Goal: Contribute content: Contribute content

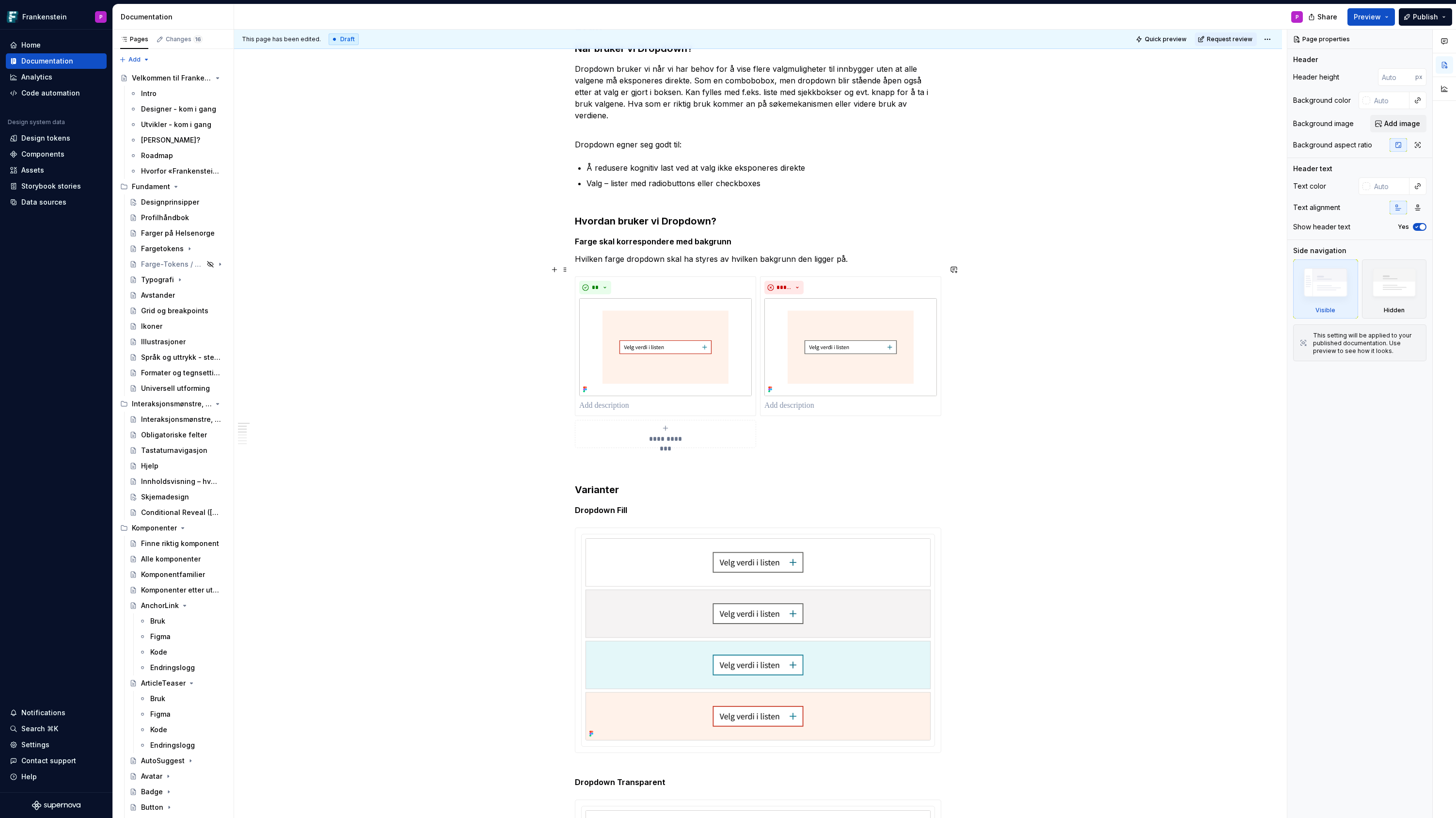
scroll to position [438, 0]
click at [760, 525] on html "Frankenstein P Home Documentation Analytics Code automation Design system data …" at bounding box center [728, 409] width 1456 height 818
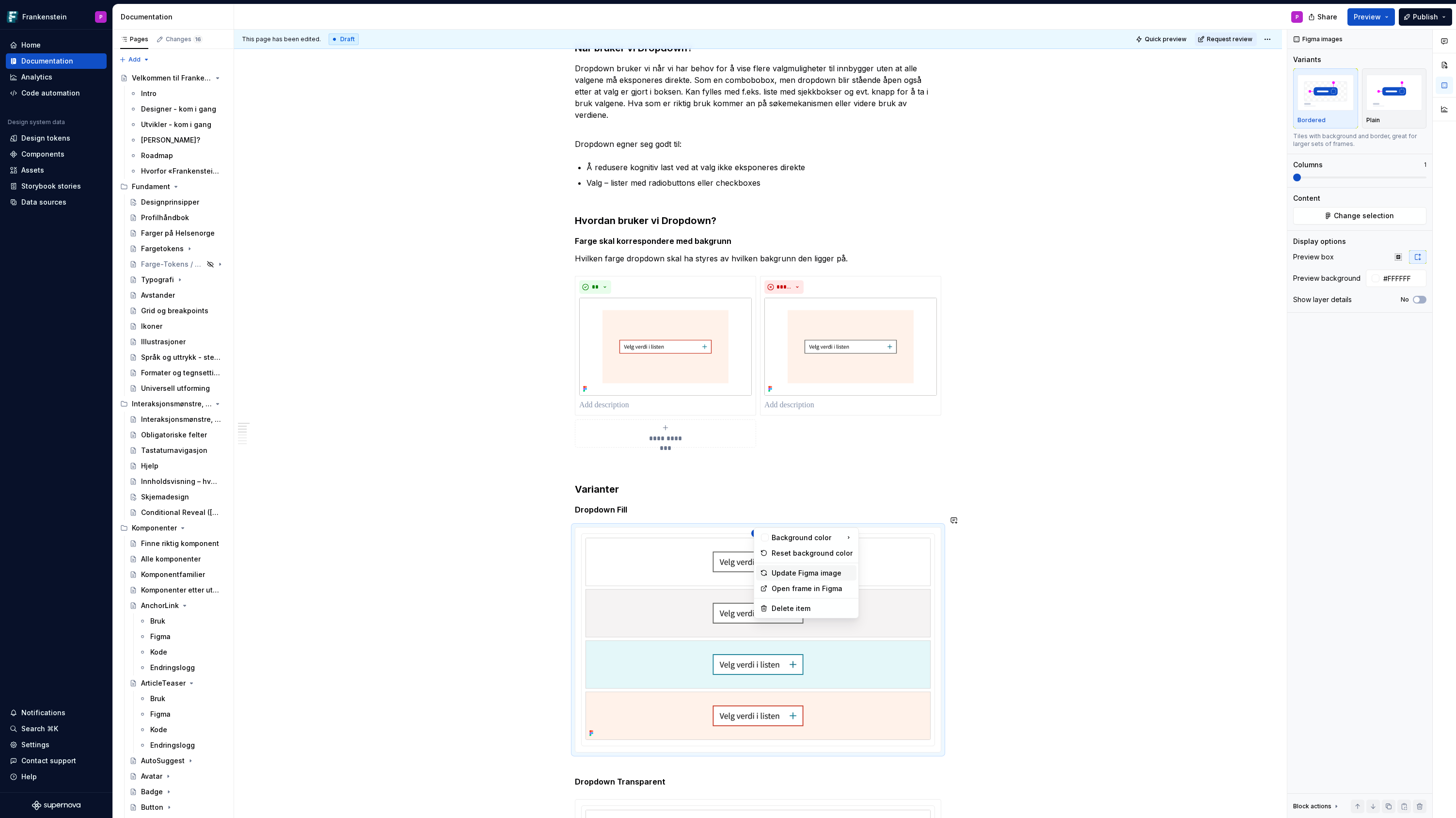
click at [789, 568] on div "Update Figma image" at bounding box center [811, 573] width 81 height 10
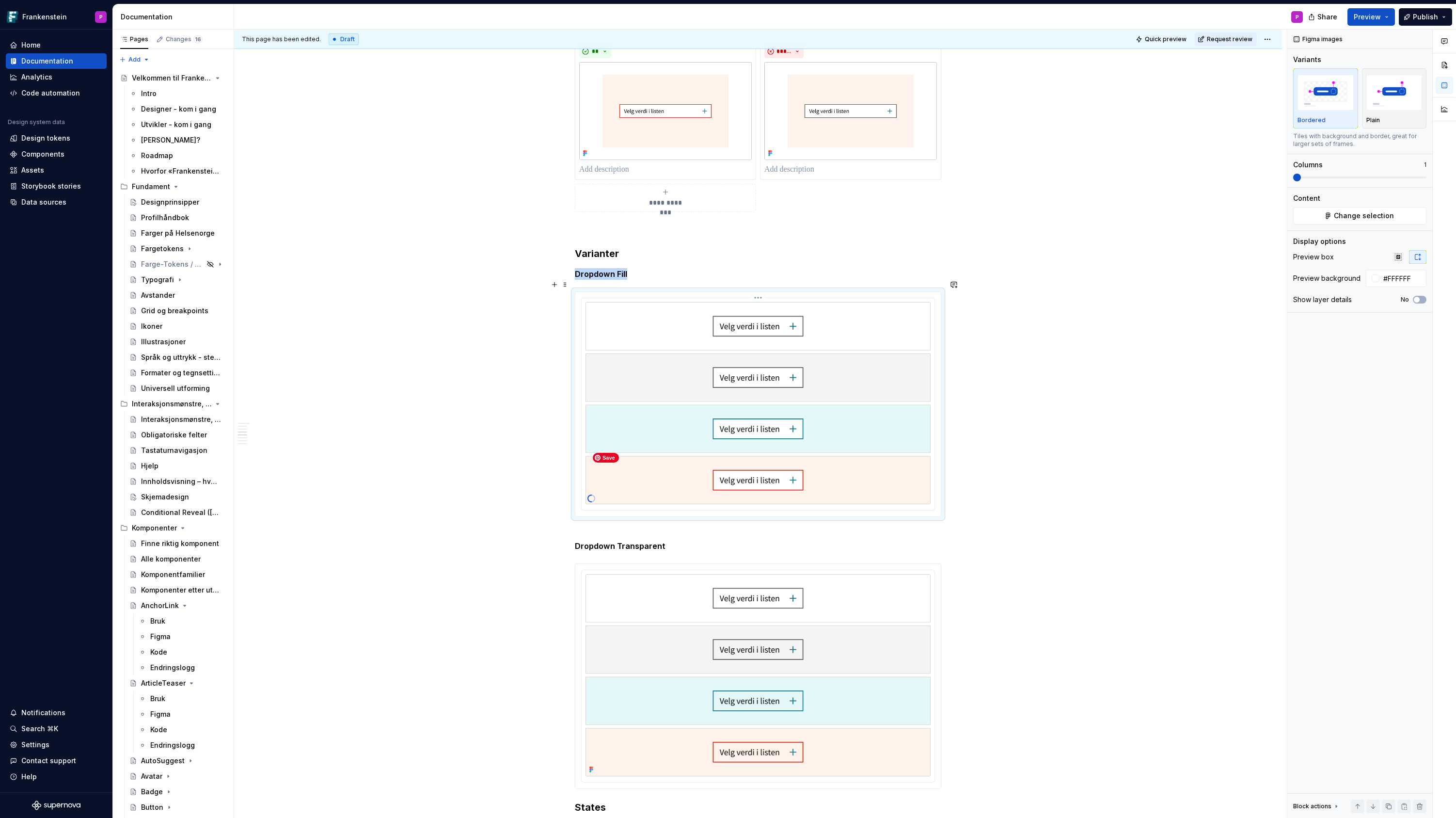
scroll to position [690, 0]
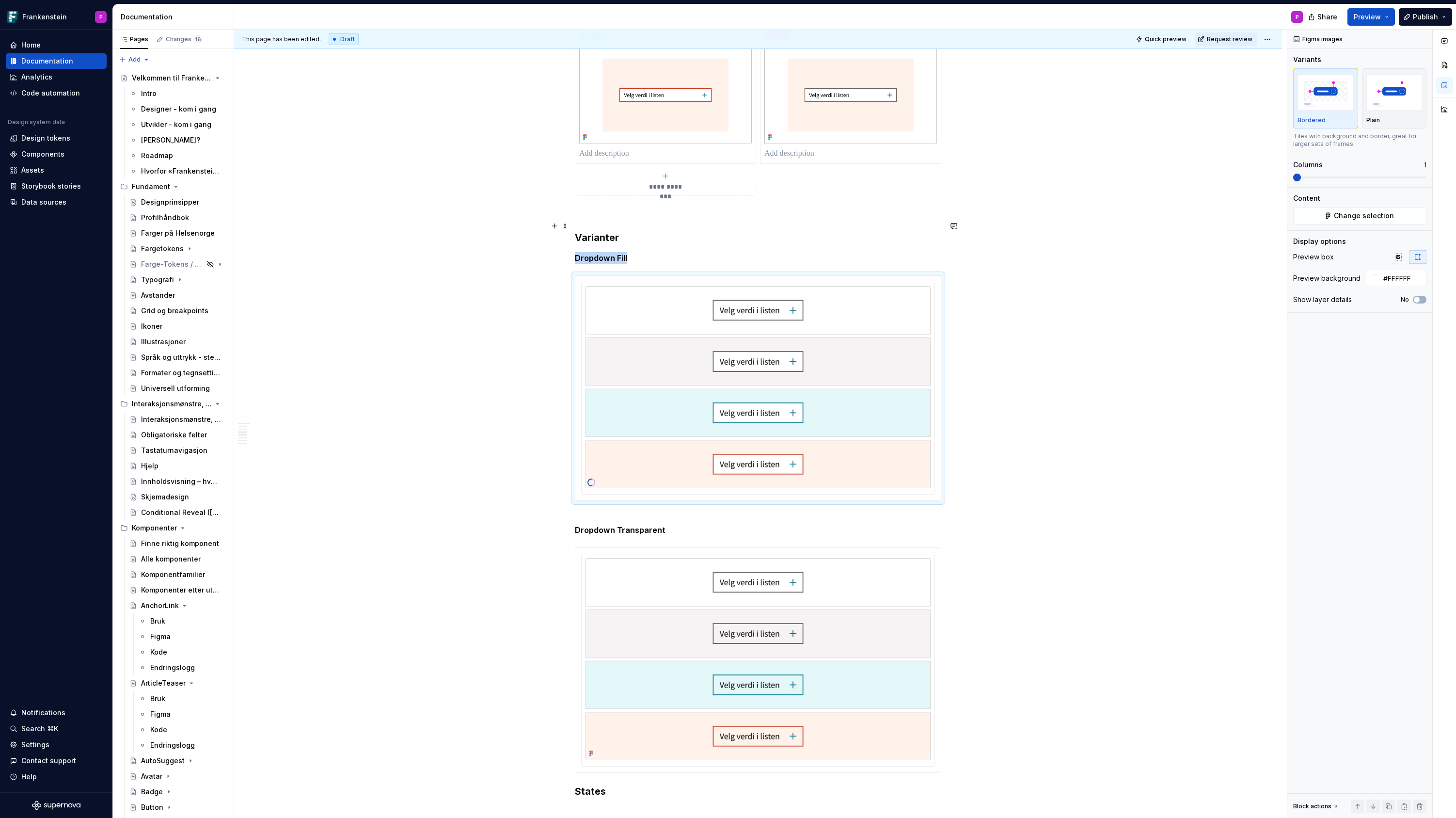
click at [623, 230] on h3 "Varianter" at bounding box center [758, 237] width 367 height 14
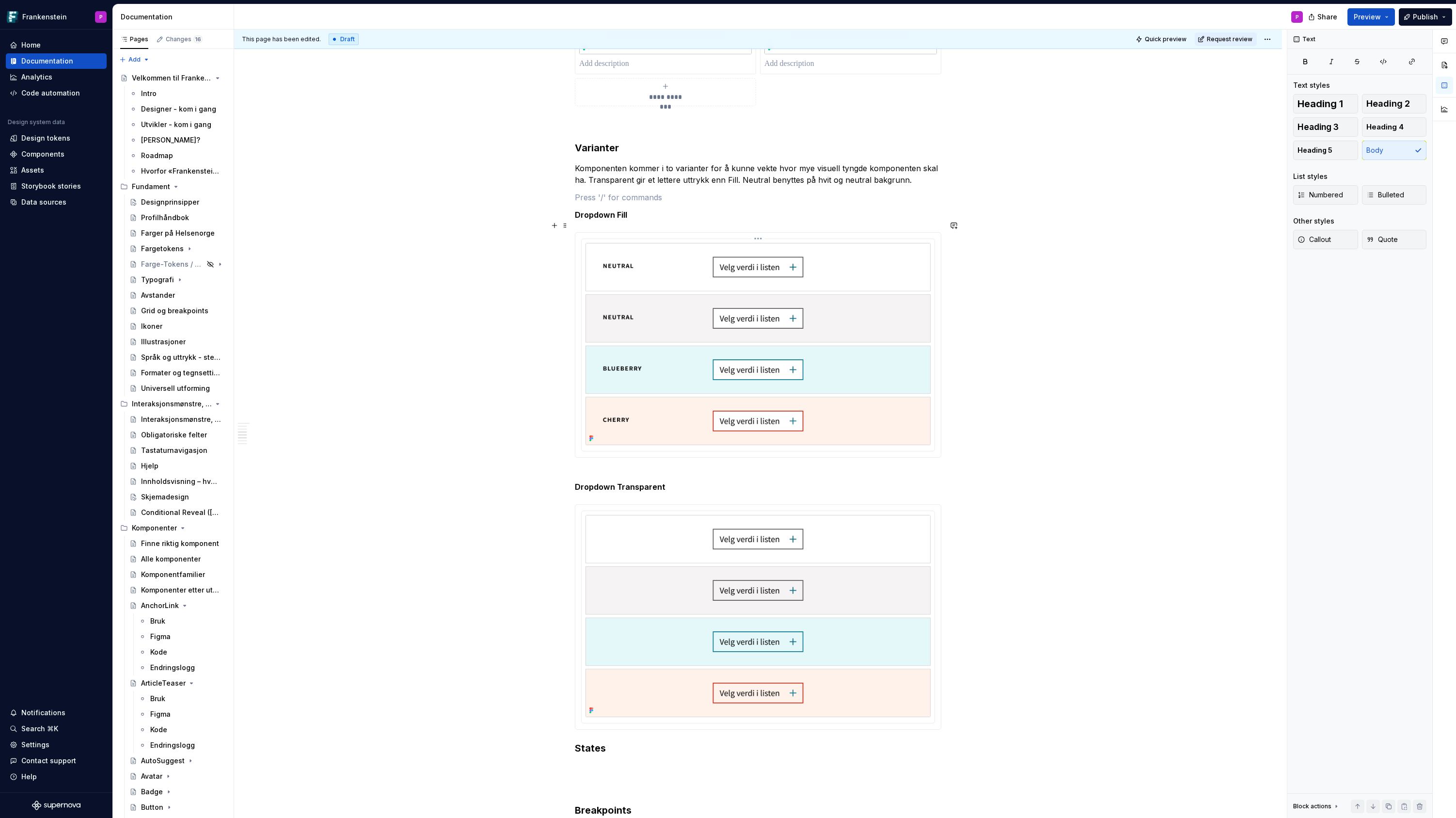
scroll to position [787, 0]
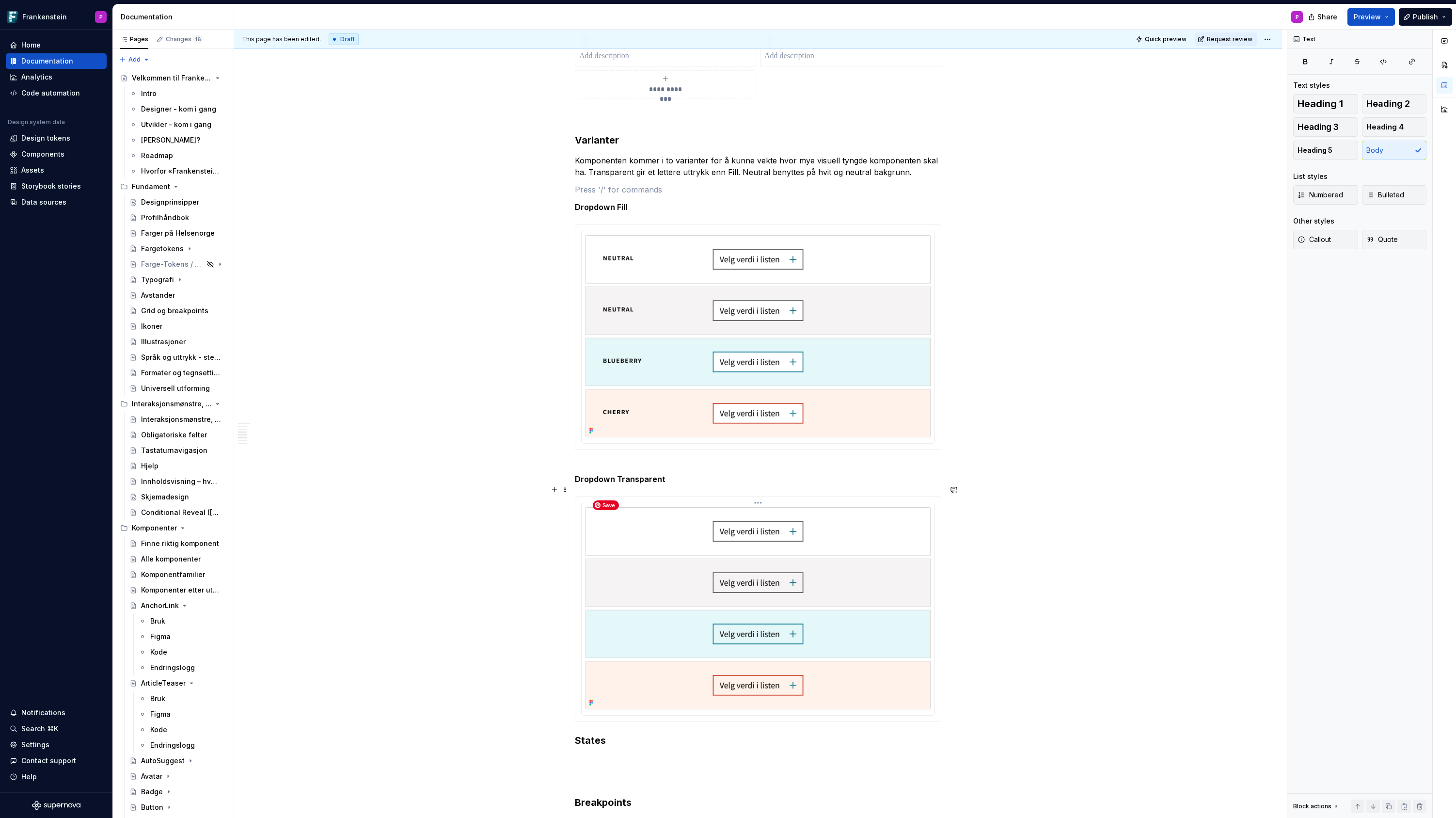
click at [700, 550] on img at bounding box center [758, 608] width 345 height 202
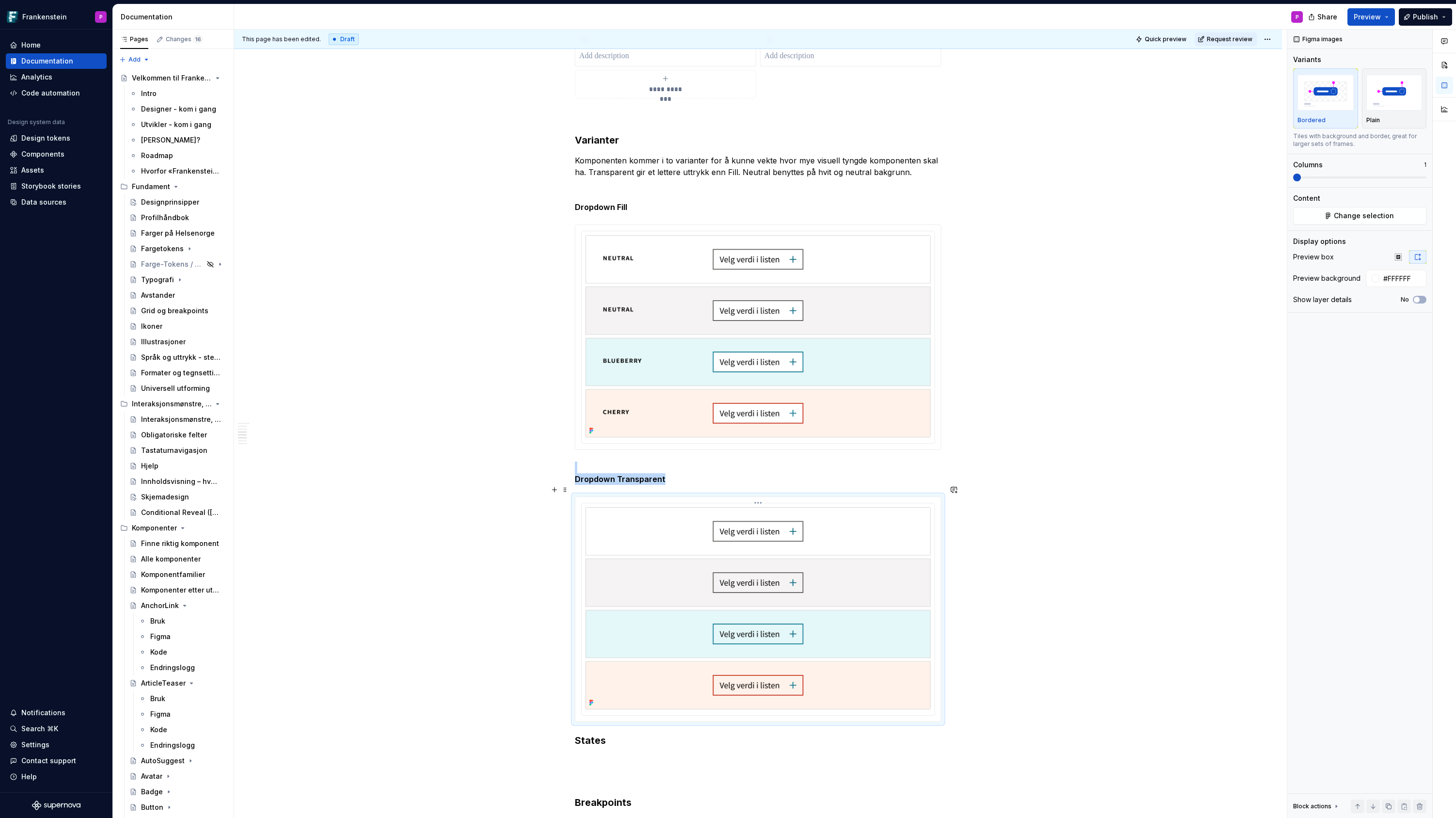
click at [763, 491] on html "Frankenstein P Home Documentation Analytics Code automation Design system data …" at bounding box center [728, 409] width 1456 height 818
click at [783, 538] on div "Update Figma image" at bounding box center [811, 542] width 81 height 10
type textarea "*"
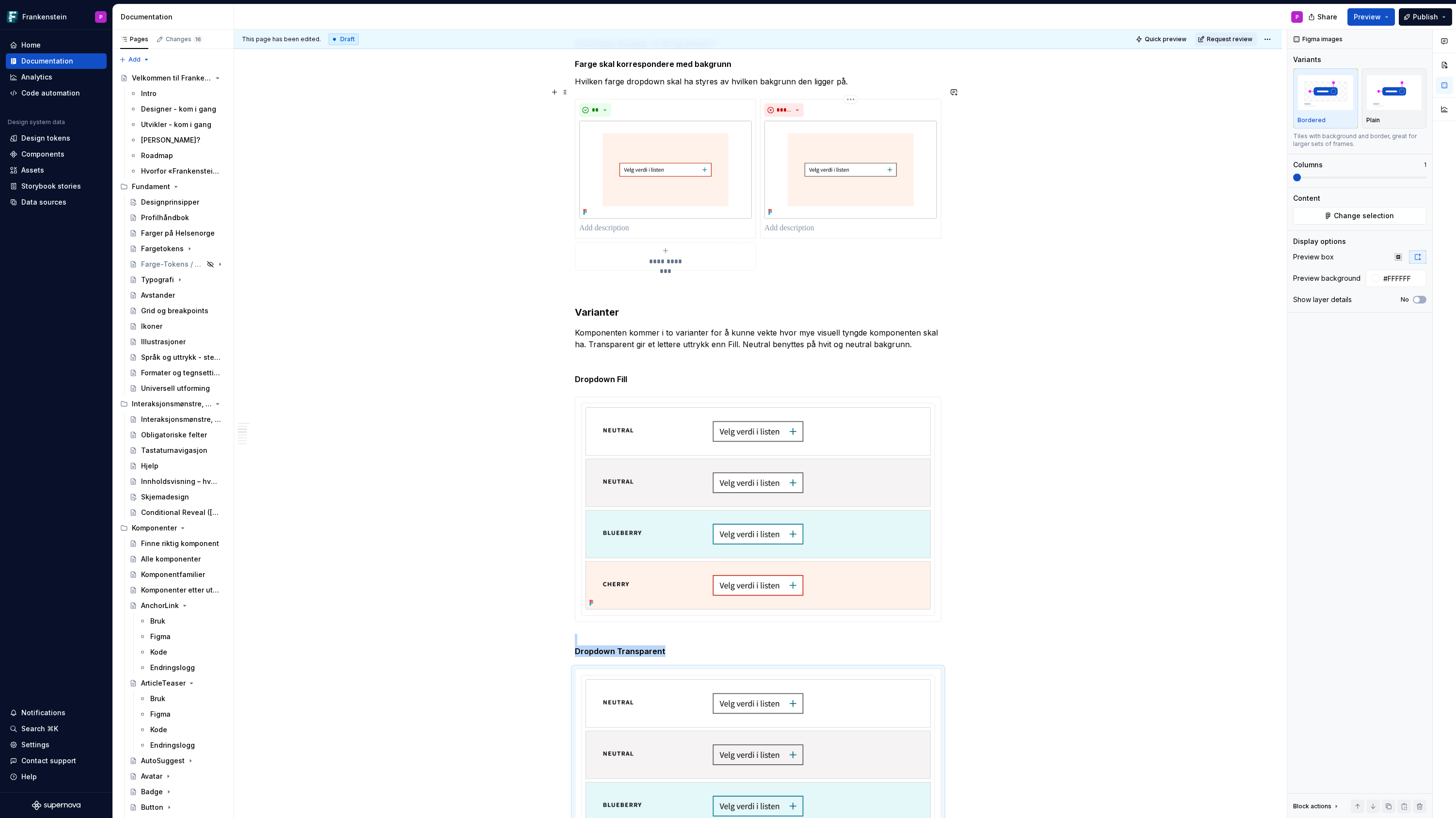
scroll to position [620, 0]
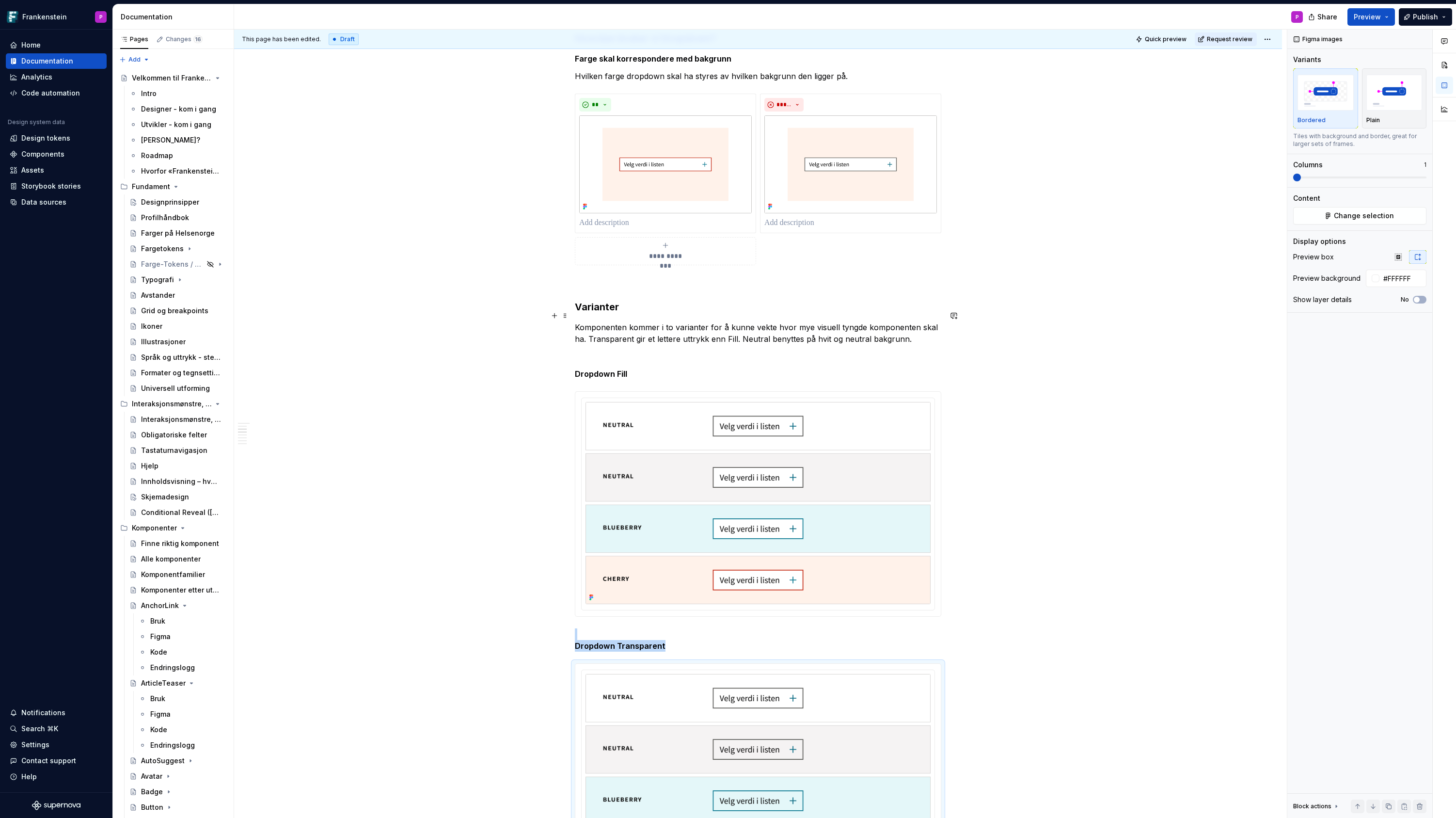
click at [914, 326] on p "Komponenten kommer i to varianter for å kunne vekte hvor mye visuell tyngde kom…" at bounding box center [758, 333] width 367 height 23
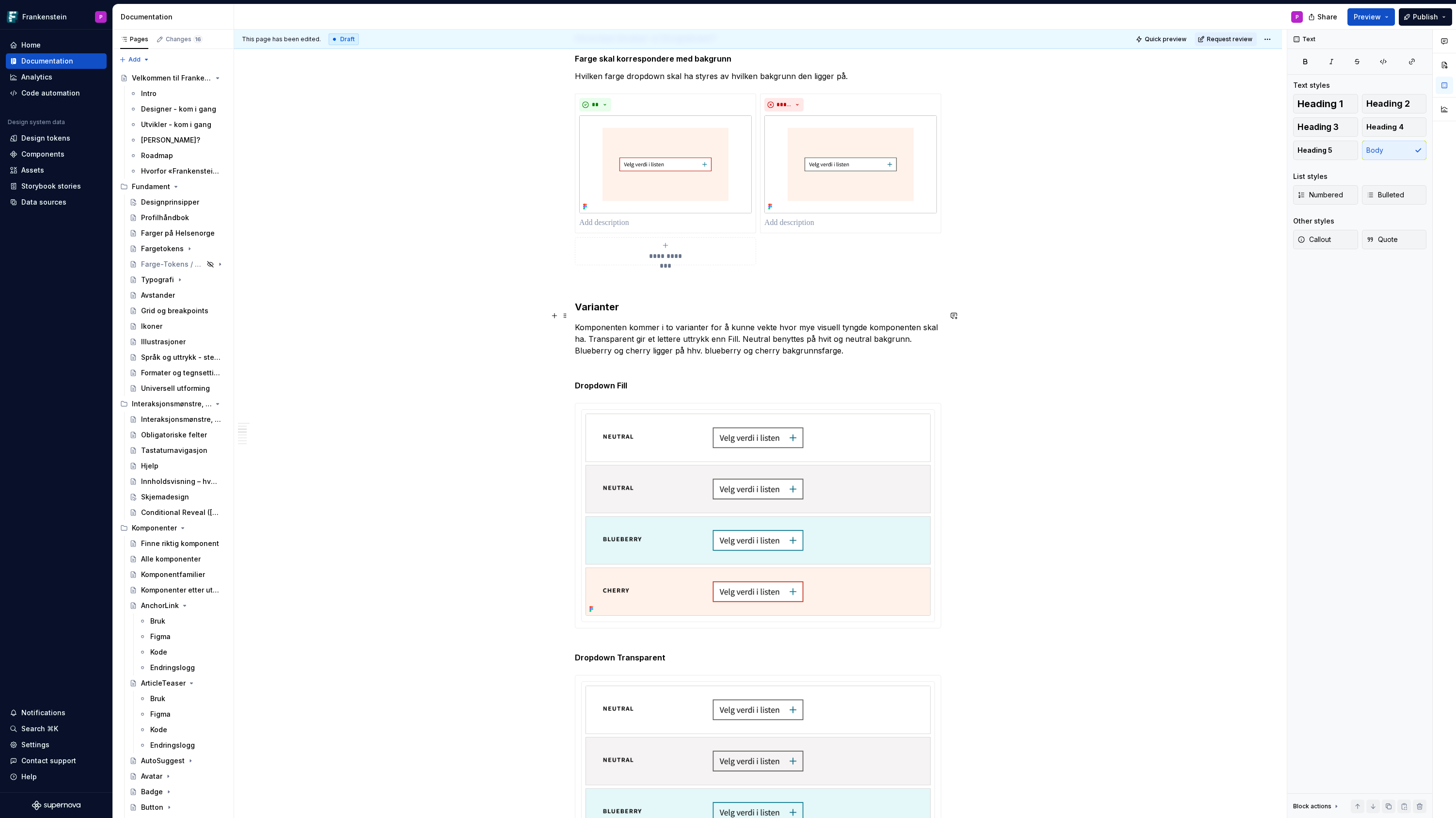
click at [651, 338] on p "Komponenten kommer i to varianter for å kunne vekte hvor mye visuell tyngde kom…" at bounding box center [758, 339] width 367 height 35
click at [691, 338] on p "Komponenten kommer i to varianter for å kunne vekte hvor mye visuell tyngde kom…" at bounding box center [758, 339] width 367 height 35
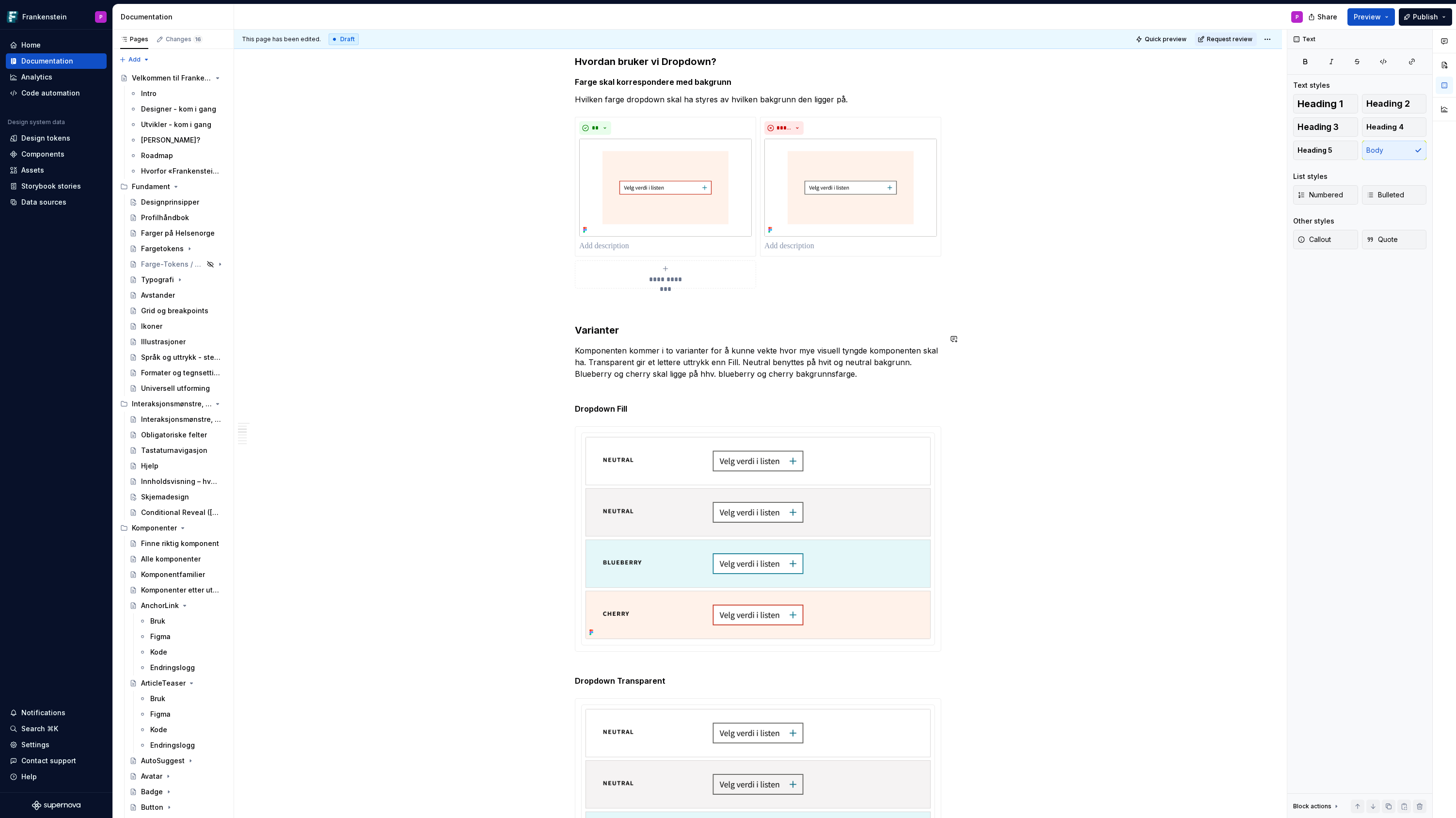
scroll to position [601, 0]
click at [592, 400] on strong "Dropdown Fill" at bounding box center [601, 404] width 52 height 10
click at [603, 319] on h3 "Varianter" at bounding box center [758, 325] width 367 height 14
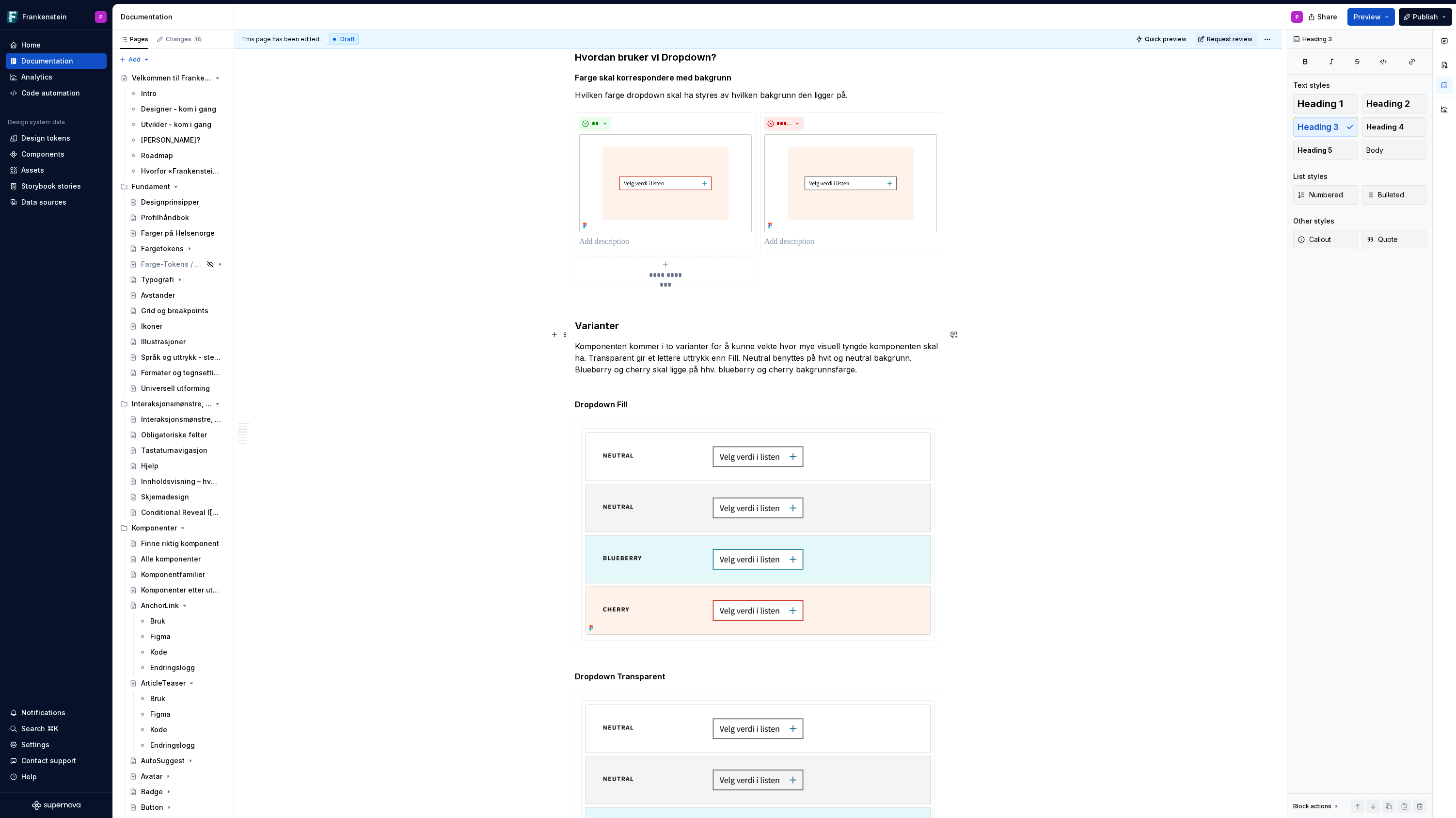
click at [579, 340] on p "Komponenten kommer i to varianter for å kunne vekte hvor mye visuell tyngde kom…" at bounding box center [758, 358] width 367 height 35
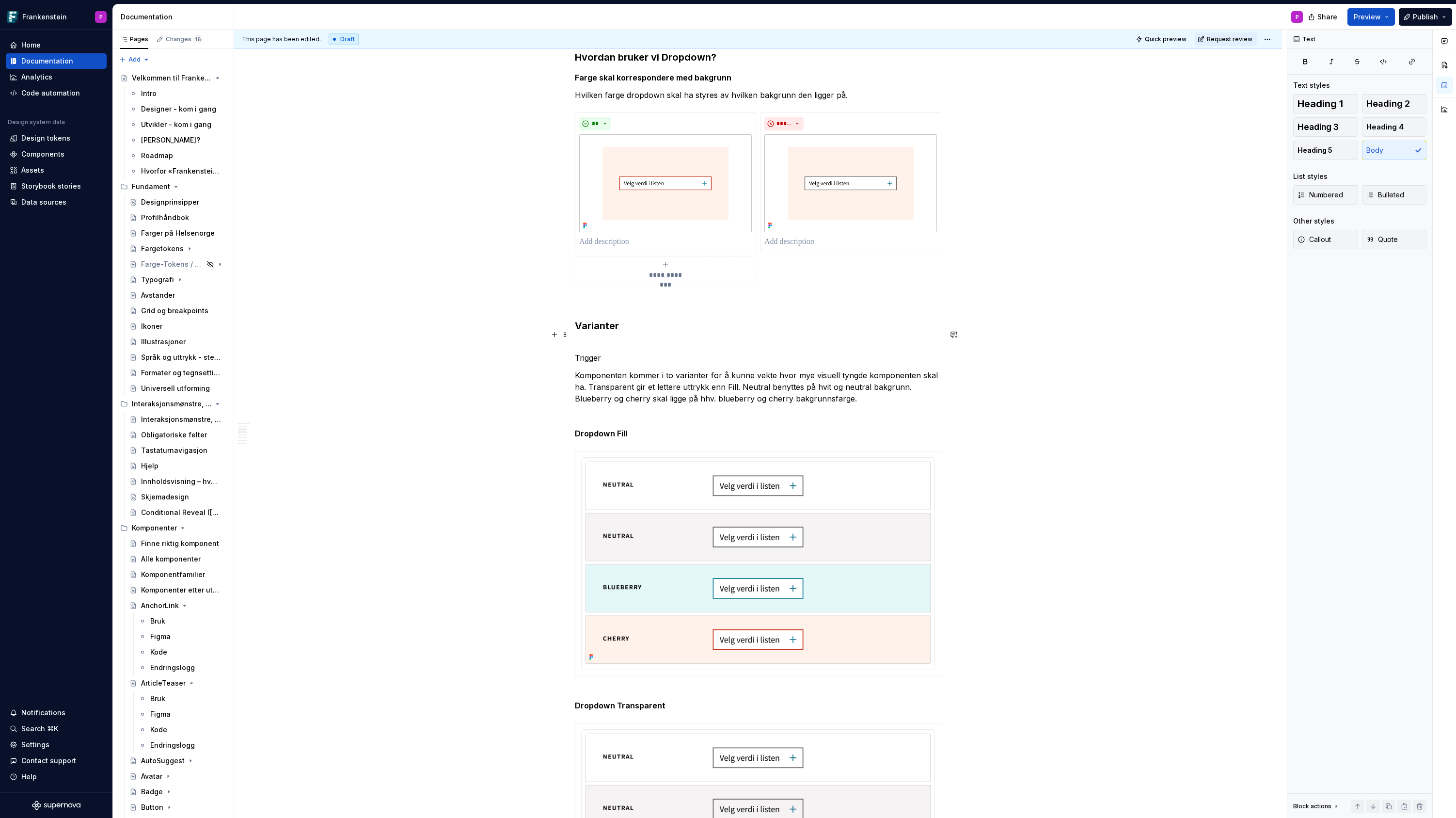
click at [591, 347] on p "Trigger" at bounding box center [758, 352] width 367 height 23
click at [669, 317] on button "button" at bounding box center [669, 316] width 14 height 14
click at [623, 344] on h4 "Trigger" at bounding box center [758, 352] width 367 height 23
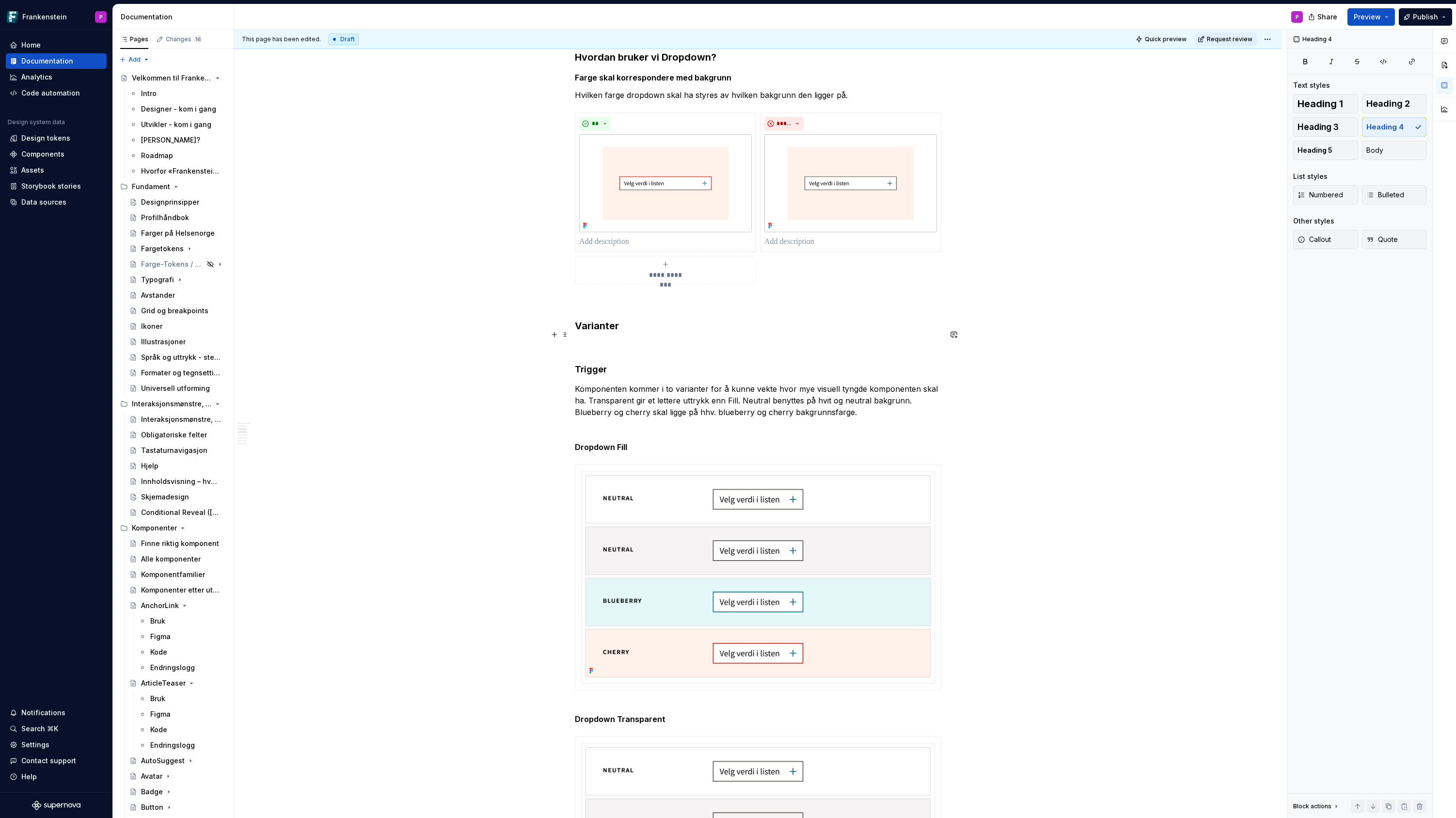
click at [598, 340] on p at bounding box center [758, 346] width 367 height 12
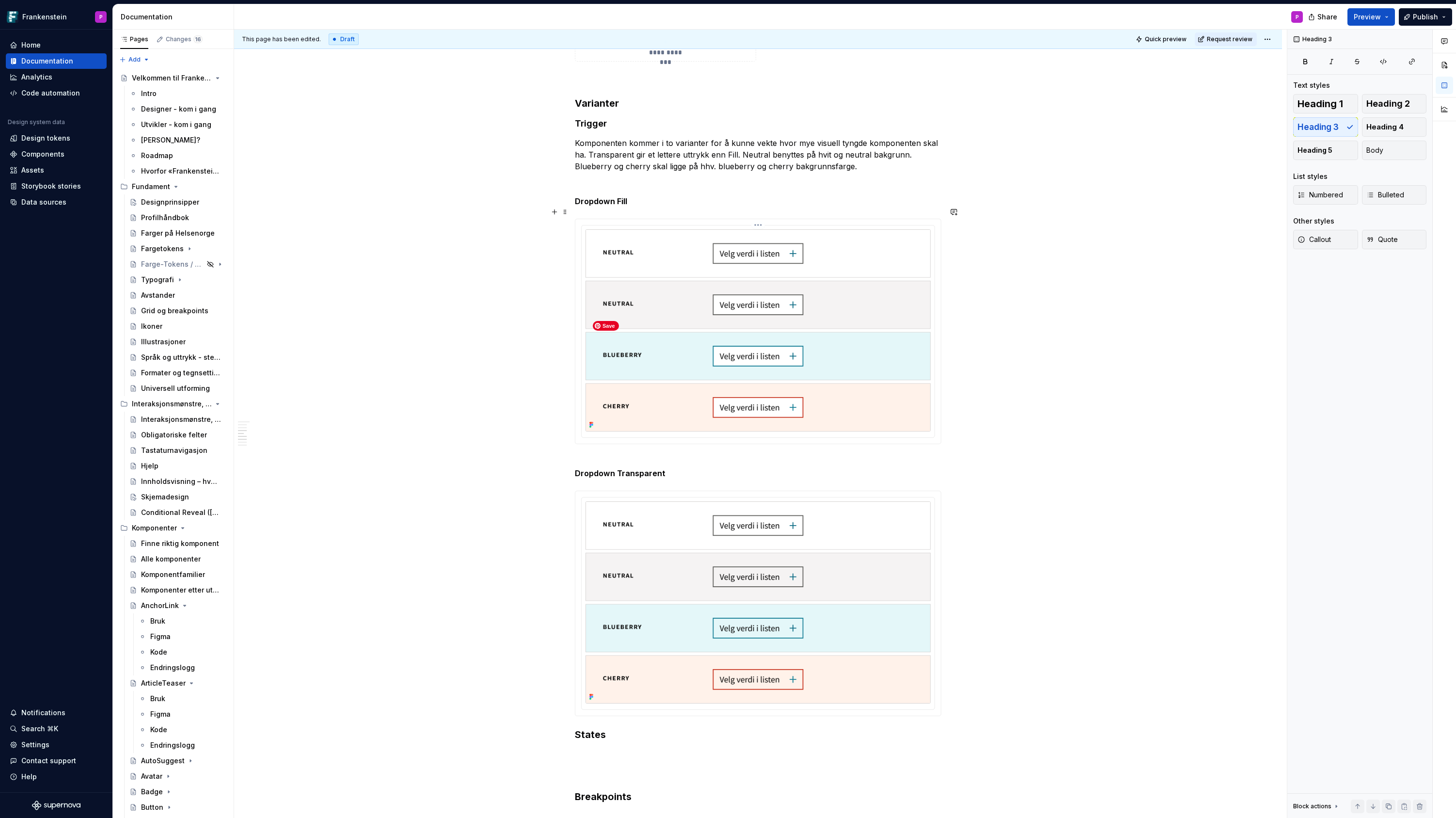
scroll to position [811, 0]
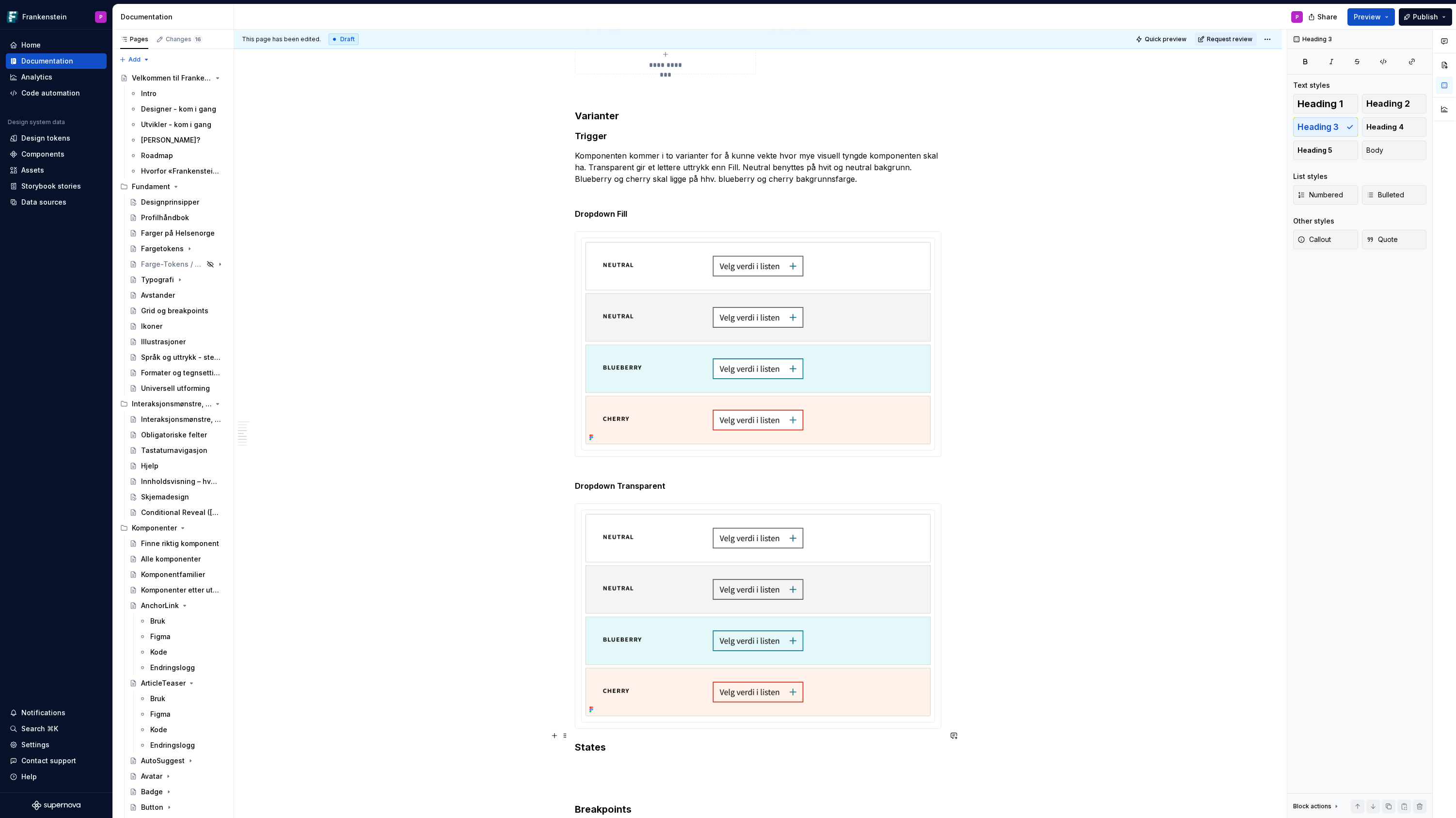
click at [592, 741] on h3 "States" at bounding box center [758, 747] width 367 height 14
click at [599, 741] on h3 "Listelement" at bounding box center [758, 747] width 367 height 14
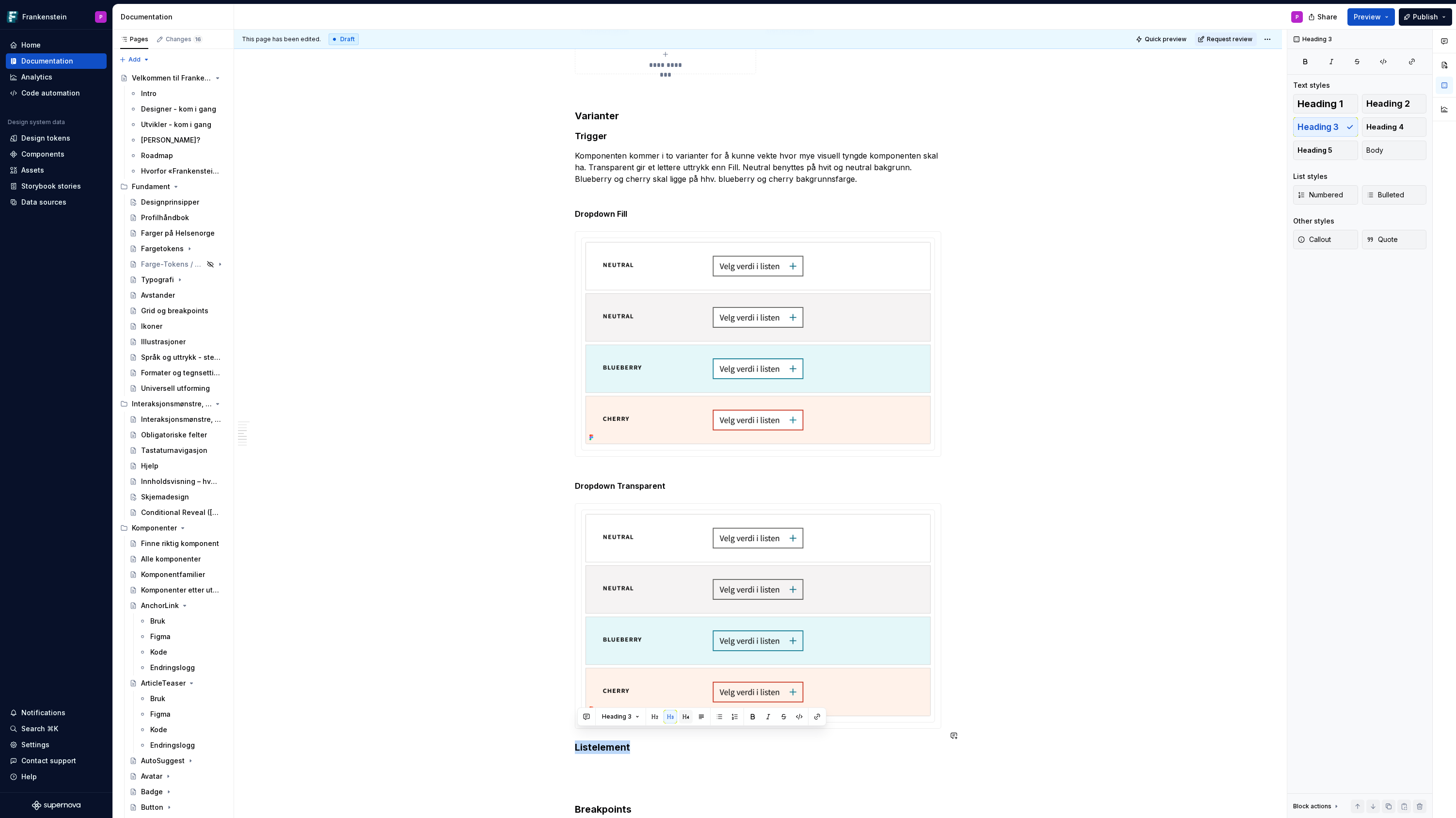
click at [683, 713] on button "button" at bounding box center [685, 716] width 14 height 14
click at [632, 741] on h4 "Listelement" at bounding box center [758, 746] width 367 height 12
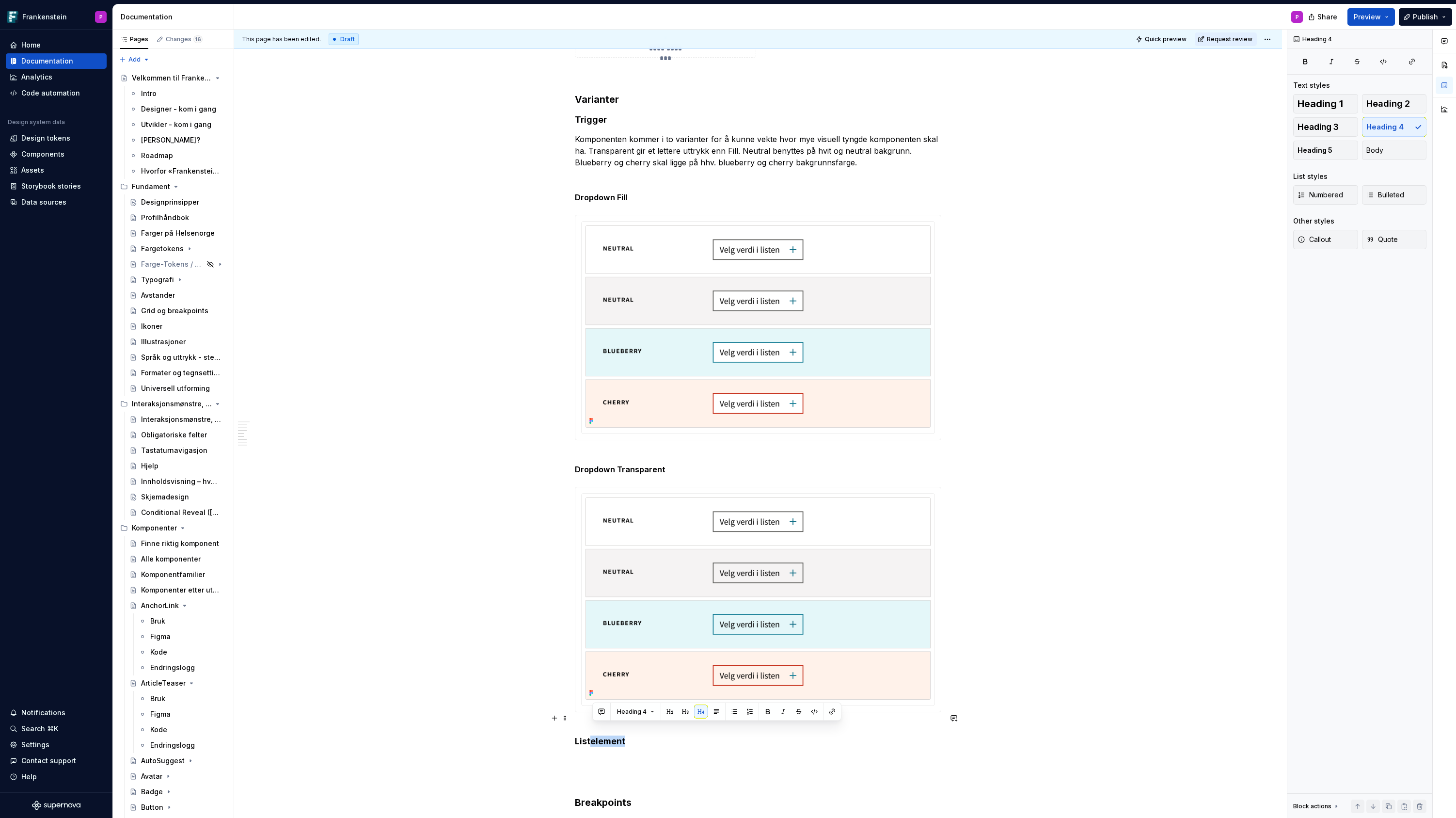
drag, startPoint x: 627, startPoint y: 729, endPoint x: 594, endPoint y: 730, distance: 33.0
click at [594, 730] on h4 "Listelement" at bounding box center [758, 735] width 367 height 23
click at [579, 114] on h4 "Trigger" at bounding box center [758, 119] width 367 height 12
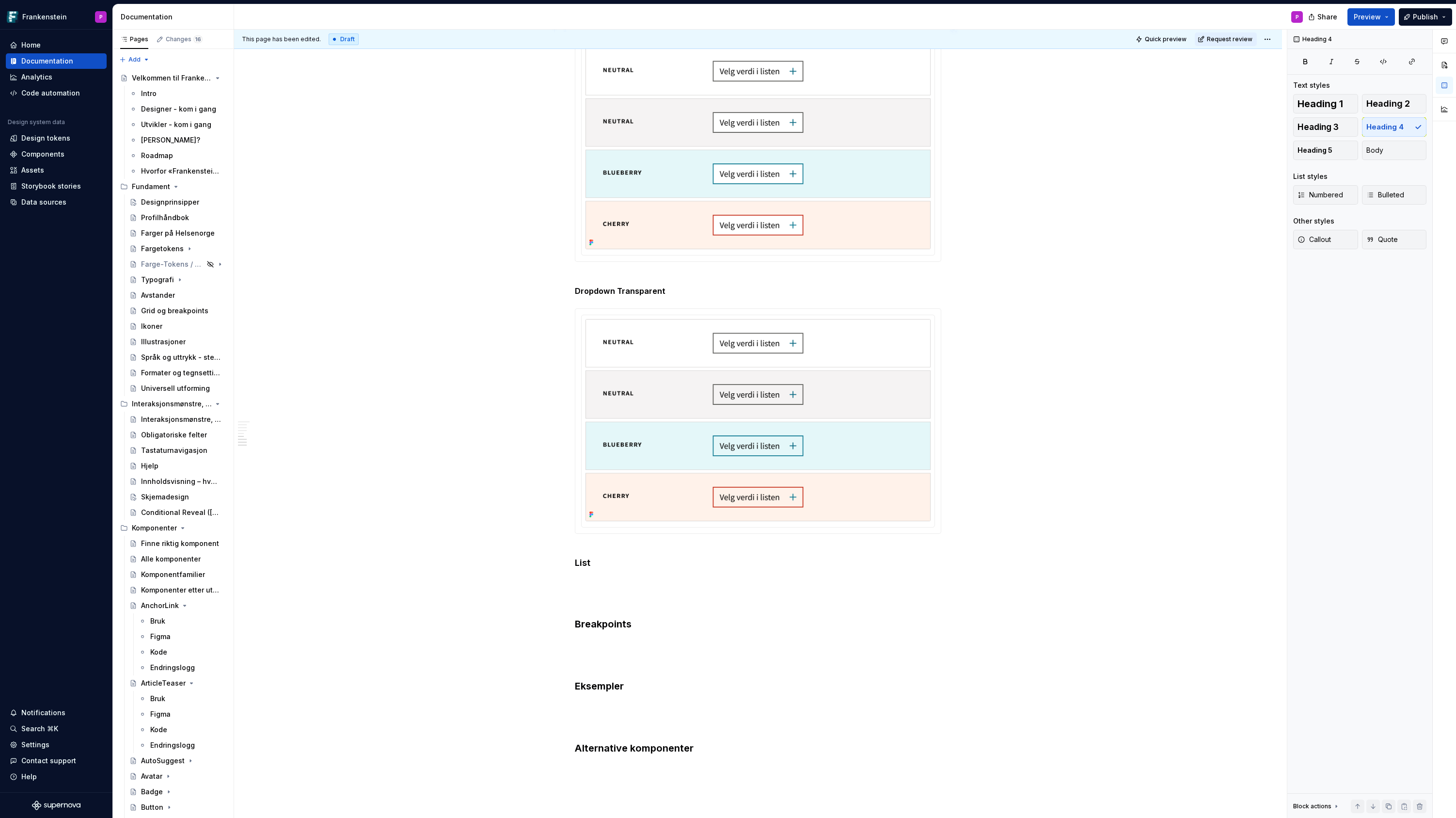
scroll to position [1022, 0]
click at [594, 572] on p at bounding box center [758, 578] width 367 height 12
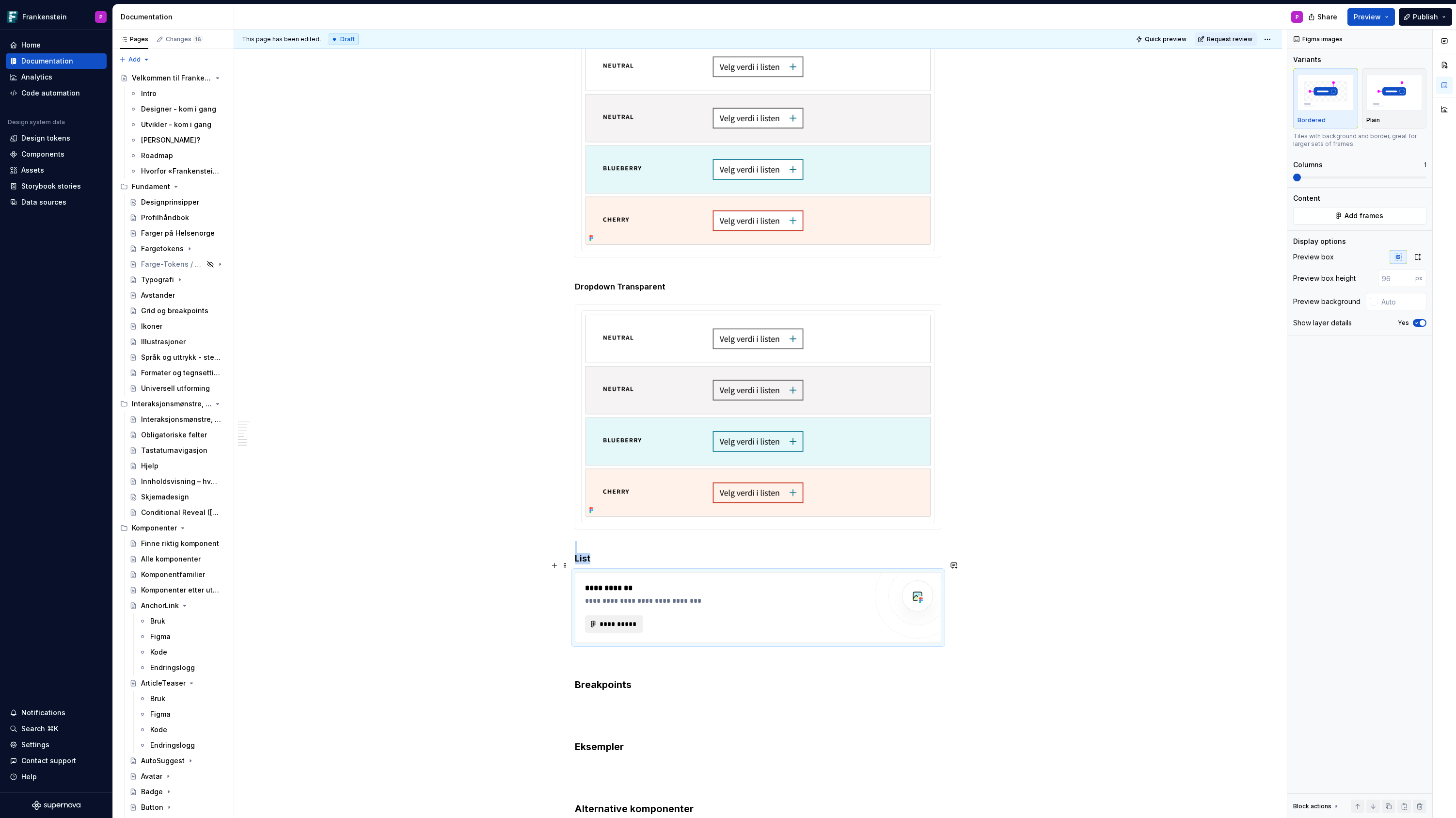
click at [614, 615] on button "**********" at bounding box center [614, 624] width 58 height 17
type textarea "*"
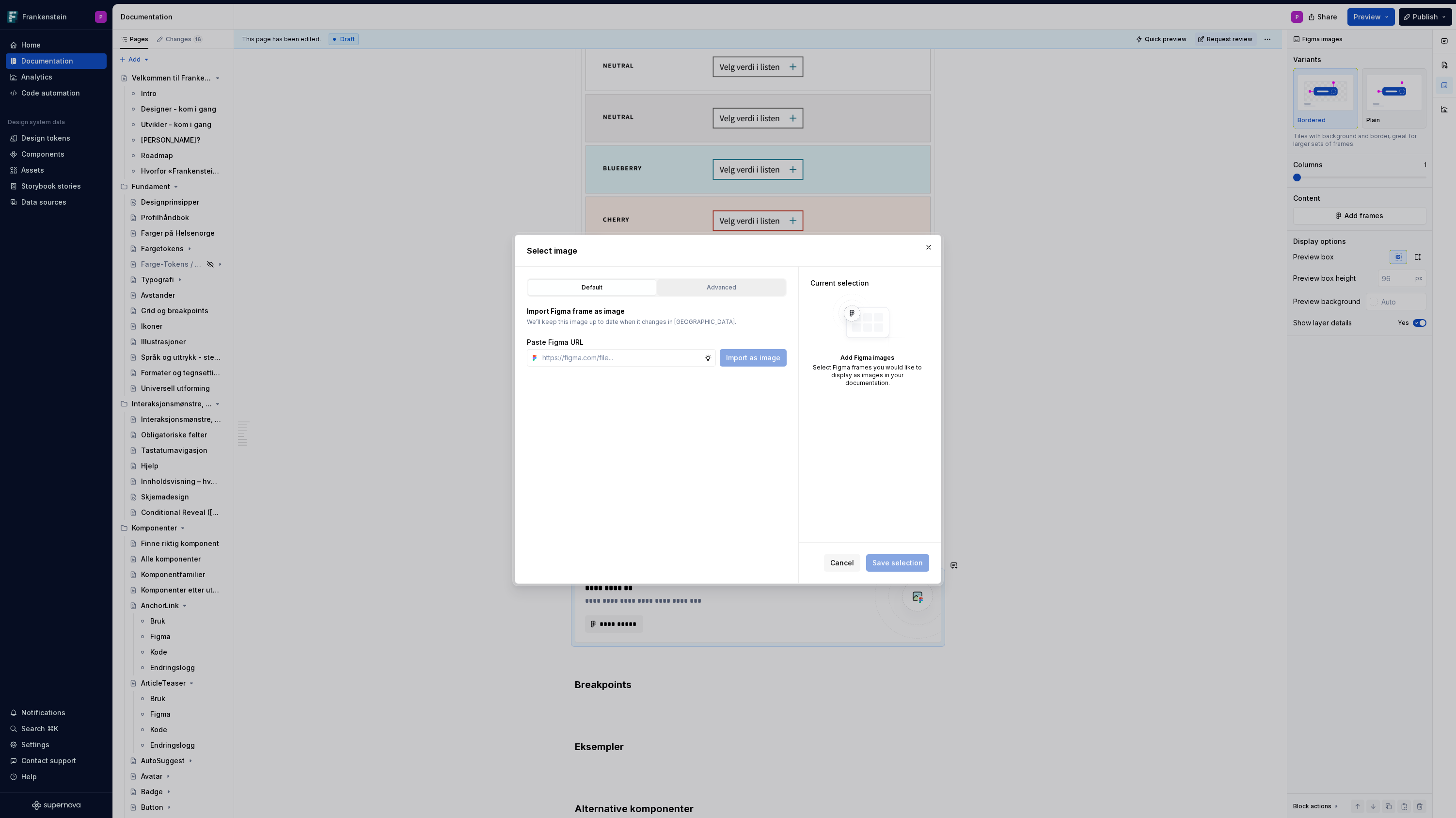
click at [703, 287] on div "Advanced" at bounding box center [722, 287] width 121 height 10
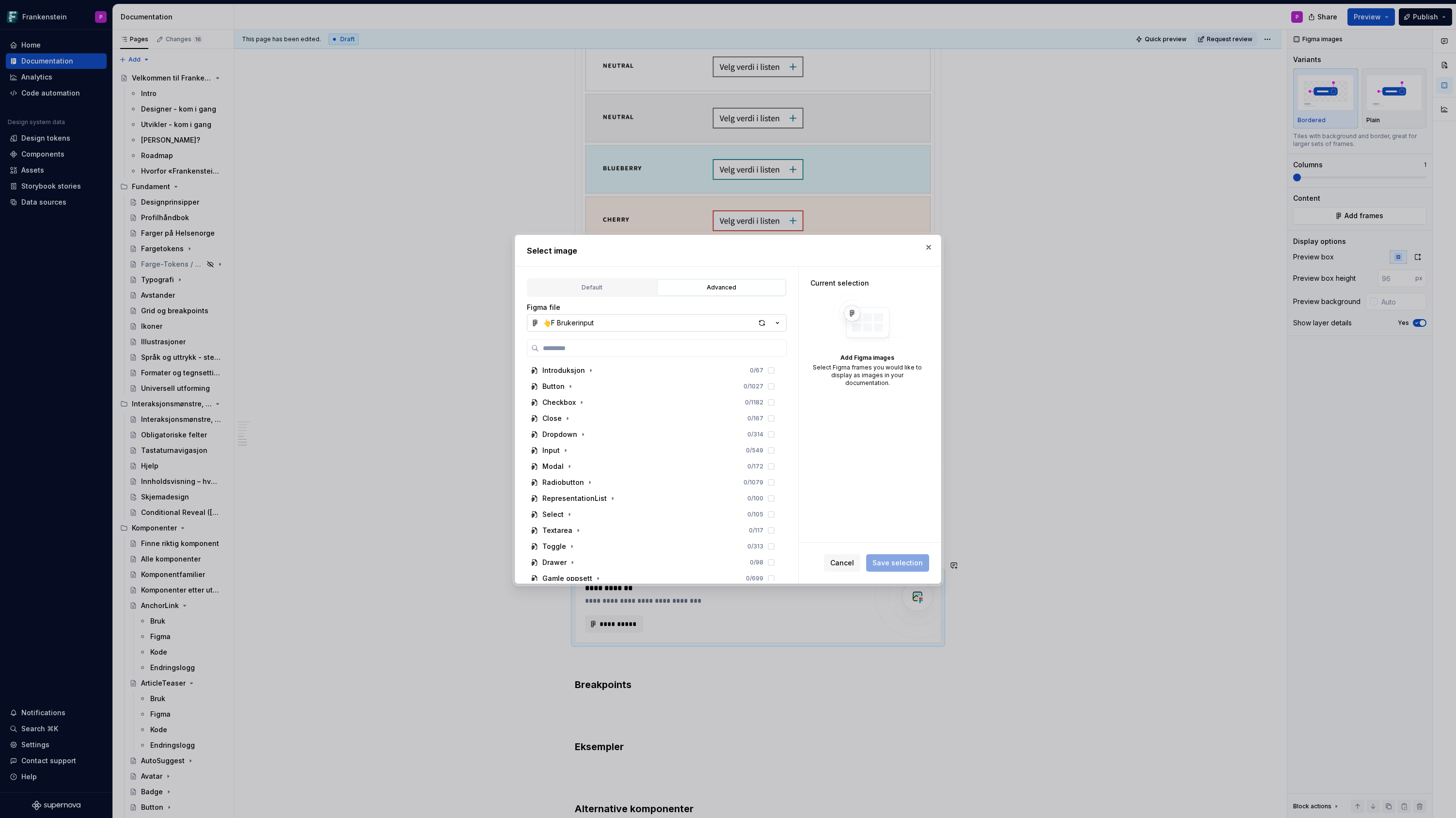
type input "**********"
click at [760, 320] on div "button" at bounding box center [762, 323] width 14 height 14
click at [775, 386] on icon at bounding box center [771, 386] width 8 height 8
type textarea "*"
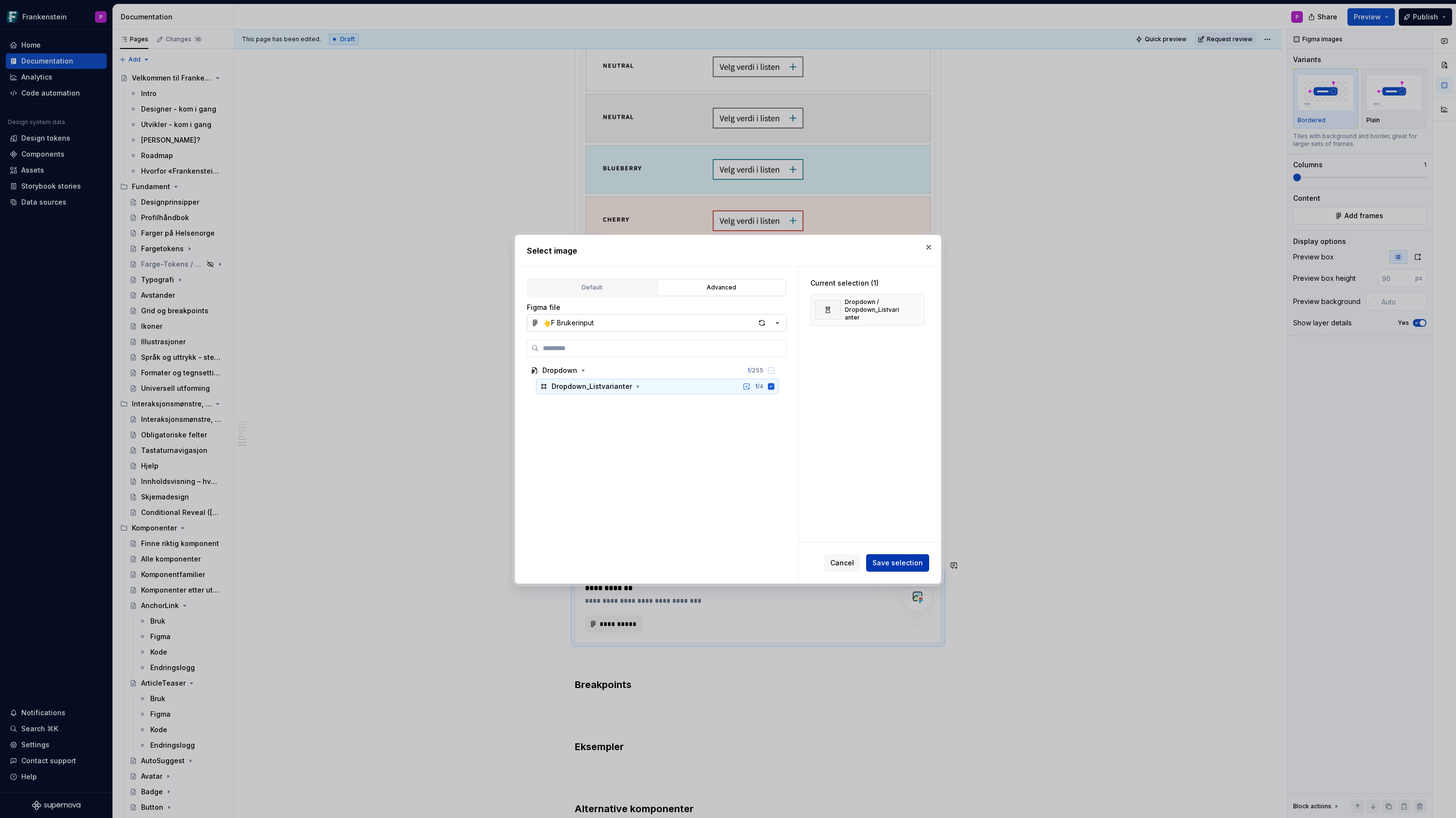
click at [883, 562] on span "Save selection" at bounding box center [898, 562] width 50 height 10
click at [927, 246] on button "button" at bounding box center [928, 247] width 14 height 14
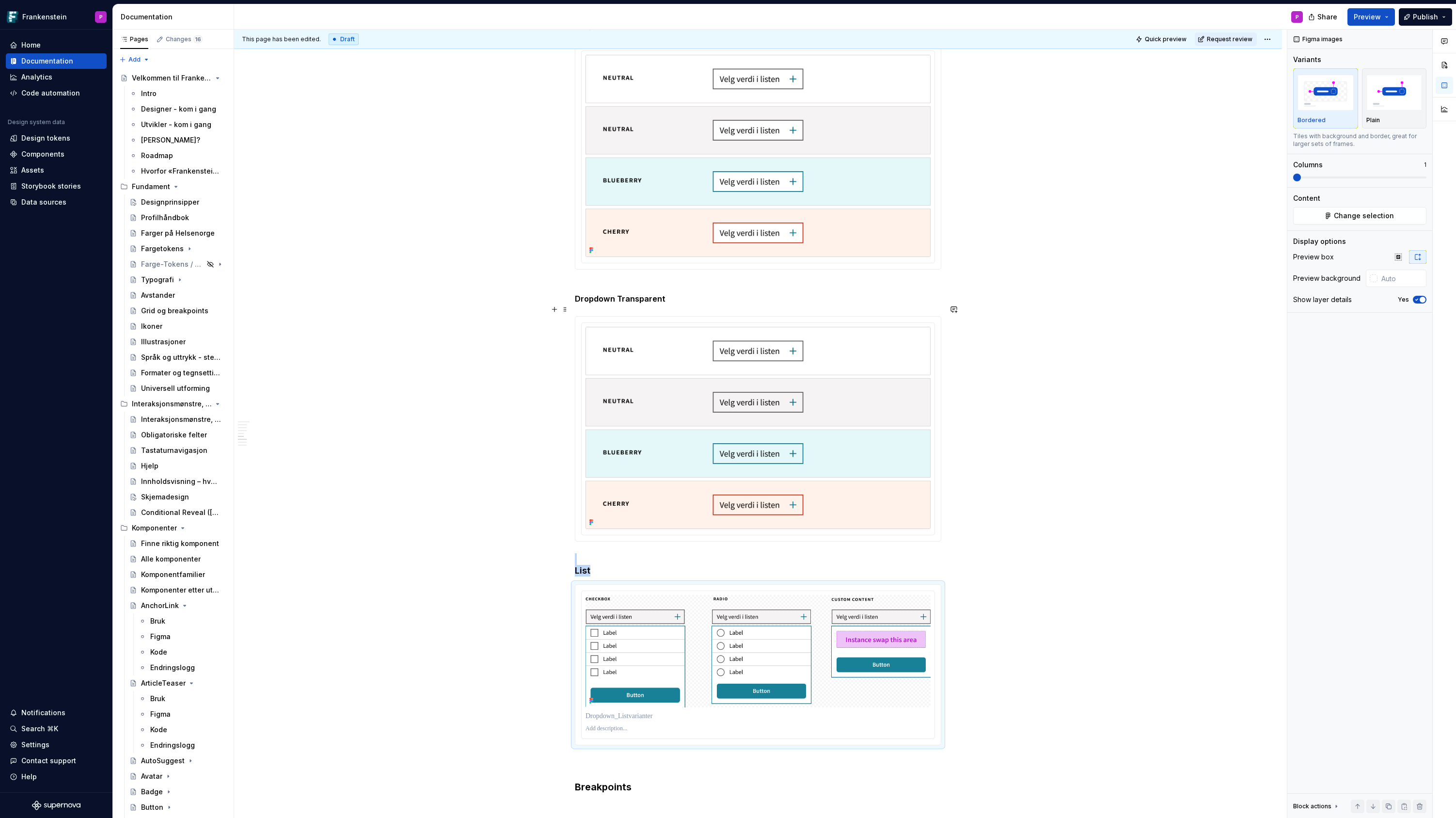
scroll to position [1011, 0]
click at [893, 651] on img at bounding box center [758, 650] width 345 height 112
click at [1415, 299] on icon "button" at bounding box center [1417, 300] width 8 height 6
click at [1372, 278] on div at bounding box center [1373, 278] width 8 height 8
type input "#0000001F"
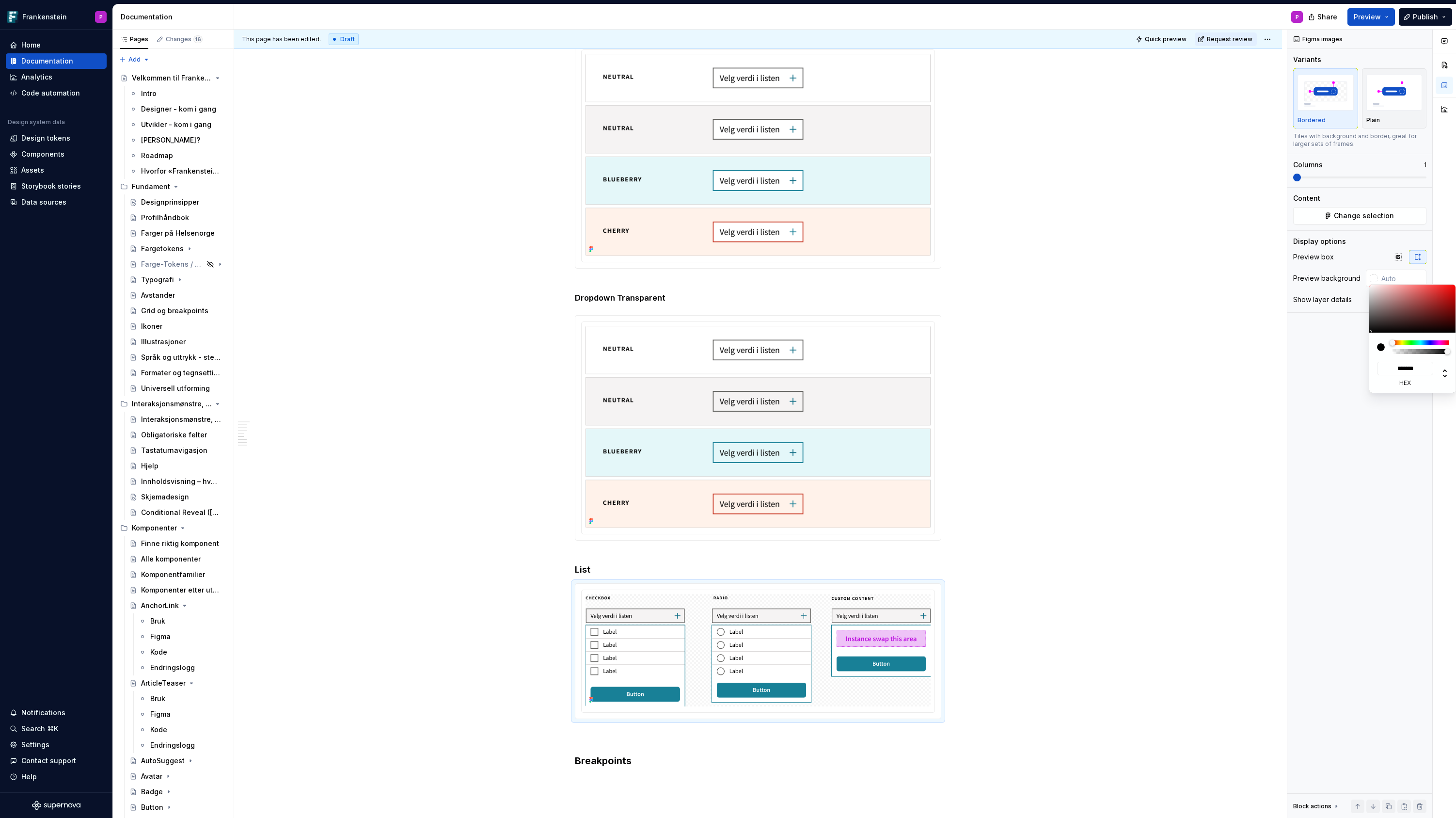
type input "*"
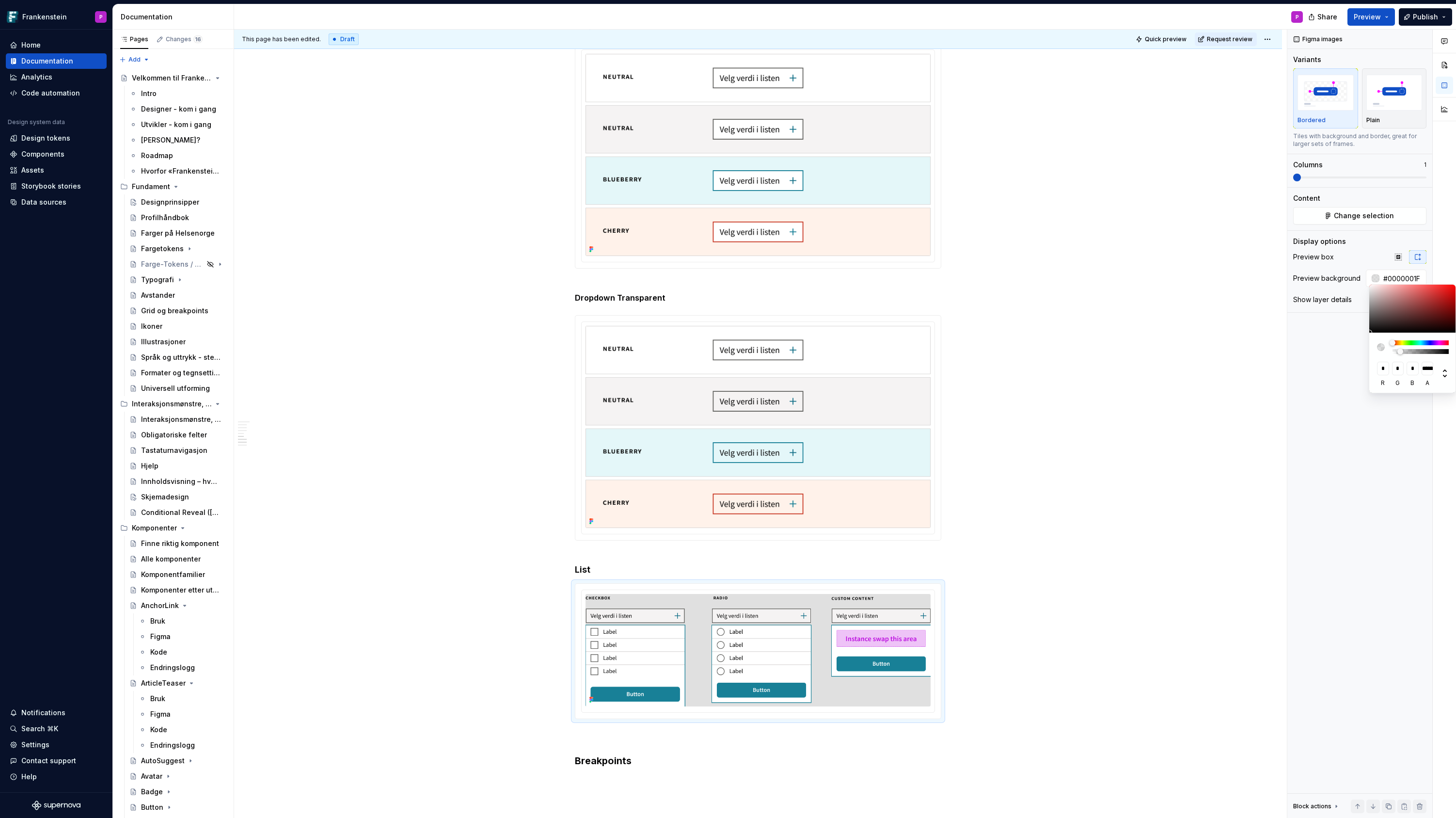
type input "#0000001A"
type input "**********"
type input "#0000000F"
type input "**********"
type input "#00000008"
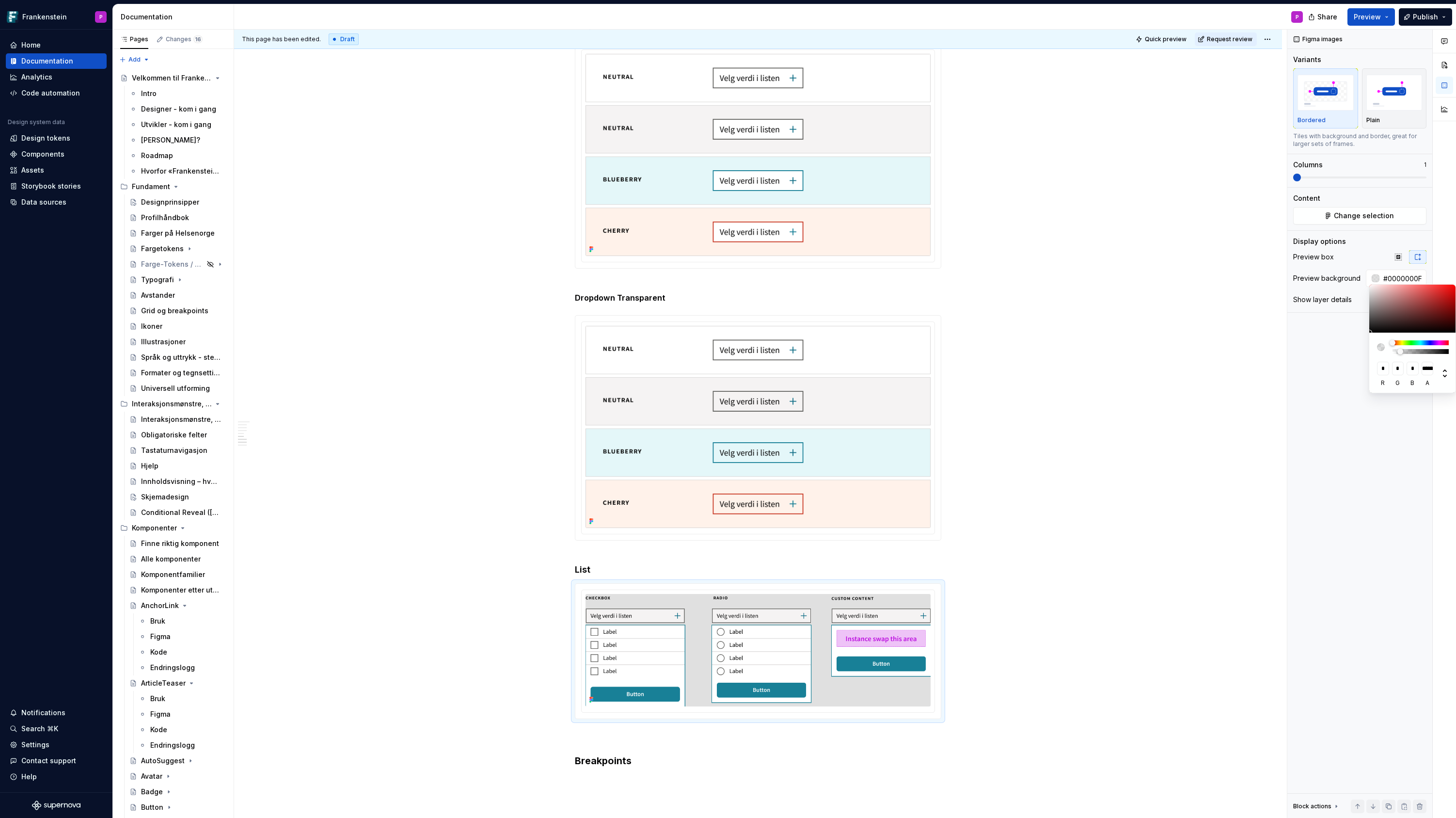
type input "**********"
type input "#00000000"
type input "*"
drag, startPoint x: 1400, startPoint y: 350, endPoint x: 1379, endPoint y: 351, distance: 21.0
click at [1380, 351] on div at bounding box center [1412, 347] width 72 height 14
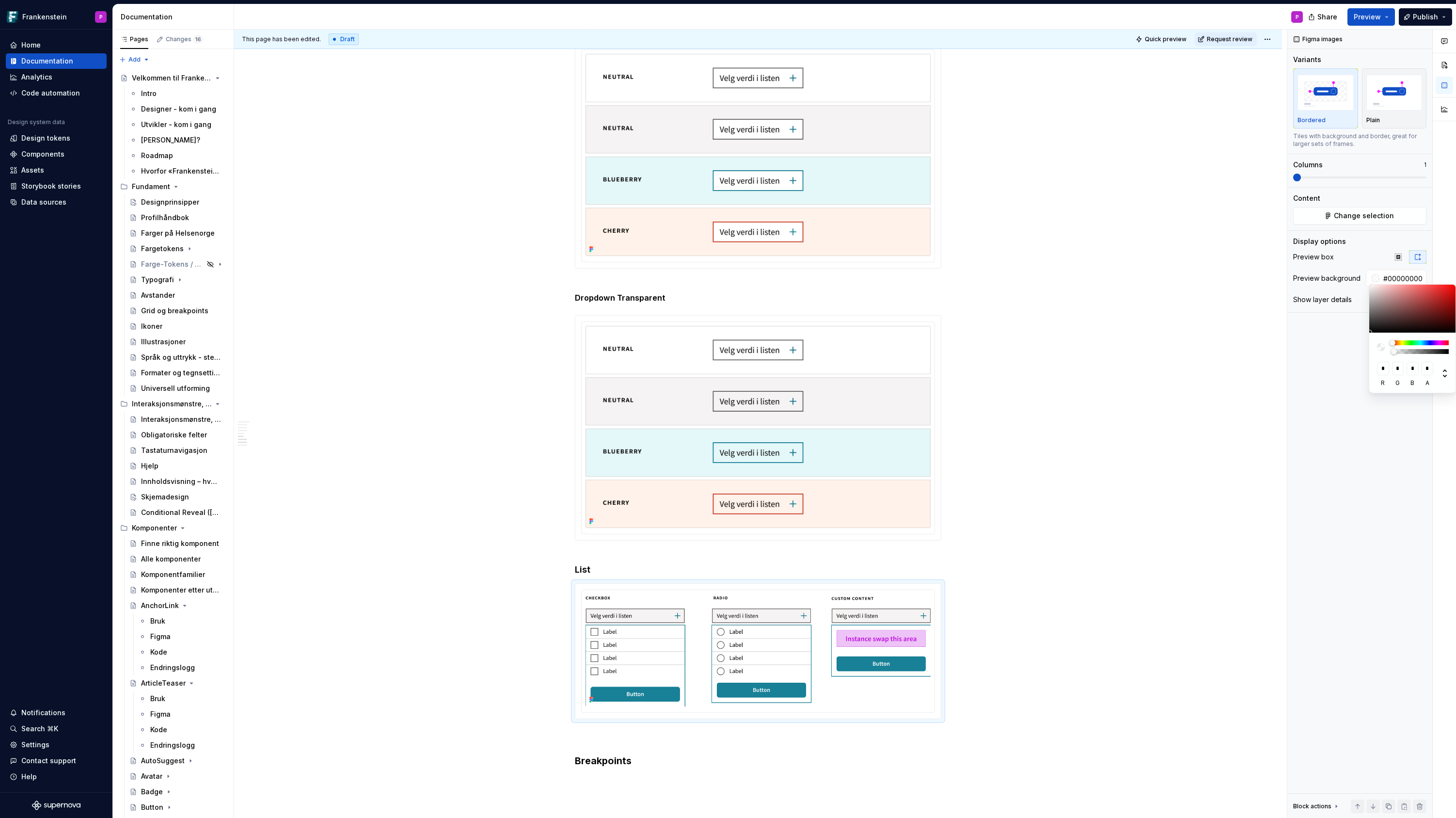
click at [1398, 256] on div "Comments Open comments No comments yet Select ‘Comment’ from the block context …" at bounding box center [1371, 424] width 168 height 789
click at [1395, 256] on div "Comments Open comments No comments yet Select ‘Comment’ from the block context …" at bounding box center [1371, 424] width 168 height 789
click at [1398, 256] on icon "button" at bounding box center [1398, 257] width 6 height 6
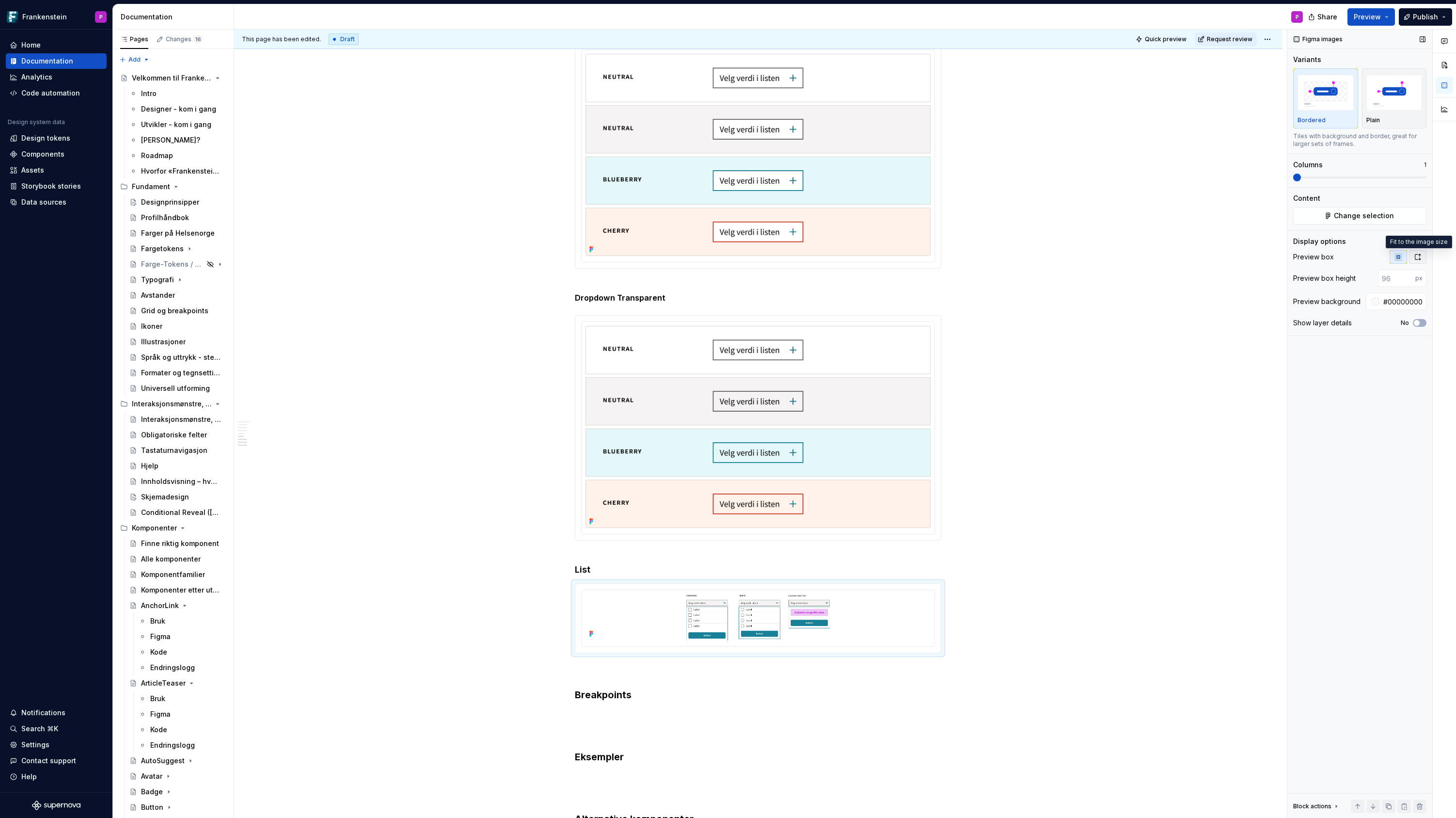
click at [1414, 256] on icon "button" at bounding box center [1417, 257] width 8 height 8
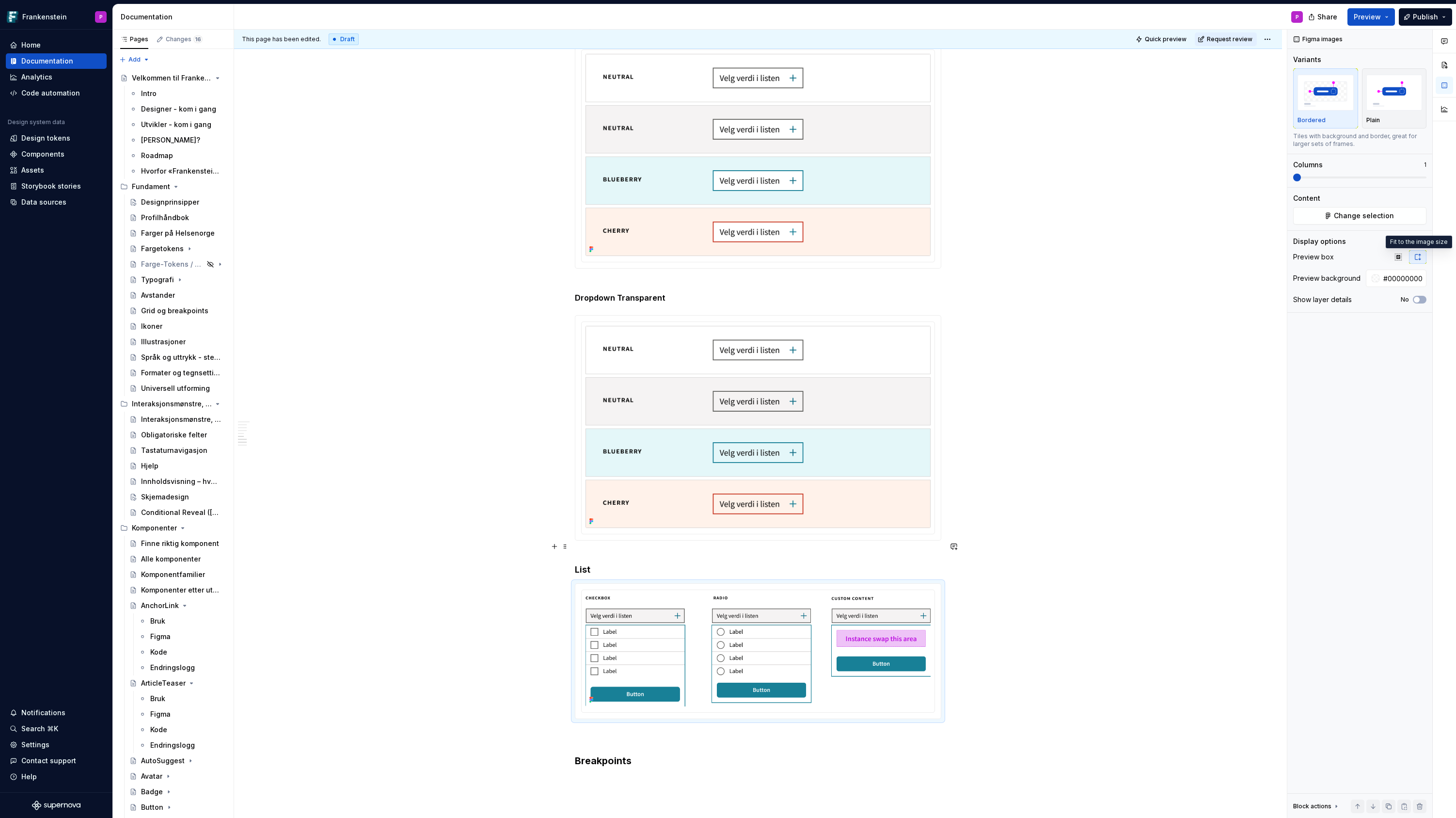
click at [609, 562] on h4 "List" at bounding box center [758, 564] width 367 height 23
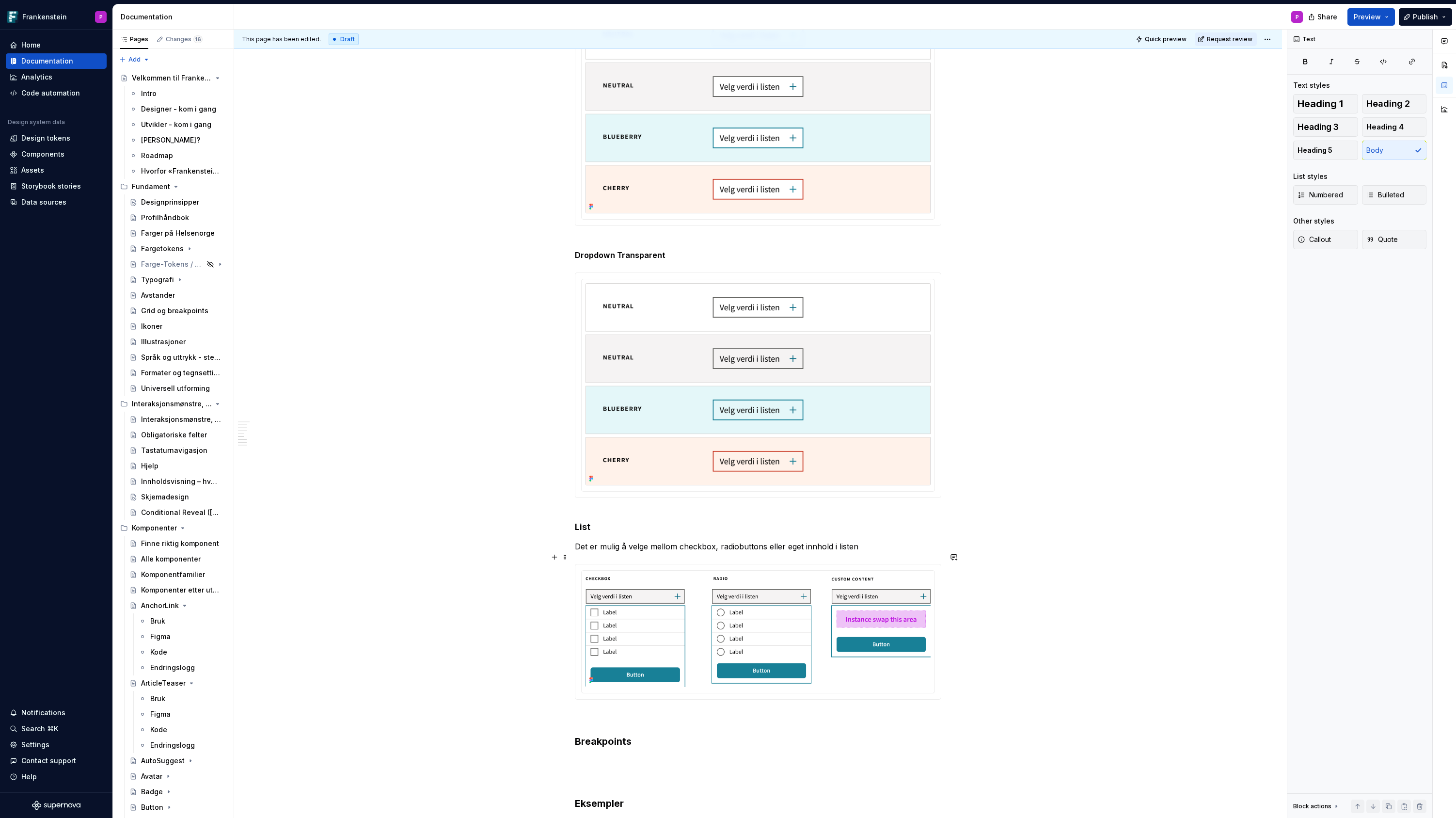
scroll to position [1058, 0]
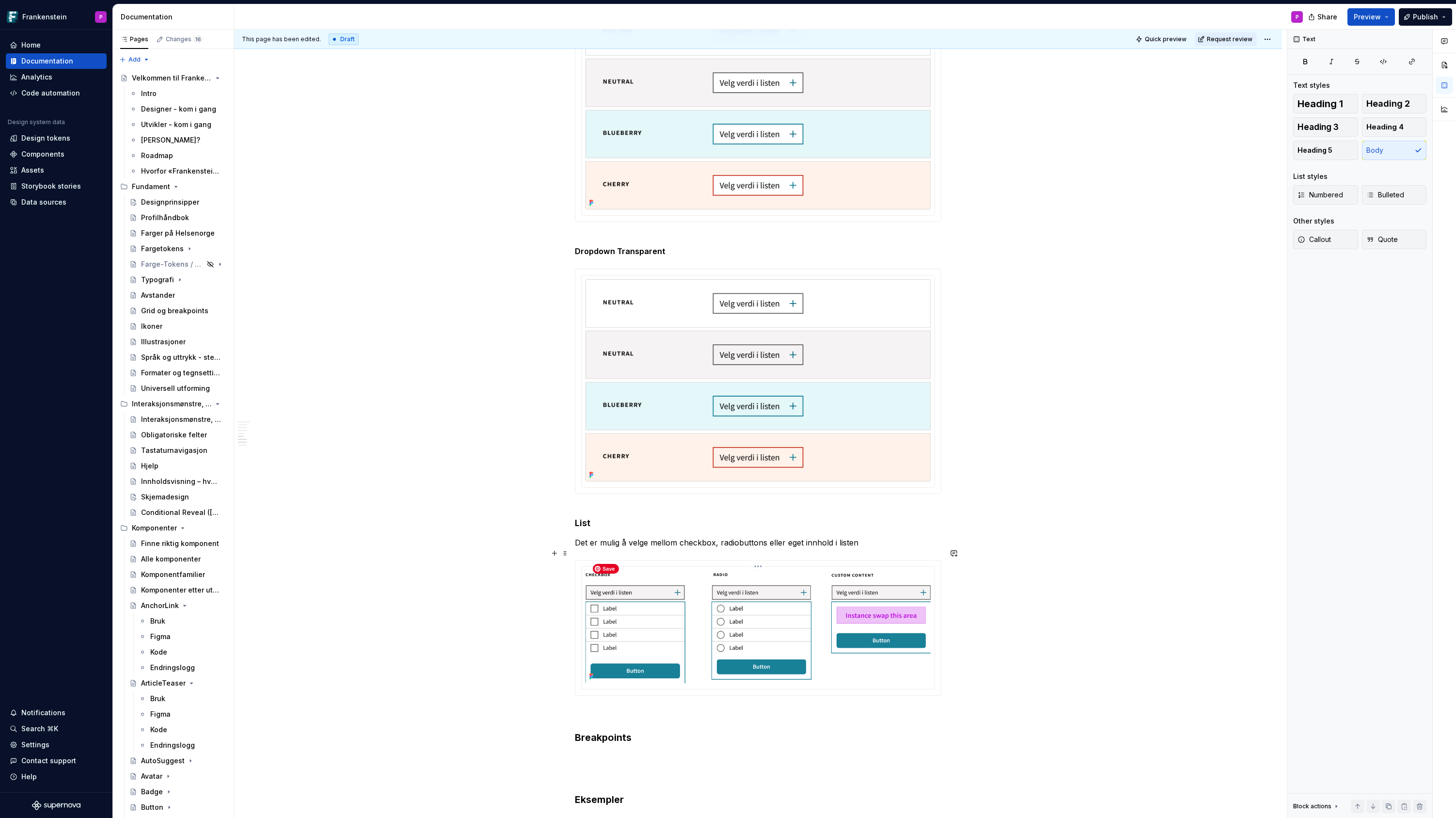
click at [686, 591] on img at bounding box center [758, 627] width 345 height 112
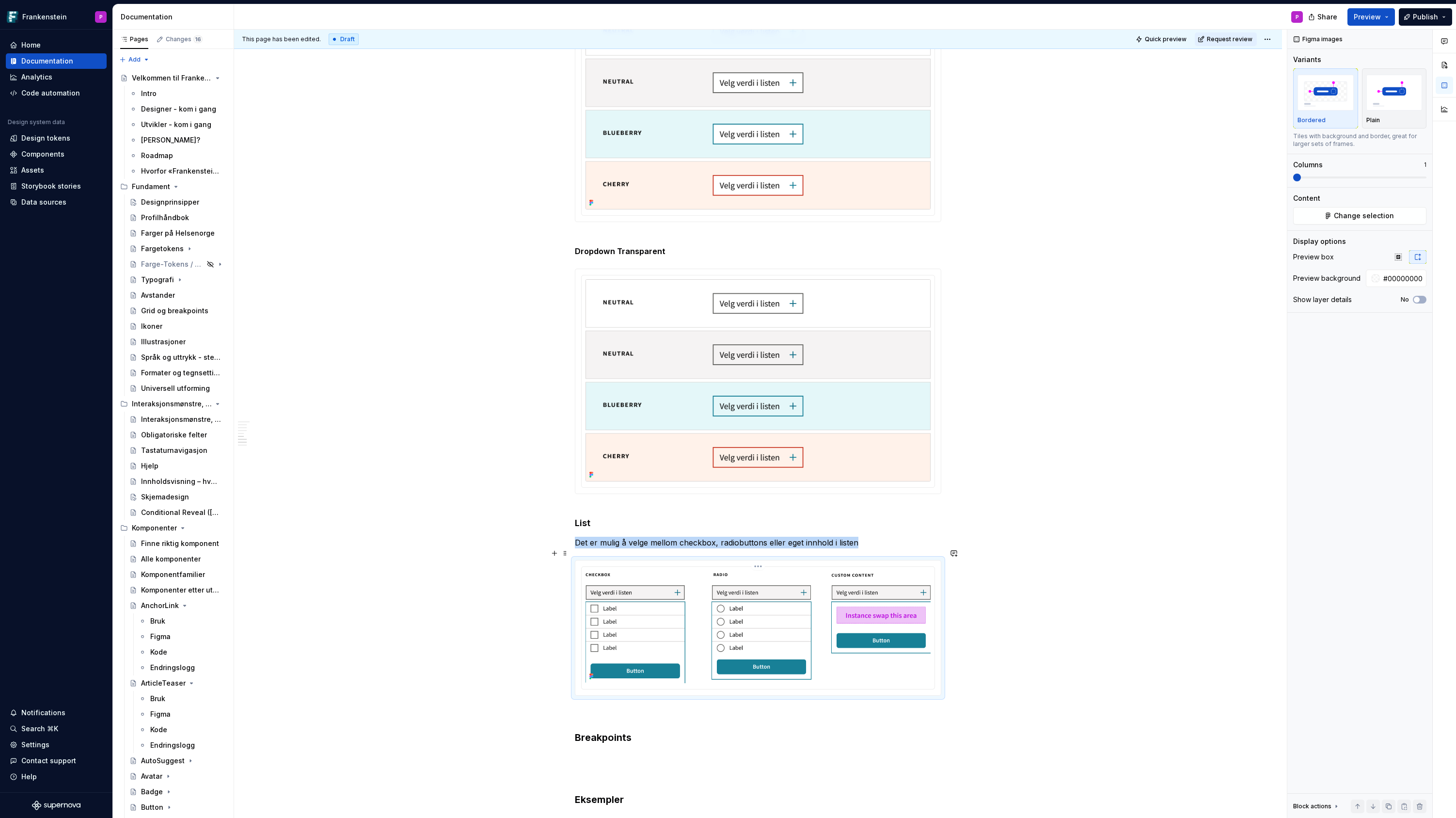
click at [762, 554] on html "Frankenstein P Home Documentation Analytics Code automation Design system data …" at bounding box center [728, 409] width 1456 height 818
click at [780, 602] on div "Update Figma image" at bounding box center [811, 606] width 81 height 10
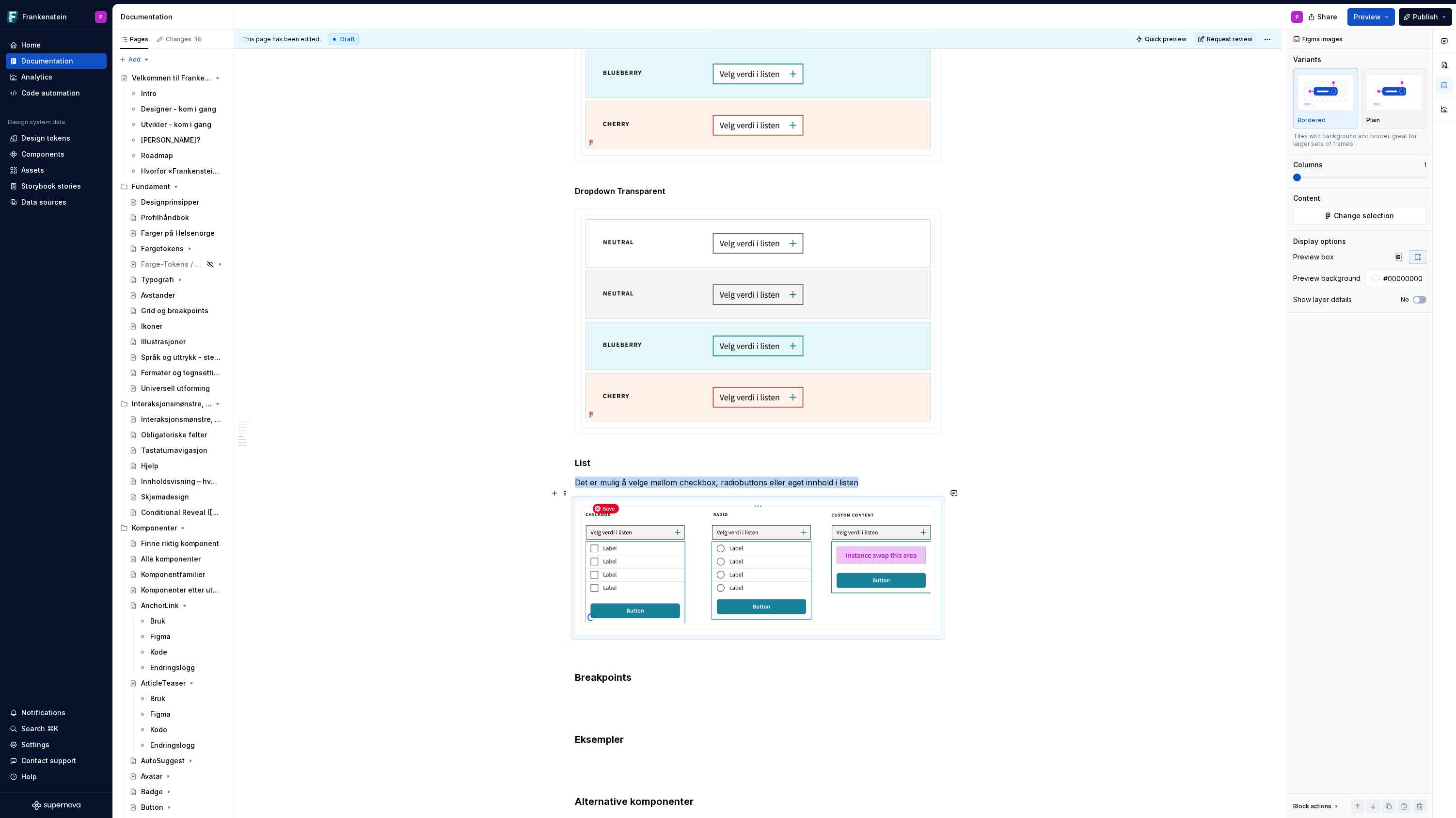
scroll to position [1139, 0]
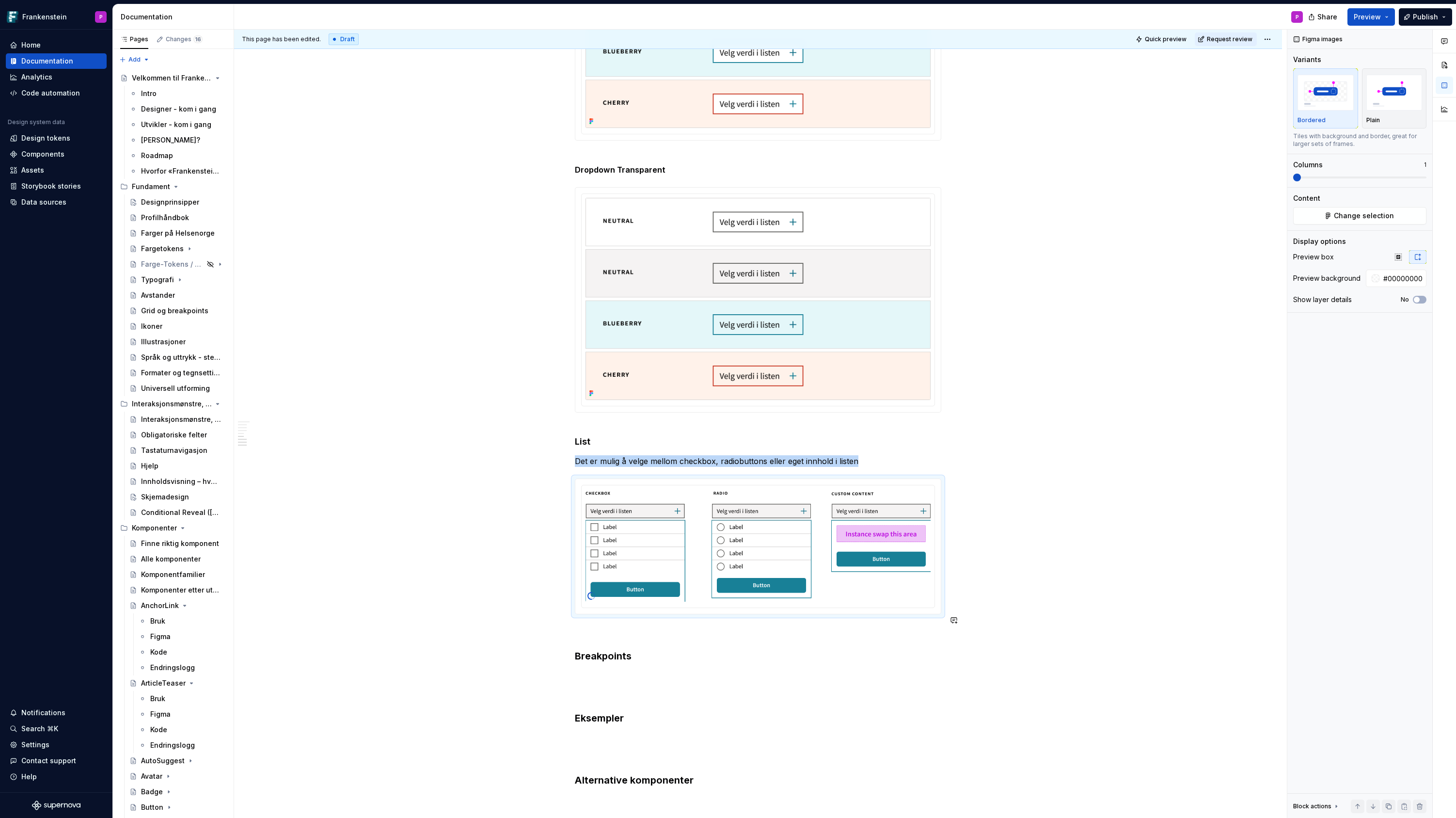
click at [589, 628] on div "**********" at bounding box center [758, 18] width 367 height 1907
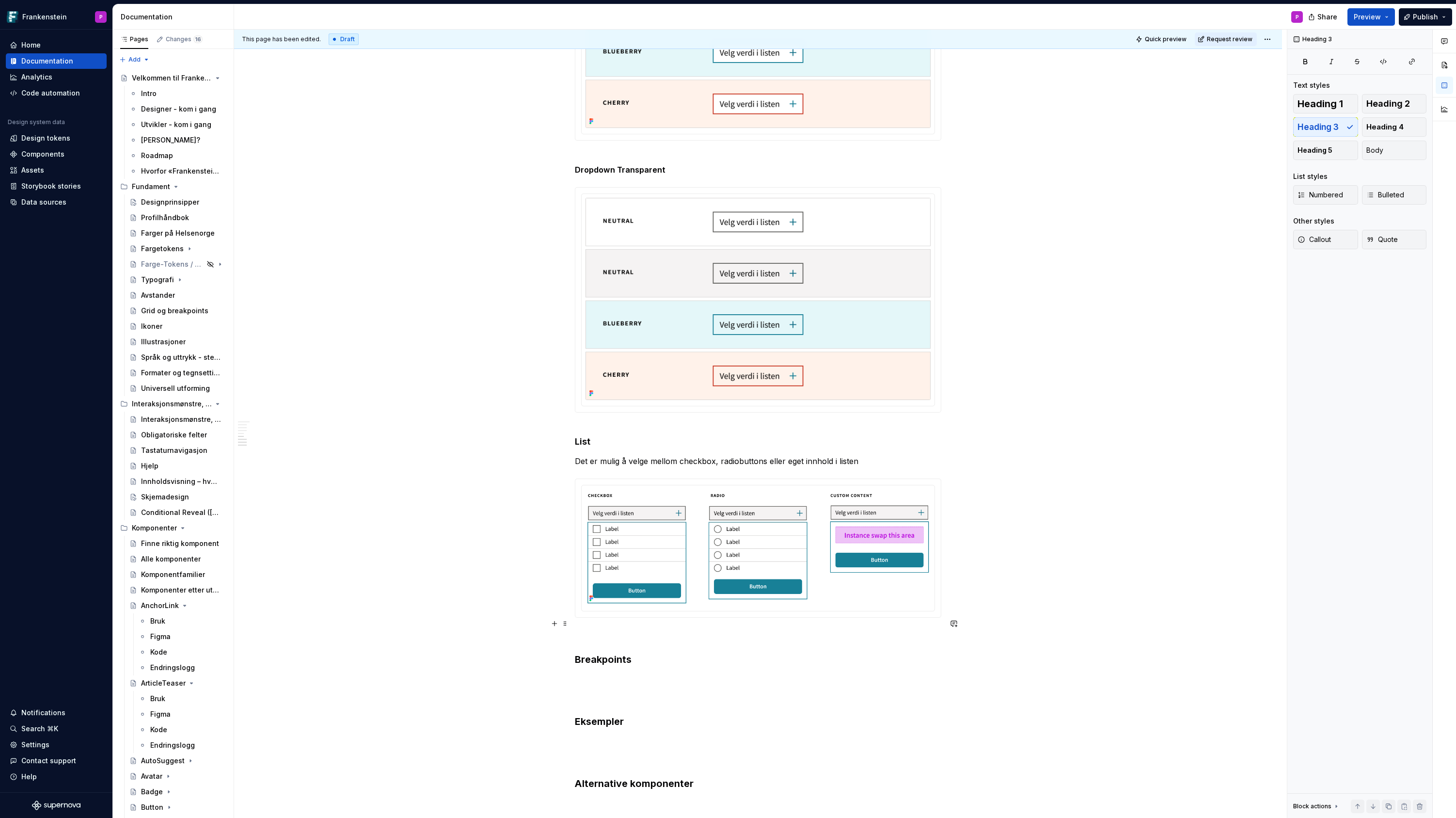
click at [593, 629] on p at bounding box center [758, 635] width 367 height 12
click at [591, 629] on p "Ekspandert innhold" at bounding box center [758, 635] width 367 height 12
click at [652, 606] on button "button" at bounding box center [653, 605] width 14 height 14
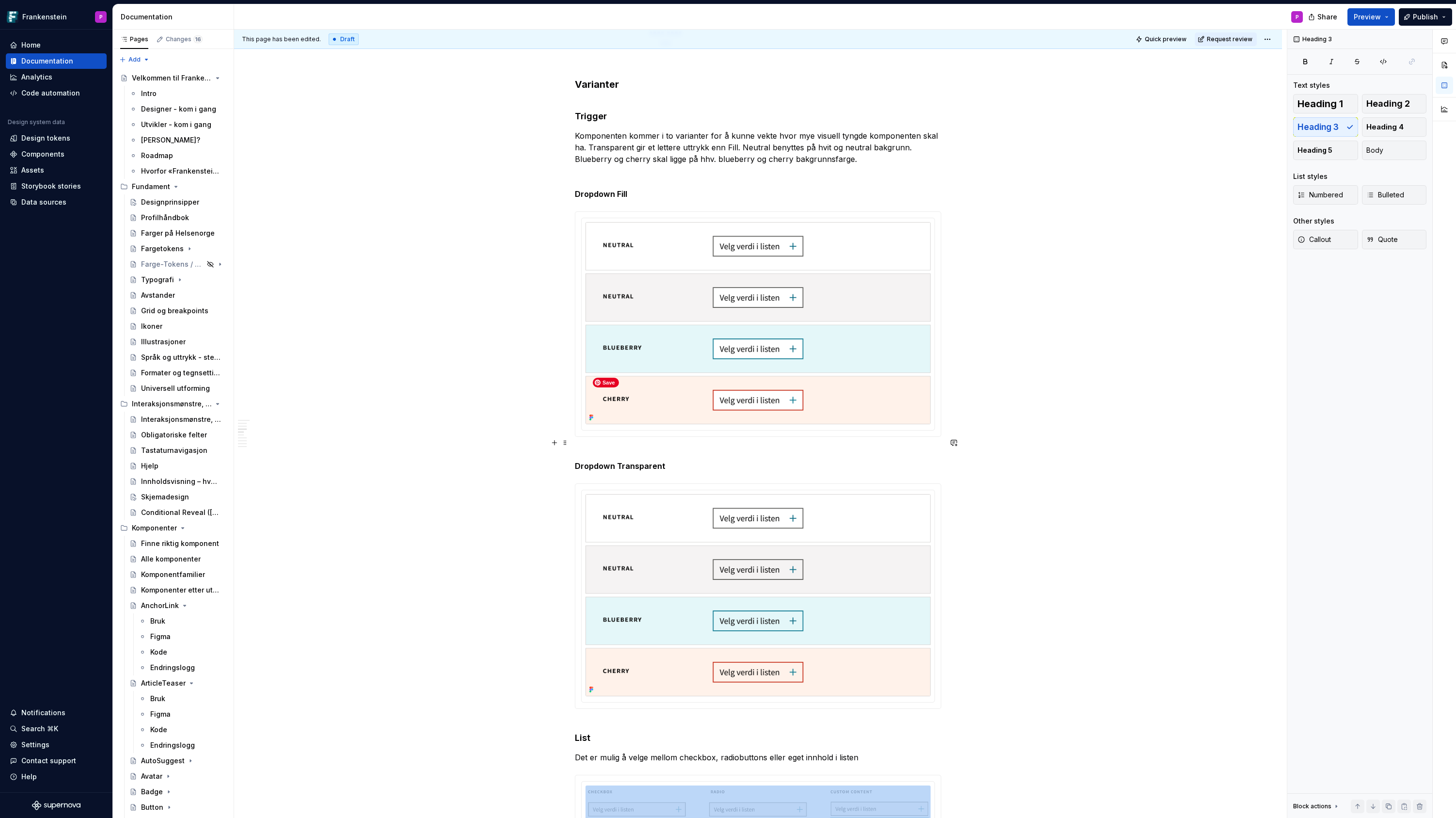
scroll to position [710, 0]
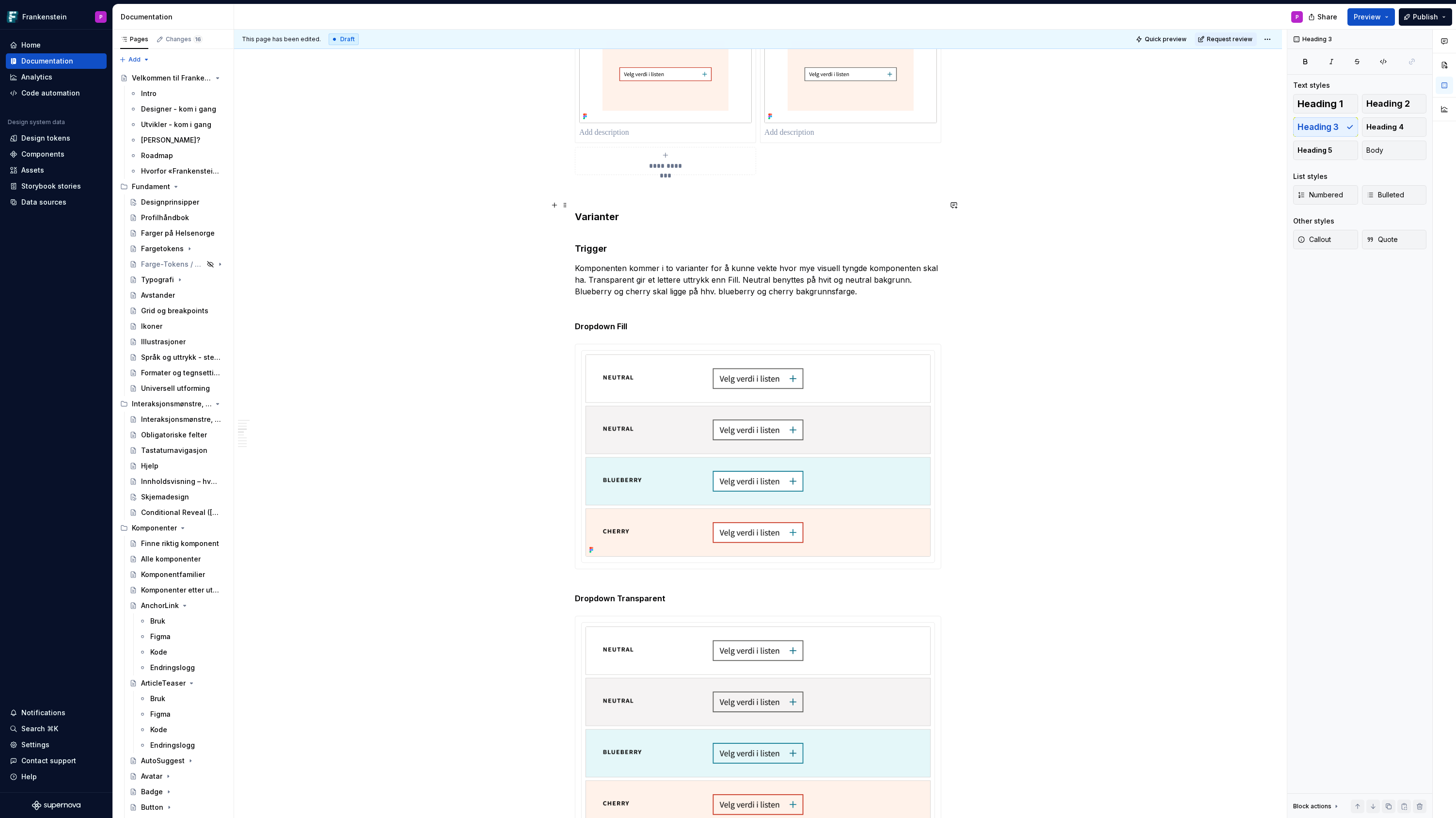
click at [607, 210] on h3 "Varianter" at bounding box center [758, 216] width 367 height 14
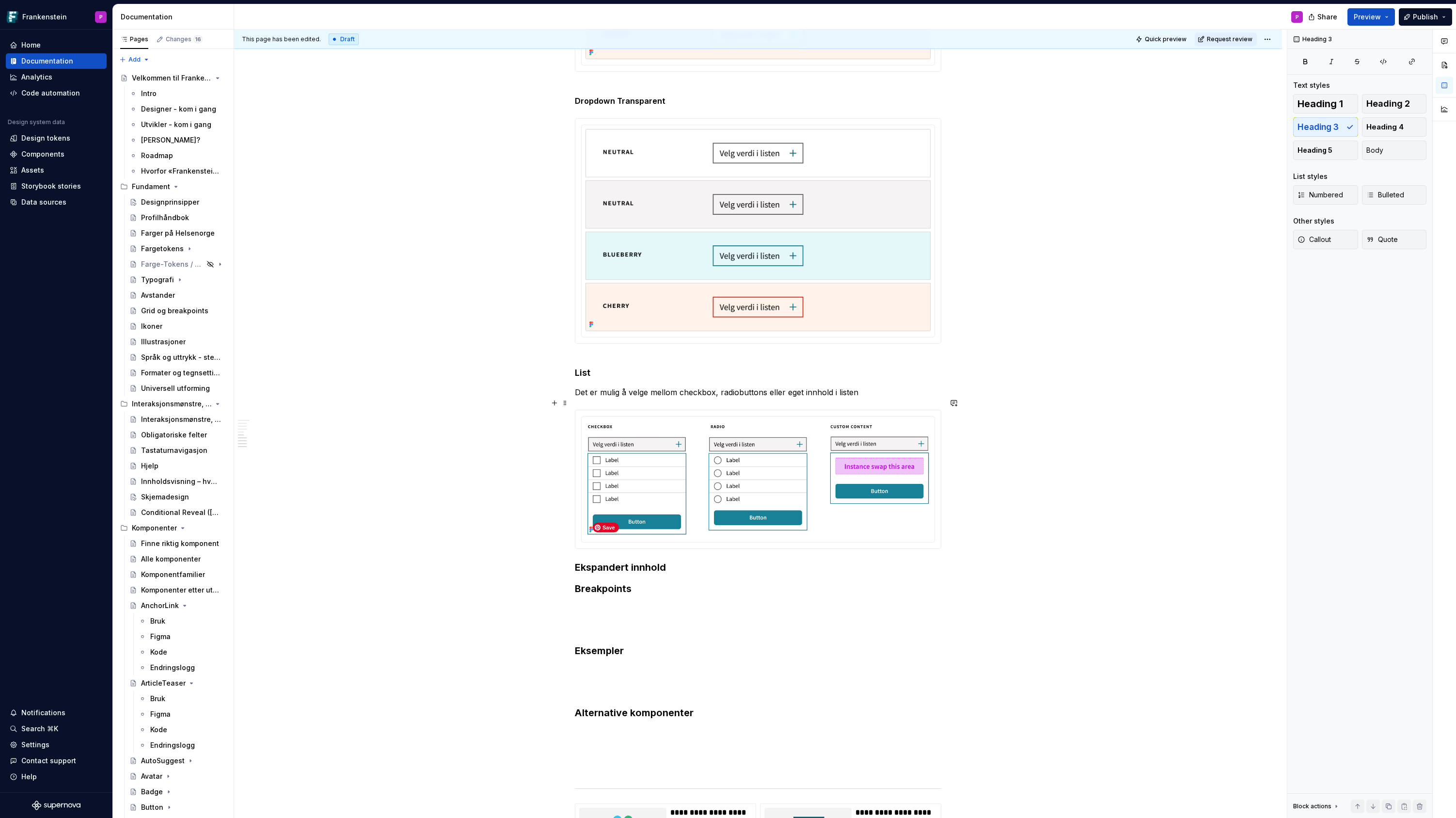
scroll to position [1213, 0]
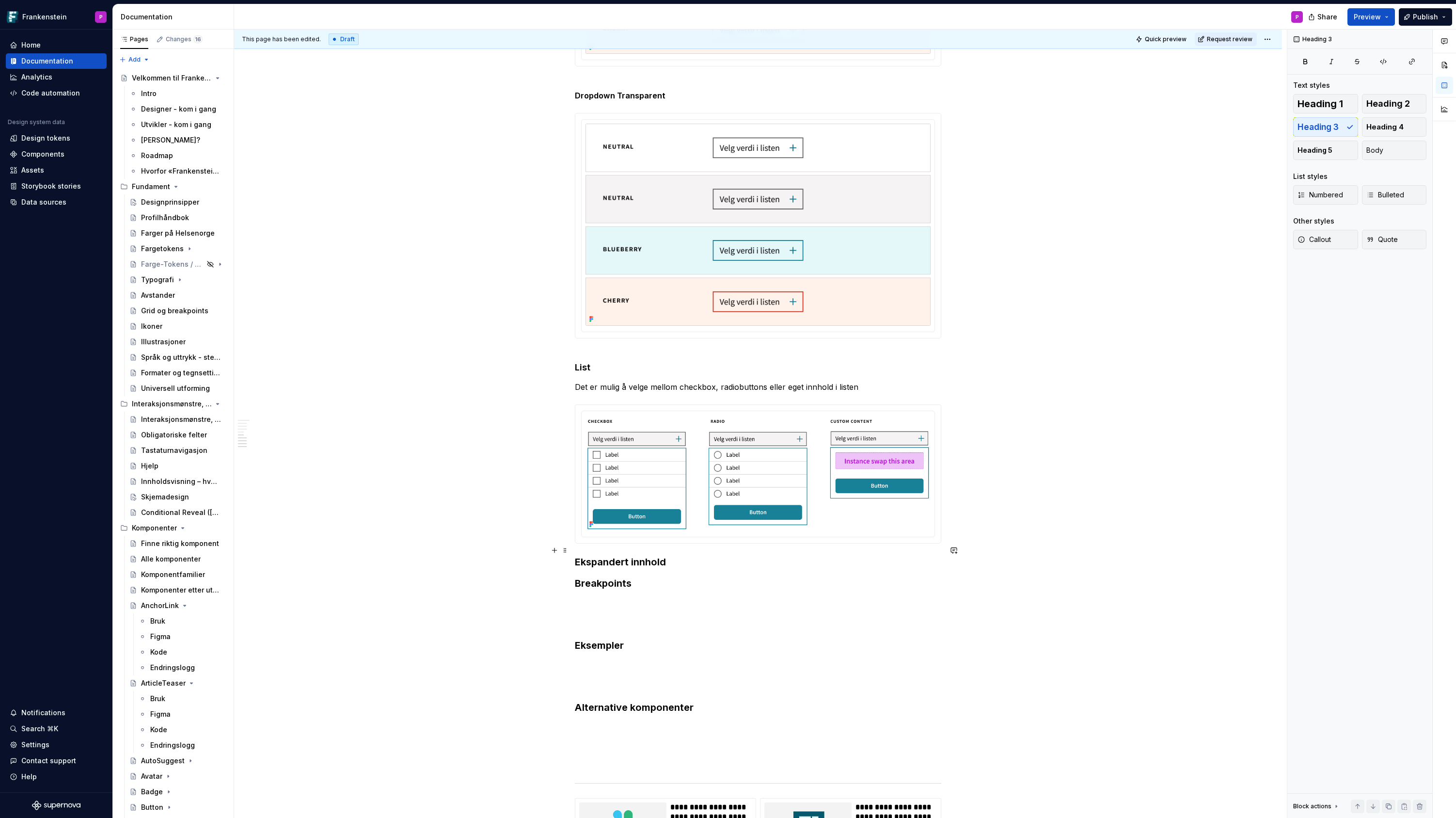
click at [578, 555] on h3 "Ekspandert innhold" at bounding box center [758, 562] width 367 height 14
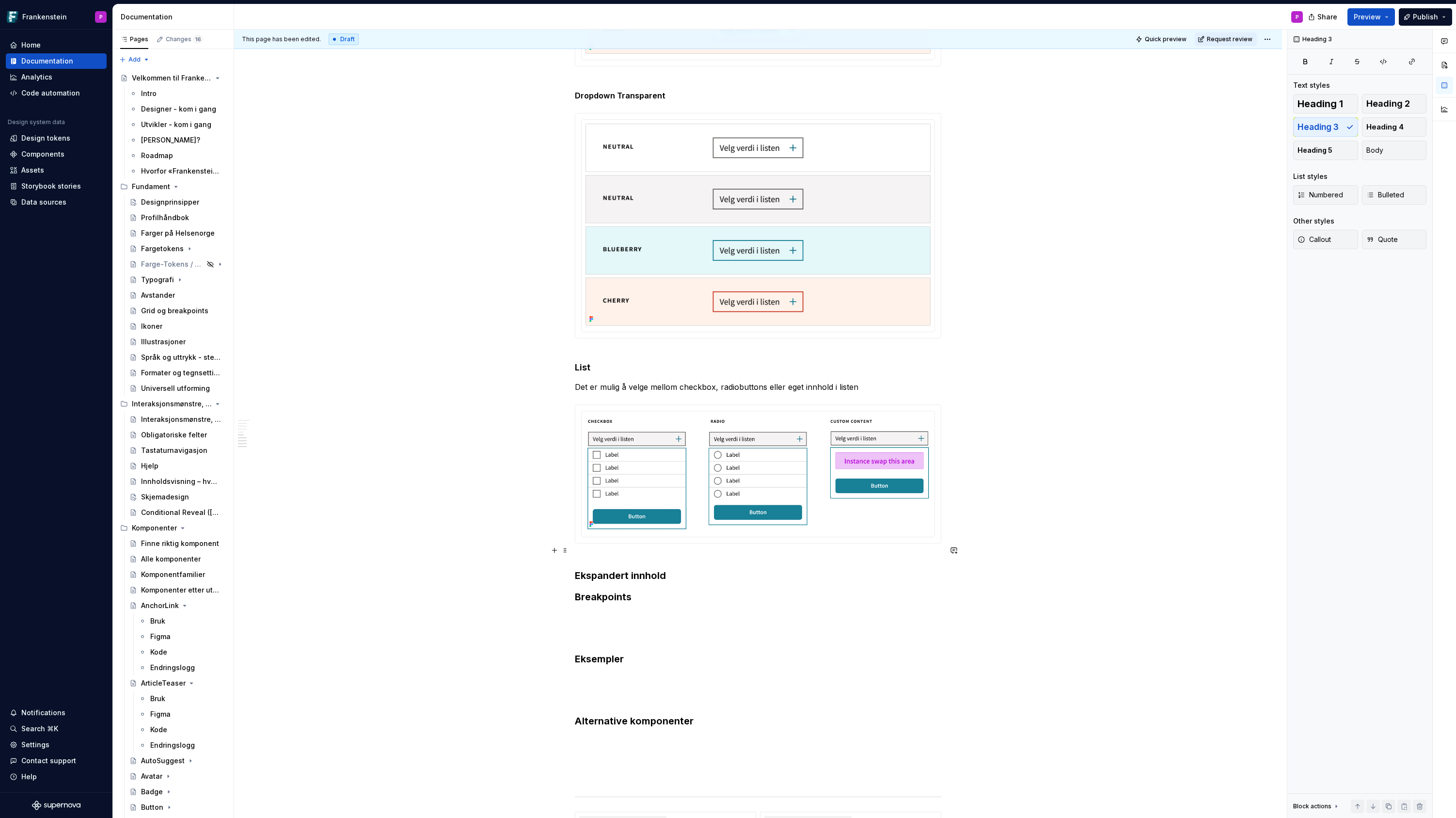
click at [678, 562] on h3 "Ekspandert innhold" at bounding box center [758, 569] width 367 height 27
click at [587, 586] on h3 "Ekspandert innhold" at bounding box center [758, 589] width 367 height 68
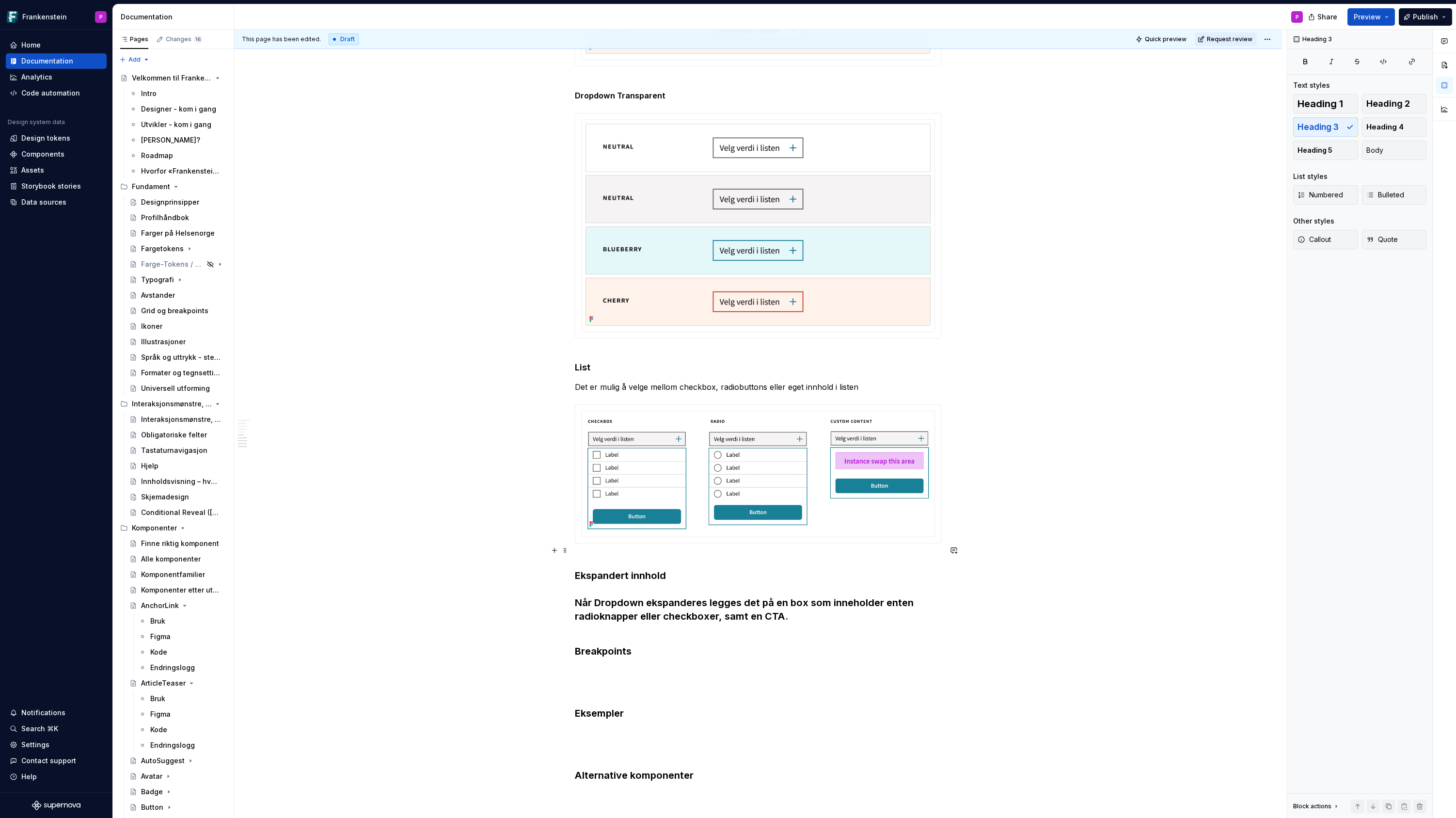
click at [588, 589] on h3 "Ekspandert innhold Når Dropdown ekspanderes legges det på en box som inneholder…" at bounding box center [758, 596] width 367 height 81
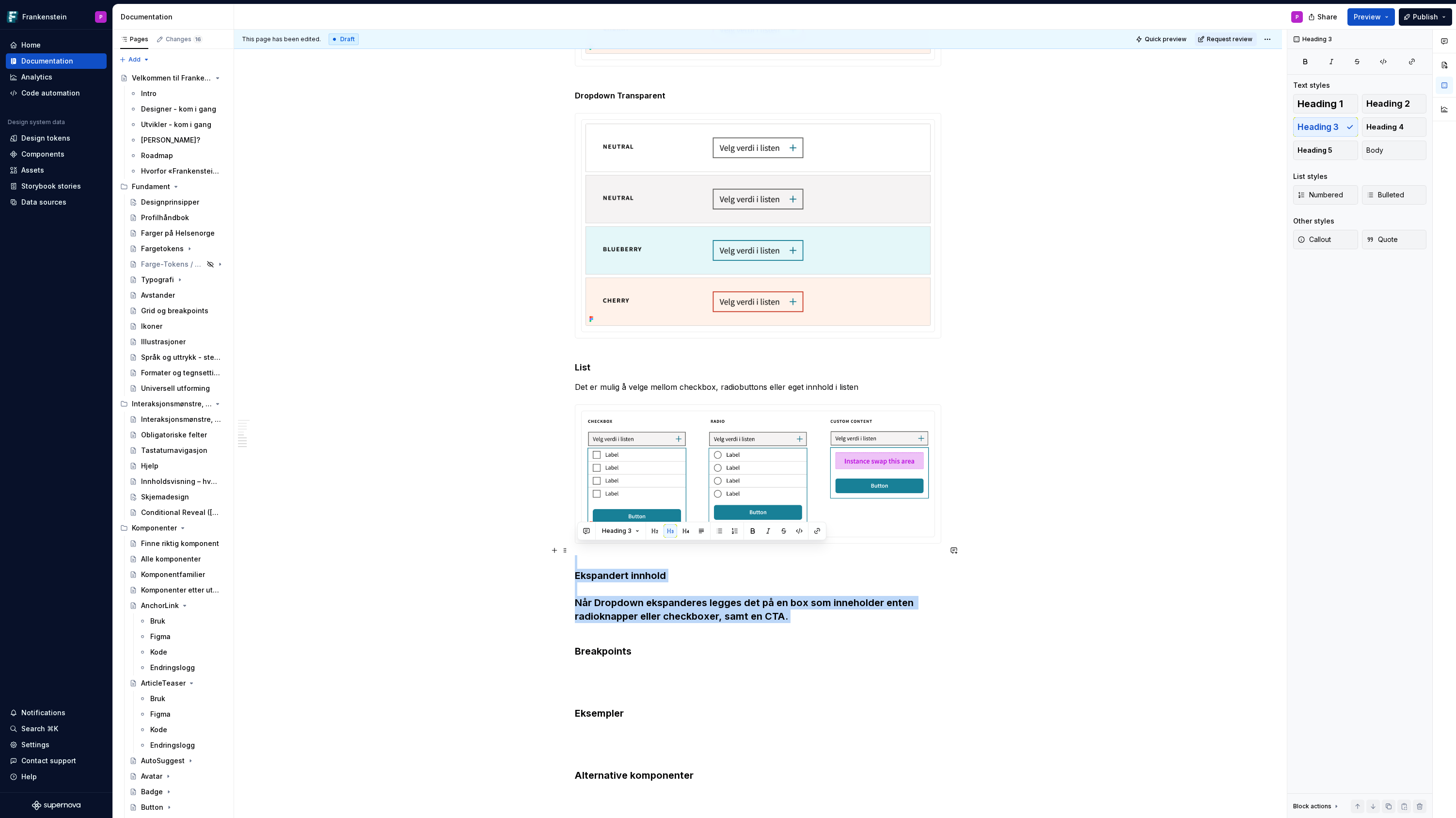
click at [610, 582] on h3 "Ekspandert innhold Når Dropdown ekspanderes legges det på en box som inneholder…" at bounding box center [758, 596] width 367 height 81
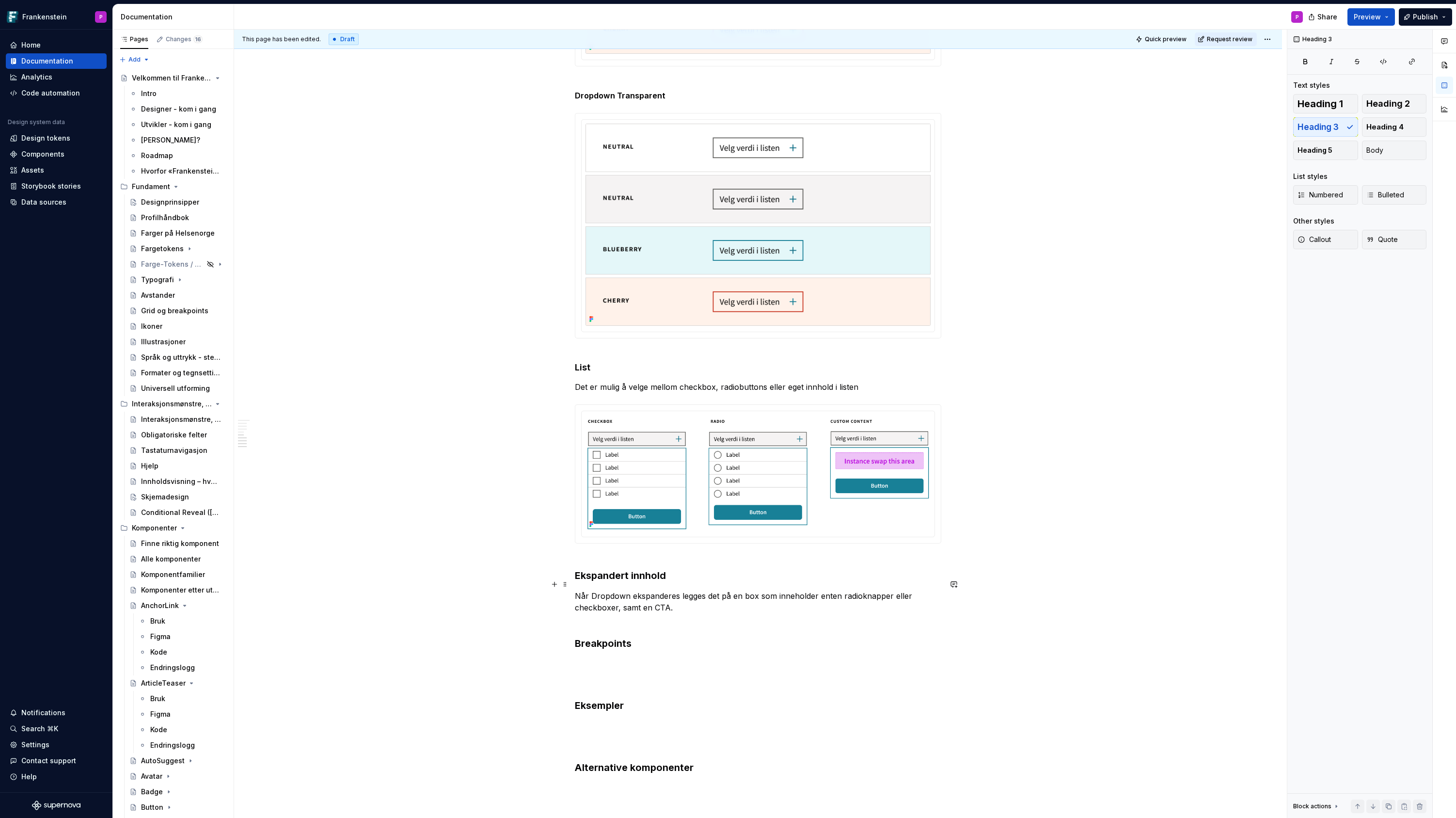
click at [682, 600] on p "Når Dropdown ekspanderes legges det på en box som inneholder enten radioknapper…" at bounding box center [758, 608] width 367 height 35
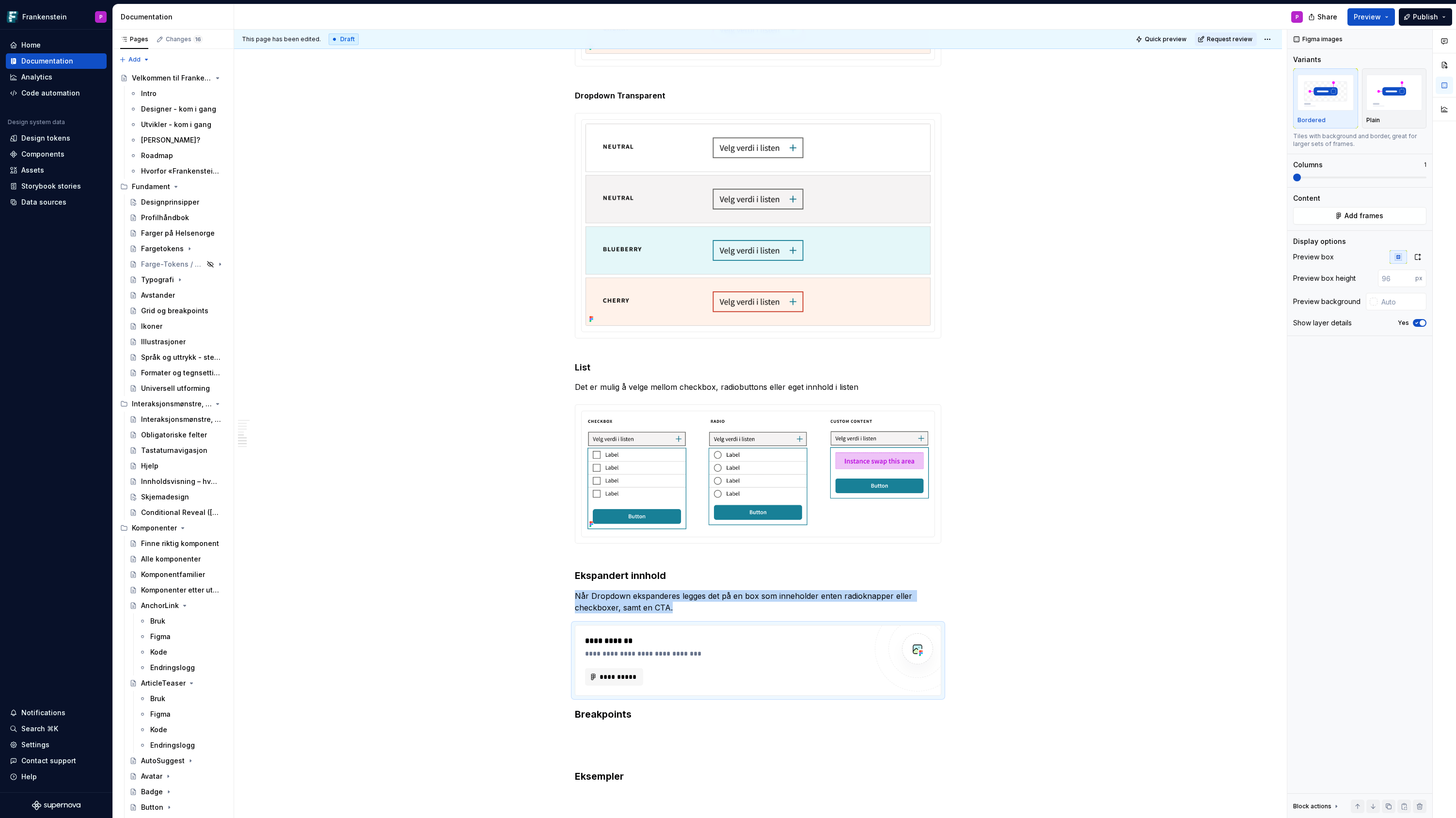
type textarea "*"
click at [612, 672] on span "**********" at bounding box center [618, 677] width 38 height 10
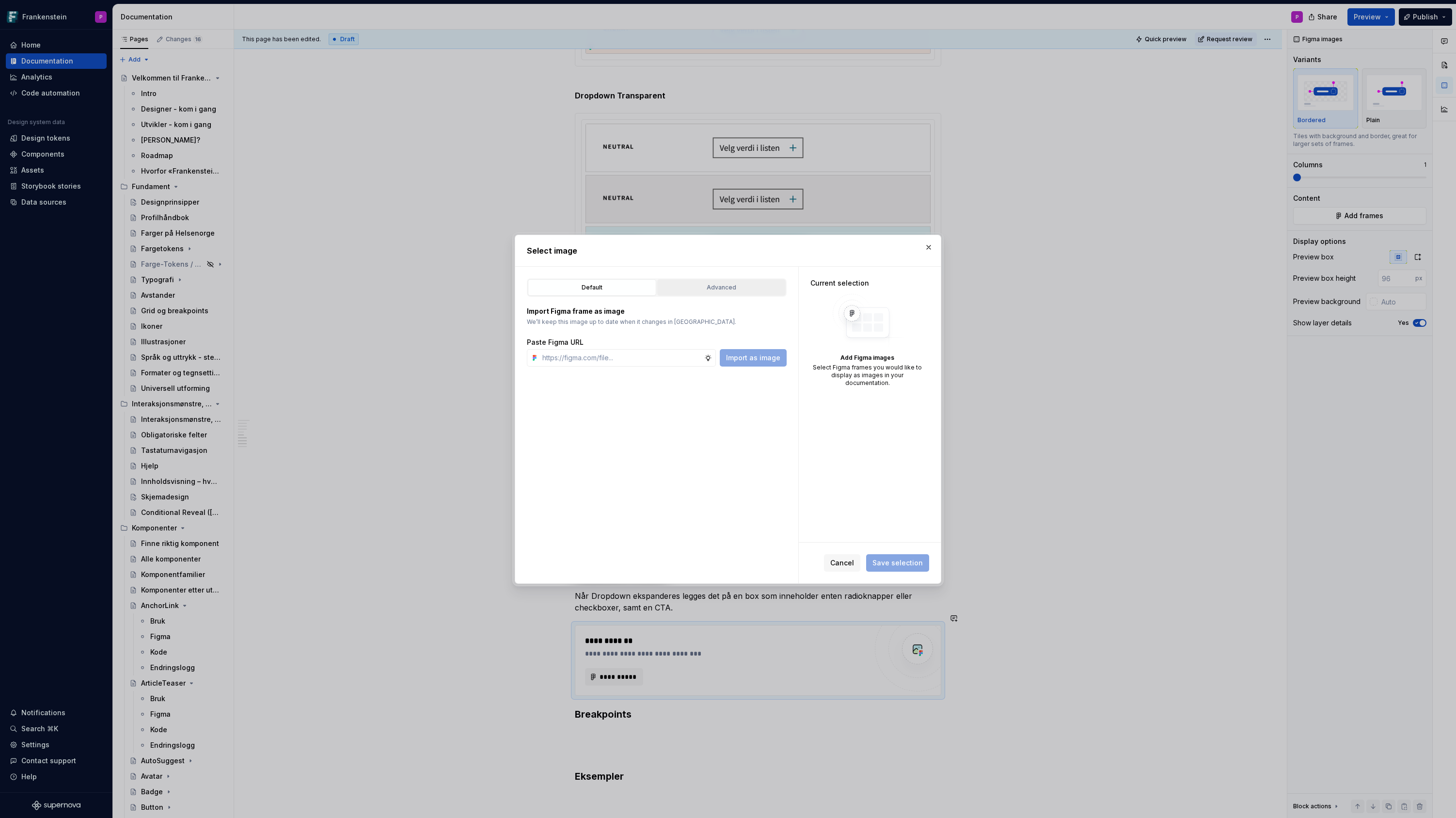
click at [742, 295] on button "Advanced" at bounding box center [721, 288] width 128 height 17
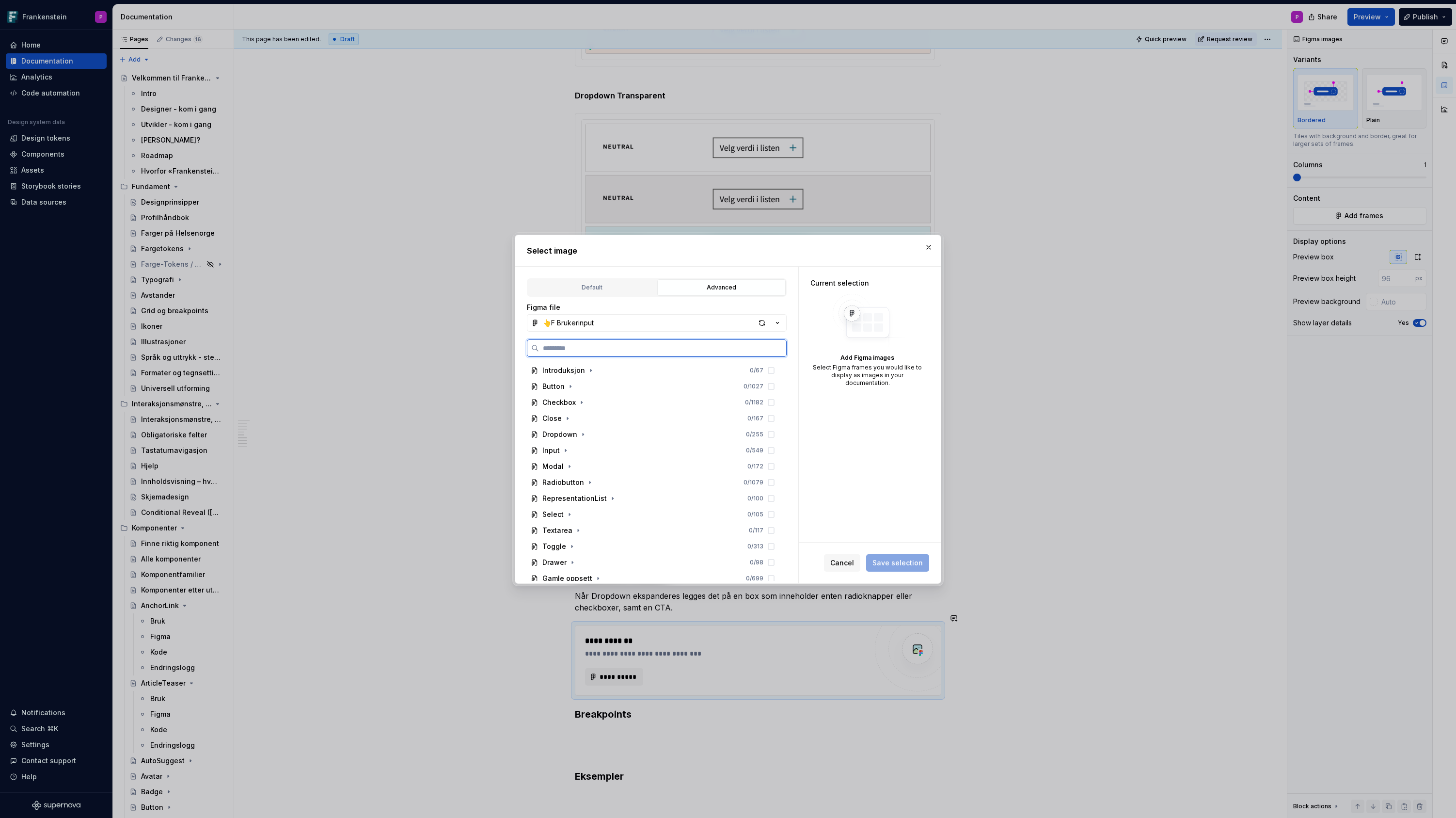
click at [649, 350] on input "search" at bounding box center [662, 348] width 247 height 10
paste input "**********"
type input "**********"
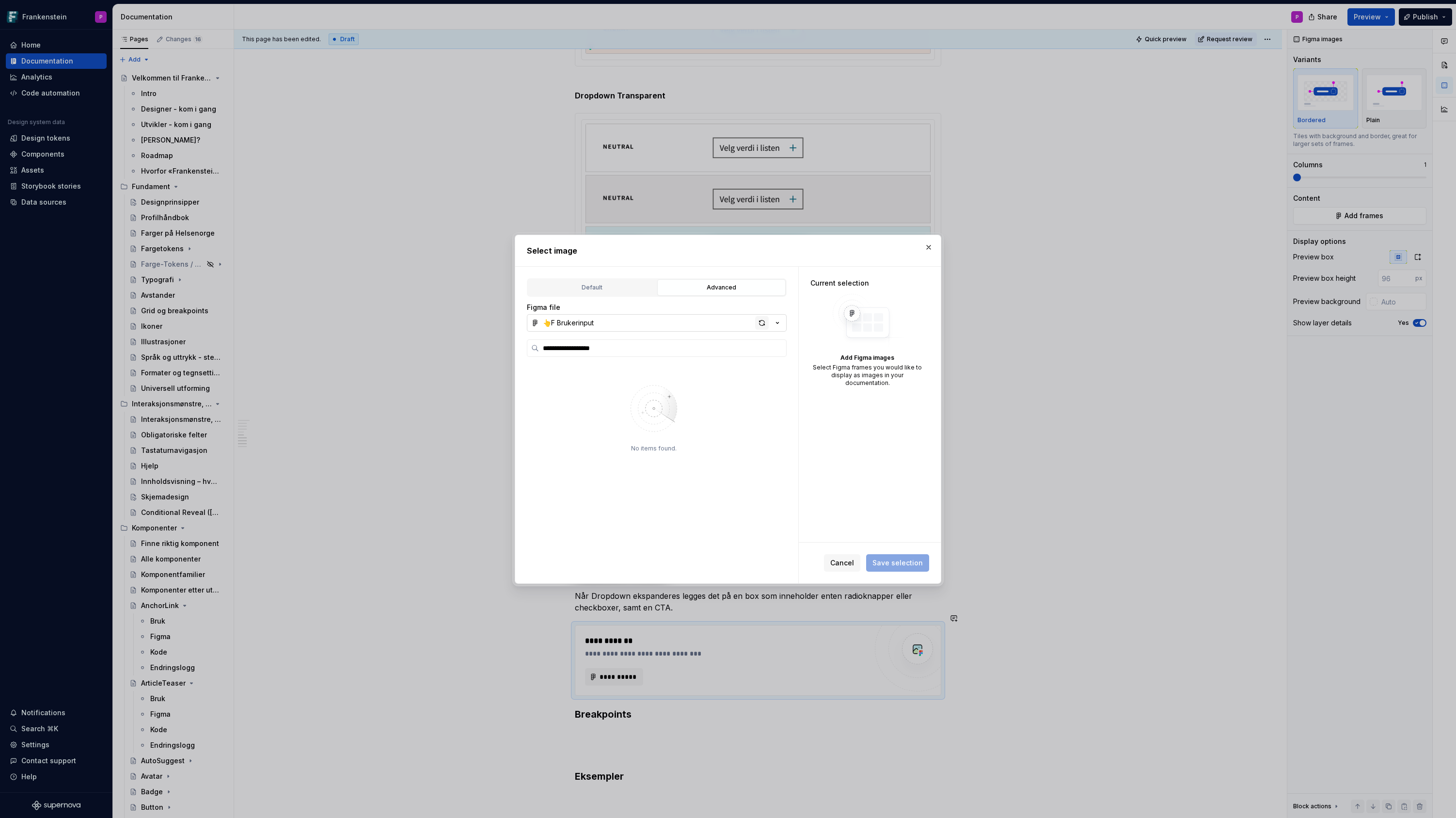
click at [755, 323] on div "button" at bounding box center [762, 323] width 14 height 14
click at [758, 323] on div "button" at bounding box center [762, 323] width 14 height 14
click at [711, 382] on div "DropDown_Ekspandert 0 / 5" at bounding box center [658, 386] width 243 height 15
click at [889, 567] on span "Save selection" at bounding box center [898, 562] width 50 height 10
type textarea "*"
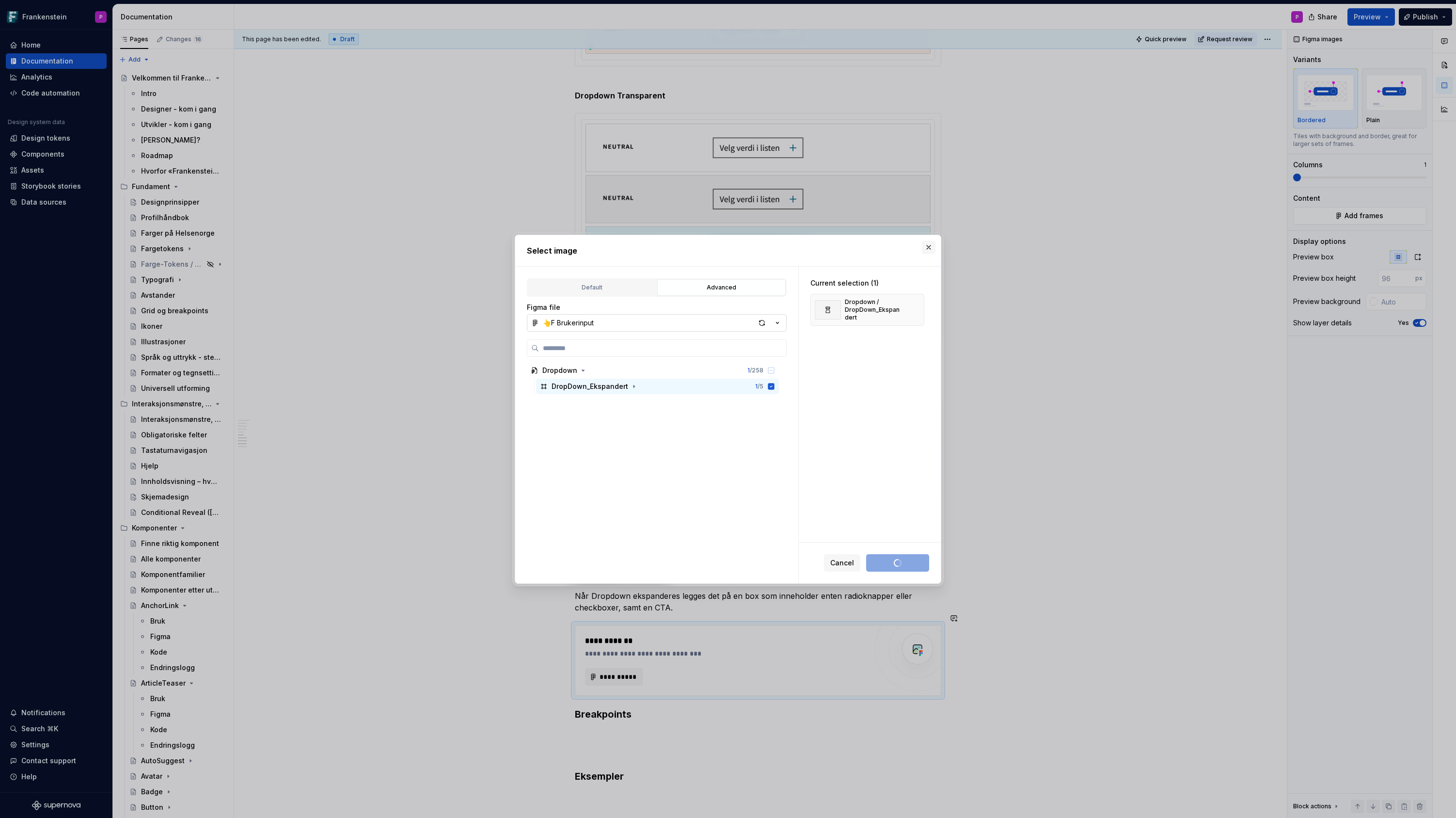
click at [928, 248] on button "button" at bounding box center [928, 247] width 14 height 14
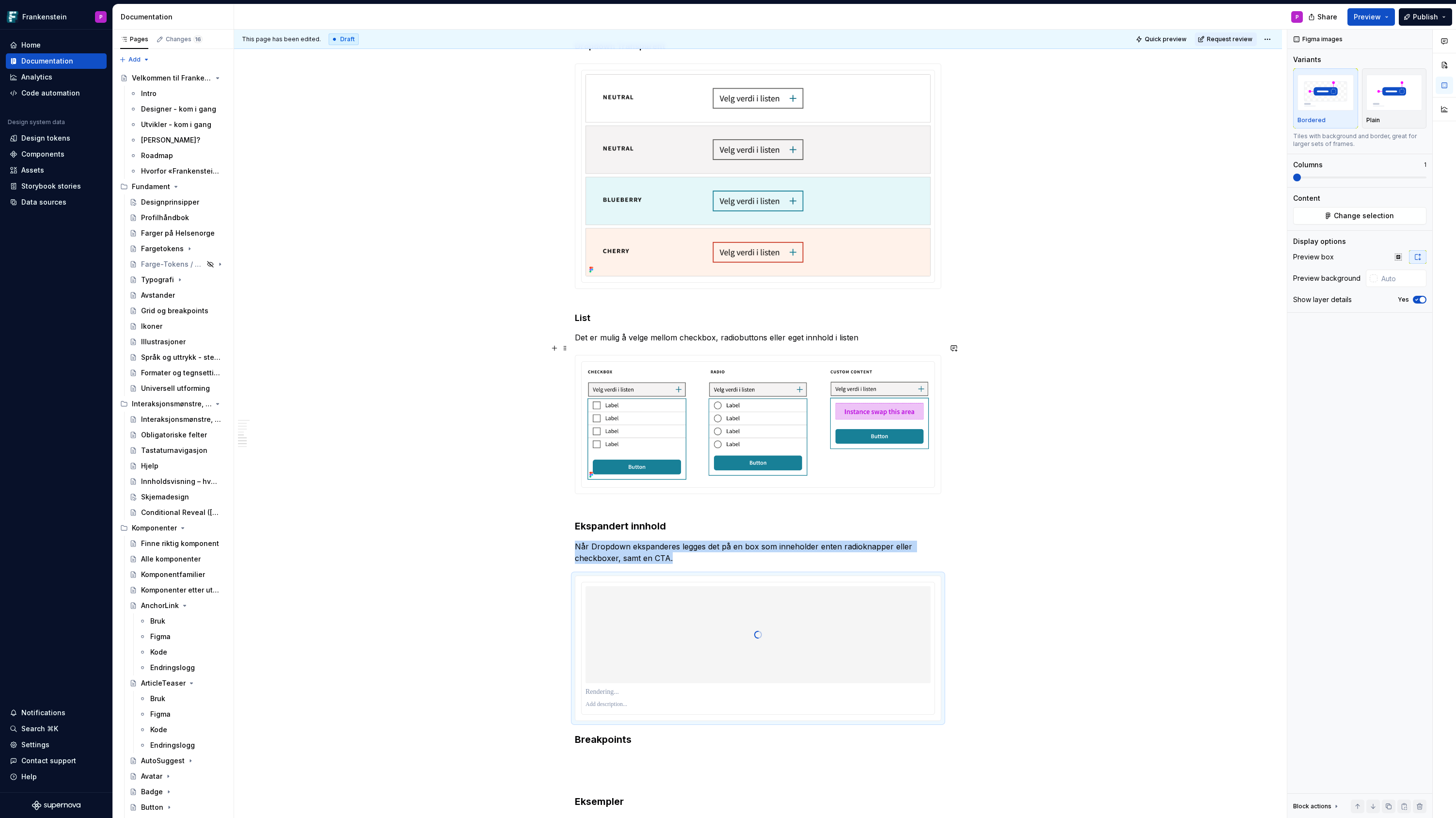
scroll to position [1266, 0]
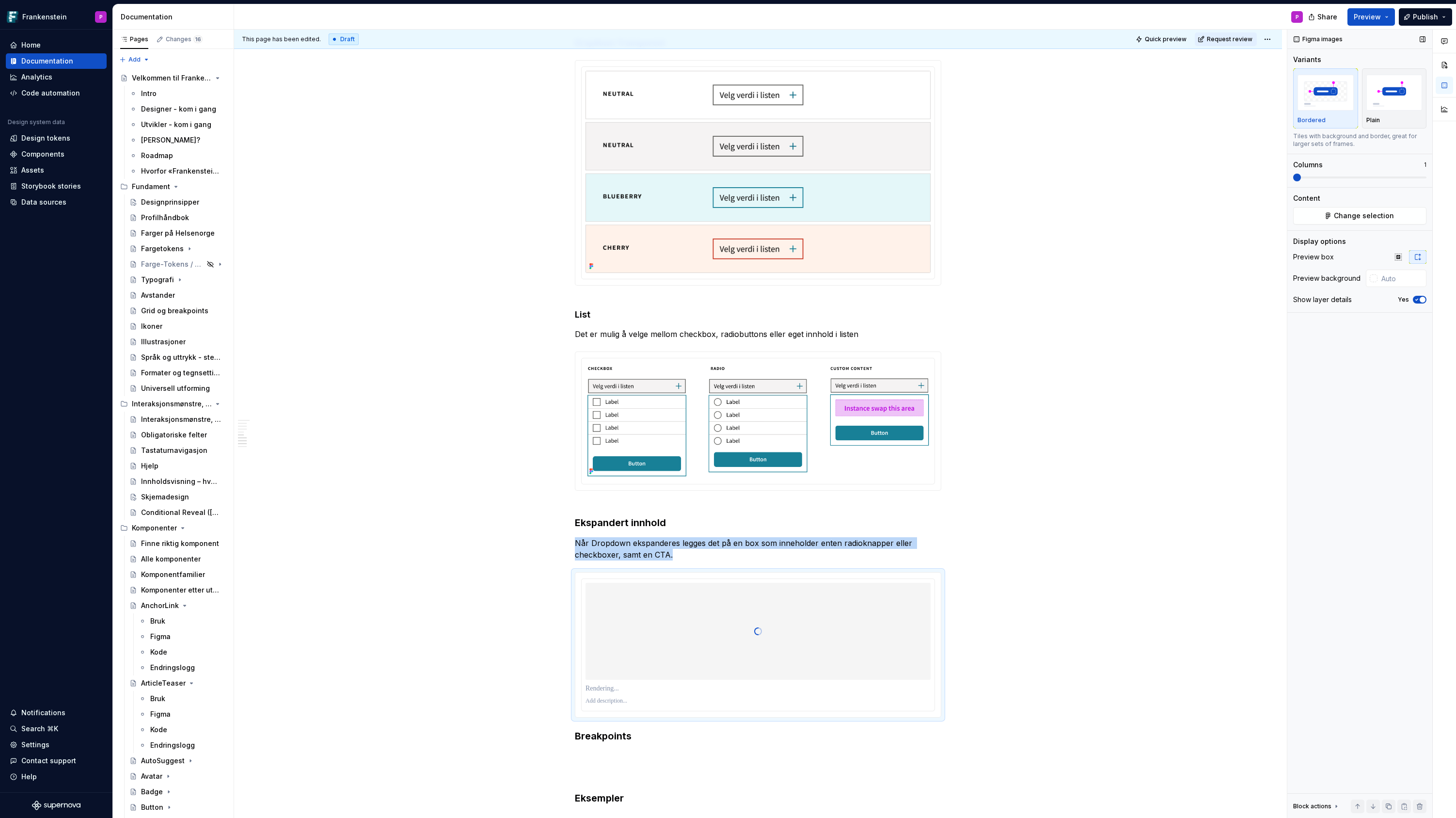
click at [1415, 299] on icon "button" at bounding box center [1417, 300] width 3 height 1
click at [1375, 277] on div at bounding box center [1373, 278] width 8 height 8
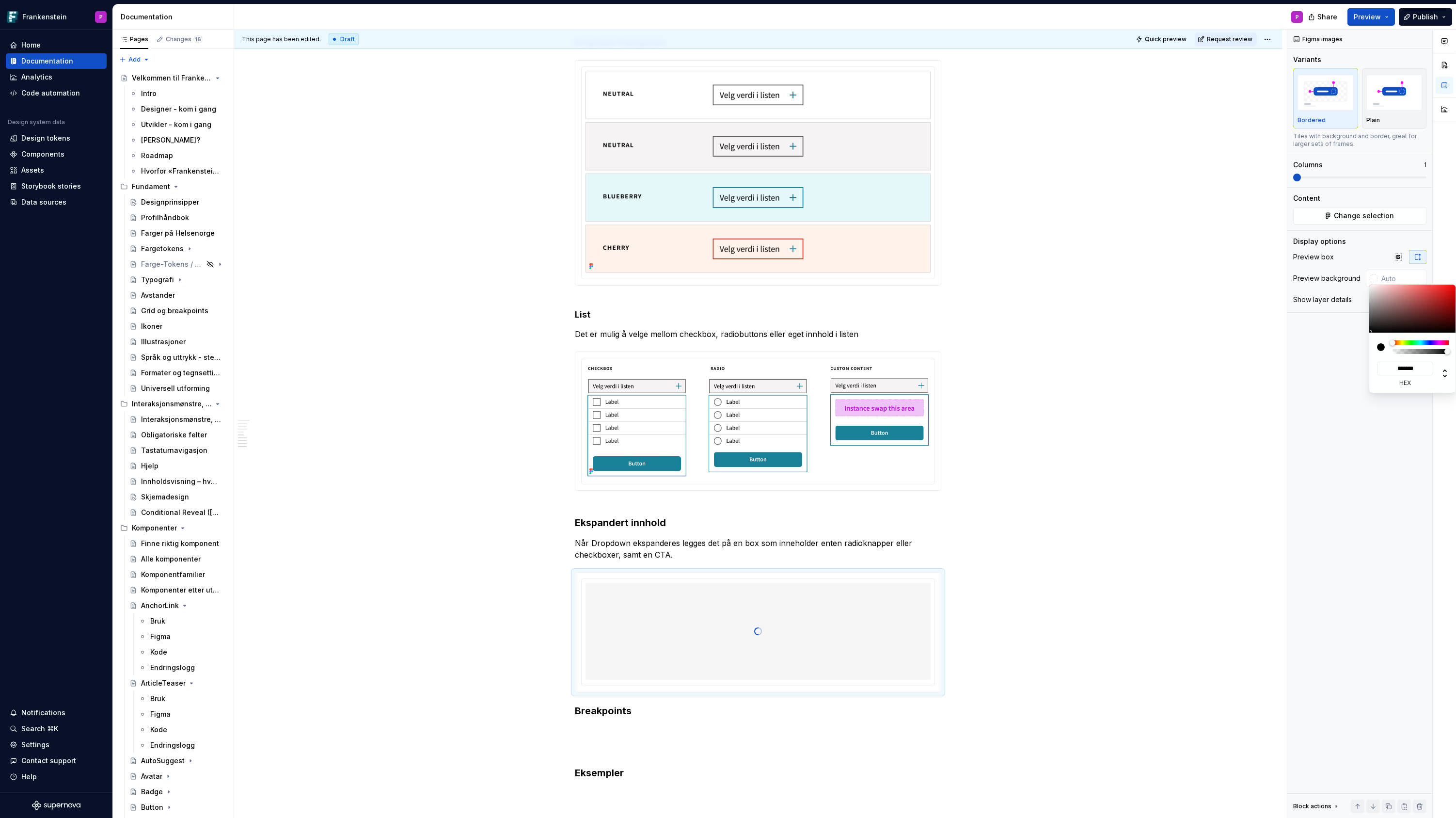
type input "#0000000F"
type input "*"
type input "#00000000"
type input "*"
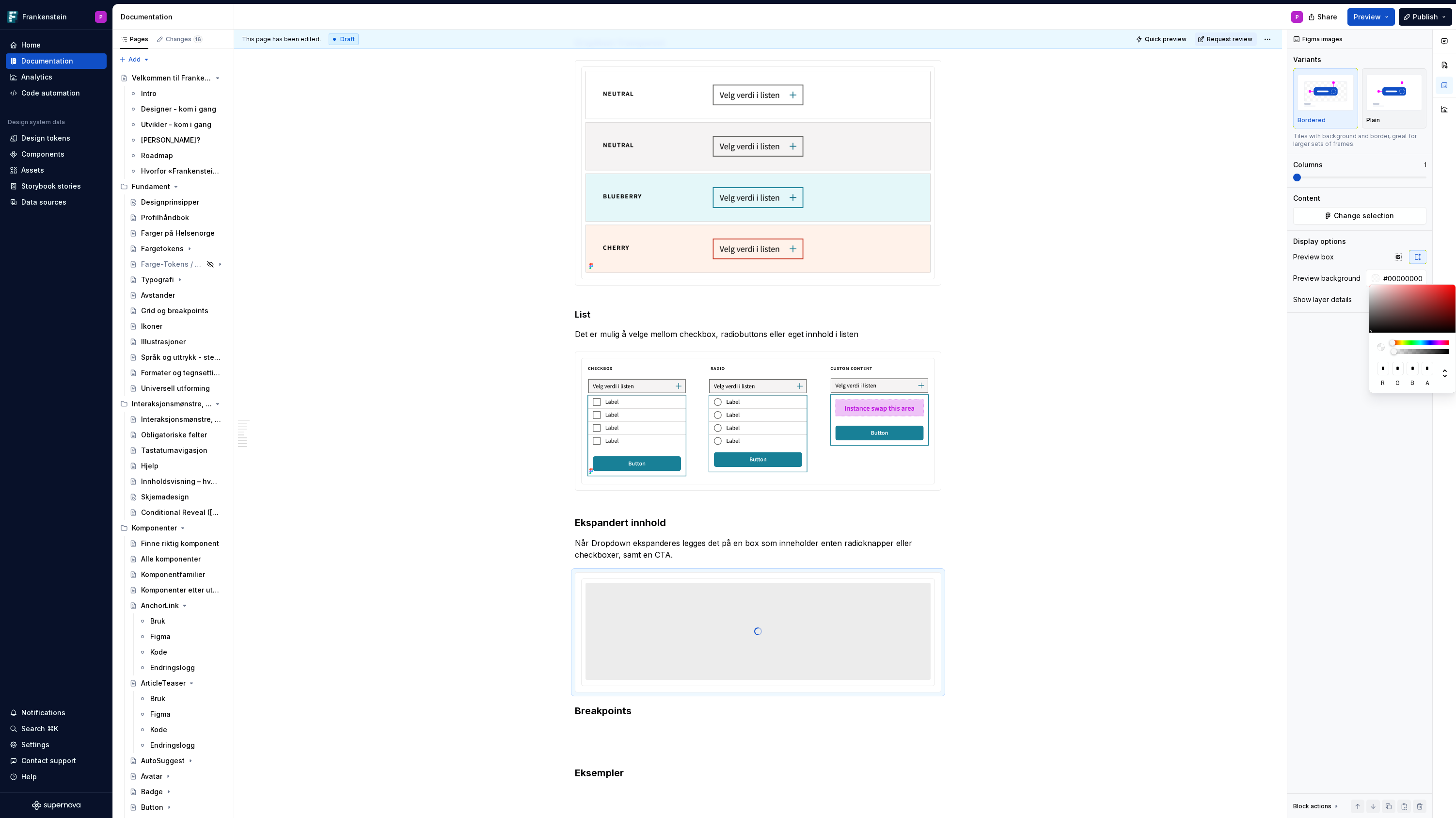
drag, startPoint x: 1397, startPoint y: 351, endPoint x: 1379, endPoint y: 351, distance: 18.0
click at [1379, 351] on div at bounding box center [1412, 347] width 72 height 14
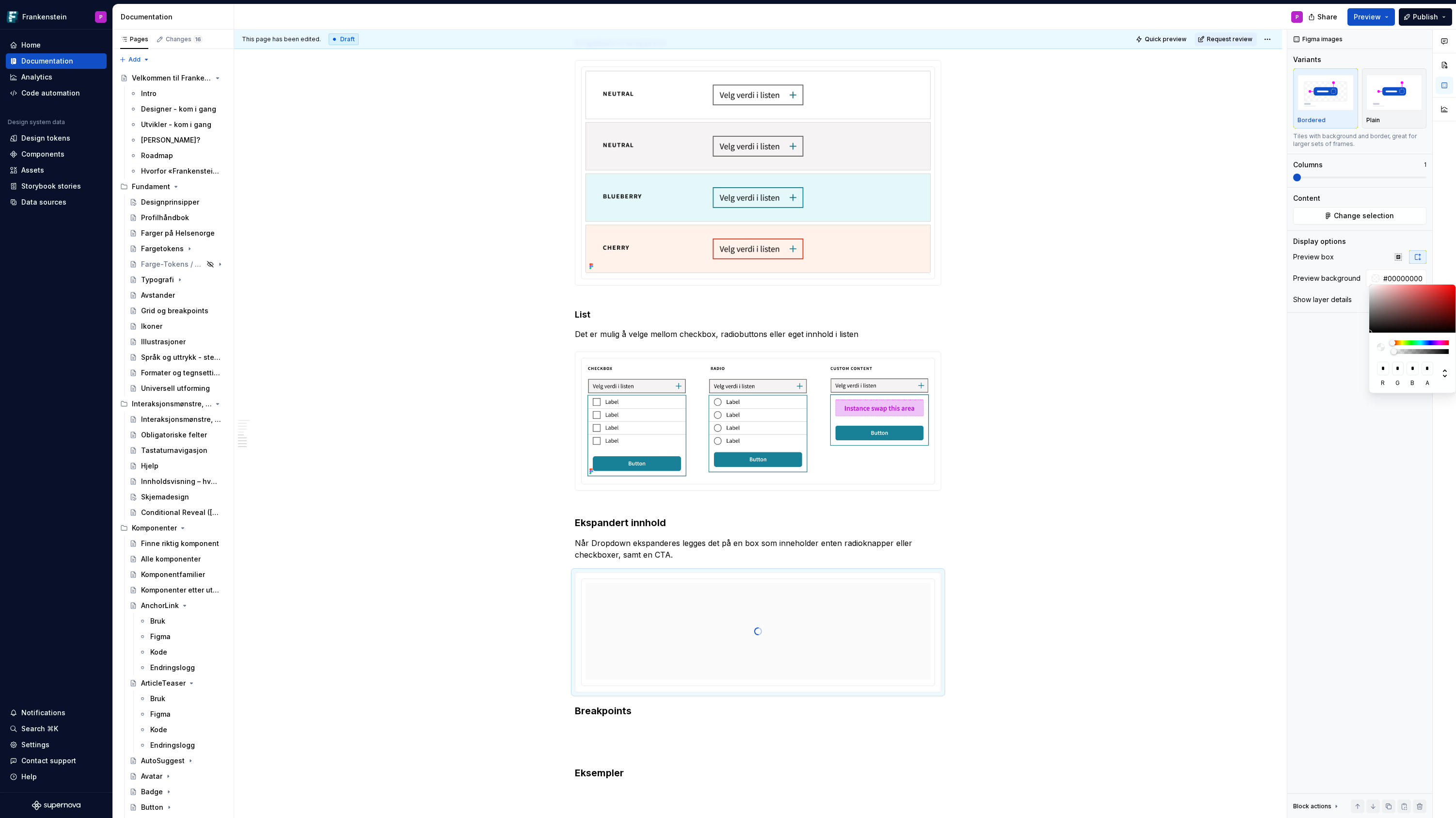
click at [1017, 540] on html "Frankenstein P Home Documentation Analytics Code automation Design system data …" at bounding box center [728, 409] width 1456 height 818
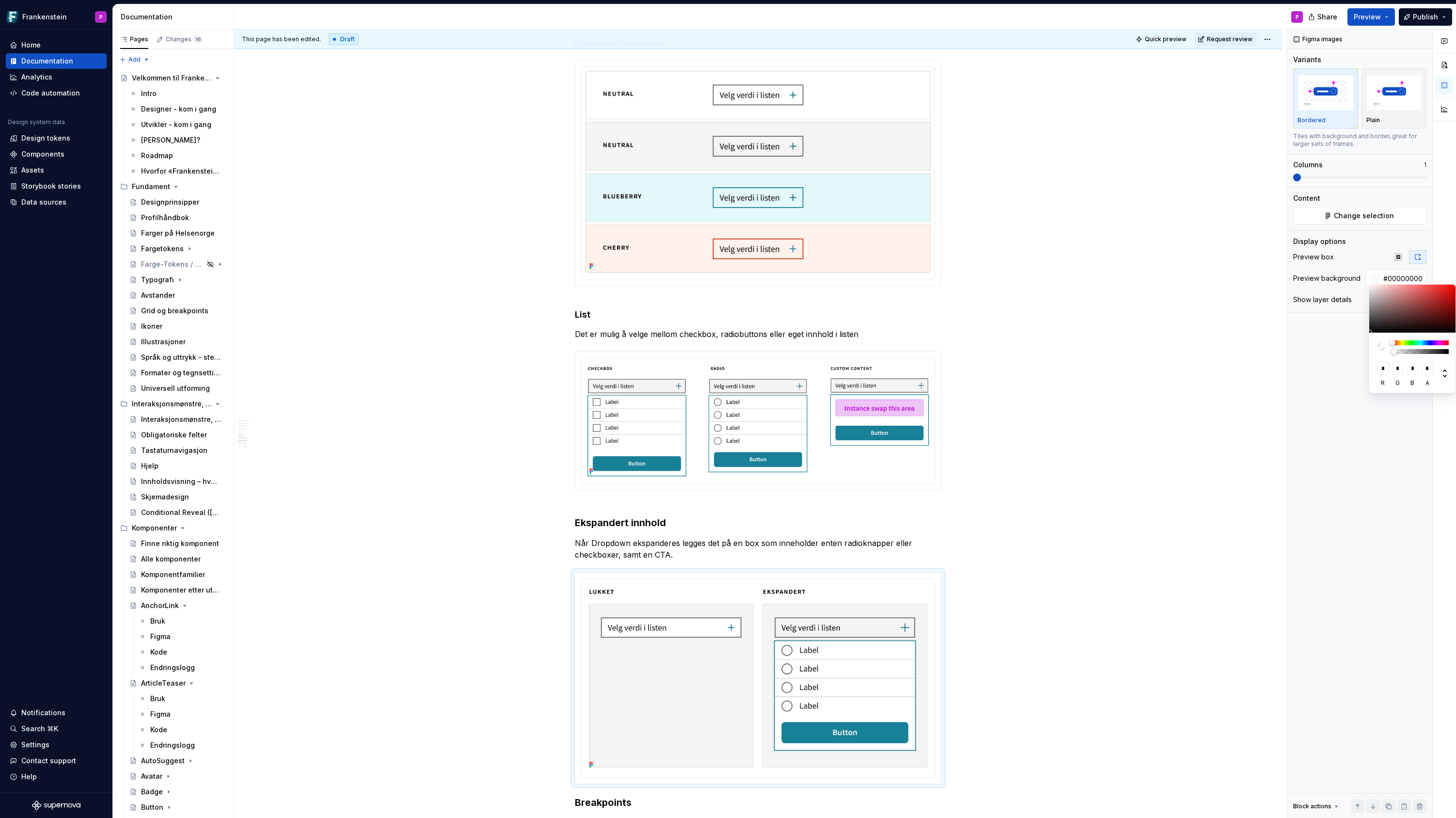
click at [1016, 560] on html "Frankenstein P Home Documentation Analytics Code automation Design system data …" at bounding box center [728, 409] width 1456 height 818
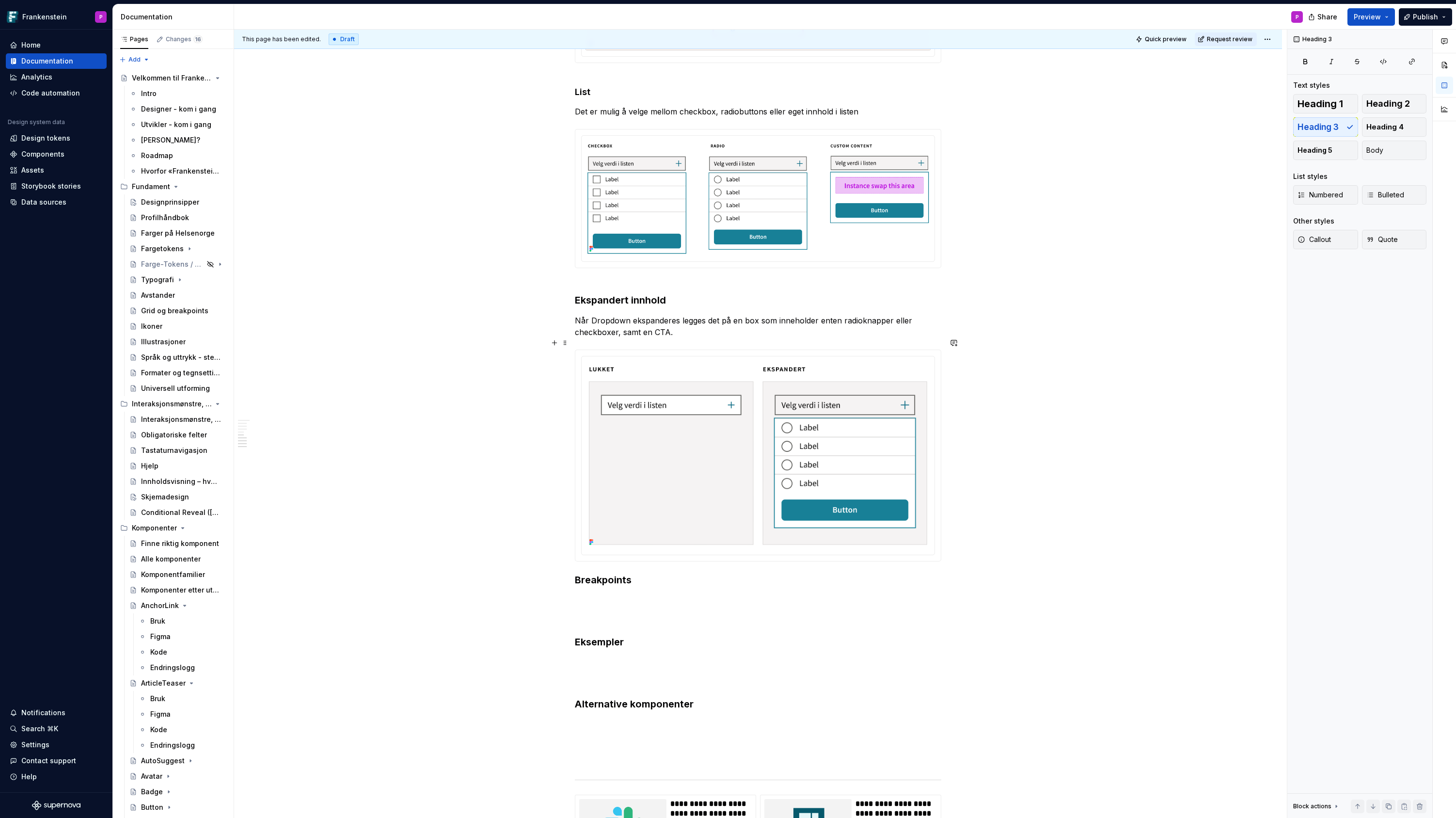
scroll to position [1490, 0]
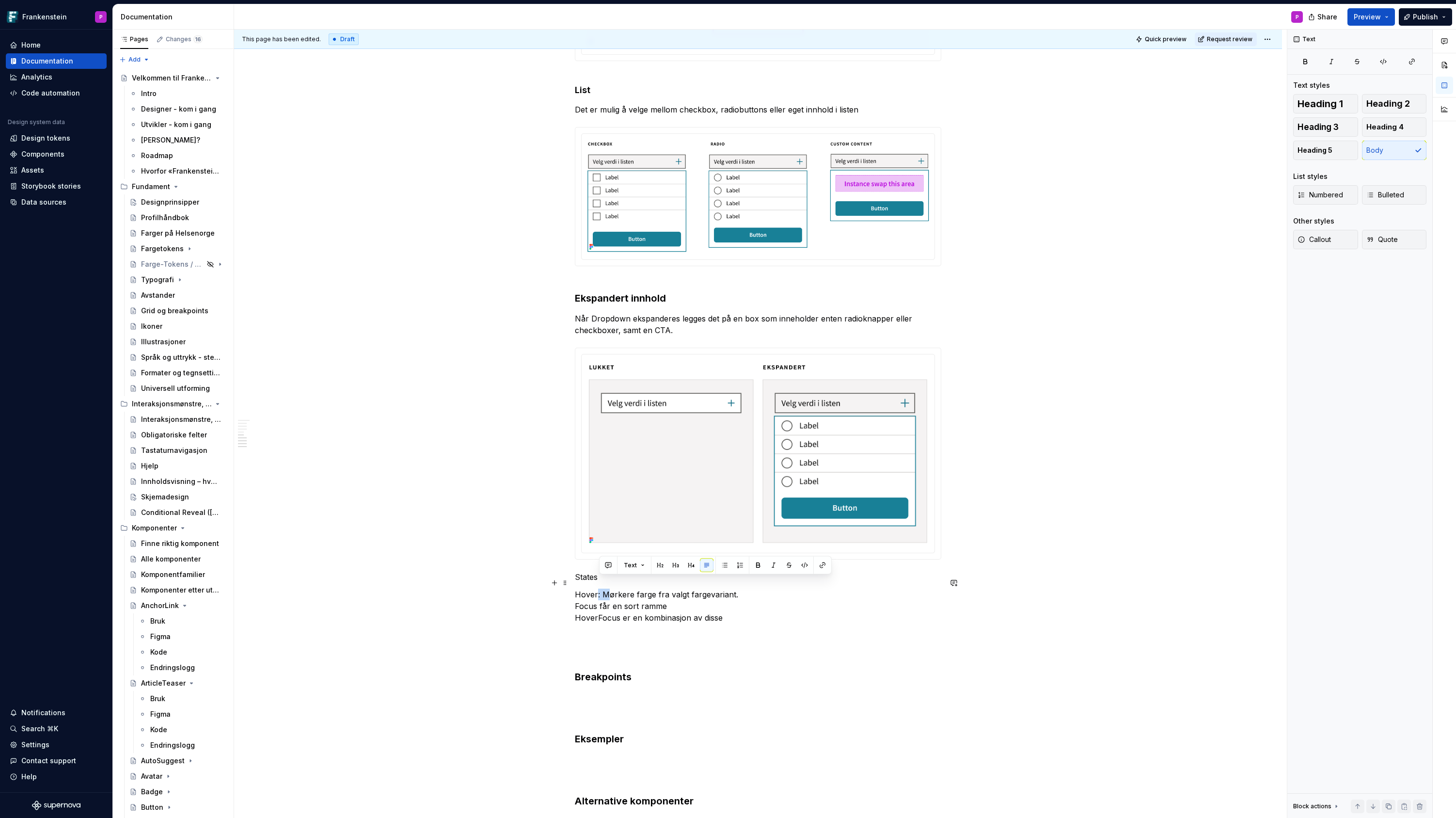
drag, startPoint x: 598, startPoint y: 583, endPoint x: 609, endPoint y: 584, distance: 11.0
click at [609, 589] on p "Hover: Mørkere farge fra valgt fargevariant. Focus får en sort ramme HoverFocus…" at bounding box center [758, 606] width 367 height 35
click at [775, 589] on p "Hover får en mørkere farge fra valgt fargevariant. Focus får en sort ramme Hove…" at bounding box center [758, 606] width 367 height 35
drag, startPoint x: 657, startPoint y: 608, endPoint x: 622, endPoint y: 584, distance: 42.4
click at [622, 589] on p "Hover får en mørkere farge fra valgt fargevariant Focus får en sort ramme Hover…" at bounding box center [758, 606] width 367 height 35
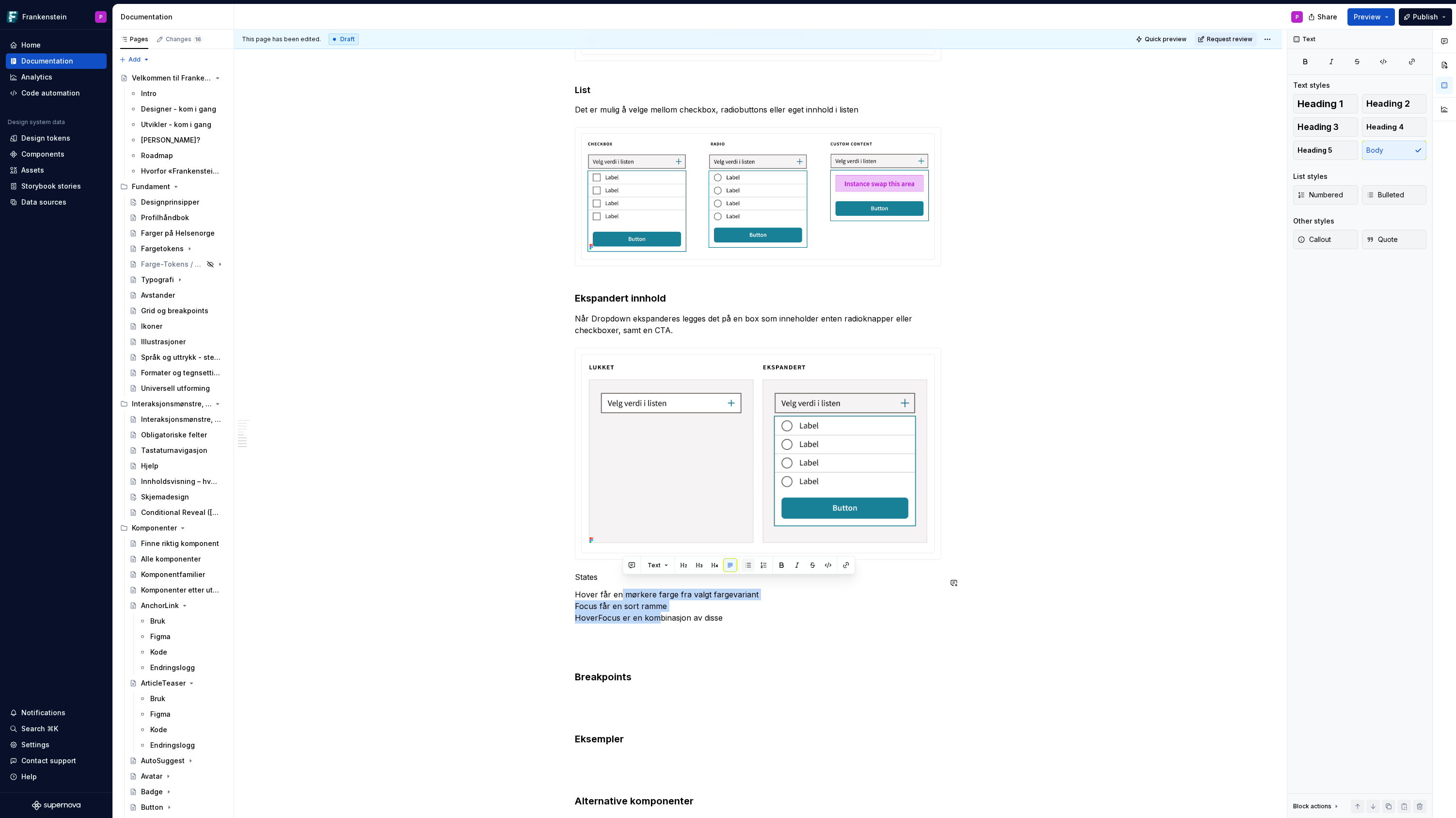
click at [746, 564] on button "button" at bounding box center [748, 565] width 14 height 14
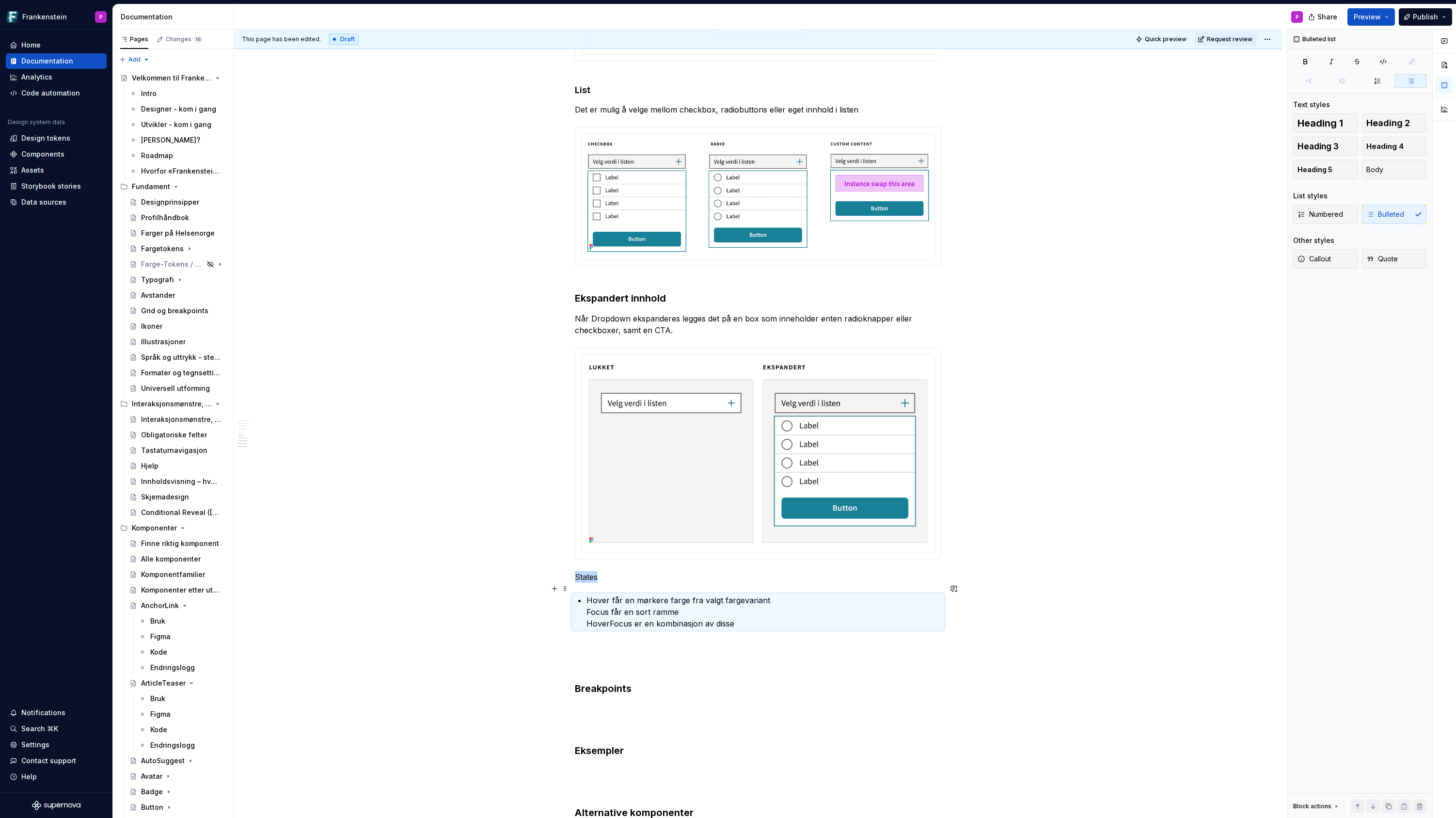
click at [589, 600] on p "Hover får en mørkere farge fra valgt fargevariant Focus får en sort ramme Hover…" at bounding box center [764, 612] width 355 height 35
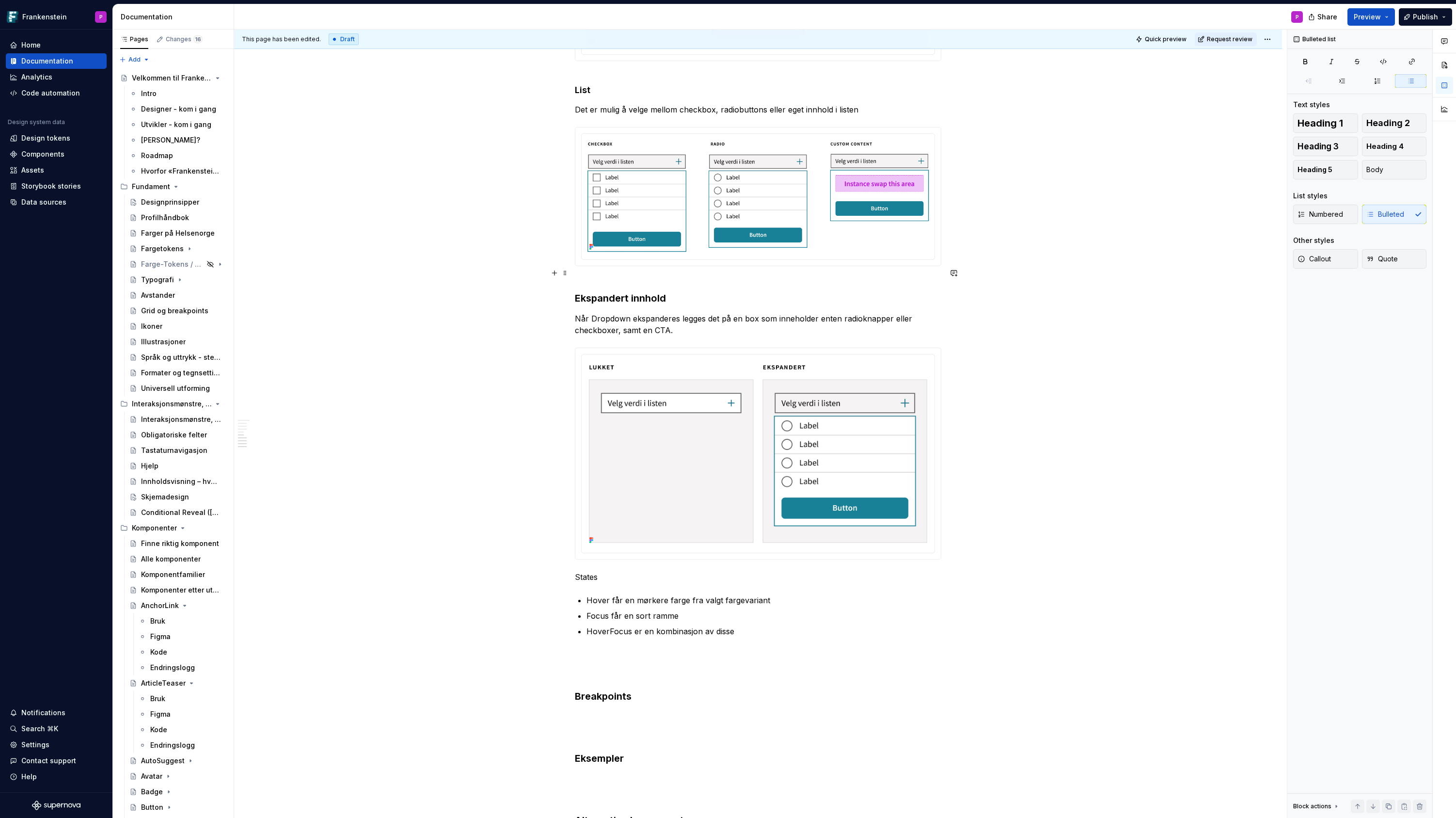
click at [608, 283] on h3 "Ekspandert innhold" at bounding box center [758, 291] width 367 height 27
click at [590, 571] on p "States" at bounding box center [758, 577] width 367 height 12
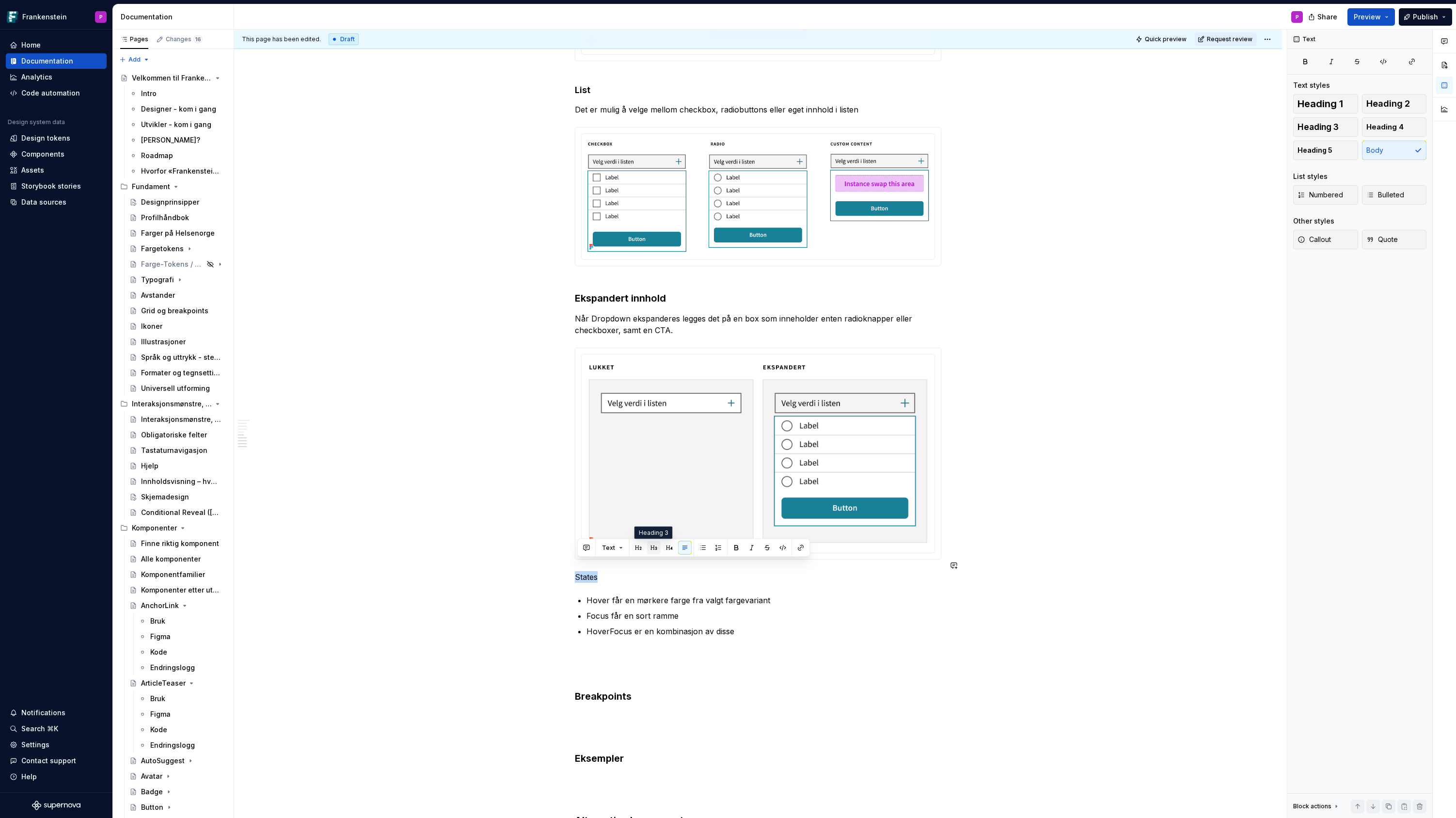
click at [653, 549] on button "button" at bounding box center [653, 547] width 14 height 14
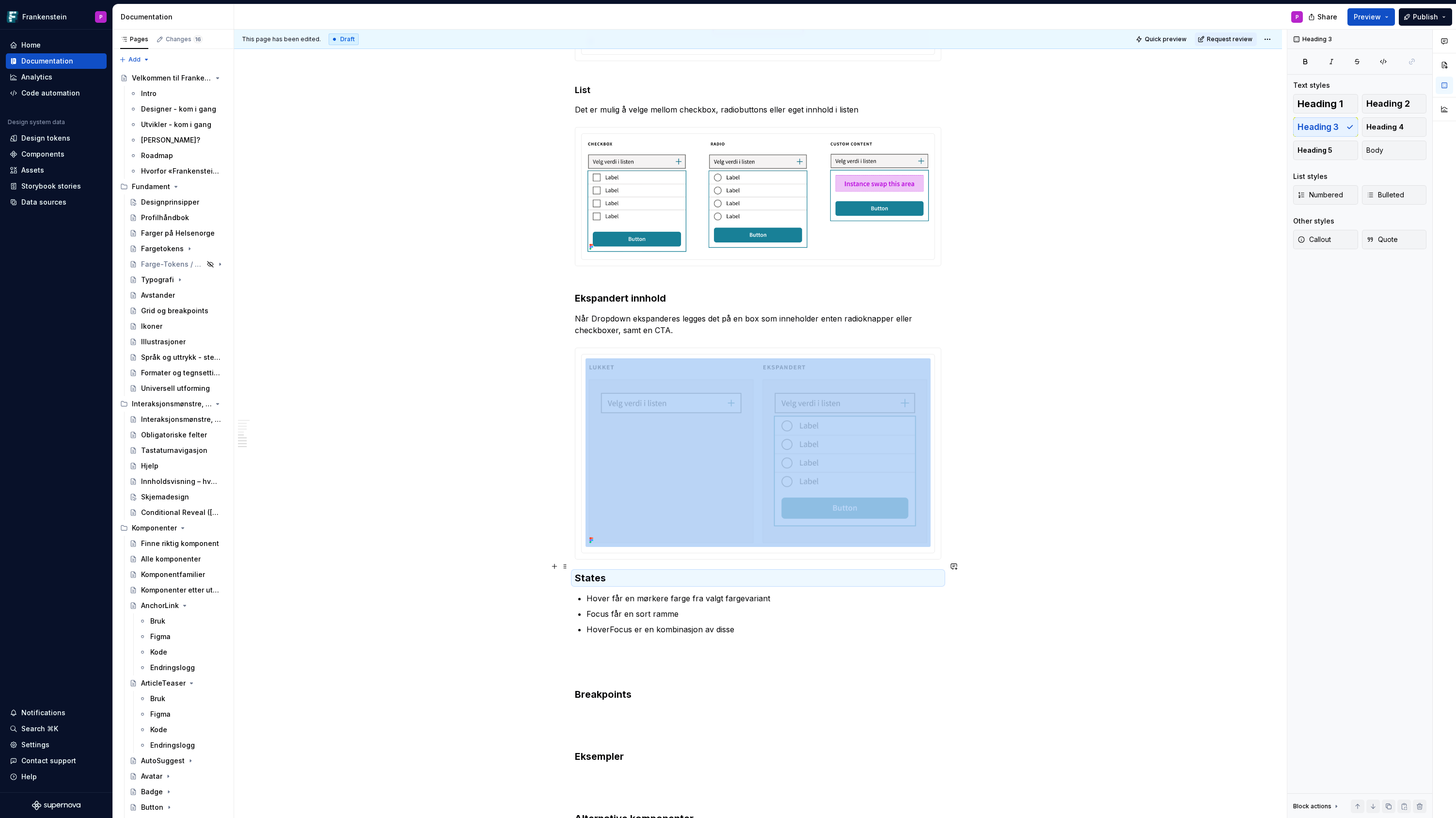
click at [577, 571] on h3 "States" at bounding box center [758, 578] width 367 height 14
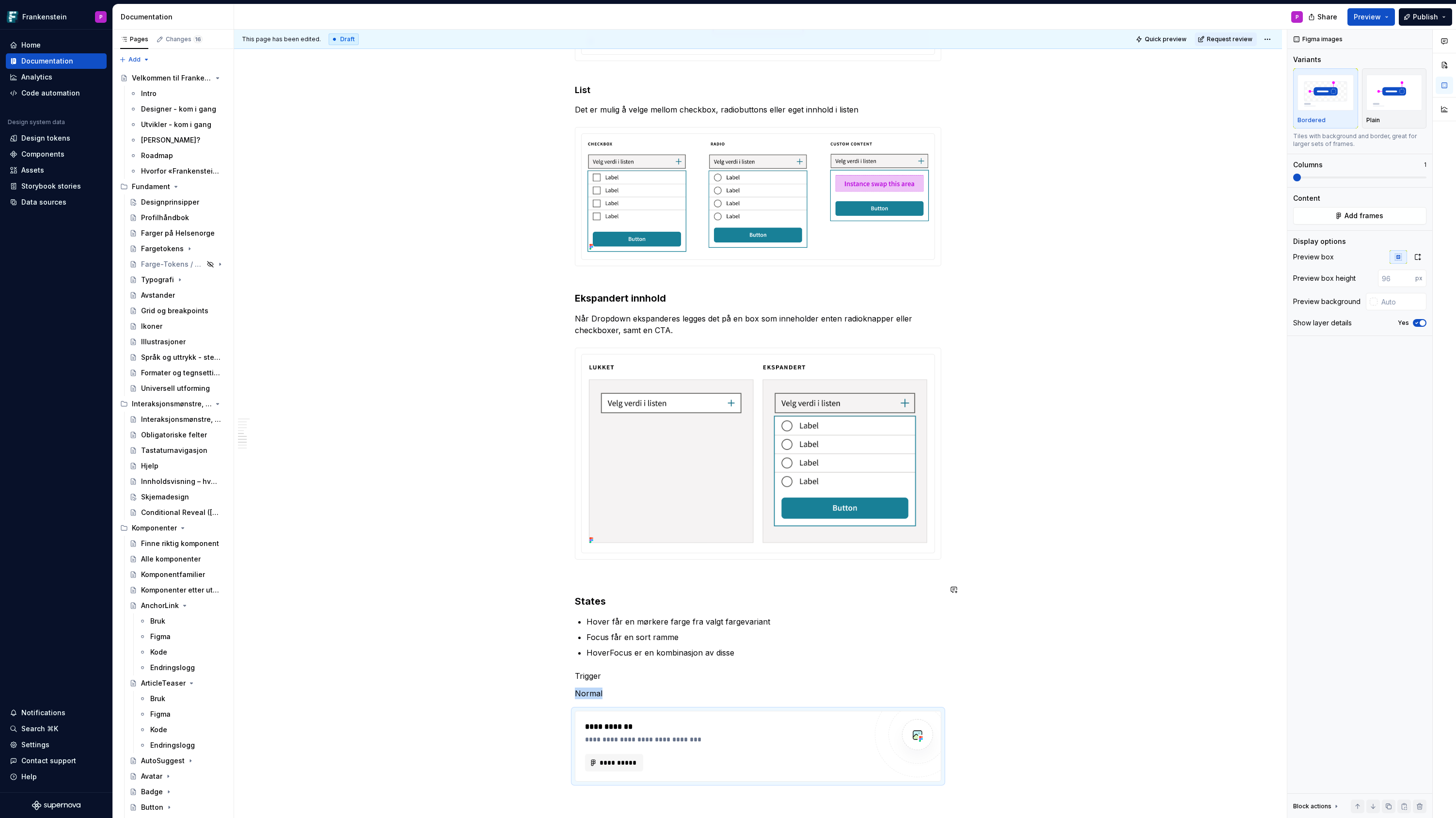
type textarea "*"
click at [634, 754] on button "**********" at bounding box center [614, 762] width 58 height 17
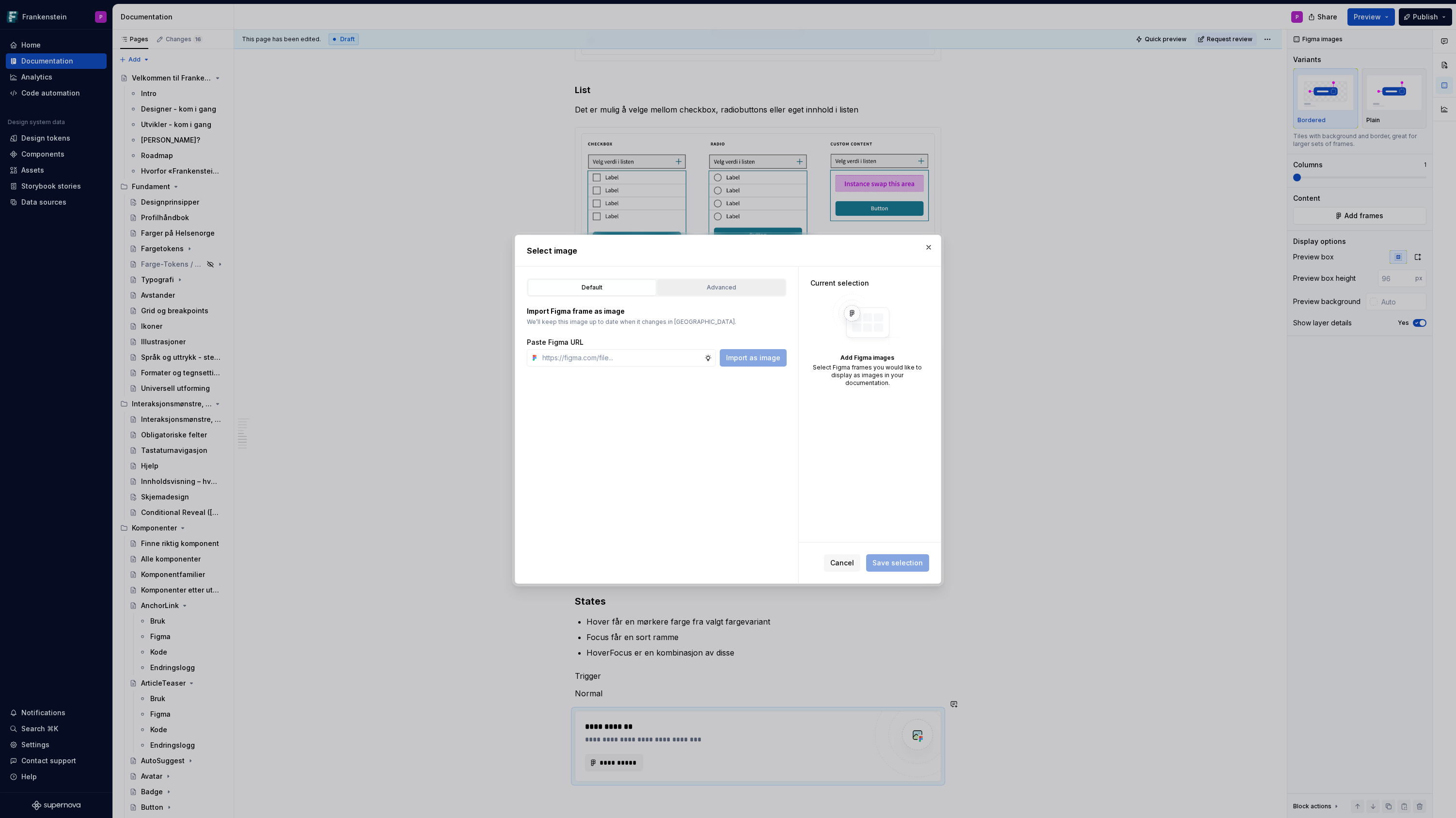
click at [734, 285] on div "Advanced" at bounding box center [722, 287] width 121 height 10
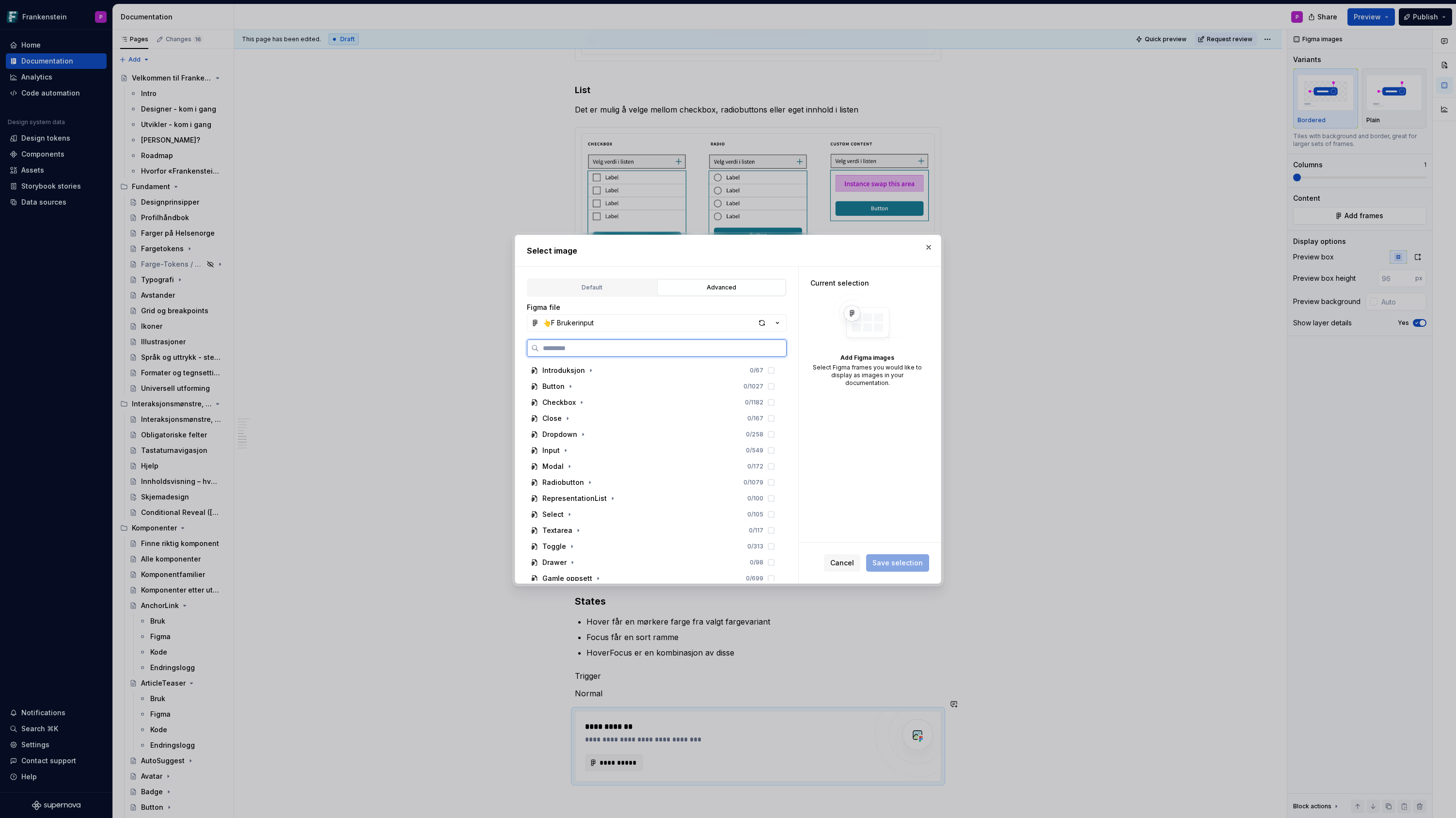
click at [598, 349] on input "search" at bounding box center [662, 348] width 247 height 10
paste input "**********"
type input "**********"
click at [775, 387] on icon at bounding box center [771, 386] width 8 height 8
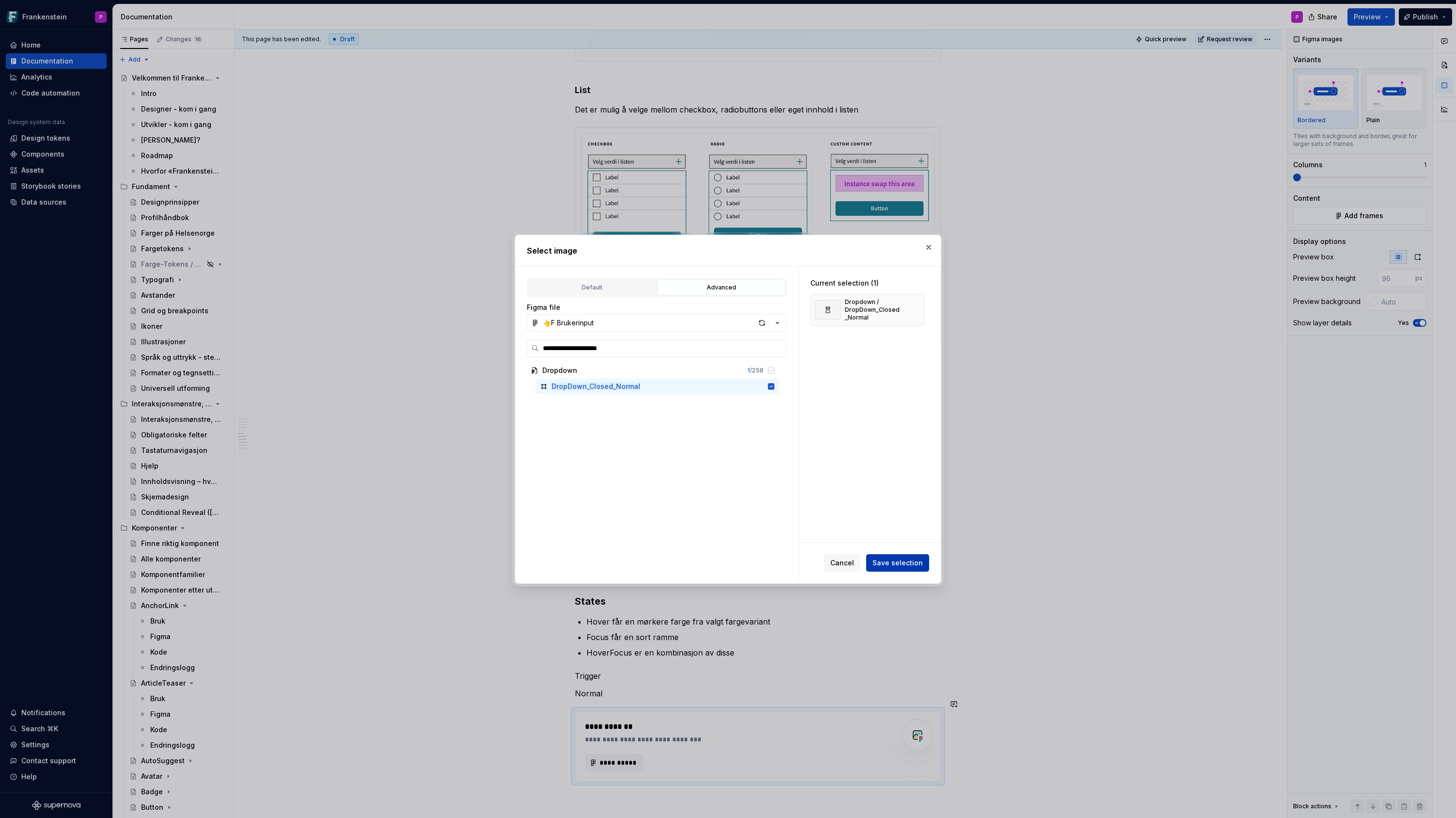
click at [900, 561] on span "Save selection" at bounding box center [898, 562] width 50 height 10
click at [928, 244] on button "button" at bounding box center [928, 247] width 14 height 14
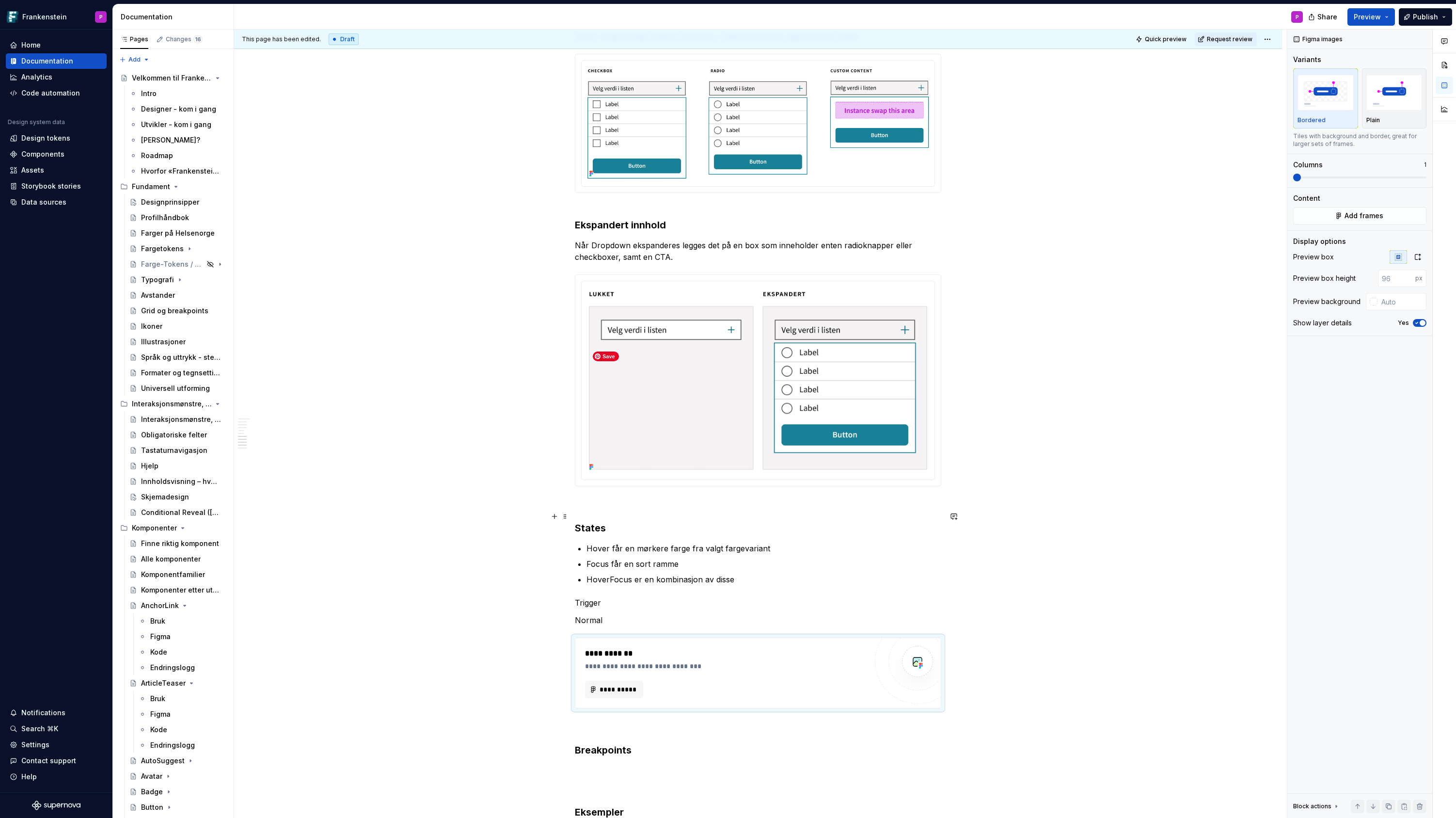
scroll to position [1575, 0]
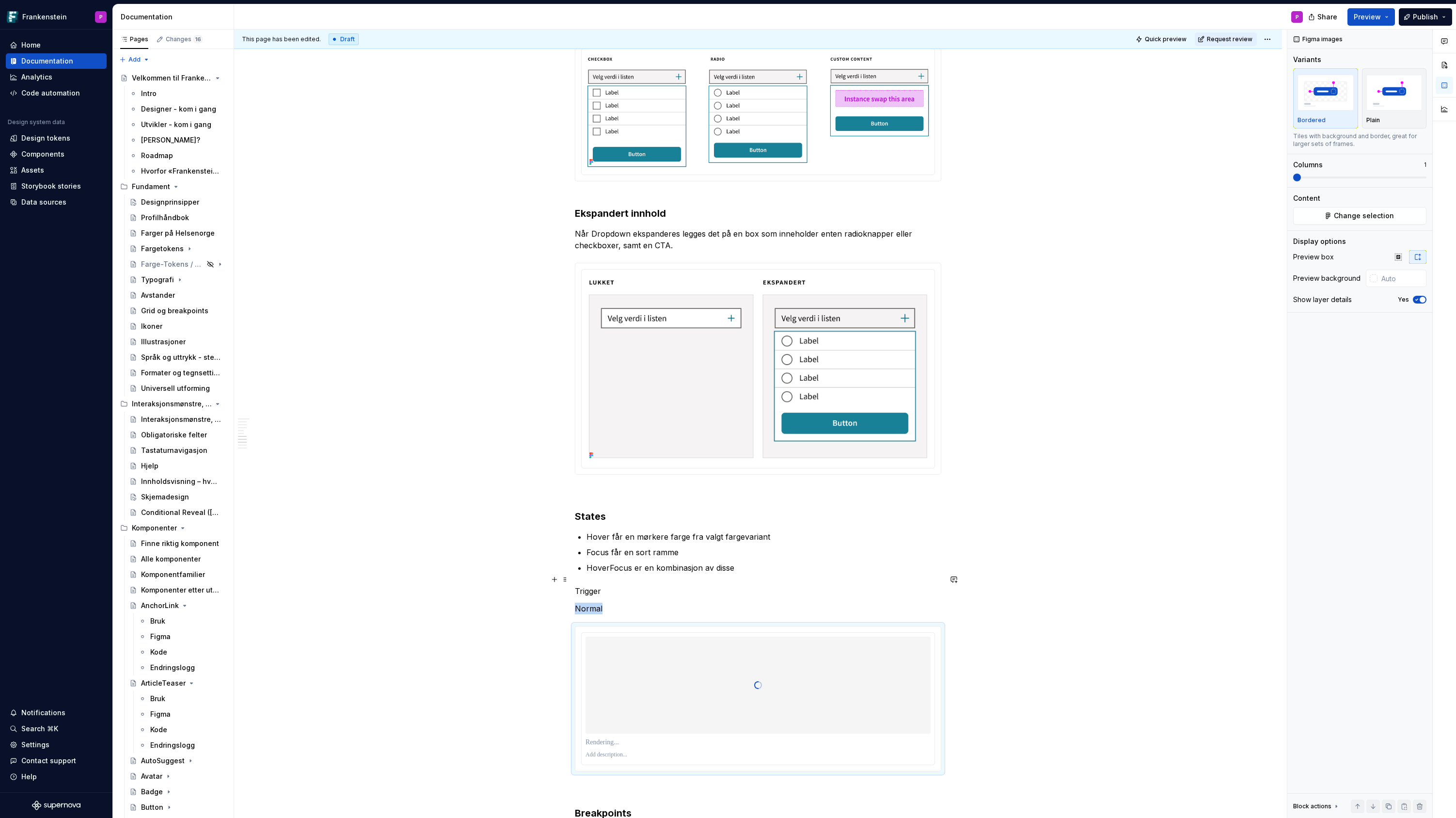
click at [587, 585] on p "Trigger" at bounding box center [758, 591] width 367 height 12
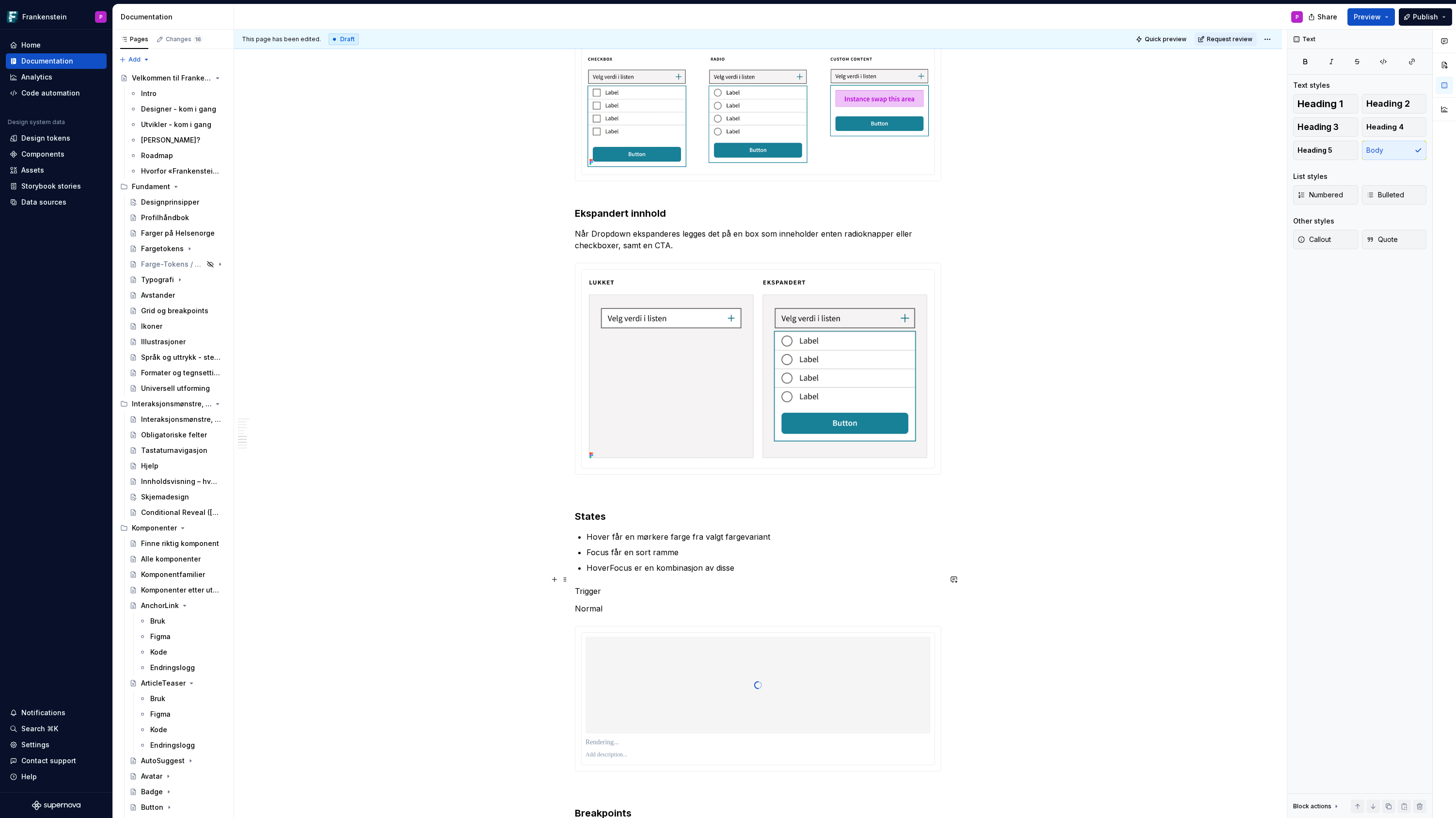
click at [587, 585] on p "Trigger" at bounding box center [758, 591] width 367 height 12
click at [667, 562] on button "button" at bounding box center [669, 562] width 14 height 14
click at [589, 604] on p "Normal" at bounding box center [758, 610] width 367 height 12
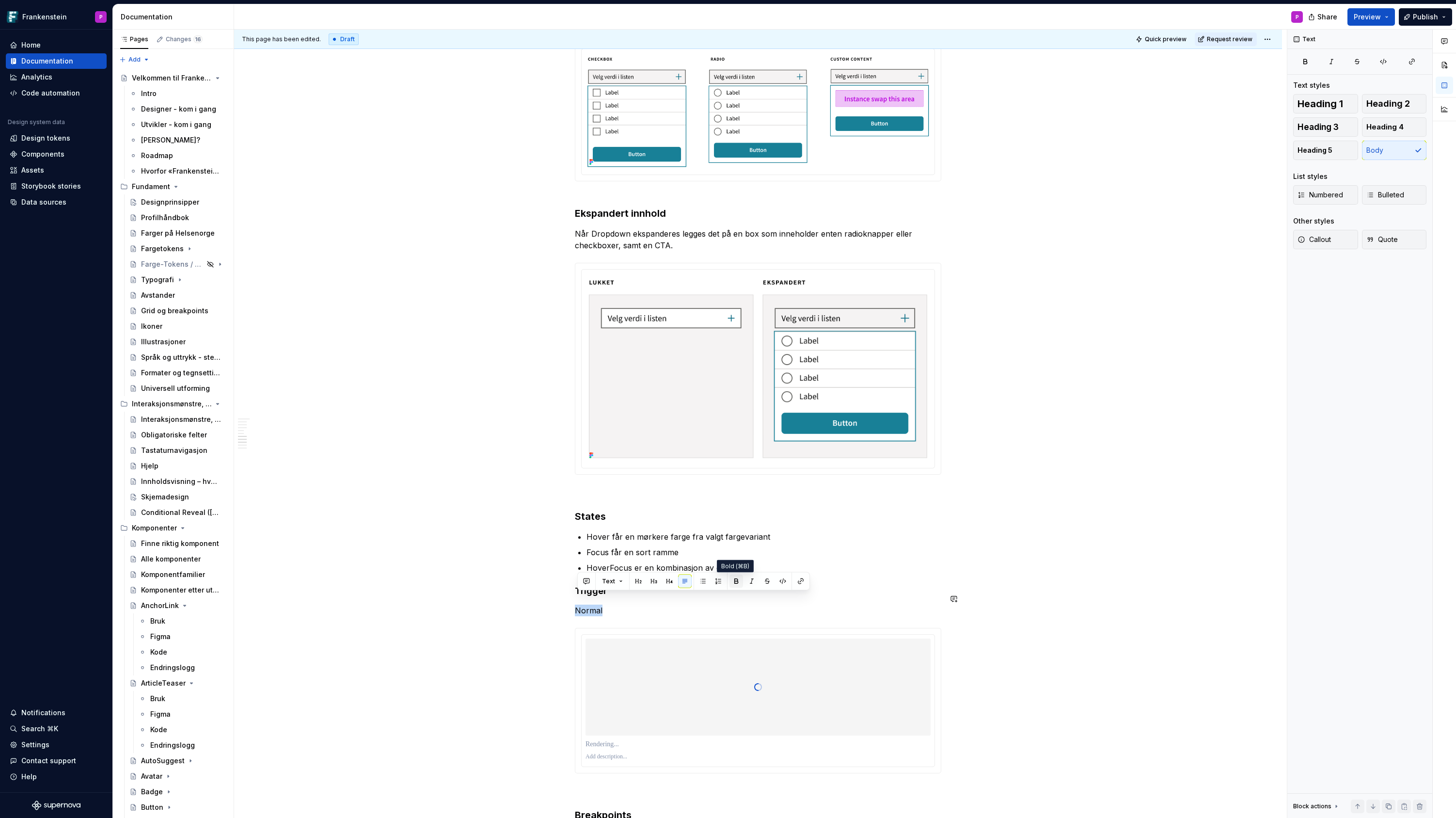
click at [732, 583] on button "button" at bounding box center [736, 581] width 14 height 14
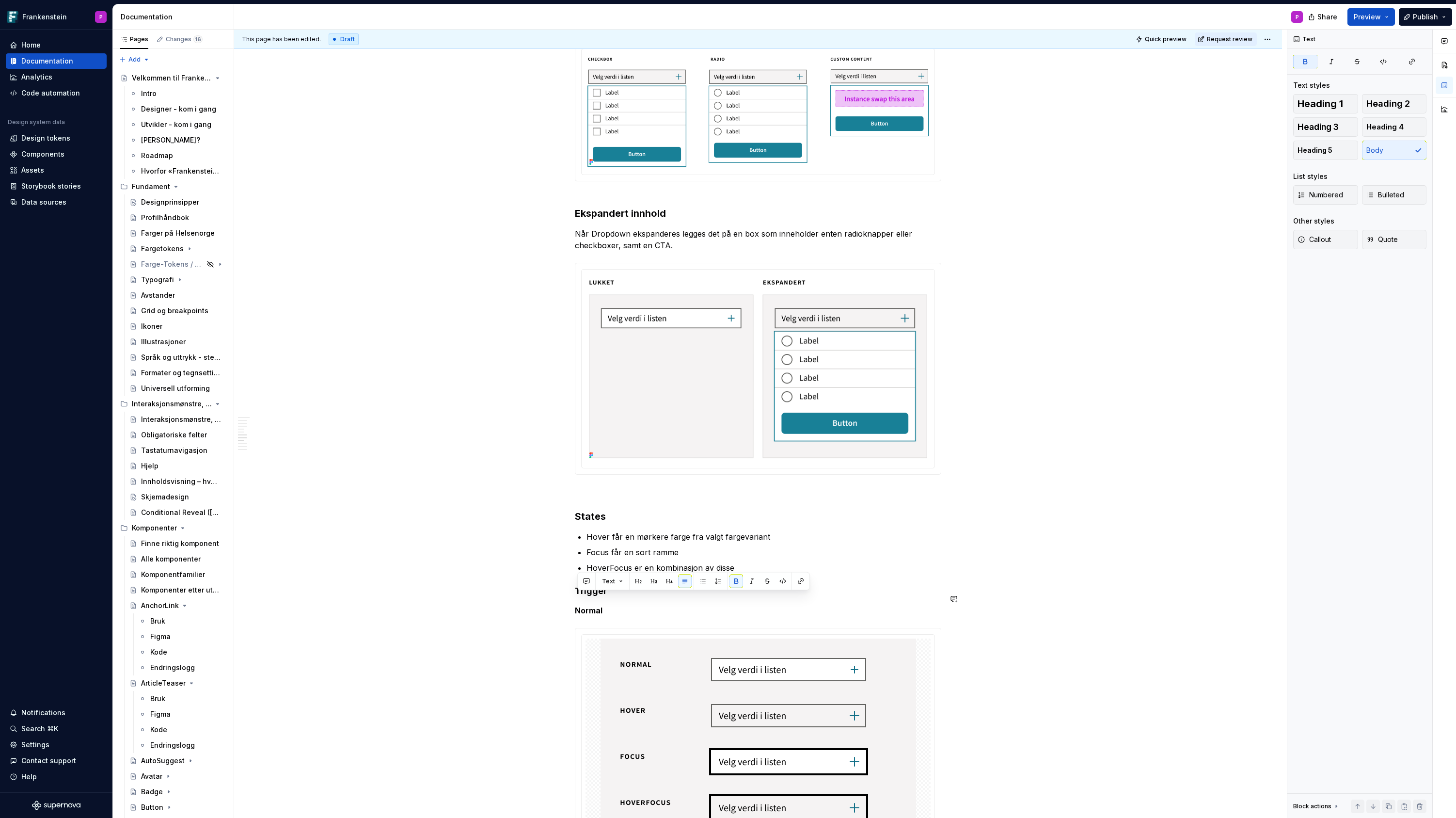
click at [578, 585] on h4 "Trigger" at bounding box center [758, 591] width 367 height 12
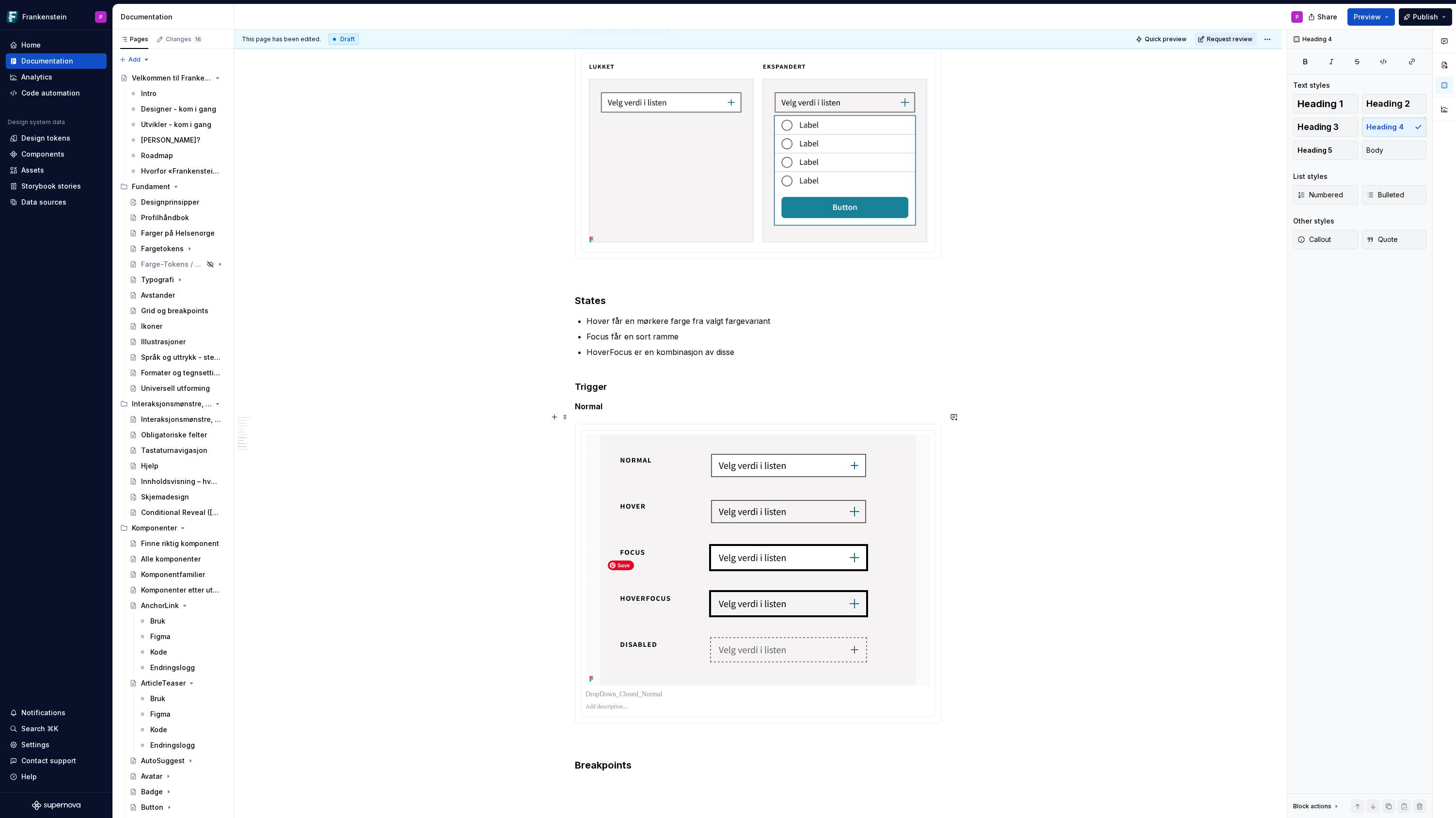
scroll to position [1817, 0]
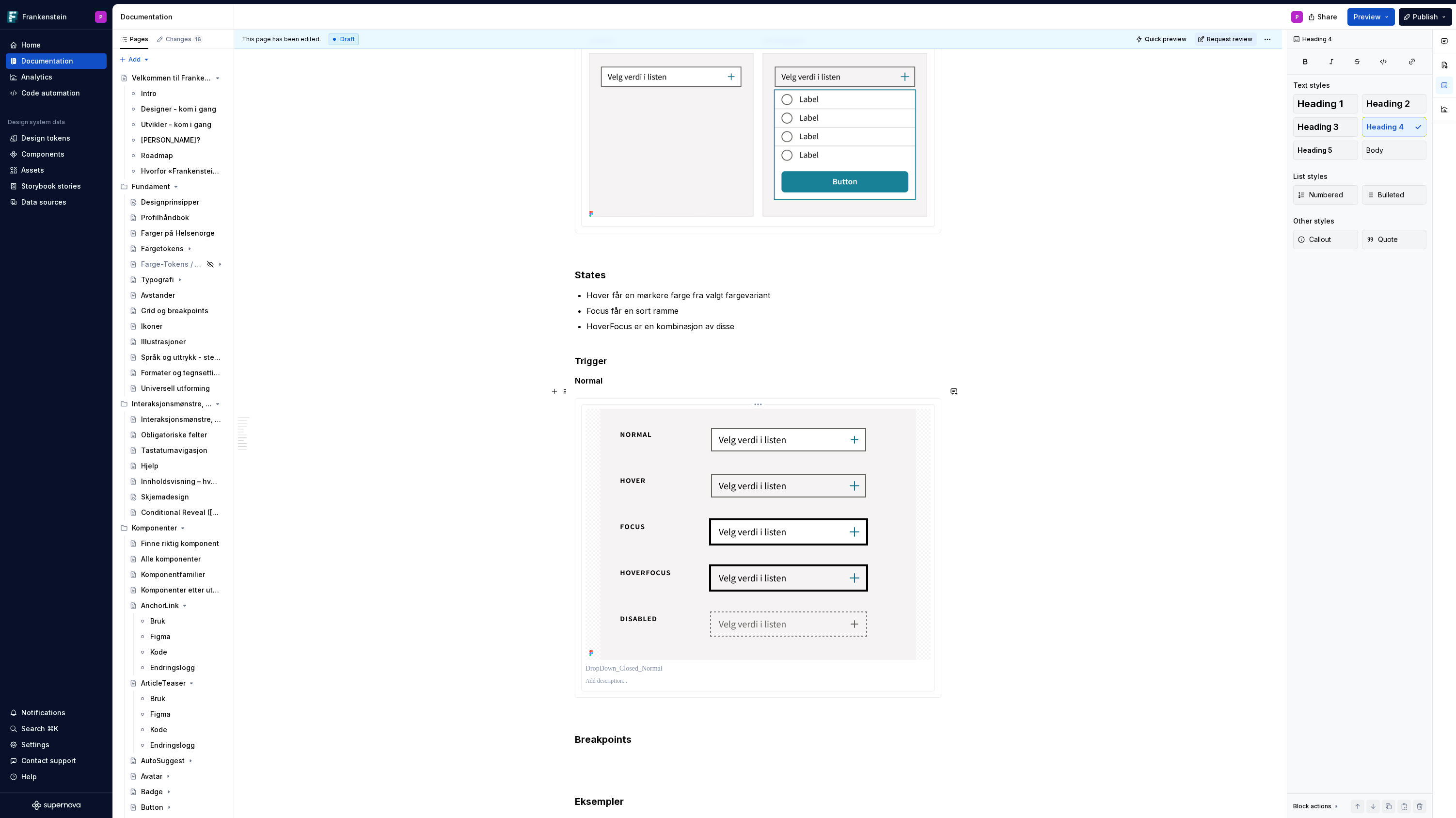
click at [928, 546] on div at bounding box center [758, 534] width 345 height 251
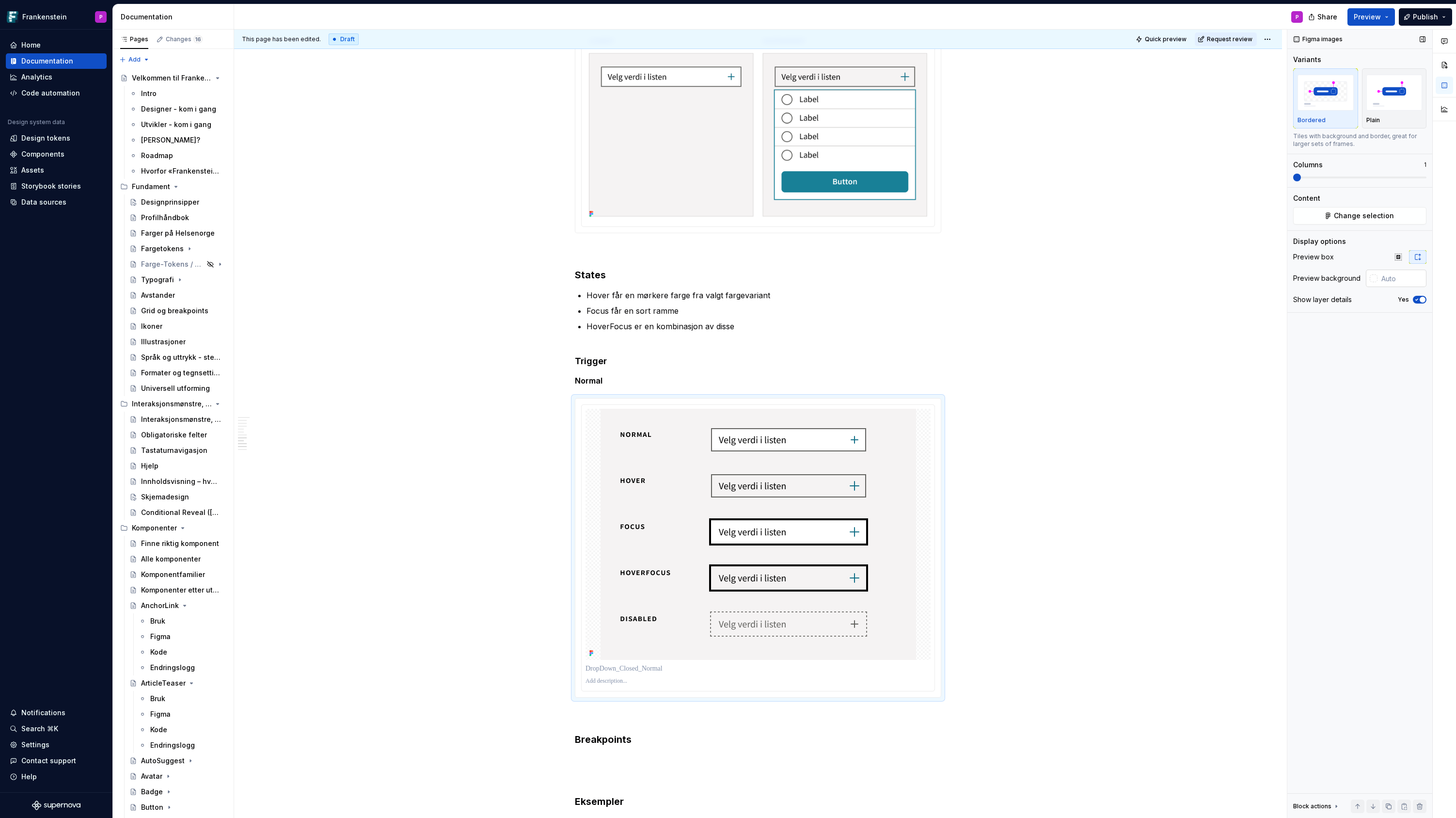
click at [1373, 280] on div at bounding box center [1373, 278] width 8 height 8
type input "#0000000D"
type input "*"
type input "#00000000"
type input "*"
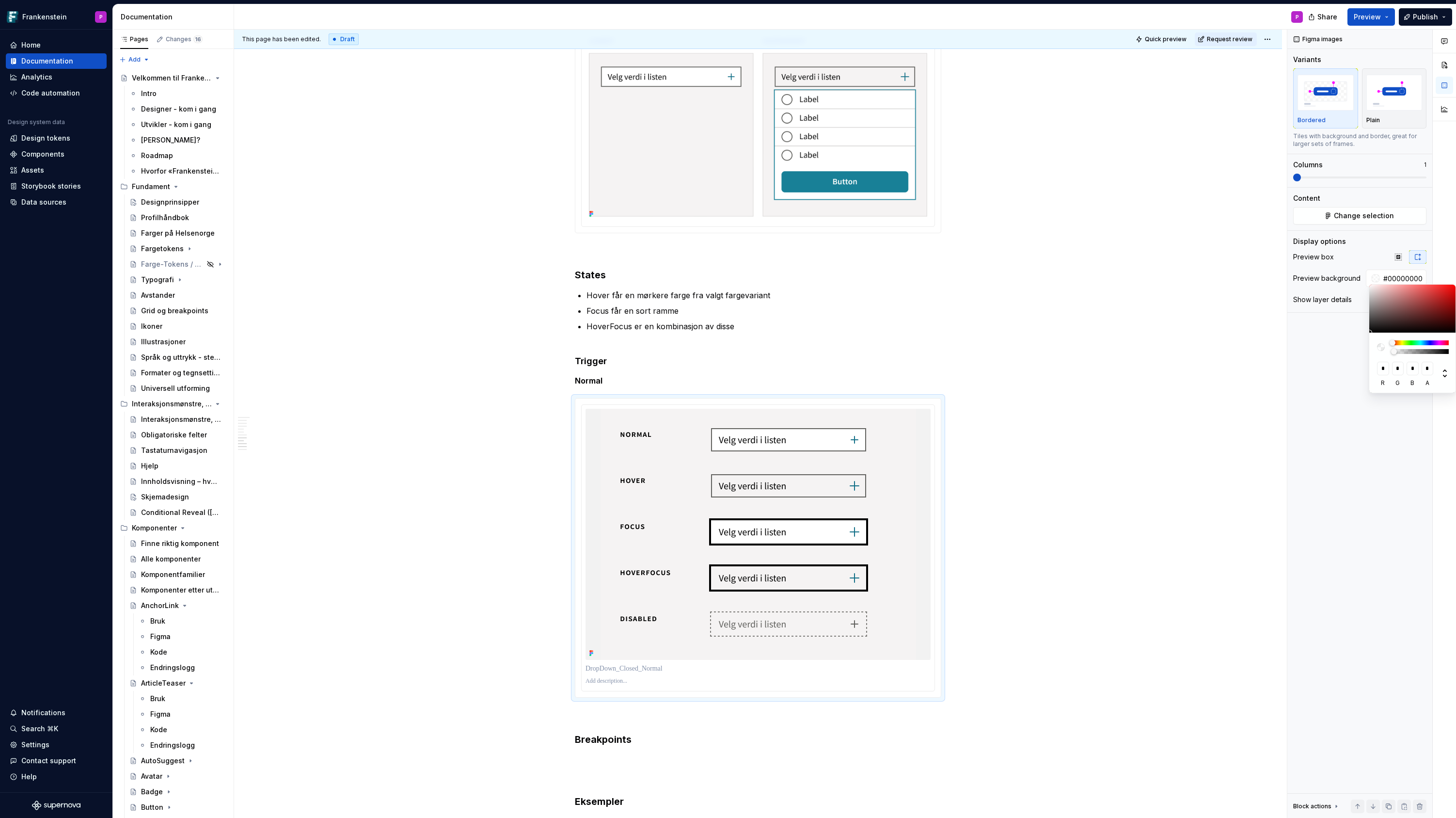
drag, startPoint x: 1396, startPoint y: 351, endPoint x: 1367, endPoint y: 354, distance: 29.2
click at [1368, 353] on body "Frankenstein P Home Documentation Analytics Code automation Design system data …" at bounding box center [728, 409] width 1456 height 818
click at [1348, 316] on div "Comments Open comments No comments yet Select ‘Comment’ from the block context …" at bounding box center [1371, 424] width 168 height 789
click at [1355, 286] on div "Comments Open comments No comments yet Select ‘Comment’ from the block context …" at bounding box center [1371, 424] width 168 height 789
click at [1416, 299] on icon "button" at bounding box center [1417, 300] width 8 height 6
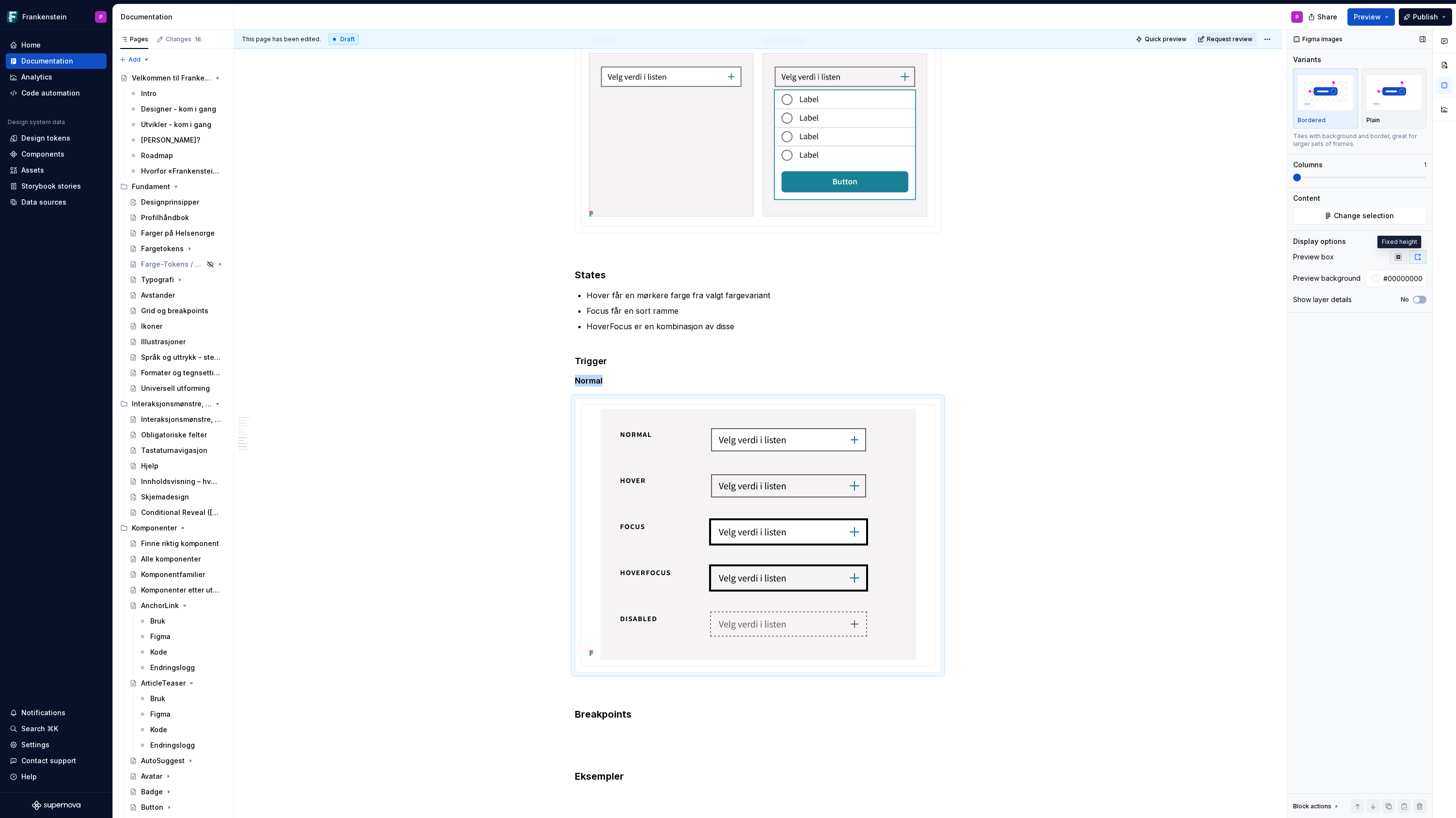
click at [1396, 253] on icon "button" at bounding box center [1398, 257] width 8 height 8
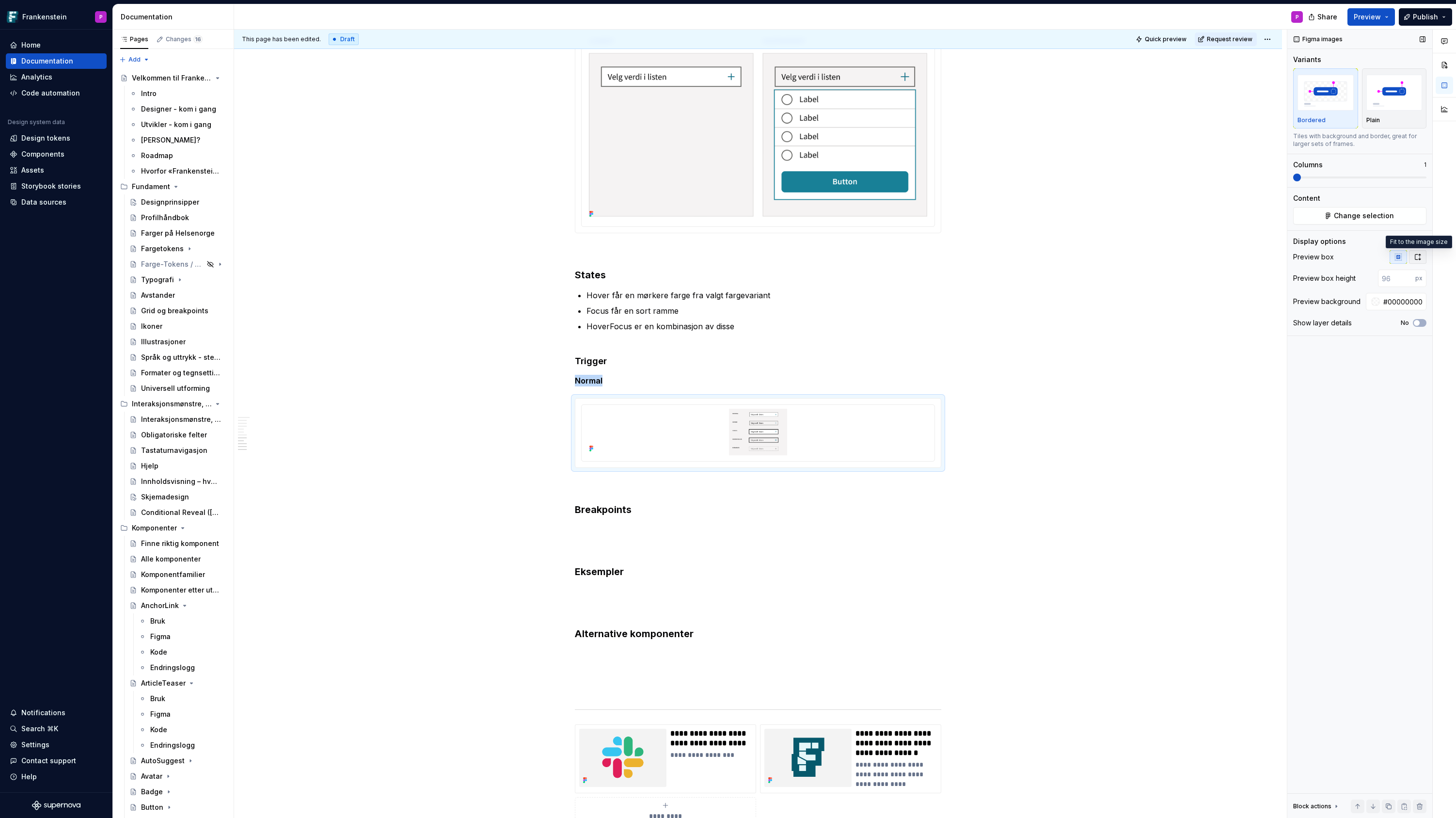
click at [1415, 251] on button "button" at bounding box center [1417, 256] width 17 height 14
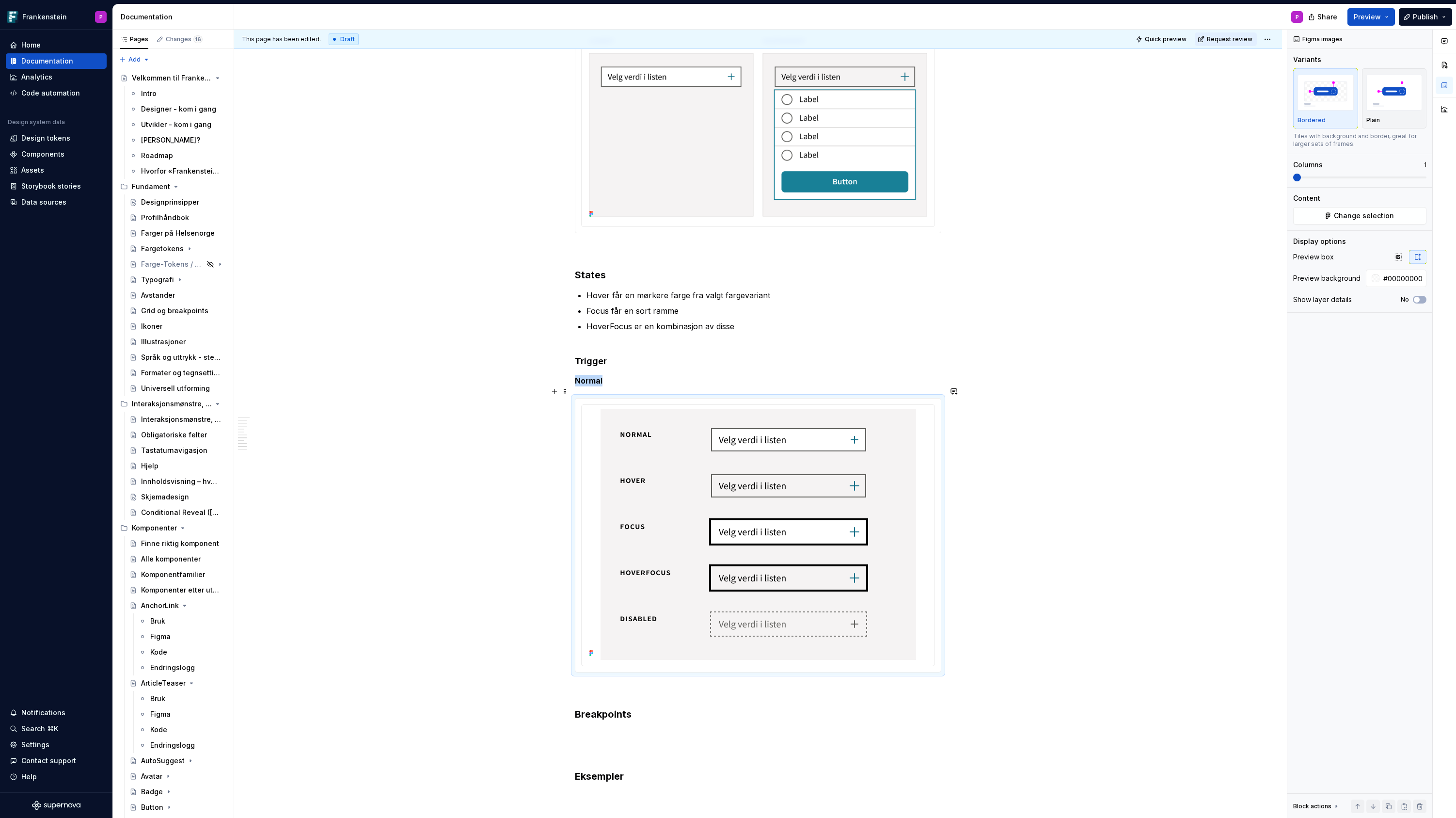
click at [743, 374] on p "Normal" at bounding box center [758, 380] width 367 height 12
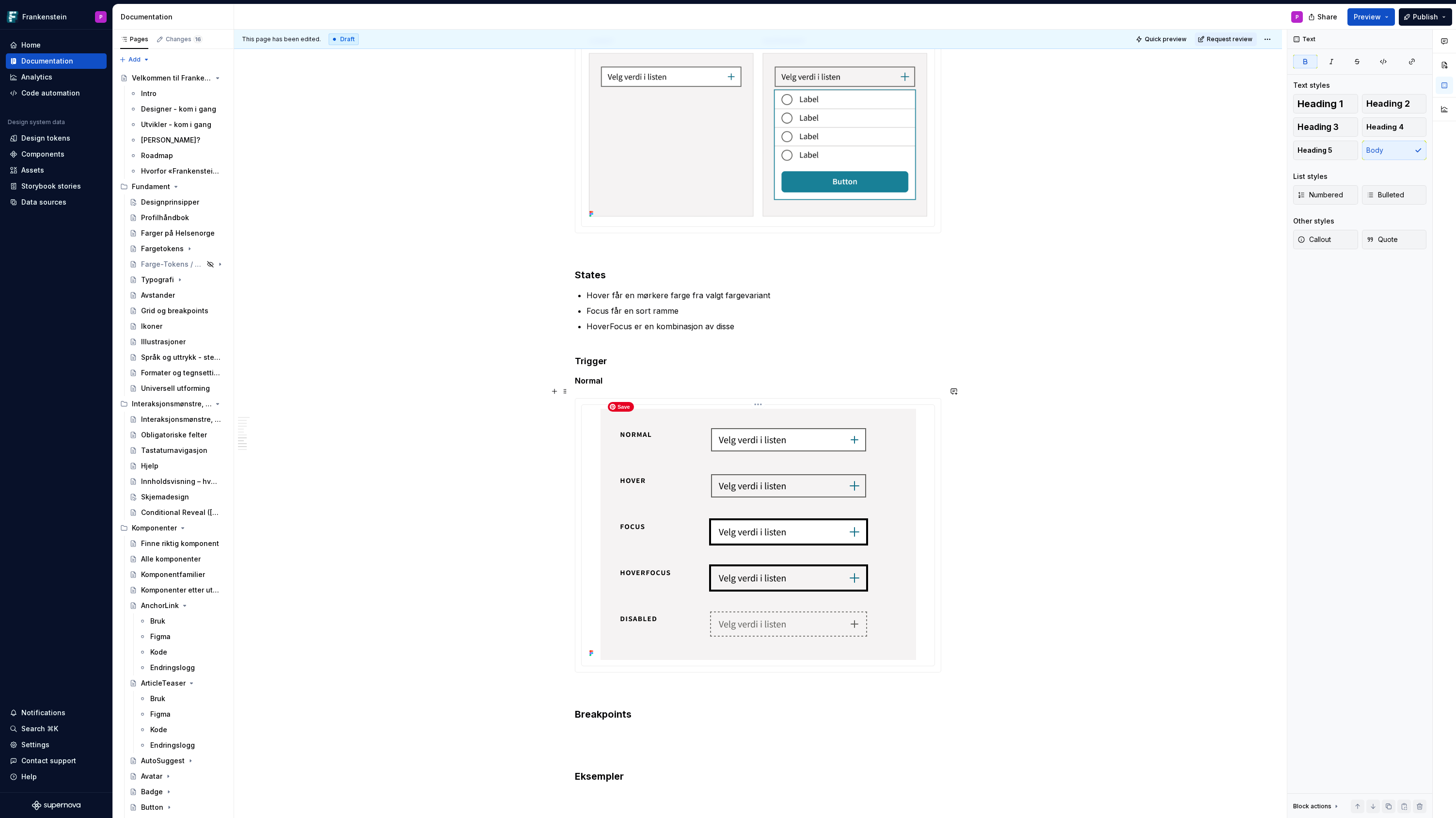
click at [723, 428] on img at bounding box center [758, 534] width 316 height 251
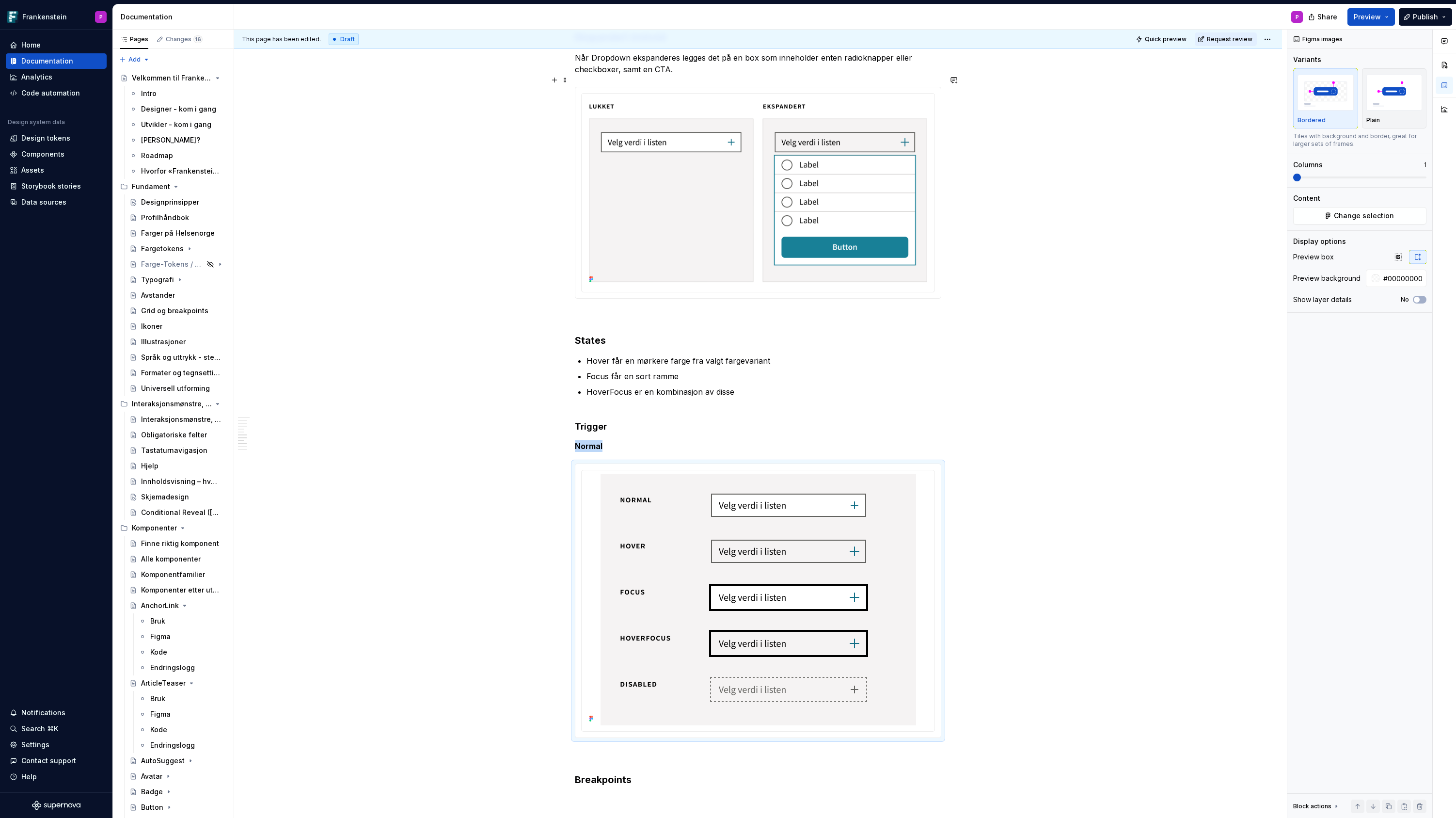
scroll to position [1743, 0]
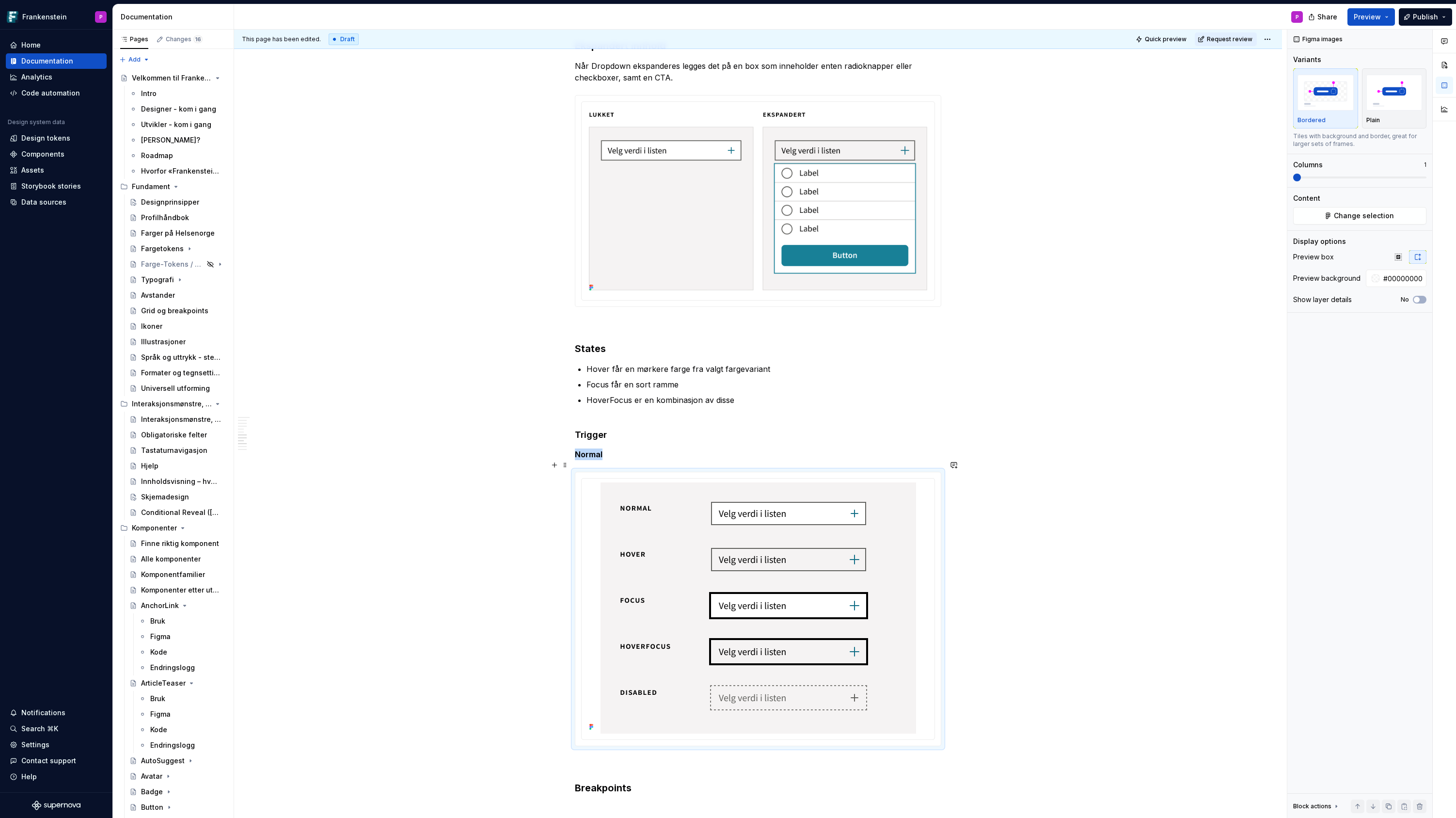
click at [758, 472] on div at bounding box center [758, 609] width 365 height 274
click at [758, 482] on img at bounding box center [758, 608] width 316 height 251
click at [762, 465] on html "Frankenstein P Home Documentation Analytics Code automation Design system data …" at bounding box center [728, 409] width 1456 height 818
click at [776, 519] on div "Update Figma image" at bounding box center [811, 518] width 81 height 10
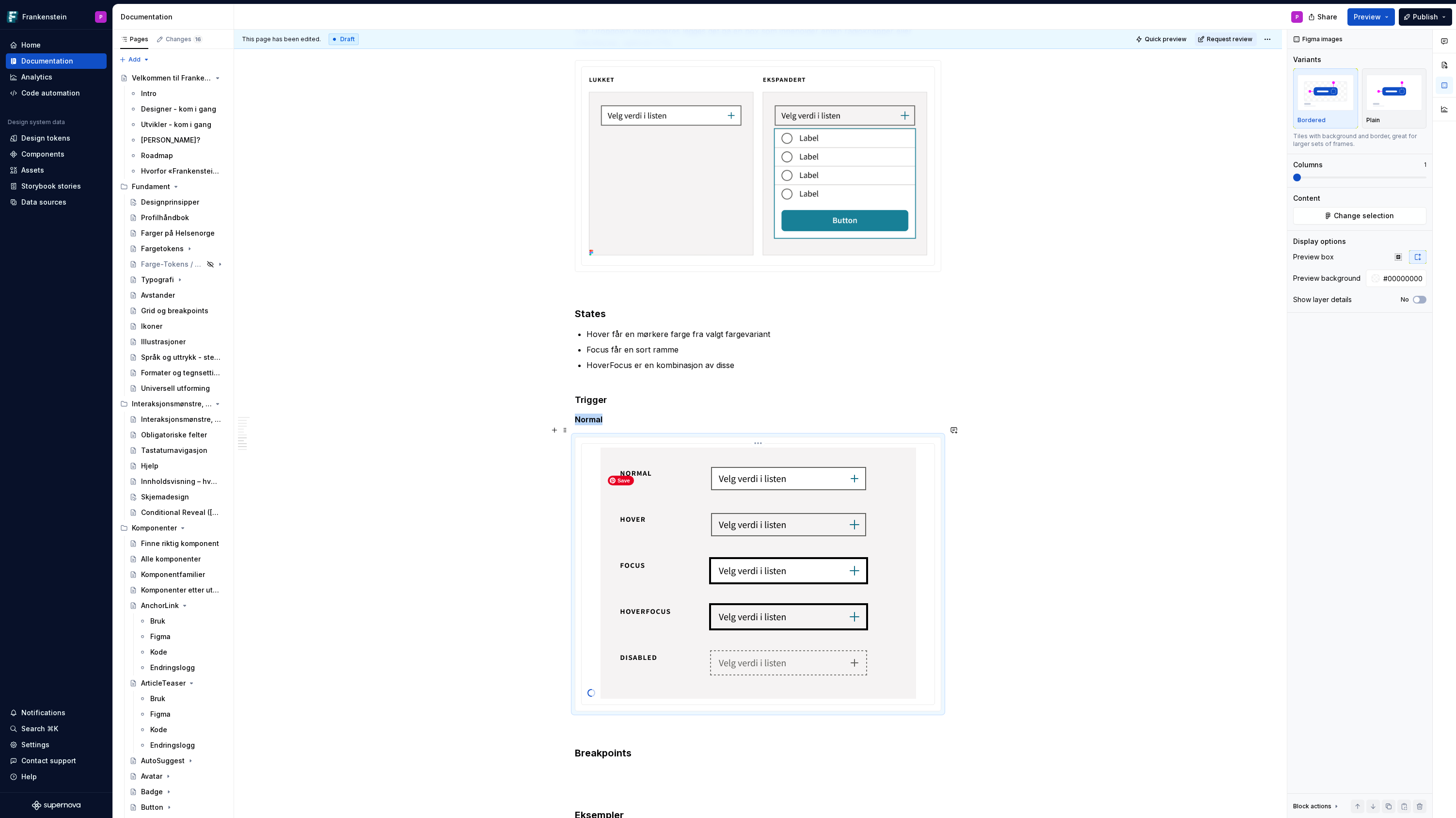
scroll to position [1789, 0]
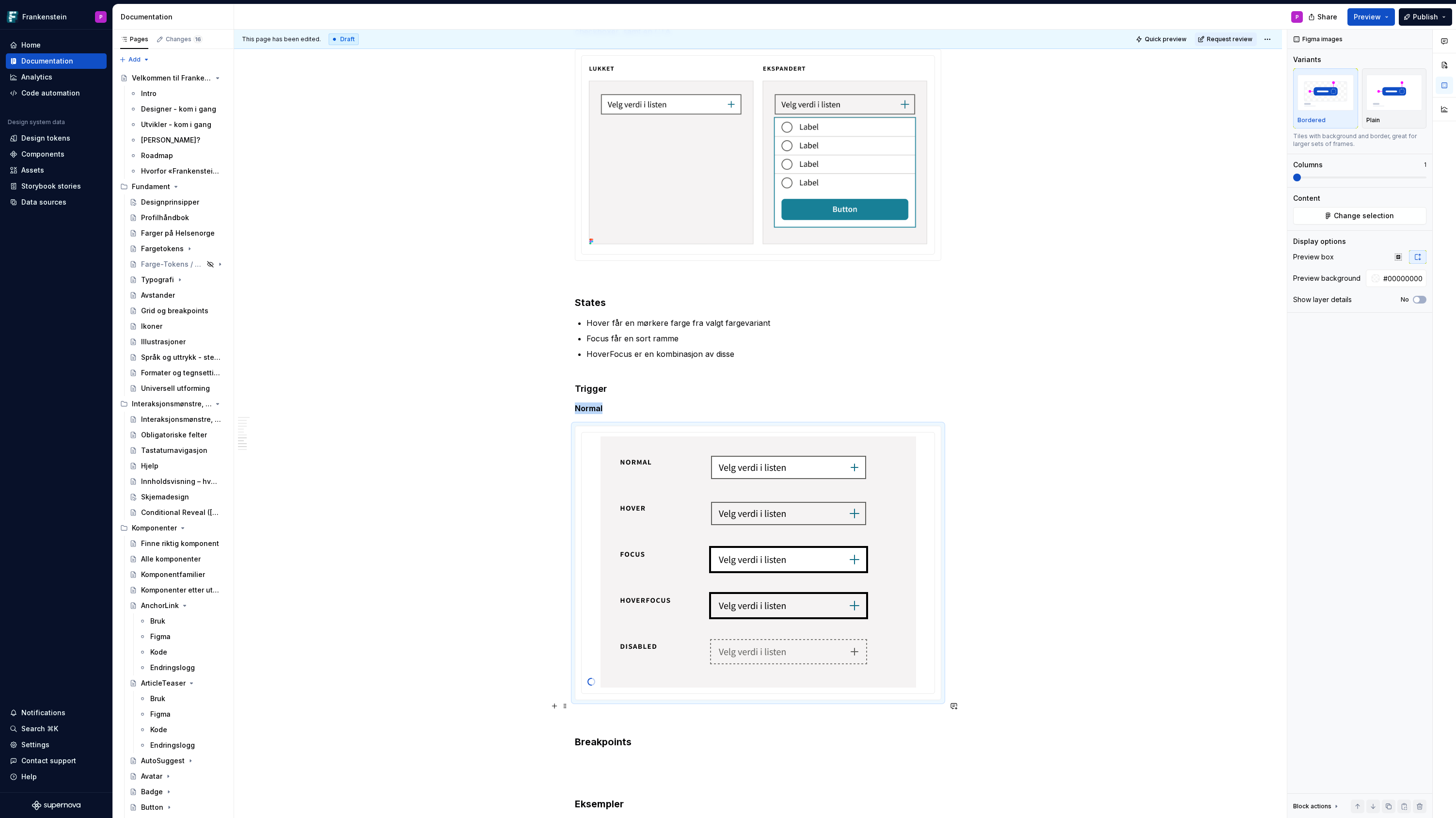
click at [629, 711] on p at bounding box center [758, 717] width 367 height 12
type textarea "*"
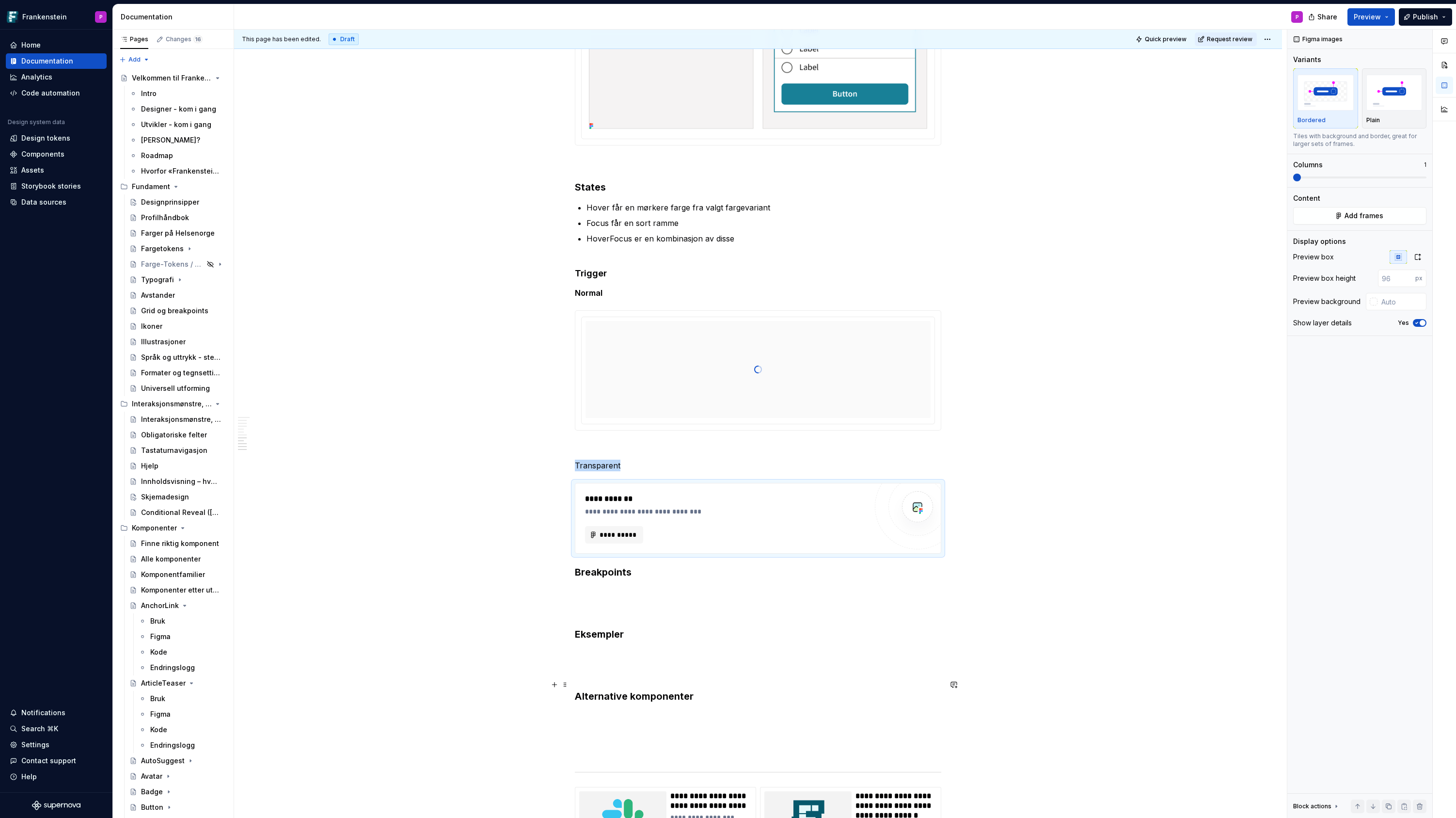
scroll to position [1908, 0]
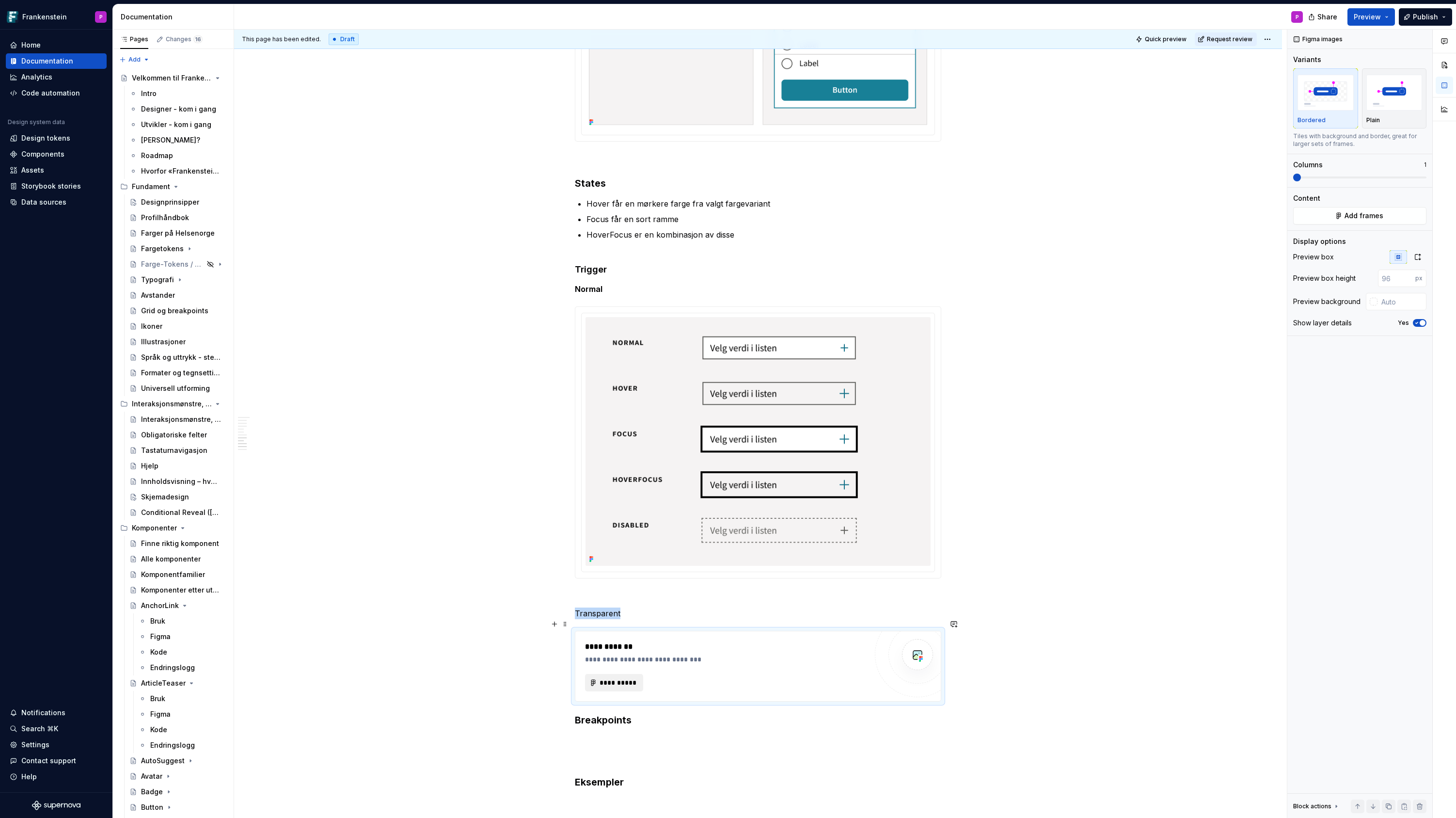
click at [622, 678] on span "**********" at bounding box center [618, 682] width 38 height 10
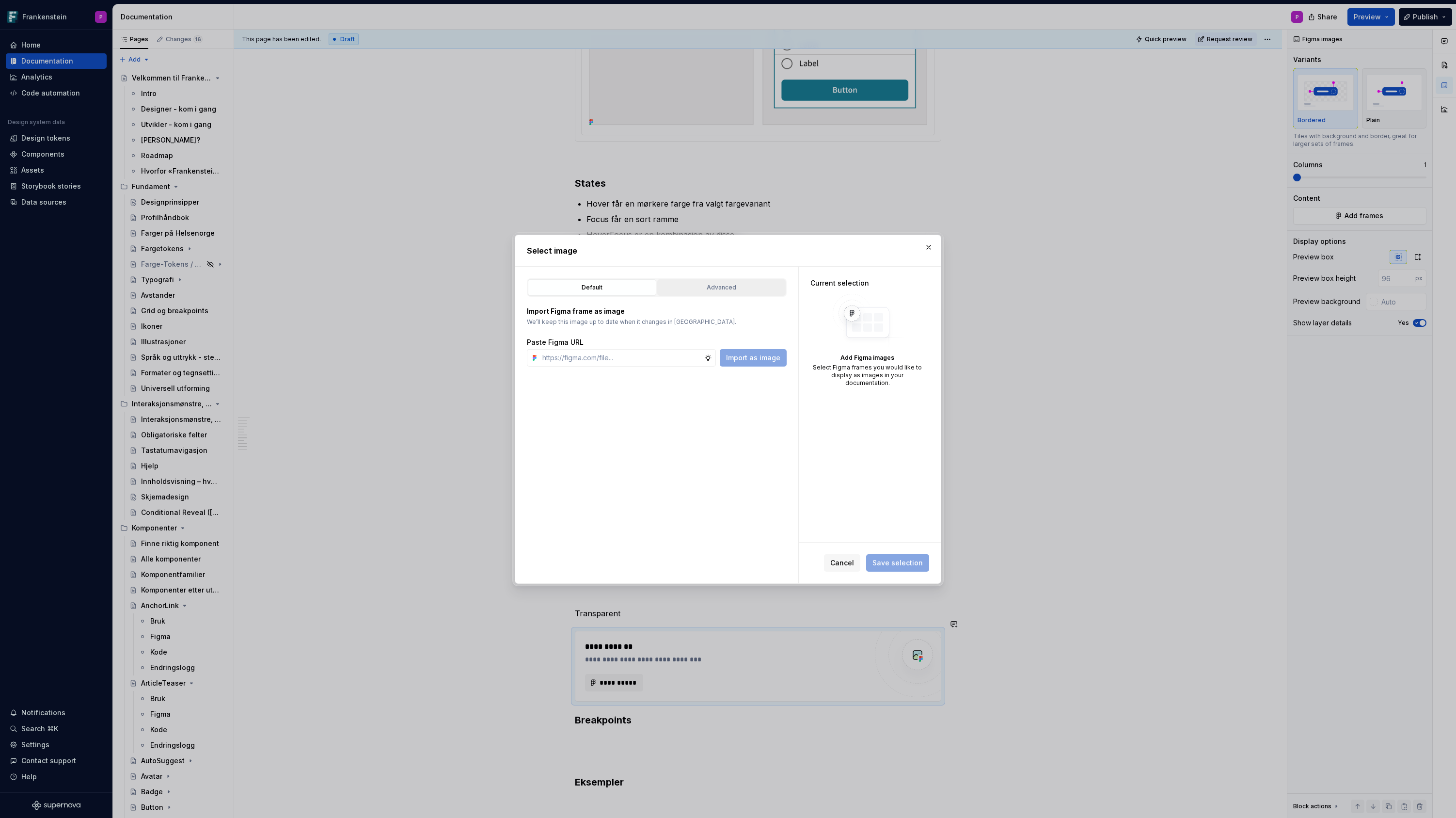
click at [716, 291] on div "Advanced" at bounding box center [722, 287] width 121 height 10
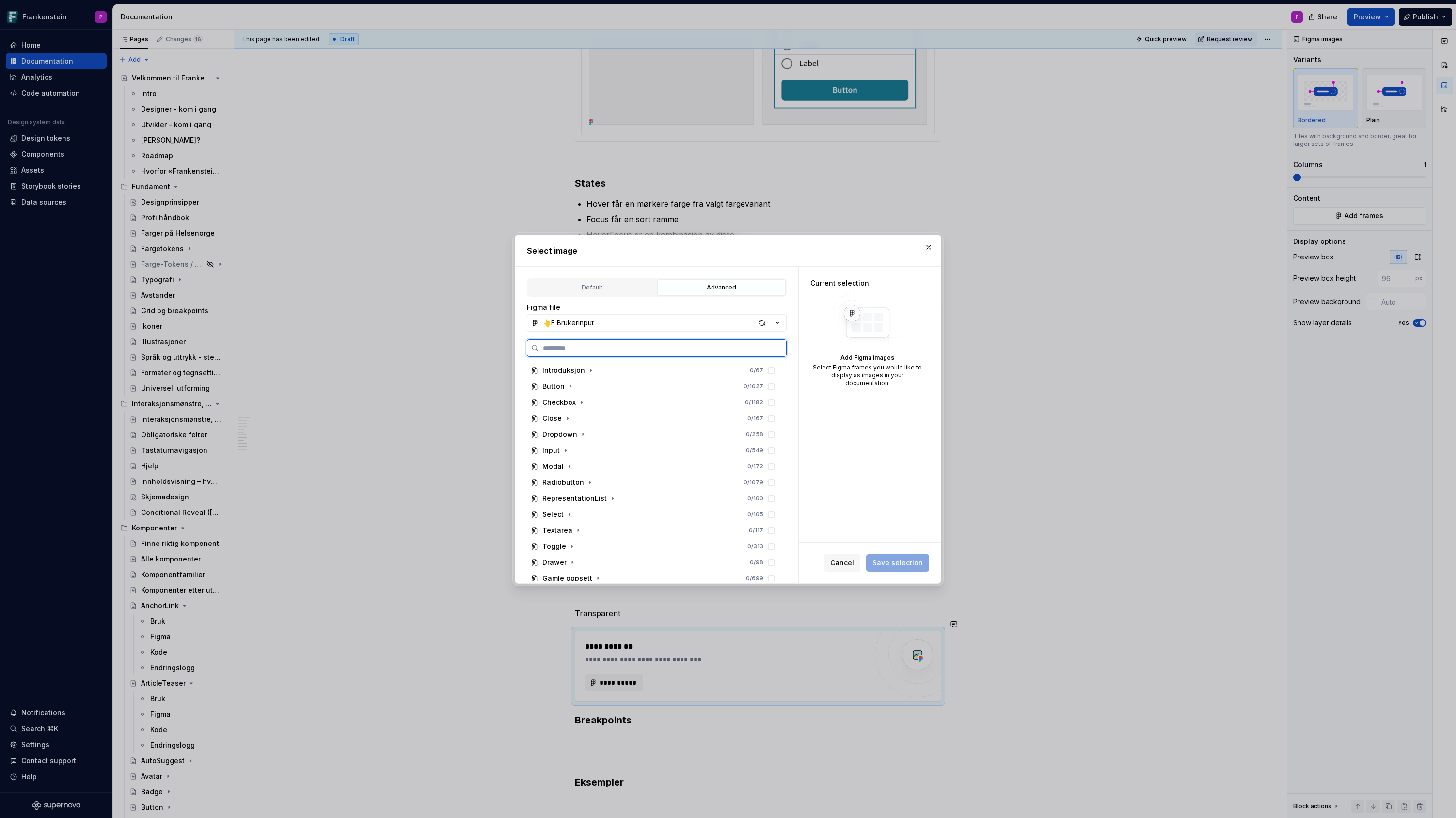
click at [625, 347] on input "search" at bounding box center [662, 348] width 247 height 10
paste input "**********"
type input "**********"
click at [775, 386] on div at bounding box center [769, 386] width 12 height 8
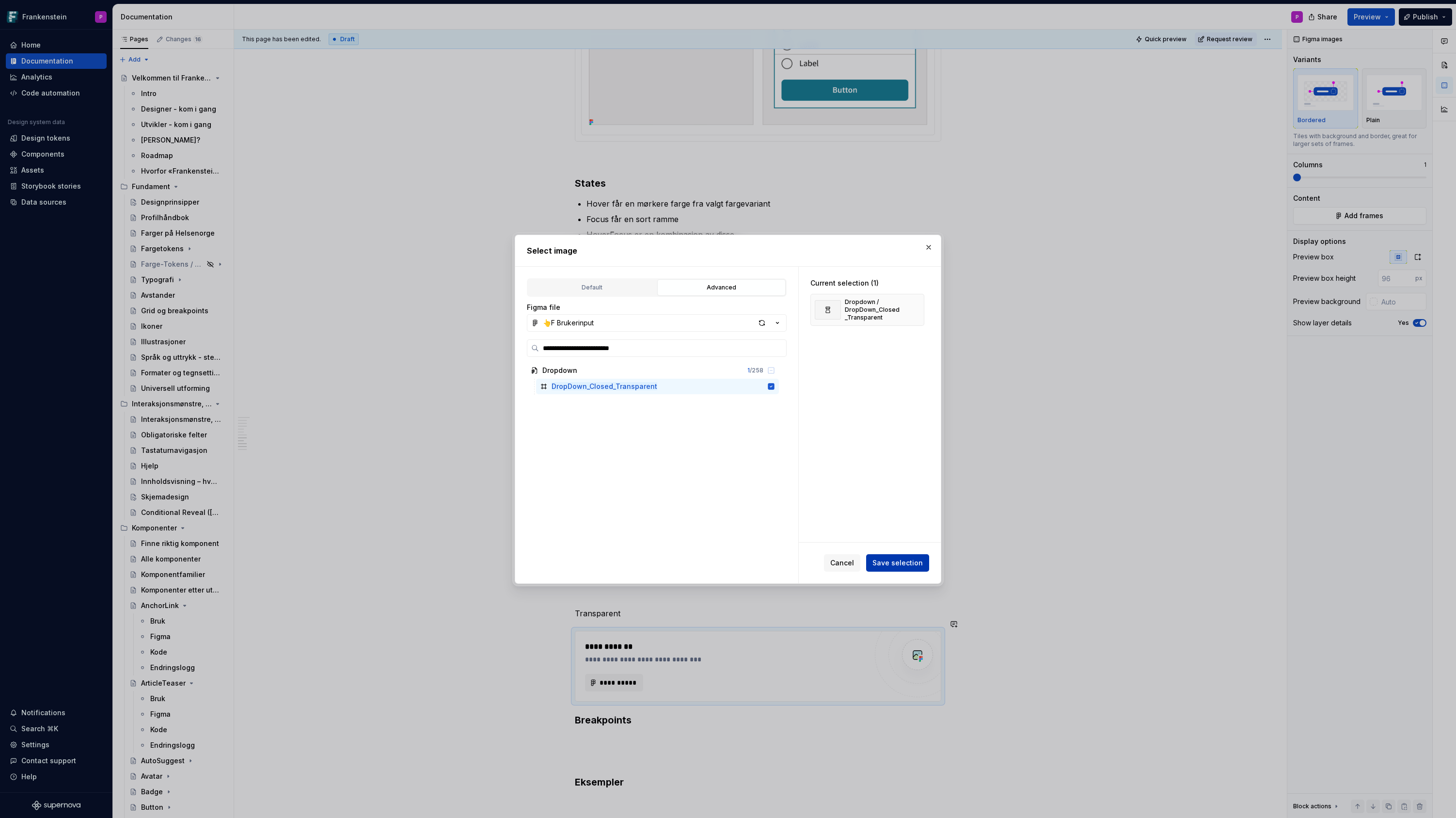
click at [894, 560] on span "Save selection" at bounding box center [898, 562] width 50 height 10
click at [929, 246] on button "button" at bounding box center [928, 247] width 14 height 14
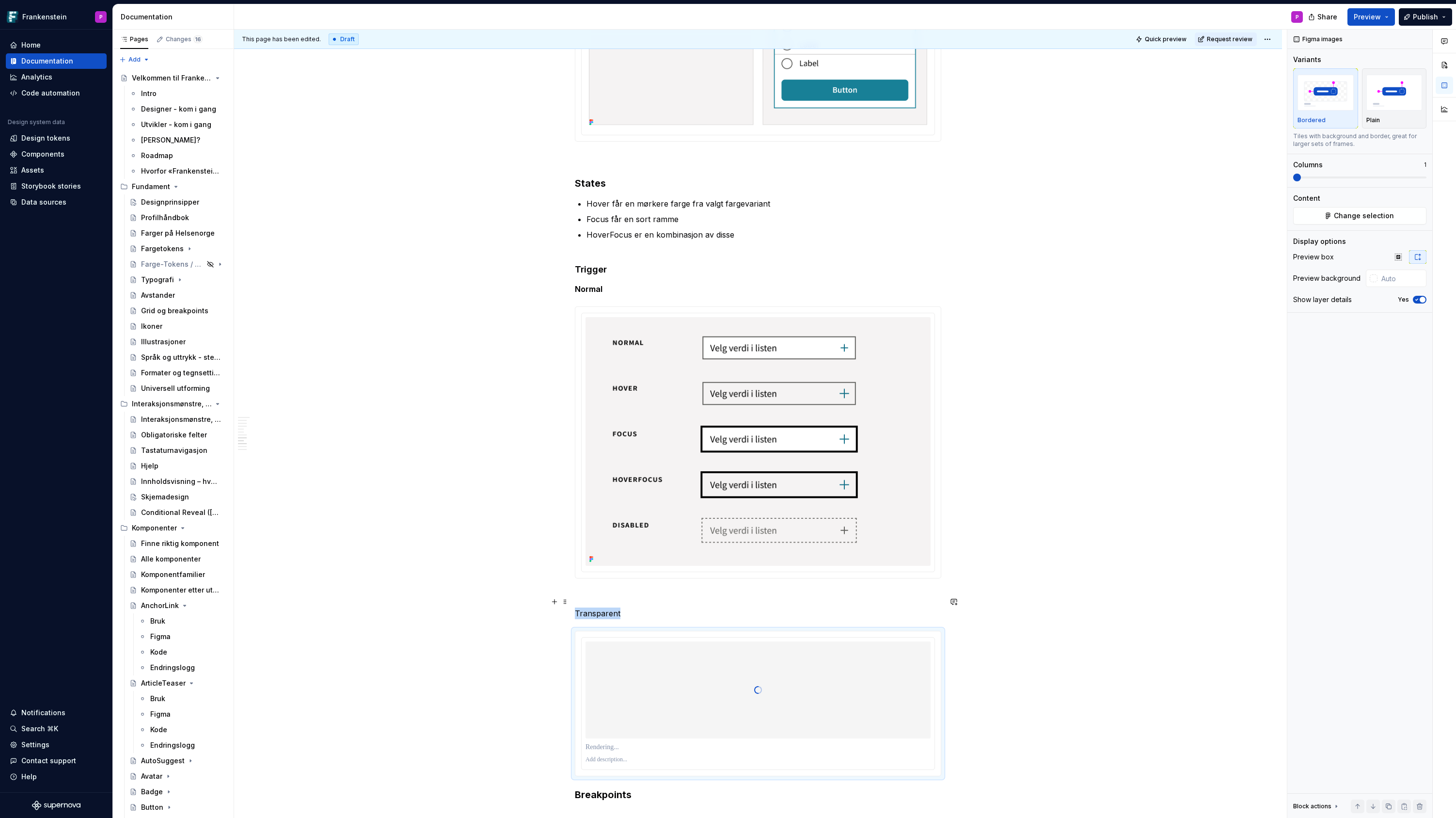
click at [595, 608] on p "Transparent" at bounding box center [758, 613] width 367 height 12
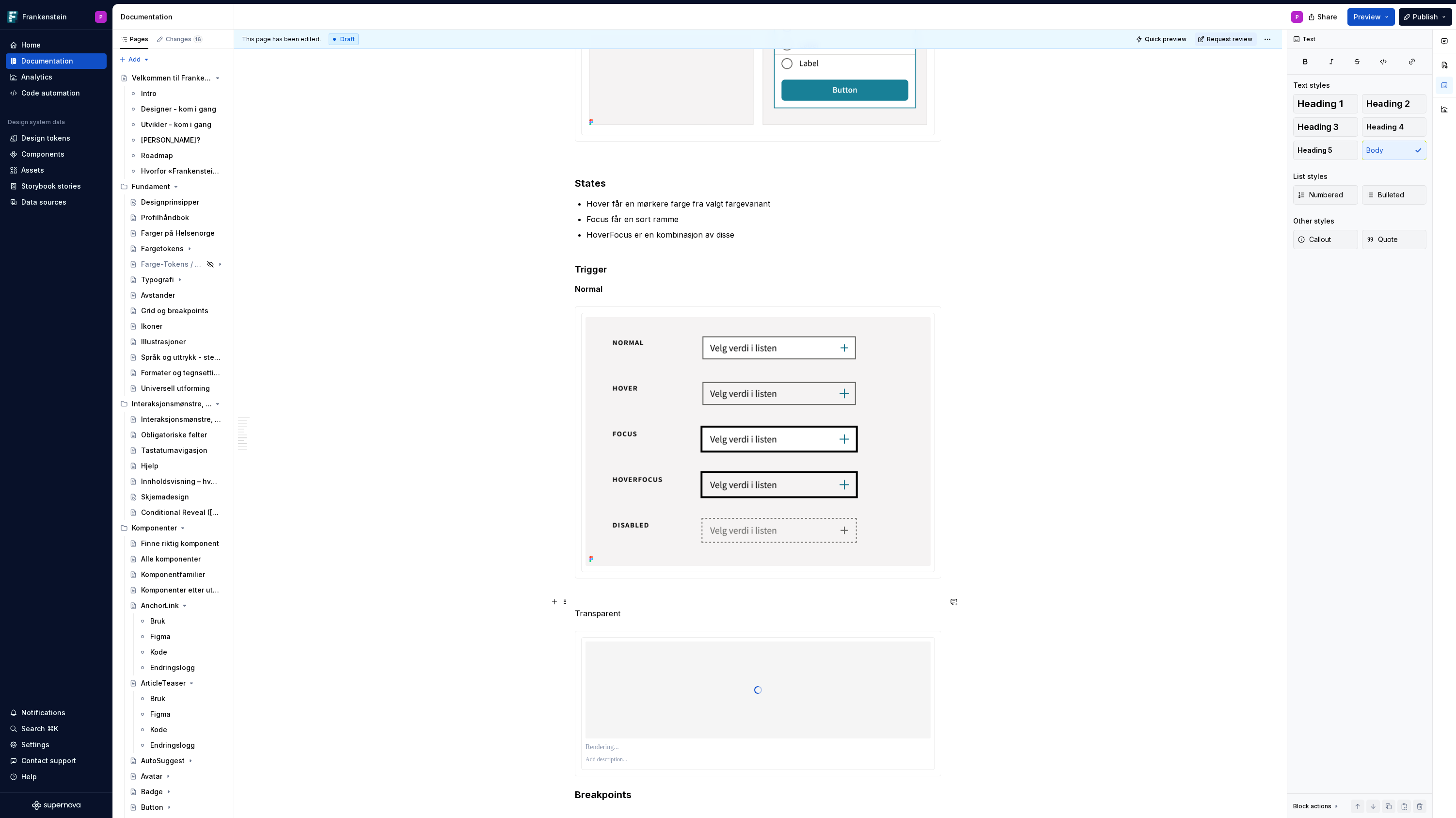
click at [595, 608] on p "Transparent" at bounding box center [758, 613] width 367 height 12
click at [736, 583] on button "button" at bounding box center [736, 584] width 14 height 14
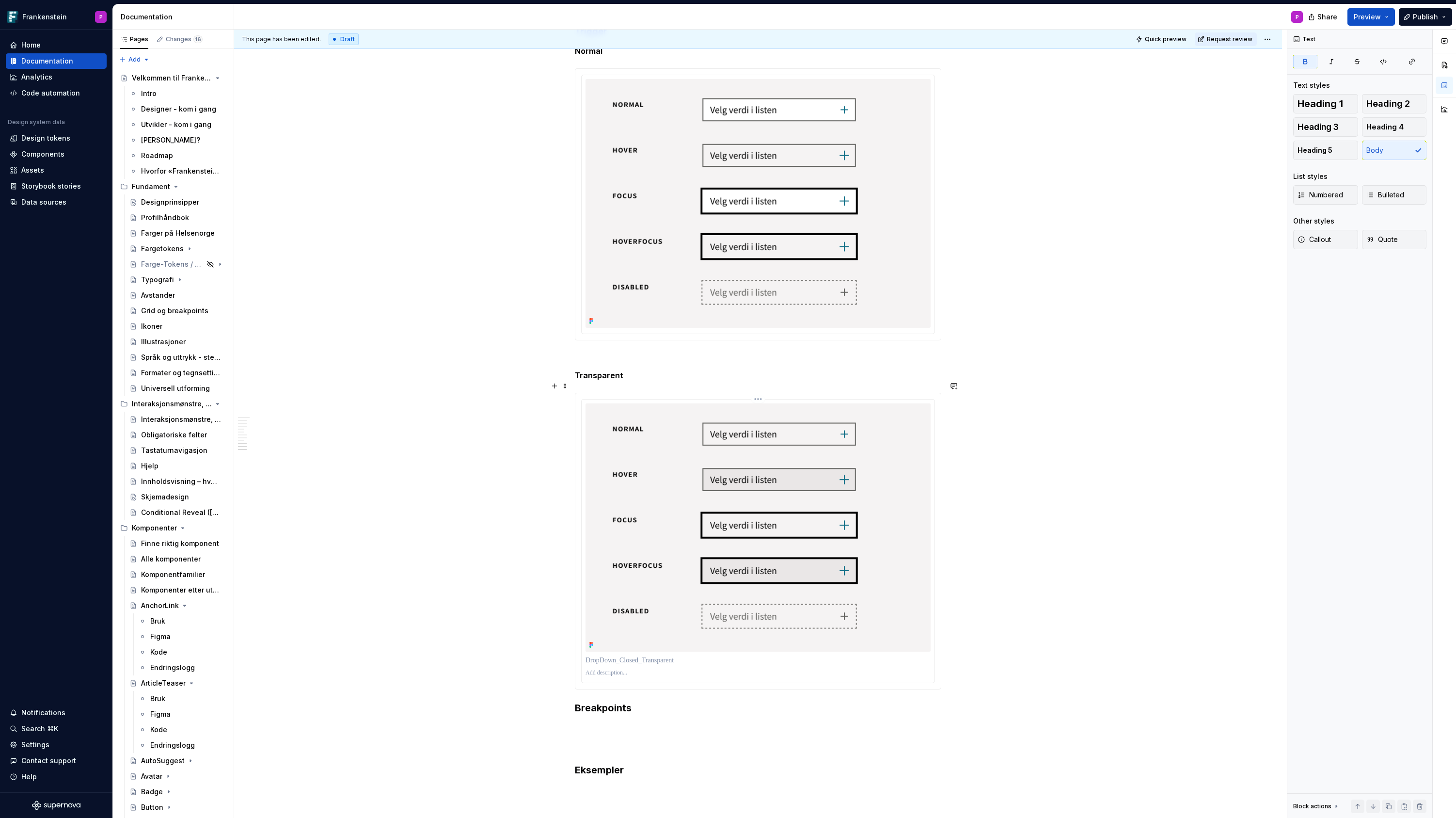
scroll to position [2162, 0]
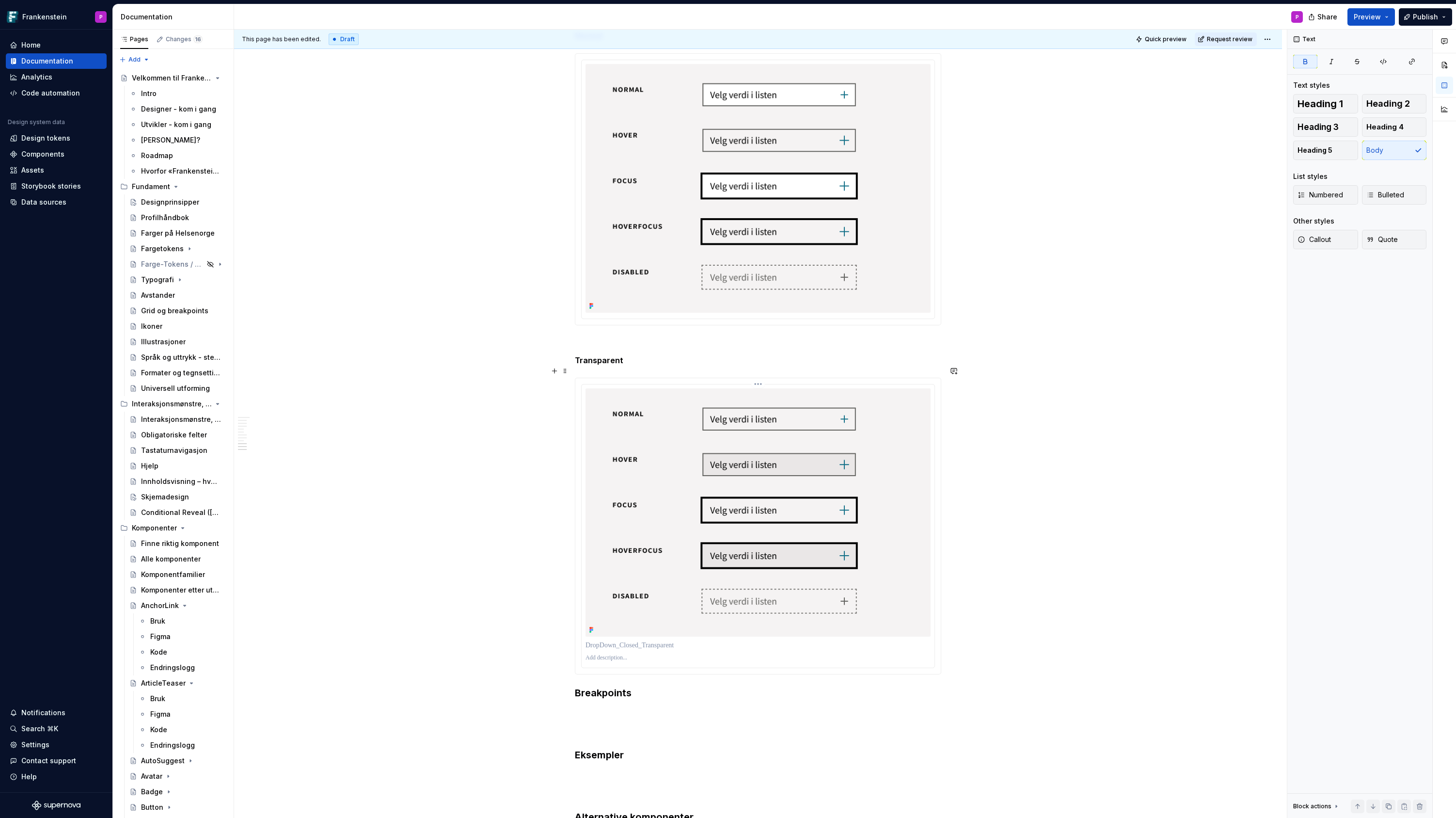
click at [891, 532] on img at bounding box center [758, 512] width 345 height 248
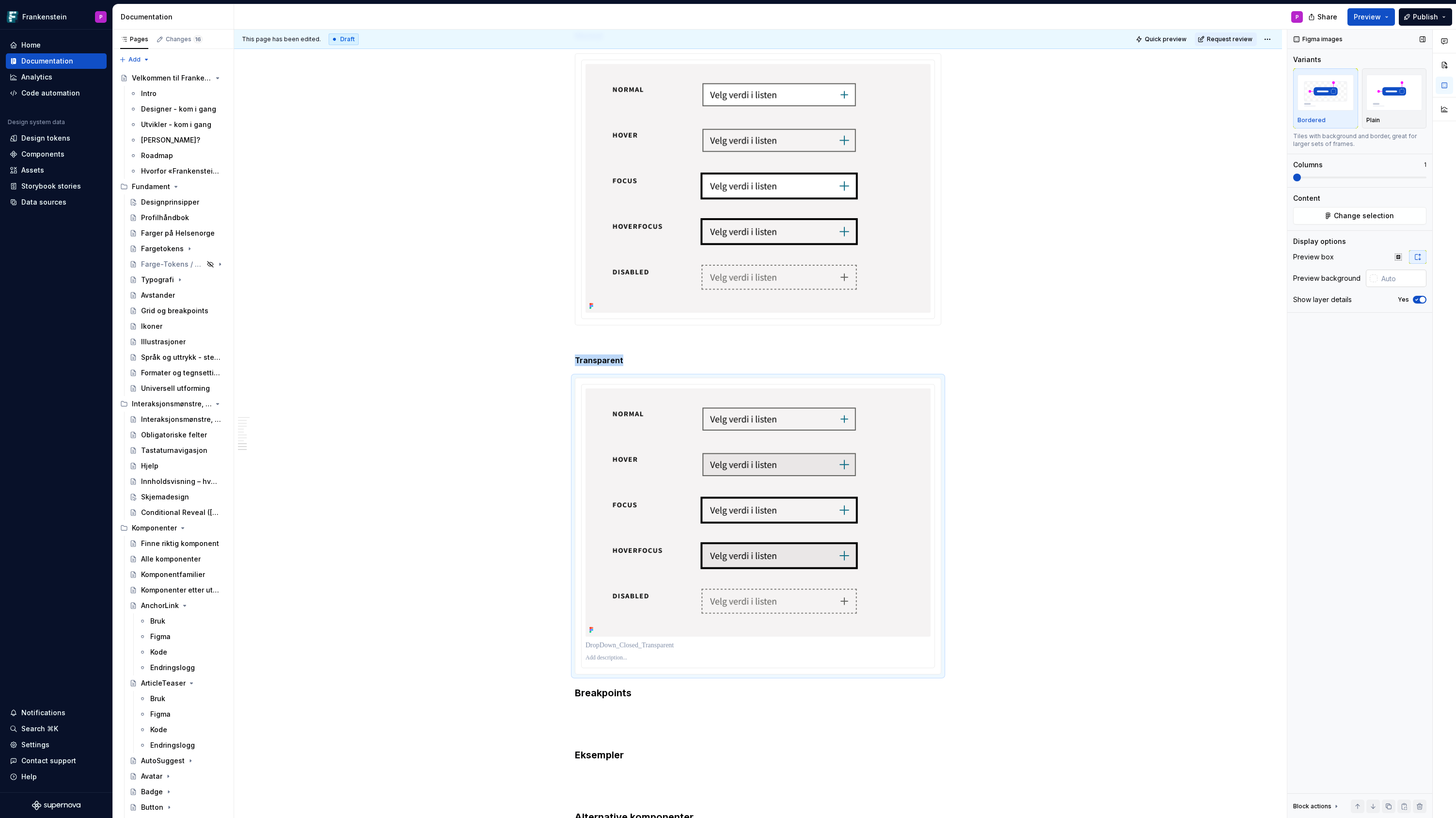
click at [1374, 278] on div at bounding box center [1373, 278] width 8 height 8
type input "#00000021"
type input "*"
type input "#0000001A"
type input "**********"
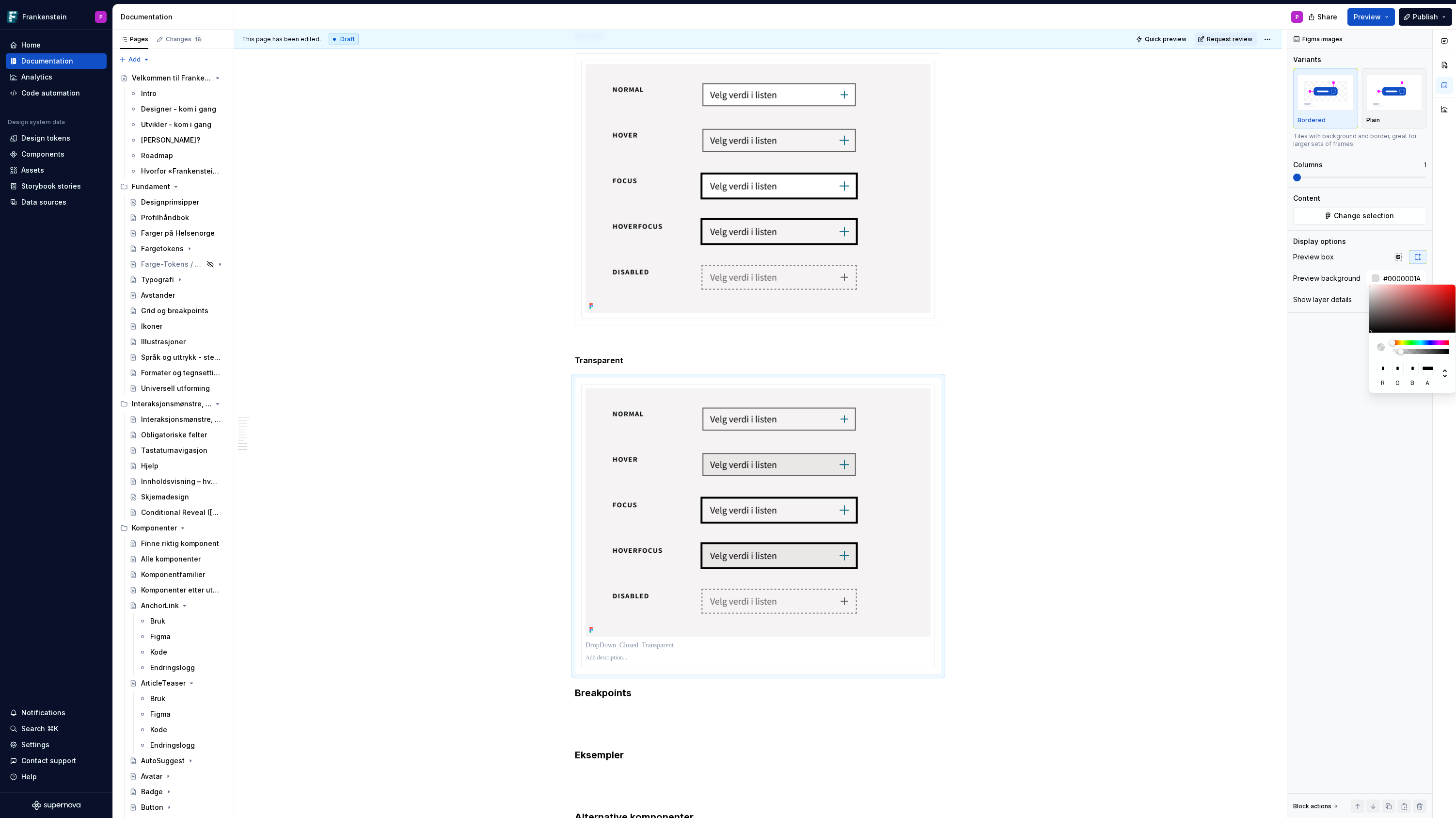
type input "#00000012"
type input "**********"
type input "#00000005"
type input "**********"
type input "#00000000"
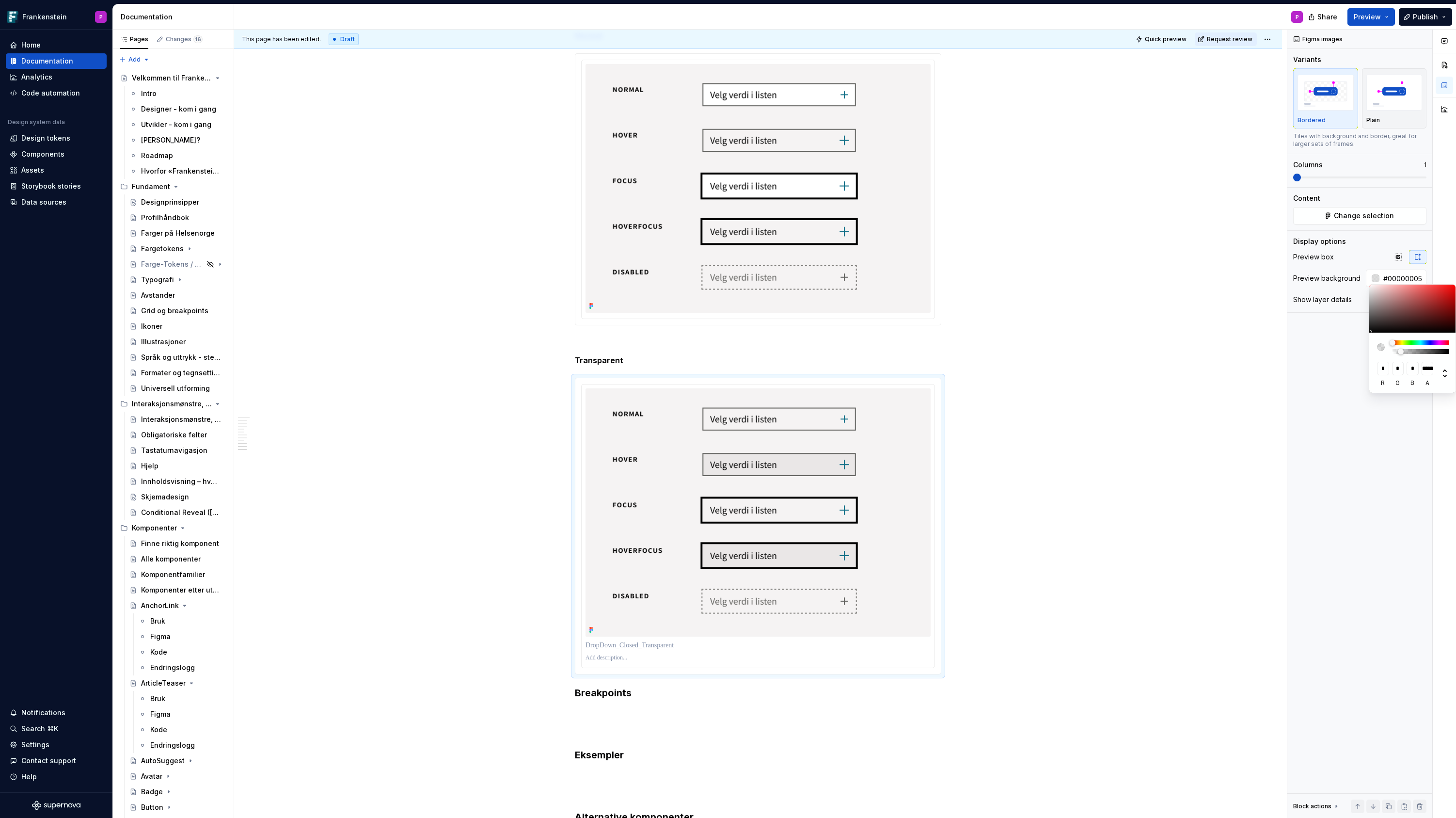
type input "*"
drag, startPoint x: 1400, startPoint y: 353, endPoint x: 1375, endPoint y: 353, distance: 25.0
click at [1375, 353] on div "* r * g * b * a" at bounding box center [1412, 362] width 87 height 60
click at [1340, 343] on div "Comments Open comments No comments yet Select ‘Comment’ from the block context …" at bounding box center [1371, 424] width 168 height 789
click at [1349, 306] on div "Comments Open comments No comments yet Select ‘Comment’ from the block context …" at bounding box center [1371, 424] width 168 height 789
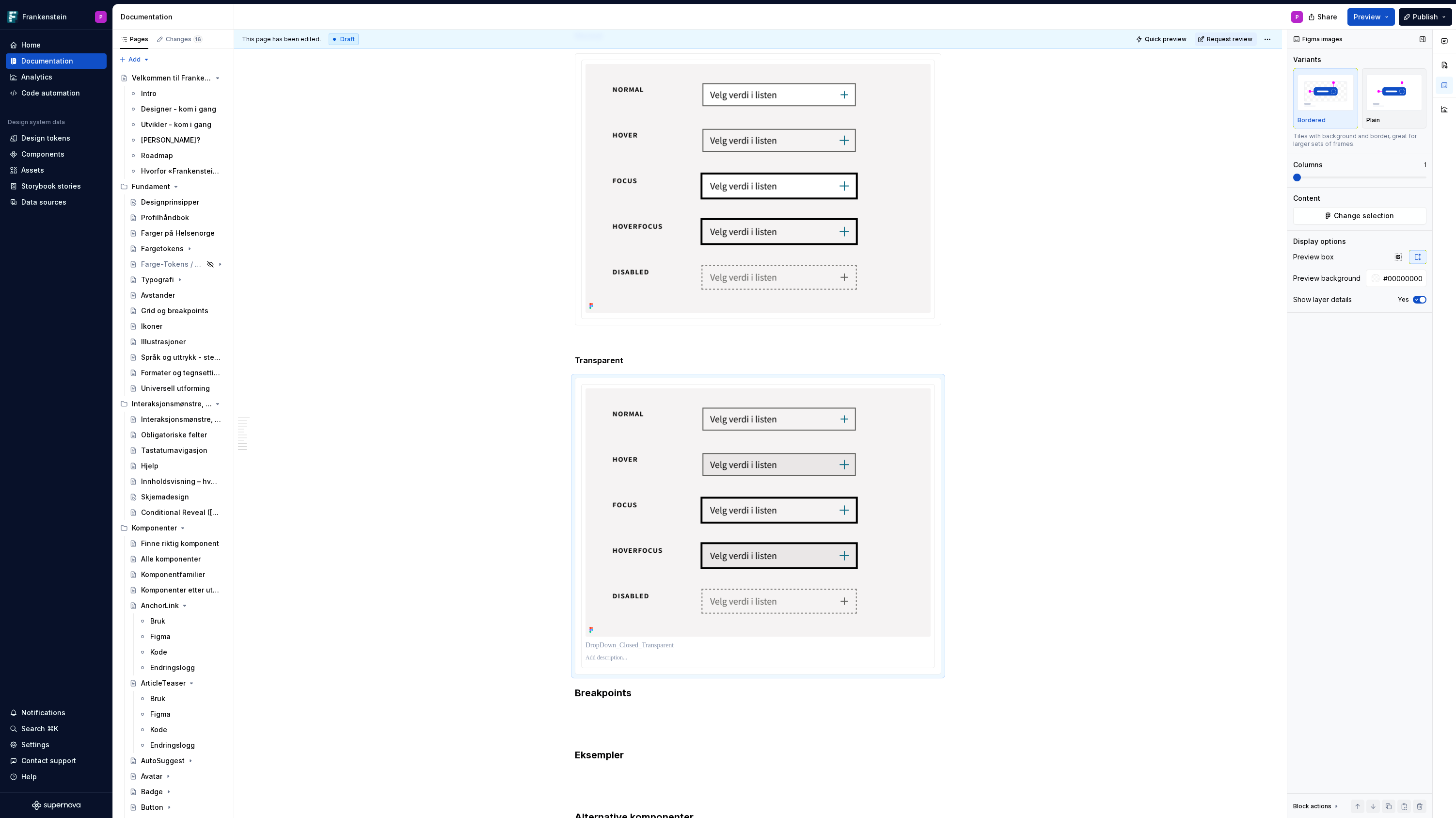
click at [1417, 300] on icon "button" at bounding box center [1417, 300] width 3 height 1
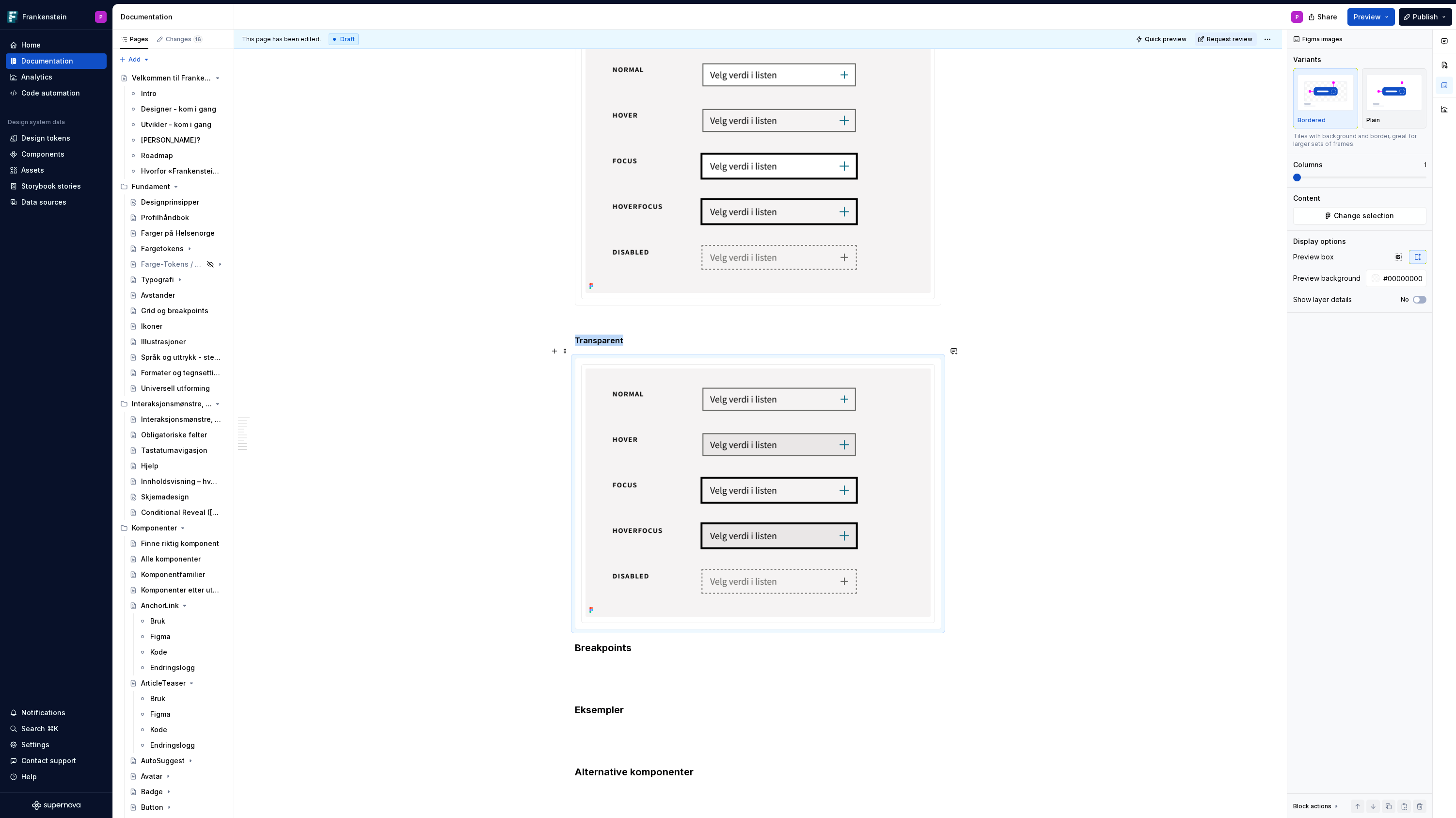
scroll to position [2187, 0]
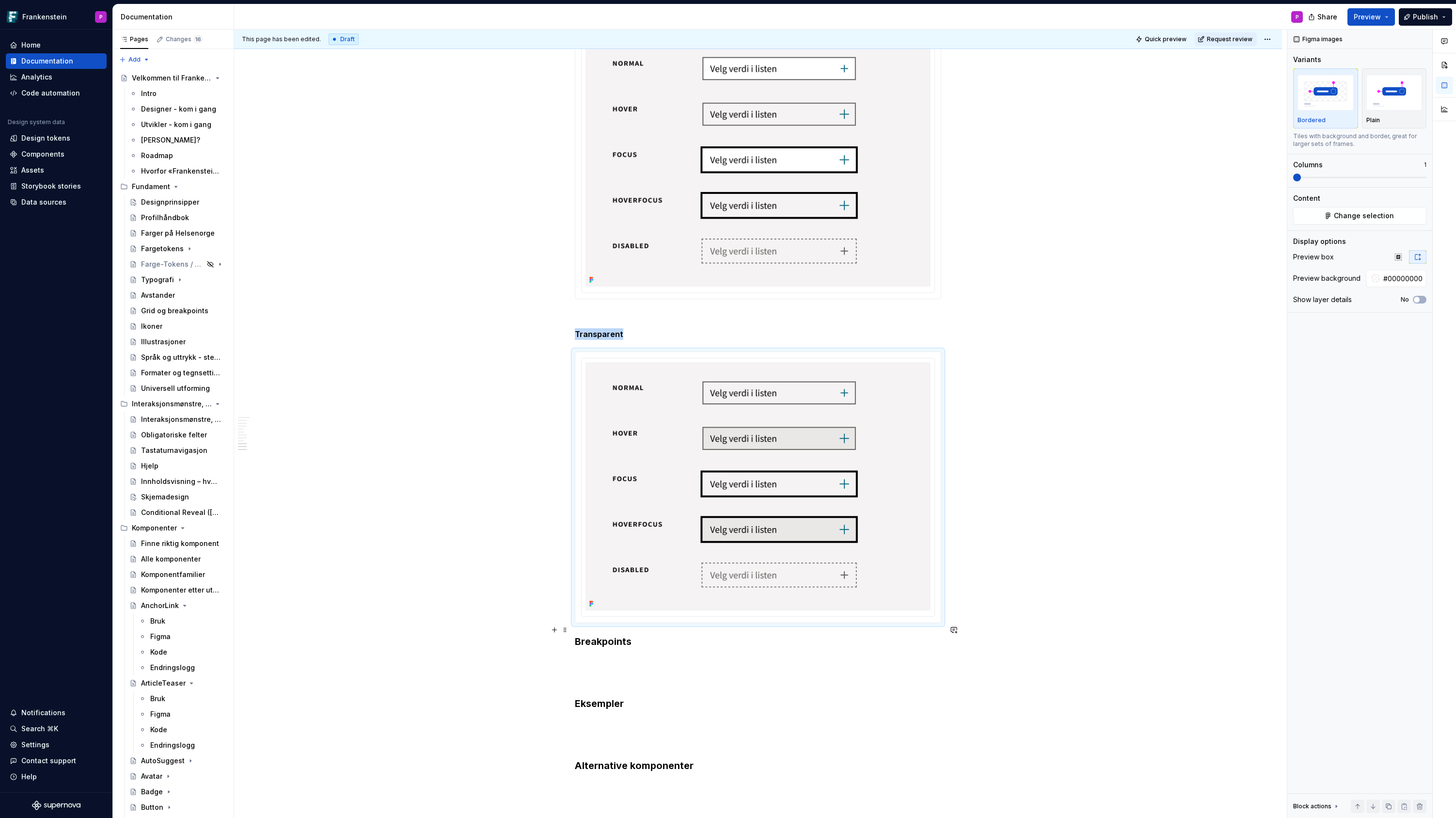
click at [578, 635] on h3 "Breakpoints" at bounding box center [758, 641] width 367 height 14
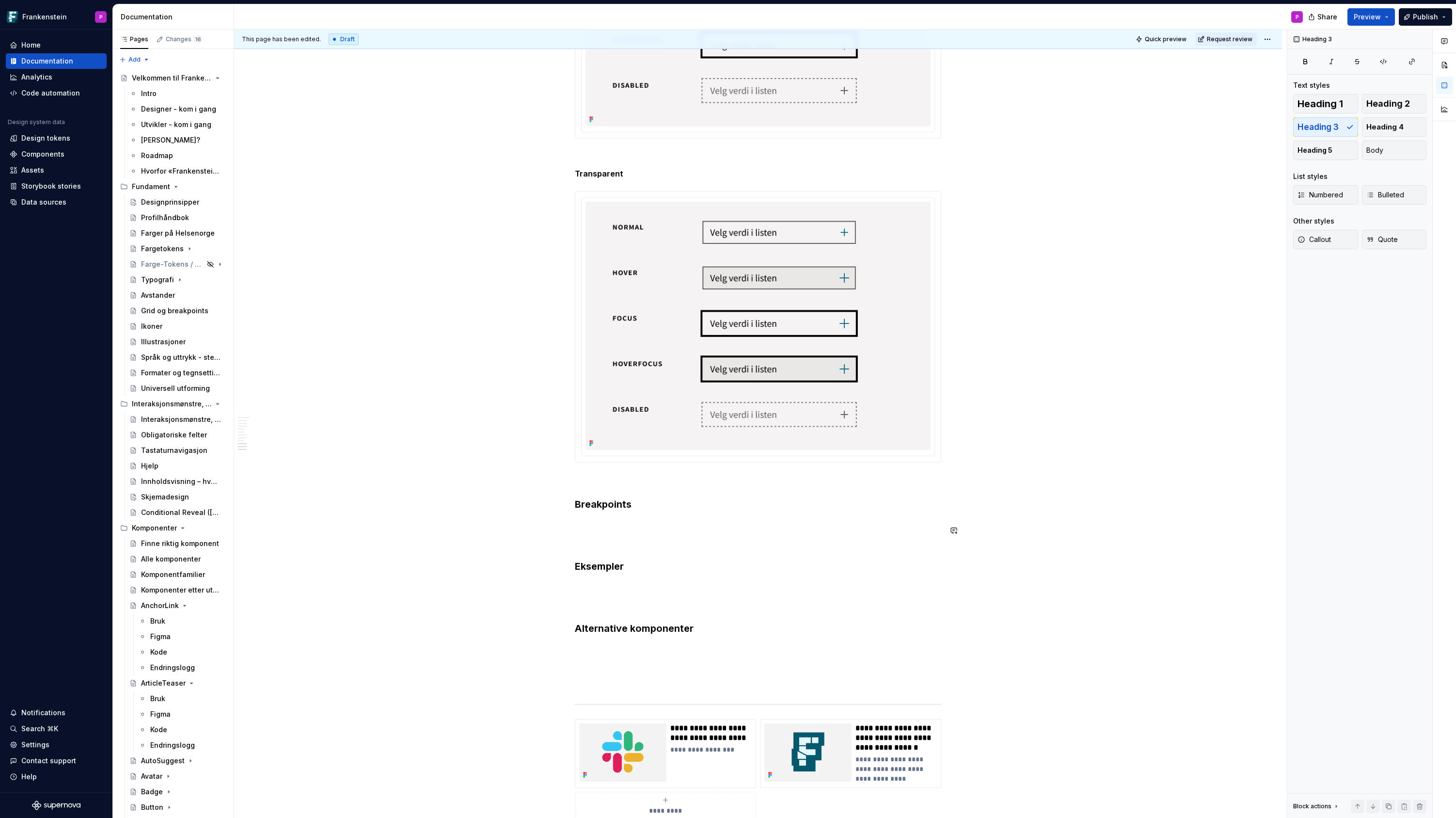
scroll to position [2360, 0]
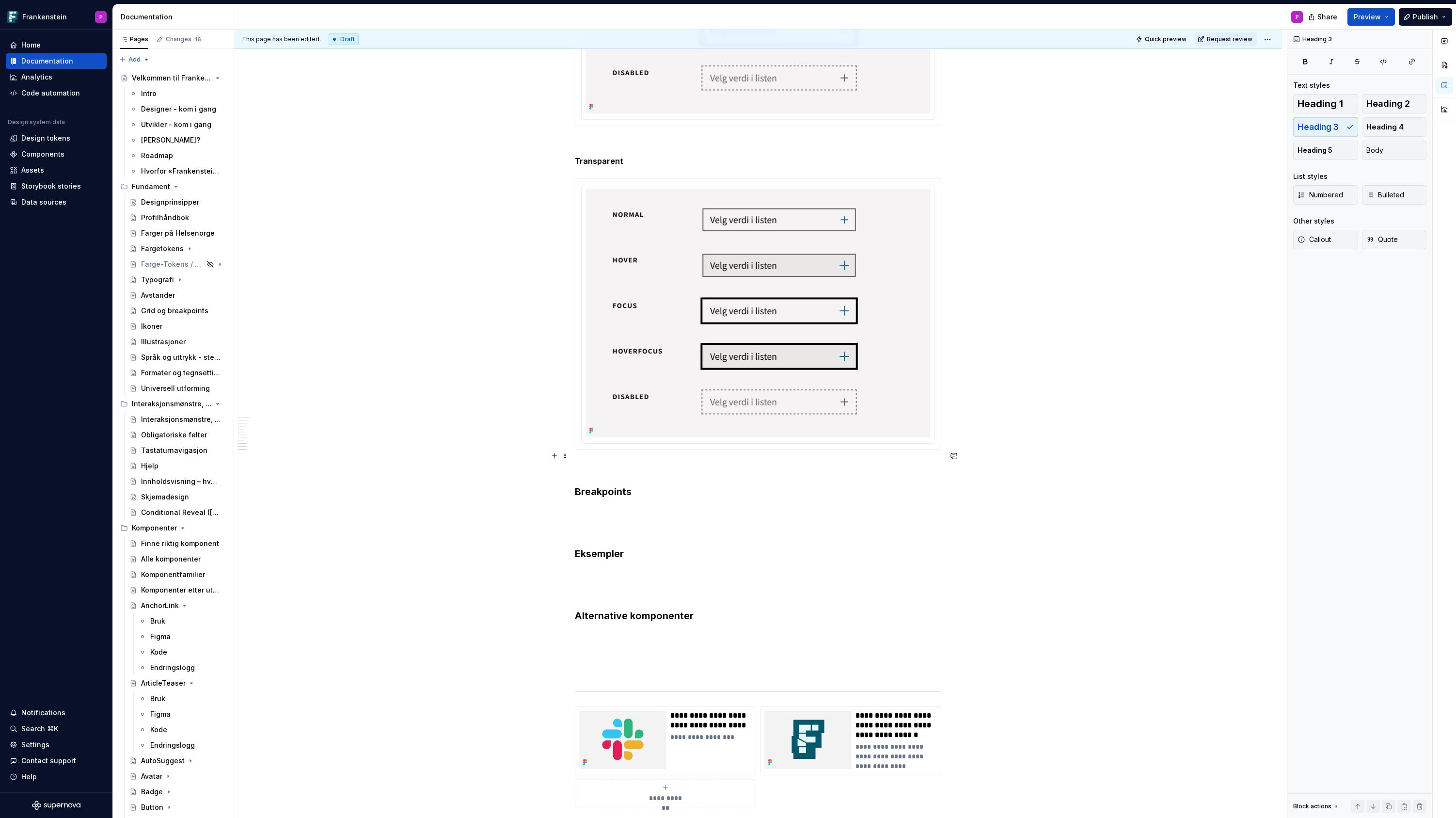
click at [621, 462] on p at bounding box center [758, 467] width 367 height 12
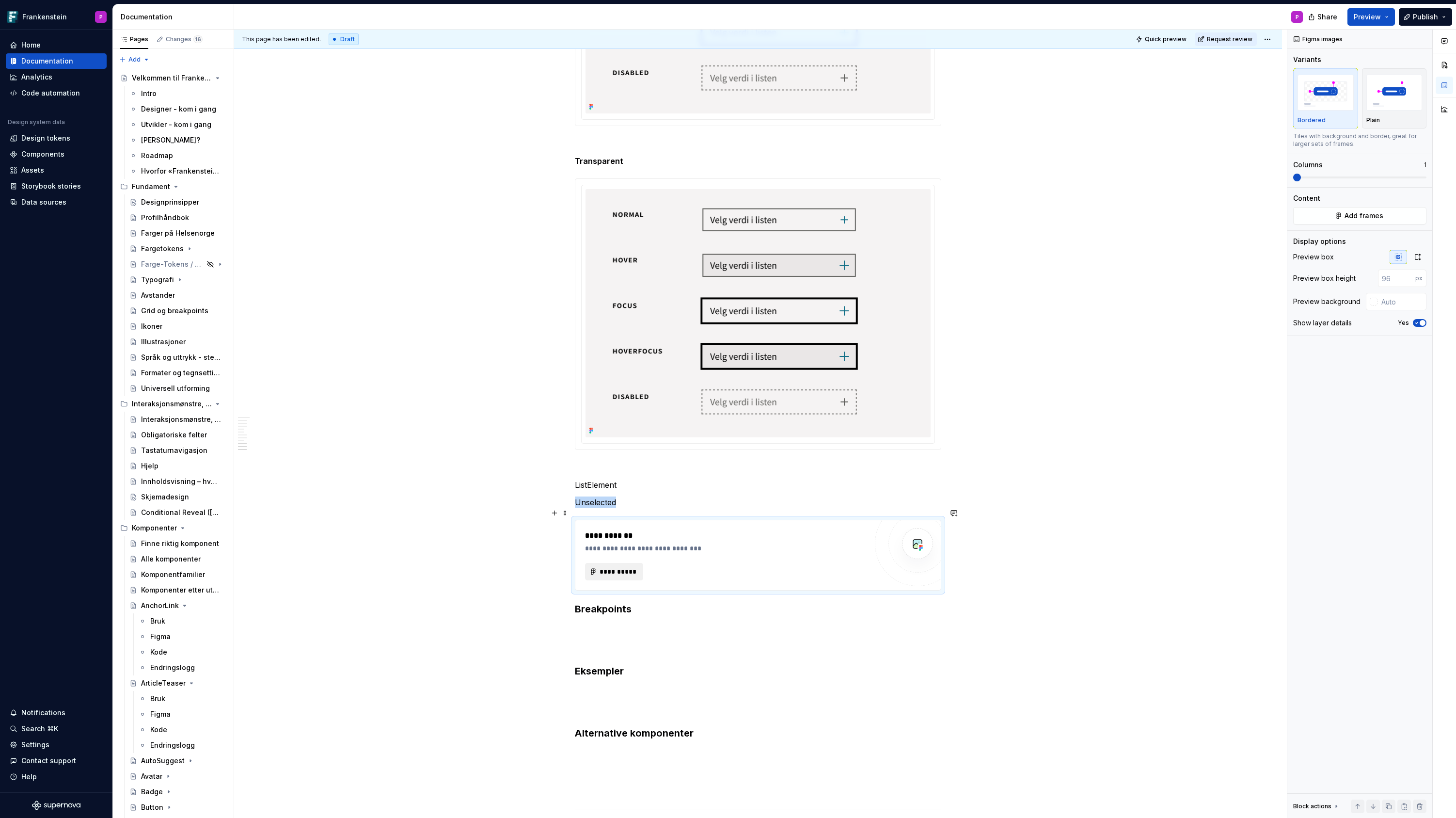
click at [629, 567] on span "**********" at bounding box center [618, 571] width 38 height 10
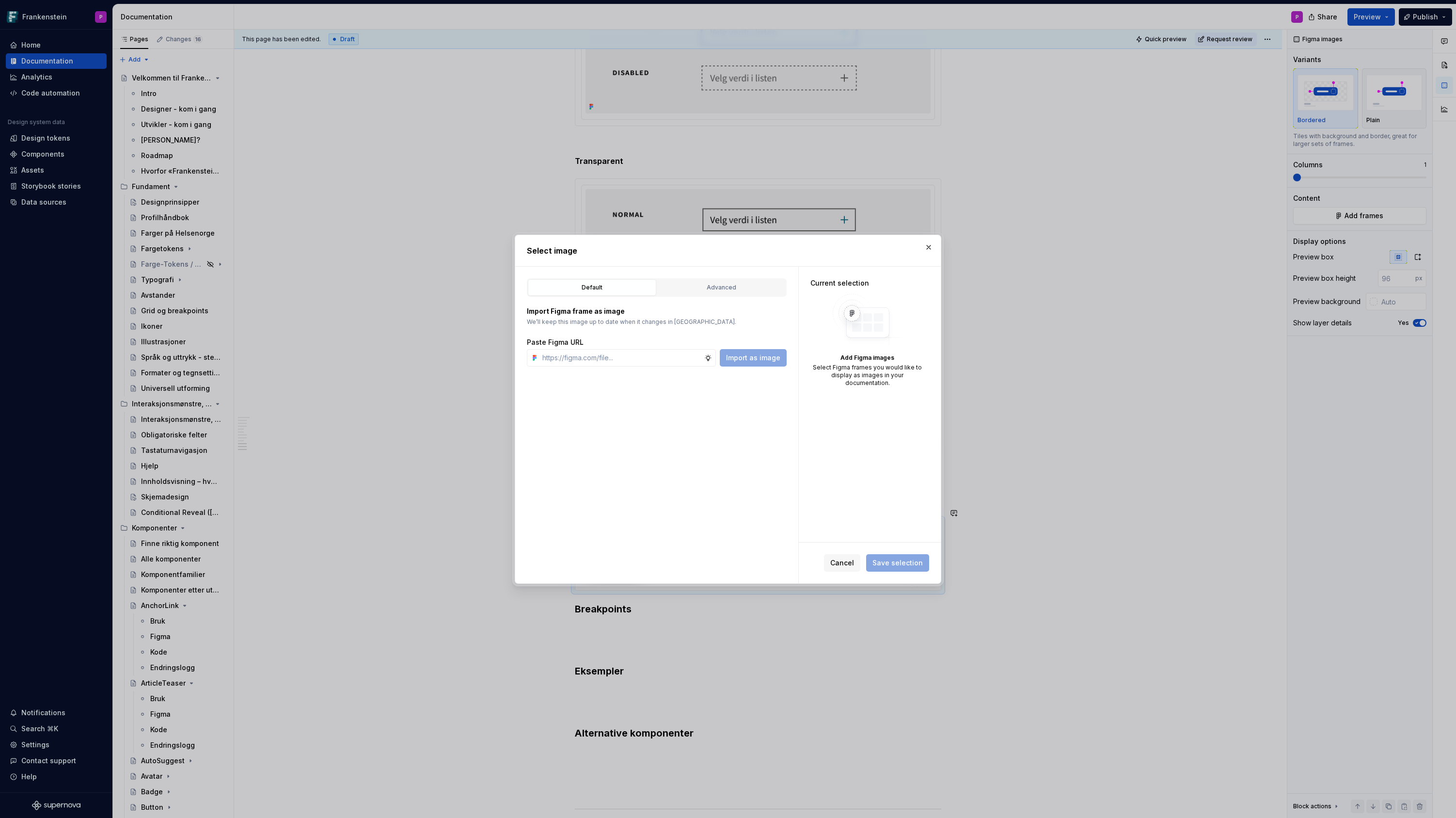
type textarea "*"
click at [707, 291] on div "Advanced" at bounding box center [722, 287] width 121 height 10
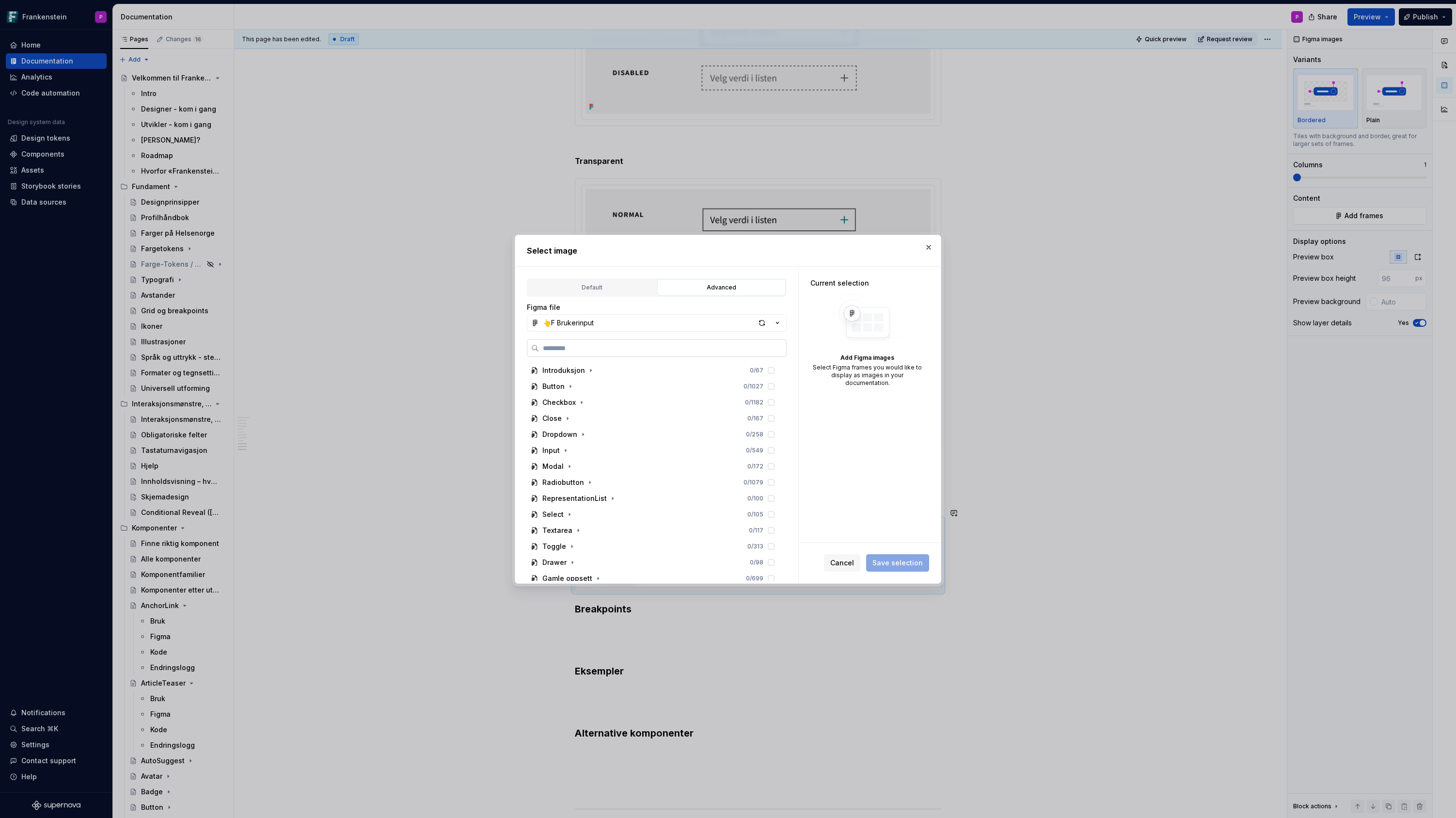
click at [615, 355] on label at bounding box center [656, 348] width 259 height 17
click at [615, 353] on input "search" at bounding box center [662, 348] width 247 height 10
paste input "**********"
type input "**********"
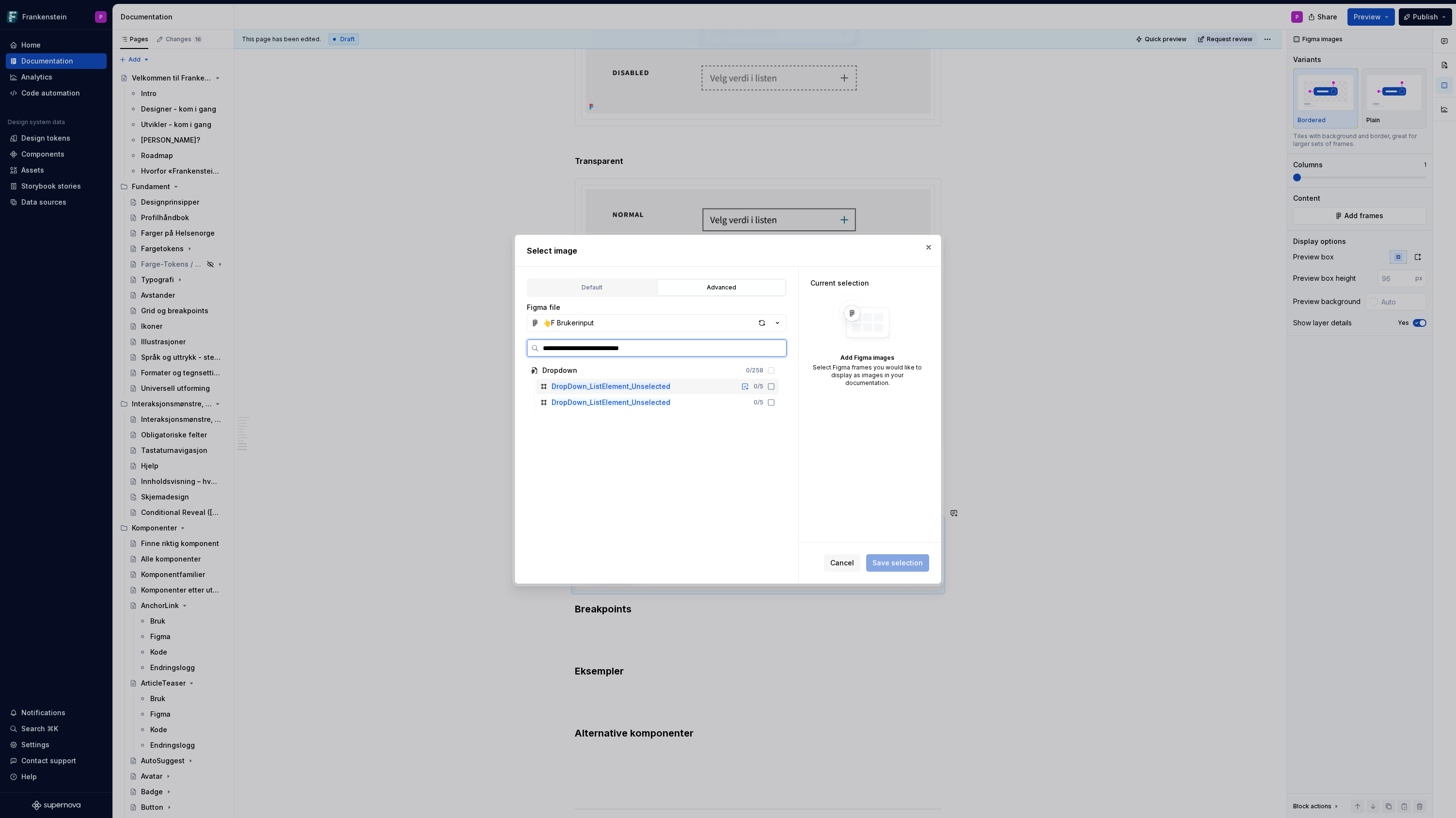
click at [775, 388] on icon at bounding box center [771, 386] width 8 height 8
click at [891, 558] on span "Save selection" at bounding box center [898, 562] width 50 height 10
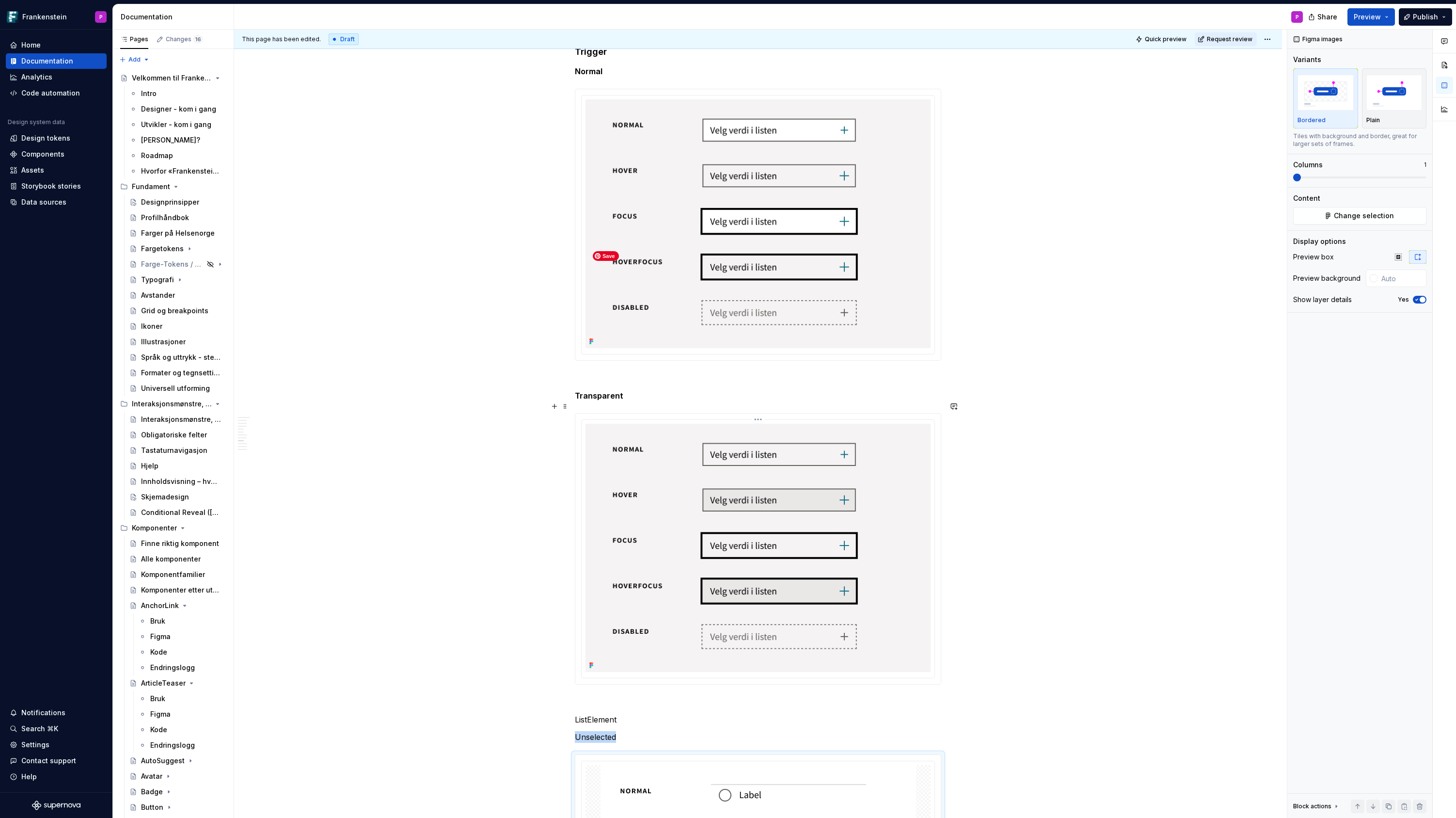
scroll to position [2099, 0]
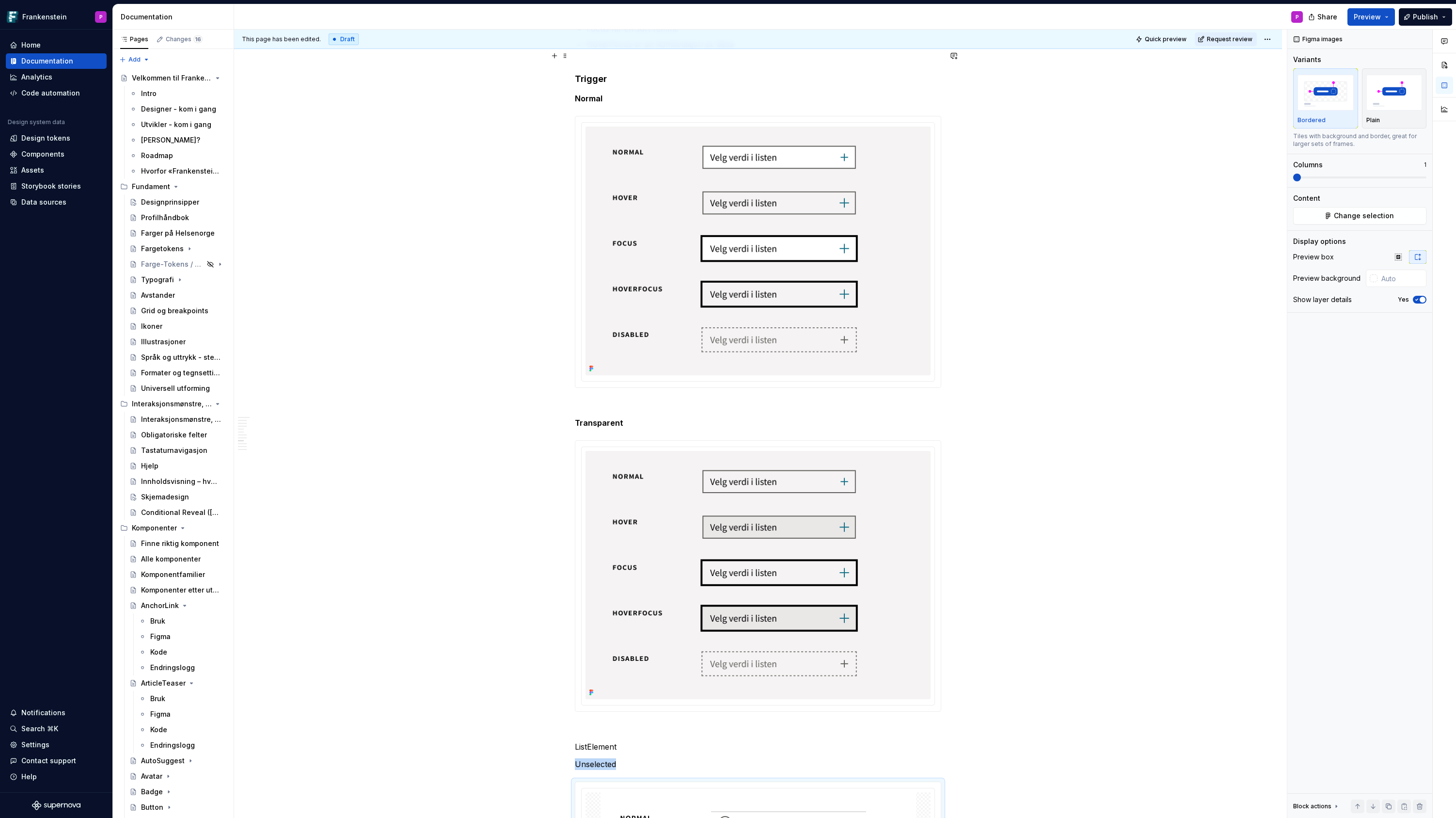
click at [591, 69] on h4 "Trigger" at bounding box center [758, 73] width 367 height 23
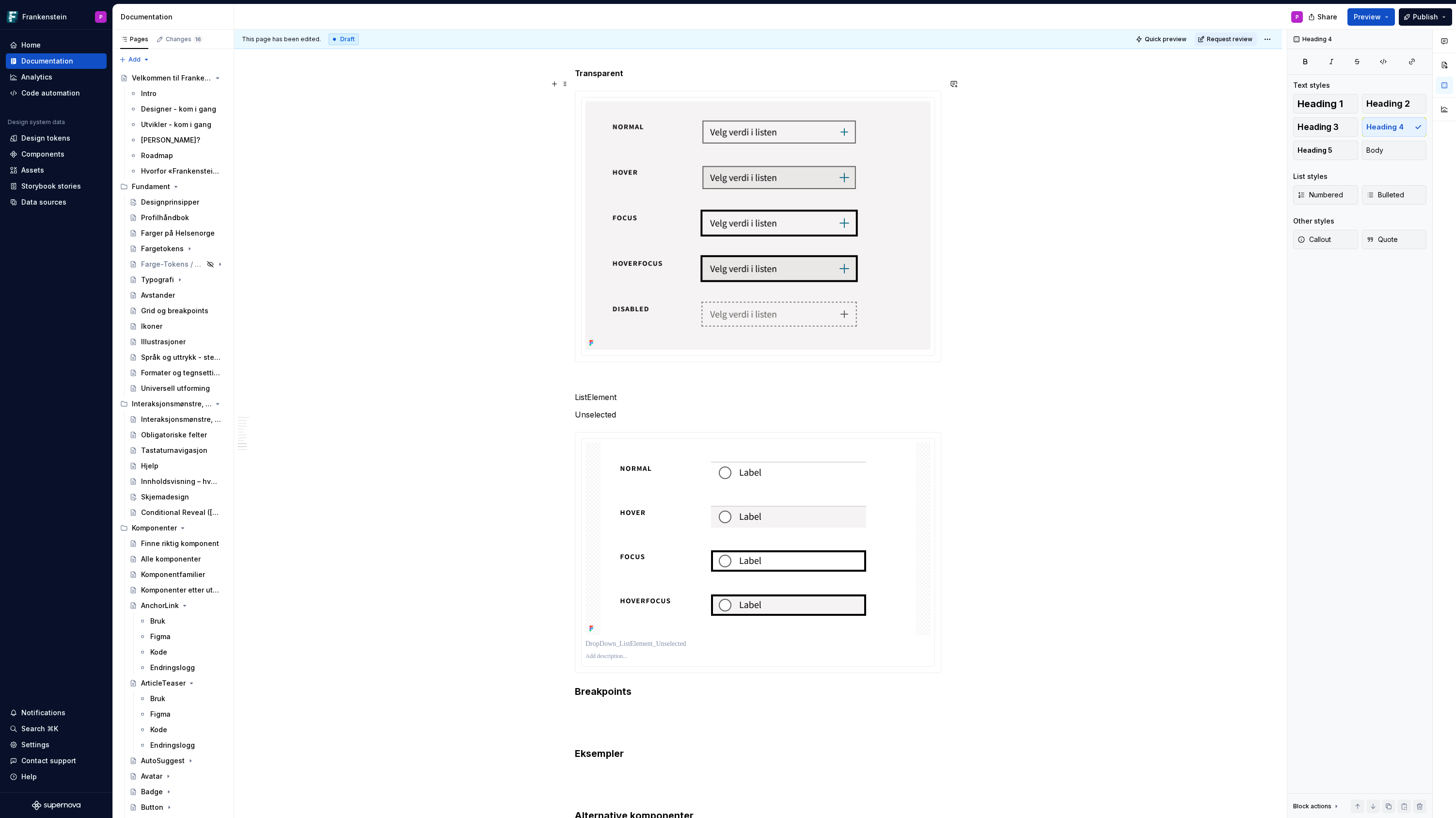
scroll to position [2453, 0]
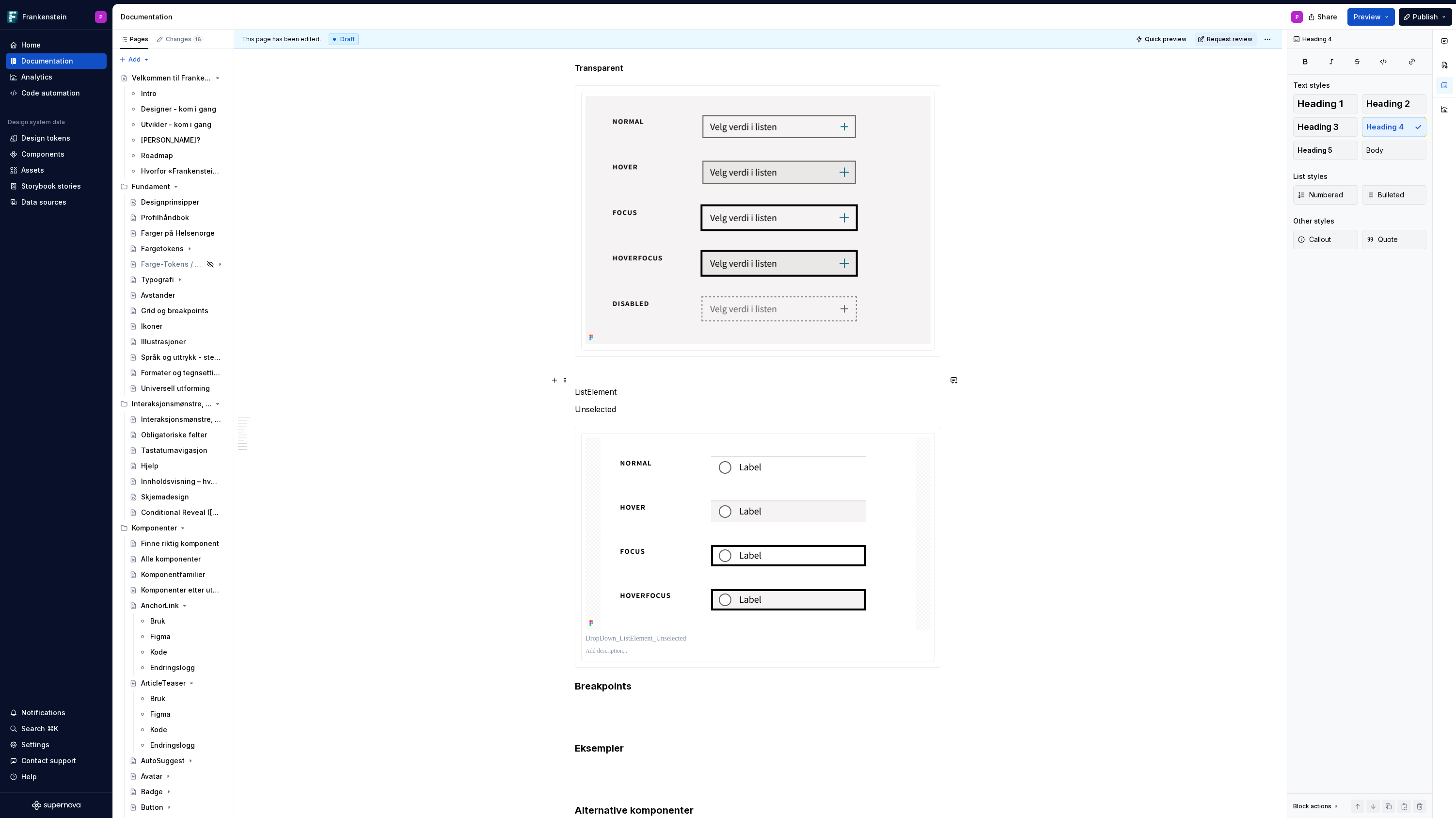
click at [591, 386] on p "ListElement" at bounding box center [758, 392] width 367 height 12
click at [667, 363] on button "button" at bounding box center [669, 362] width 14 height 14
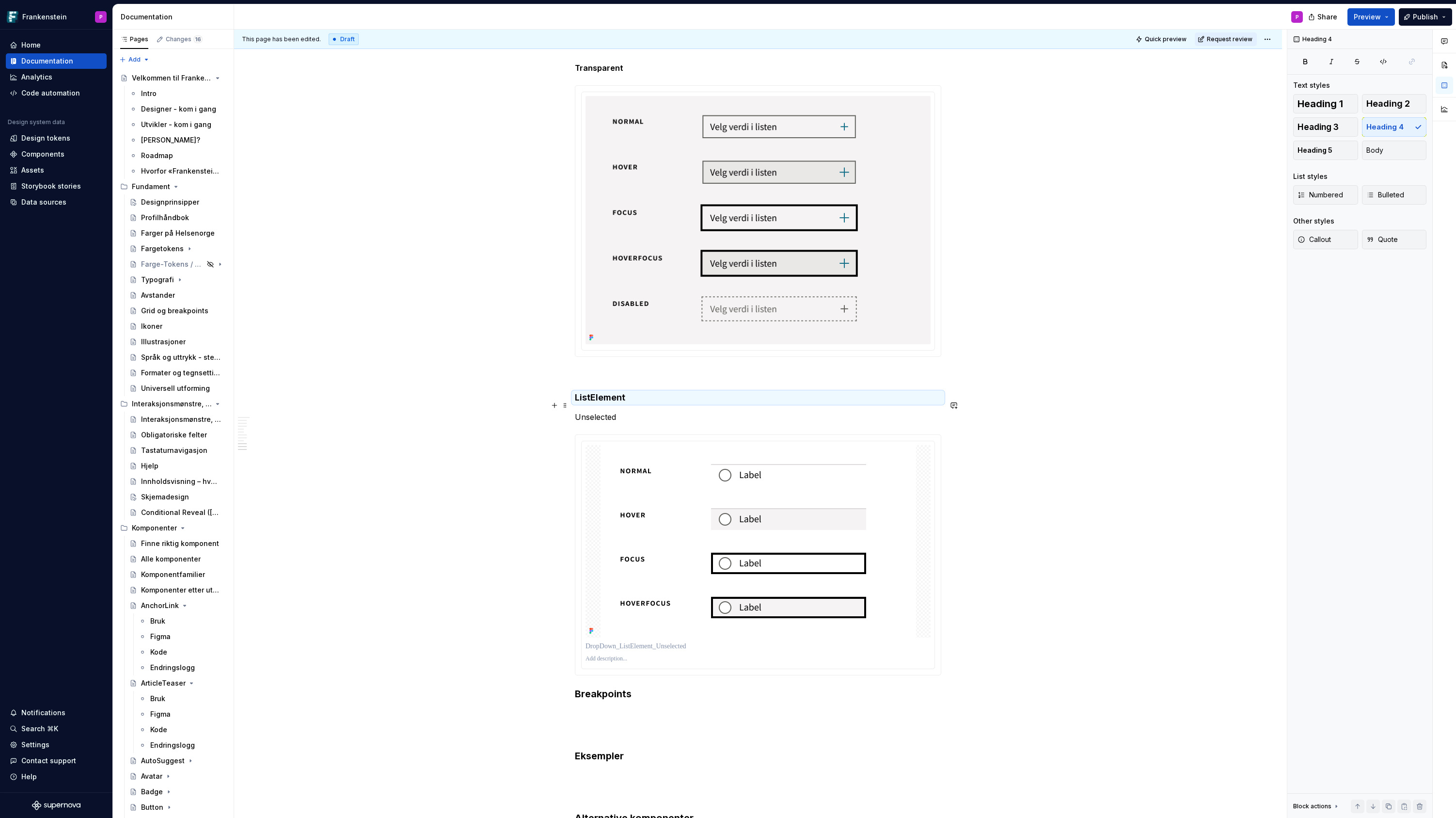
click at [614, 411] on p "Unselected" at bounding box center [758, 417] width 367 height 12
click at [735, 386] on button "button" at bounding box center [736, 387] width 14 height 14
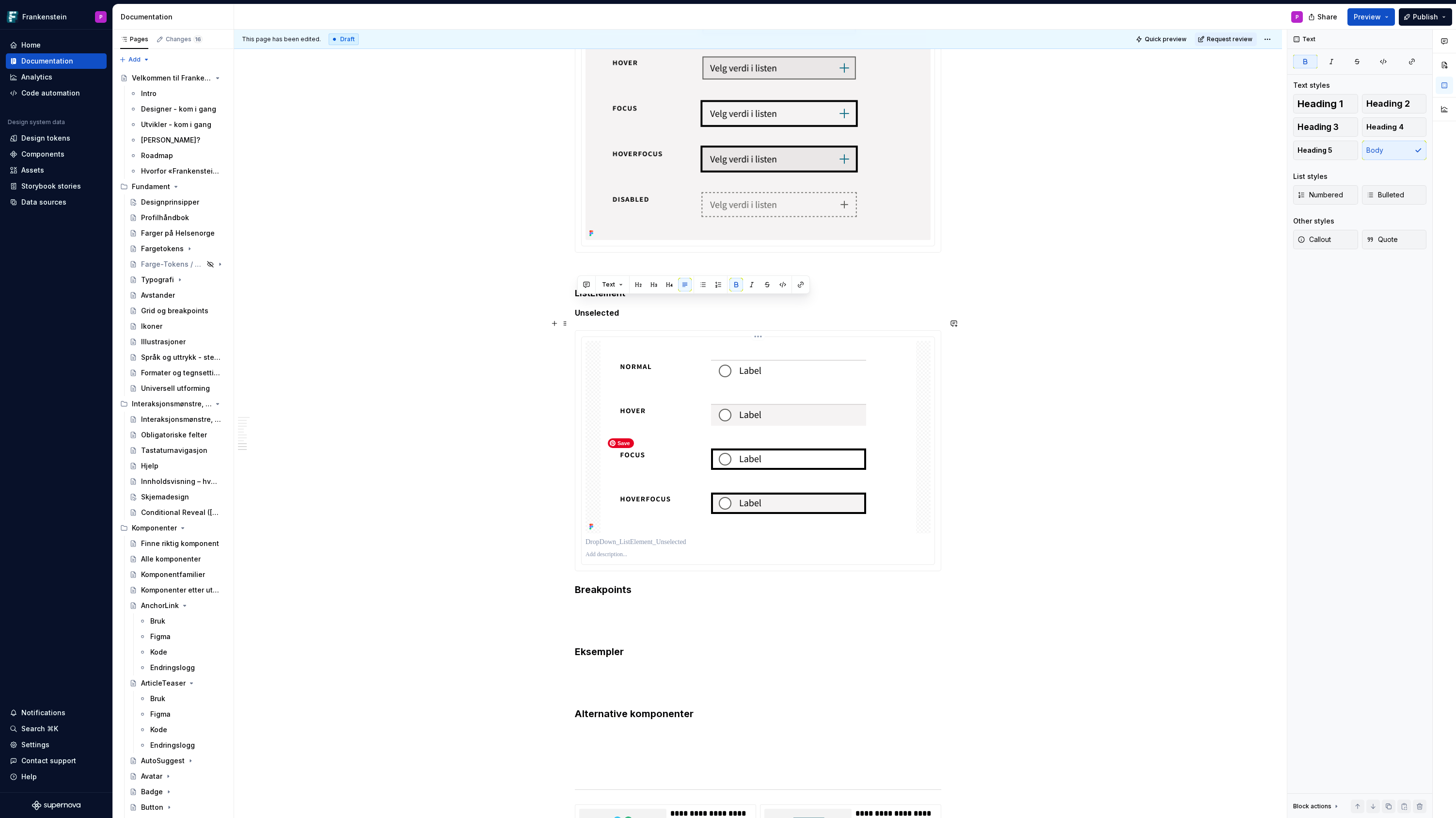
scroll to position [2562, 0]
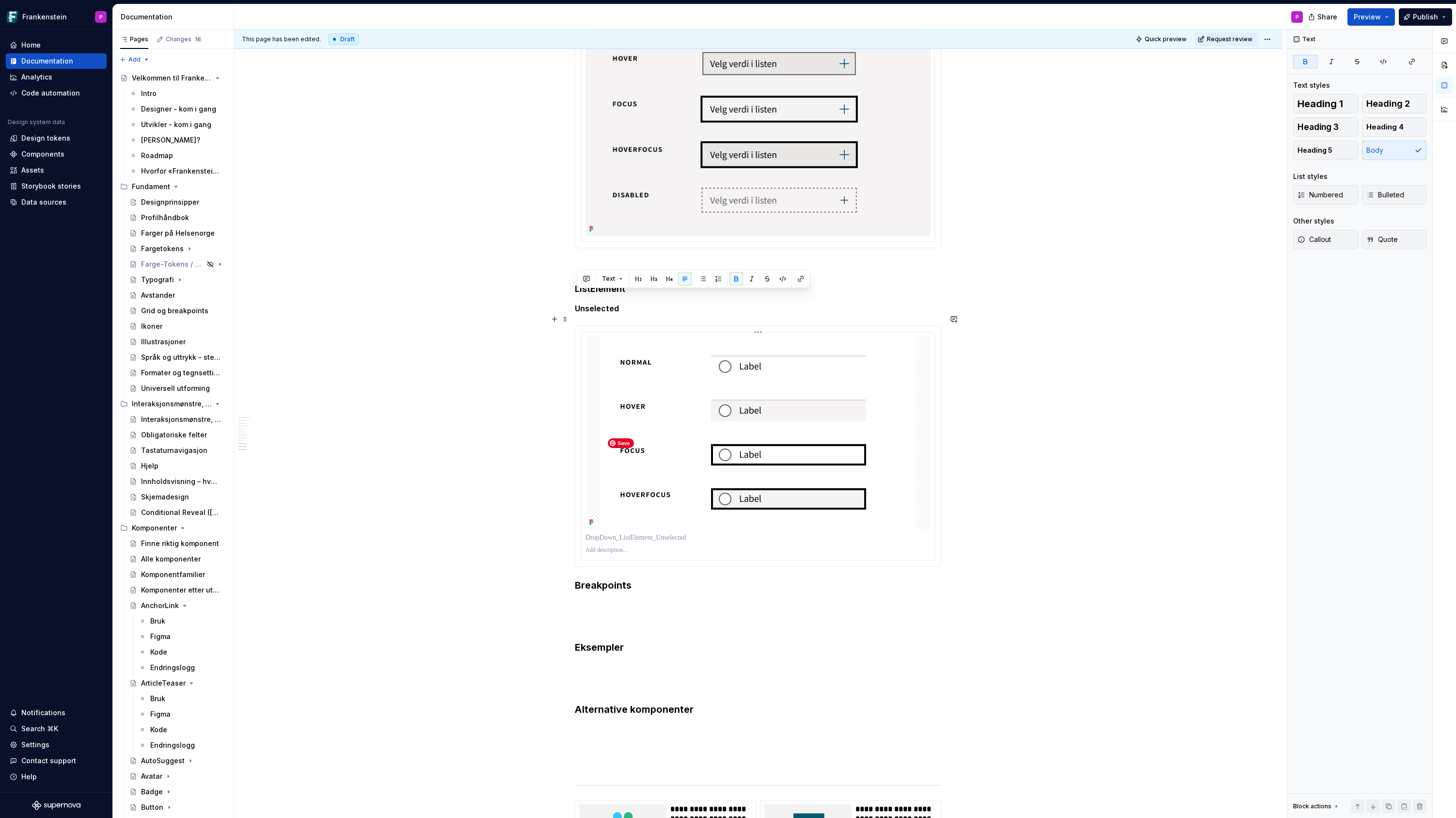
click at [728, 418] on img at bounding box center [758, 433] width 316 height 192
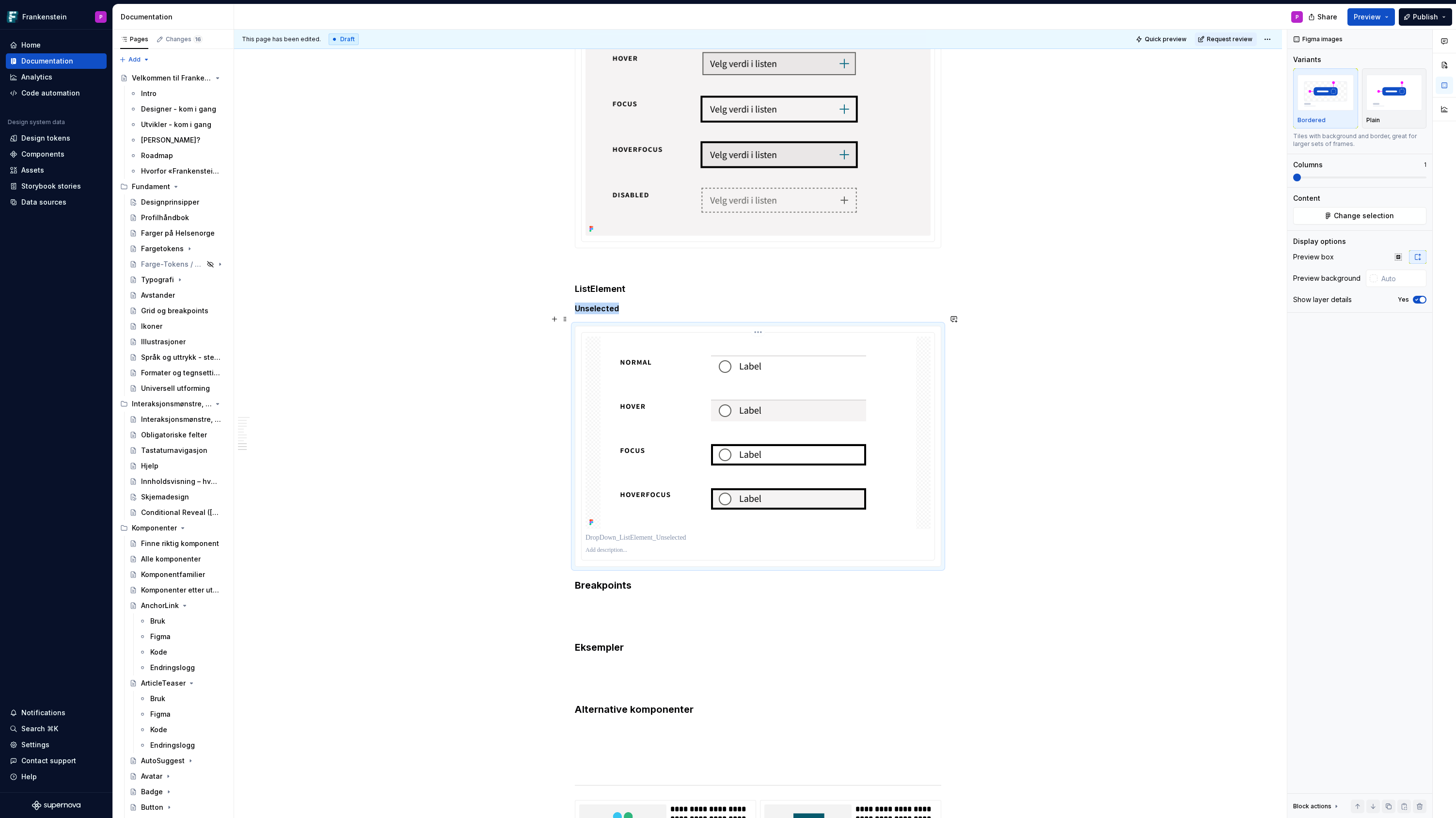
click at [760, 320] on html "Frankenstein P Home Documentation Analytics Code automation Design system data …" at bounding box center [728, 409] width 1456 height 818
click at [780, 355] on div "Update Figma image" at bounding box center [807, 352] width 71 height 10
click at [1374, 276] on div at bounding box center [1373, 278] width 8 height 8
type input "#00000003"
type input "*"
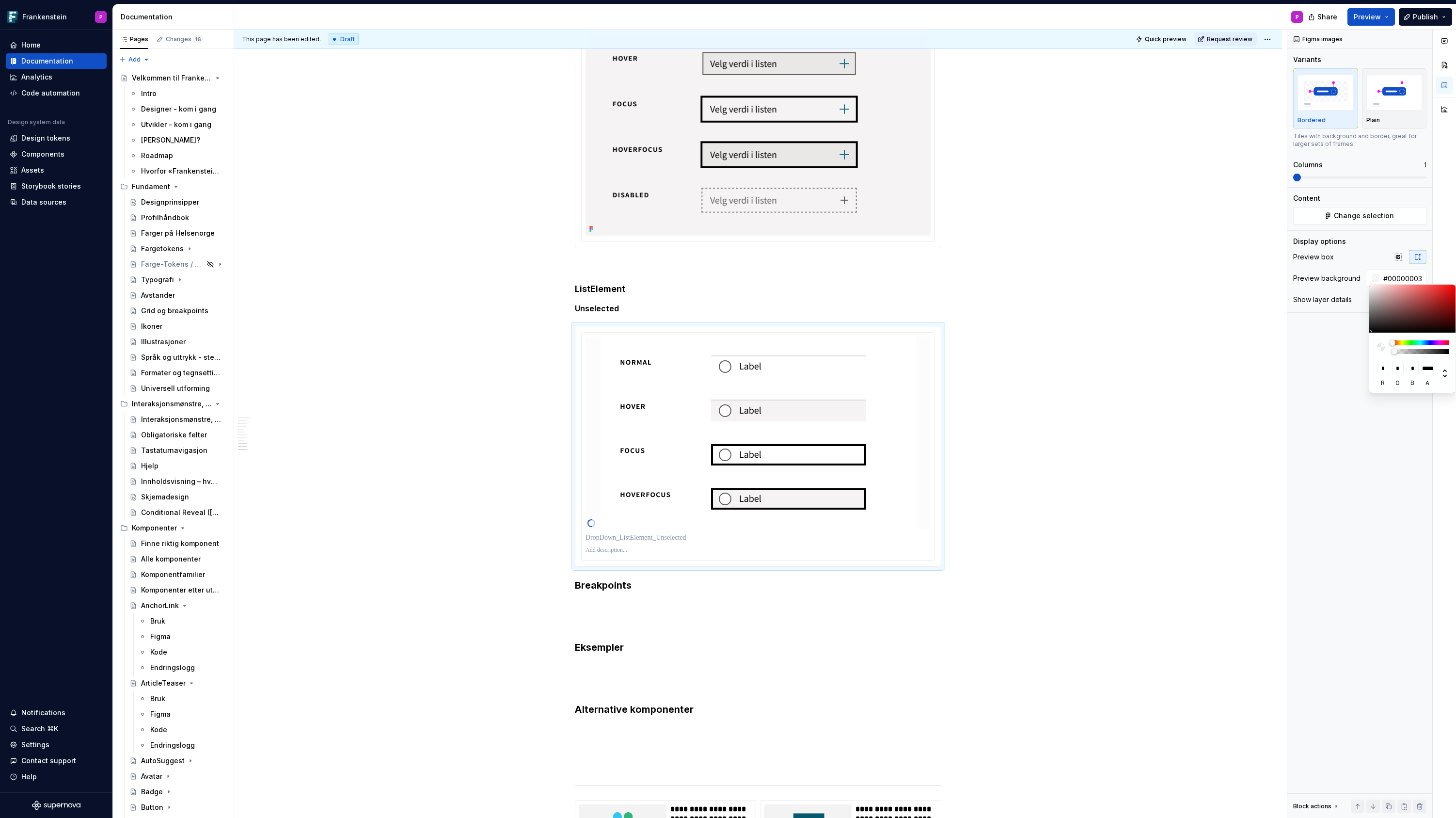
type input "#00000000"
type input "*"
drag, startPoint x: 1394, startPoint y: 351, endPoint x: 1374, endPoint y: 354, distance: 20.2
click at [1375, 353] on div "* r * g * b * a" at bounding box center [1412, 362] width 87 height 60
click at [1333, 344] on div "Comments Open comments No comments yet Select ‘Comment’ from the block context …" at bounding box center [1371, 424] width 168 height 789
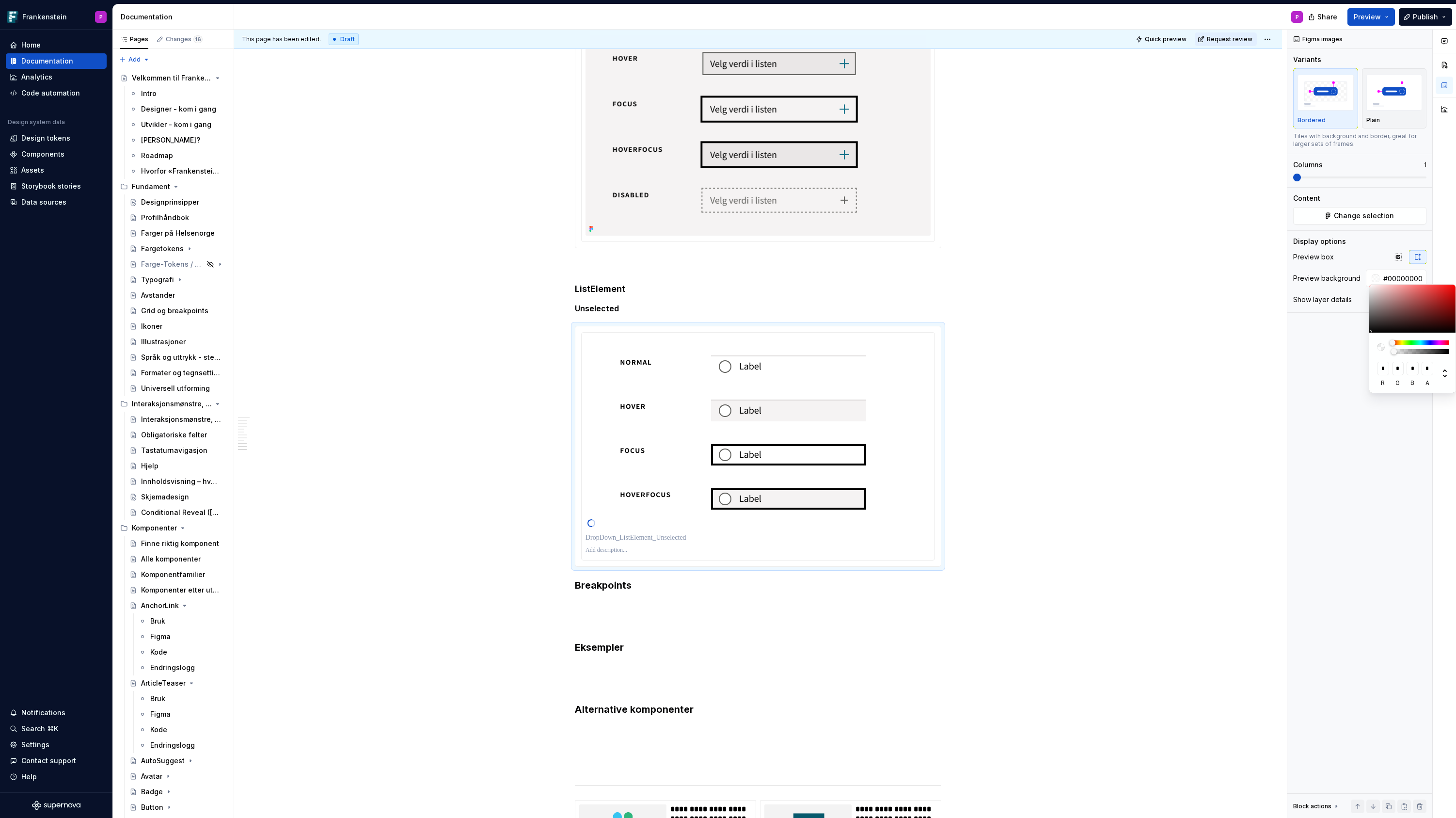
click at [1333, 344] on div "Comments Open comments No comments yet Select ‘Comment’ from the block context …" at bounding box center [1371, 424] width 168 height 789
click at [1414, 298] on icon "button" at bounding box center [1417, 300] width 8 height 6
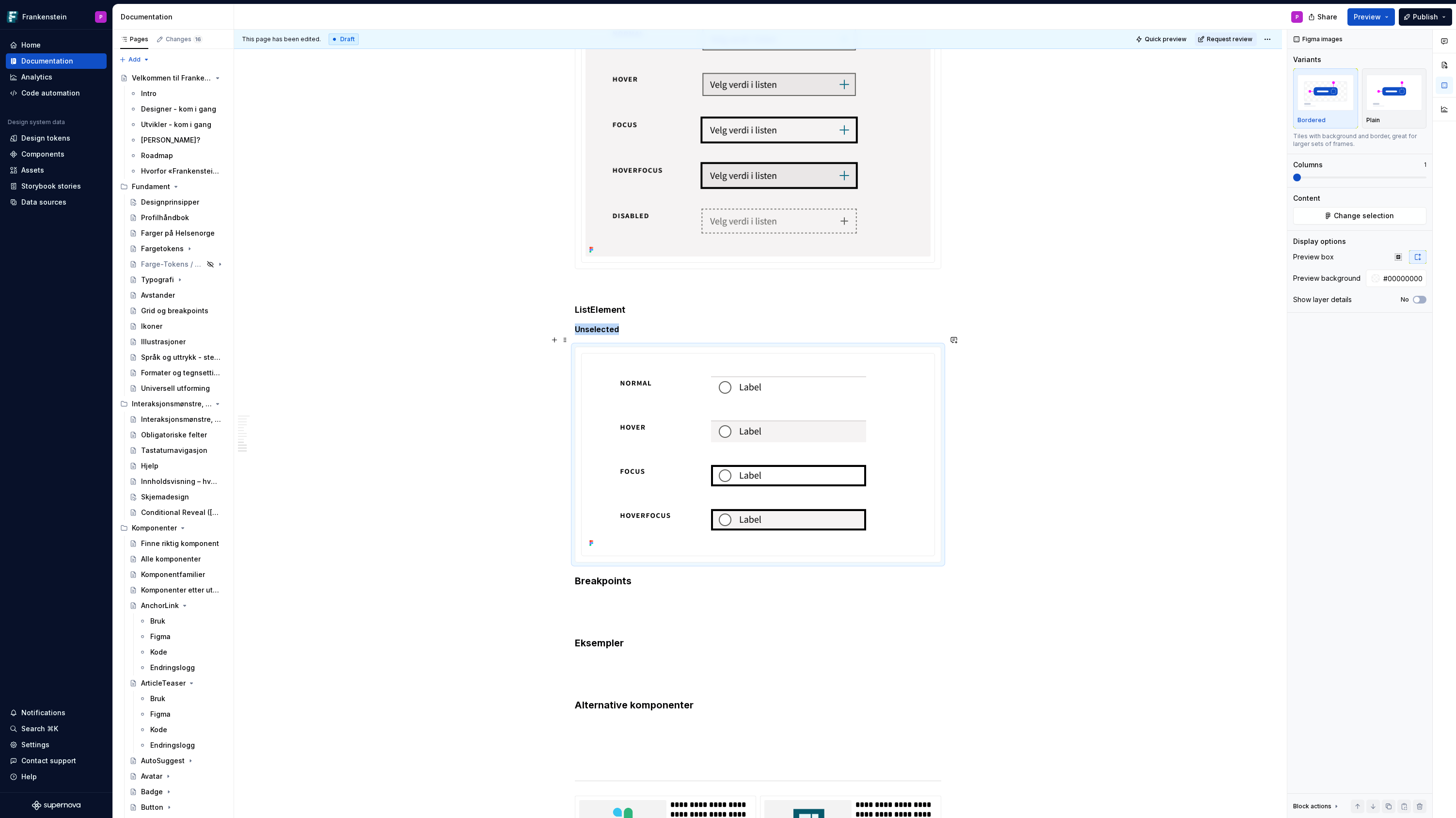
scroll to position [2550, 0]
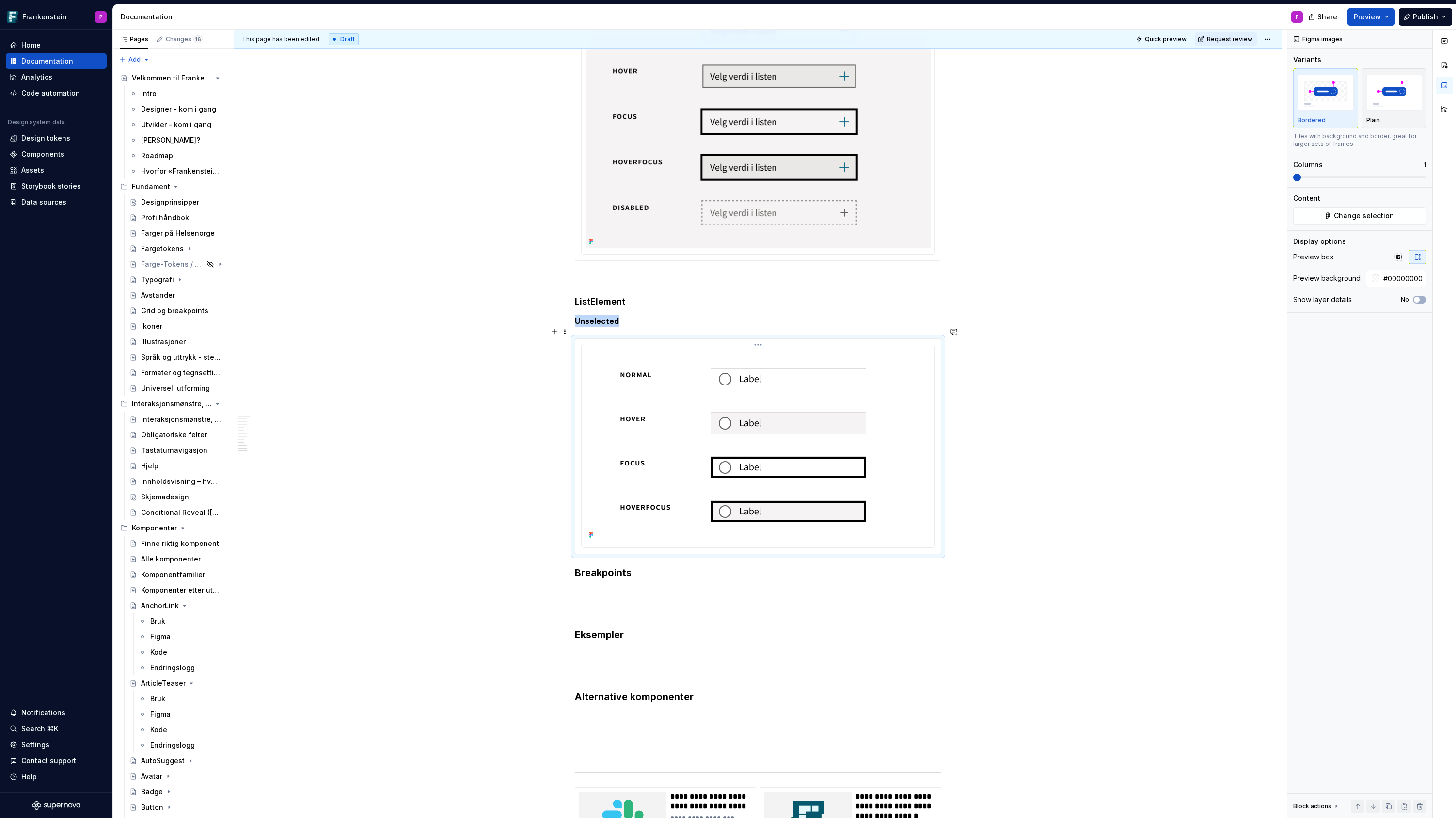
click at [759, 334] on html "Frankenstein P Home Documentation Analytics Code automation Design system data …" at bounding box center [728, 409] width 1456 height 818
click at [779, 383] on div "Update Figma image" at bounding box center [811, 384] width 81 height 10
click at [577, 566] on h3 "Breakpoints" at bounding box center [758, 572] width 367 height 14
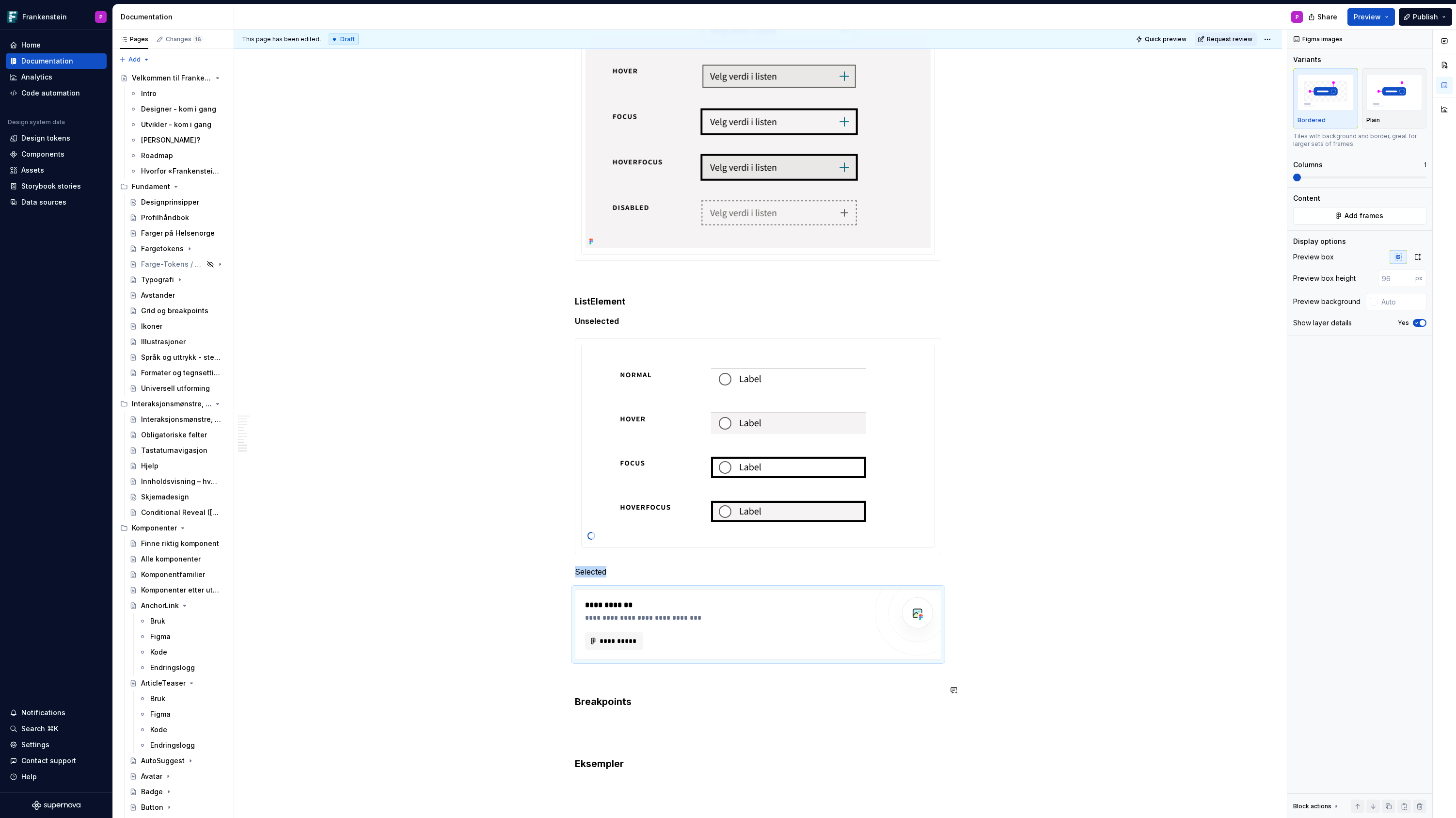
type textarea "*"
click at [604, 632] on button "**********" at bounding box center [614, 640] width 58 height 17
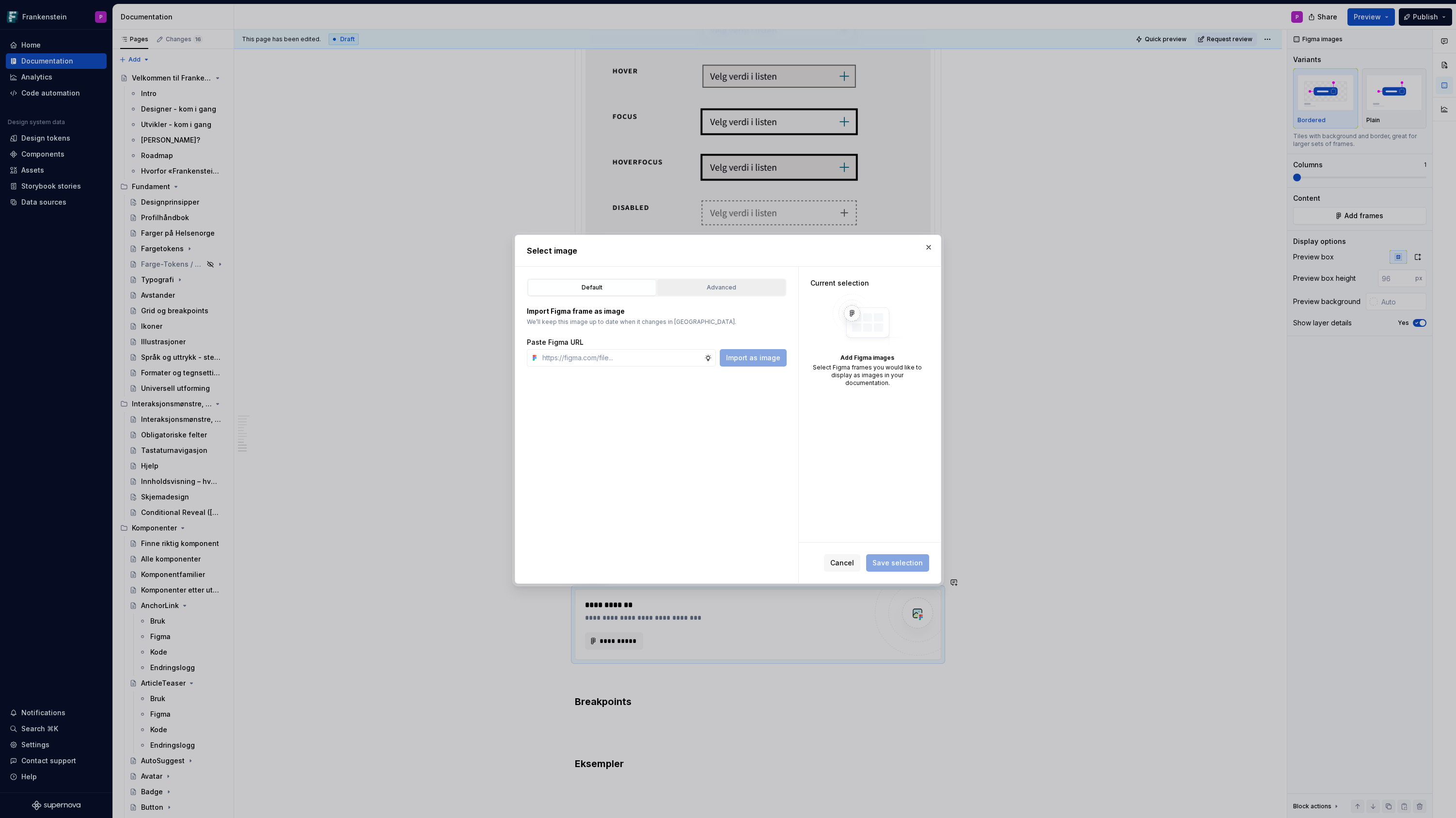
click at [691, 291] on div "Advanced" at bounding box center [722, 287] width 121 height 10
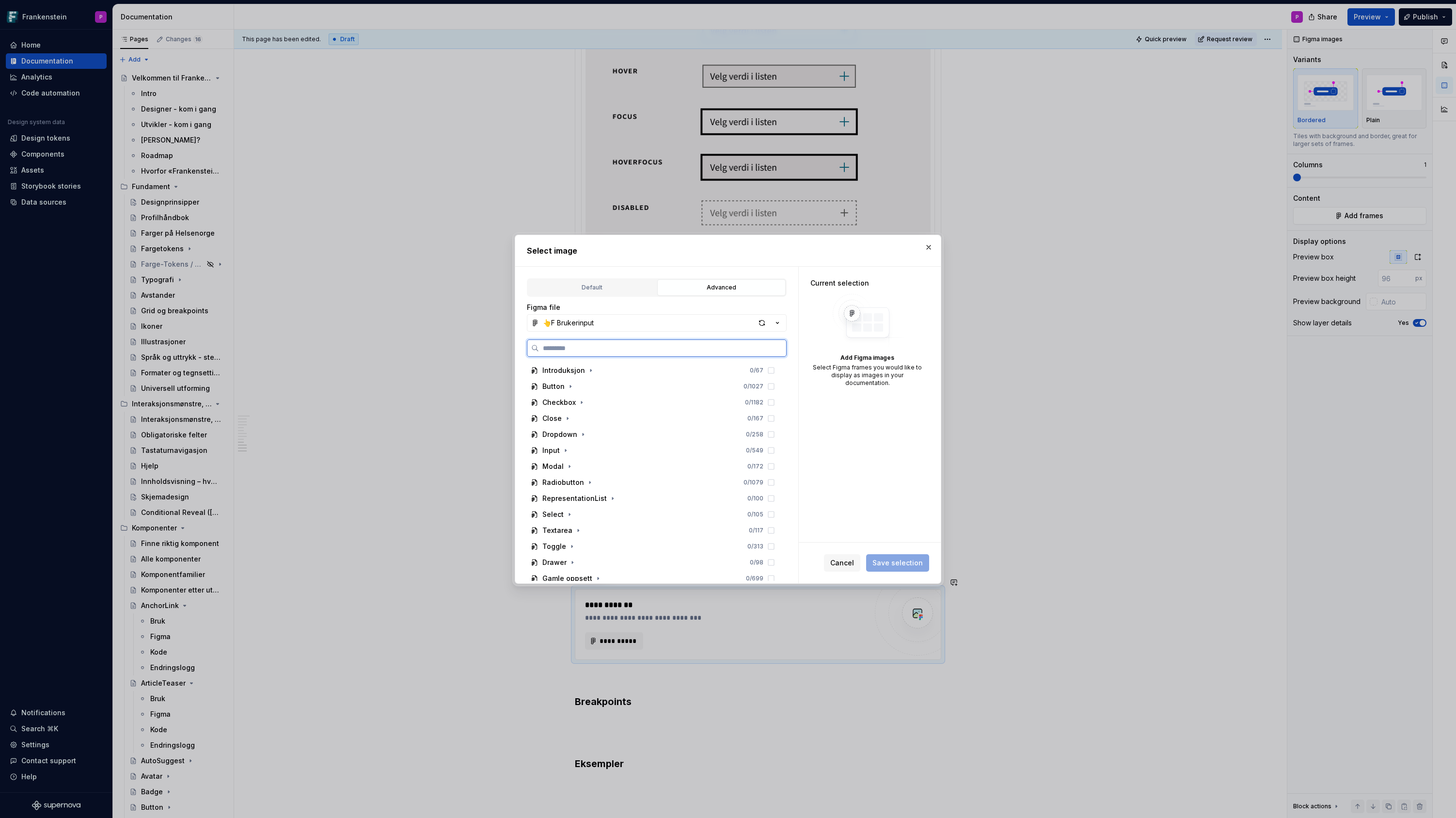
click at [593, 348] on input "search" at bounding box center [662, 348] width 247 height 10
paste input "**********"
type input "**********"
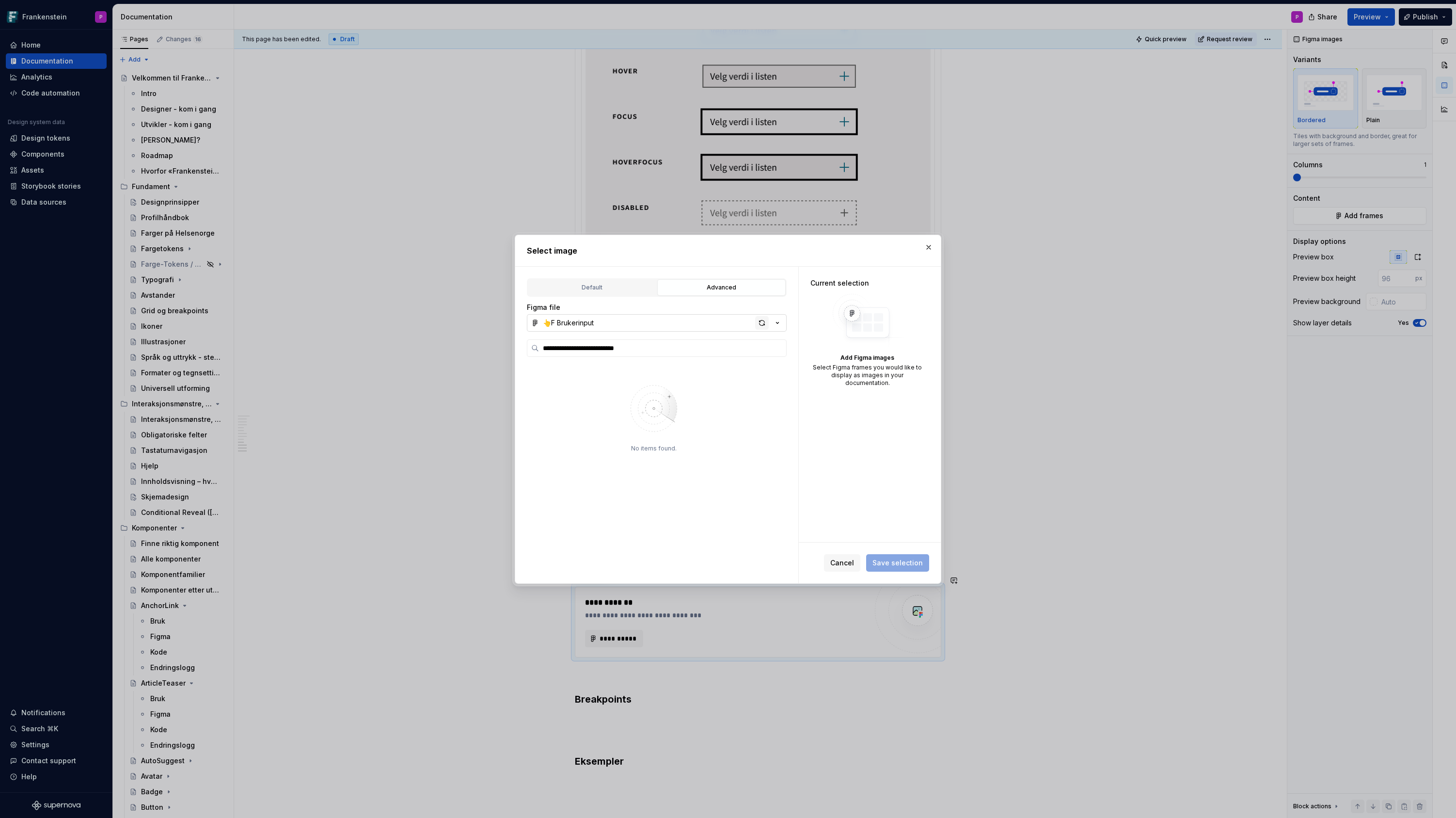
click at [763, 320] on div "button" at bounding box center [762, 323] width 14 height 14
type textarea "*"
type input "**********"
type textarea "*"
type input "**********"
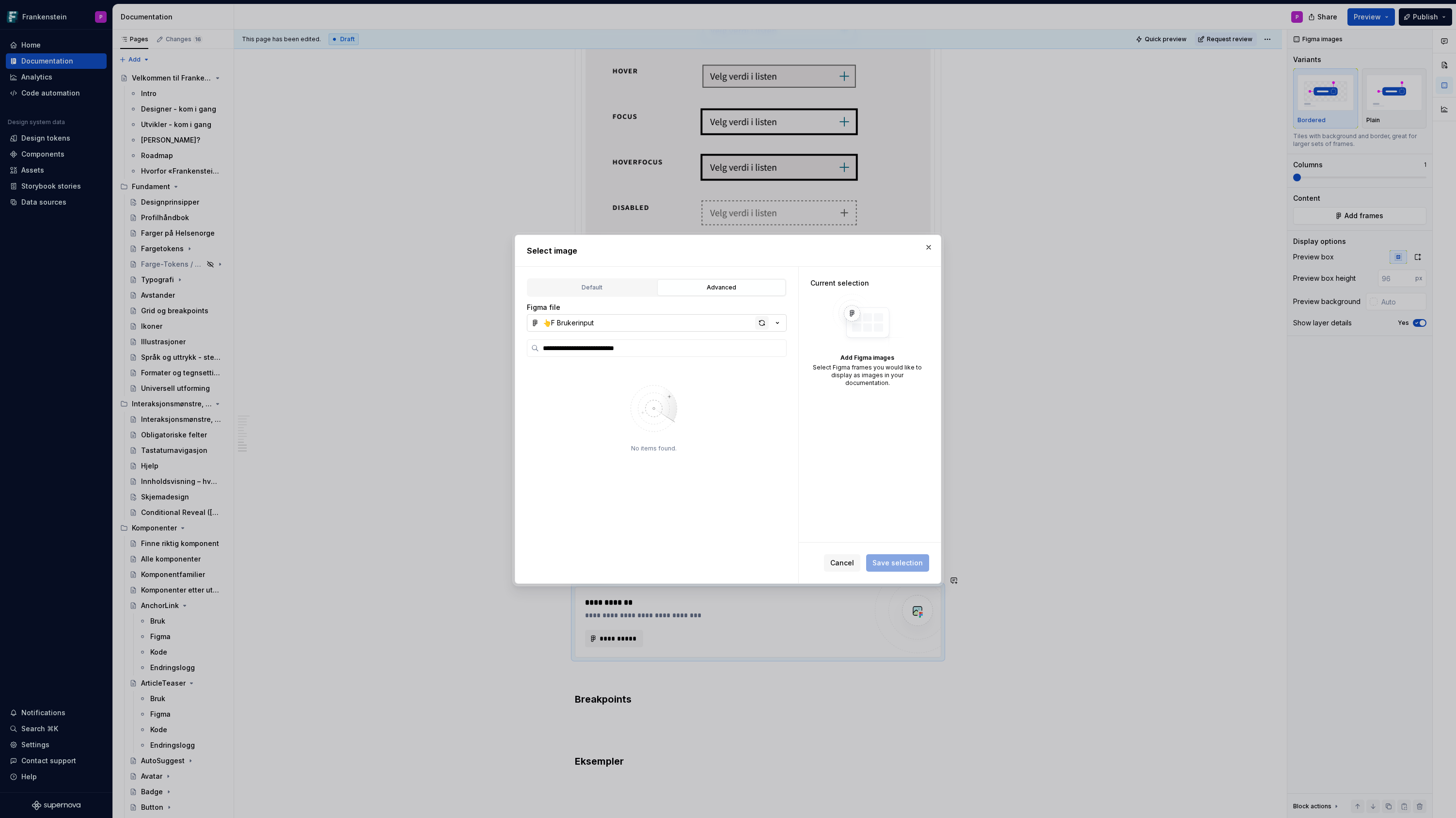
click at [758, 326] on div "button" at bounding box center [762, 323] width 14 height 14
click at [775, 389] on icon at bounding box center [771, 386] width 8 height 8
type textarea "*"
click at [888, 555] on button "Save selection" at bounding box center [898, 562] width 63 height 17
click at [930, 241] on button "button" at bounding box center [928, 247] width 14 height 14
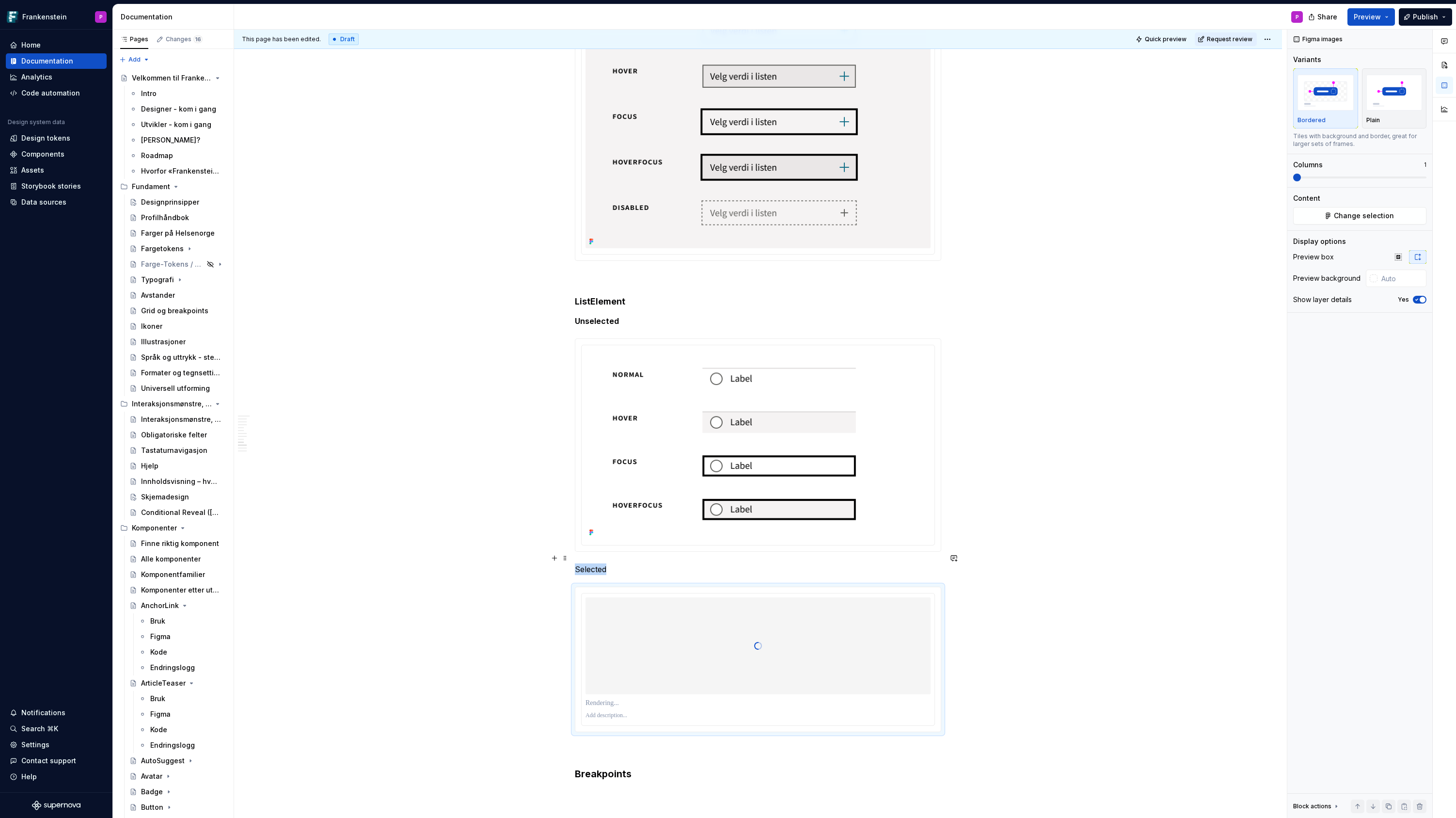
click at [587, 564] on p "Selected" at bounding box center [758, 569] width 367 height 12
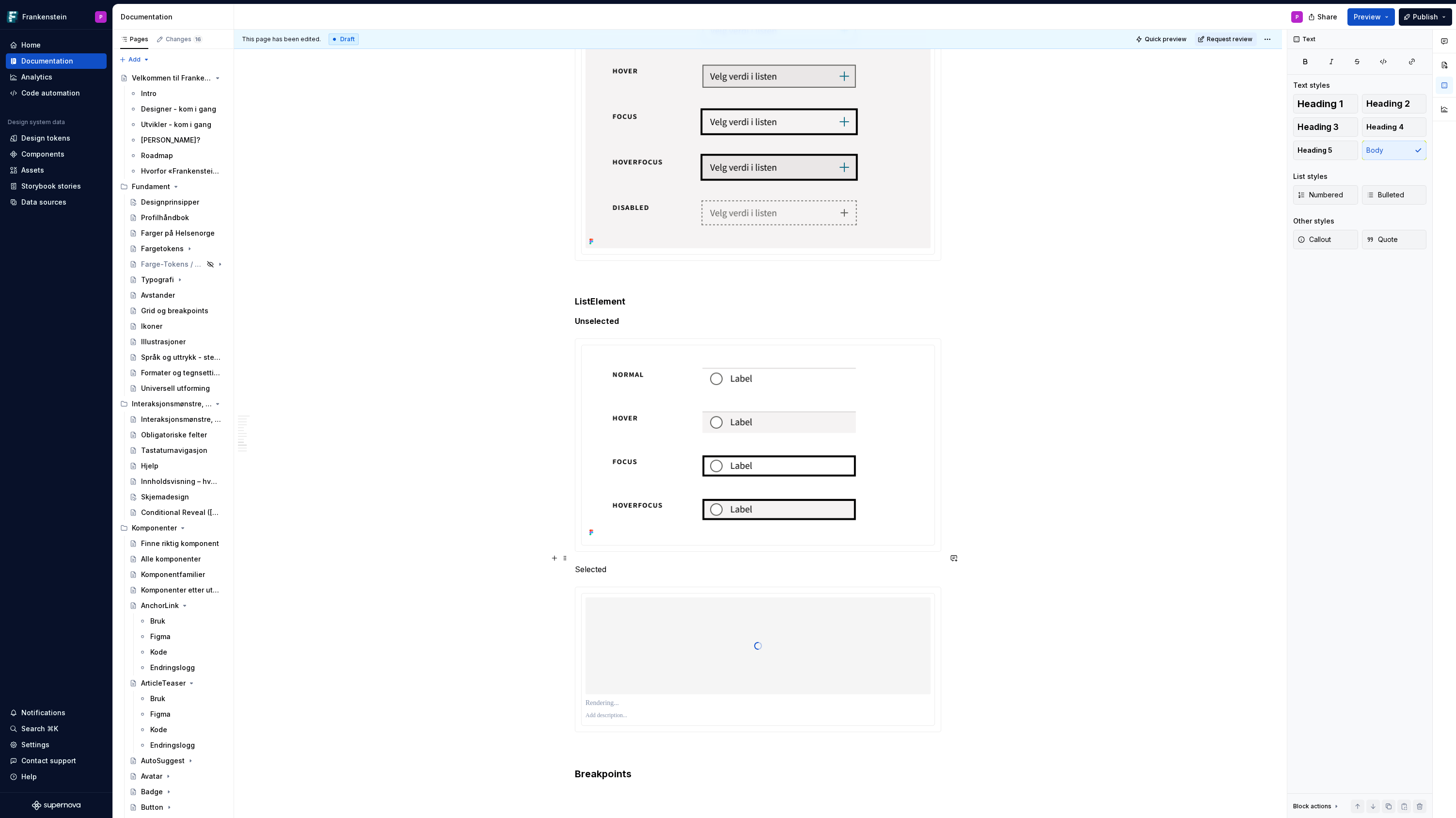
click at [587, 564] on p "Selected" at bounding box center [758, 569] width 367 height 12
click at [738, 538] on button "button" at bounding box center [736, 540] width 14 height 14
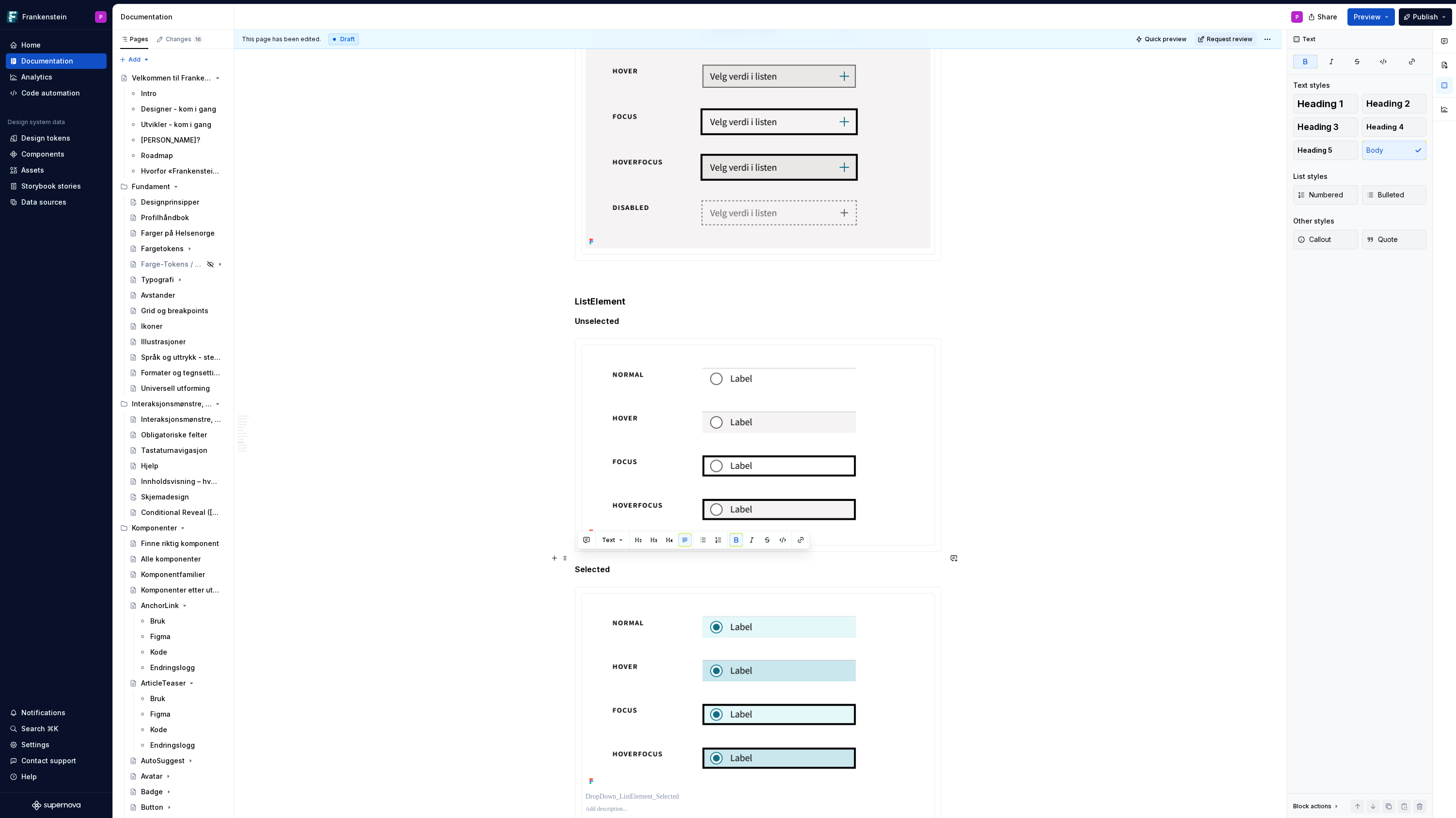
click at [578, 564] on strong "Selected" at bounding box center [592, 569] width 35 height 10
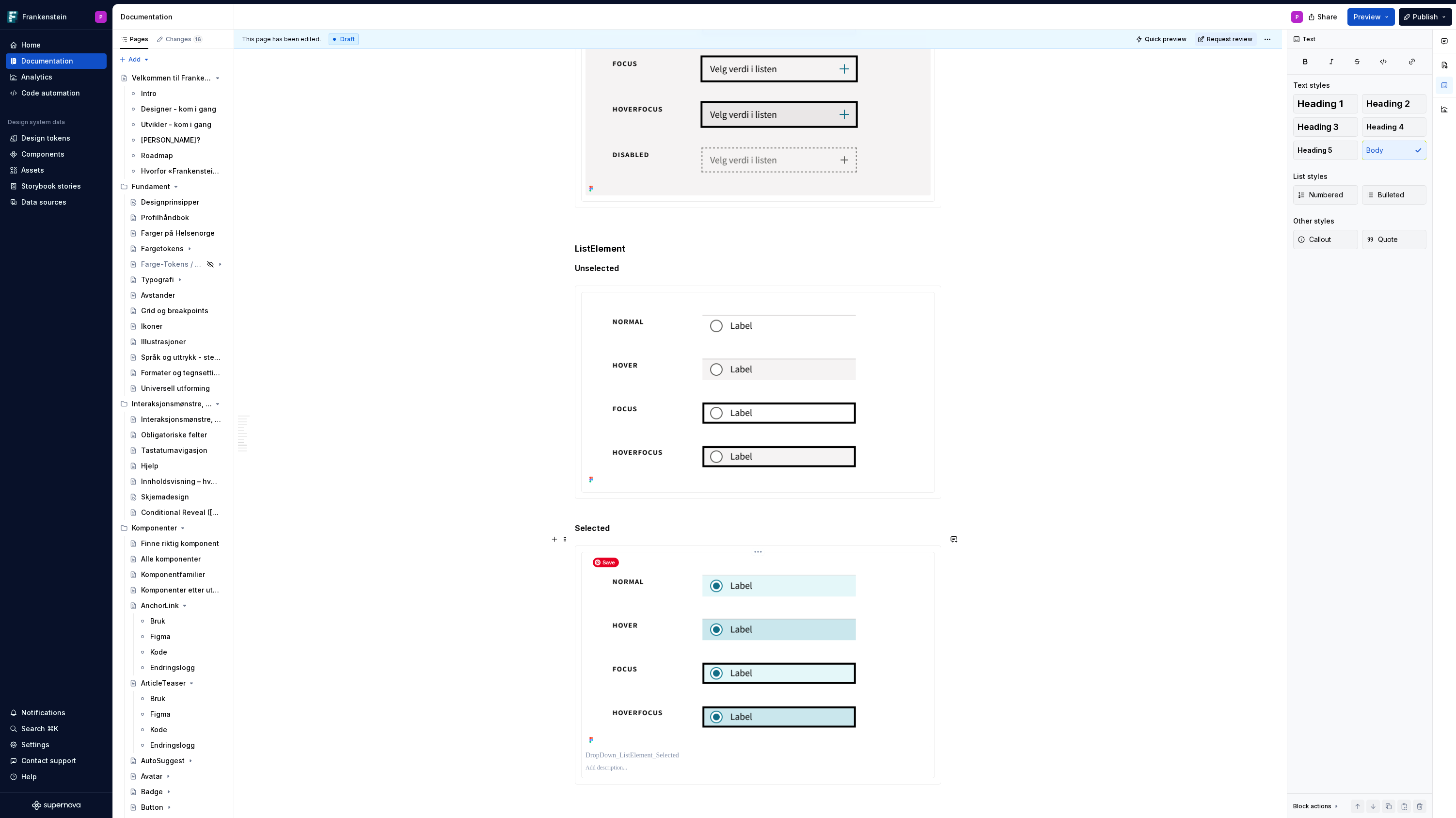
scroll to position [2610, 0]
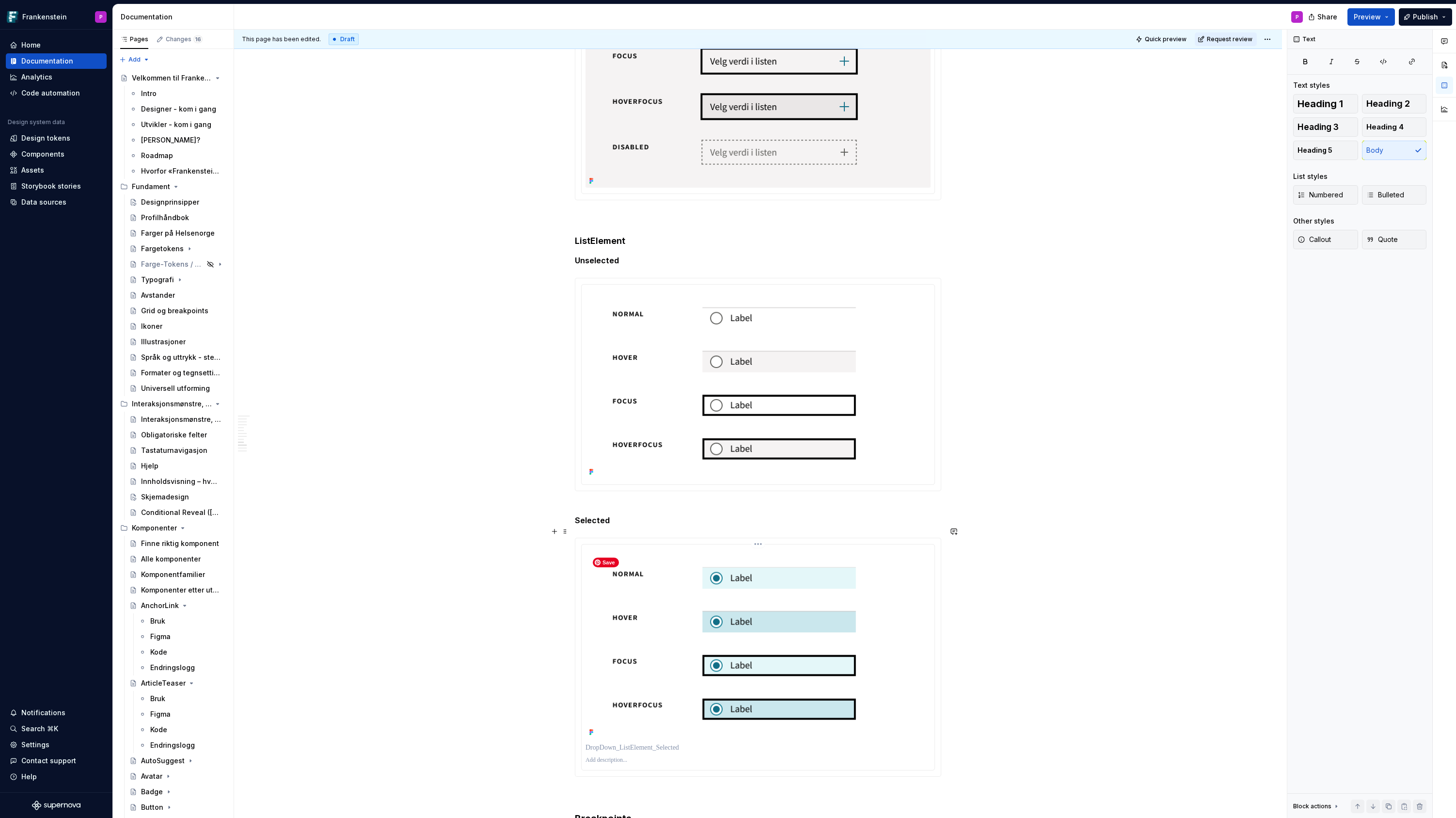
click at [653, 645] on img at bounding box center [758, 643] width 345 height 190
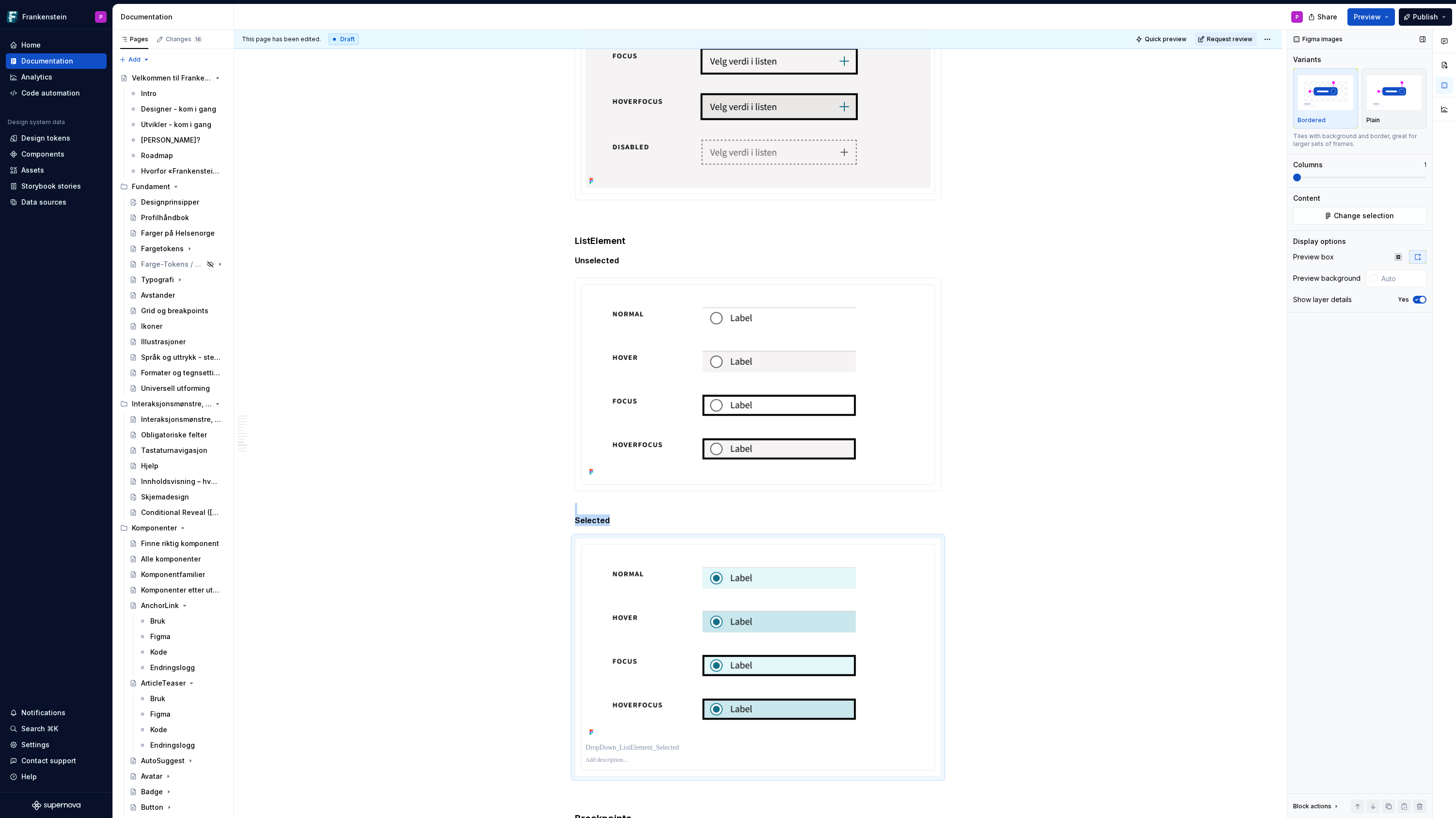
click at [1413, 298] on icon "button" at bounding box center [1417, 300] width 8 height 6
click at [1373, 281] on div at bounding box center [1373, 278] width 8 height 8
drag, startPoint x: 1398, startPoint y: 355, endPoint x: 1380, endPoint y: 353, distance: 18.1
click at [1379, 354] on div "******* hex" at bounding box center [1412, 370] width 72 height 33
type input "#0000001F"
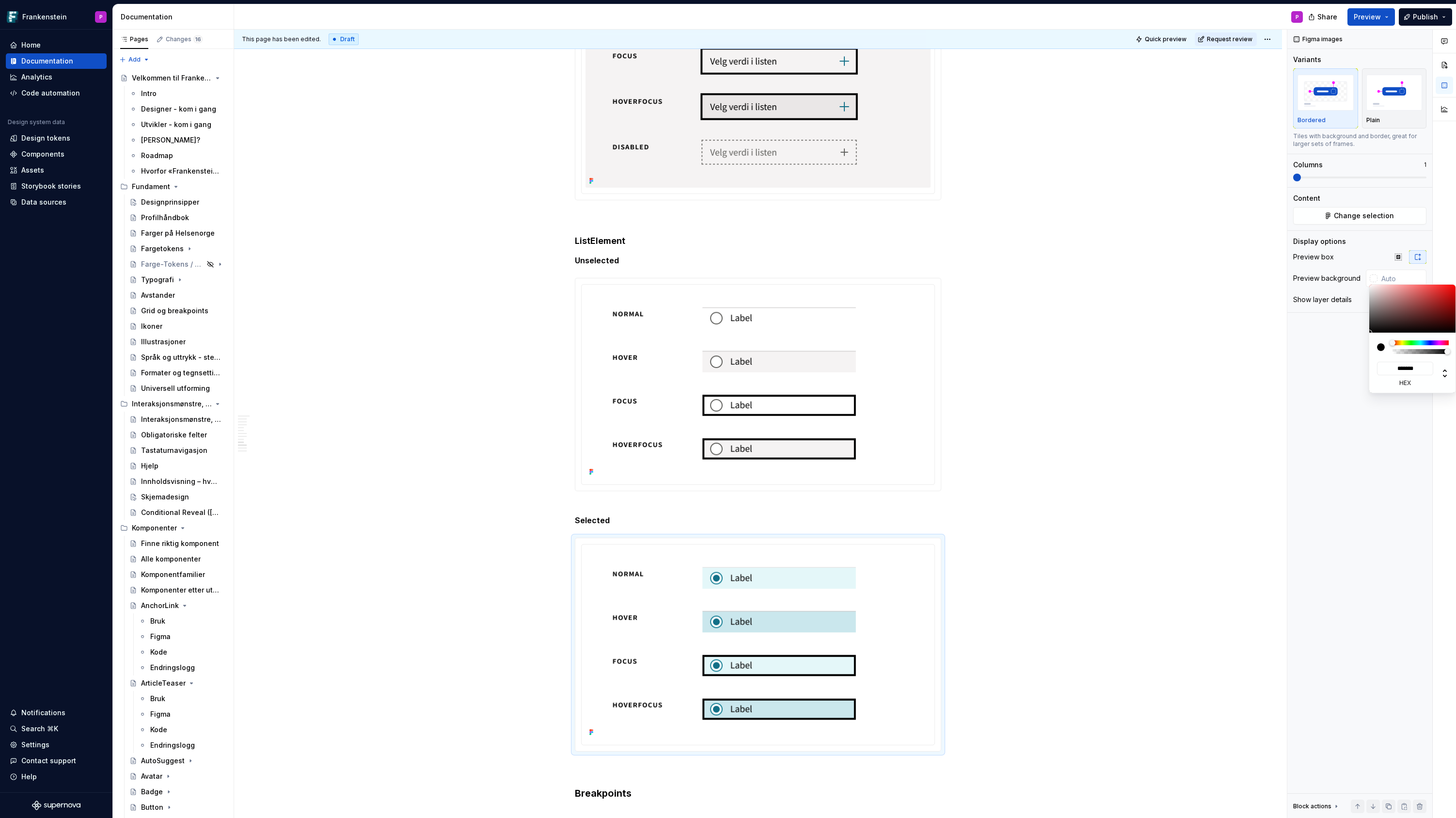
type input "*"
type input "#00000000"
type input "*"
drag, startPoint x: 1400, startPoint y: 350, endPoint x: 1363, endPoint y: 353, distance: 37.1
click at [1363, 353] on body "Frankenstein P Home Documentation Analytics Code automation Design system data …" at bounding box center [728, 409] width 1456 height 818
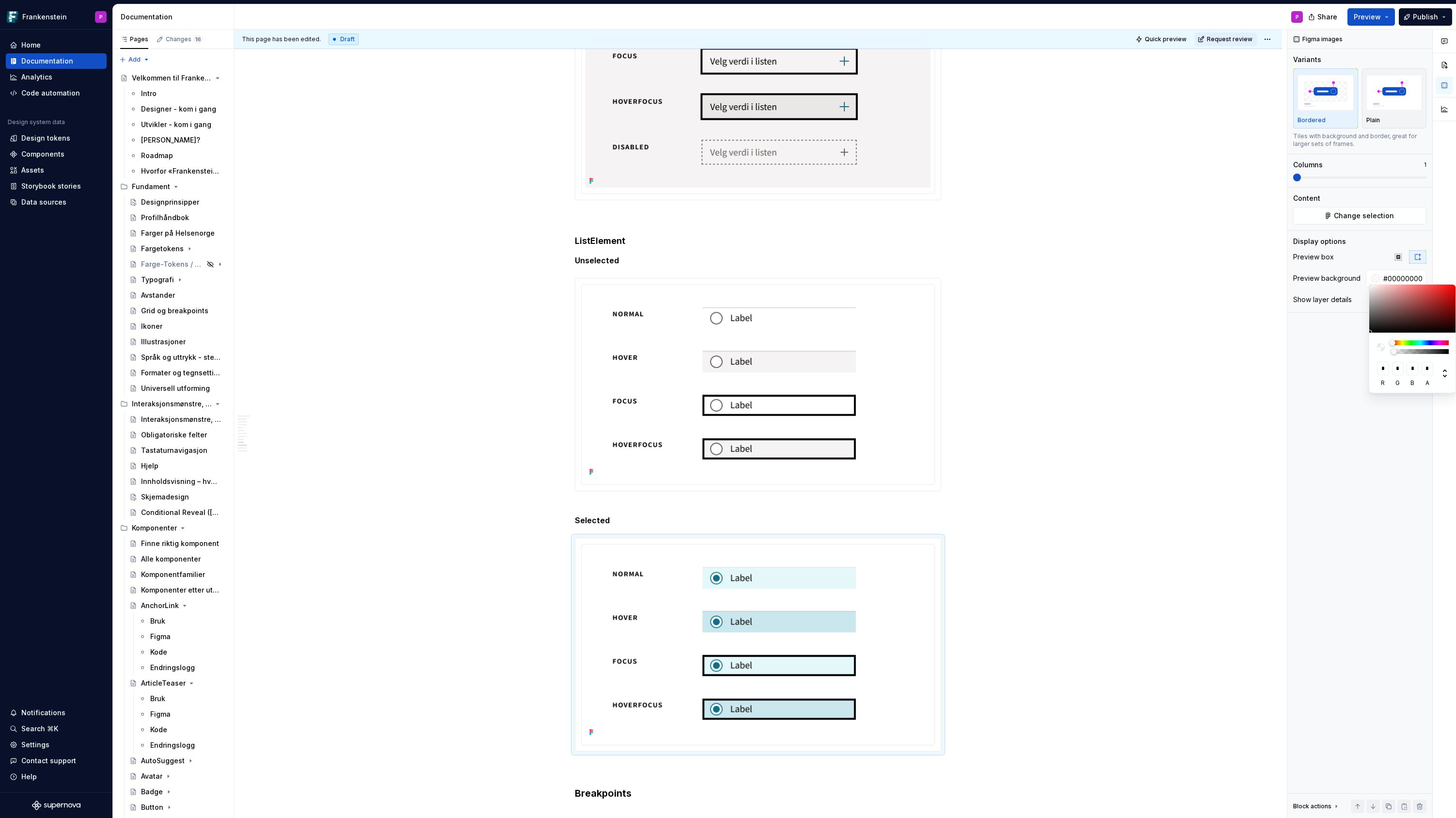
type textarea "*"
type input "#A79A9A00"
type input "***"
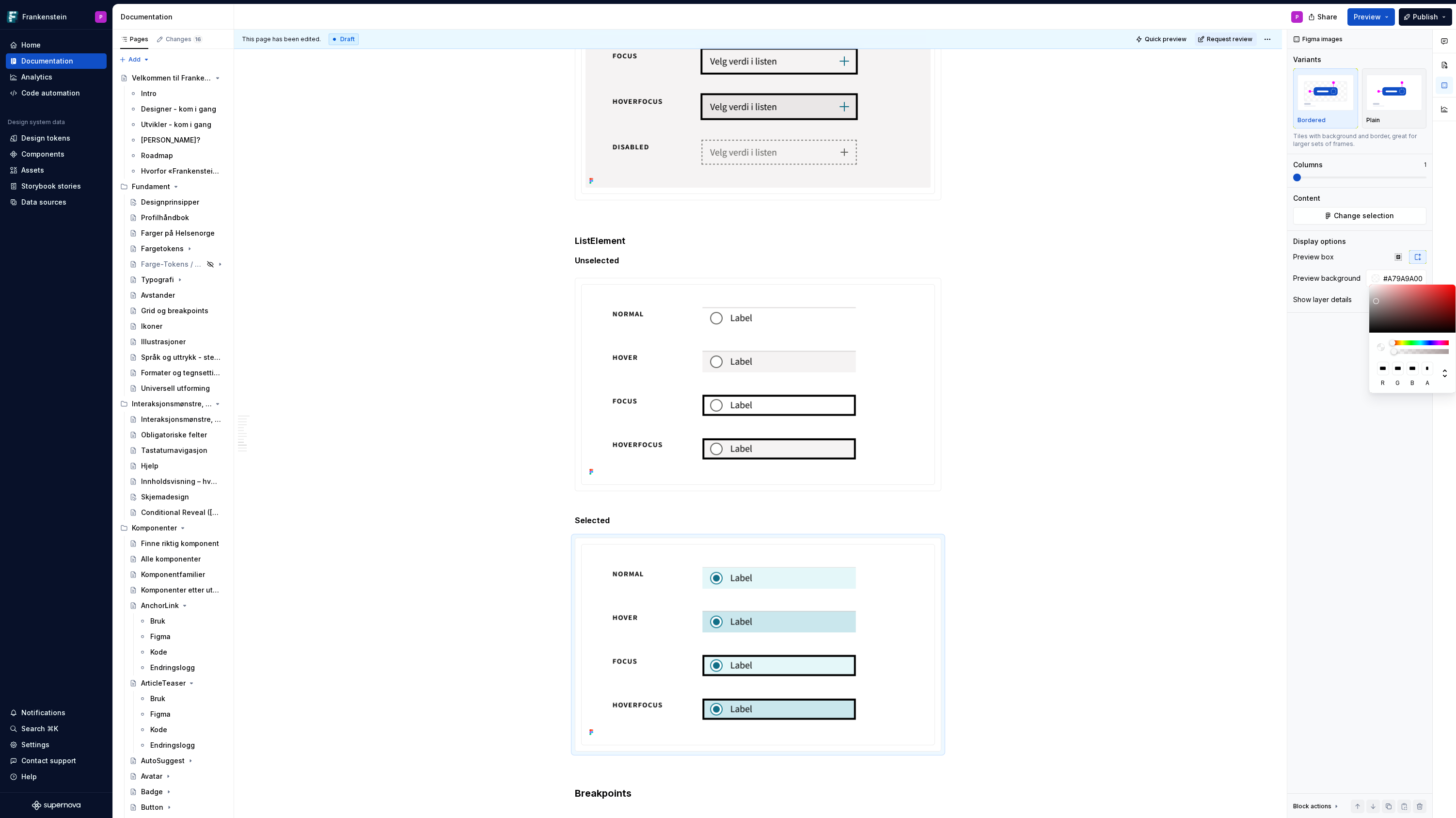
type input "#AAA1A100"
type input "***"
type input "#B4B0B000"
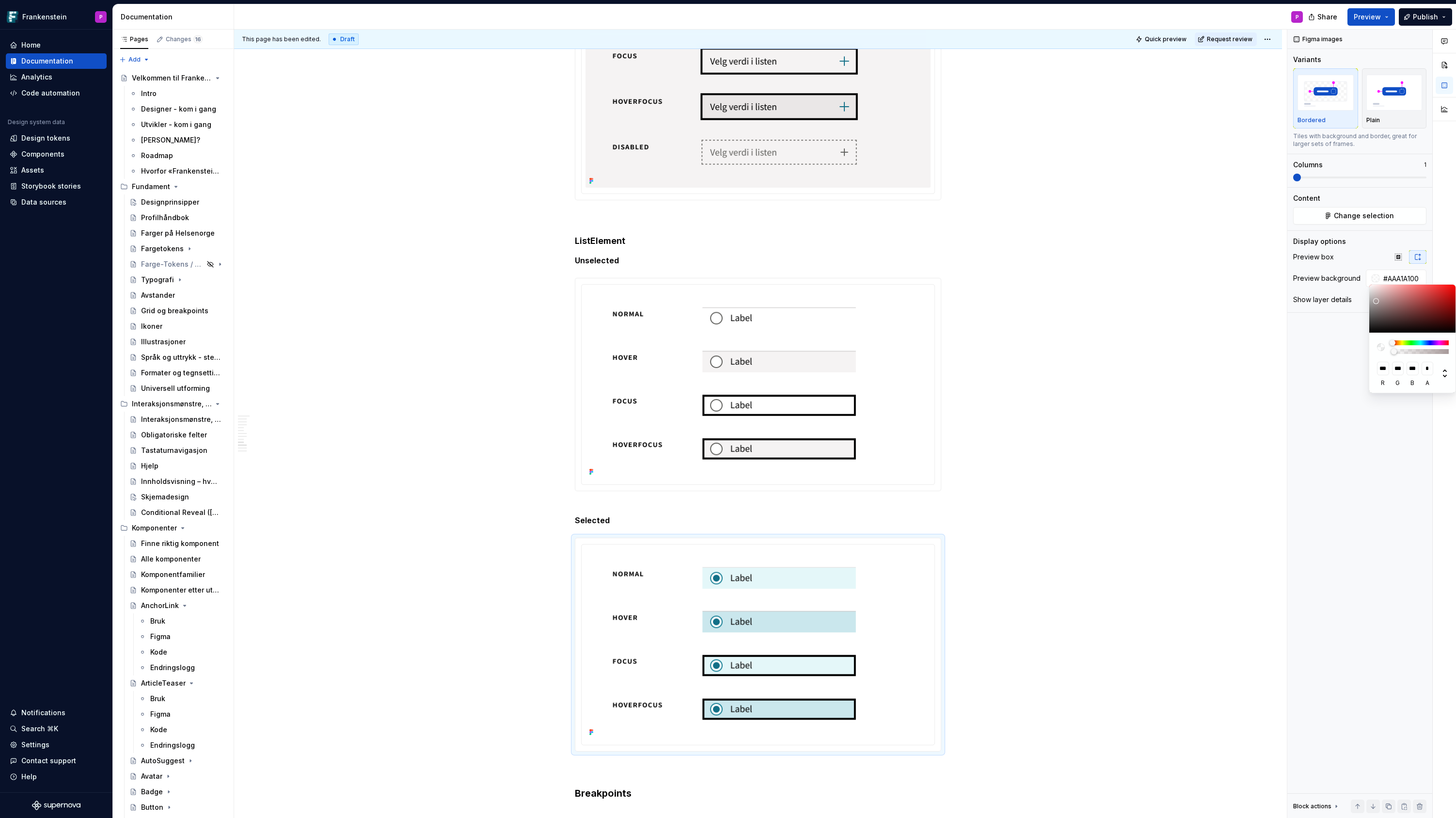
type input "***"
type input "#FFFFFF00"
type input "***"
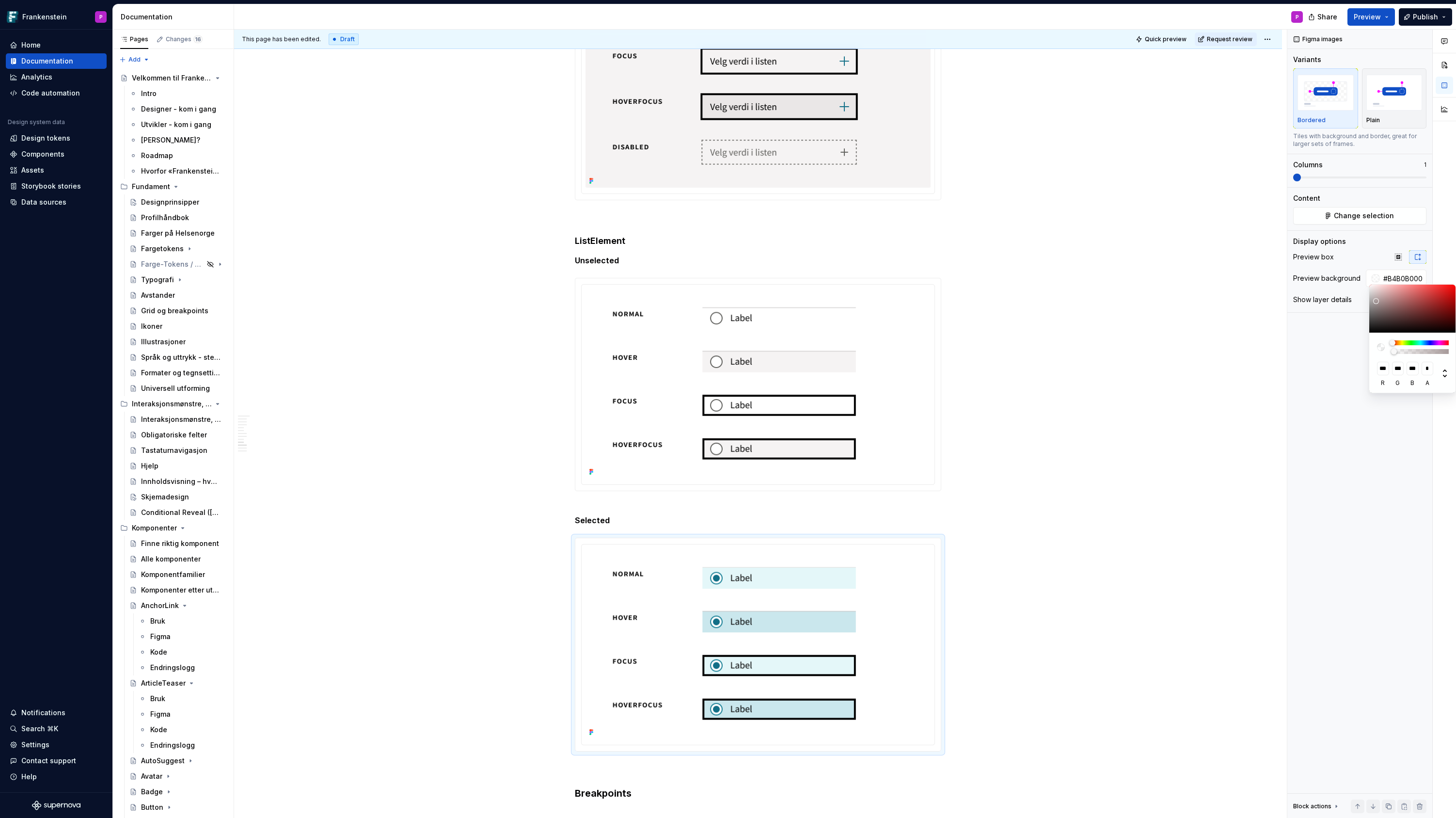
type input "***"
drag, startPoint x: 1376, startPoint y: 301, endPoint x: 1352, endPoint y: 259, distance: 48.4
click at [1352, 259] on body "Frankenstein P Home Documentation Analytics Code automation Design system data …" at bounding box center [728, 409] width 1456 height 818
type input "#AA878700"
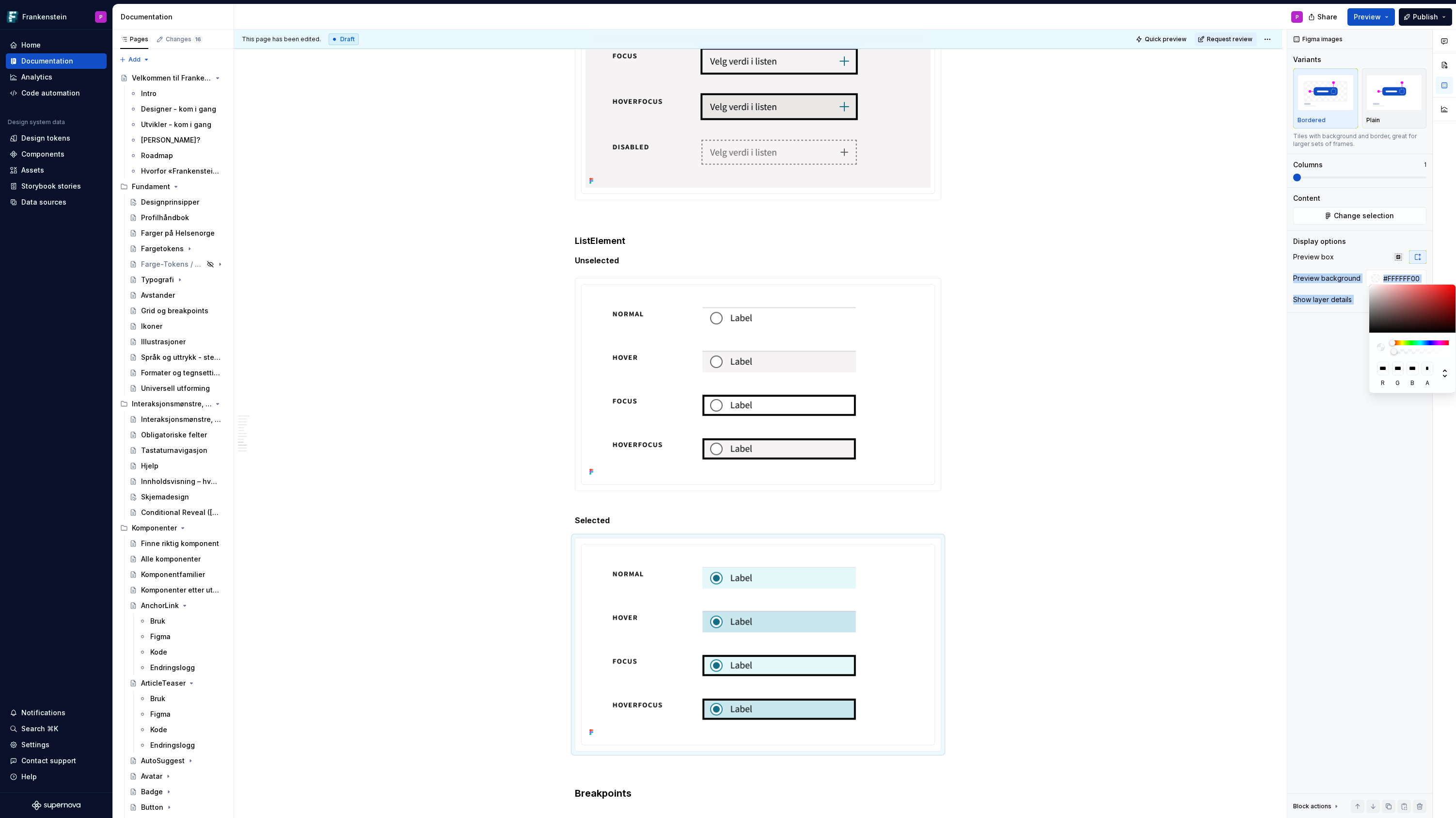
type input "***"
type input "#B4979700"
type input "***"
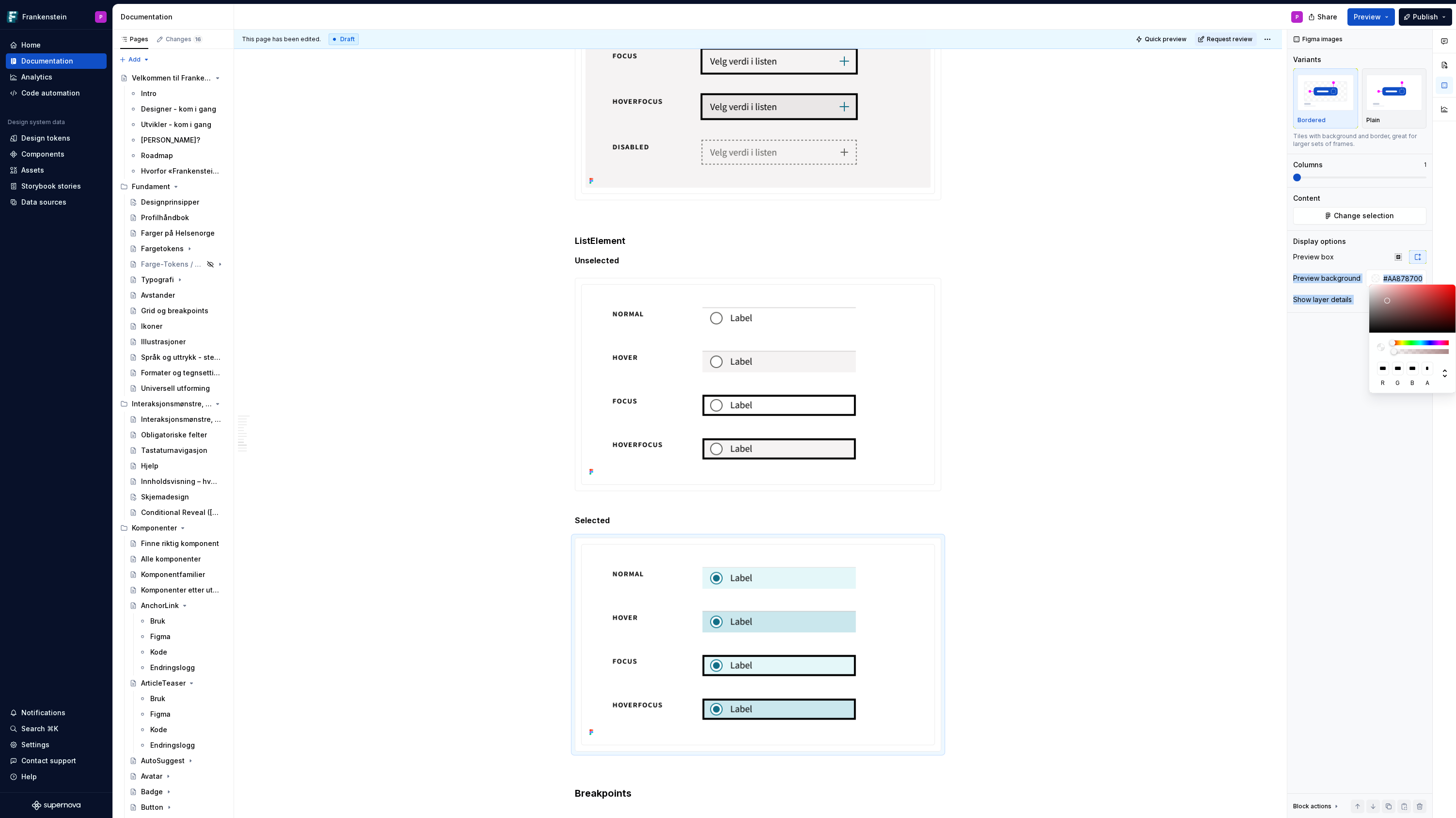
type input "***"
type input "#CEB9B900"
type input "***"
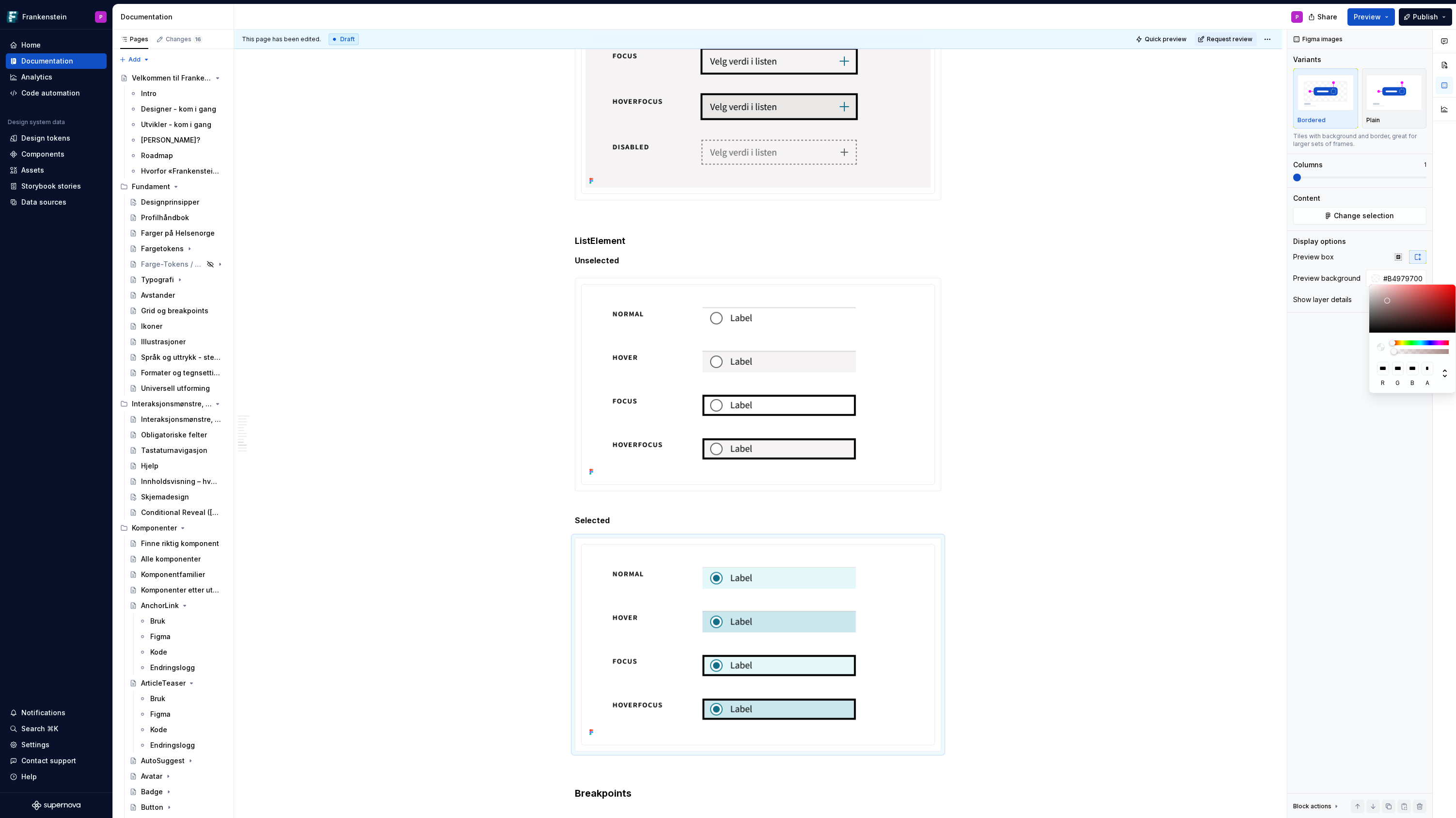
type input "***"
type input "#FFFFFF00"
type input "***"
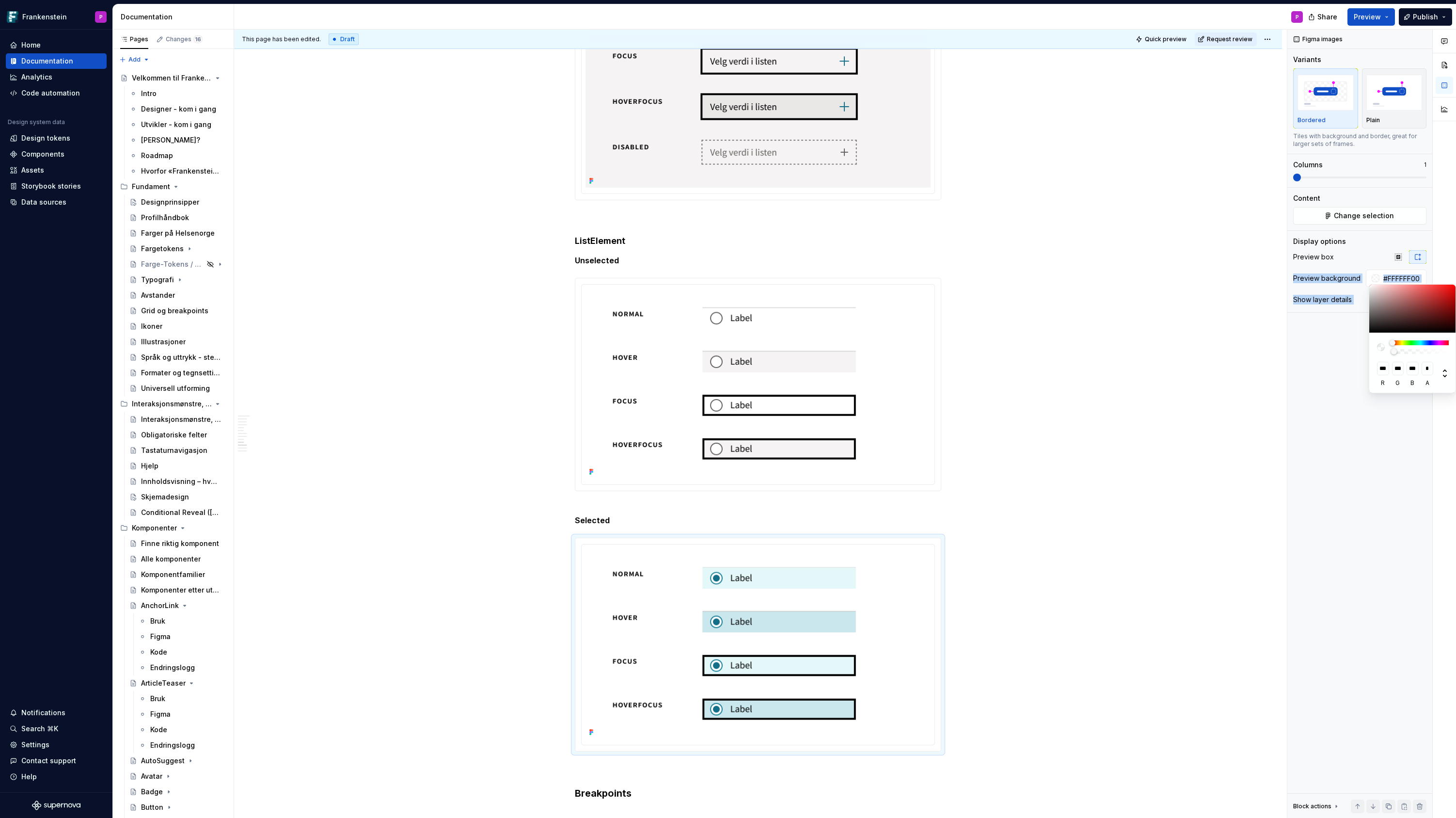
drag, startPoint x: 1387, startPoint y: 301, endPoint x: 1355, endPoint y: 272, distance: 43.2
click at [1355, 272] on body "Frankenstein P Home Documentation Analytics Code automation Design system data …" at bounding box center [728, 409] width 1456 height 818
click at [1383, 266] on div "Comments Open comments No comments yet Select ‘Comment’ from the block context …" at bounding box center [1371, 424] width 168 height 789
click at [1393, 277] on div "Comments Open comments No comments yet Select ‘Comment’ from the block context …" at bounding box center [1371, 424] width 168 height 789
drag, startPoint x: 1408, startPoint y: 280, endPoint x: 1434, endPoint y: 278, distance: 26.1
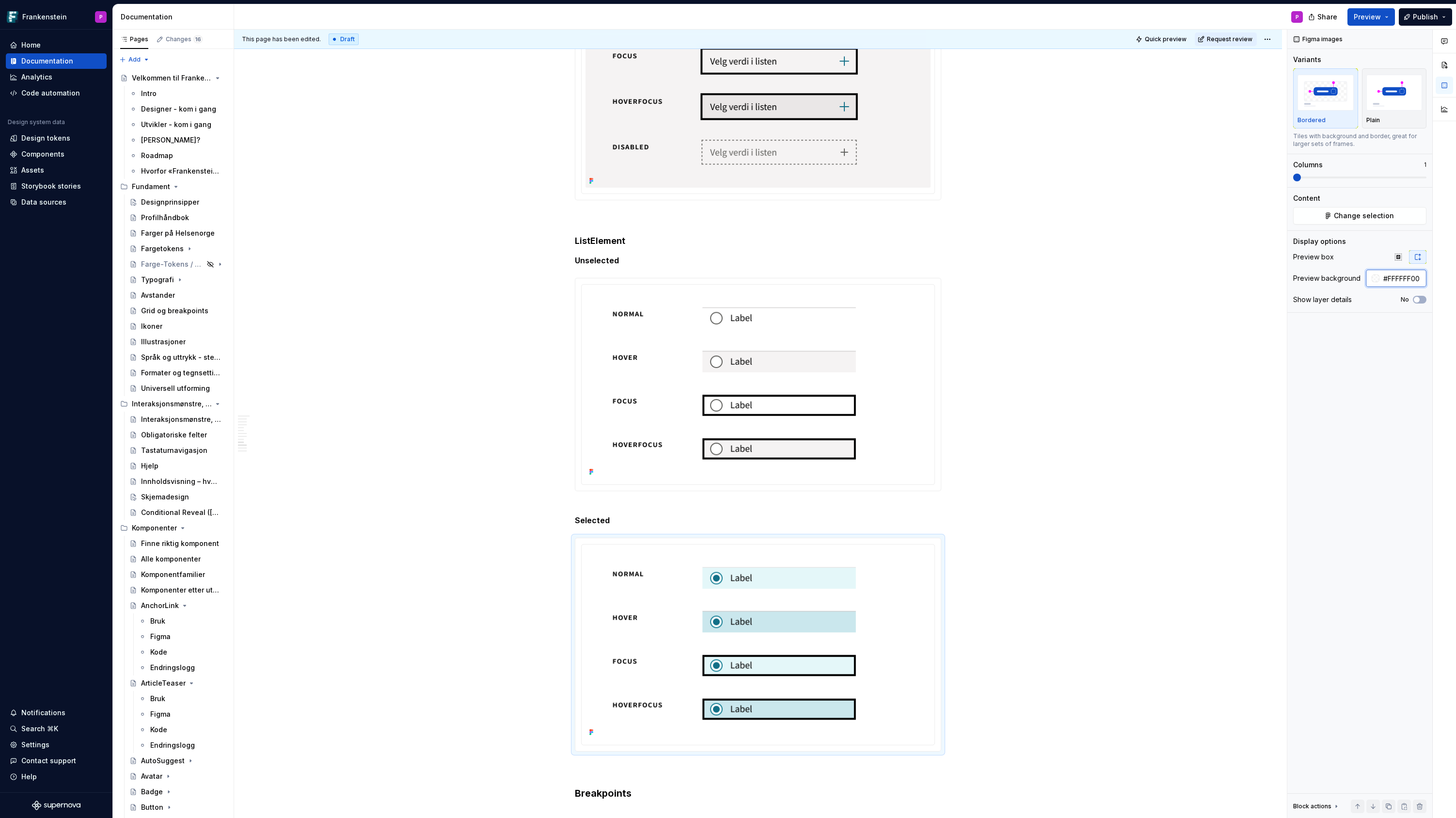
click at [1433, 278] on div "Comments Open comments No comments yet Select ‘Comment’ from the block context …" at bounding box center [1371, 424] width 168 height 789
type input "#FFFFFF"
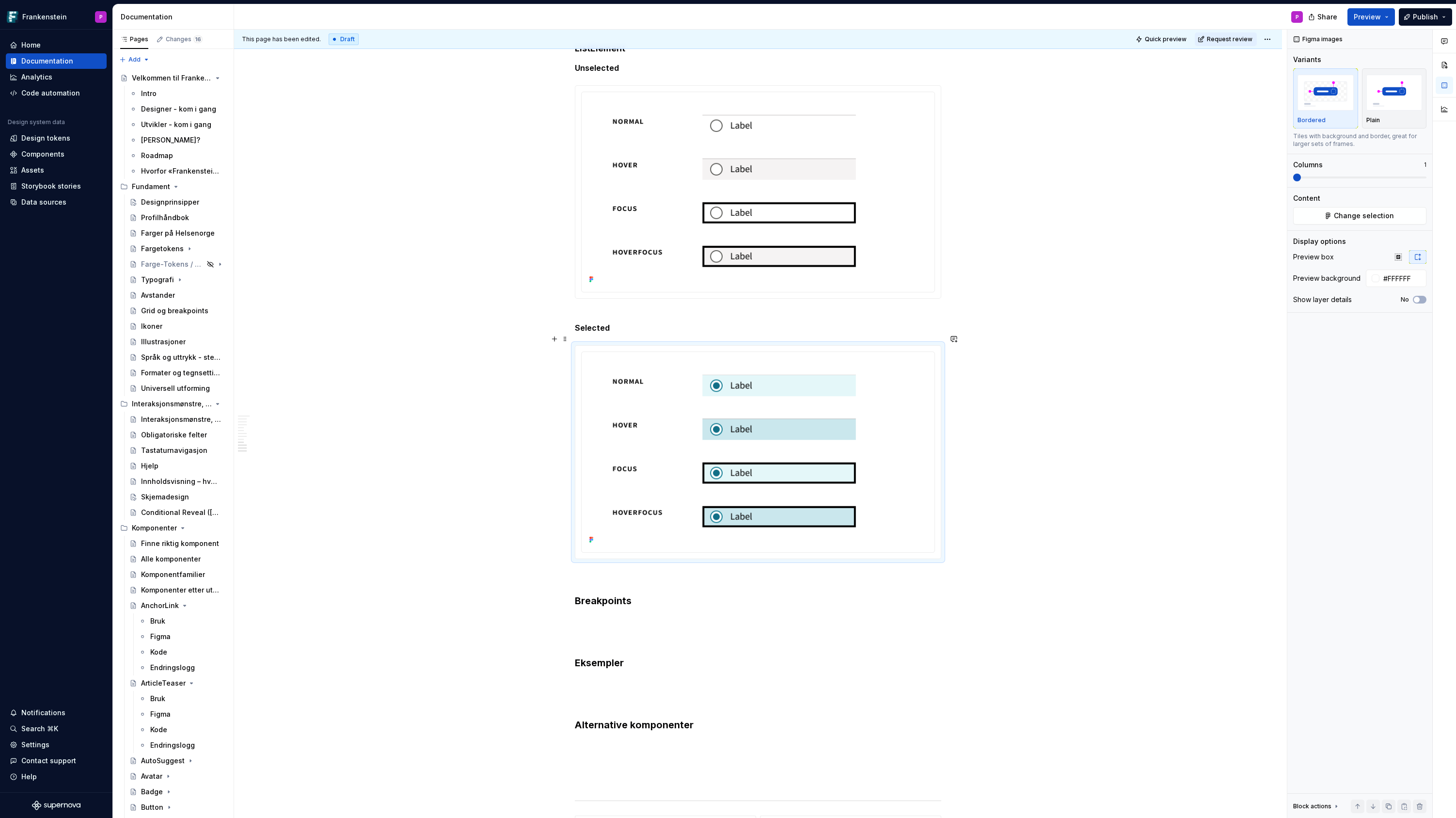
scroll to position [2802, 0]
click at [643, 595] on h3 "Breakpoints" at bounding box center [758, 601] width 367 height 14
type textarea "*"
click at [604, 663] on span "**********" at bounding box center [618, 668] width 38 height 10
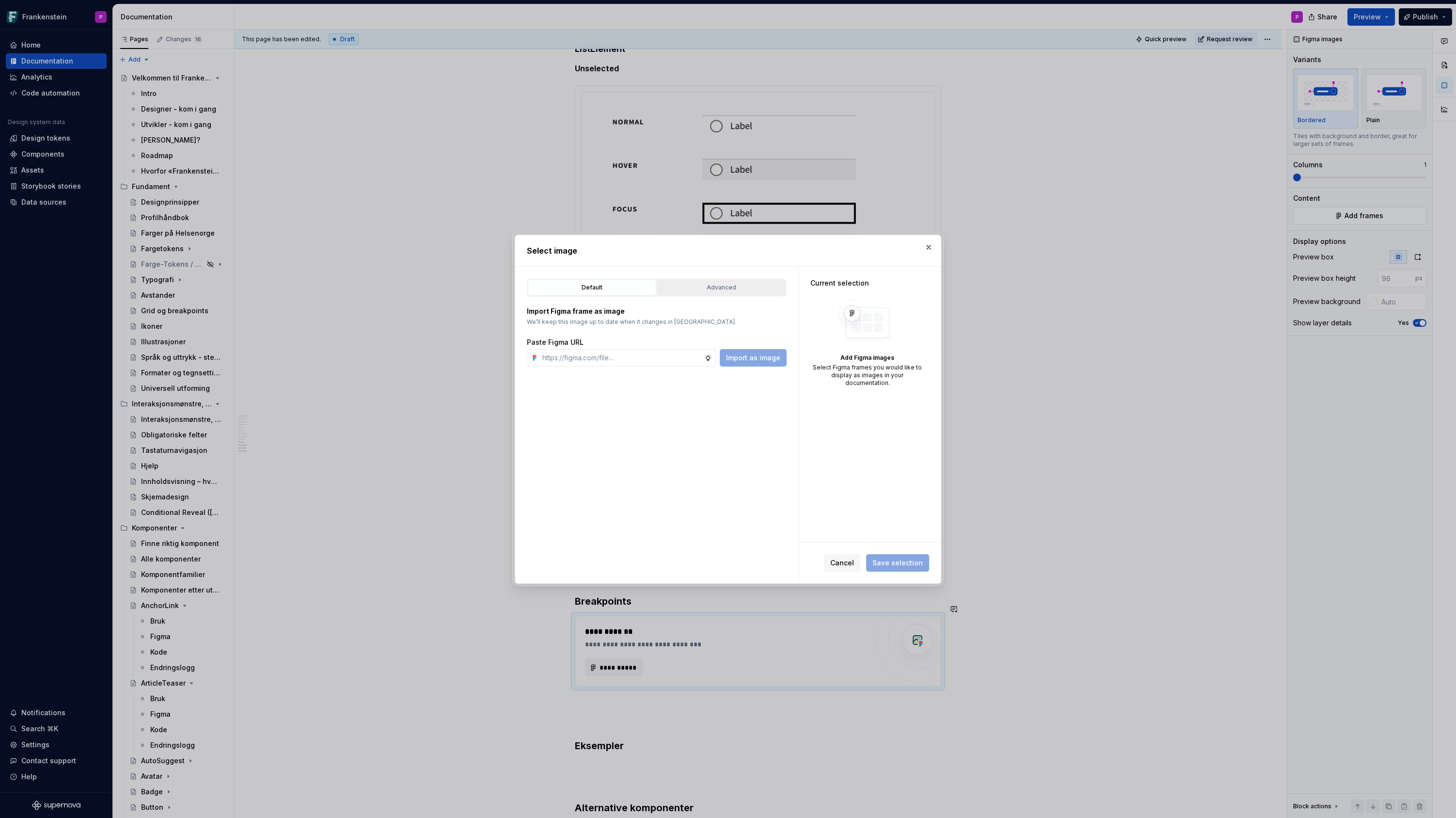
click at [747, 287] on div "Advanced" at bounding box center [722, 287] width 121 height 10
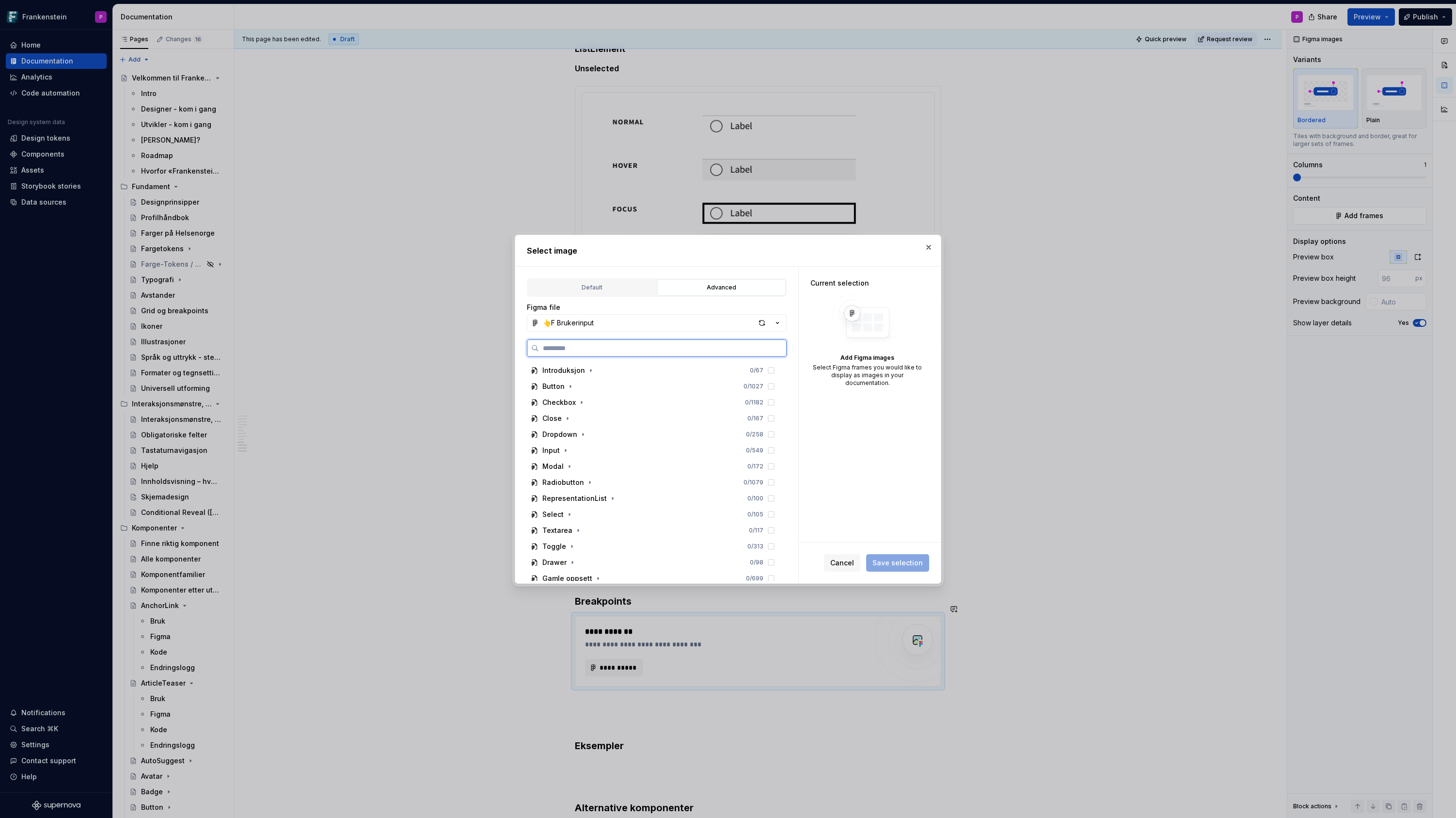
click at [618, 349] on input "search" at bounding box center [662, 348] width 247 height 10
paste input "**********"
type input "**********"
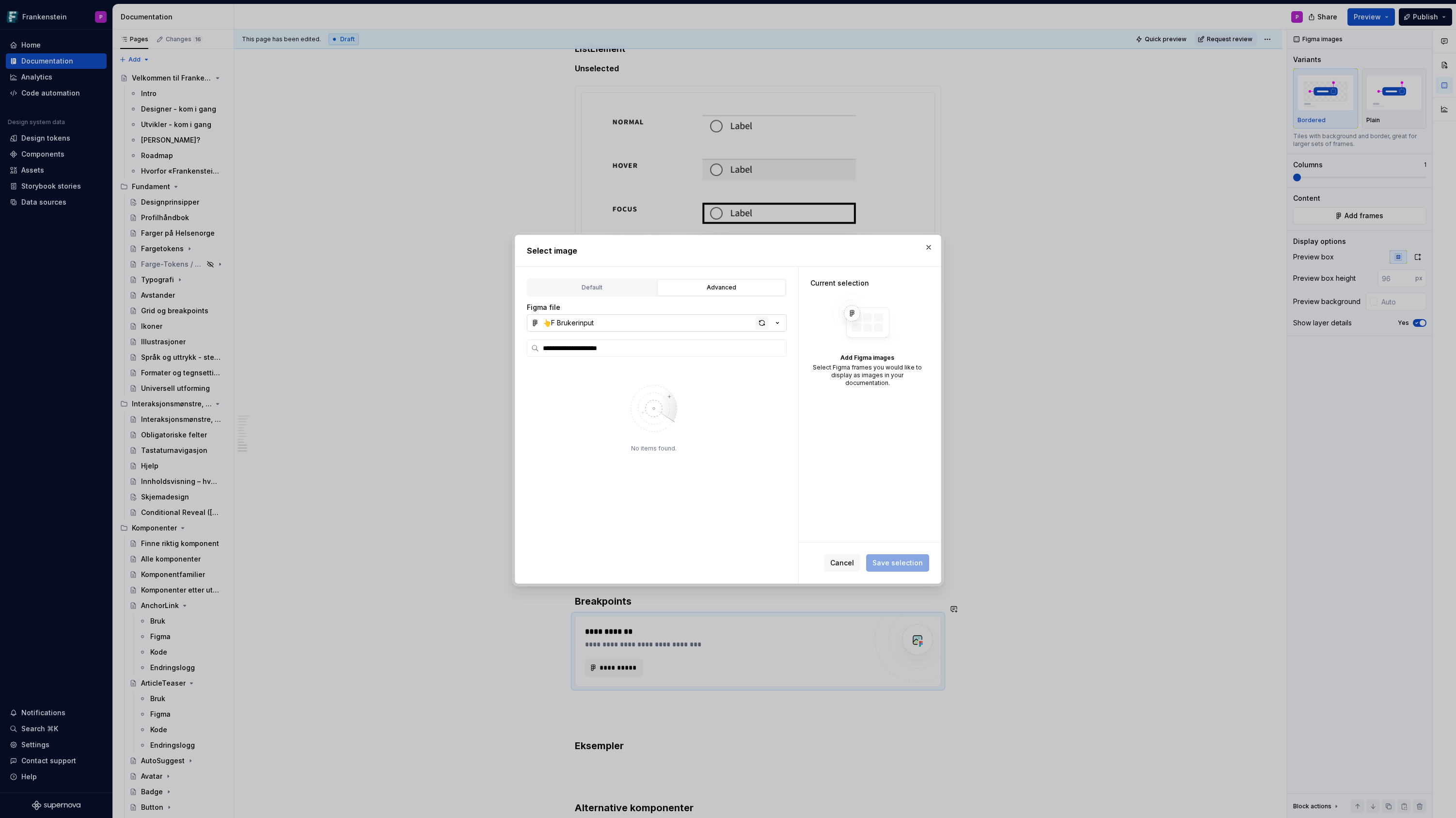
click at [759, 322] on div "button" at bounding box center [762, 323] width 14 height 14
click at [775, 387] on icon at bounding box center [771, 386] width 8 height 8
type textarea "*"
click at [899, 561] on span "Save selection" at bounding box center [898, 562] width 50 height 10
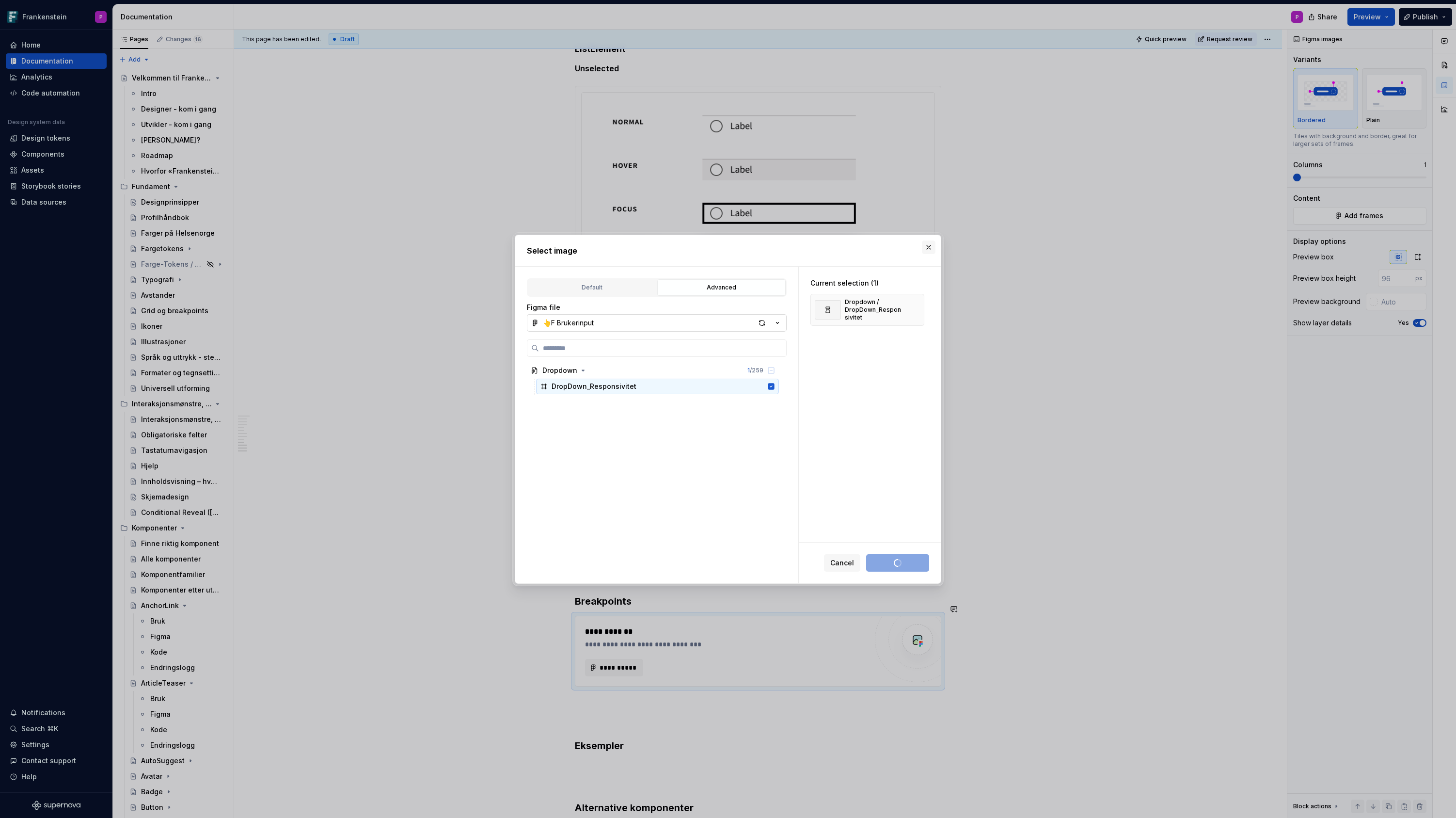
click at [929, 247] on button "button" at bounding box center [928, 247] width 14 height 14
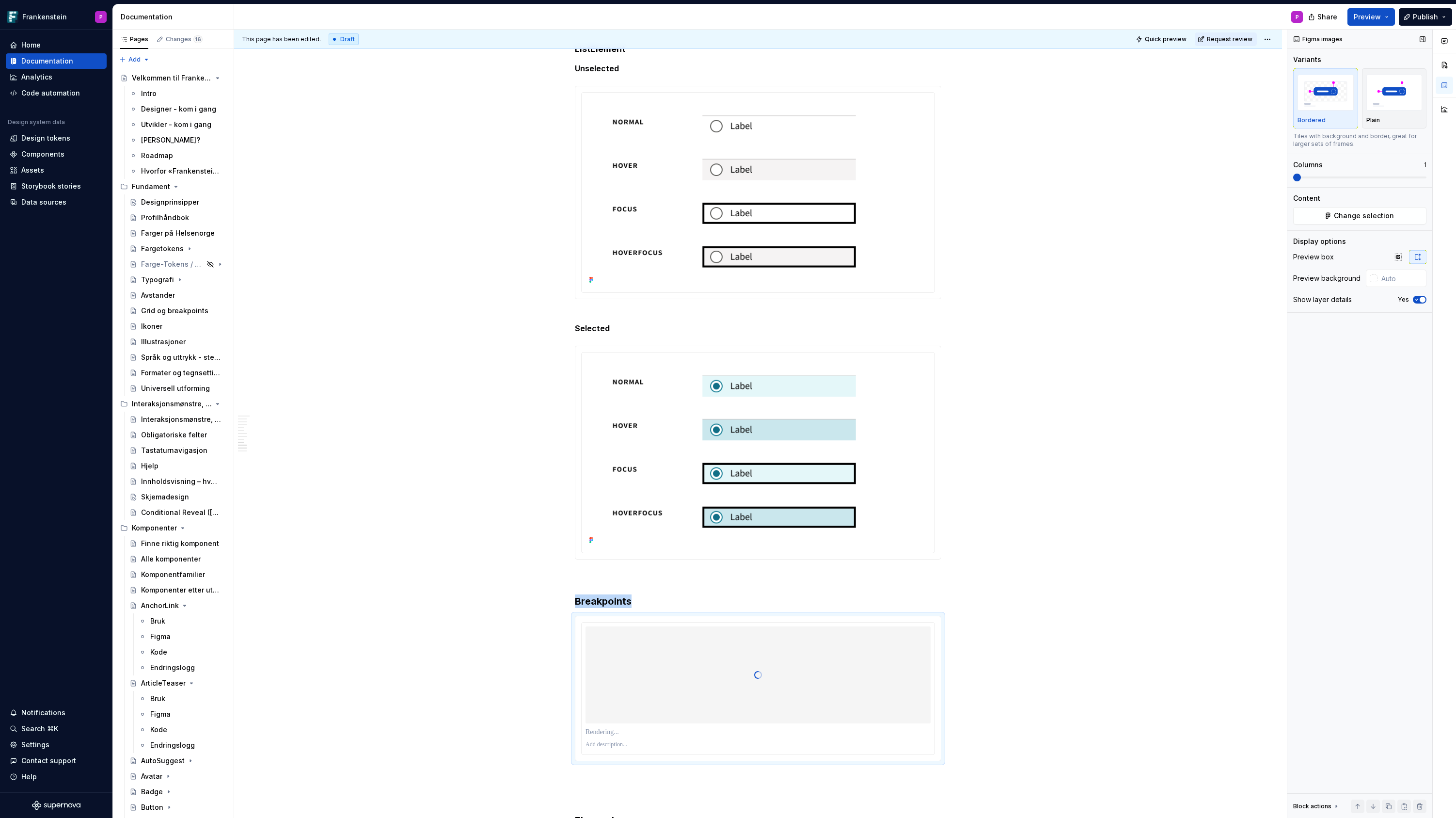
click at [1418, 298] on icon "button" at bounding box center [1417, 300] width 8 height 6
click at [1375, 279] on div at bounding box center [1373, 278] width 8 height 8
type input "#DBD2D2"
type input "*******"
type input "#DDD6D6"
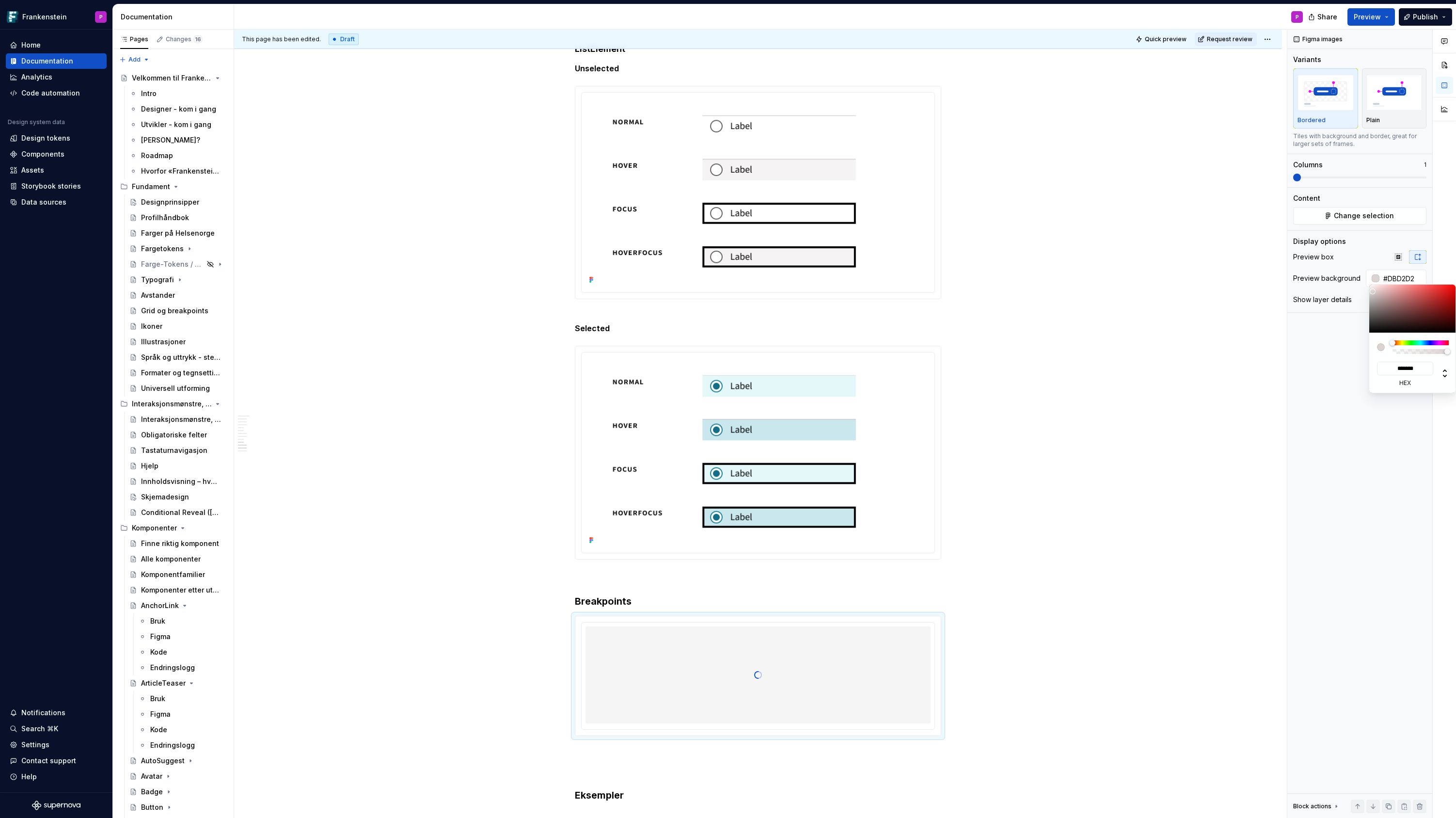
type input "*******"
type input "#E5E1E1"
type input "*******"
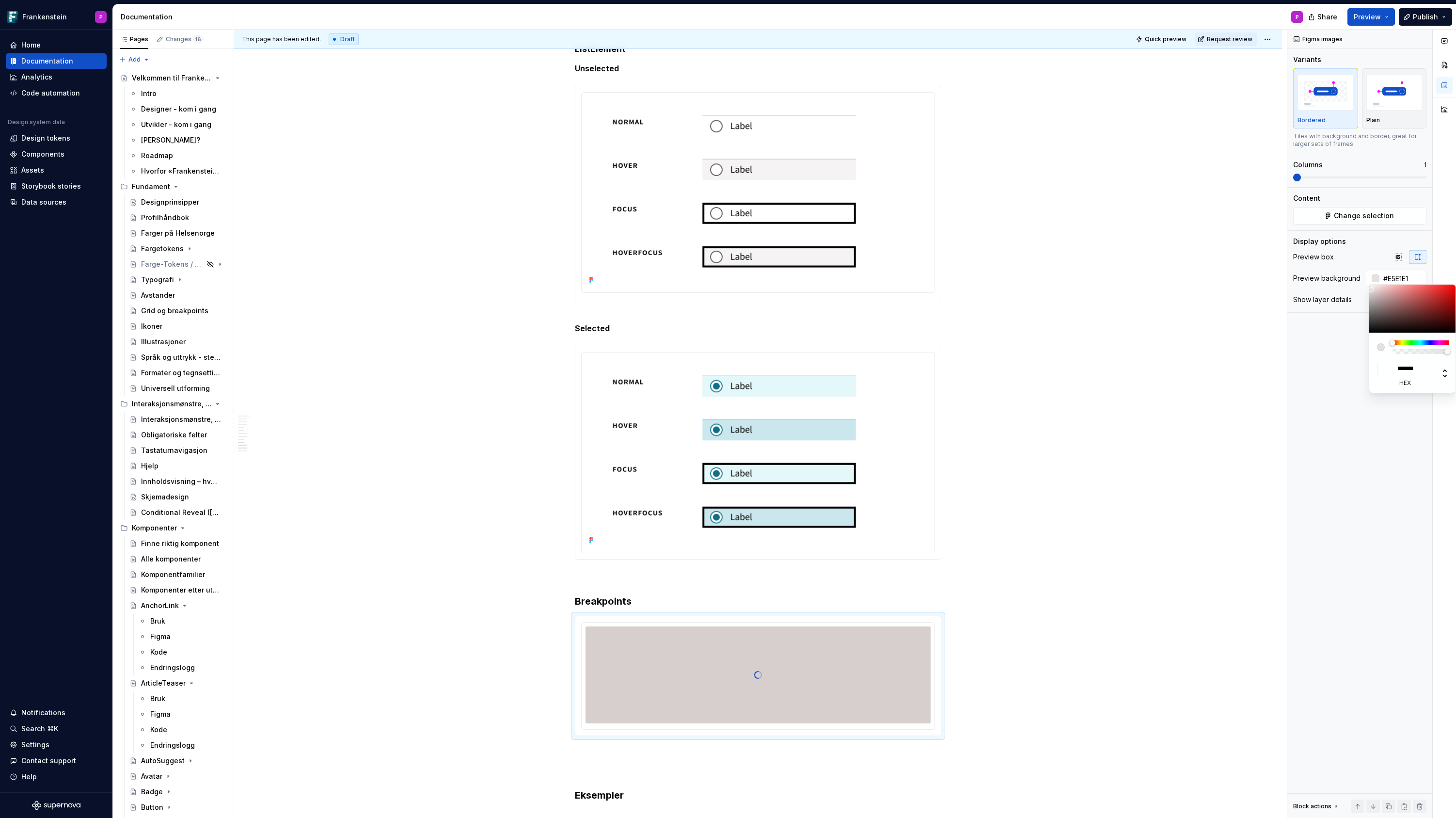
type input "#F0EEEE"
type input "*******"
type input "#F7F7F7"
type input "*******"
type input "#FFFFFF"
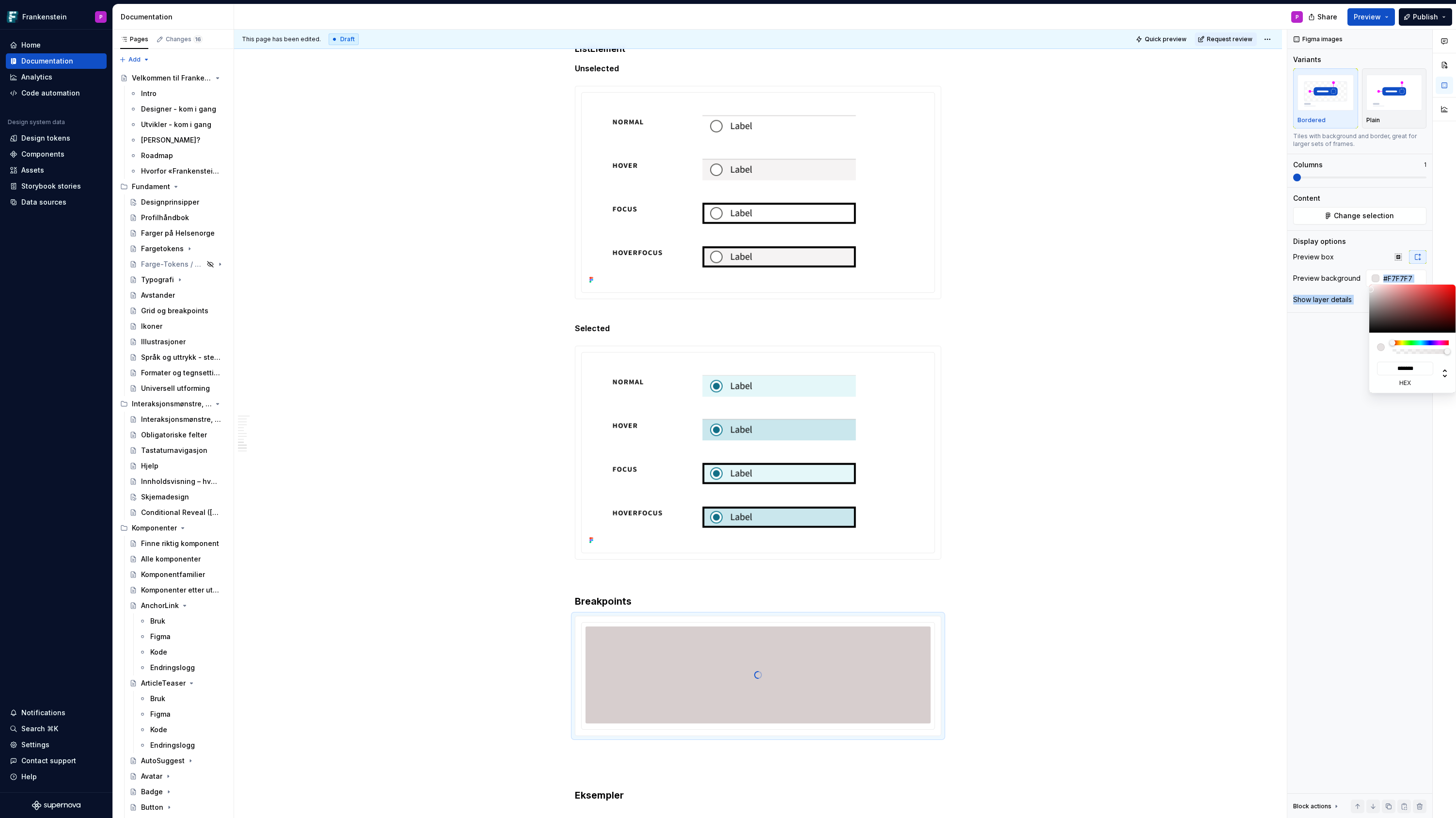
type input "*******"
drag, startPoint x: 1373, startPoint y: 291, endPoint x: 1366, endPoint y: 280, distance: 13.0
click at [1366, 280] on body "Frankenstein P Home Documentation Analytics Code automation Design system data …" at bounding box center [728, 409] width 1456 height 818
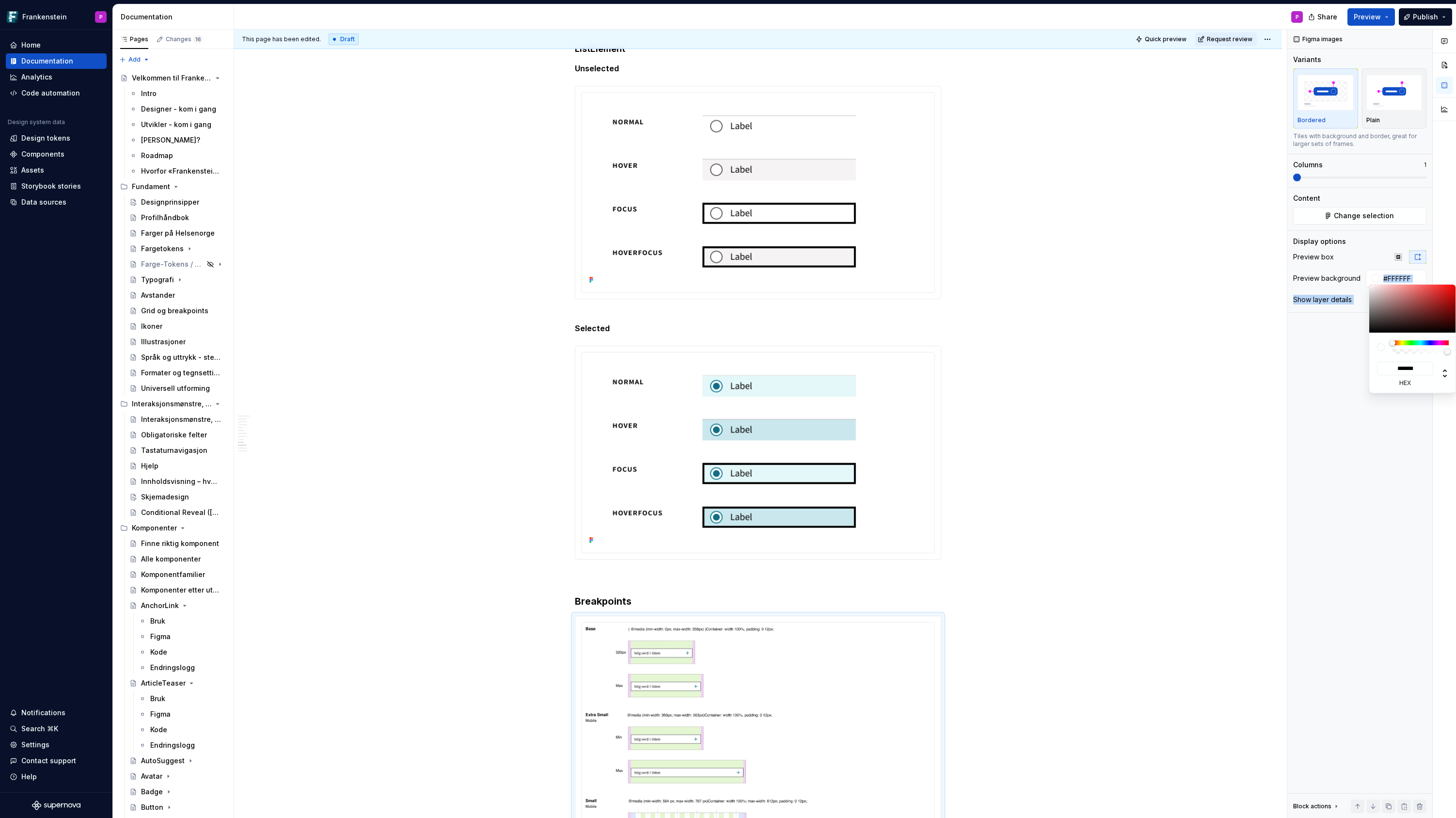
click at [1319, 361] on div "Comments Open comments No comments yet Select ‘Comment’ from the block context …" at bounding box center [1371, 424] width 168 height 789
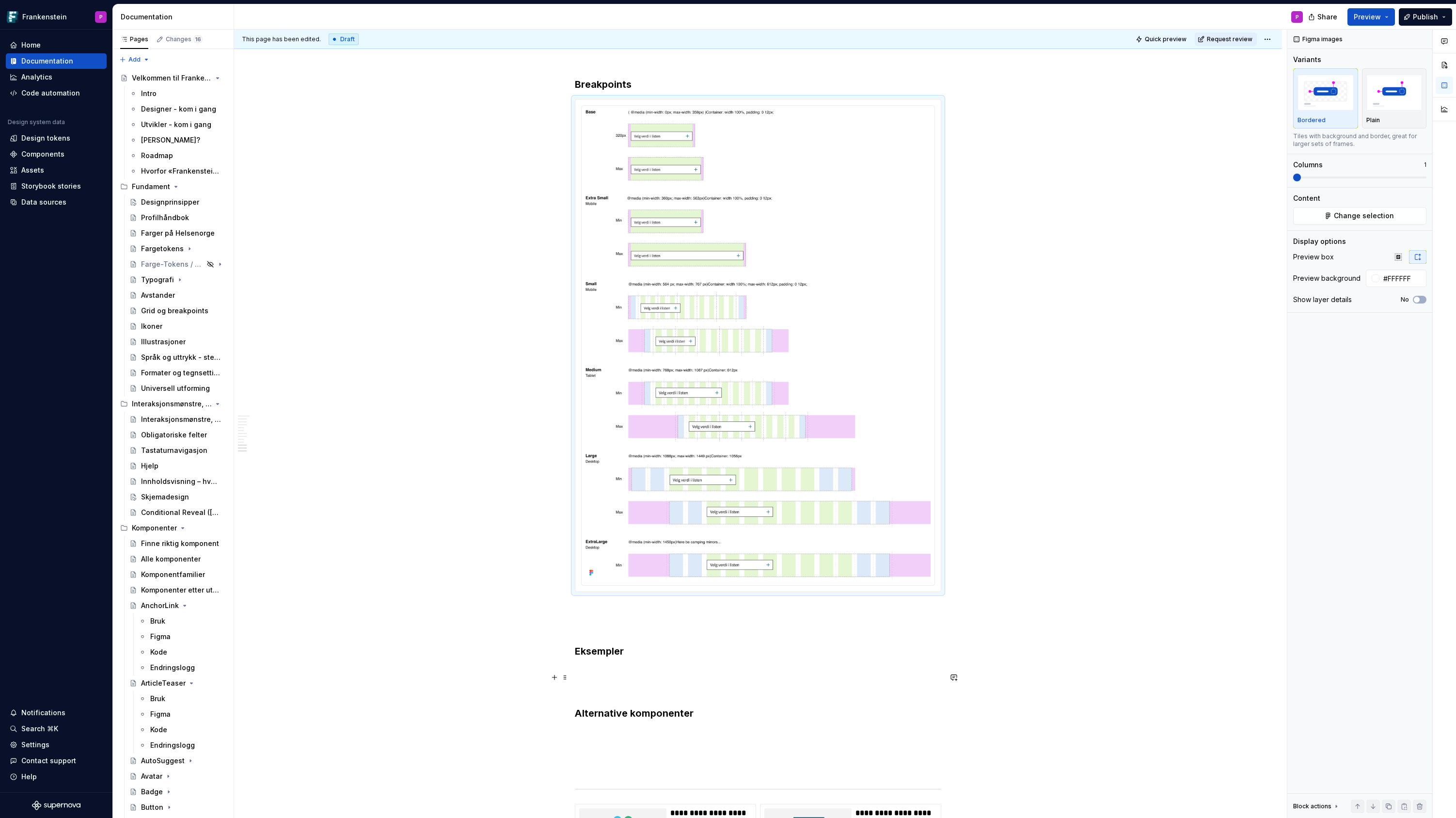
scroll to position [3318, 0]
click at [614, 622] on p at bounding box center [758, 628] width 367 height 12
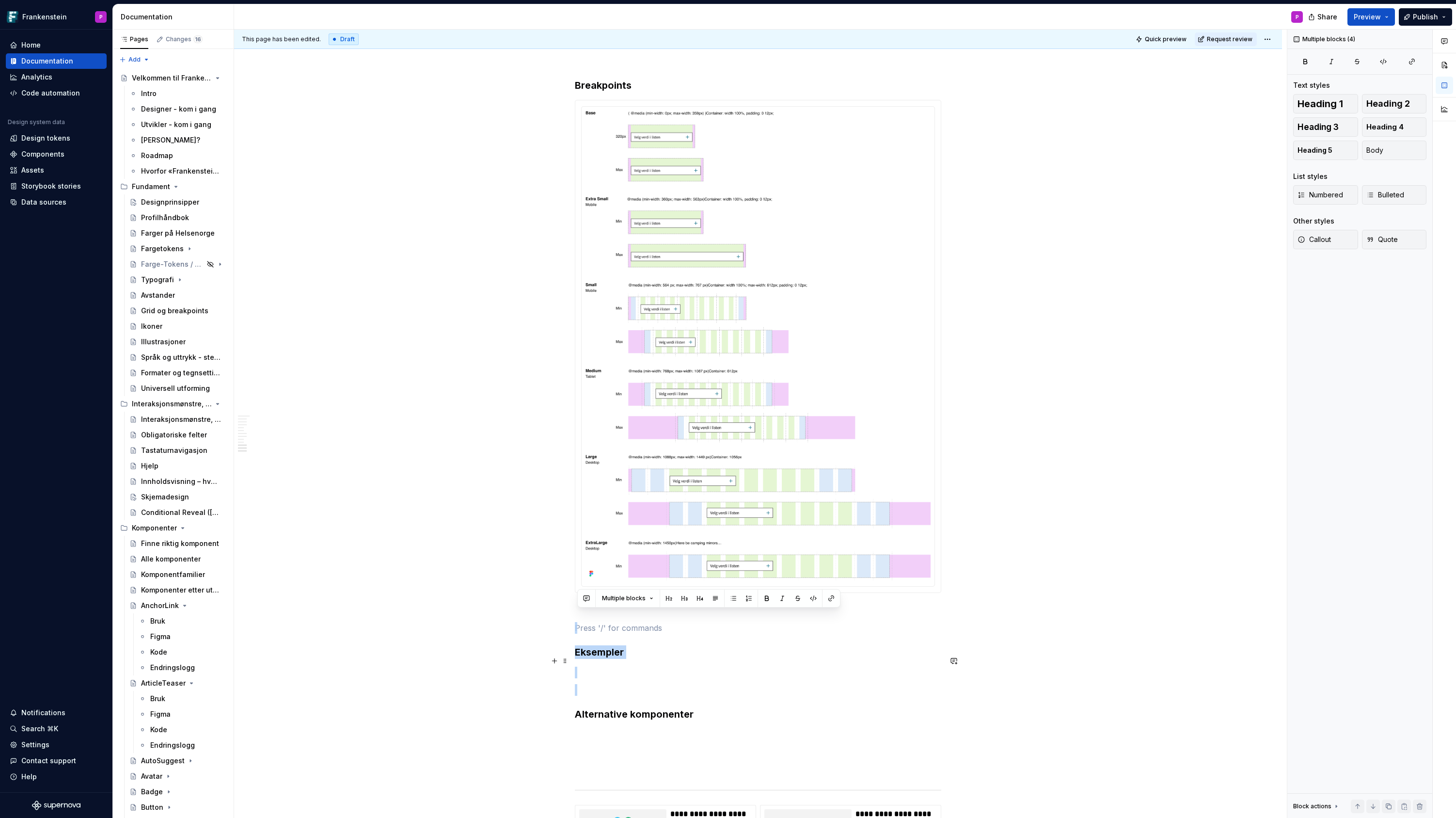
drag, startPoint x: 614, startPoint y: 617, endPoint x: 631, endPoint y: 665, distance: 50.9
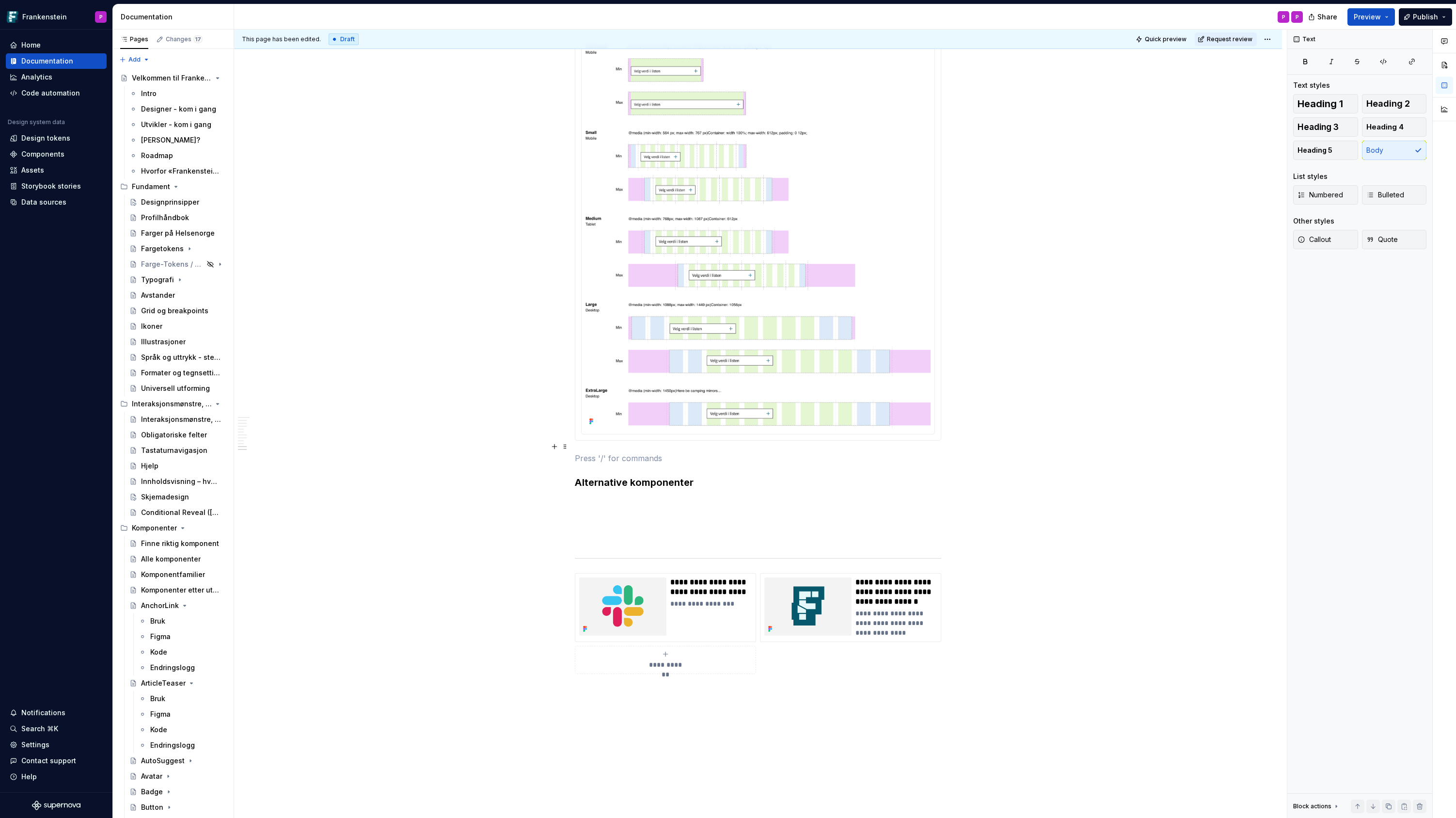
scroll to position [3571, 0]
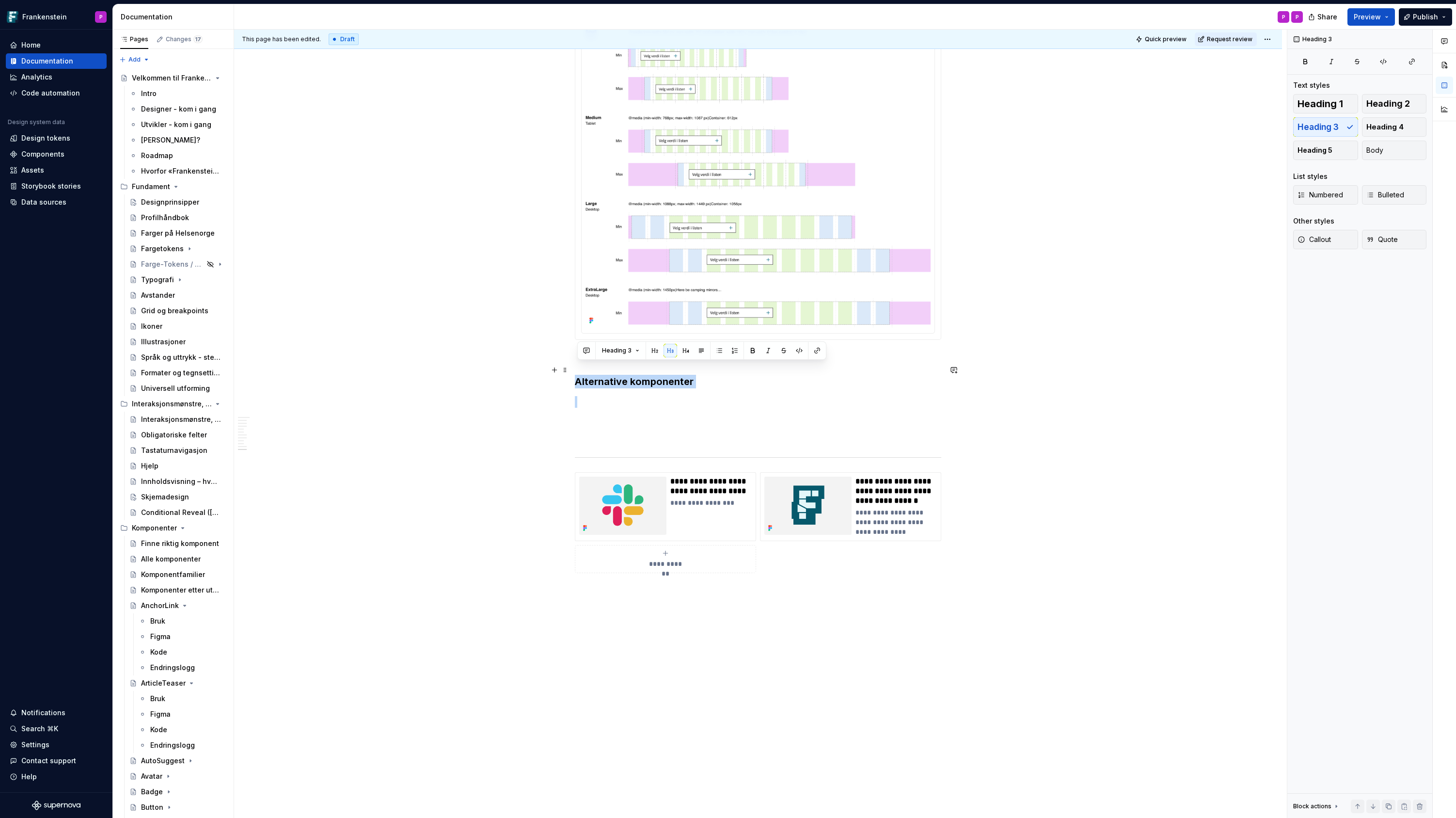
drag, startPoint x: 579, startPoint y: 371, endPoint x: 722, endPoint y: 376, distance: 143.1
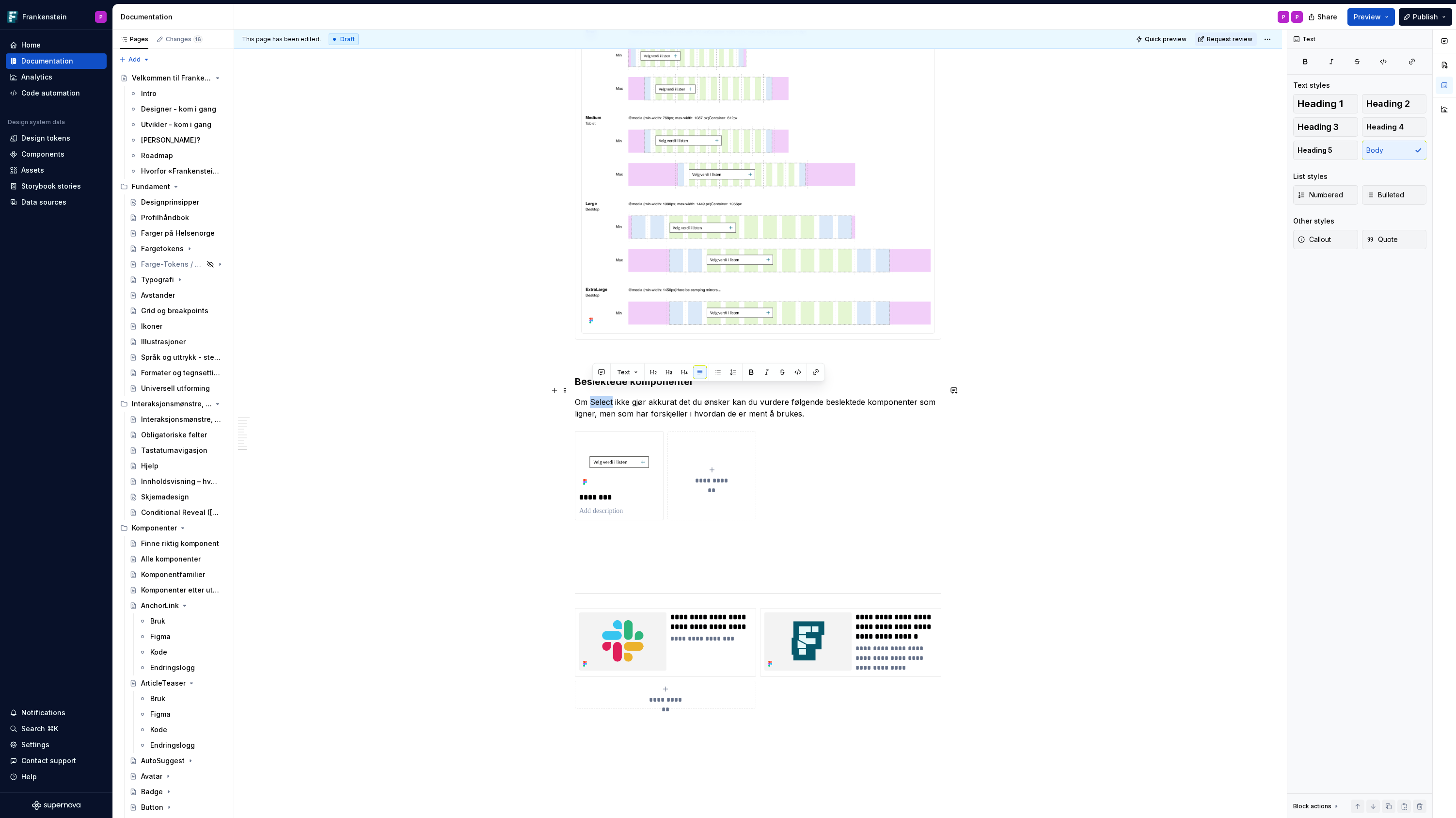
drag, startPoint x: 615, startPoint y: 390, endPoint x: 594, endPoint y: 391, distance: 21.0
click at [594, 396] on p "Om Select ikke gjør akkurat det du ønsker kan du vurdere følgende beslektede ko…" at bounding box center [758, 408] width 367 height 23
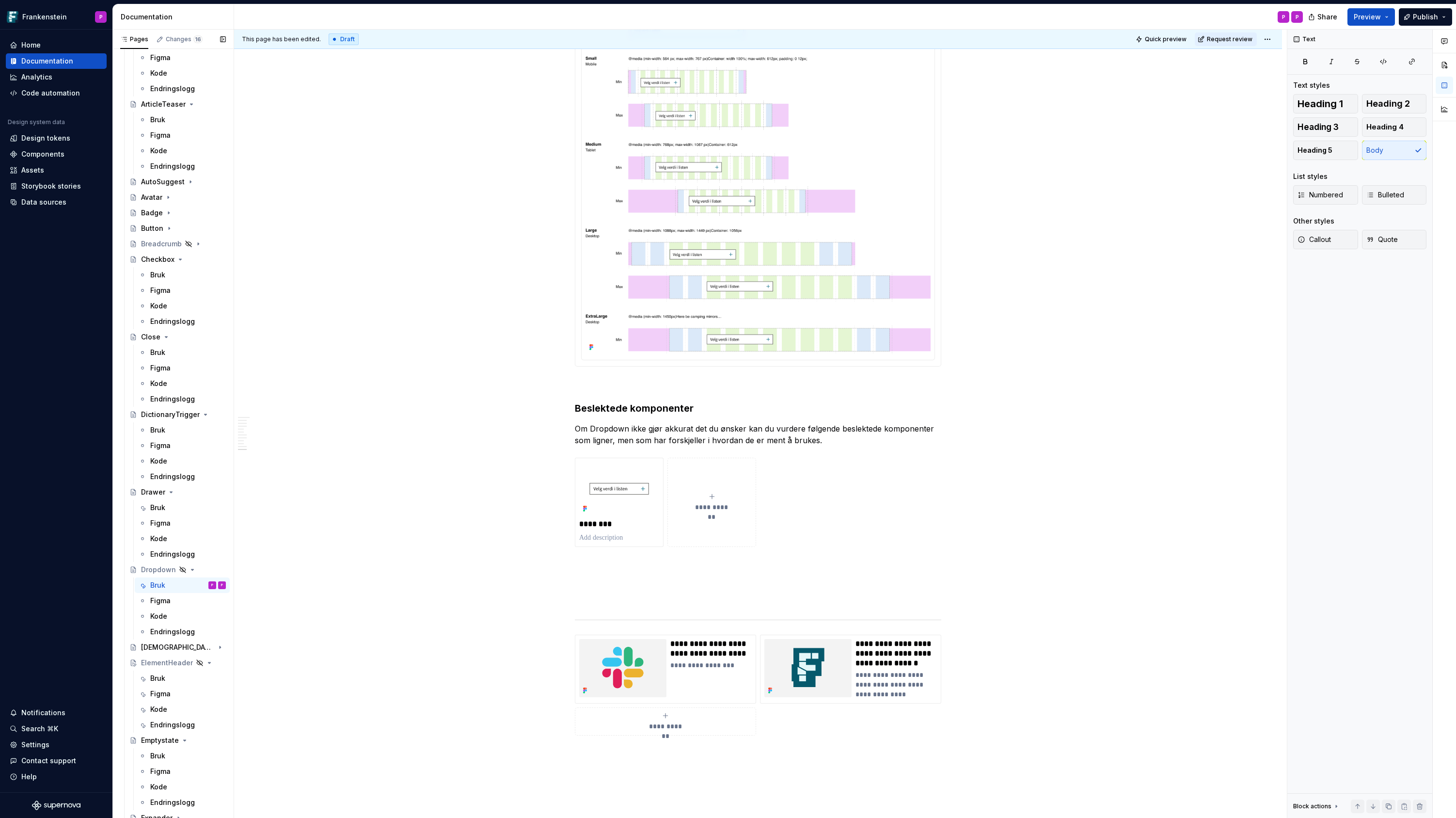
scroll to position [586, 0]
click at [609, 480] on img at bounding box center [619, 489] width 80 height 54
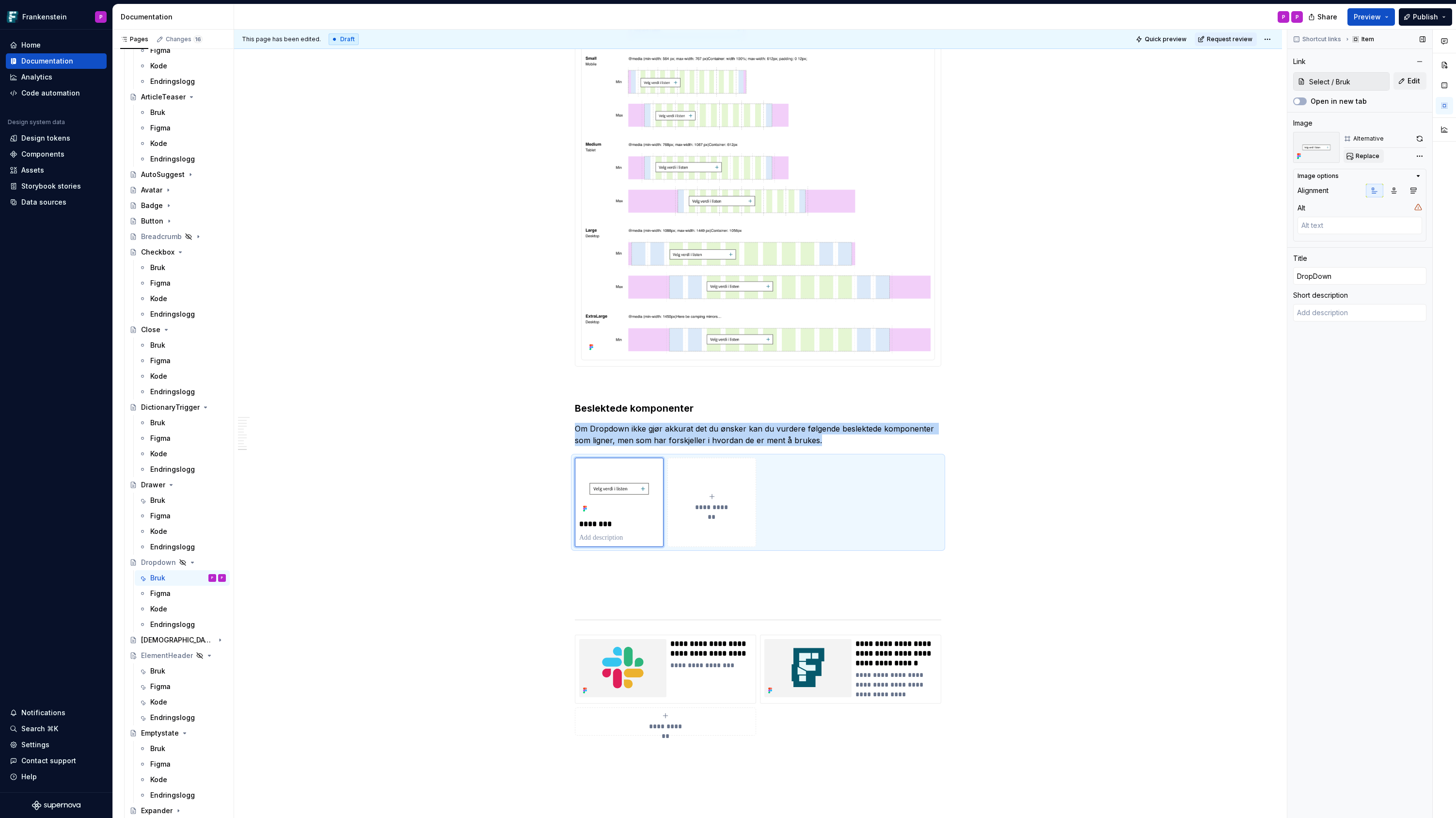
click at [1368, 155] on span "Replace" at bounding box center [1367, 156] width 24 height 8
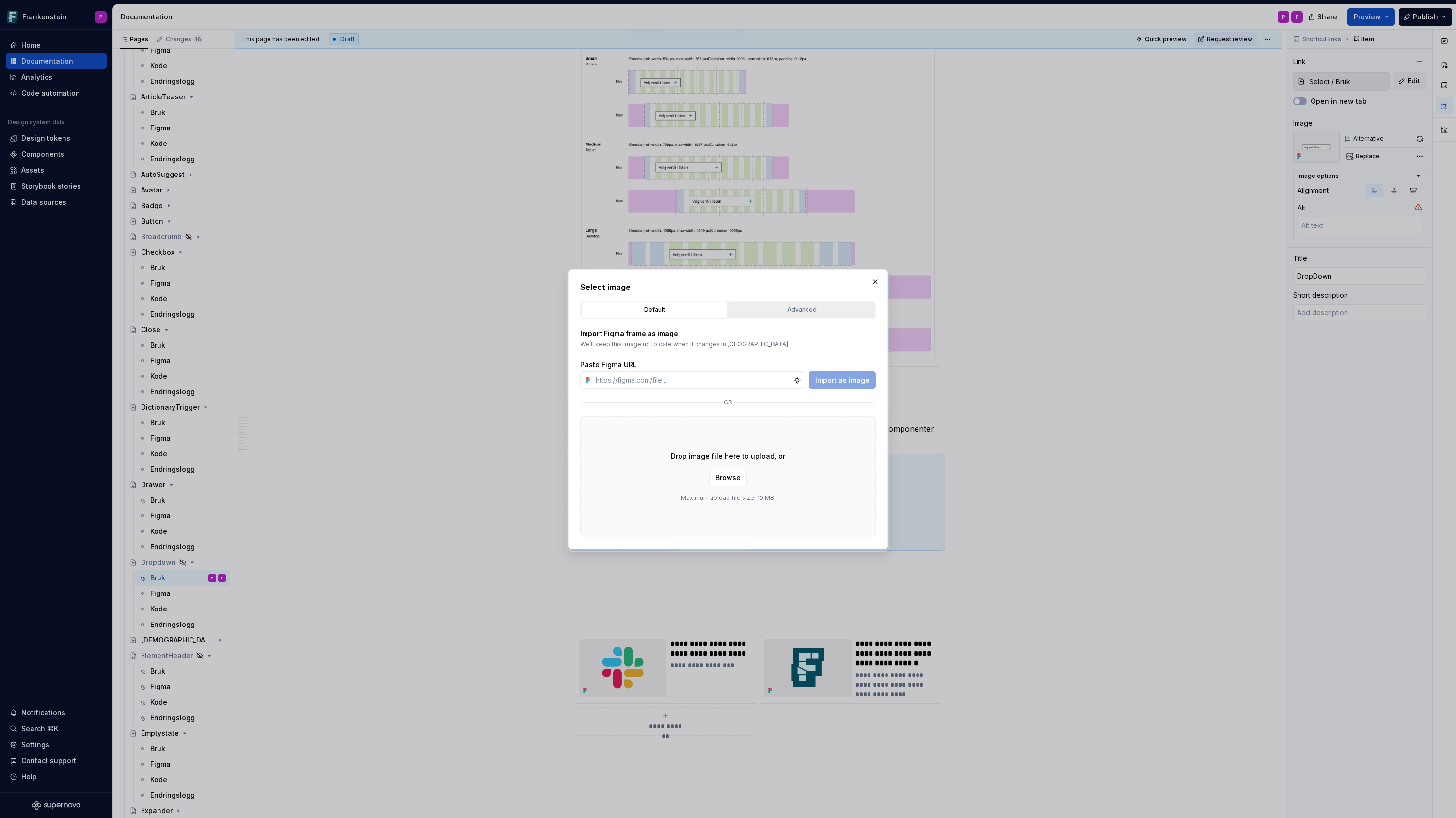
click at [811, 312] on div "Advanced" at bounding box center [802, 309] width 139 height 10
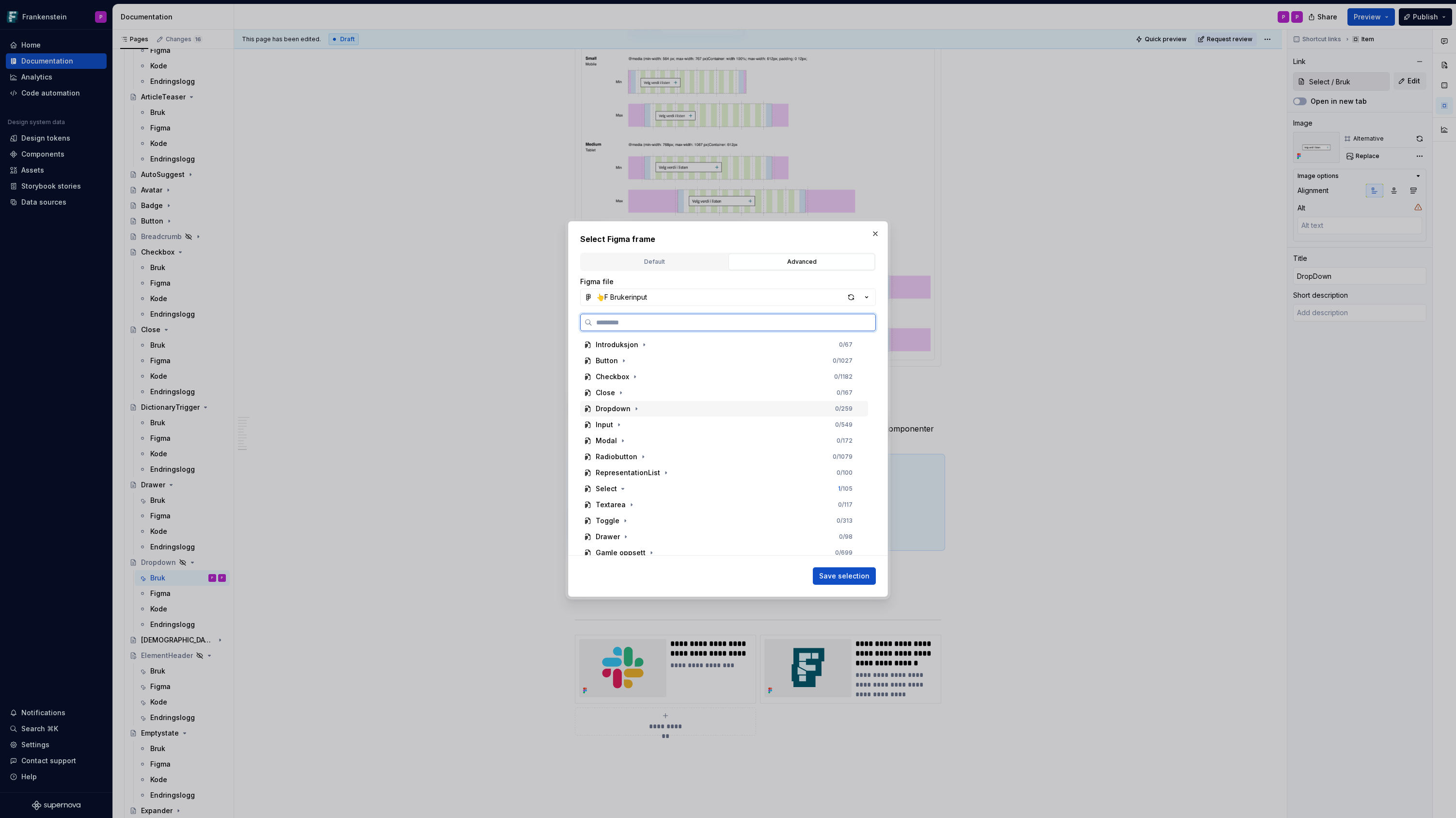
click at [643, 411] on div "Dropdown 0 / 259" at bounding box center [724, 409] width 288 height 15
click at [643, 441] on div "DropDown_Closed_Normal" at bounding box center [649, 440] width 88 height 10
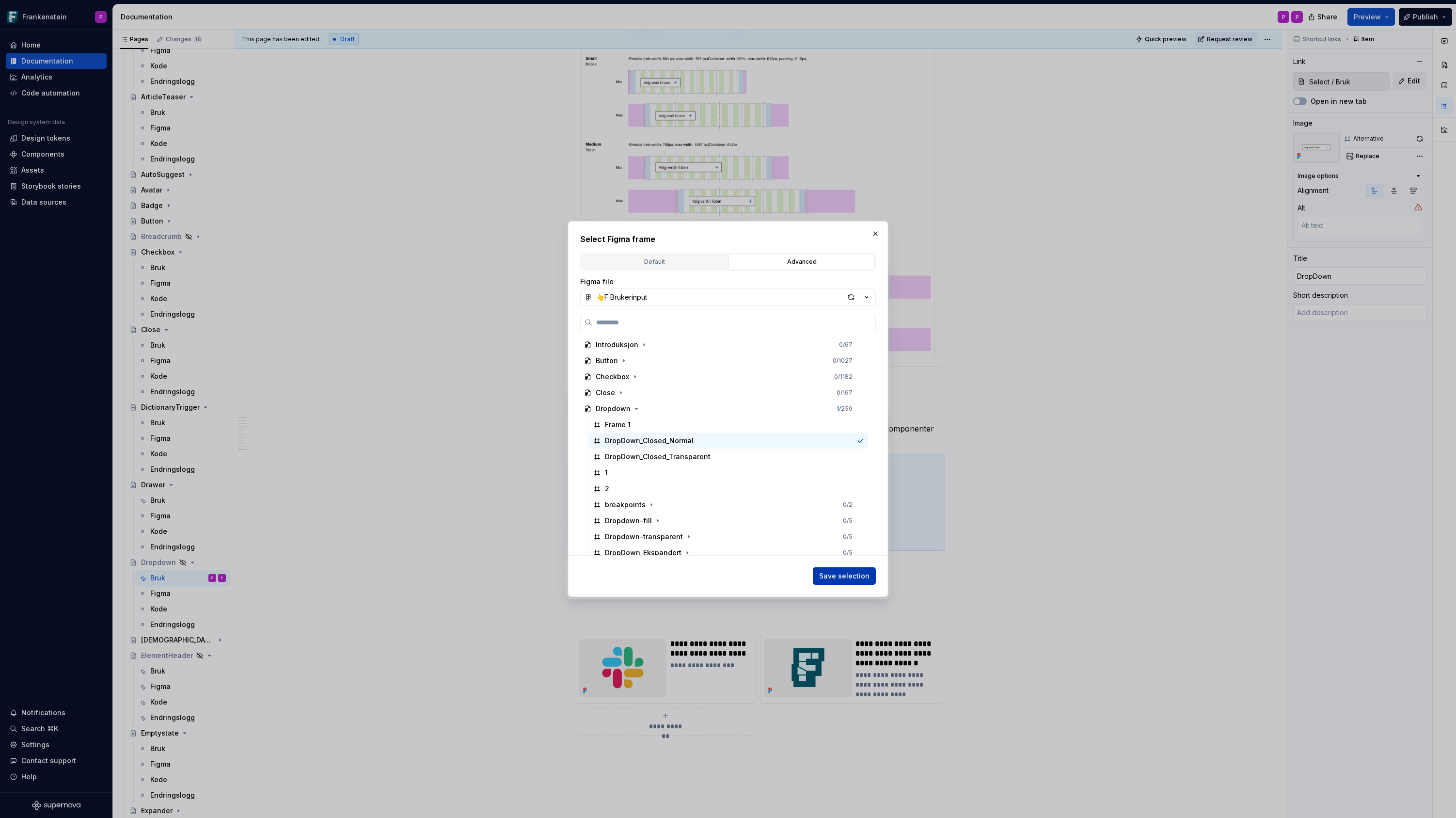
click at [842, 574] on span "Save selection" at bounding box center [844, 576] width 50 height 10
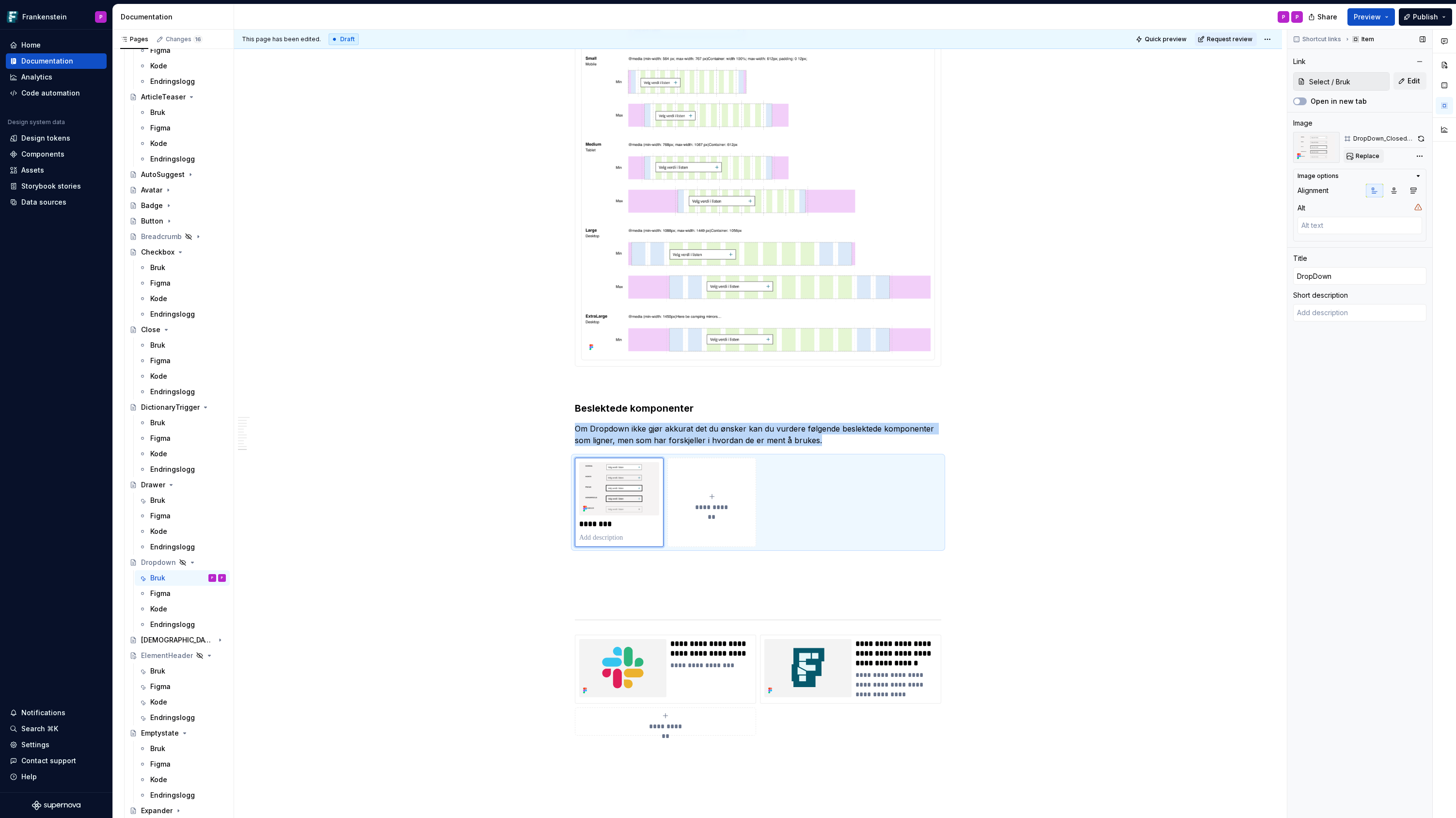
click at [1368, 156] on span "Replace" at bounding box center [1367, 156] width 24 height 8
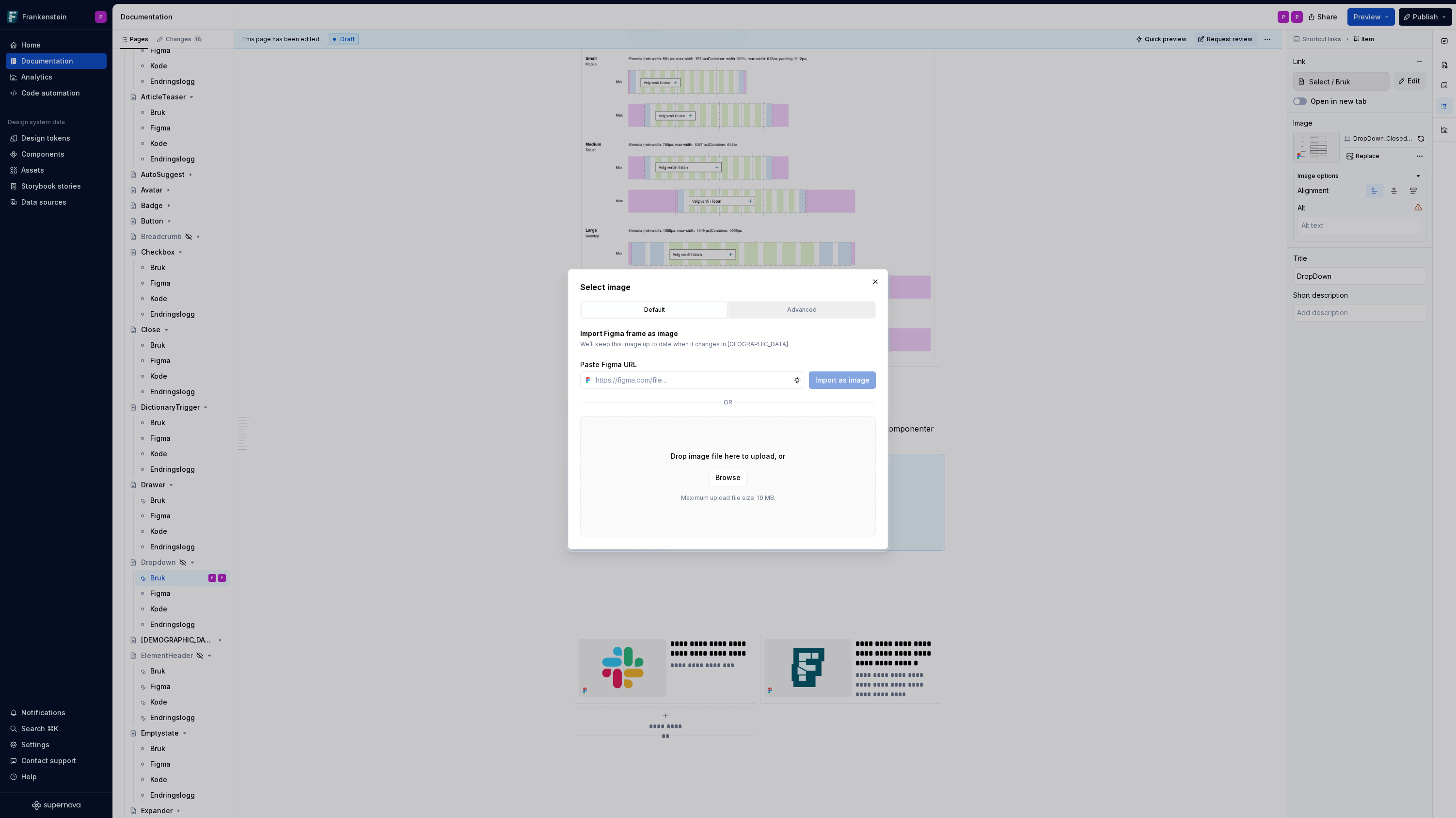
click at [793, 312] on div "Advanced" at bounding box center [802, 309] width 139 height 10
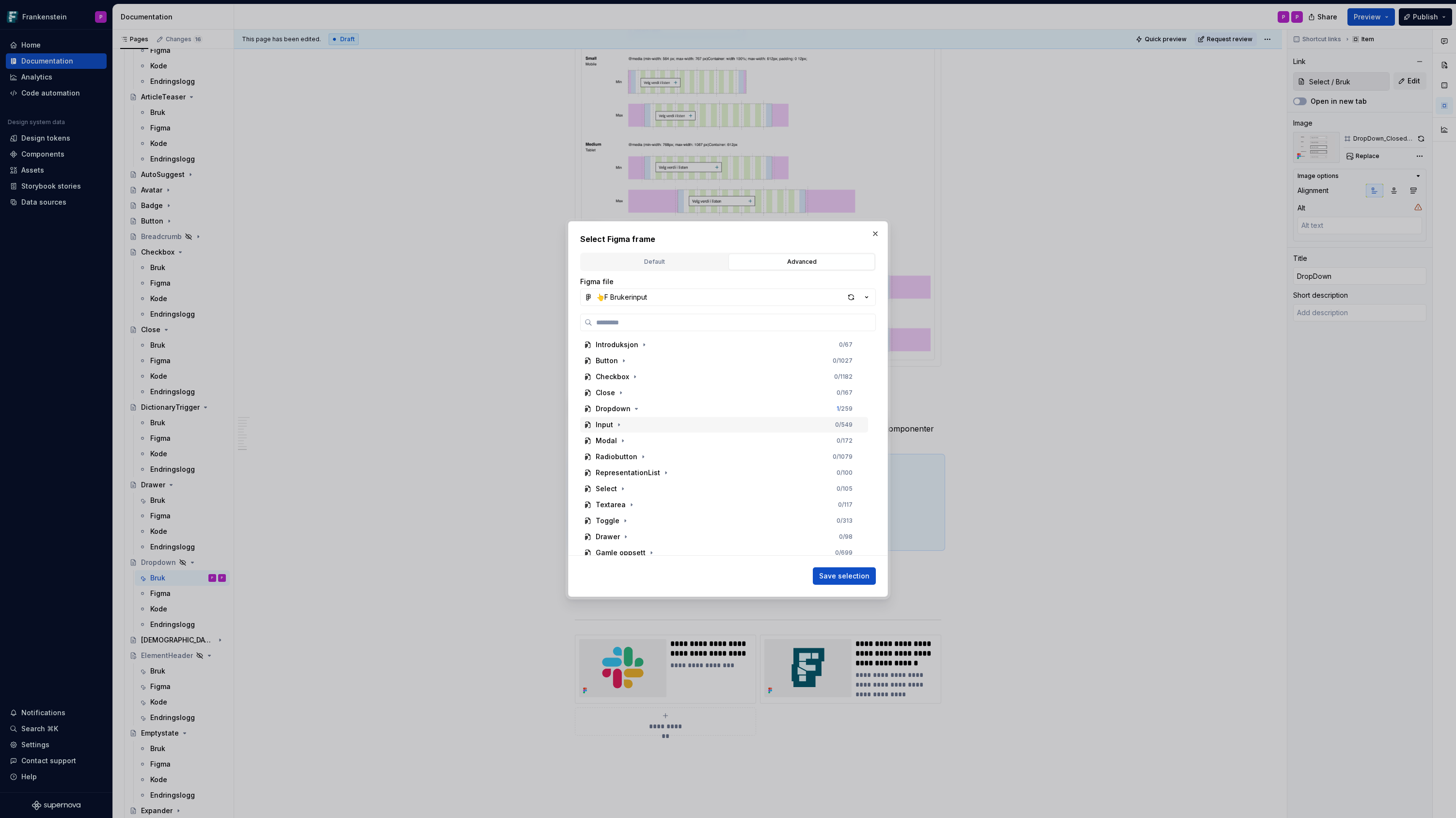
scroll to position [7, 0]
click at [622, 482] on icon "button" at bounding box center [623, 482] width 1 height 3
click at [625, 391] on div "Variant: Fill" at bounding box center [623, 391] width 38 height 10
click at [842, 579] on span "Save selection" at bounding box center [844, 576] width 50 height 10
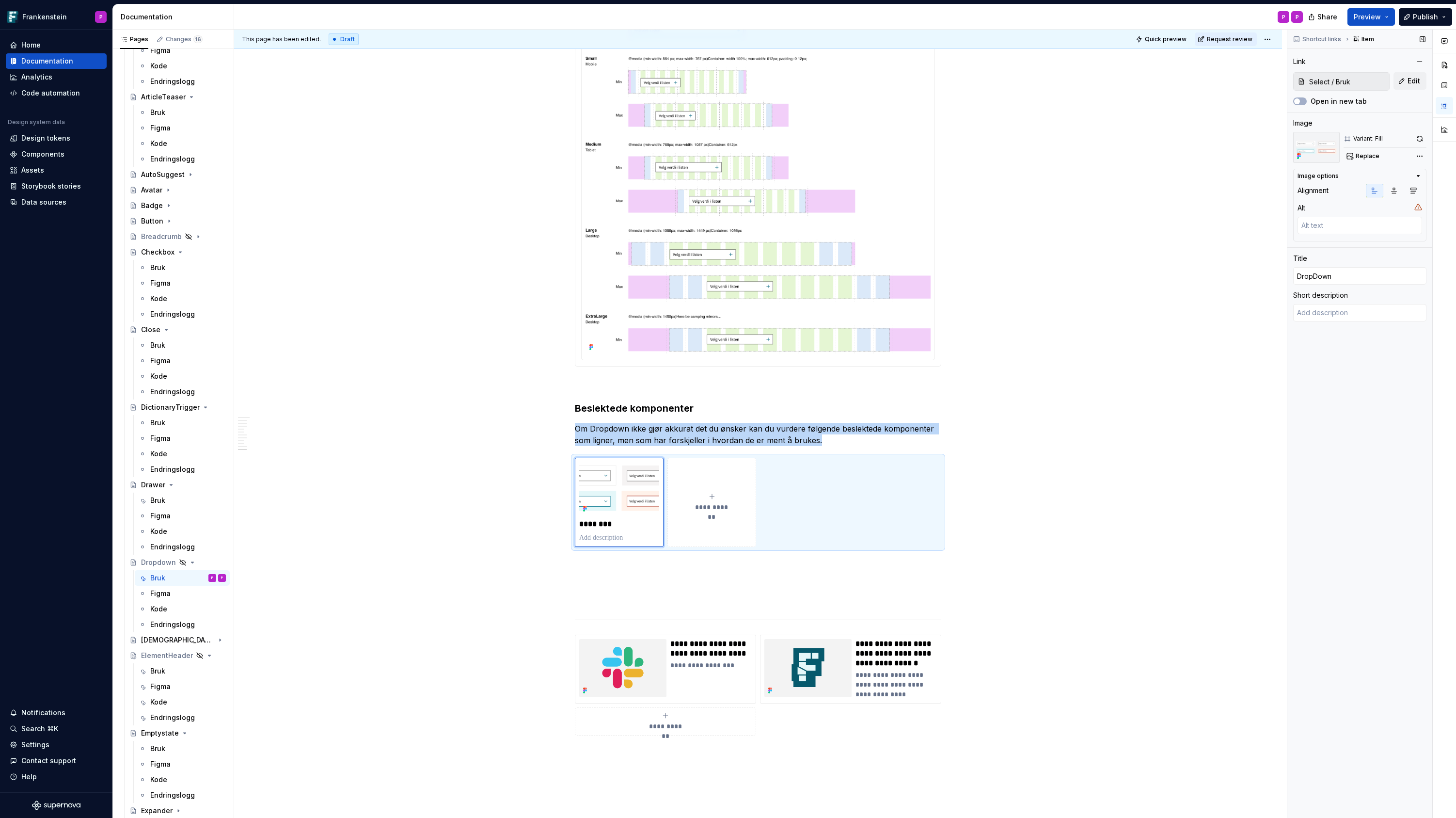
click at [1361, 155] on span "Replace" at bounding box center [1367, 156] width 24 height 8
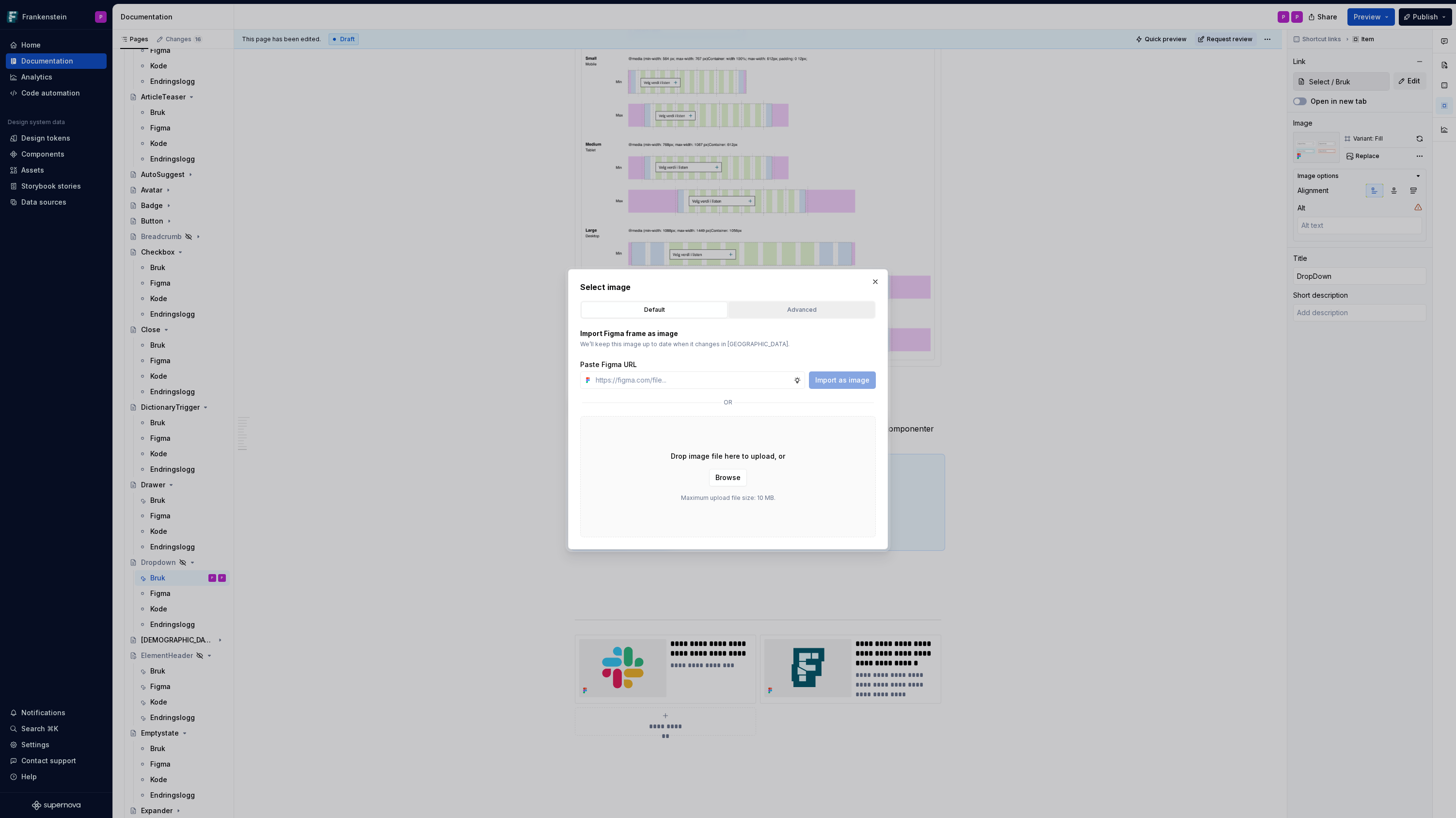
click at [834, 312] on div "Advanced" at bounding box center [802, 309] width 139 height 10
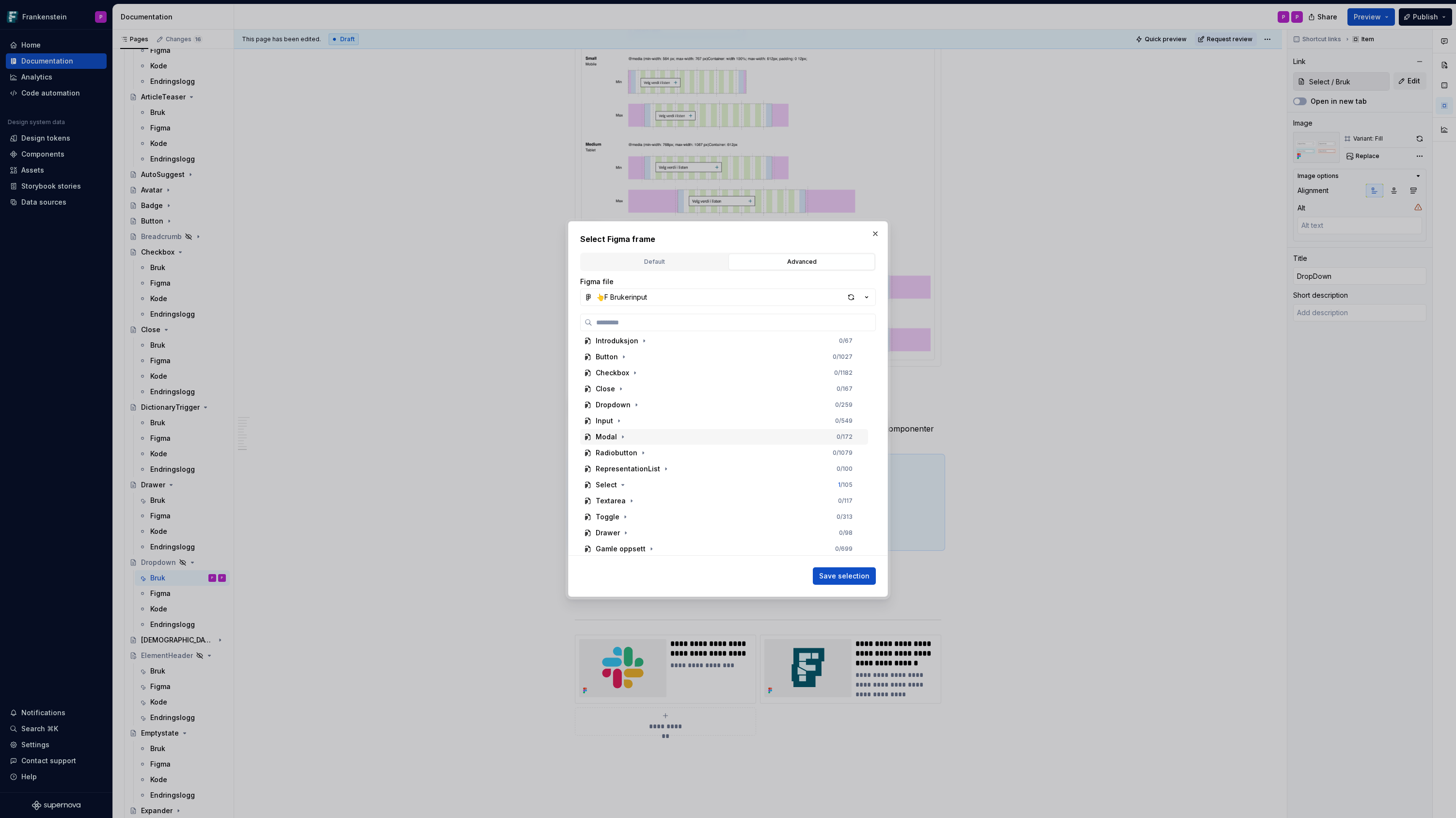
scroll to position [5, 0]
click at [620, 483] on icon "button" at bounding box center [623, 484] width 8 height 8
click at [612, 457] on icon "button" at bounding box center [614, 456] width 8 height 8
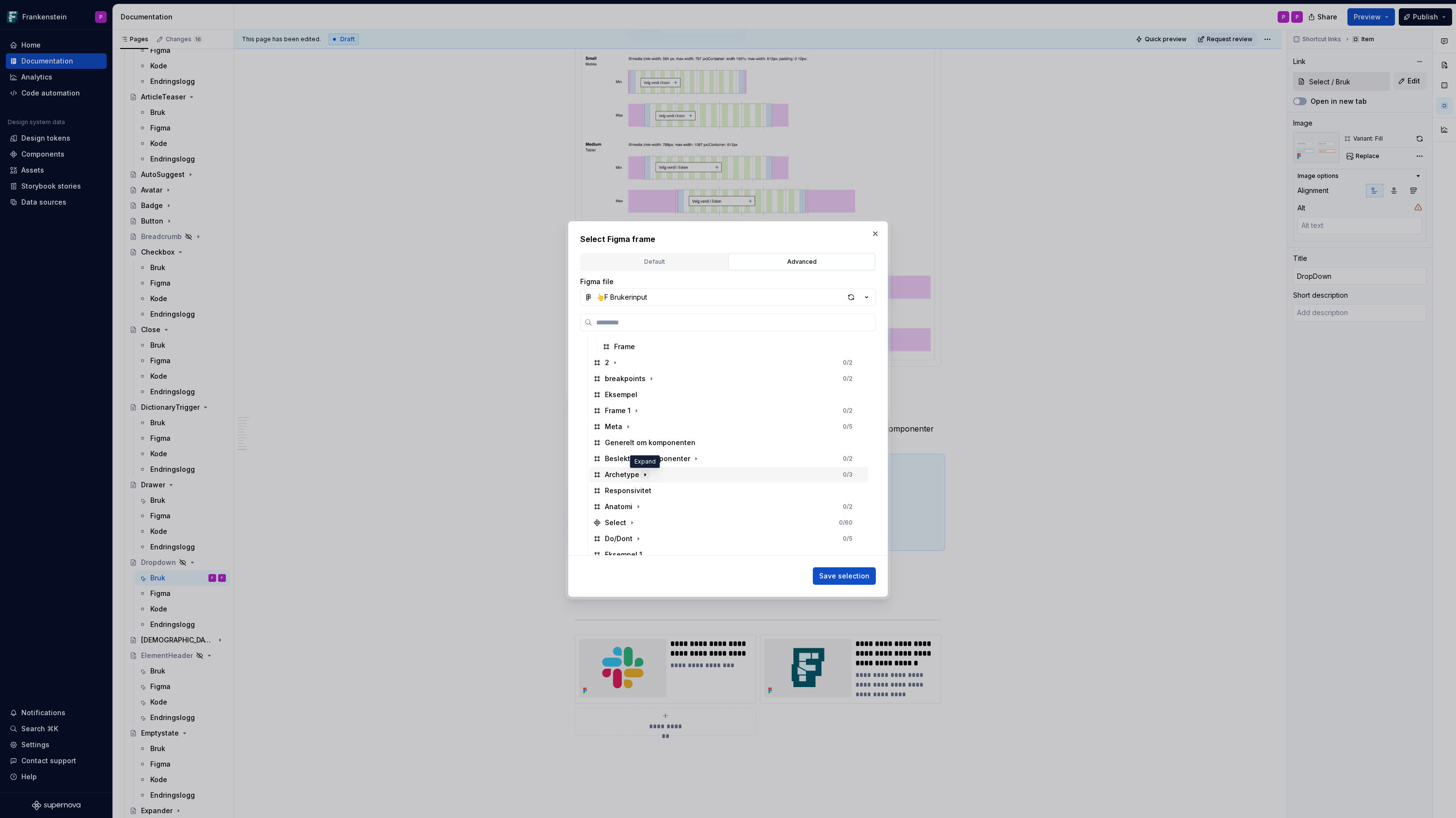
click at [645, 475] on icon "button" at bounding box center [645, 475] width 1 height 3
click at [654, 491] on icon "button" at bounding box center [654, 491] width 1 height 3
click at [647, 507] on div "Status/dot/green" at bounding box center [652, 506] width 57 height 10
click at [836, 575] on span "Save selection" at bounding box center [844, 576] width 50 height 10
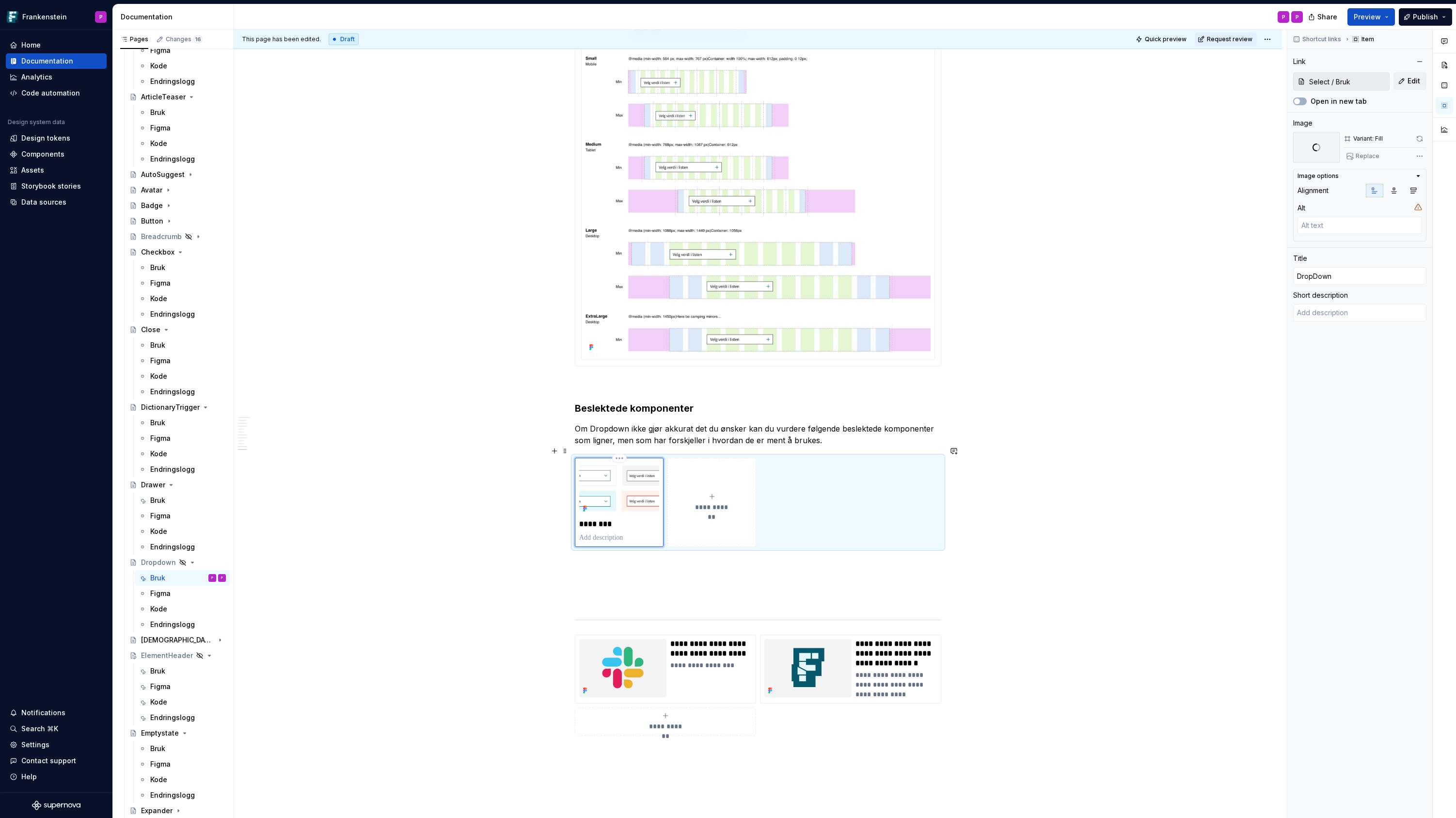
click at [606, 519] on p "********" at bounding box center [619, 524] width 80 height 10
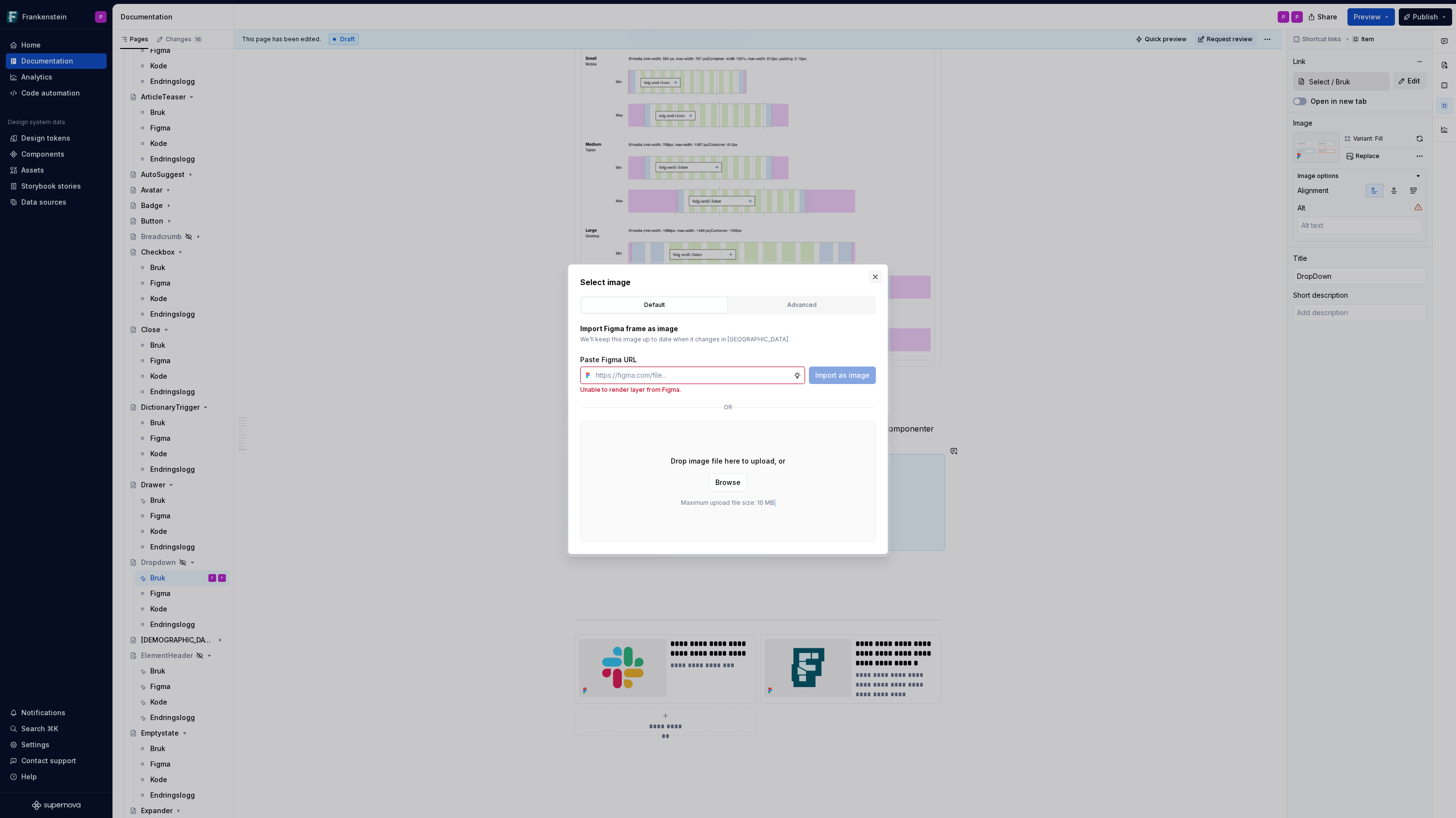
click at [871, 274] on button "button" at bounding box center [875, 276] width 14 height 14
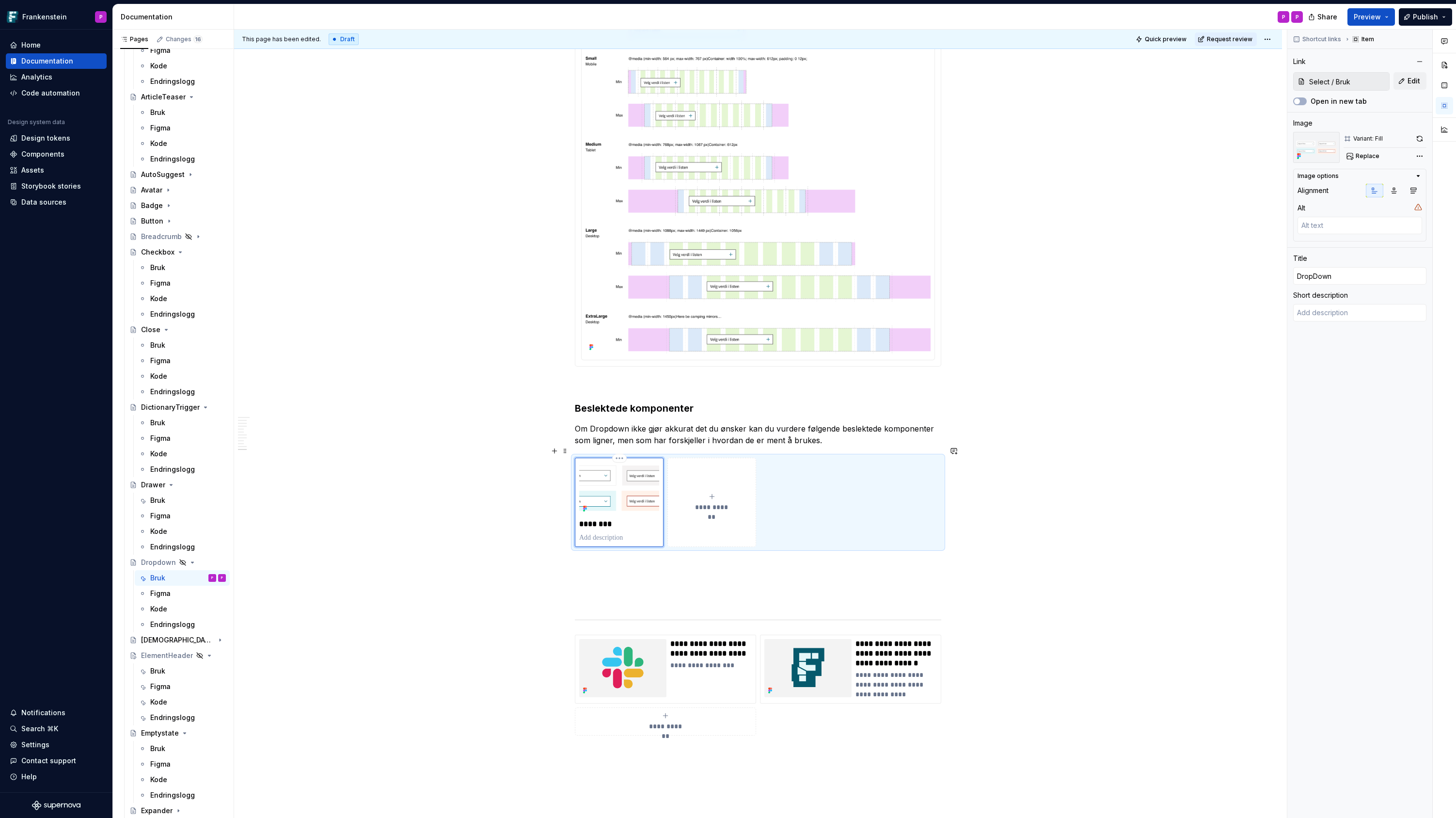
click at [631, 480] on img at bounding box center [619, 489] width 80 height 54
click at [1371, 158] on span "Replace" at bounding box center [1367, 156] width 24 height 8
type textarea "*"
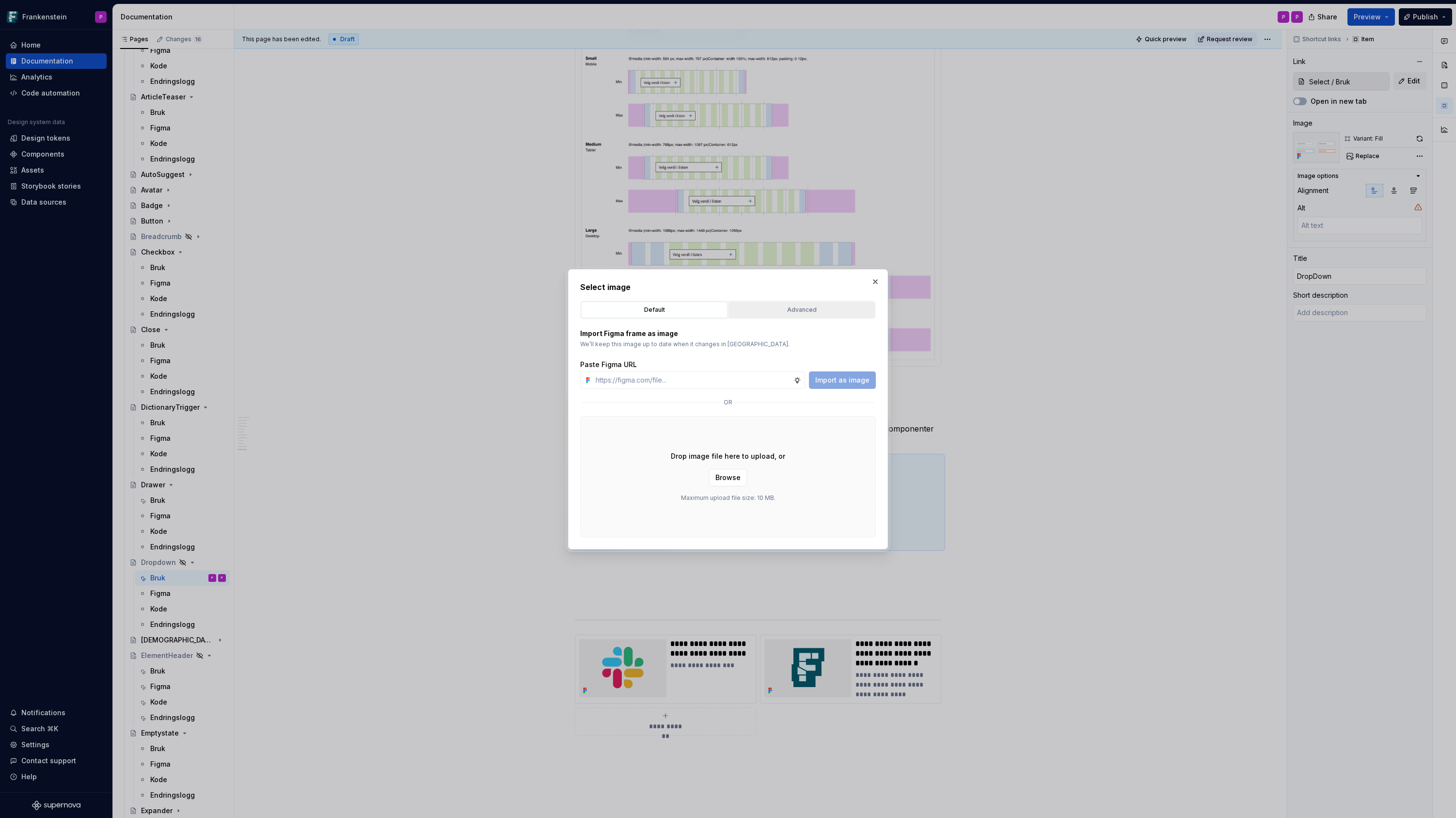
click at [813, 307] on div "Advanced" at bounding box center [802, 309] width 139 height 10
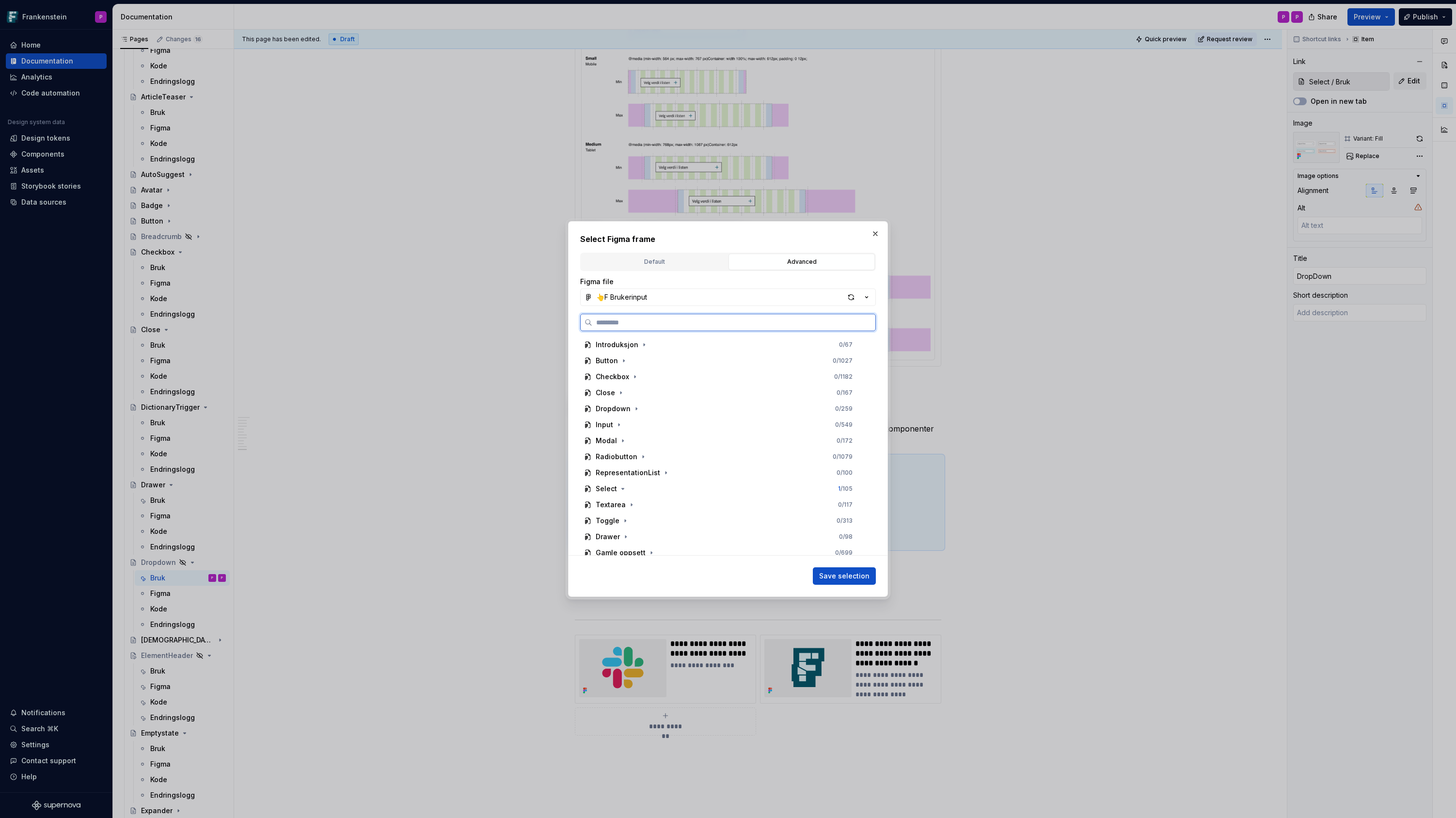
click at [698, 322] on input "search" at bounding box center [734, 322] width 283 height 10
click at [603, 325] on input "******" at bounding box center [734, 322] width 283 height 10
click at [628, 326] on input "******" at bounding box center [734, 322] width 283 height 10
type input "*****"
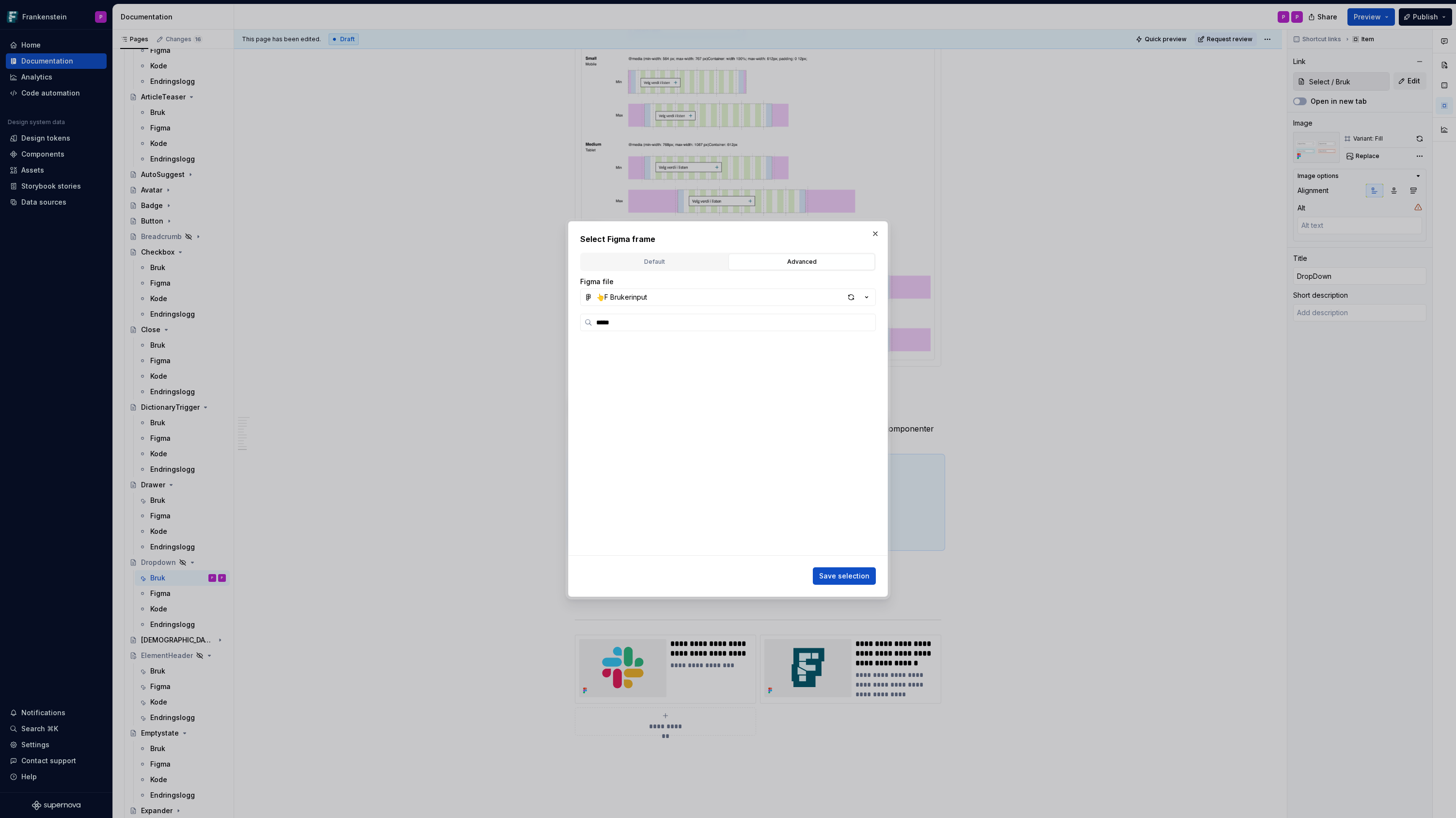
scroll to position [0, 0]
click at [878, 232] on button "button" at bounding box center [875, 233] width 14 height 14
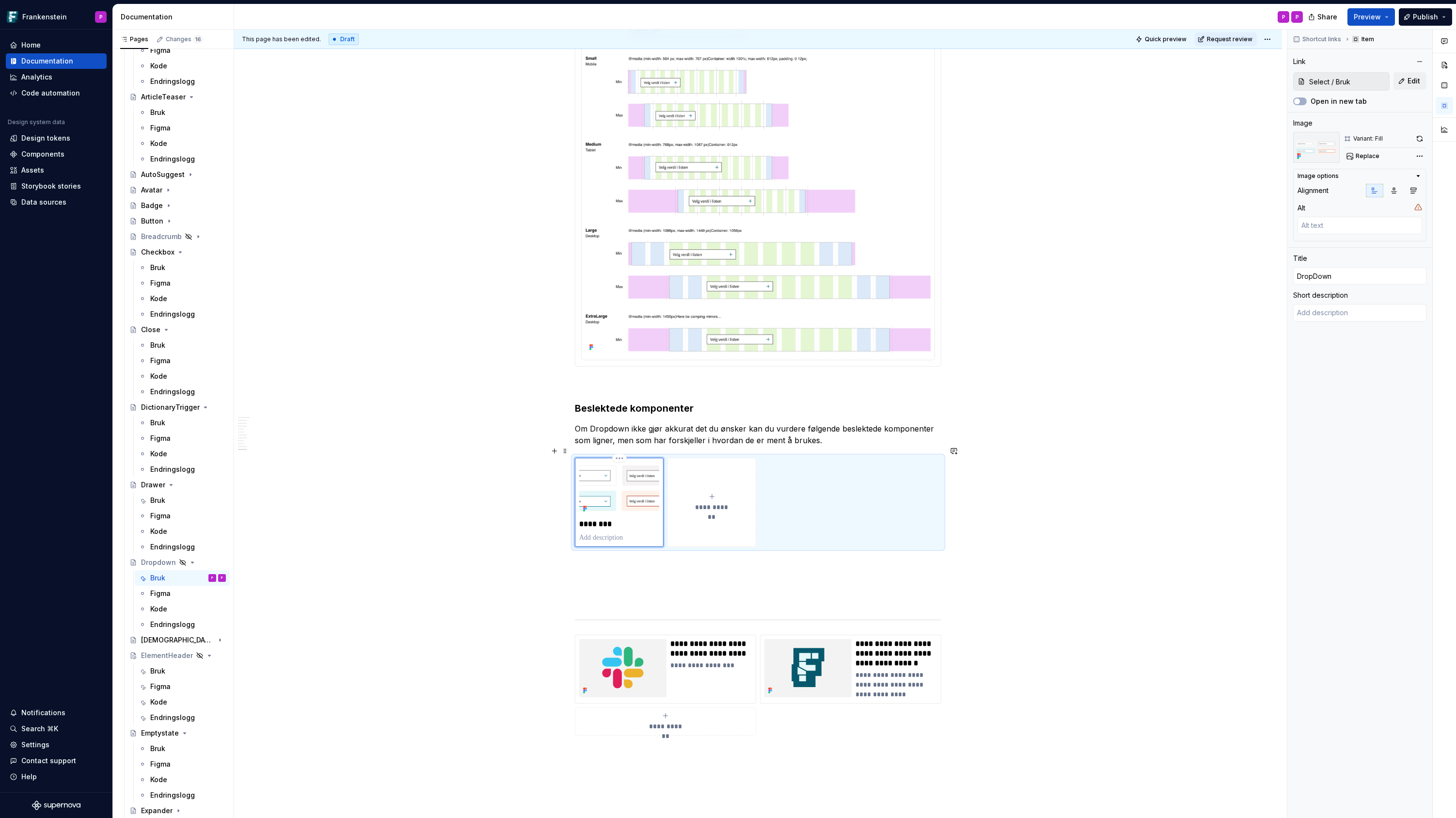
click at [616, 482] on img at bounding box center [619, 489] width 80 height 54
click at [1367, 156] on span "Replace" at bounding box center [1367, 156] width 24 height 8
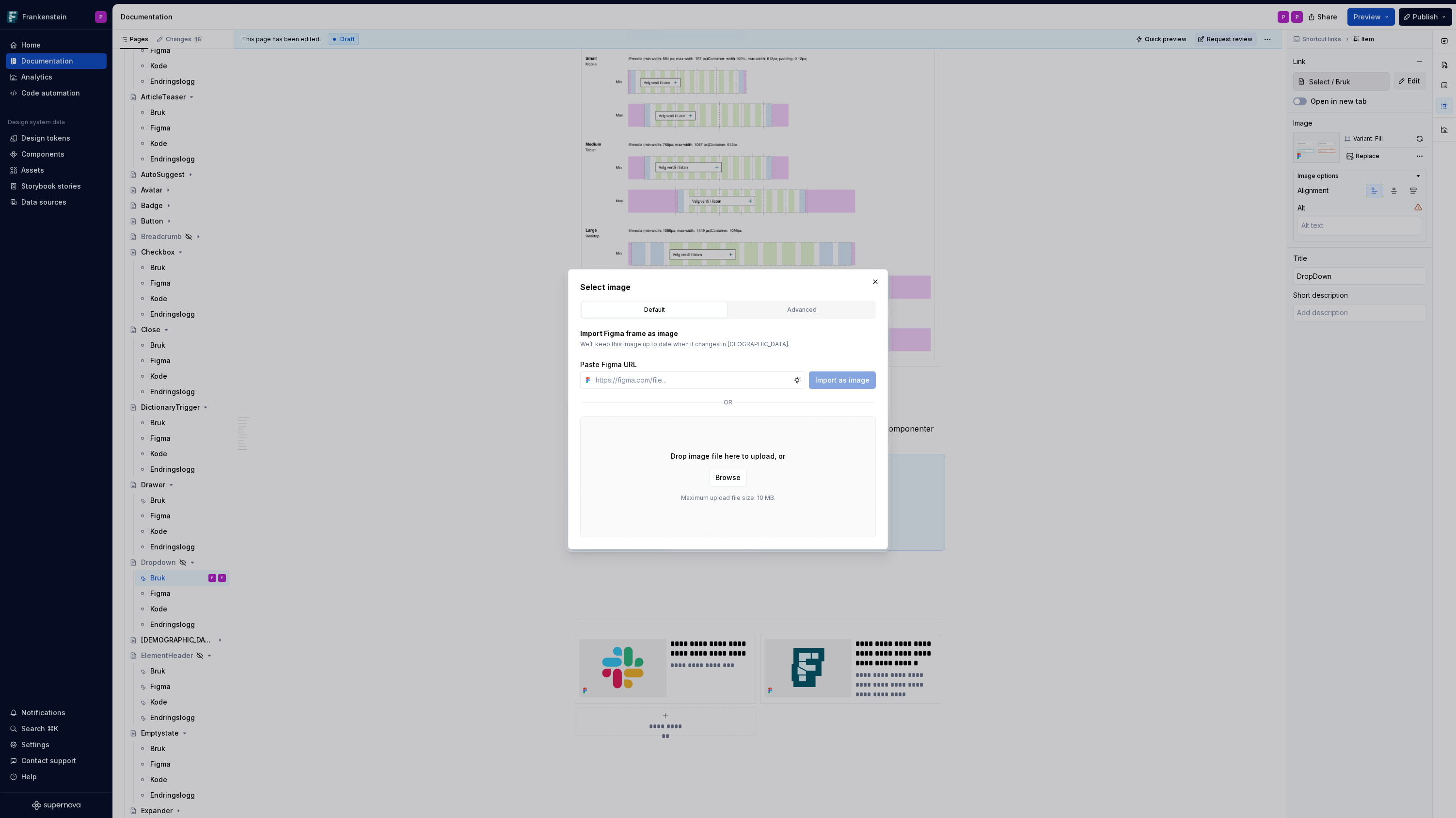
type textarea "*"
click at [787, 303] on button "Advanced" at bounding box center [802, 310] width 147 height 17
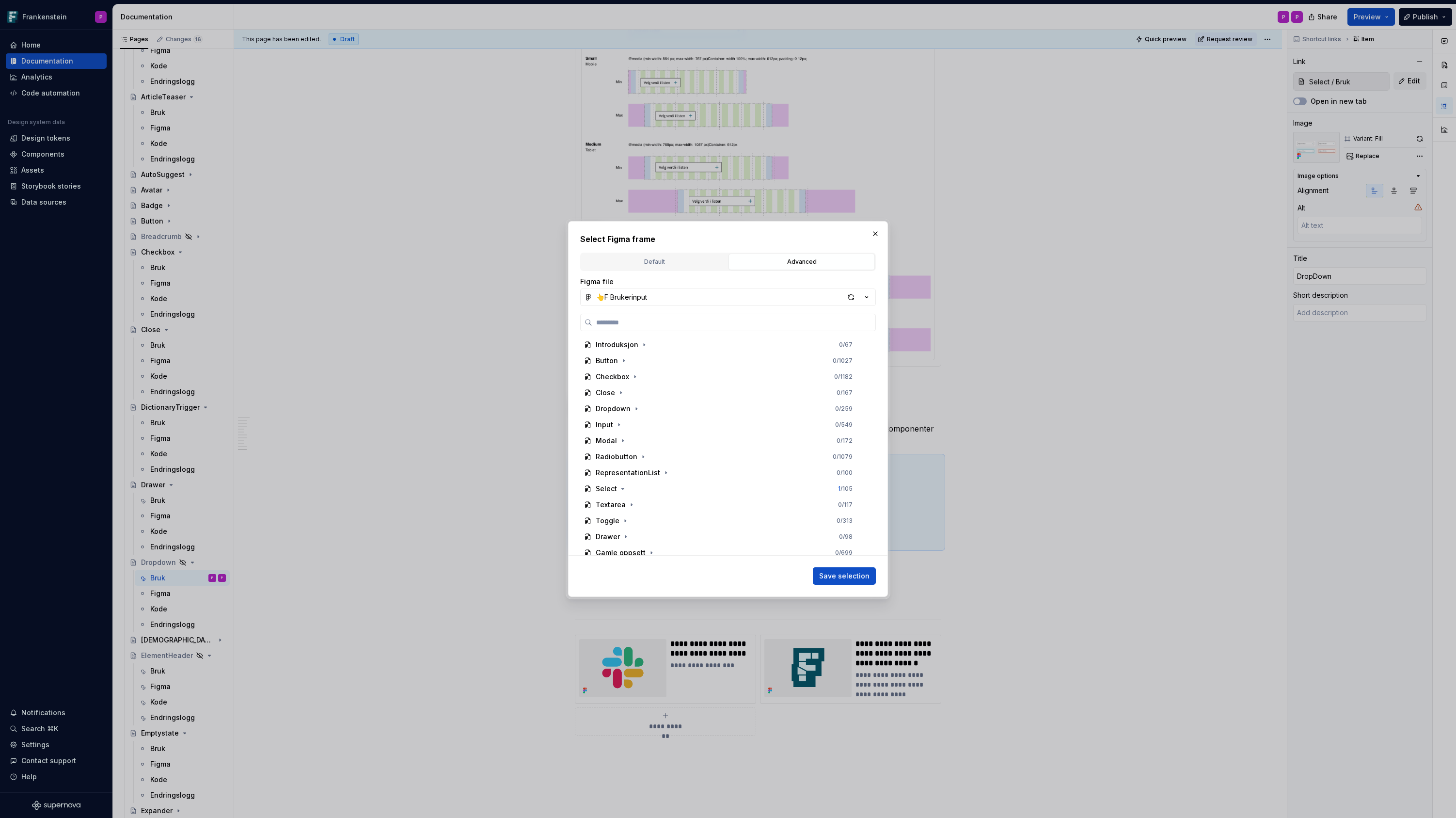
click at [722, 331] on div "Introduksjon 0 / 67 Button 0 / 1027 Checkbox 0 / 1182 Close 0 / 167 Dropdown 0 …" at bounding box center [728, 435] width 296 height 241
click at [725, 325] on input "search" at bounding box center [734, 322] width 283 height 10
paste input "**********"
type input "**********"
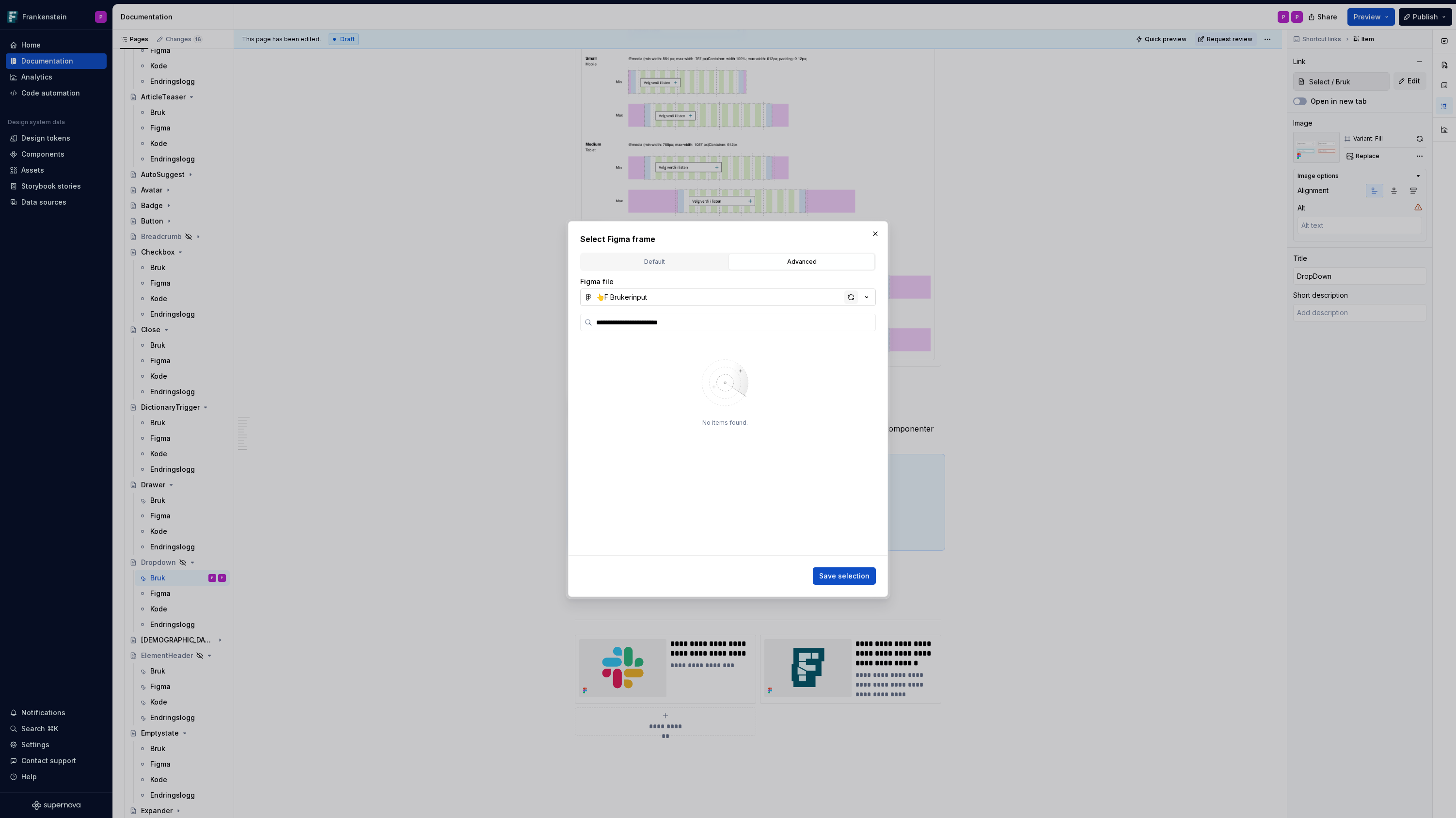
click at [845, 297] on div "button" at bounding box center [851, 297] width 14 height 14
type textarea "*"
click at [742, 322] on input "search" at bounding box center [734, 322] width 283 height 10
type input "**********"
click at [845, 300] on div "button" at bounding box center [851, 297] width 14 height 14
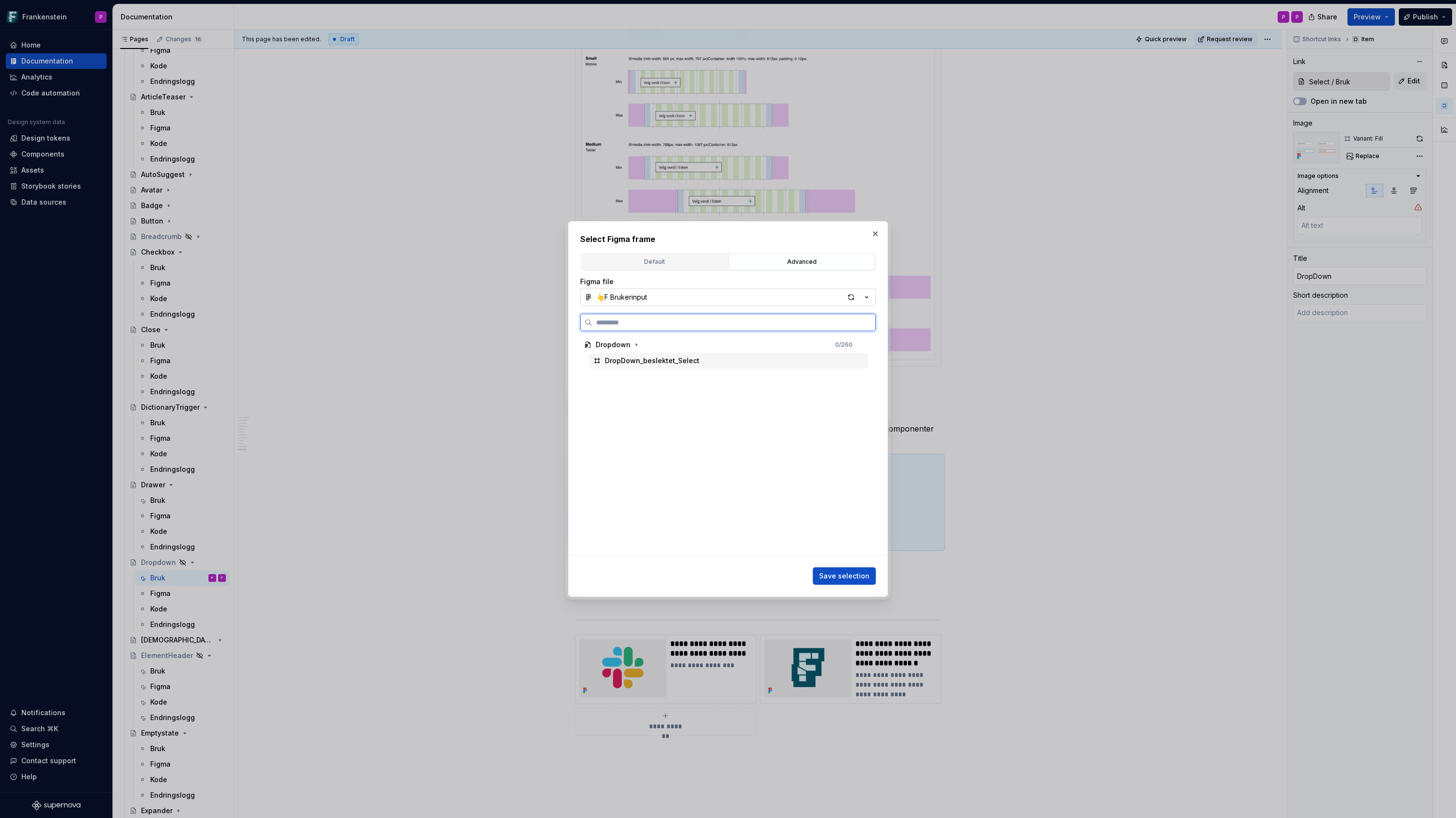
click at [844, 356] on div "DropDown_beslektet_Select" at bounding box center [729, 361] width 279 height 15
click at [832, 581] on button "Save selection" at bounding box center [844, 576] width 63 height 17
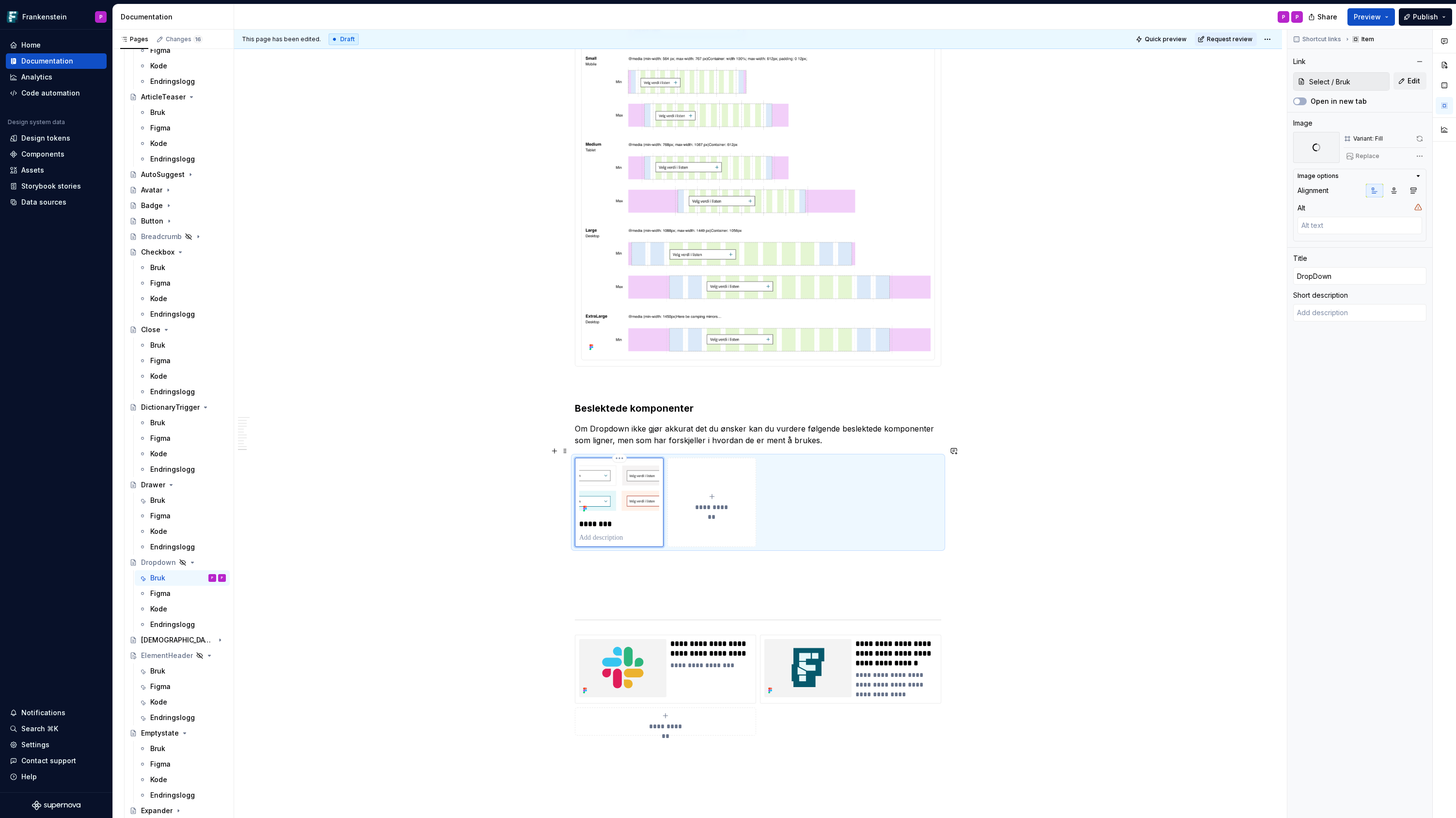
click at [611, 519] on p "********" at bounding box center [619, 524] width 80 height 10
type textarea "*"
type input "S"
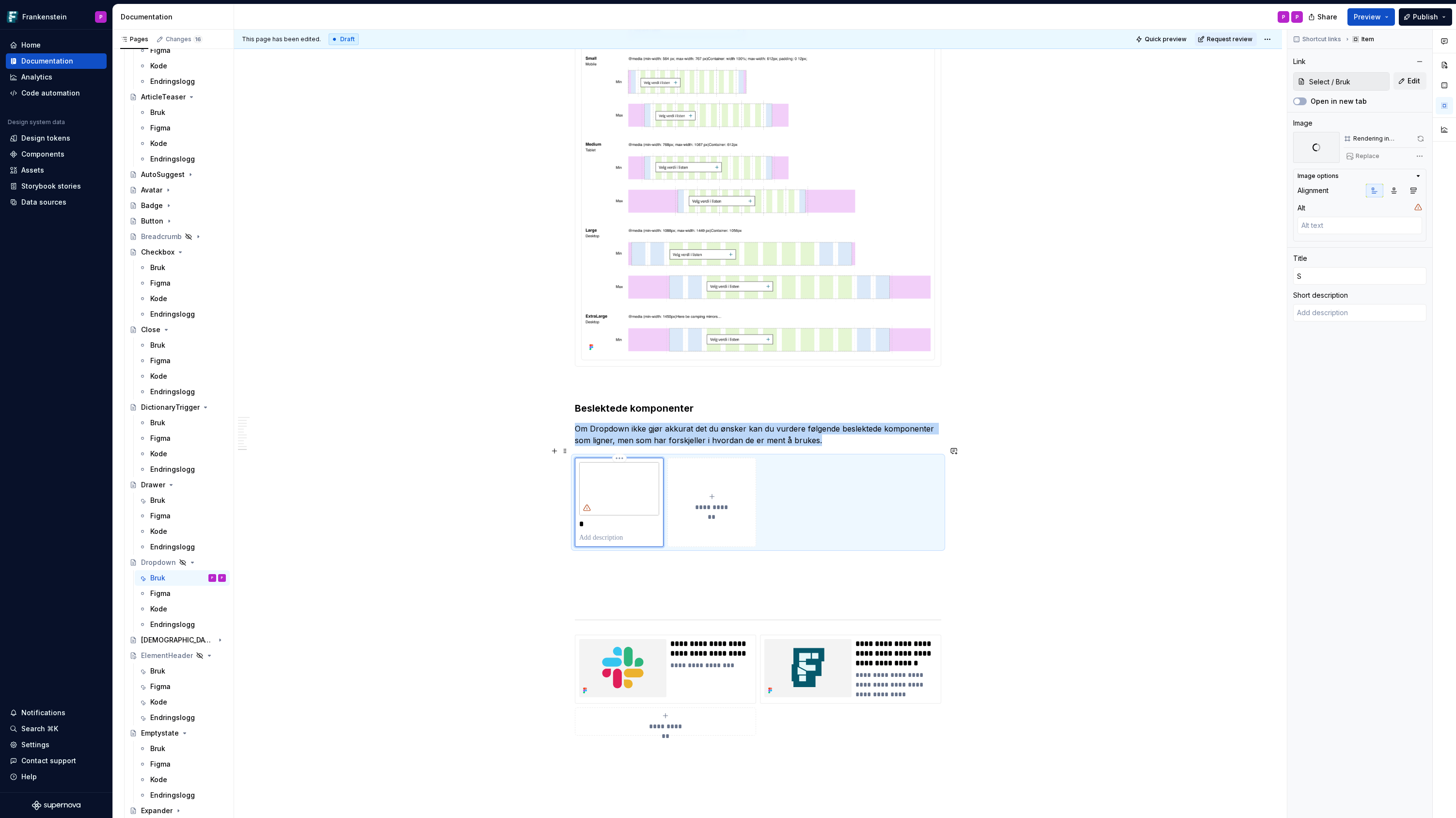
click at [596, 519] on p "*" at bounding box center [619, 524] width 80 height 10
type textarea "*"
type input "Se"
type textarea "*"
type input "Sel"
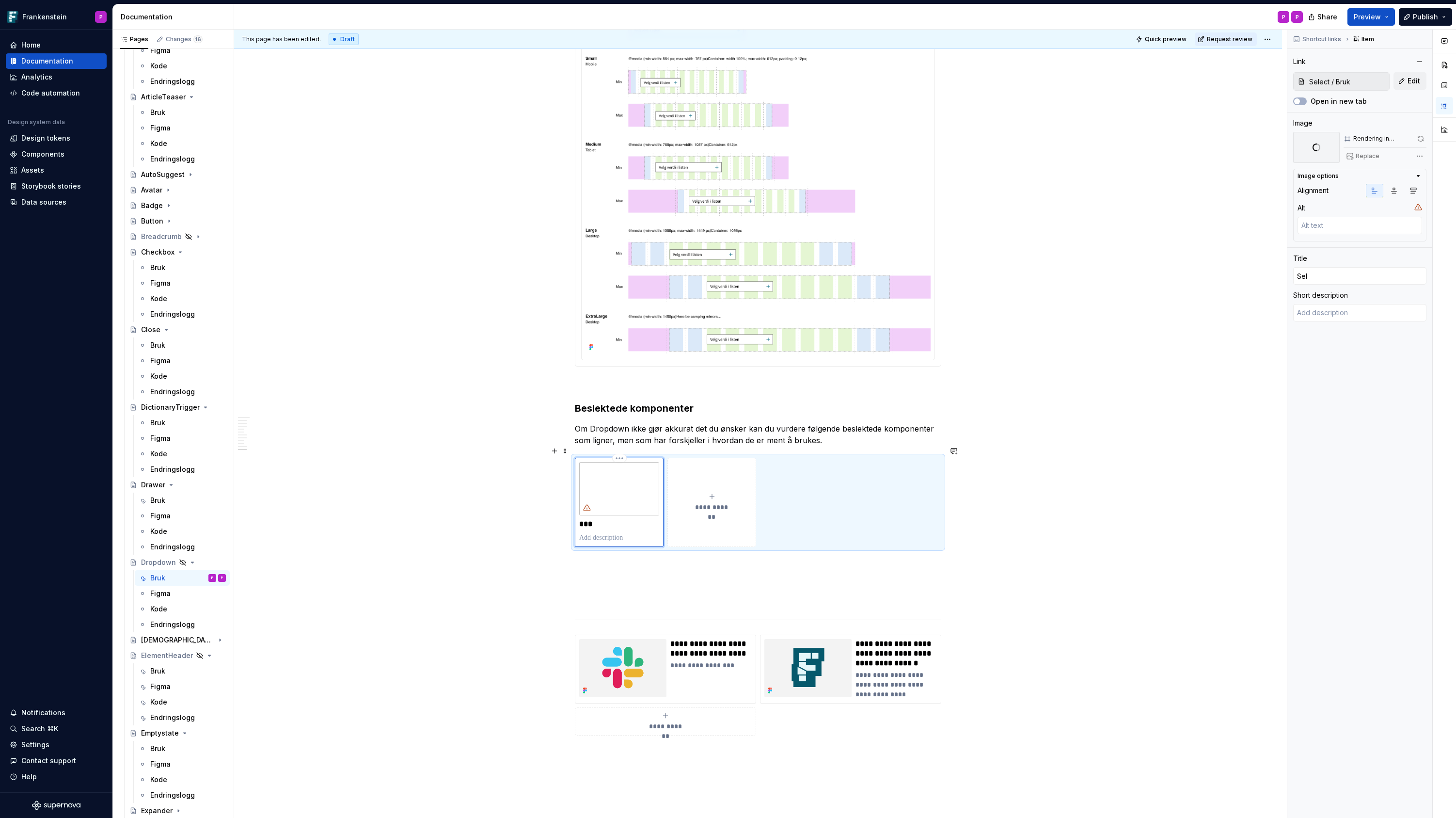
type textarea "*"
type input "Sele"
type textarea "*"
type input "Selec"
type textarea "*"
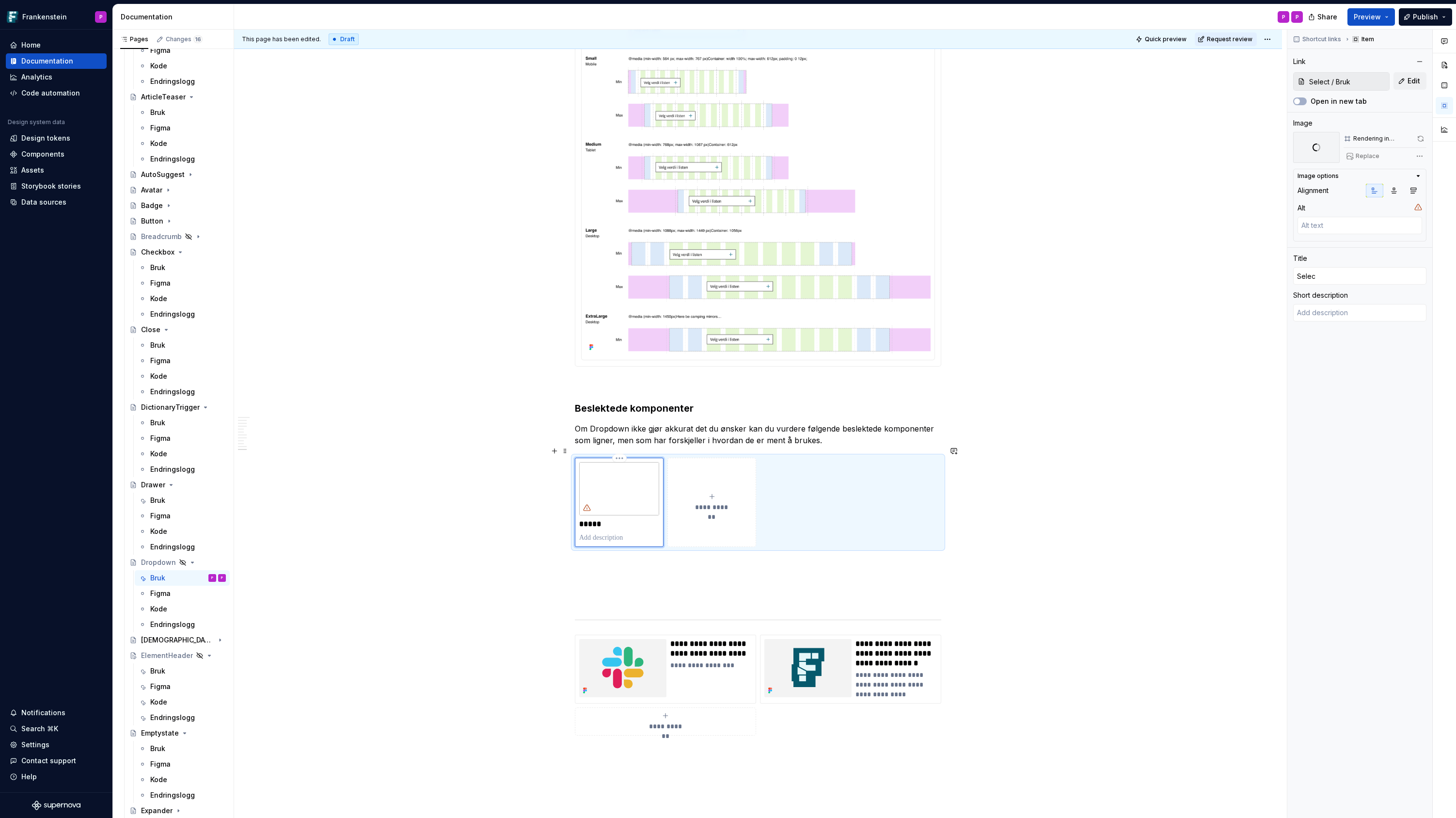
type input "Select"
click at [615, 488] on img at bounding box center [619, 489] width 80 height 54
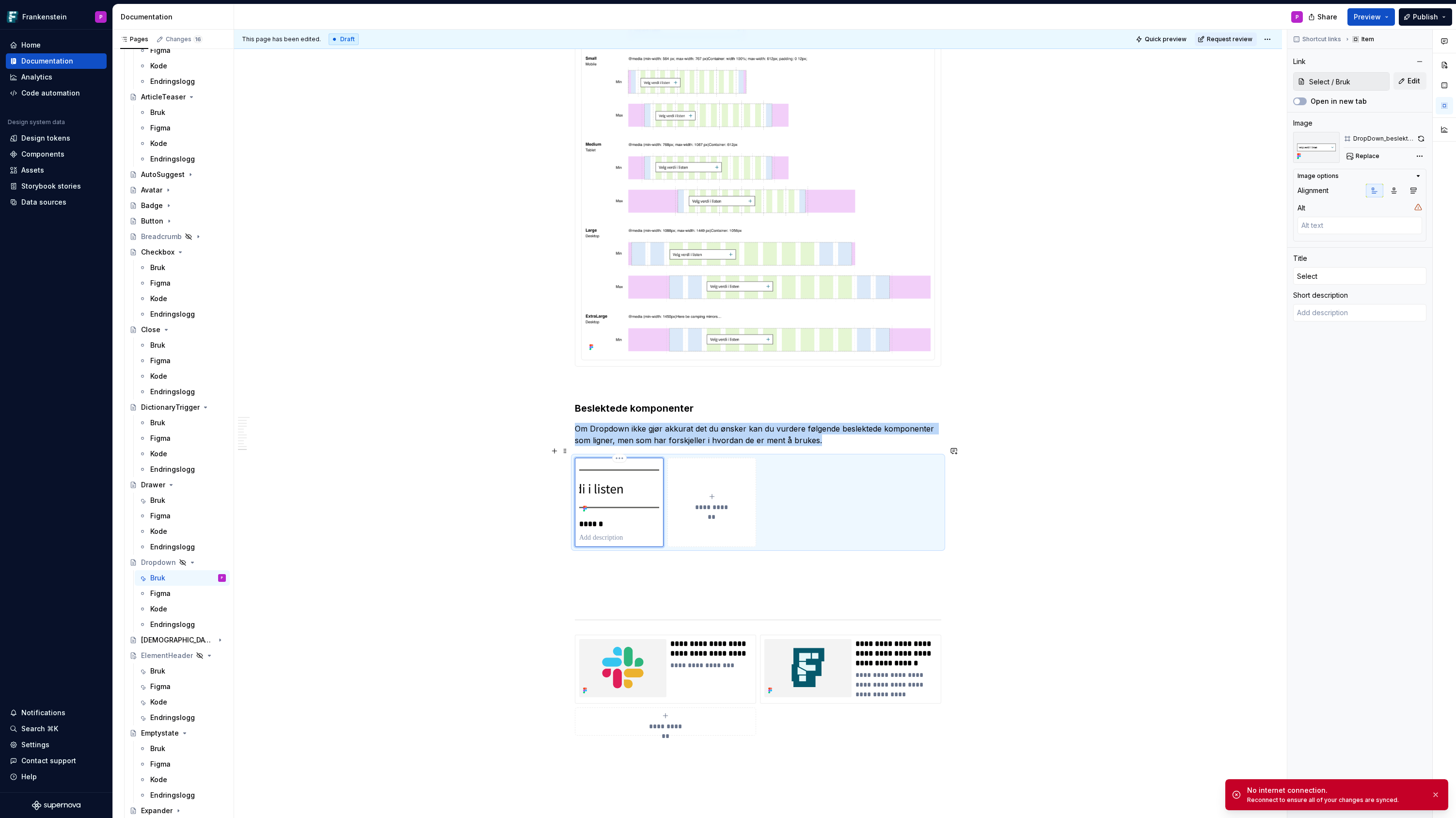
click at [637, 476] on img at bounding box center [619, 489] width 80 height 54
click at [1411, 190] on icon "button" at bounding box center [1413, 190] width 8 height 8
click at [1375, 188] on icon "button" at bounding box center [1375, 190] width 8 height 8
click at [644, 486] on img at bounding box center [619, 489] width 80 height 54
click at [1417, 139] on button "button" at bounding box center [1421, 138] width 11 height 14
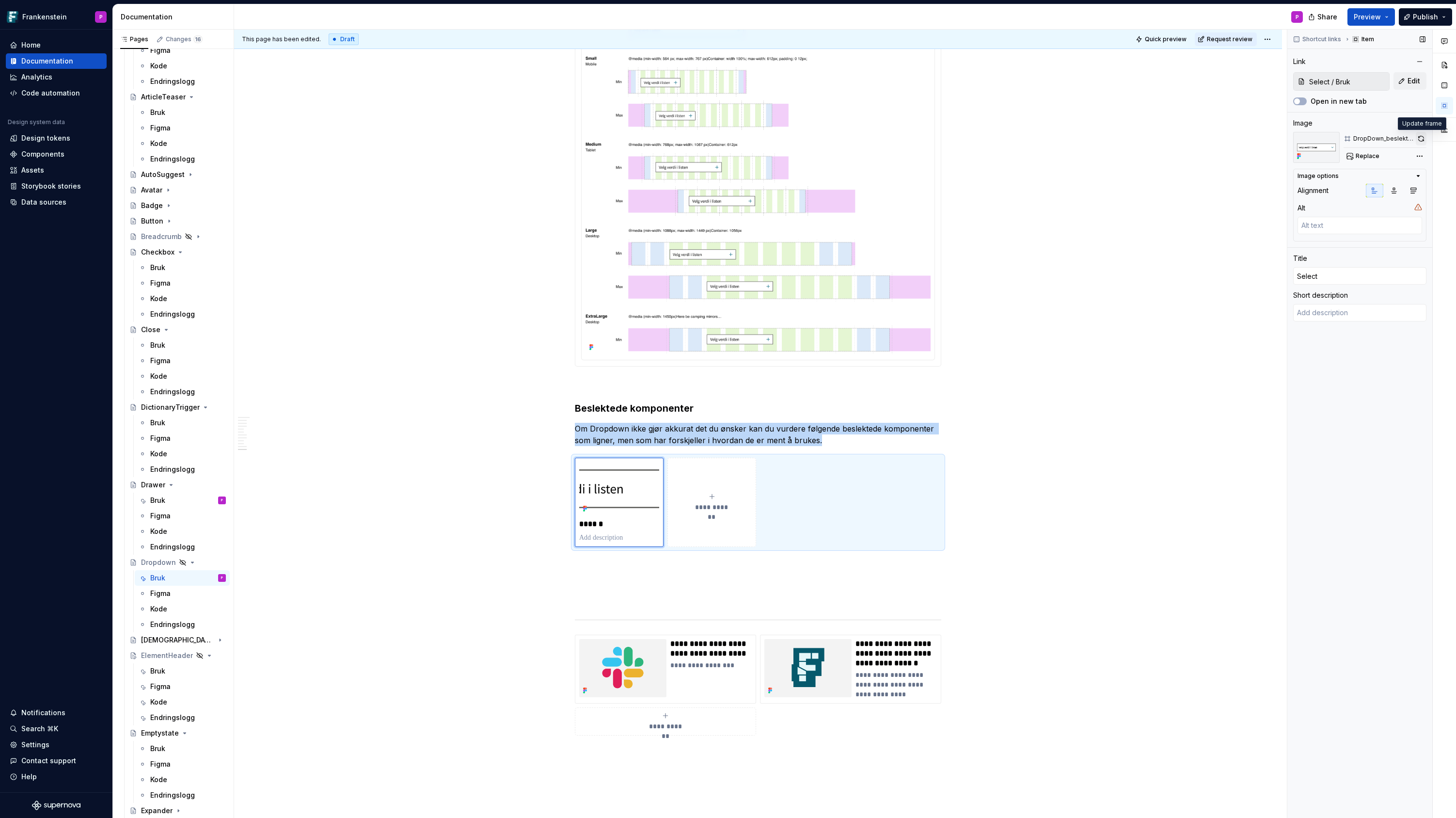
type textarea "*"
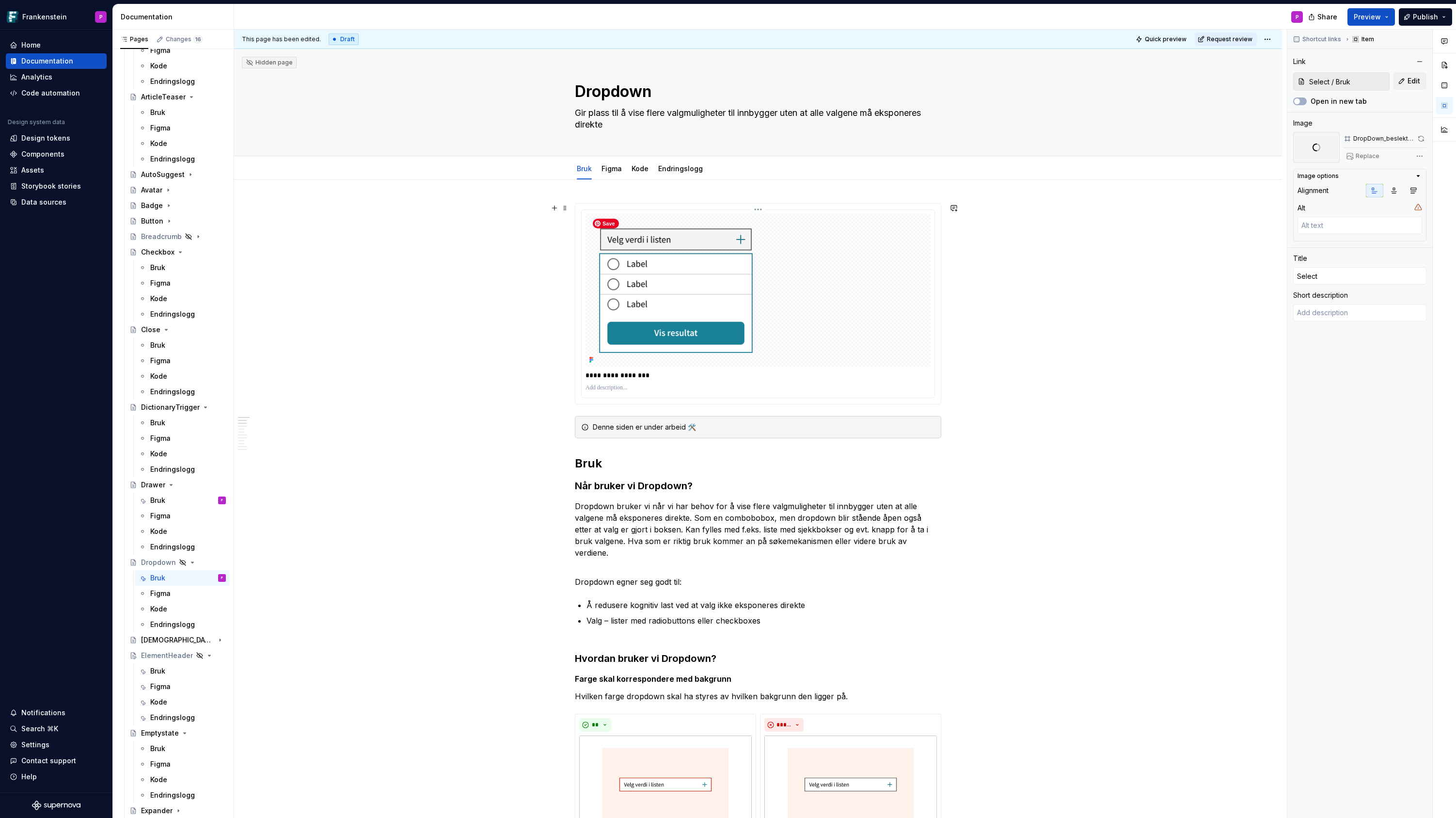
click at [862, 305] on img at bounding box center [758, 290] width 345 height 153
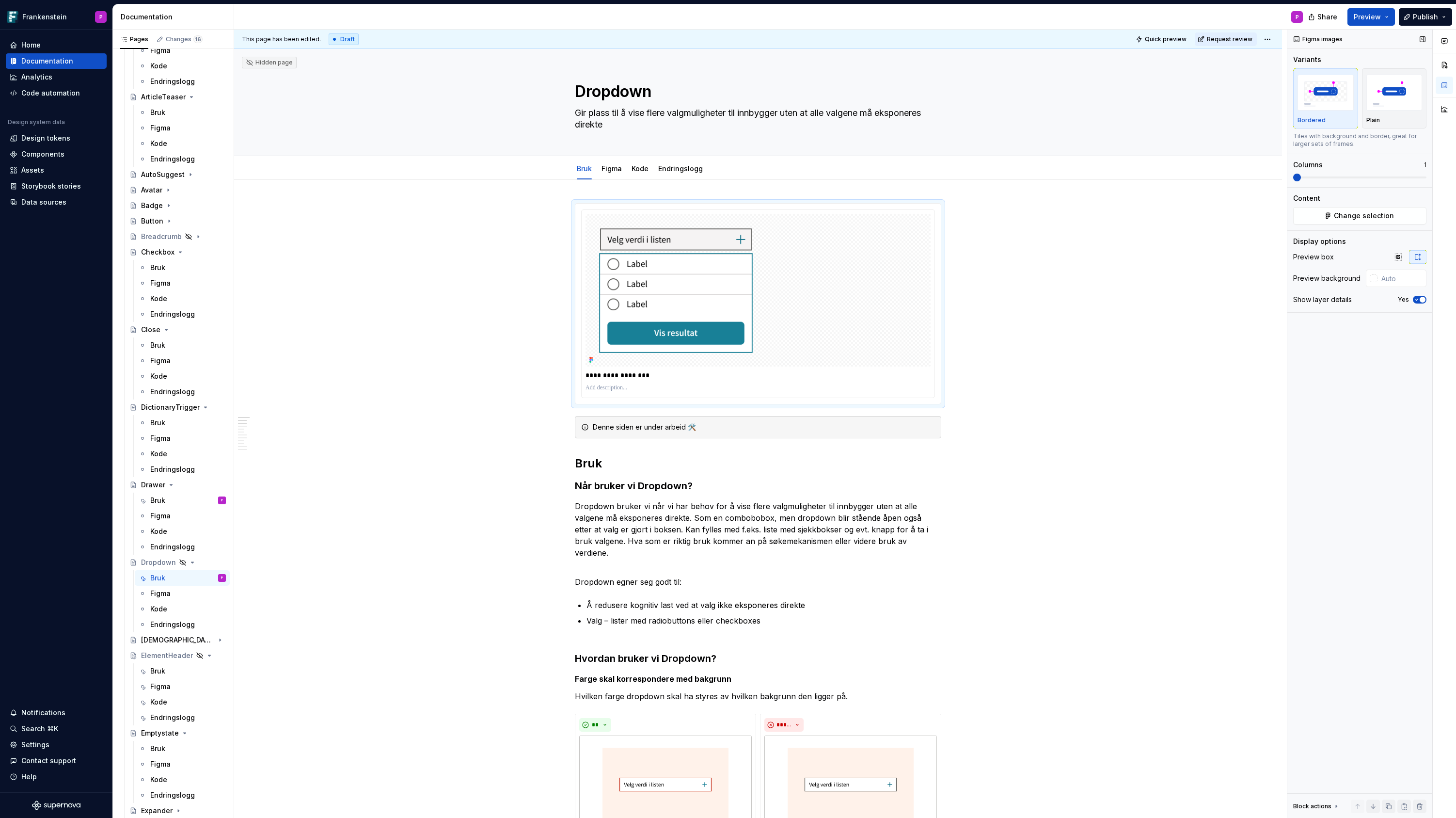
click at [1413, 300] on icon "button" at bounding box center [1417, 300] width 8 height 6
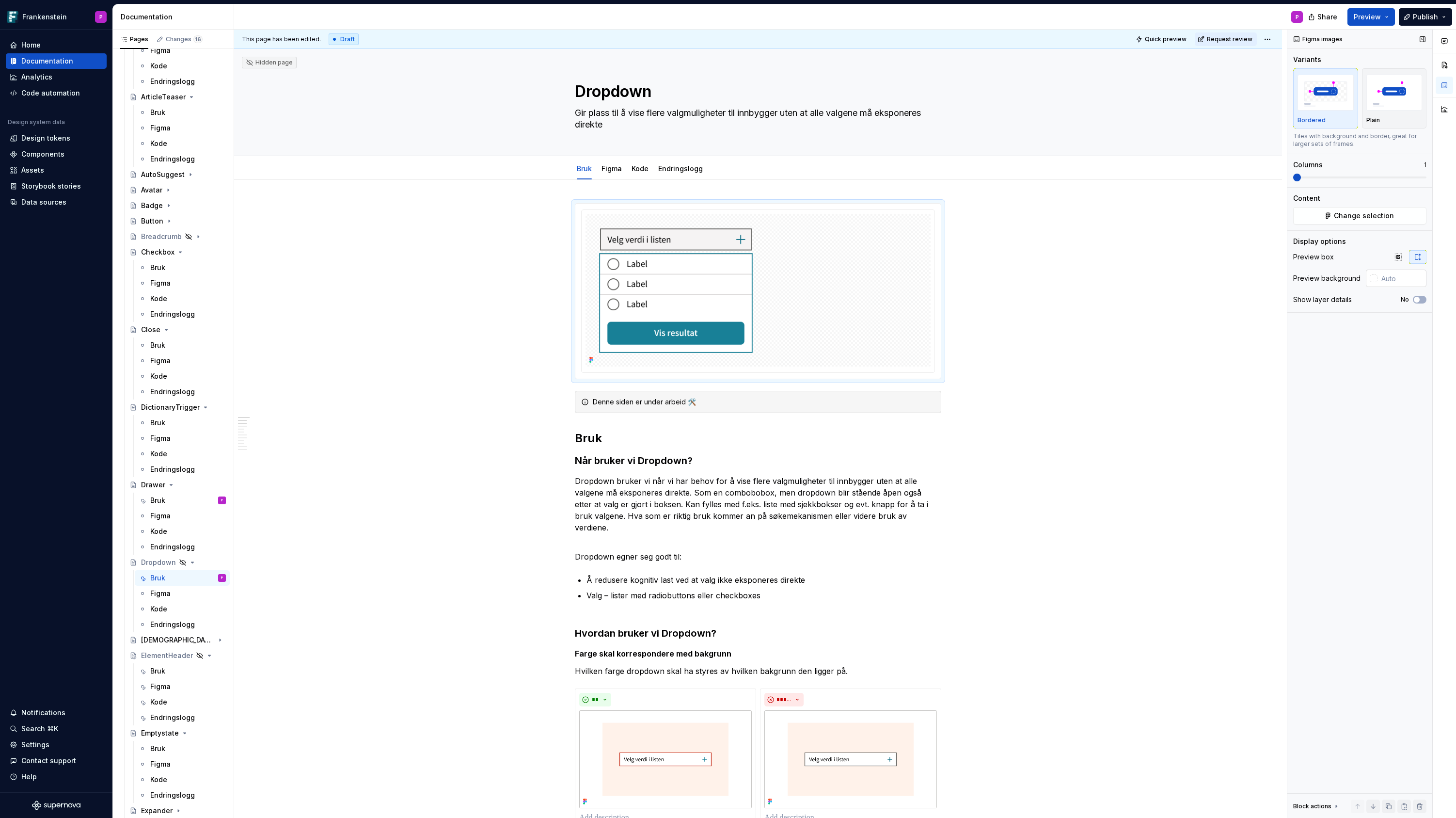
click at [1375, 278] on div at bounding box center [1373, 278] width 8 height 8
type input "#0000000D"
type input "*"
type input "#00000003"
type input "**********"
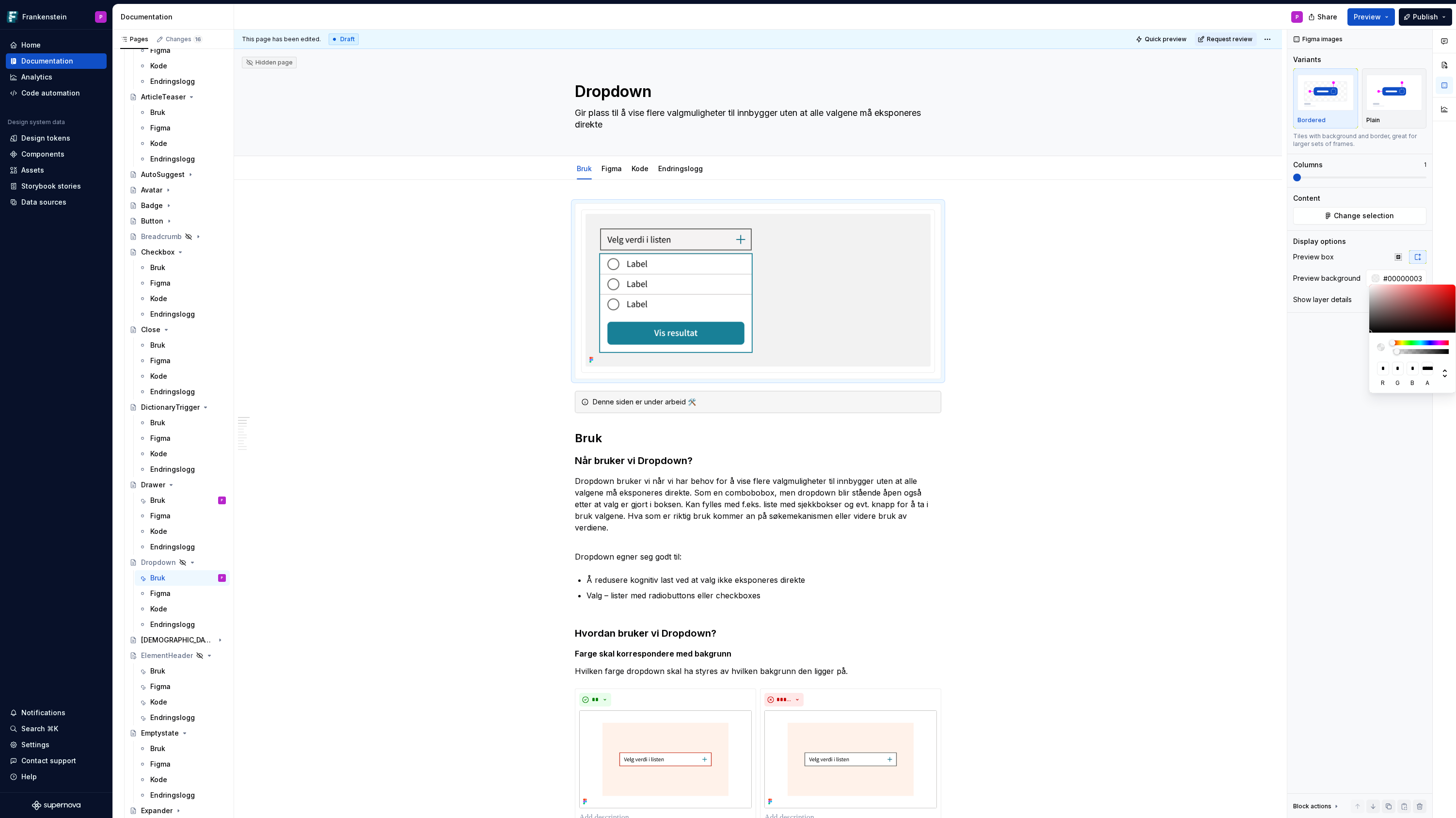
type input "#00000000"
type input "*"
drag, startPoint x: 1396, startPoint y: 352, endPoint x: 1388, endPoint y: 353, distance: 8.1
click at [1388, 353] on div at bounding box center [1412, 347] width 72 height 14
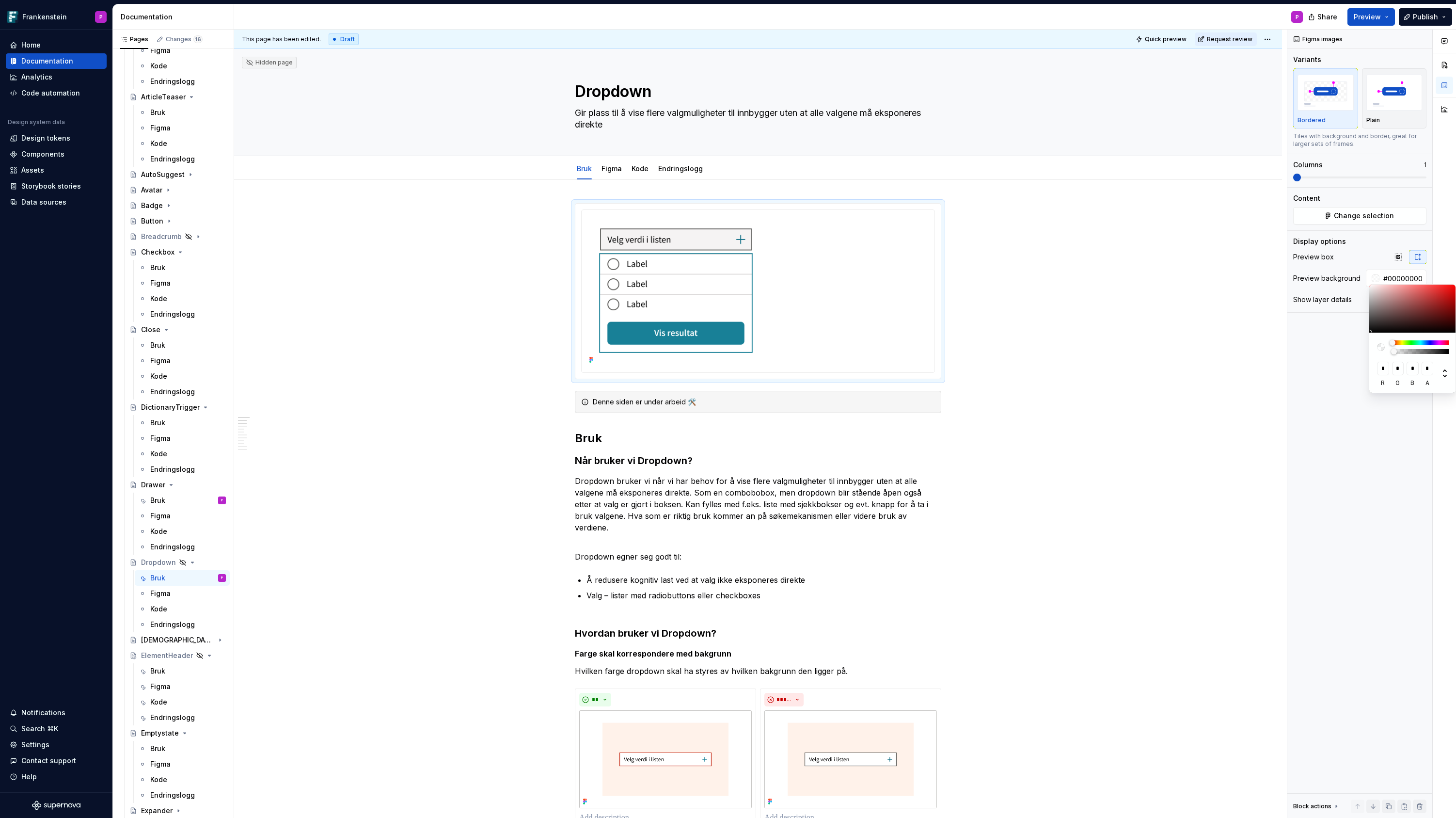
click at [1091, 354] on html "Frankenstein P Home Documentation Analytics Code automation Design system data …" at bounding box center [728, 409] width 1456 height 818
click at [625, 125] on textarea "Gir plass til å vise flere valgmuligheter til innbygger uten at alle valgene må…" at bounding box center [756, 119] width 367 height 27
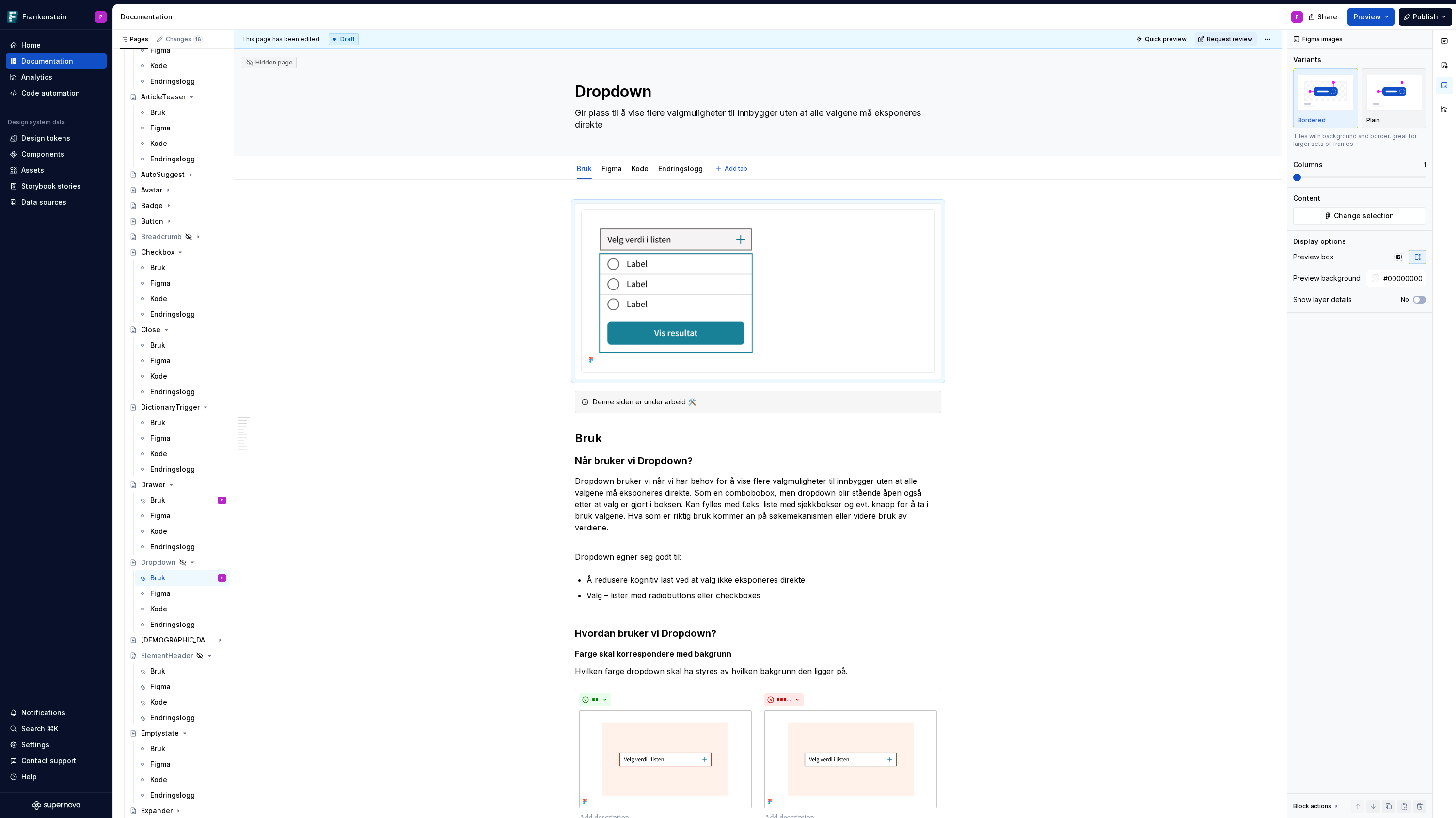
type textarea "*"
type textarea "Gir plass til å vise flere valgmuligheter til innbygger uten at alle valgene må…"
type textarea "*"
type textarea "Gir plass til å vise flere valgmuligheter til innbygger uten at alle valgene må…"
type textarea "*"
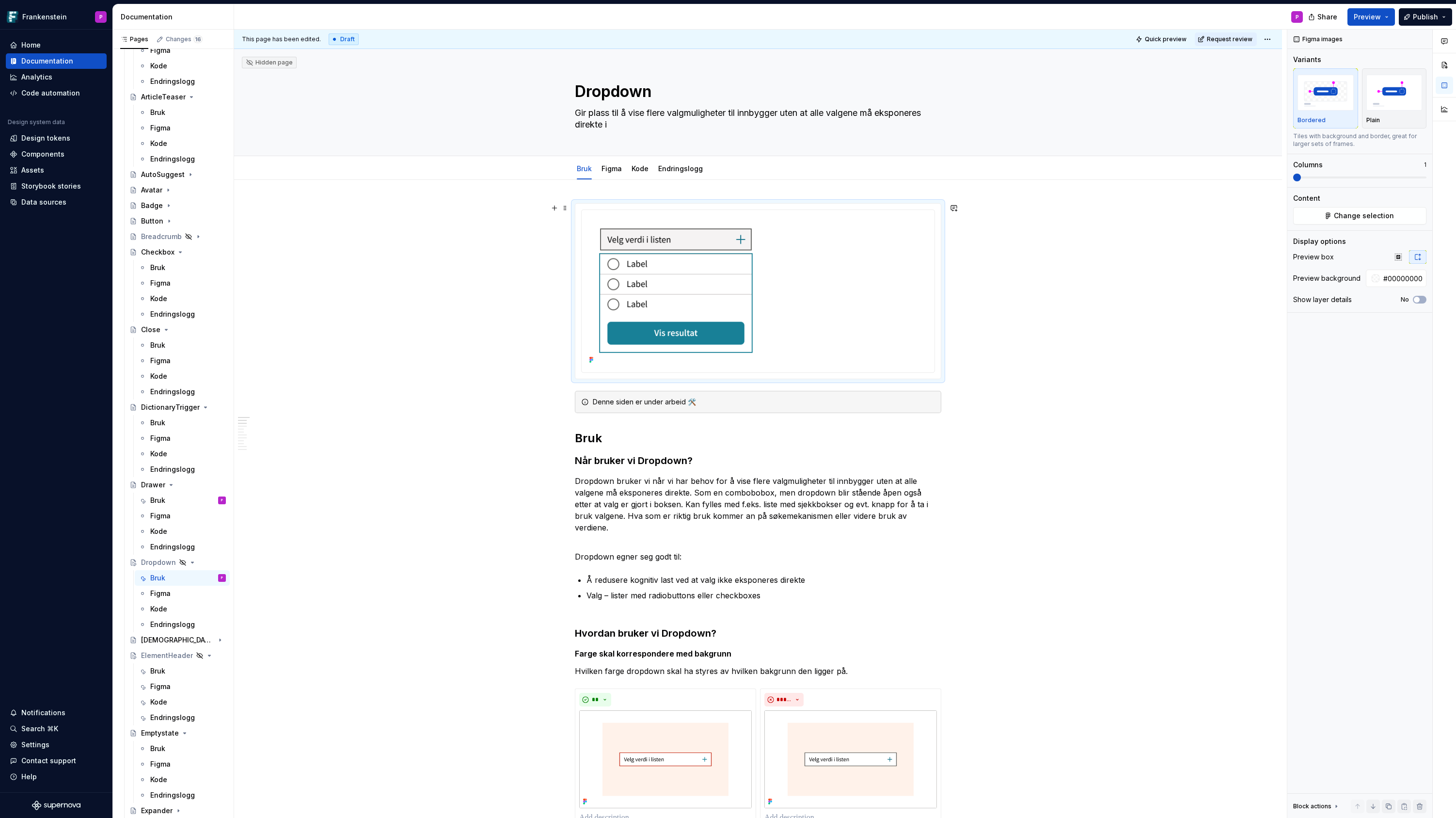
type textarea "Gir plass til å vise flere valgmuligheter til innbygger uten at alle valgene må…"
type textarea "*"
type textarea "Gir plass til å vise flere valgmuligheter til innbygger uten at alle valgene må…"
type textarea "*"
type textarea "Gir plass til å vise flere valgmuligheter til innbygger uten at alle valgene må…"
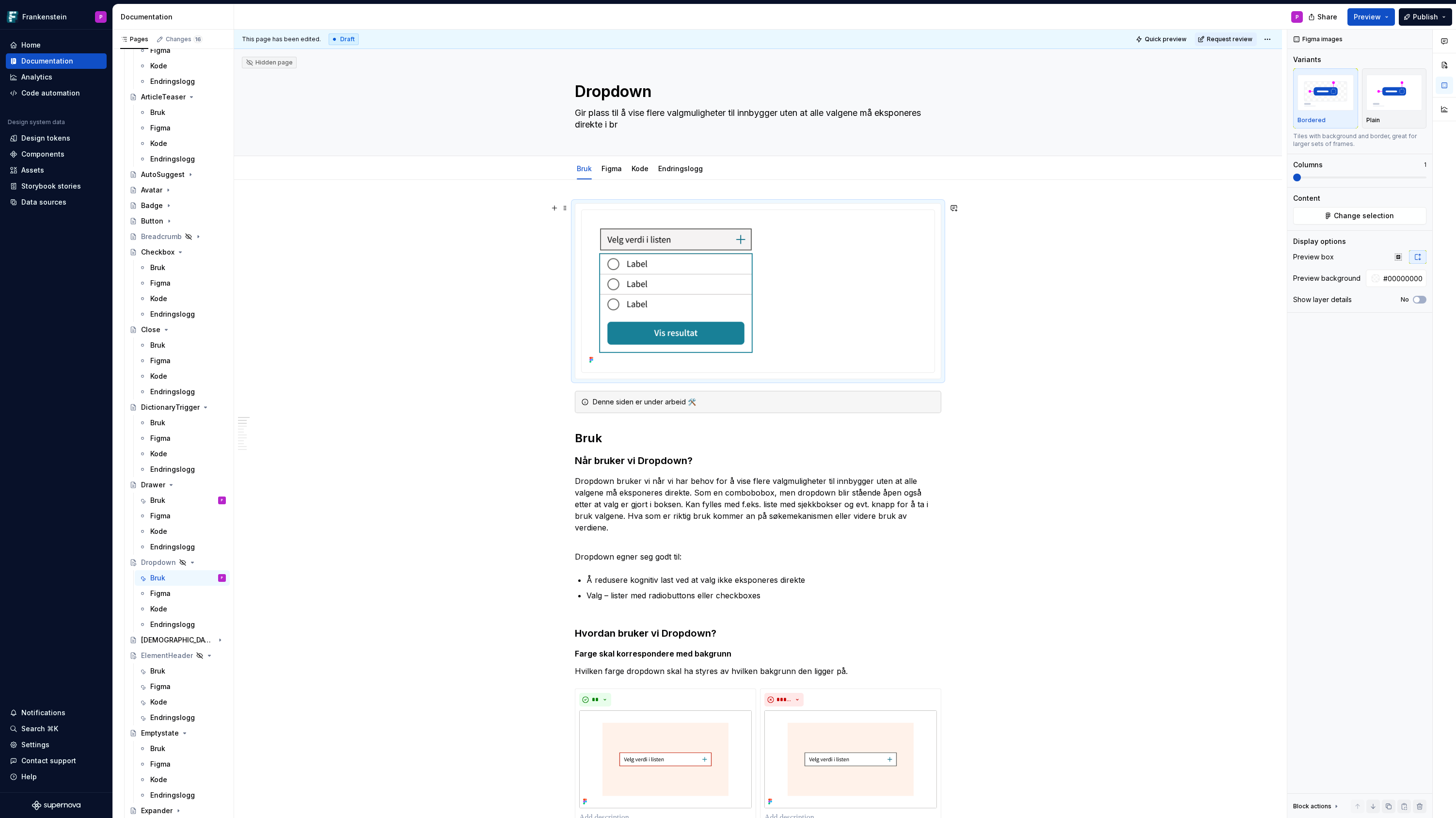
type textarea "*"
type textarea "Gir plass til å vise flere valgmuligheter til innbygger uten at alle valgene må…"
type textarea "*"
type textarea "Gir plass til å vise flere valgmuligheter til innbygger uten at alle valgene må…"
type textarea "*"
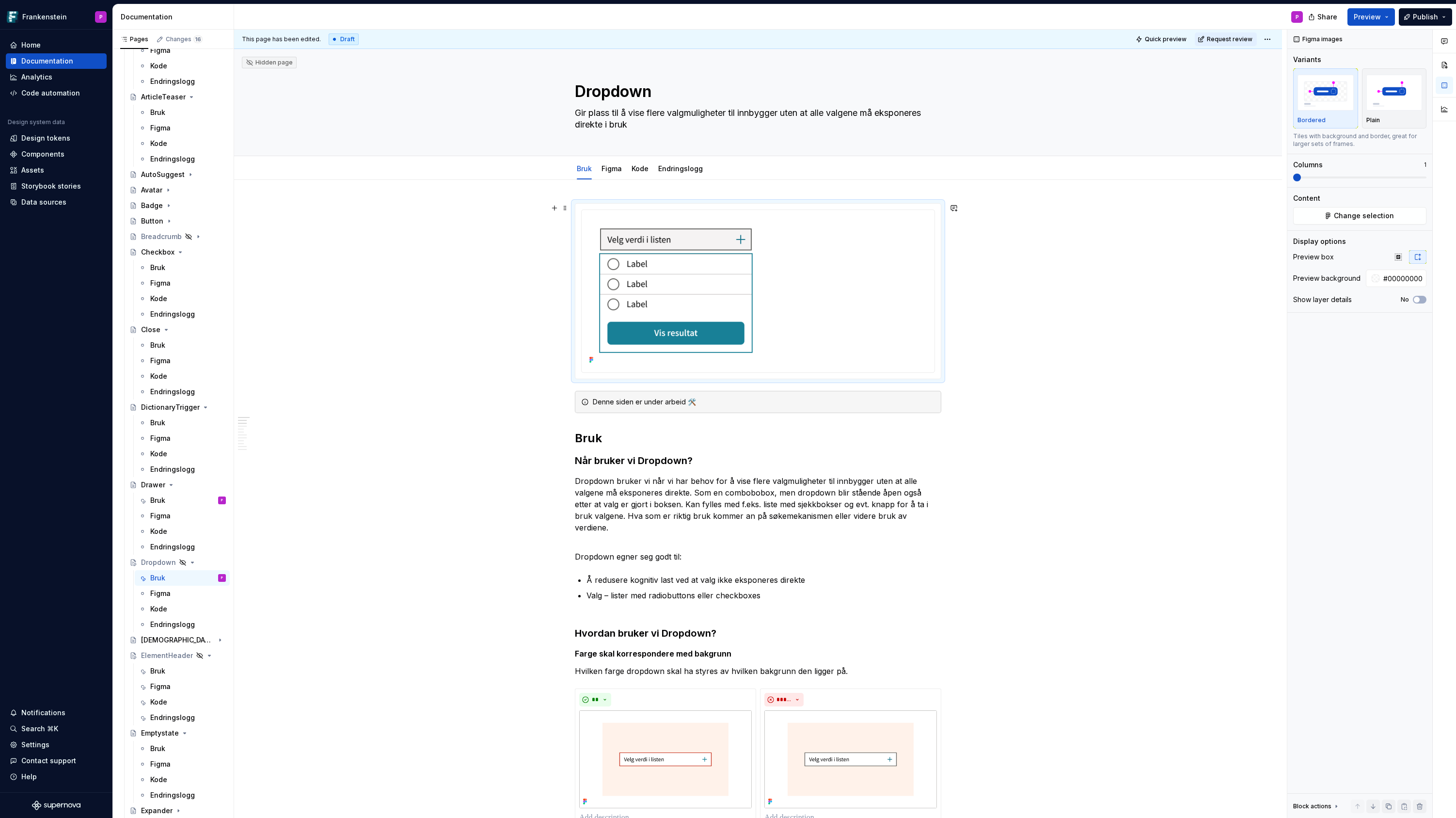
type textarea "Gir plass til å vise flere valgmuligheter til innbygger uten at alle valgene må…"
type textarea "*"
type textarea "Gir plass til å vise flere valgmuligheter til innbygger uten at alle valgene må…"
type textarea "*"
type textarea "Gir plass til å vise flere valgmuligheter til innbygger uten at alle valgene må…"
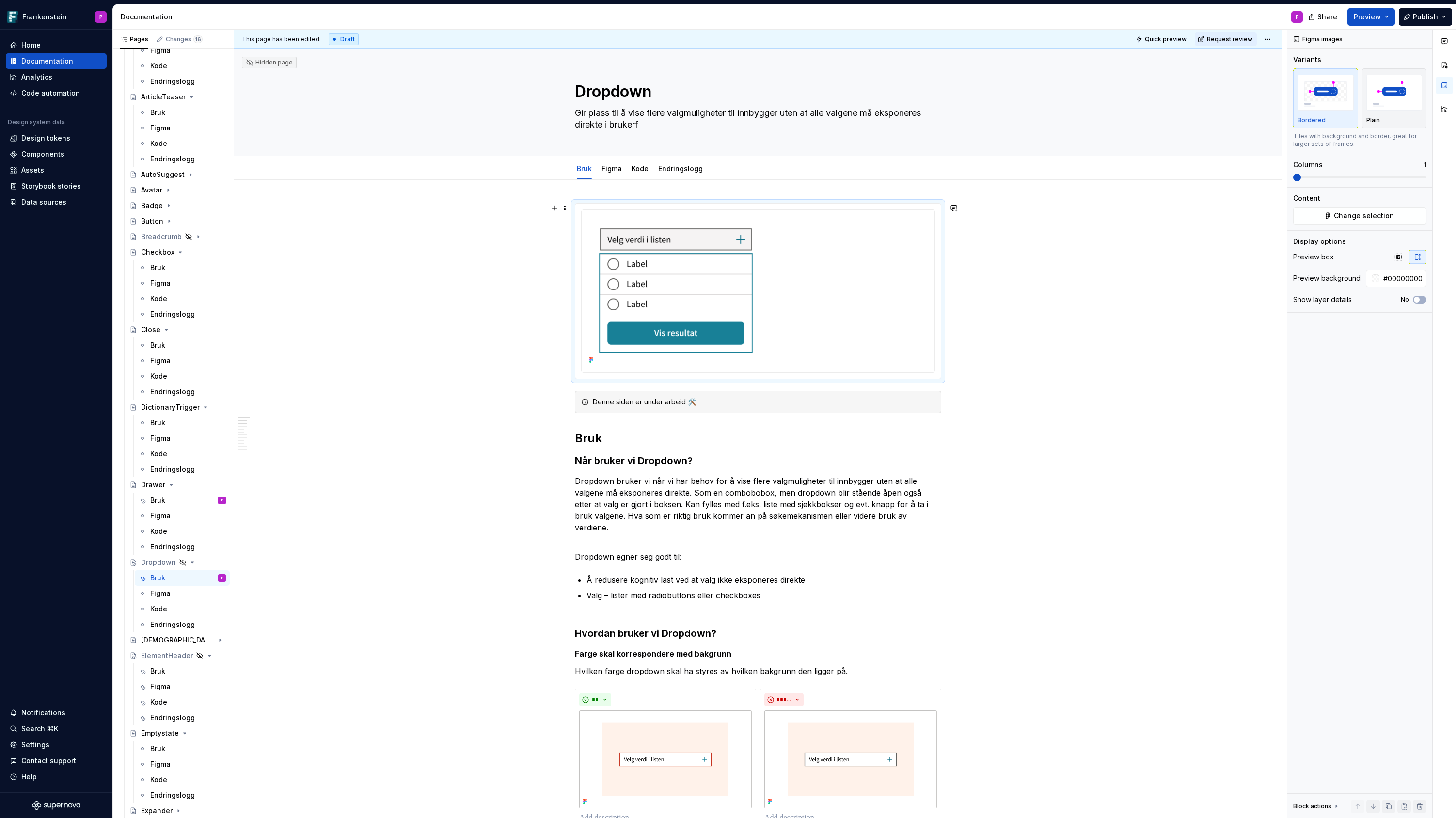
type textarea "*"
type textarea "Gir plass til å vise flere valgmuligheter til innbygger uten at alle valgene må…"
type textarea "*"
type textarea "Gir plass til å vise flere valgmuligheter til innbygger uten at alle valgene må…"
type textarea "*"
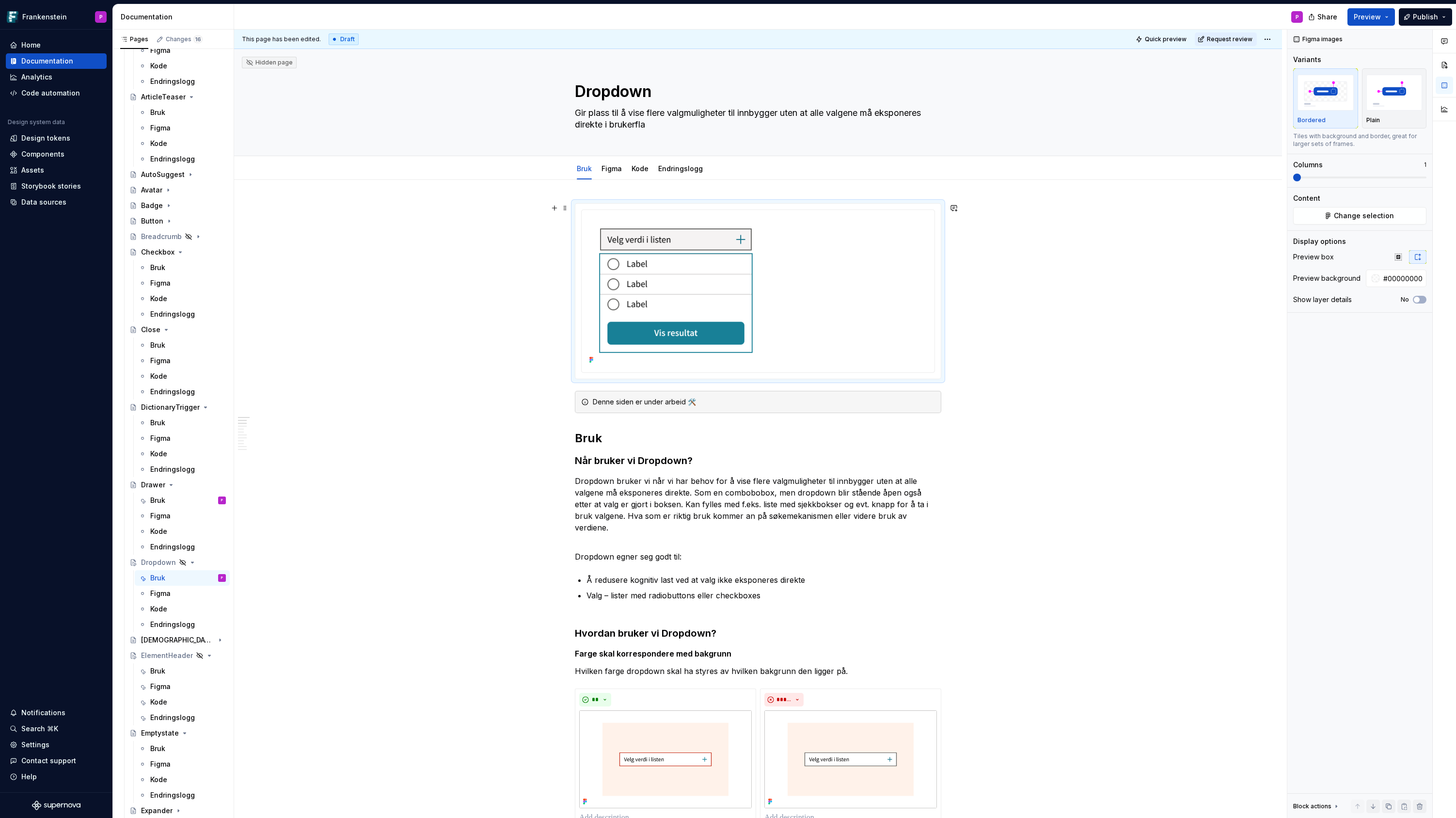
type textarea "Gir plass til å vise flere valgmuligheter til innbygger uten at alle valgene må…"
type textarea "*"
type textarea "Gir plass til å vise flere valgmuligheter til innbygger uten at alle valgene må…"
type textarea "*"
type textarea "Gir plass til å vise flere valgmuligheter til innbygger uten at alle valgene må…"
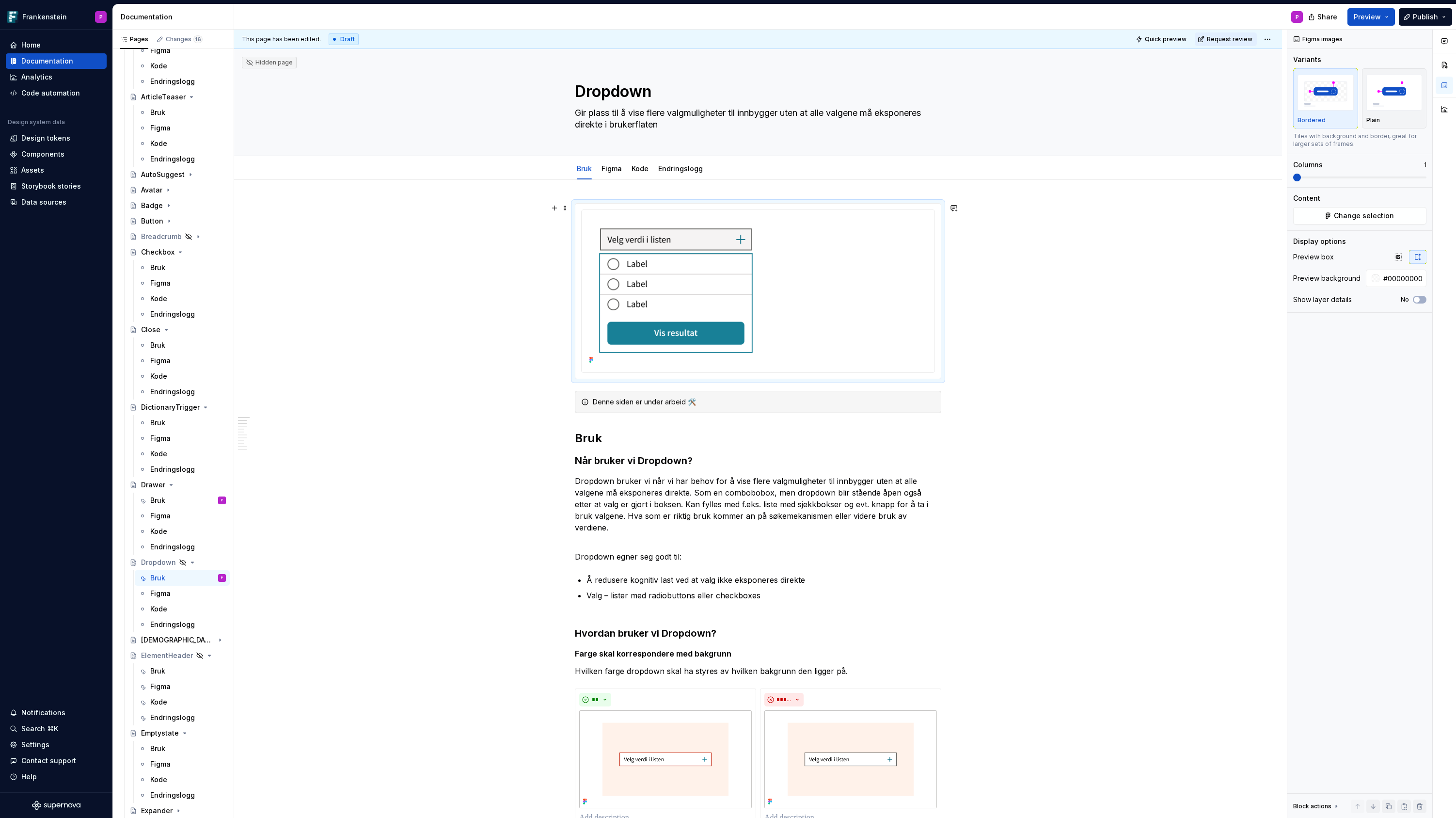
type textarea "*"
type textarea "Gir plass til å vise flere valgmuligheter til innbygger uten at alle valgene må…"
type textarea "*"
type textarea "Gir plass til å vise flere valgmuligheter til innbygger uten at alle valgene må…"
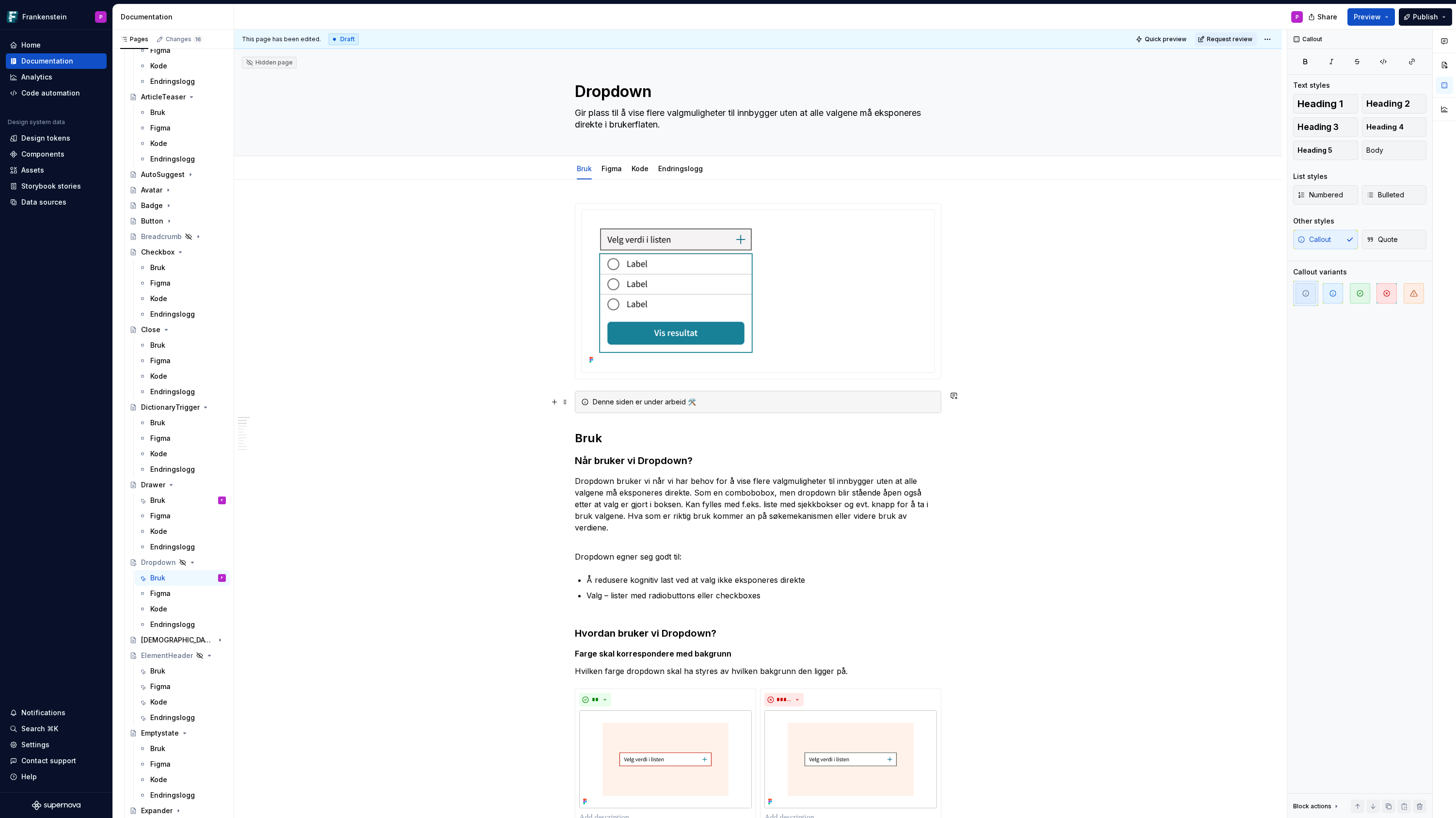
click at [830, 400] on div "Denne siden er under arbeid 🛠️" at bounding box center [763, 402] width 342 height 10
click at [565, 404] on span at bounding box center [565, 402] width 8 height 14
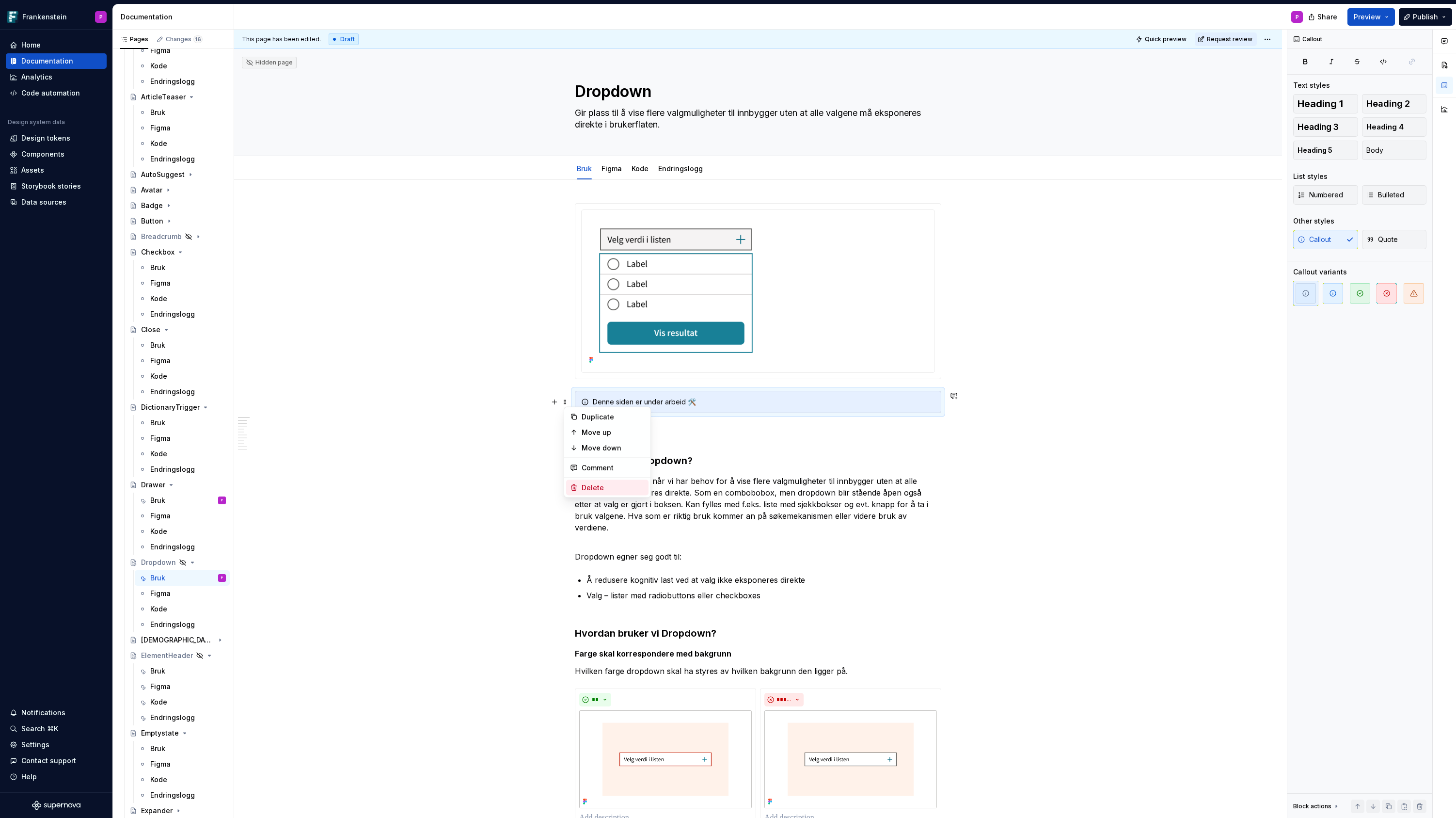
click at [586, 484] on div "Delete" at bounding box center [613, 487] width 63 height 10
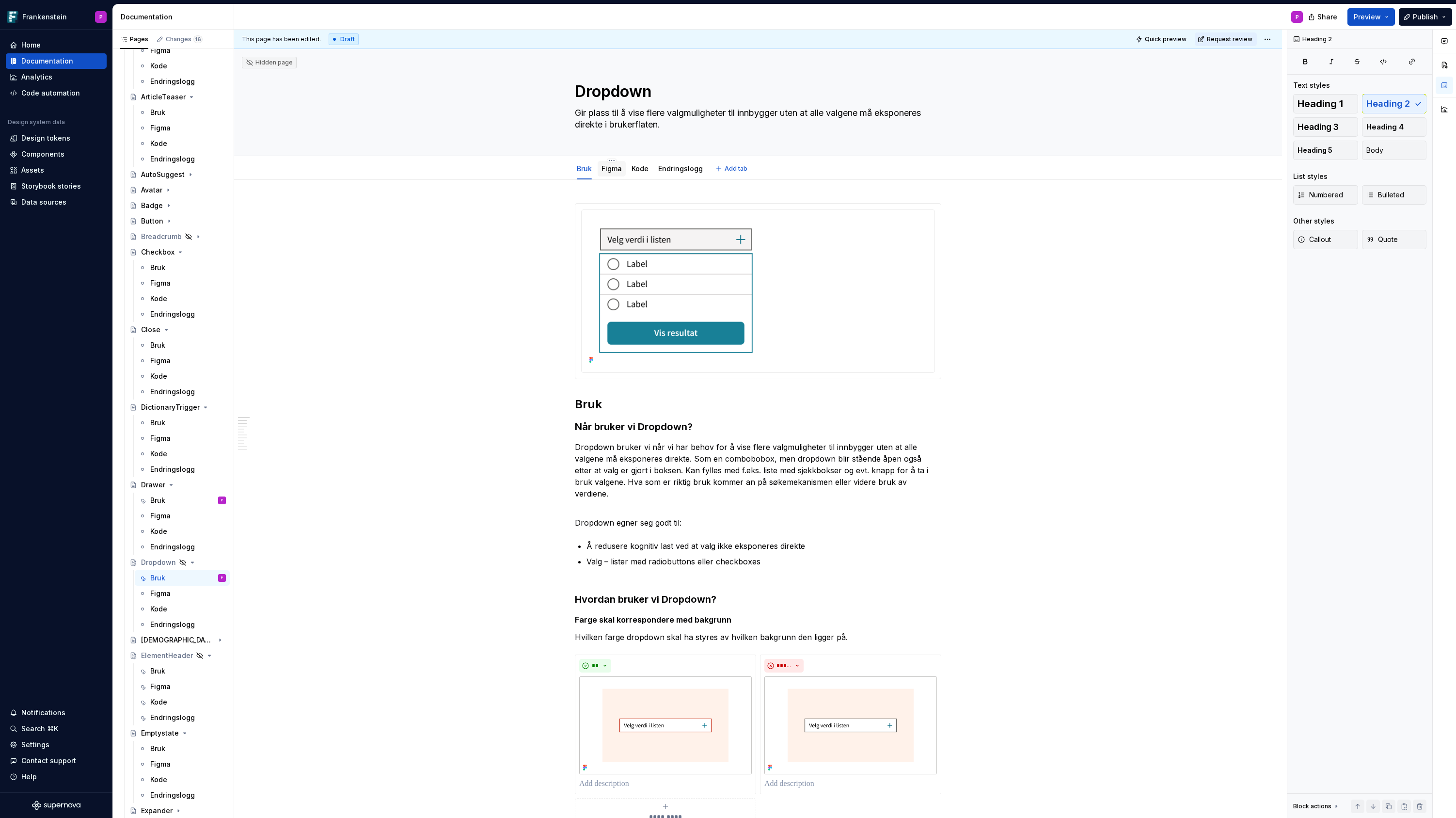
click at [610, 171] on link "Figma" at bounding box center [612, 169] width 21 height 8
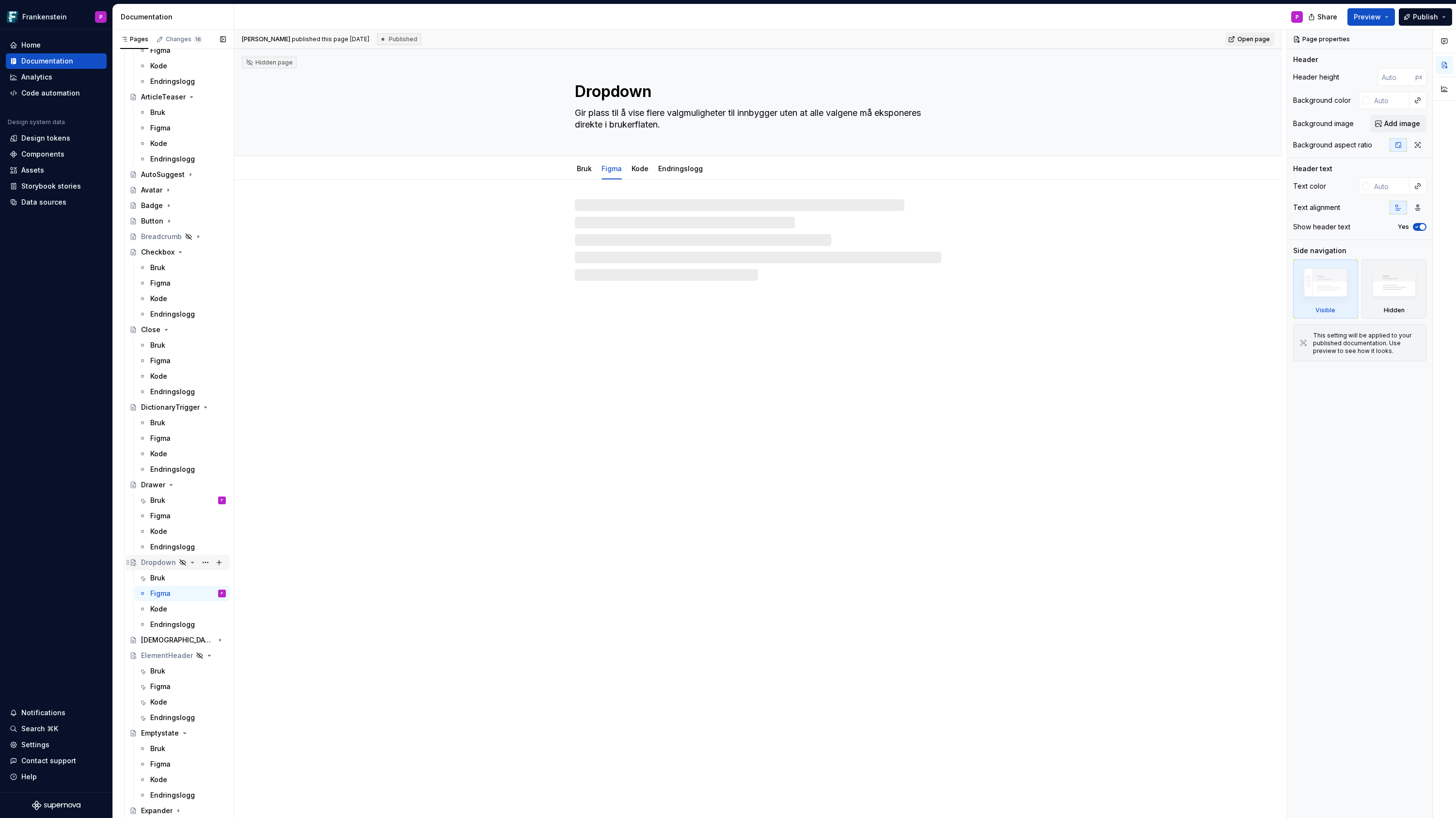
click at [188, 562] on icon "Page tree" at bounding box center [192, 562] width 8 height 8
click at [203, 562] on button "Page tree" at bounding box center [205, 562] width 14 height 14
click at [216, 613] on div "Show page" at bounding box center [258, 615] width 114 height 15
click at [525, 268] on div at bounding box center [758, 230] width 1047 height 101
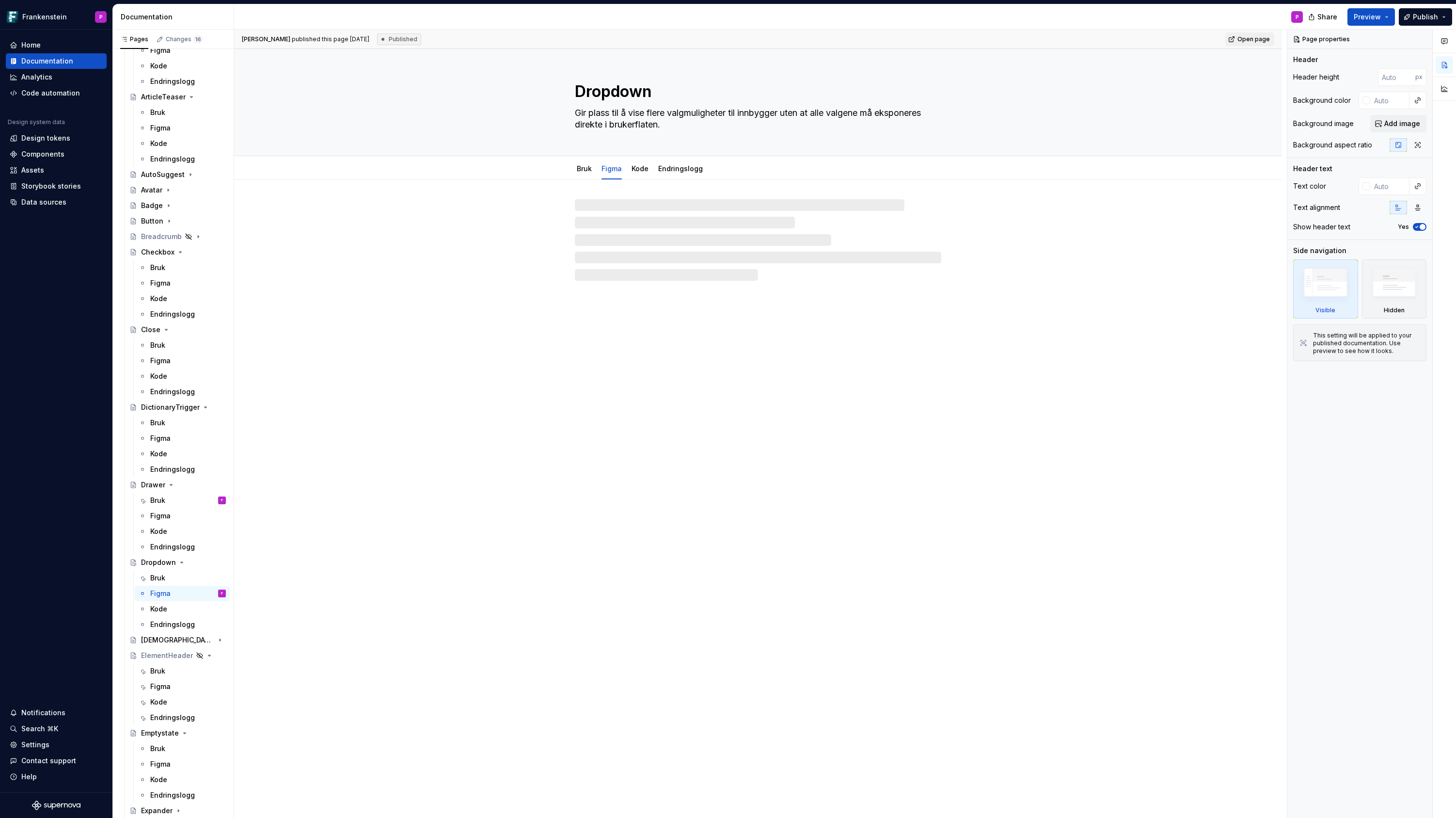
click at [602, 207] on div at bounding box center [758, 240] width 367 height 81
click at [637, 167] on link "Kode" at bounding box center [640, 169] width 17 height 8
click at [612, 169] on link "Figma" at bounding box center [612, 169] width 21 height 8
click at [590, 169] on link "Bruk" at bounding box center [584, 169] width 15 height 8
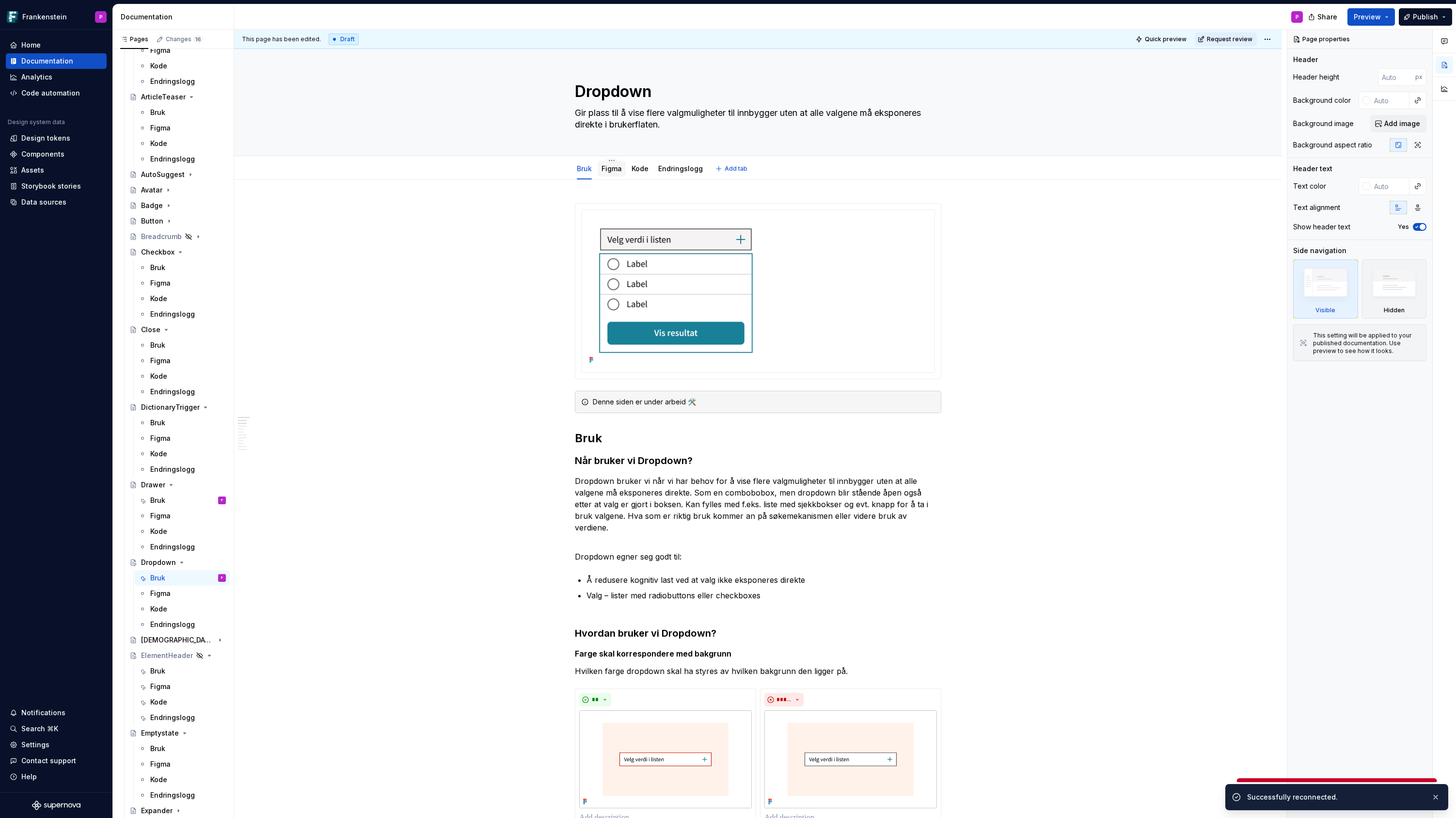
click at [614, 169] on link "Figma" at bounding box center [612, 169] width 21 height 8
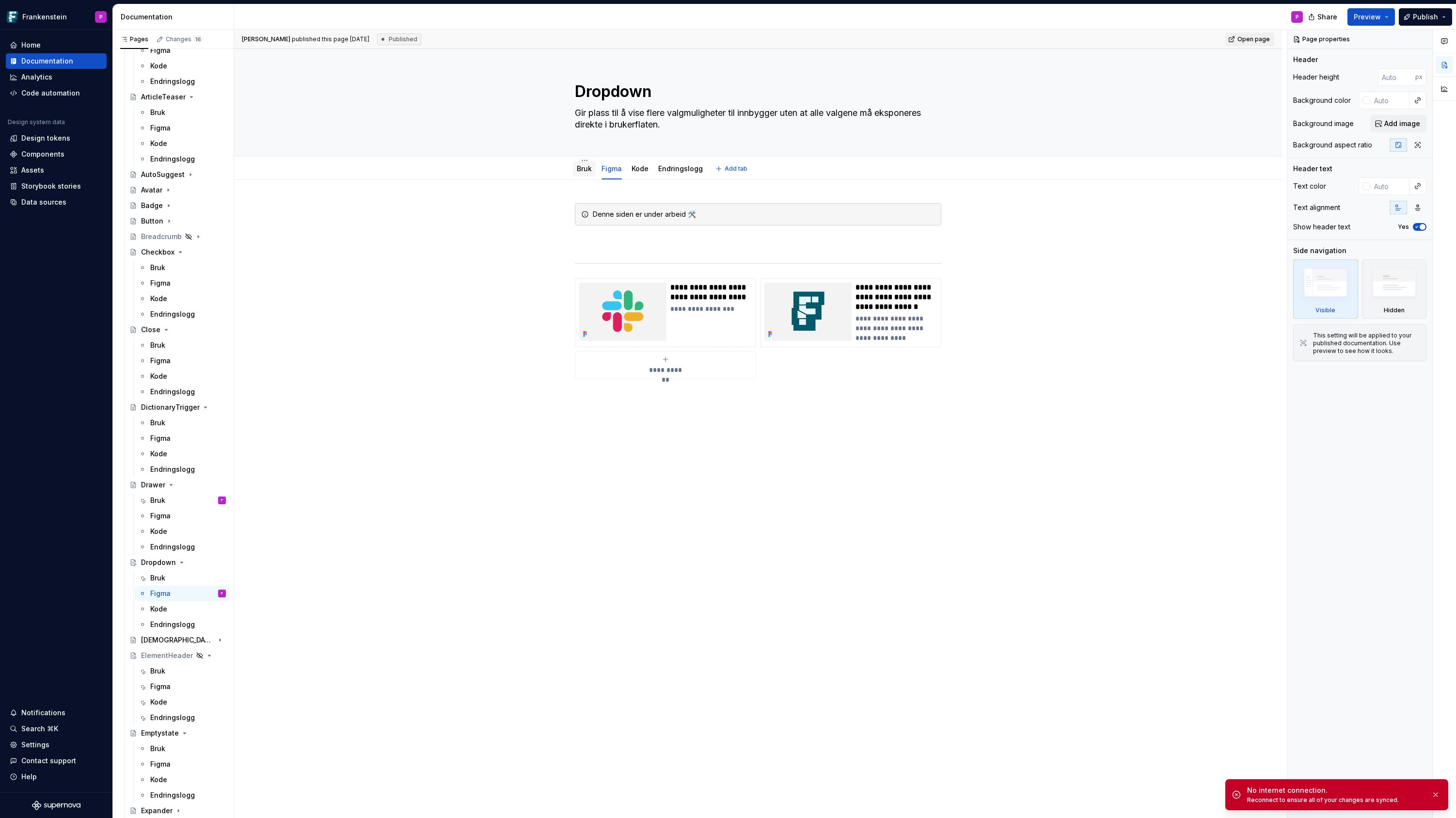
click at [585, 170] on link "Bruk" at bounding box center [584, 169] width 15 height 8
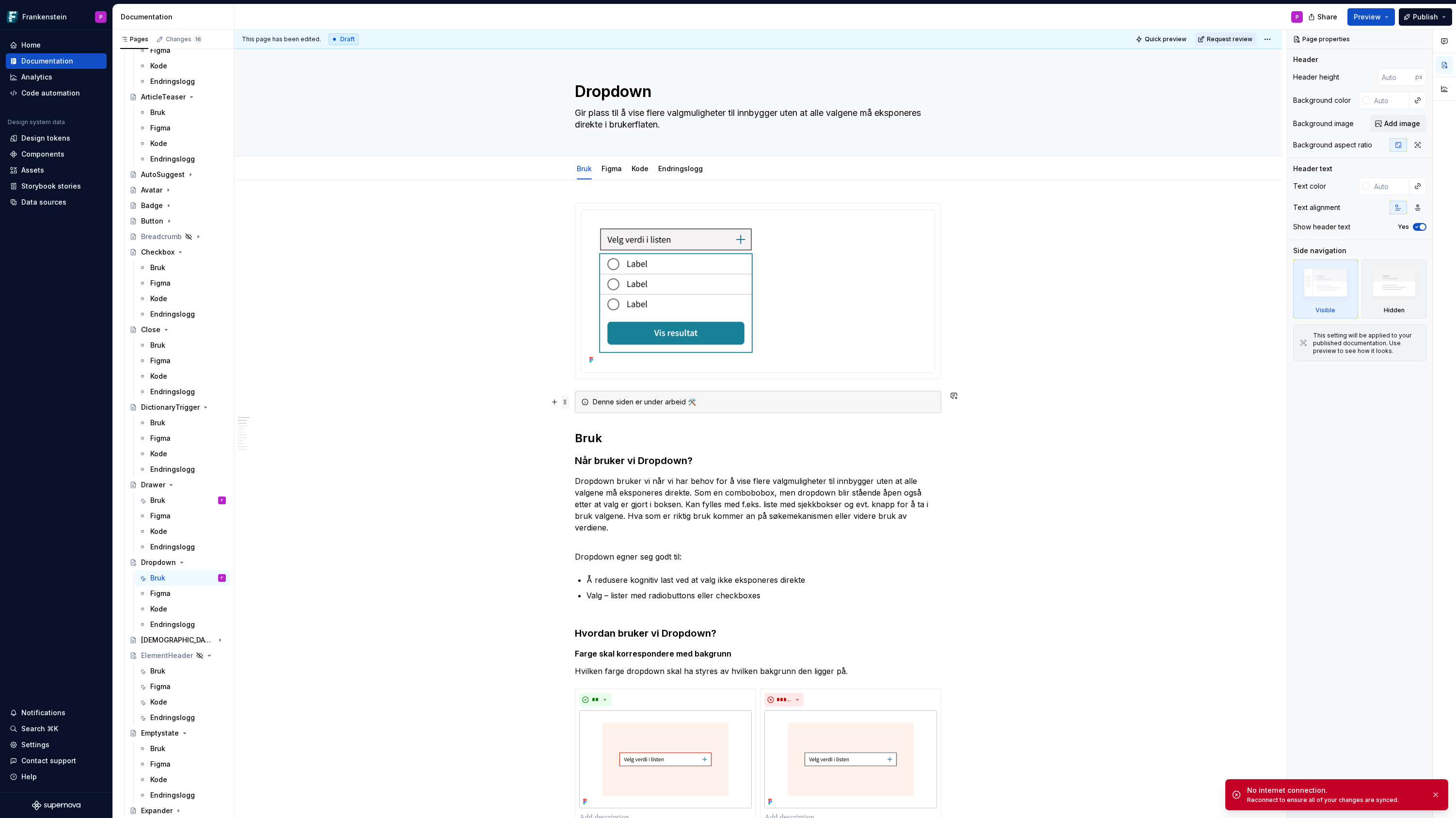
click at [565, 403] on span at bounding box center [565, 402] width 8 height 14
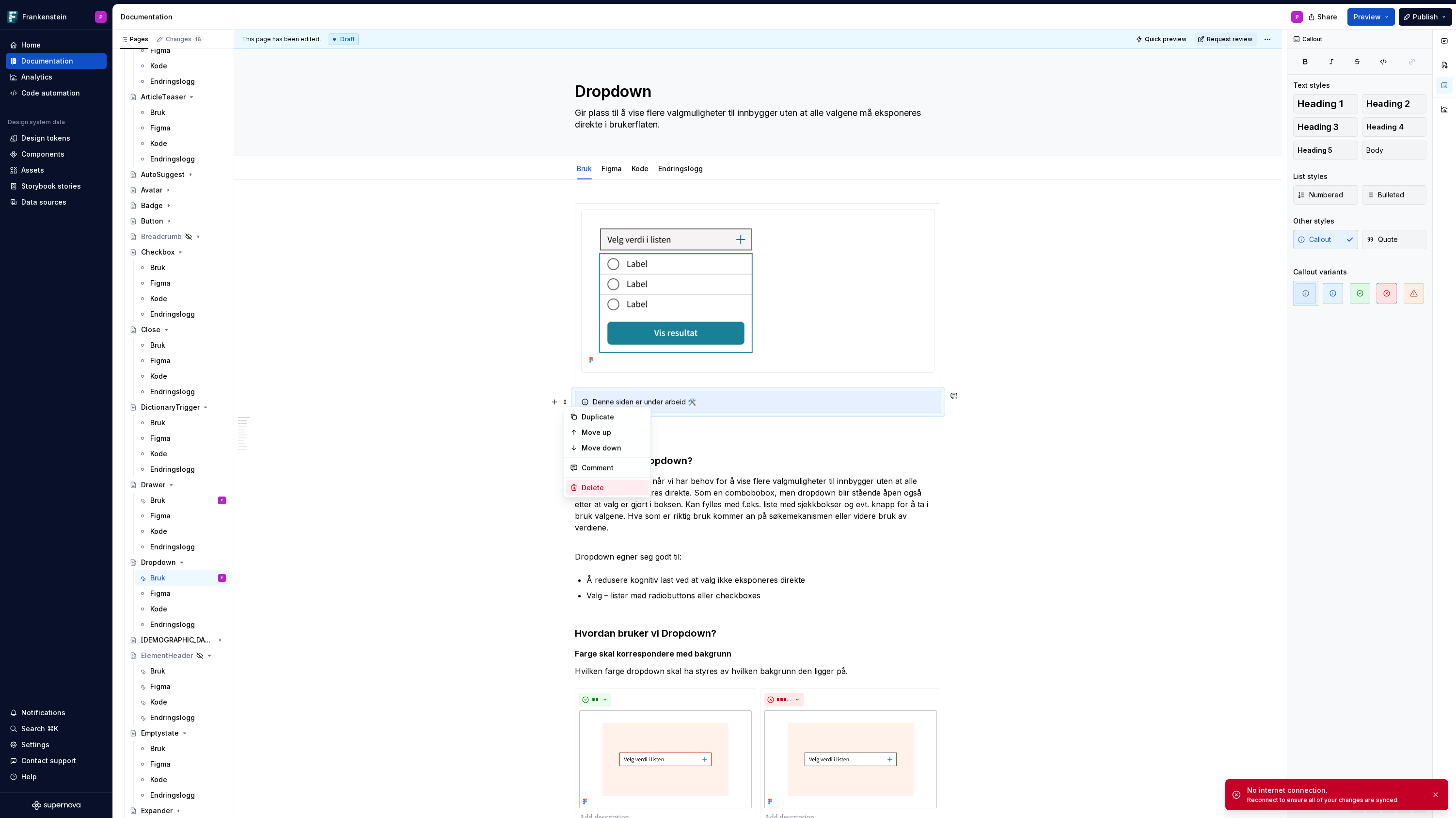
click at [583, 486] on div "Delete" at bounding box center [613, 487] width 63 height 10
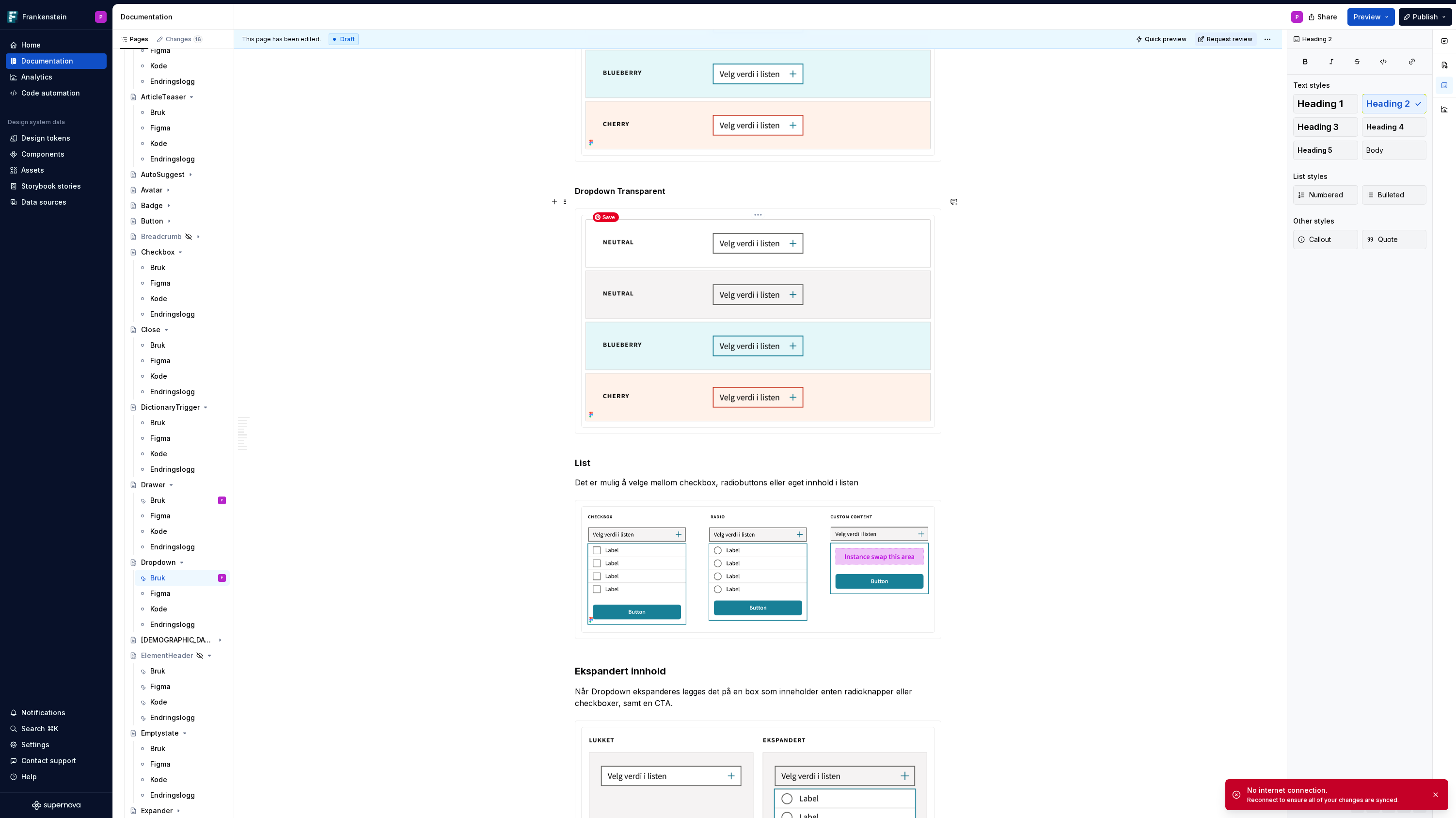
scroll to position [1047, 0]
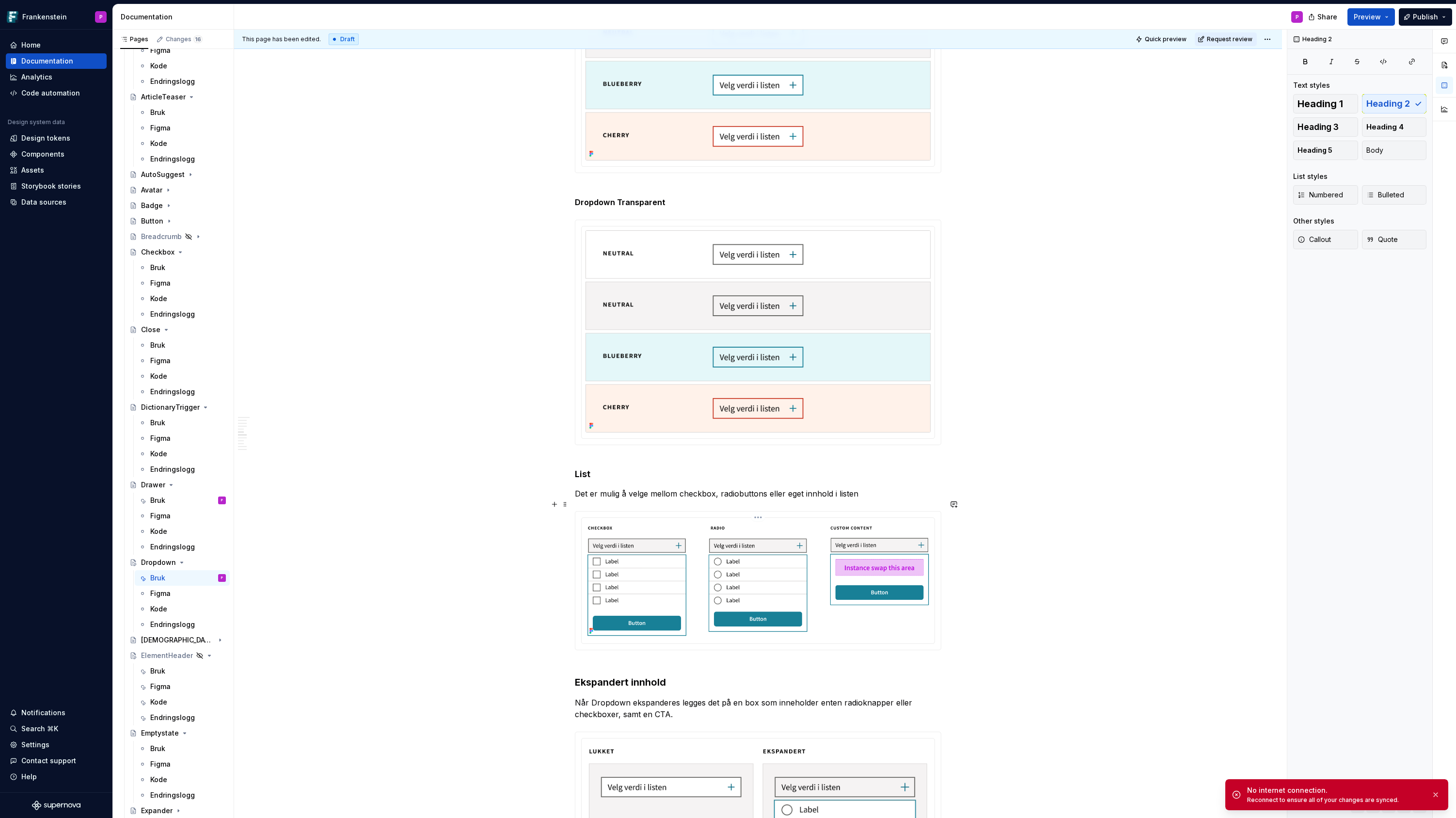
click at [761, 506] on html "Frankenstein P Home Documentation Analytics Code automation Design system data …" at bounding box center [728, 409] width 1456 height 818
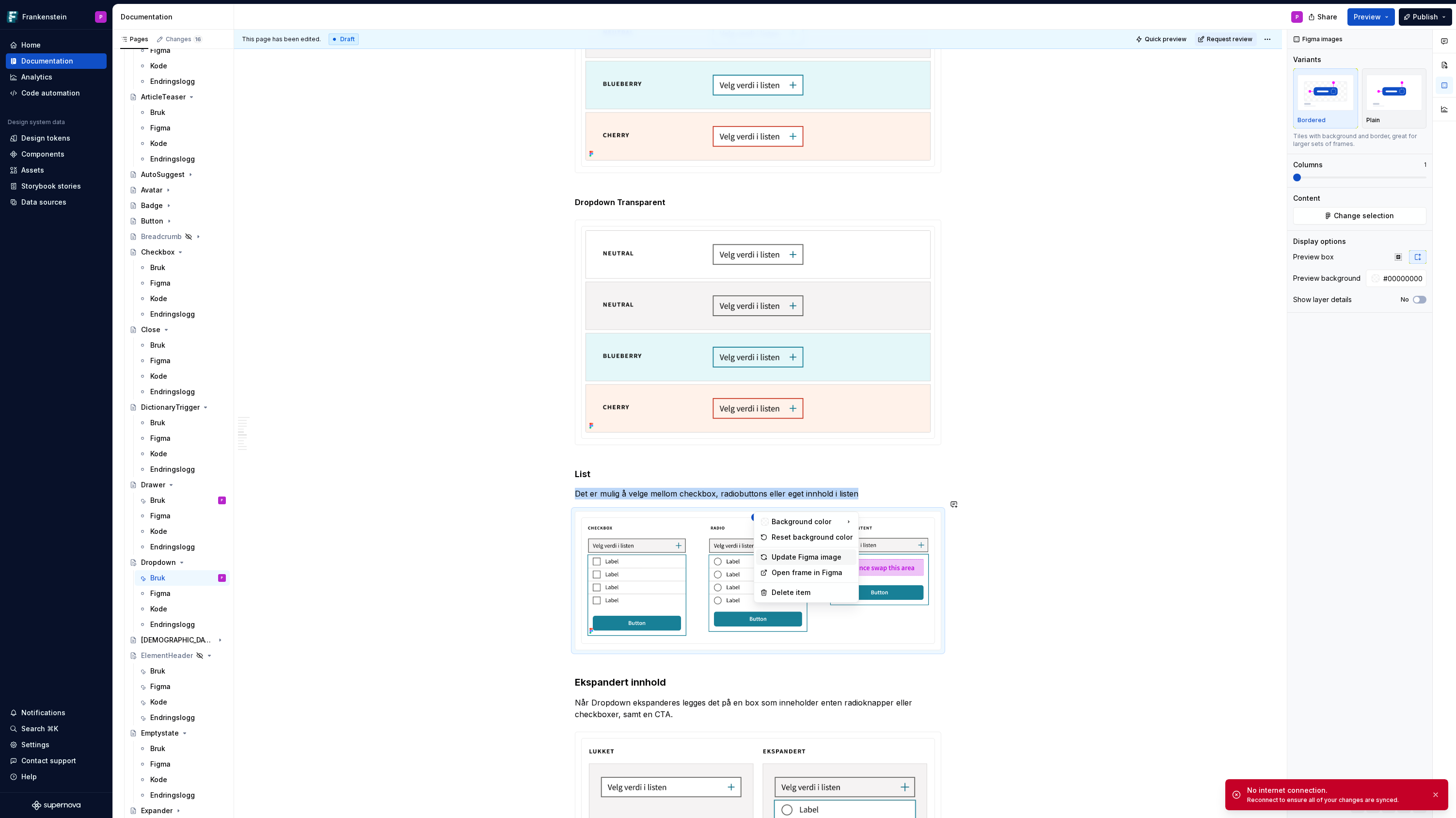
click at [773, 558] on div "Update Figma image" at bounding box center [811, 557] width 81 height 10
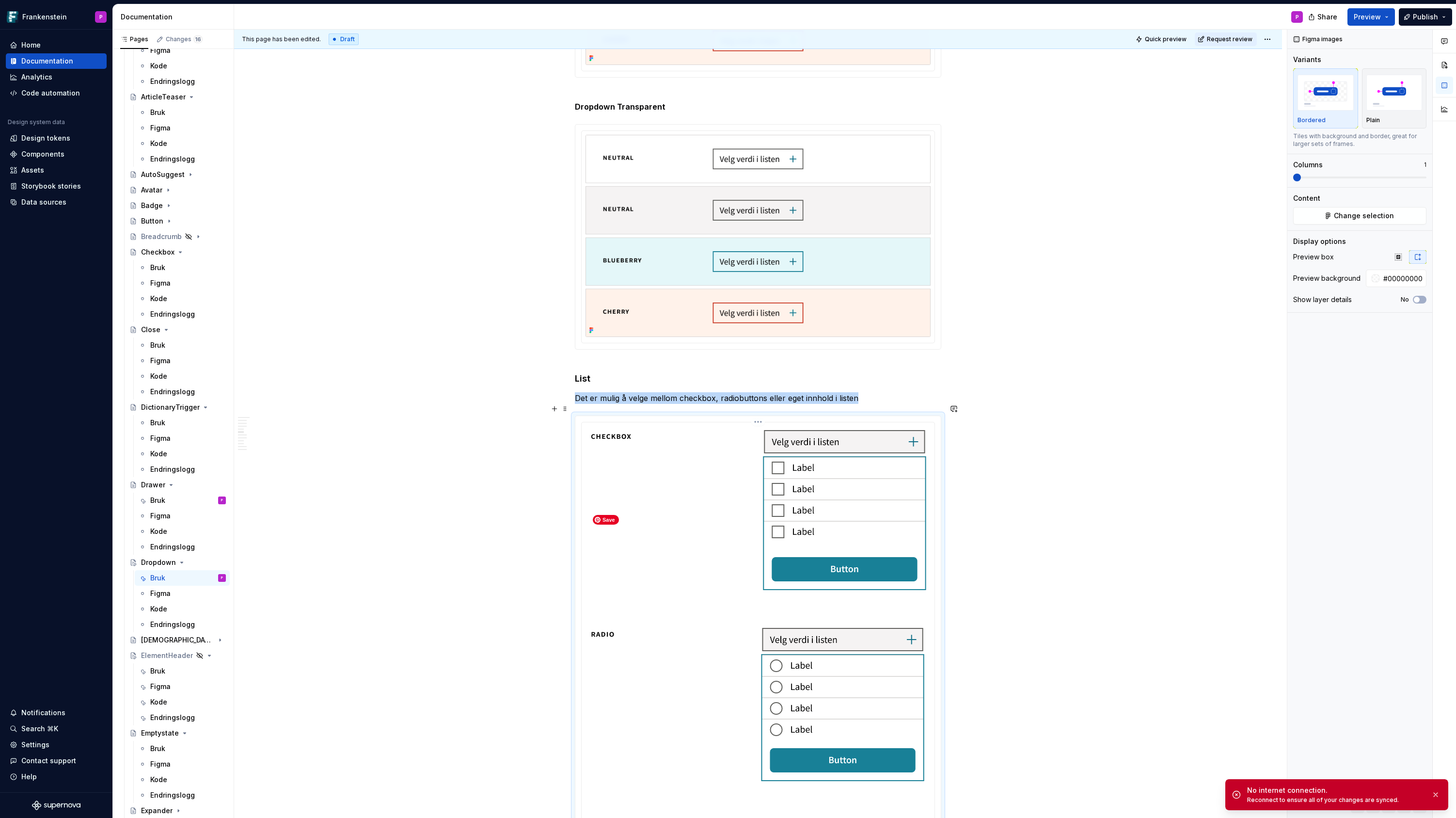
scroll to position [1143, 0]
click at [759, 409] on html "Frankenstein P Home Documentation Analytics Code automation Design system data …" at bounding box center [728, 409] width 1456 height 818
click at [777, 460] on div "Update Figma image" at bounding box center [811, 460] width 81 height 10
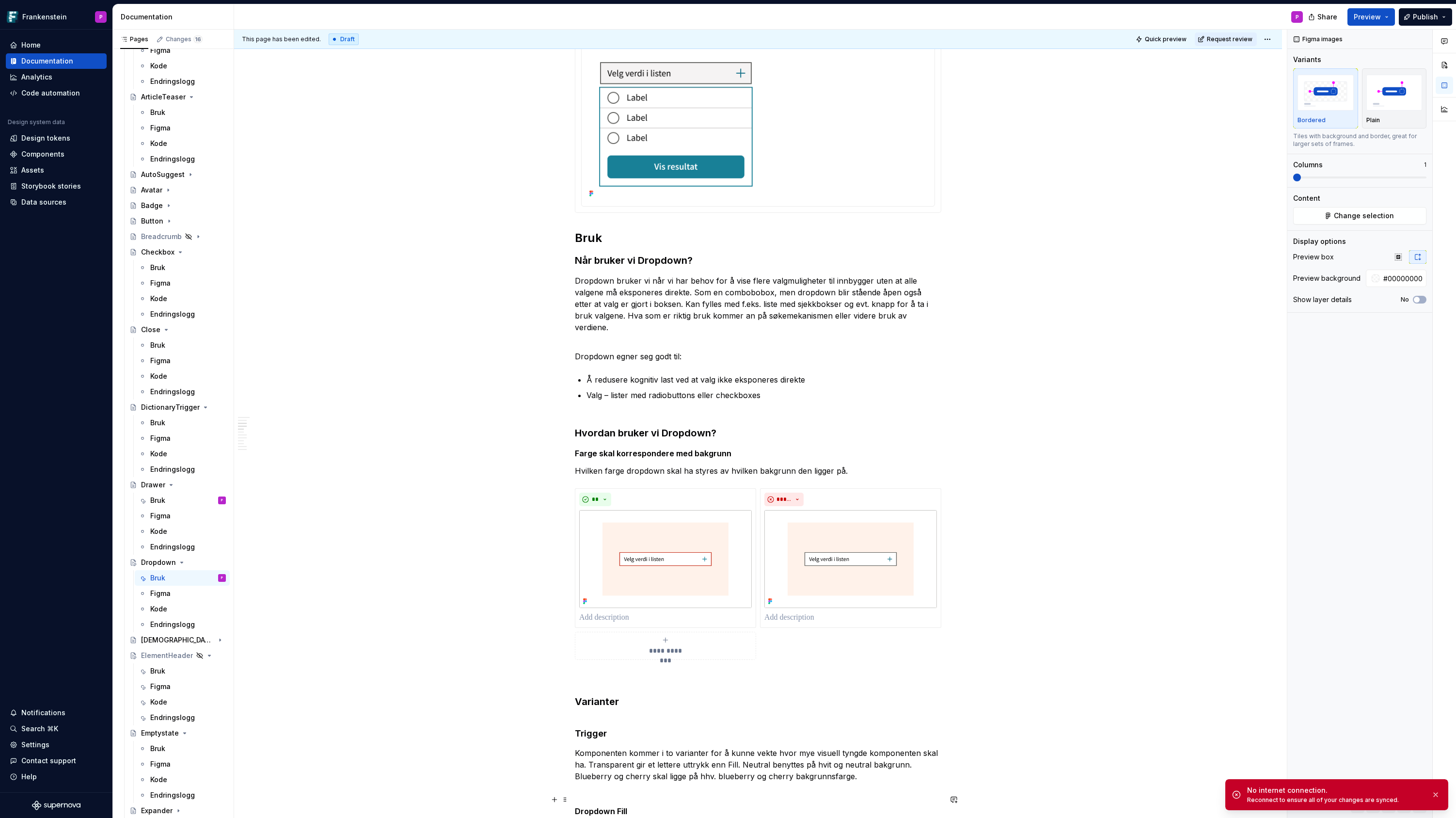
scroll to position [0, 0]
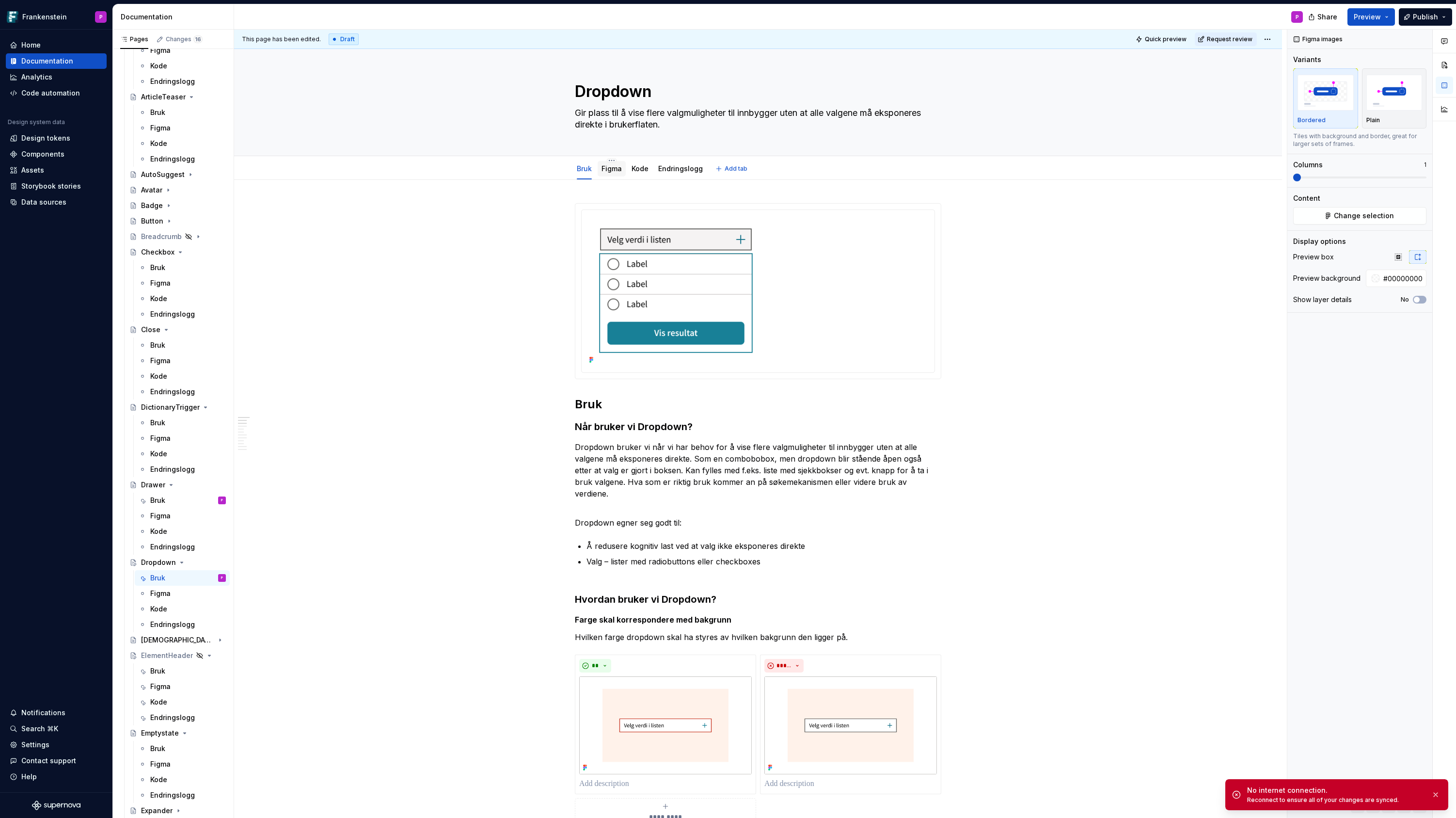
click at [615, 169] on link "Figma" at bounding box center [612, 169] width 21 height 8
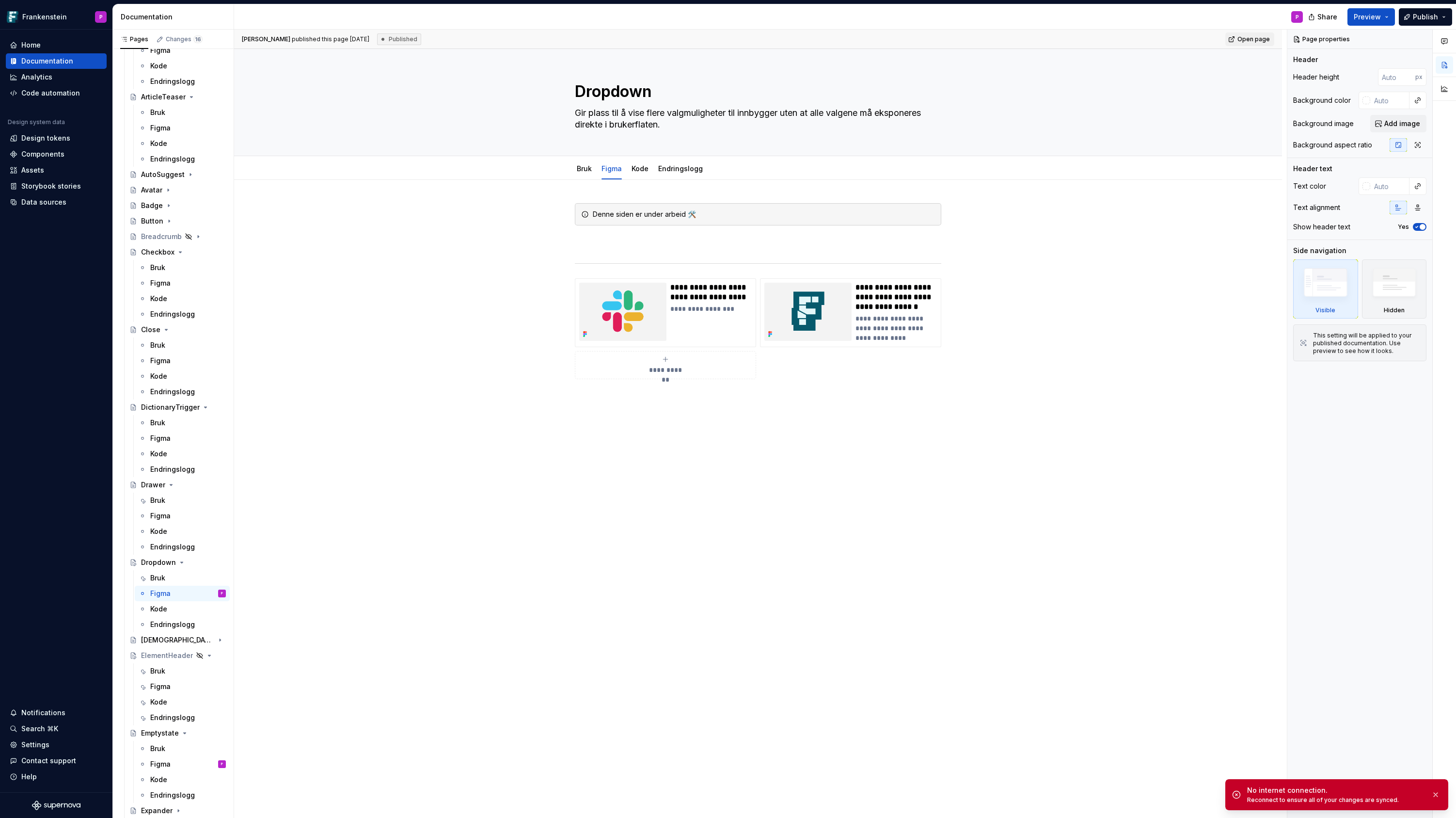
type textarea "*"
click at [591, 235] on div "**********" at bounding box center [758, 291] width 367 height 176
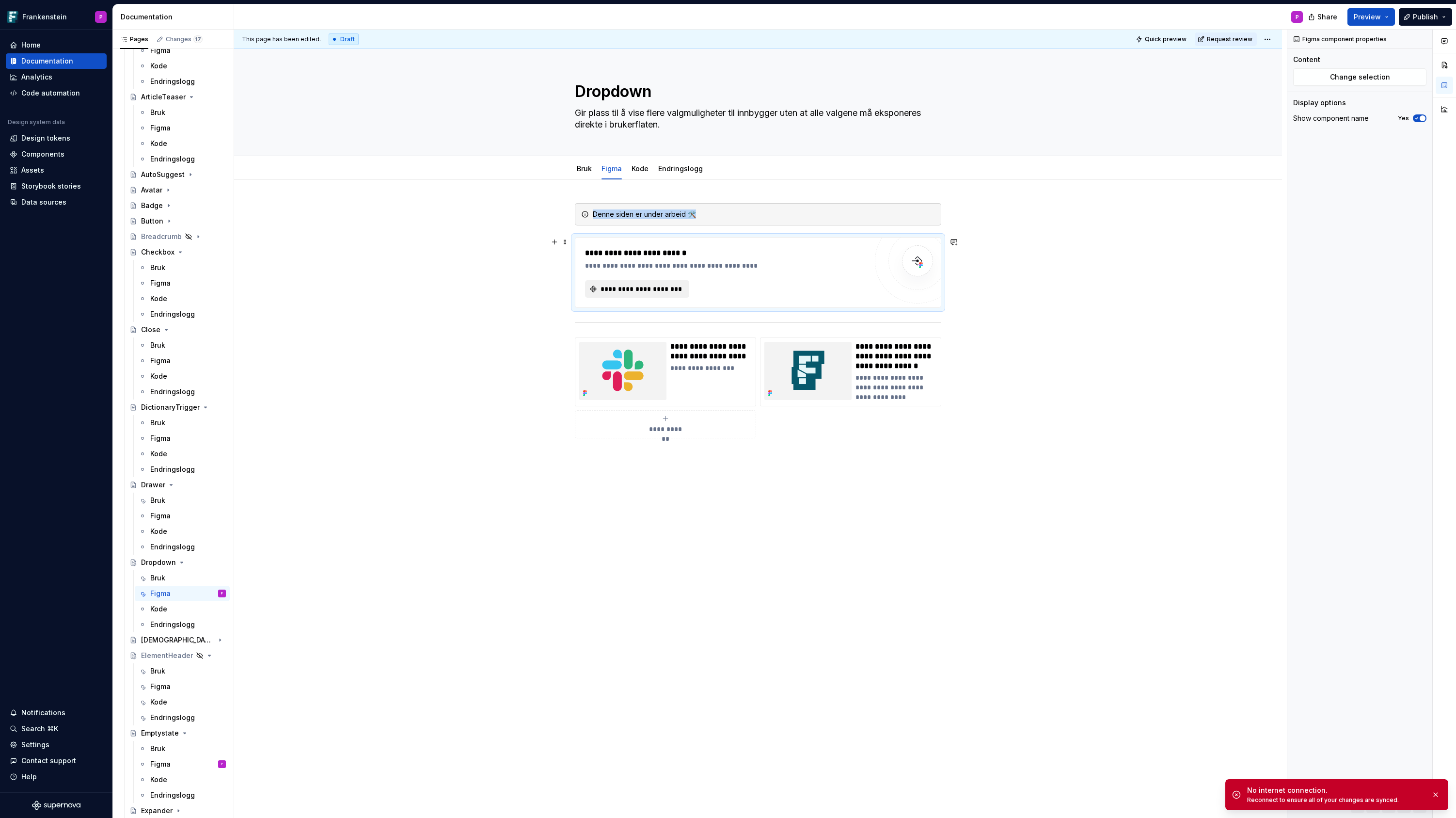
click at [643, 289] on span "**********" at bounding box center [641, 289] width 84 height 10
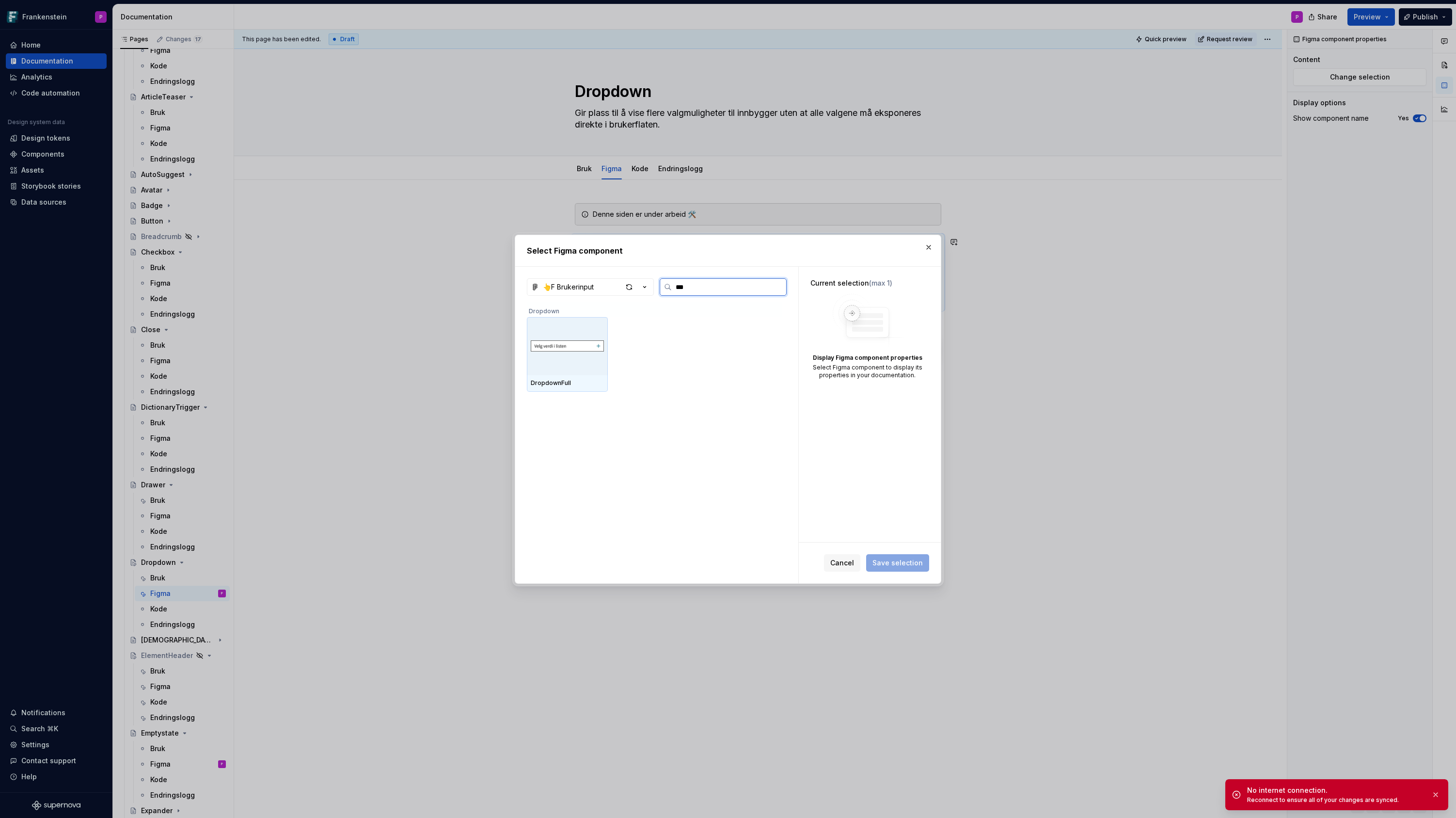
type input "****"
click at [565, 341] on img at bounding box center [567, 346] width 73 height 23
click at [892, 562] on span "Save selection" at bounding box center [898, 562] width 50 height 10
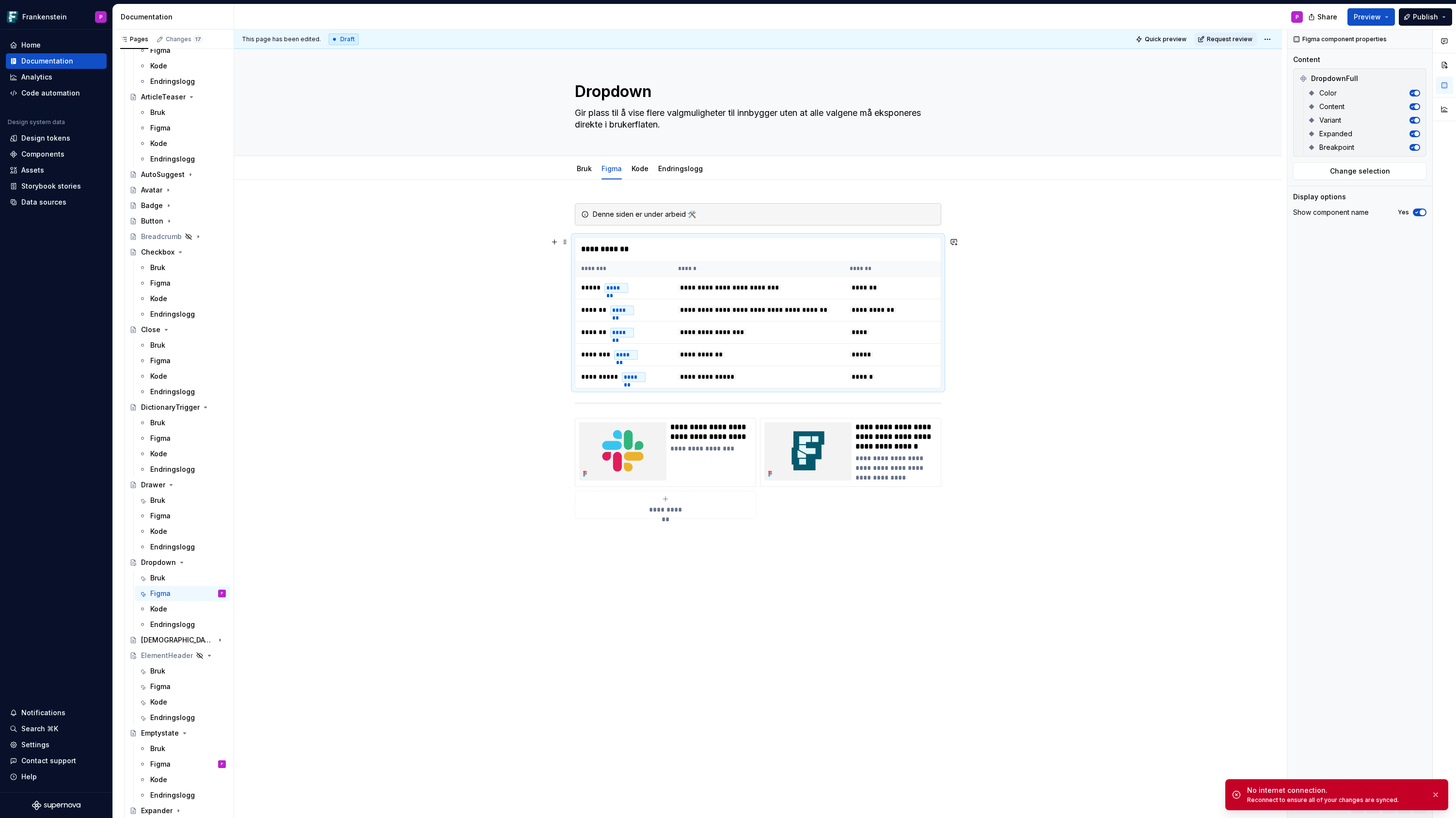
click at [956, 345] on div "**********" at bounding box center [758, 478] width 1047 height 596
click at [935, 332] on td "****" at bounding box center [892, 332] width 97 height 23
click at [948, 276] on div "**********" at bounding box center [758, 478] width 1047 height 596
click at [941, 272] on div "**********" at bounding box center [758, 312] width 367 height 151
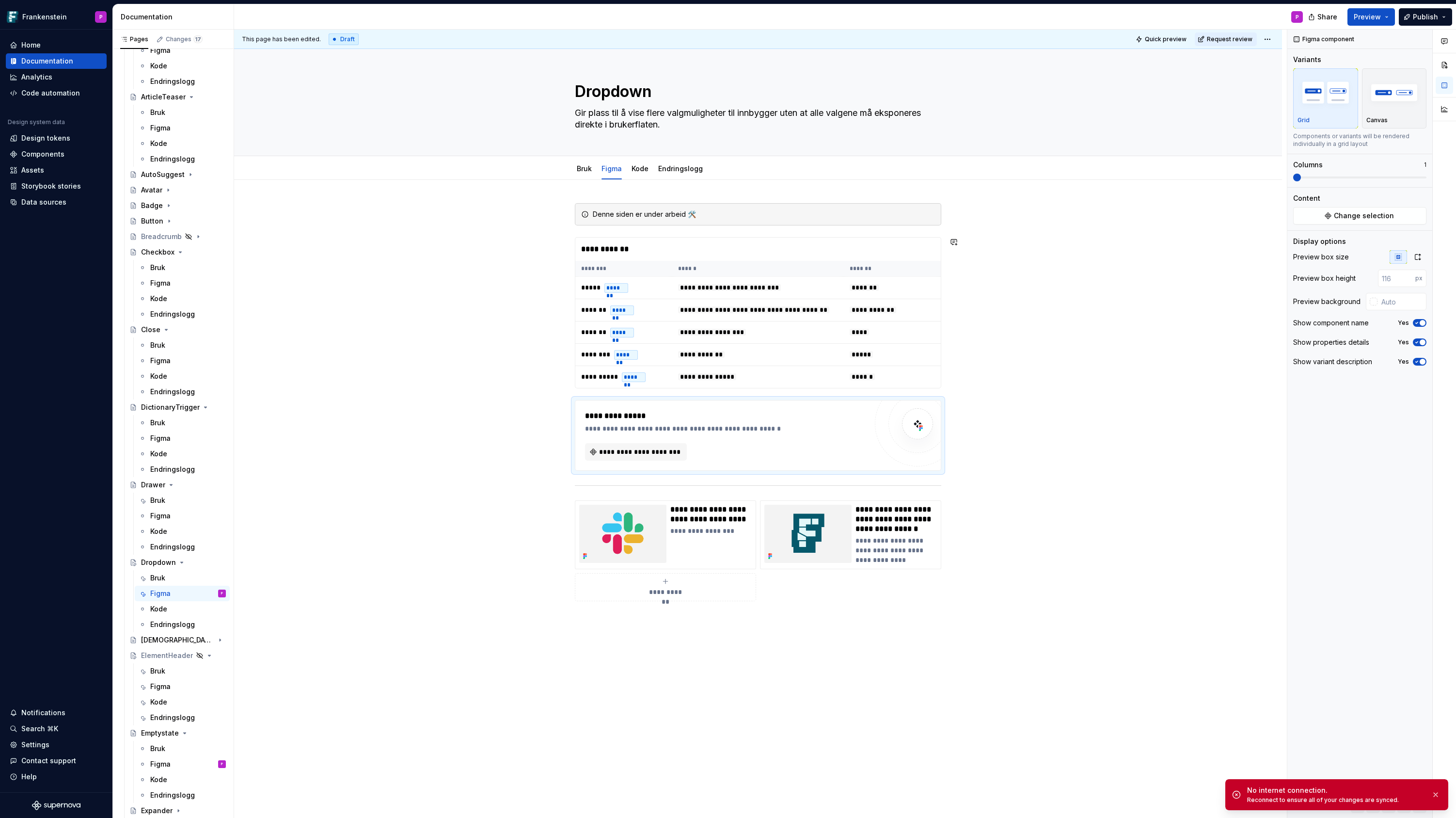
type textarea "*"
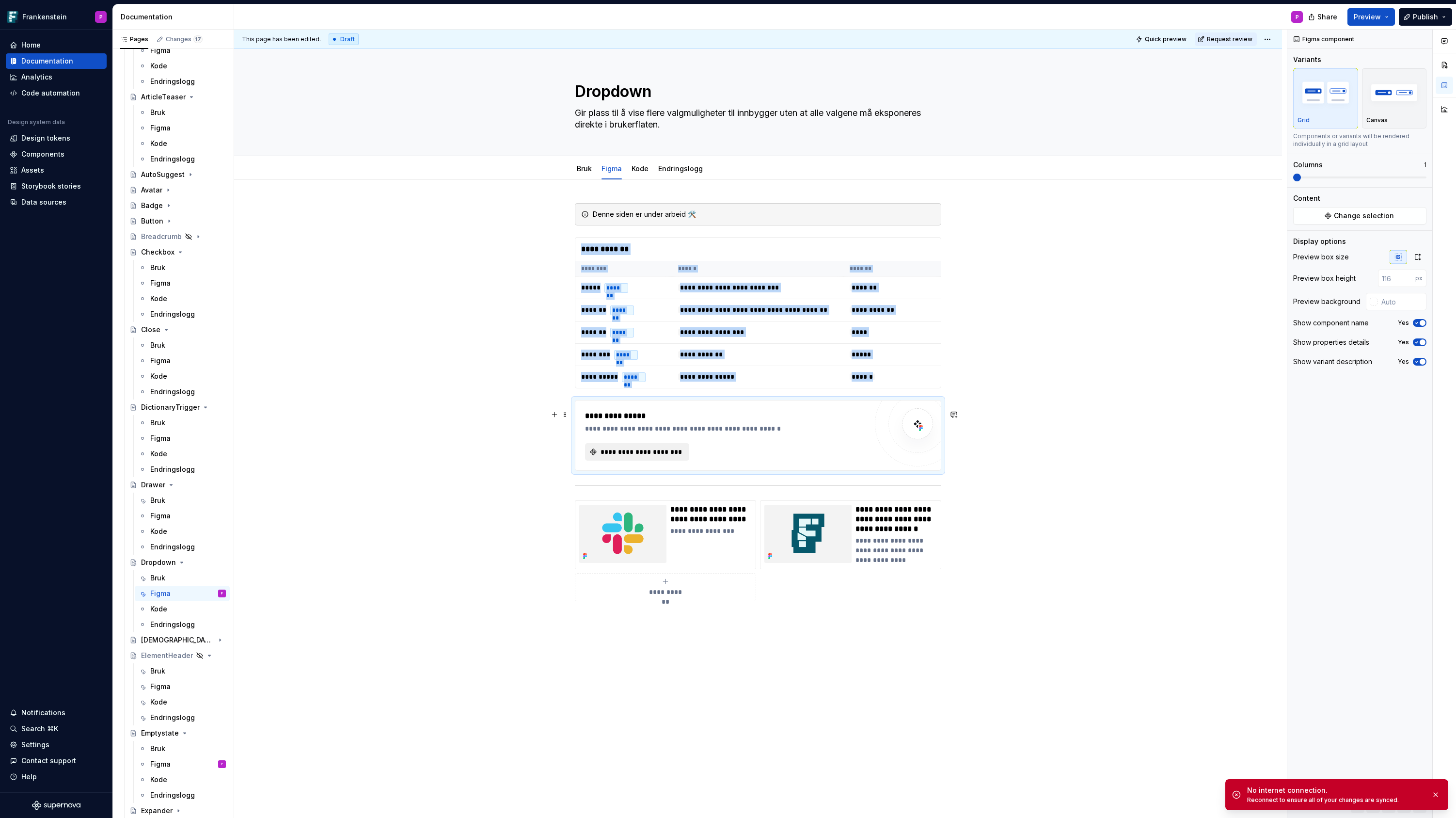
click at [675, 456] on span "**********" at bounding box center [641, 451] width 84 height 10
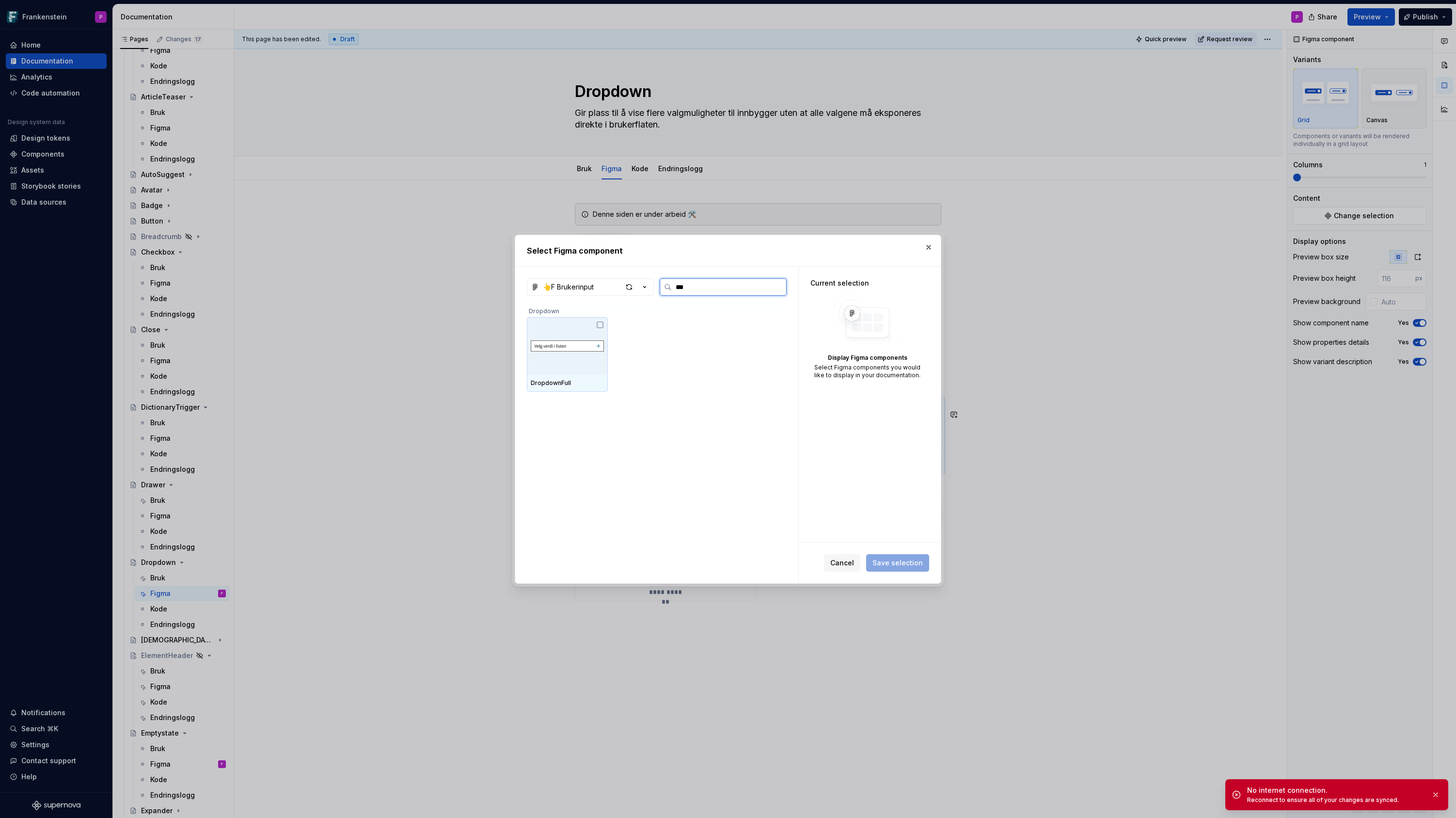
type input "****"
click at [572, 334] on img at bounding box center [567, 346] width 73 height 23
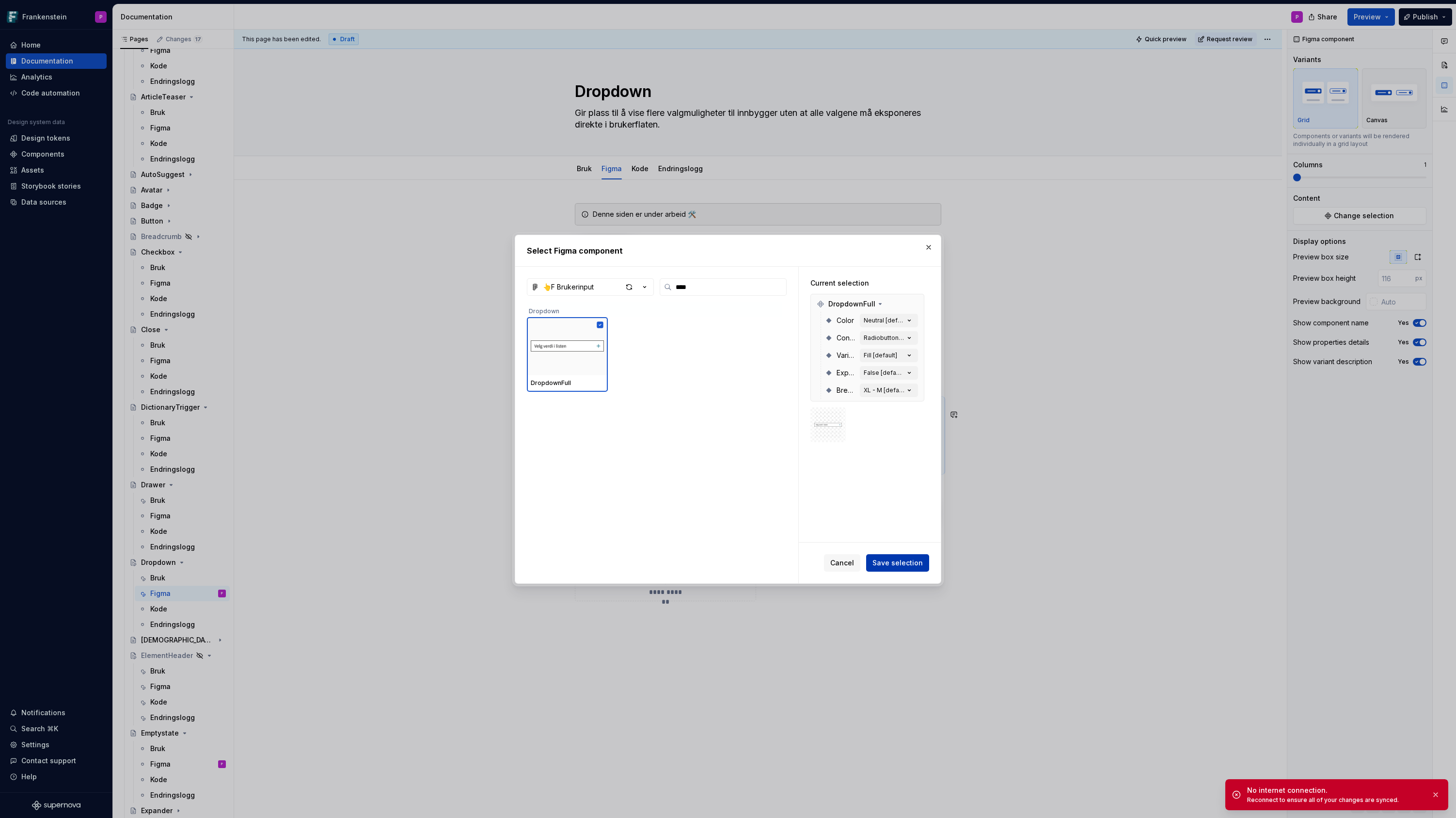
click at [886, 561] on span "Save selection" at bounding box center [898, 562] width 50 height 10
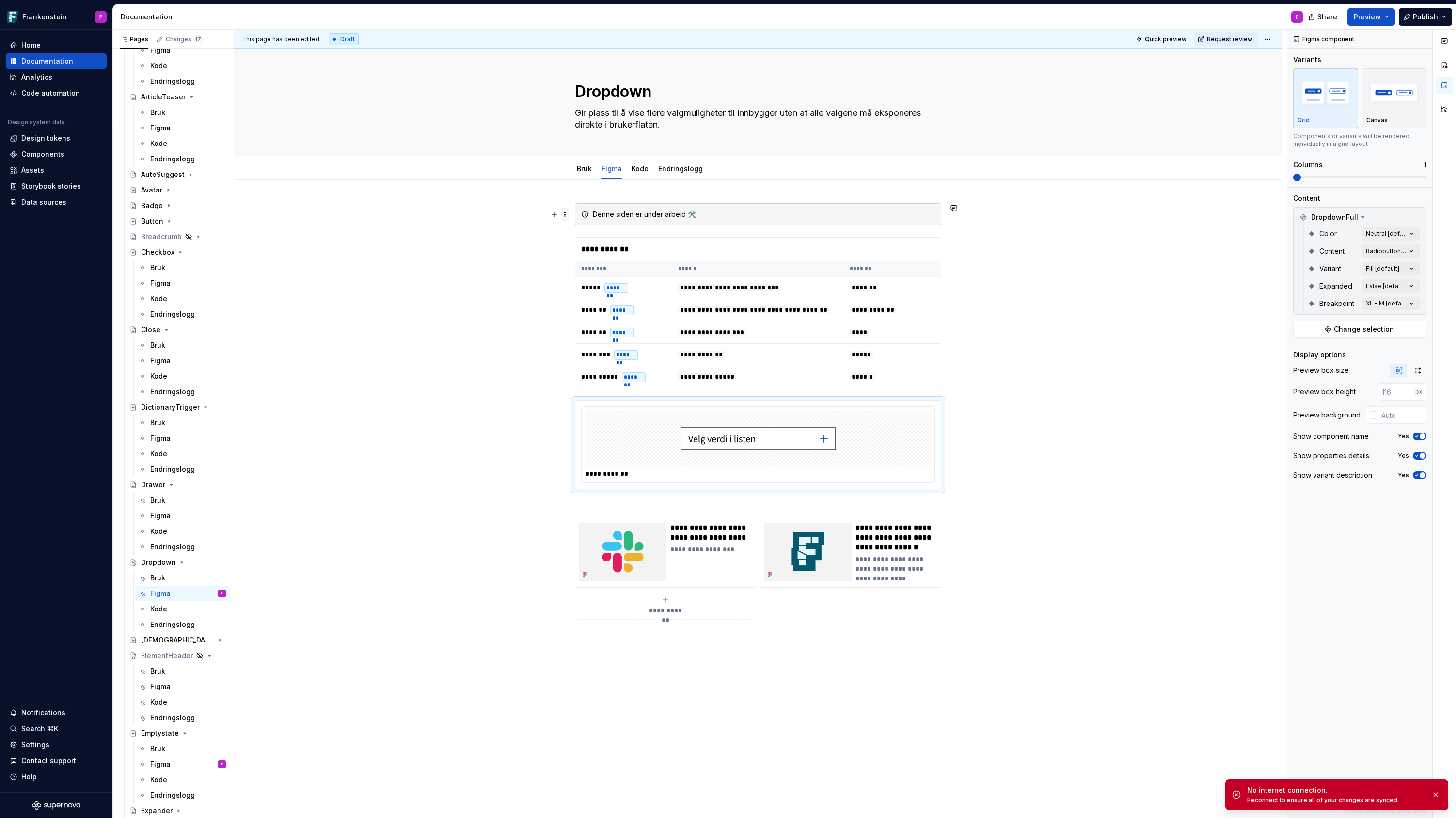
click at [567, 214] on span at bounding box center [565, 214] width 8 height 14
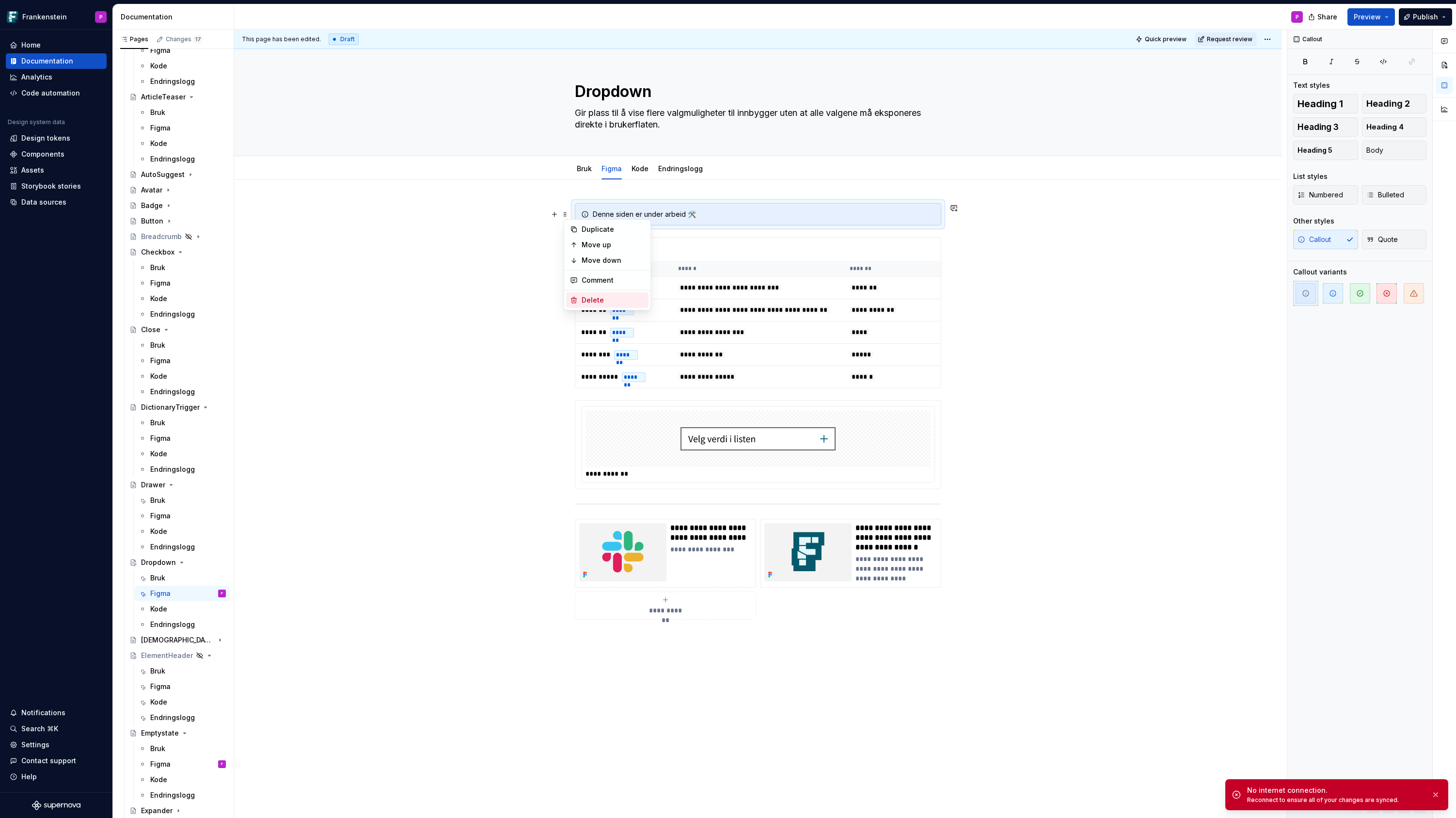
click at [587, 296] on div "Delete" at bounding box center [613, 300] width 63 height 10
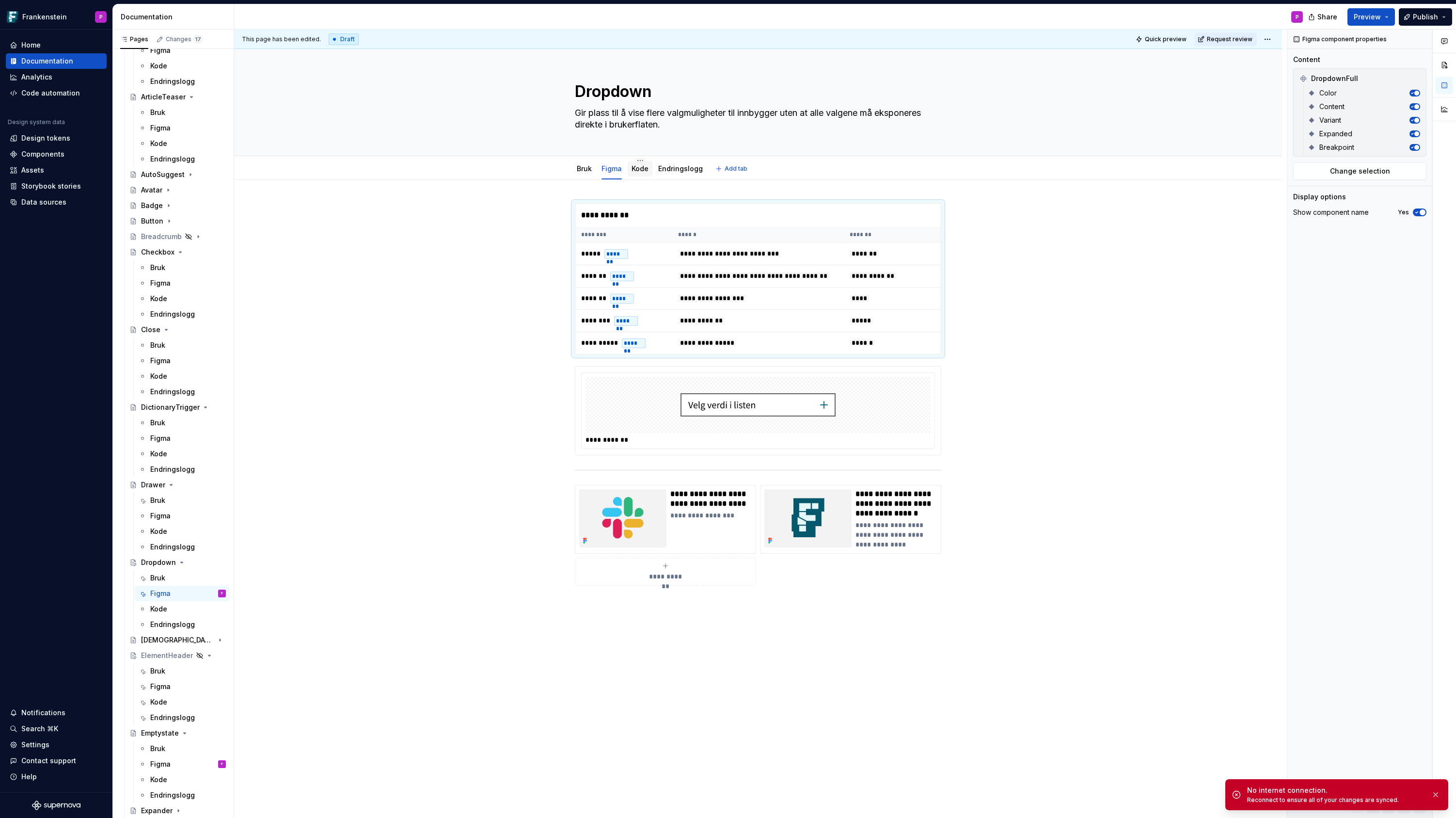
click at [642, 171] on link "Kode" at bounding box center [640, 169] width 17 height 8
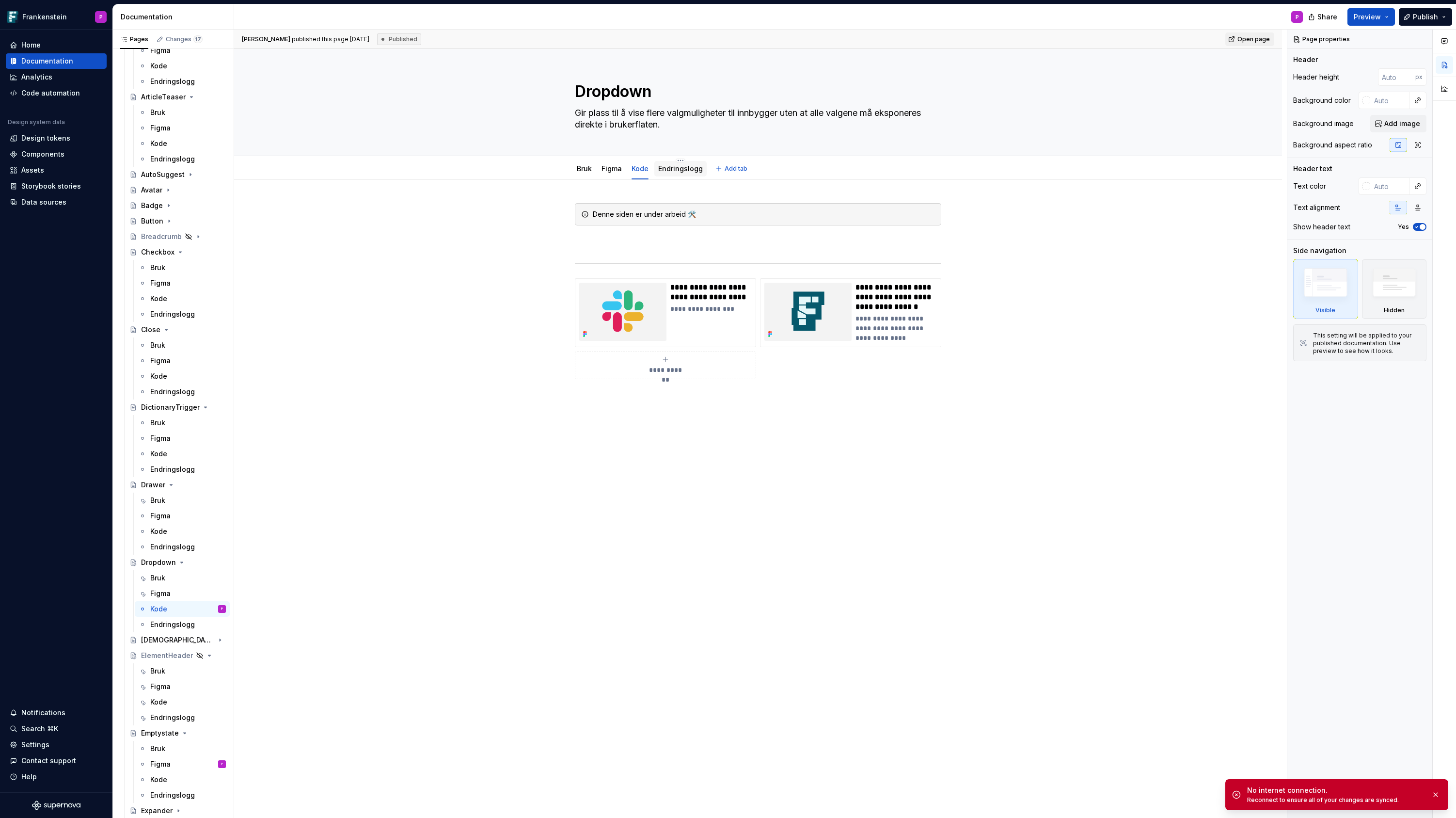
click at [674, 170] on link "Endringslogg" at bounding box center [680, 169] width 45 height 8
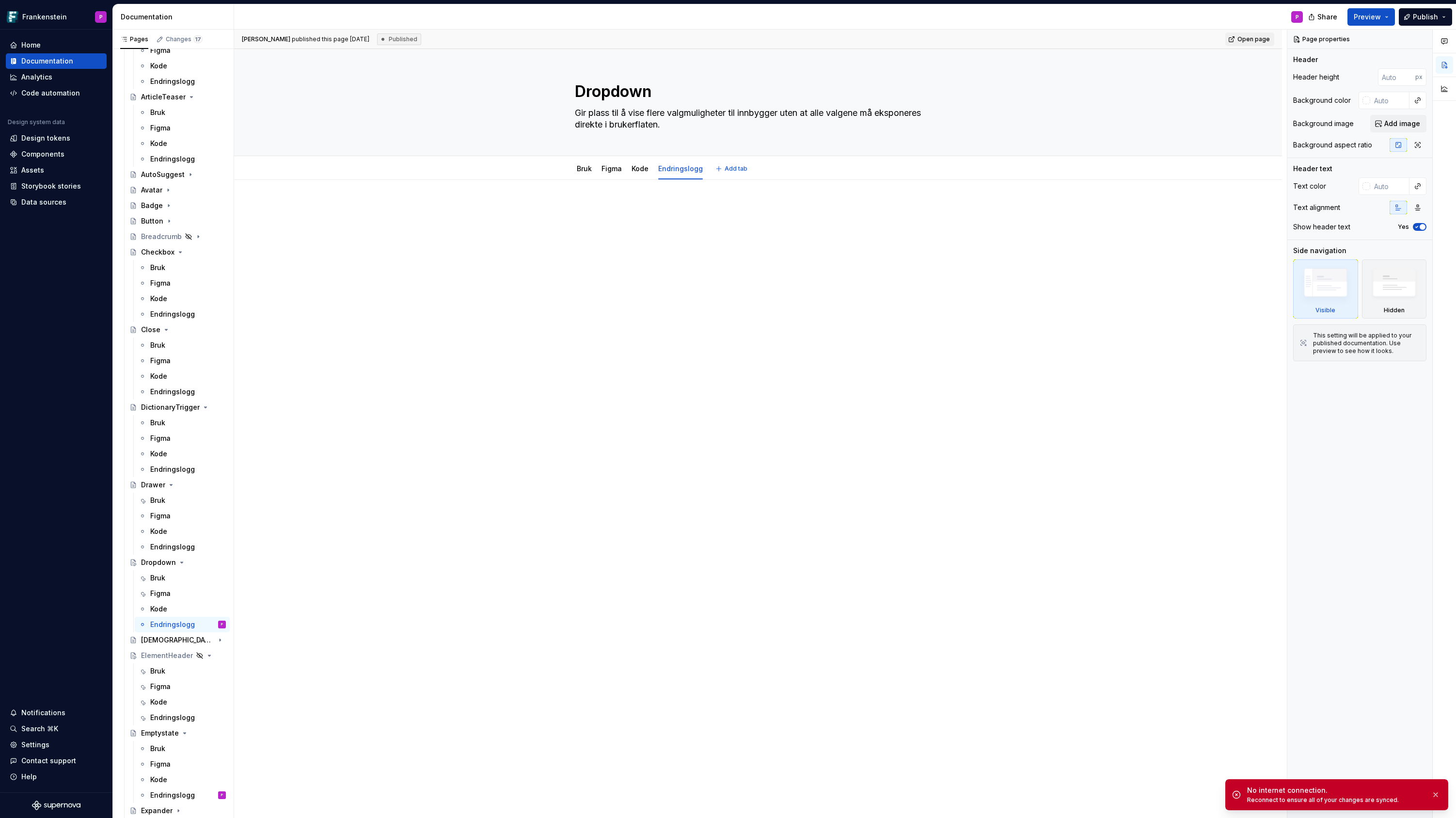
click at [605, 205] on p at bounding box center [758, 209] width 367 height 12
type textarea "*"
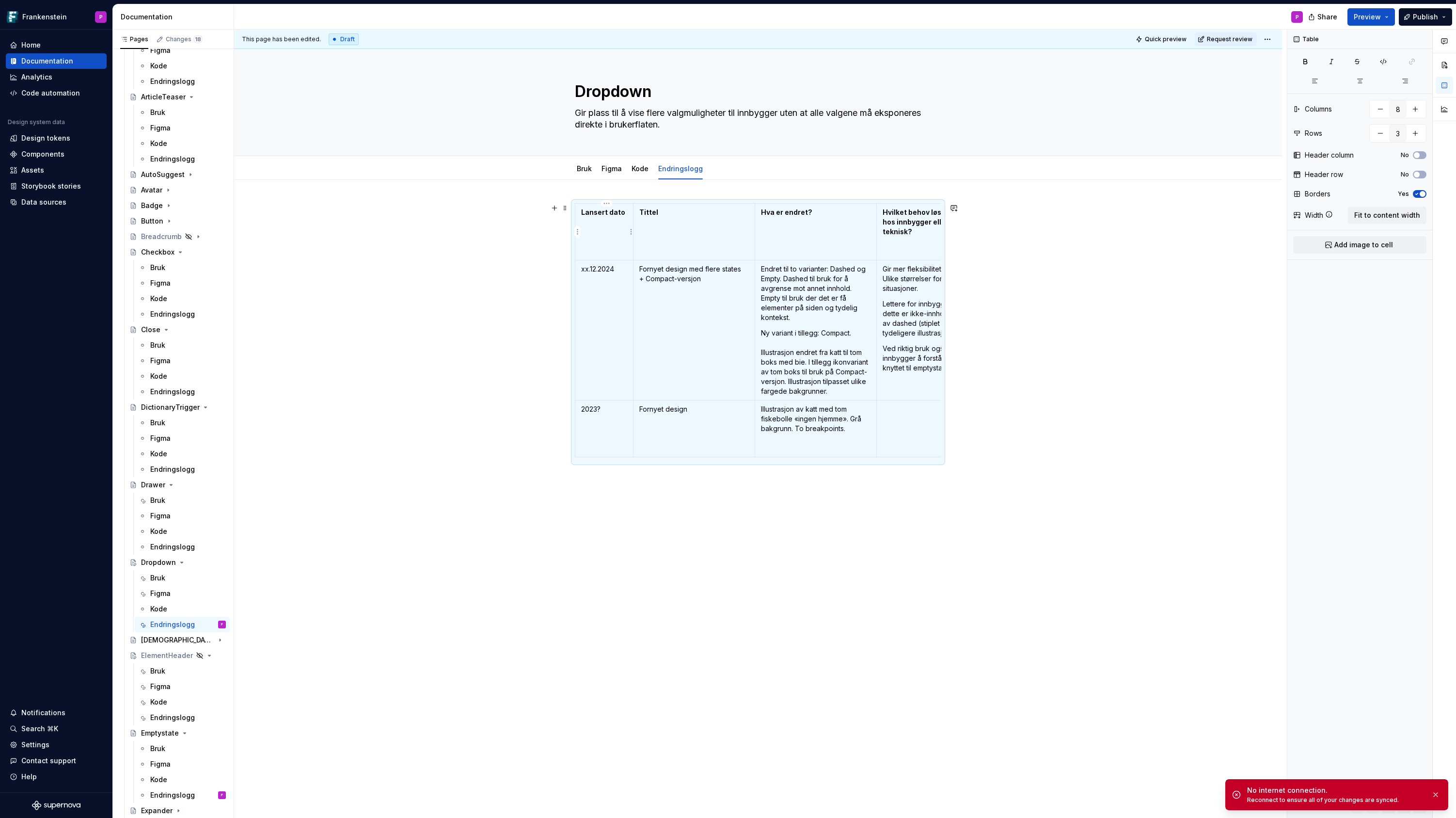
click at [608, 240] on td "Lansert dato" at bounding box center [604, 232] width 58 height 57
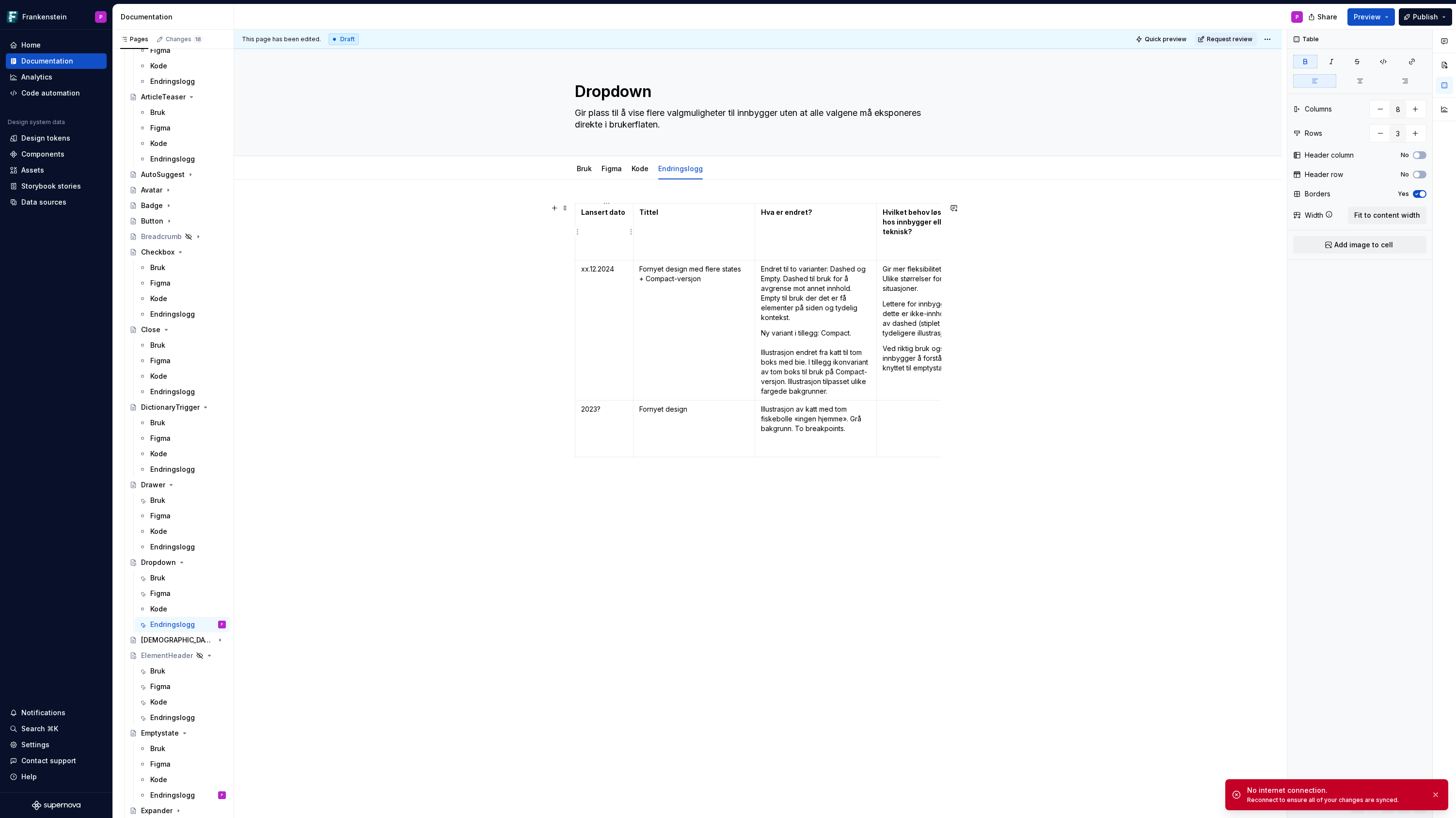
click at [608, 212] on strong "Lansert dato" at bounding box center [603, 212] width 44 height 8
click at [598, 271] on p "xx.12.2024" at bounding box center [603, 269] width 46 height 10
click at [611, 408] on p "2023?" at bounding box center [603, 409] width 46 height 10
click at [597, 270] on p "xx.12.2024" at bounding box center [603, 269] width 46 height 10
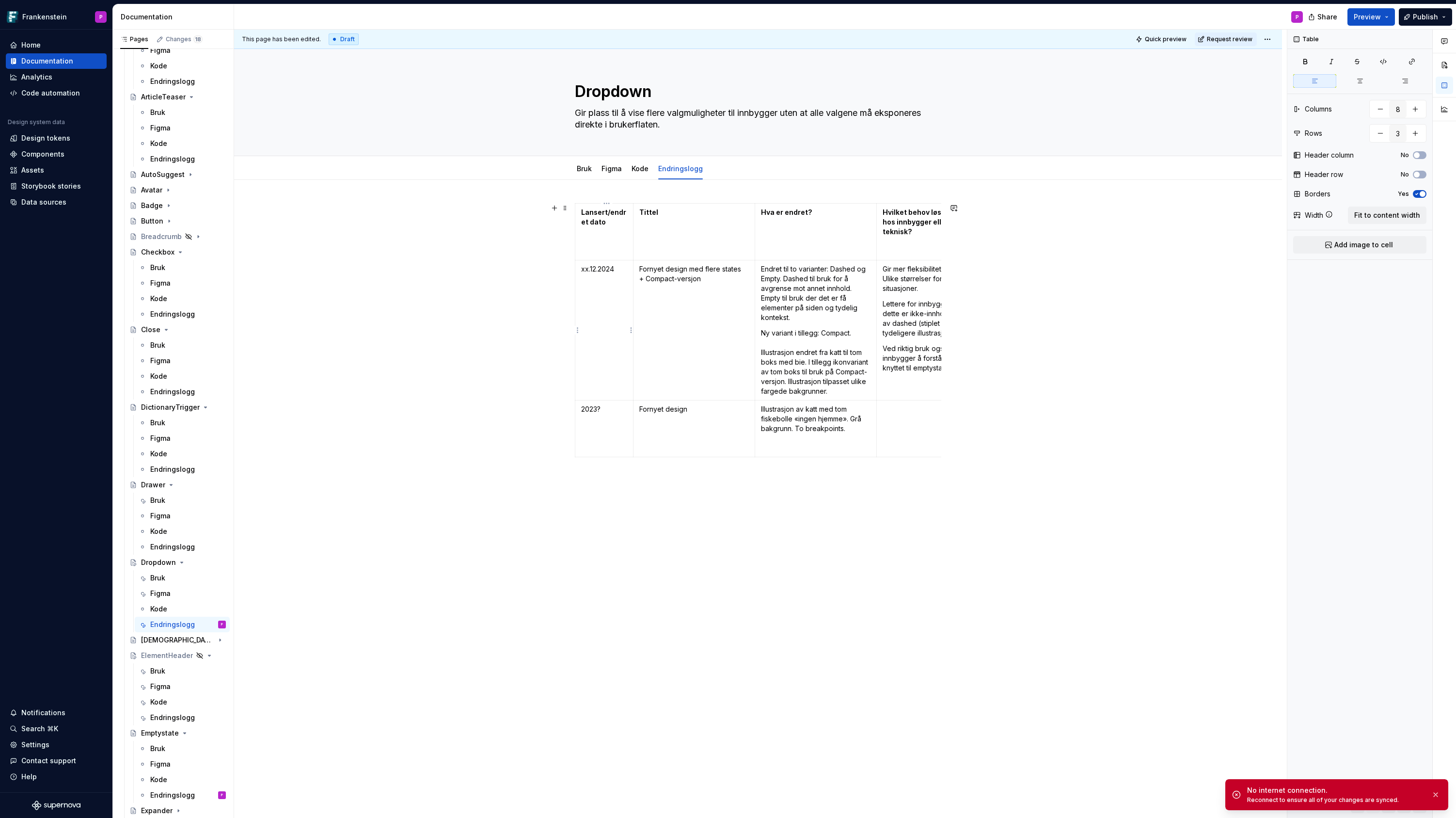
click at [597, 270] on p "xx.12.2024" at bounding box center [603, 269] width 46 height 10
drag, startPoint x: 585, startPoint y: 270, endPoint x: 620, endPoint y: 271, distance: 35.0
click at [620, 271] on p "xx.12.2024" at bounding box center [603, 269] width 46 height 10
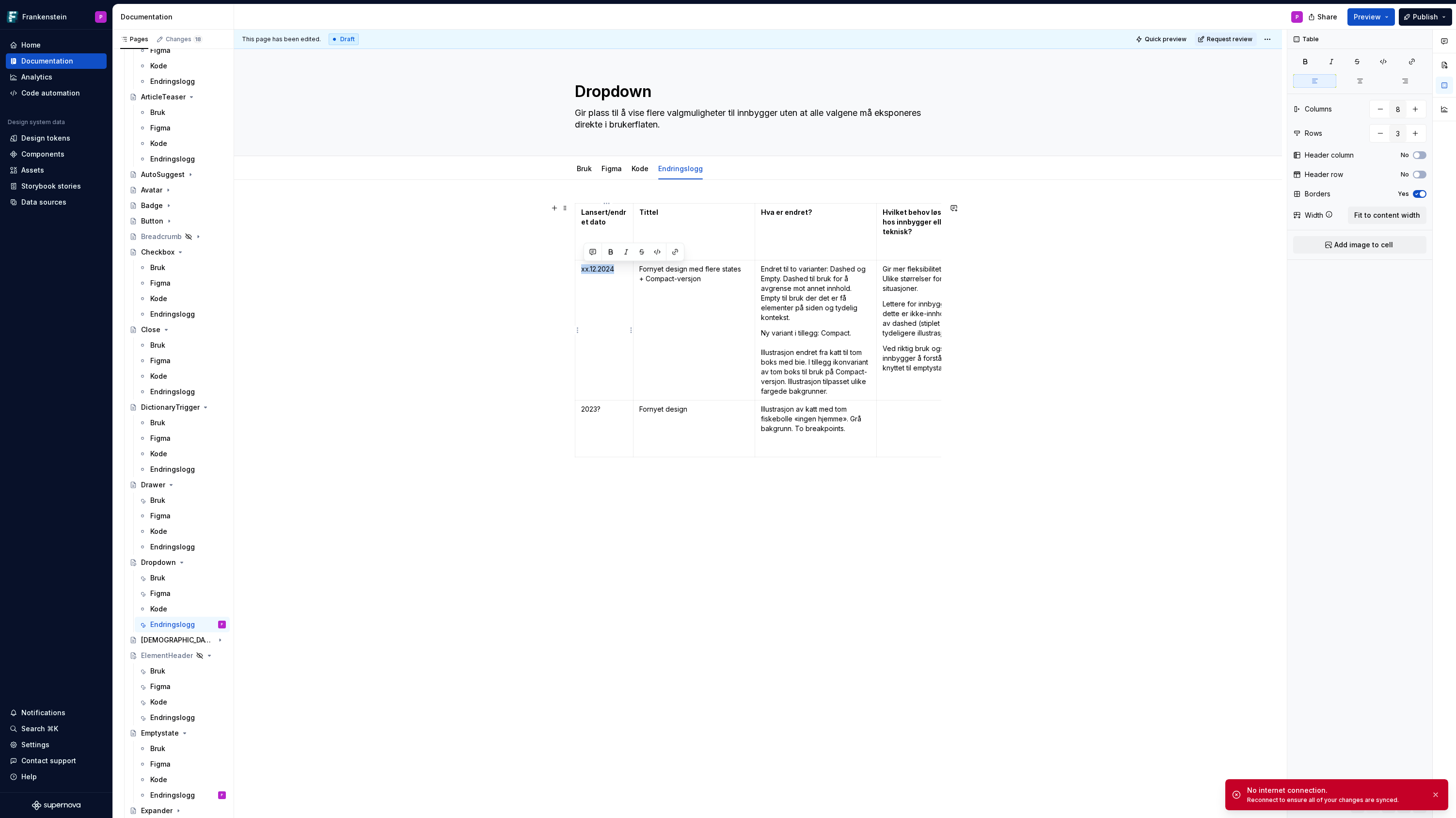
type textarea "*"
click at [620, 276] on td "xx.12.2024" at bounding box center [604, 330] width 58 height 140
click at [611, 274] on p "xx.12.2024O" at bounding box center [603, 269] width 46 height 10
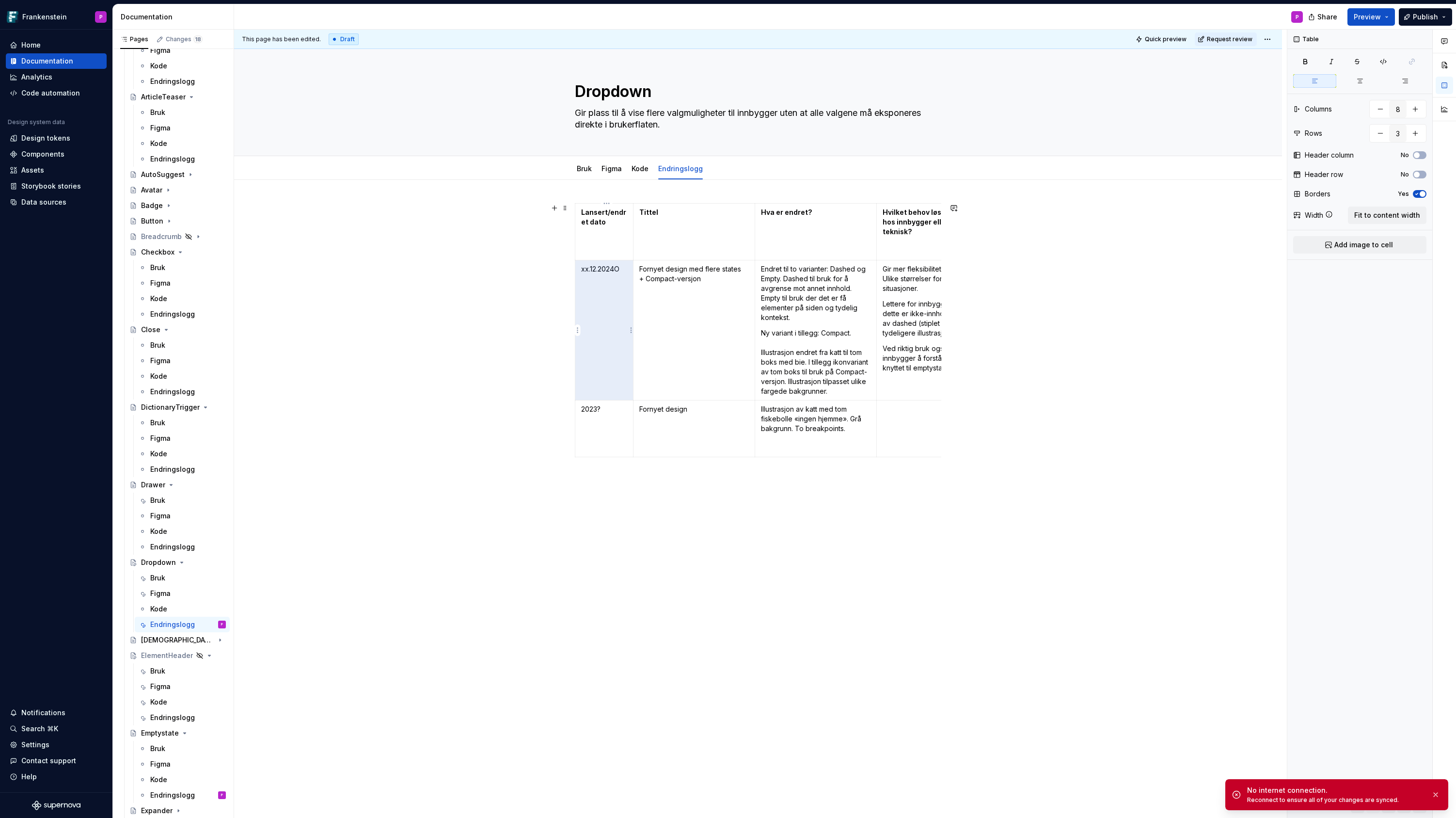
click at [608, 271] on p "xx.12.2024O" at bounding box center [603, 269] width 46 height 10
drag, startPoint x: 623, startPoint y: 269, endPoint x: 584, endPoint y: 270, distance: 39.0
click at [584, 270] on p "xx.12.2024O" at bounding box center [603, 269] width 46 height 10
click at [596, 411] on p "2023?" at bounding box center [603, 409] width 46 height 10
click at [577, 428] on html "Frankenstein P Home Documentation Analytics Code automation Design system data …" at bounding box center [728, 409] width 1456 height 818
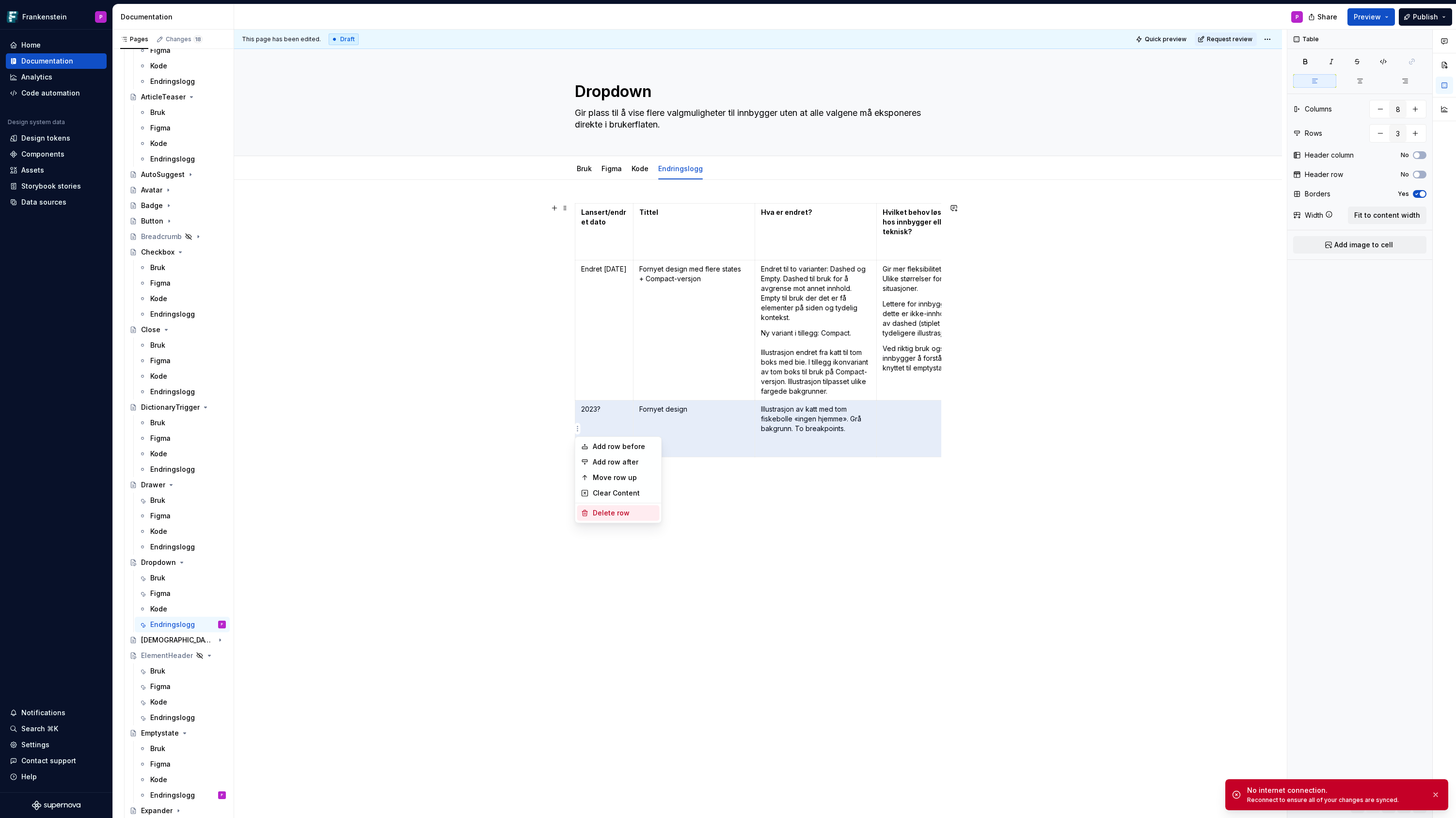
click at [600, 511] on div "Delete row" at bounding box center [624, 513] width 63 height 10
type input "2"
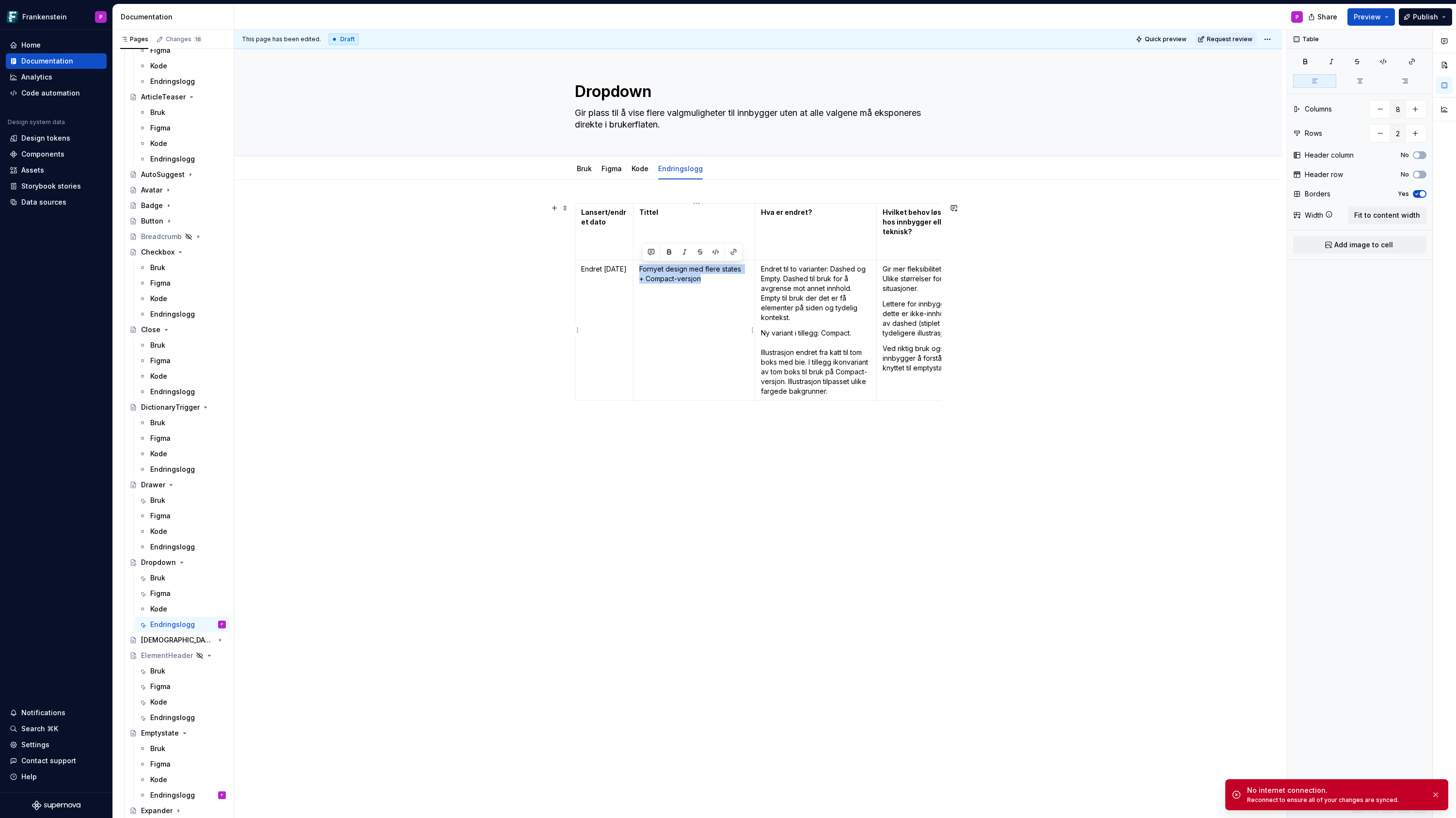
drag, startPoint x: 641, startPoint y: 269, endPoint x: 705, endPoint y: 278, distance: 64.6
click at [705, 278] on td "Fornyet design med flere states + Compact-versjon" at bounding box center [694, 330] width 121 height 140
click at [711, 278] on p "Økt høyde på klikkflater mobil + oppdatert komponent i Figma" at bounding box center [694, 274] width 110 height 19
click at [769, 271] on p "Endret til to varianter: Dashed og Empty. Dashed til bruk for å avgrense mot an…" at bounding box center [816, 293] width 110 height 58
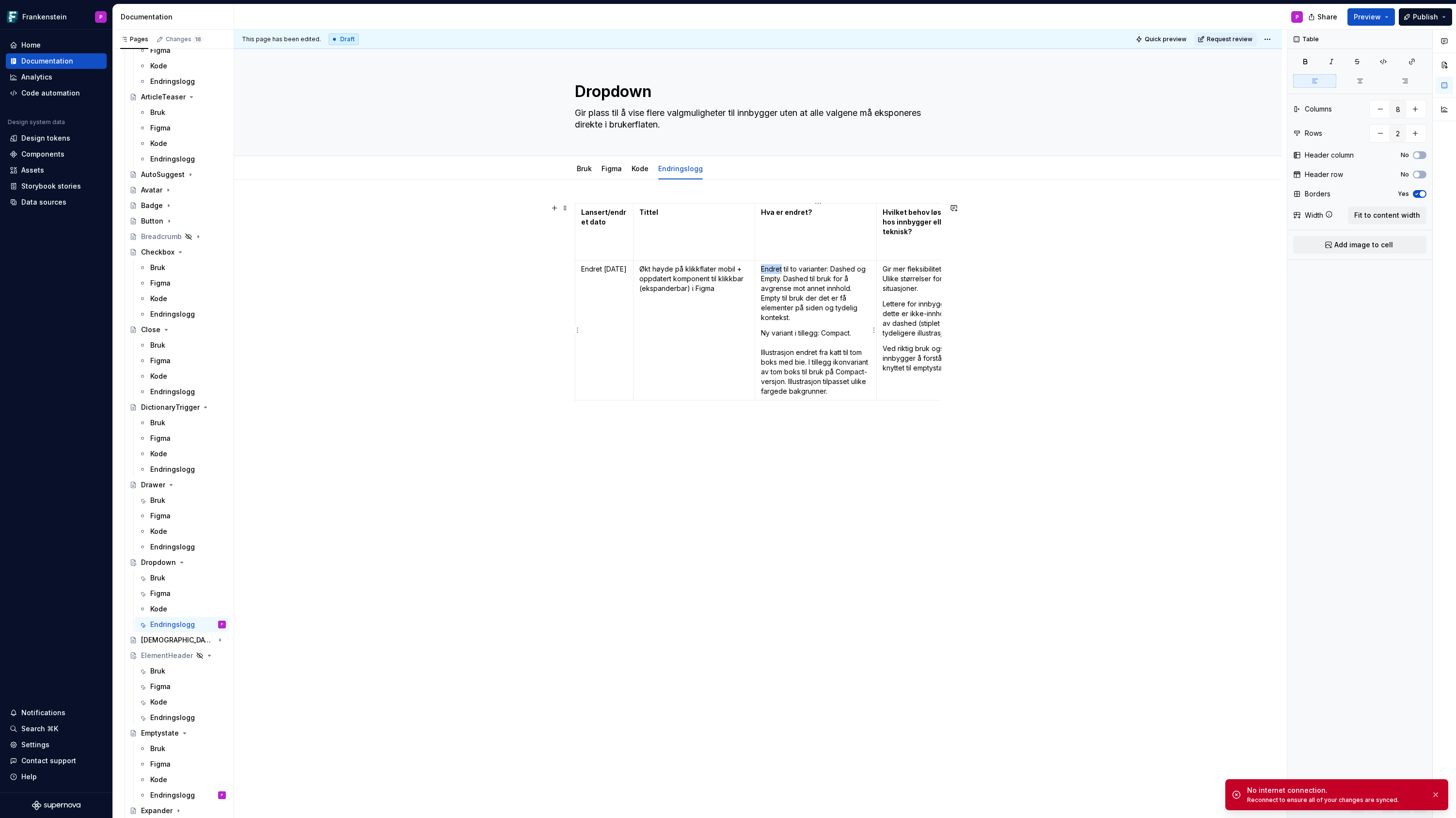
click at [769, 271] on p "Endret til to varianter: Dashed og Empty. Dashed til bruk for å avgrense mot an…" at bounding box center [816, 293] width 110 height 58
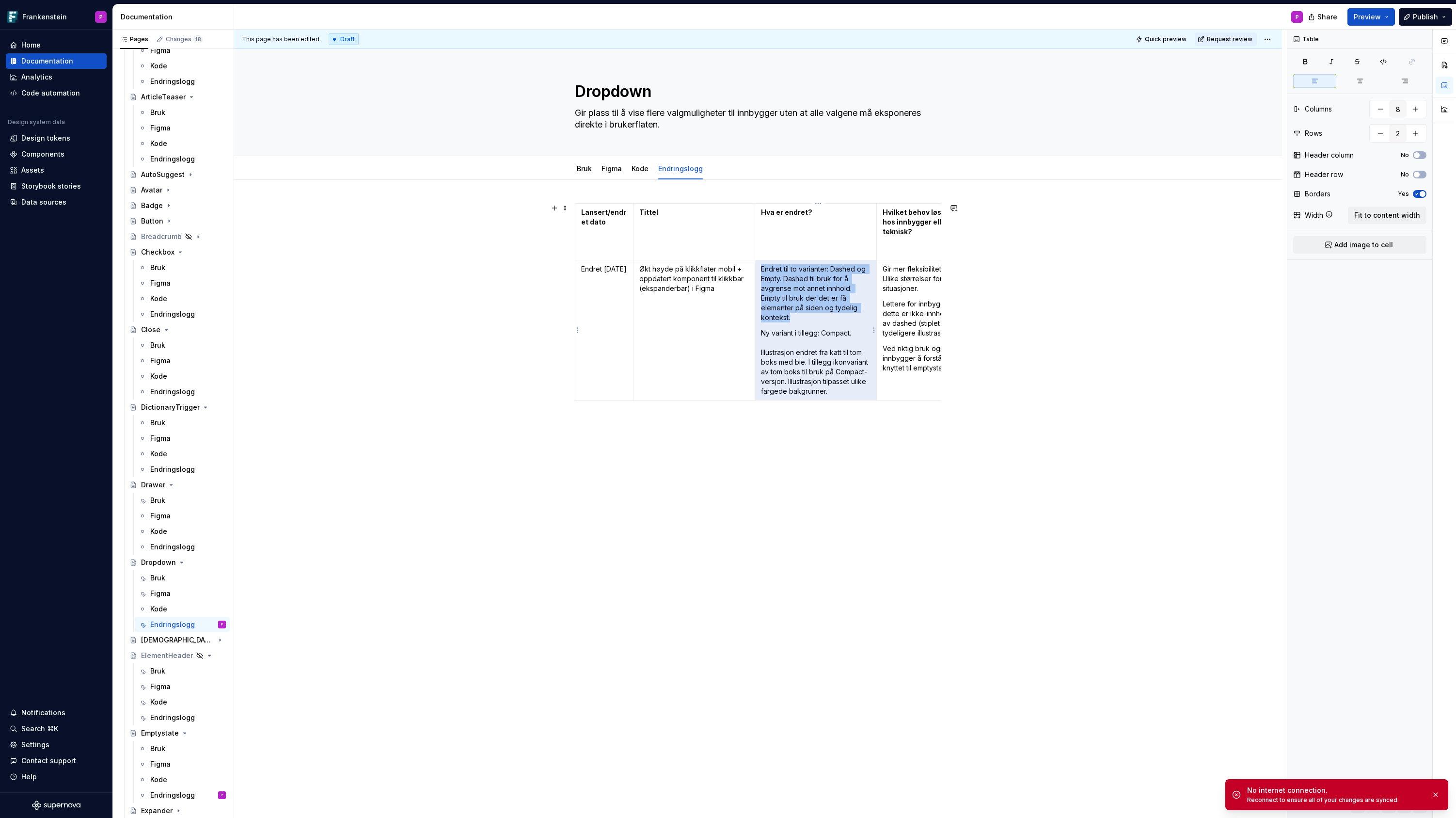
click at [776, 272] on p "Endret til to varianter: Dashed og Empty. Dashed til bruk for å avgrense mot an…" at bounding box center [816, 293] width 110 height 58
drag, startPoint x: 763, startPoint y: 269, endPoint x: 857, endPoint y: 398, distance: 159.6
click at [857, 398] on td "Endret til to varianter: Dashed og Empty. Dashed til bruk for å avgrense mot an…" at bounding box center [816, 330] width 121 height 140
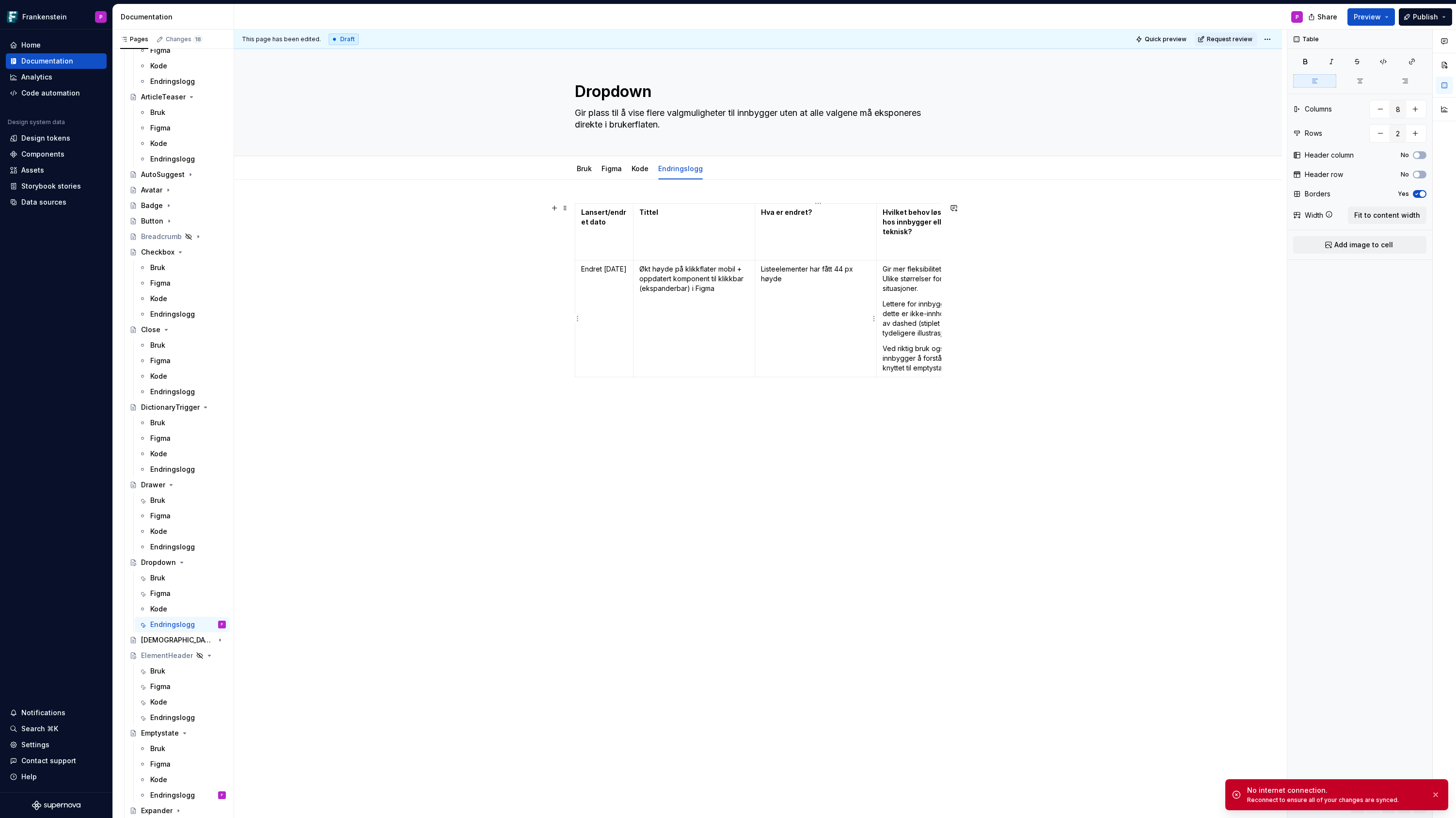
click at [762, 269] on td "Listeelementer har fått 44 px høyde" at bounding box center [816, 318] width 121 height 117
click at [802, 278] on p "• Listeelementer har fått 44 px høyde" at bounding box center [816, 274] width 110 height 19
click at [810, 305] on p "• Komponent i [GEOGRAPHIC_DATA] inneholder nå interaksjon mellom lukket og eksp…" at bounding box center [816, 309] width 110 height 39
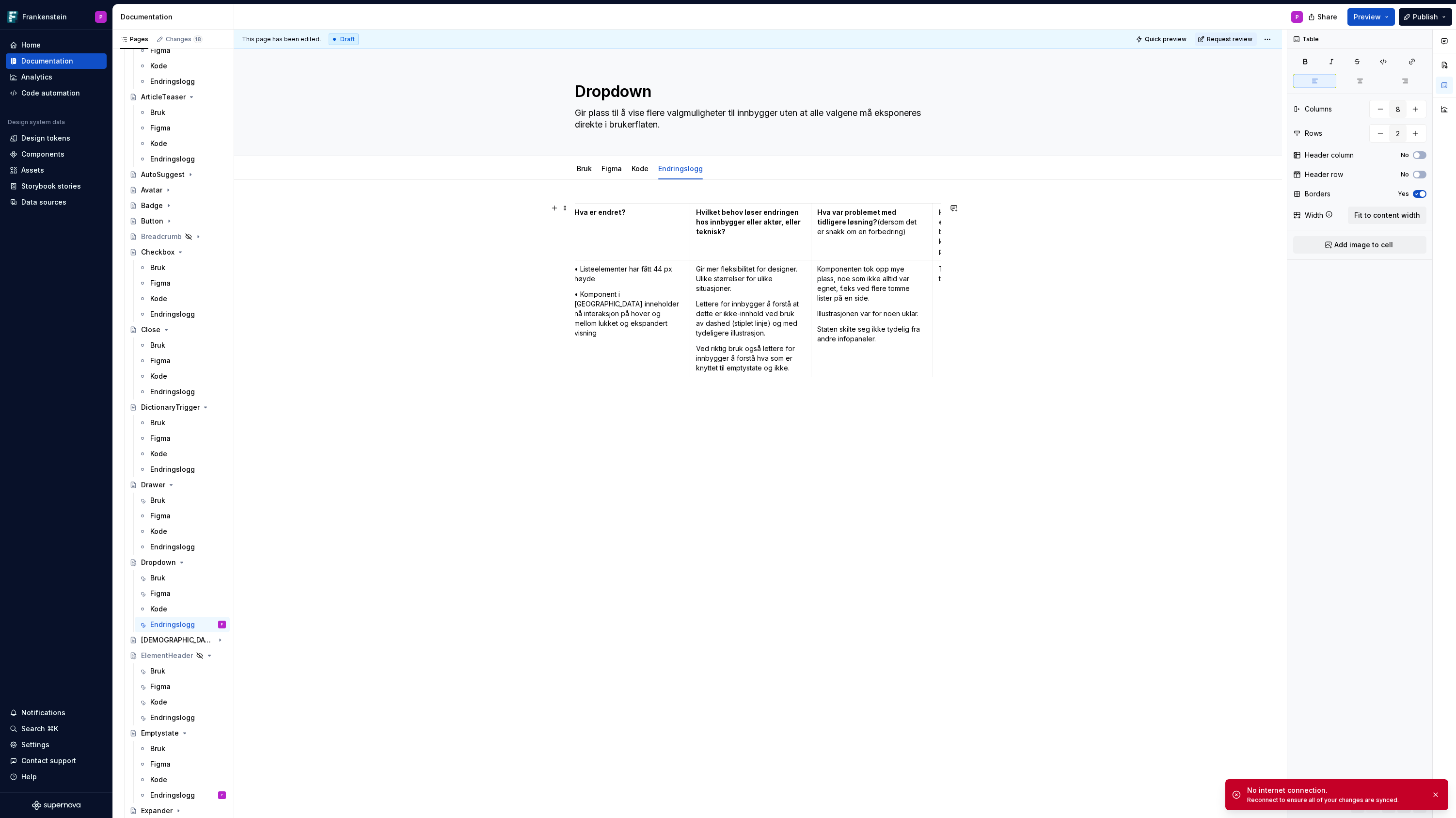
scroll to position [0, 190]
click at [747, 327] on p "Lettere for innbygger å forstå at dette er ikke-innhold ved bruk av dashed (sti…" at bounding box center [747, 318] width 110 height 39
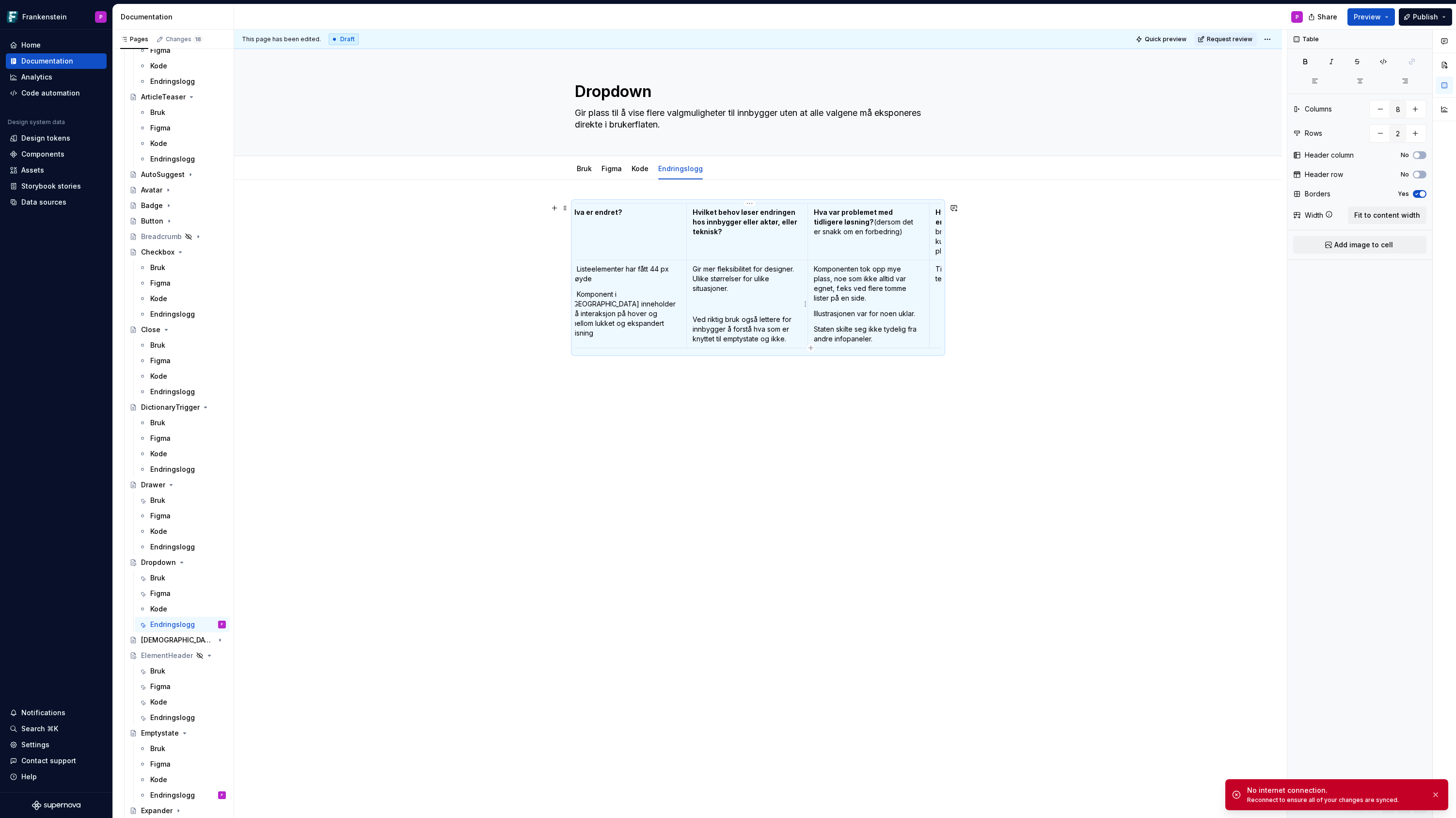
click at [733, 306] on p at bounding box center [747, 303] width 110 height 10
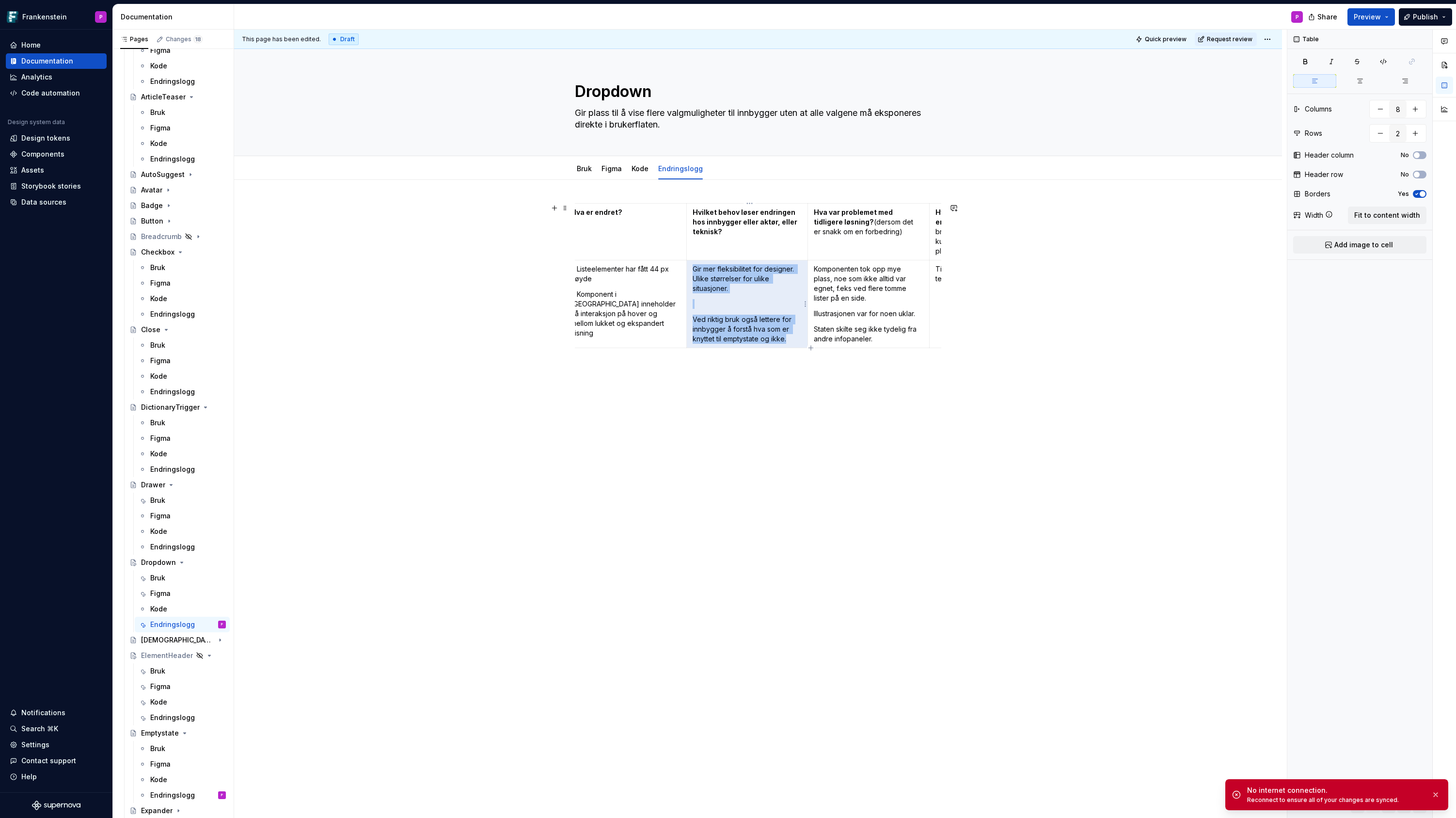
drag, startPoint x: 696, startPoint y: 271, endPoint x: 790, endPoint y: 337, distance: 114.9
click at [790, 337] on td "Gir mer fleksibilitet for designer. Ulike størrelser for ulike situasjoner. Ved…" at bounding box center [747, 304] width 121 height 88
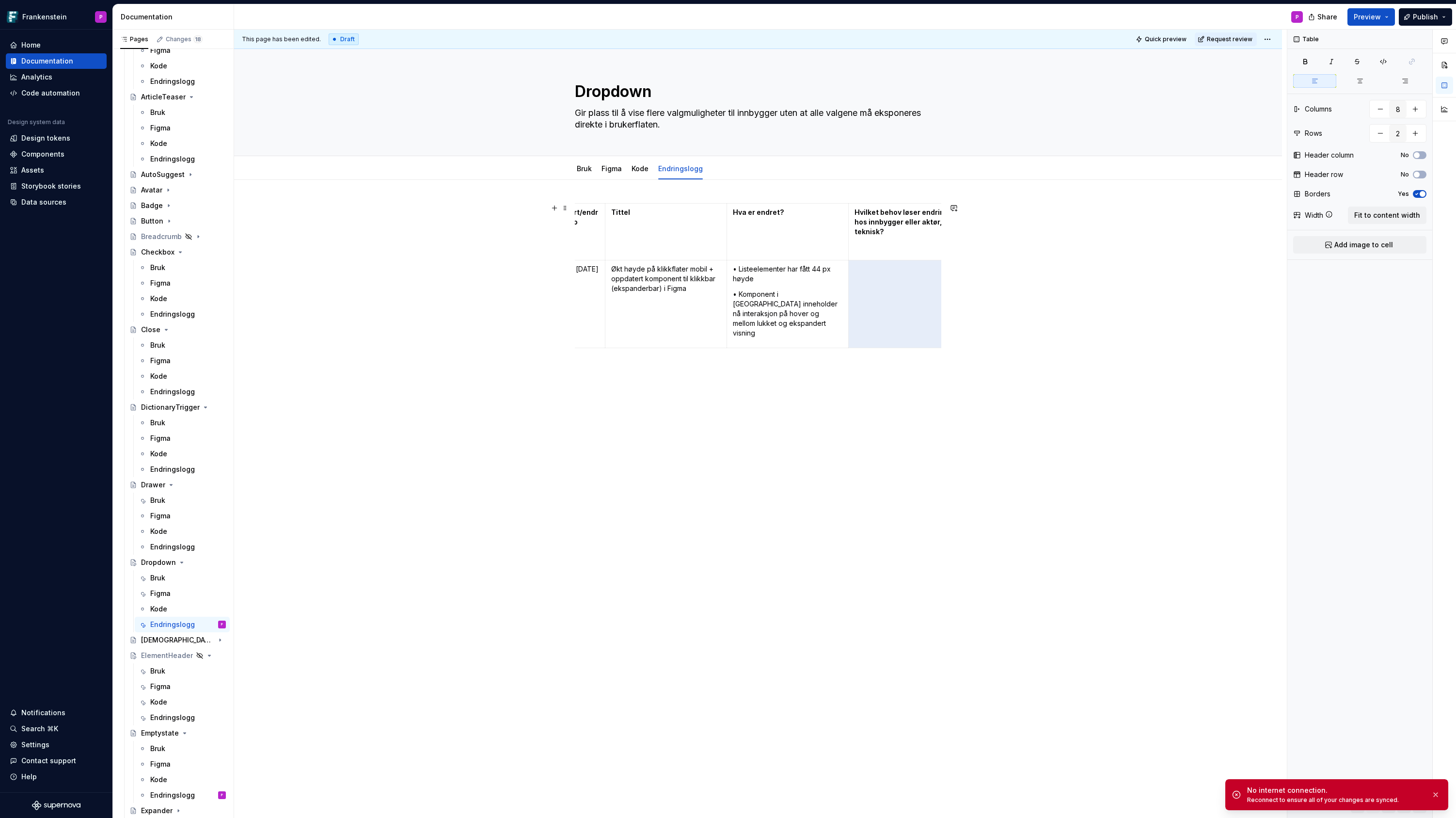
scroll to position [0, 0]
click at [805, 280] on p "• Listeelementer har fått 44 px høyde" at bounding box center [816, 274] width 110 height 19
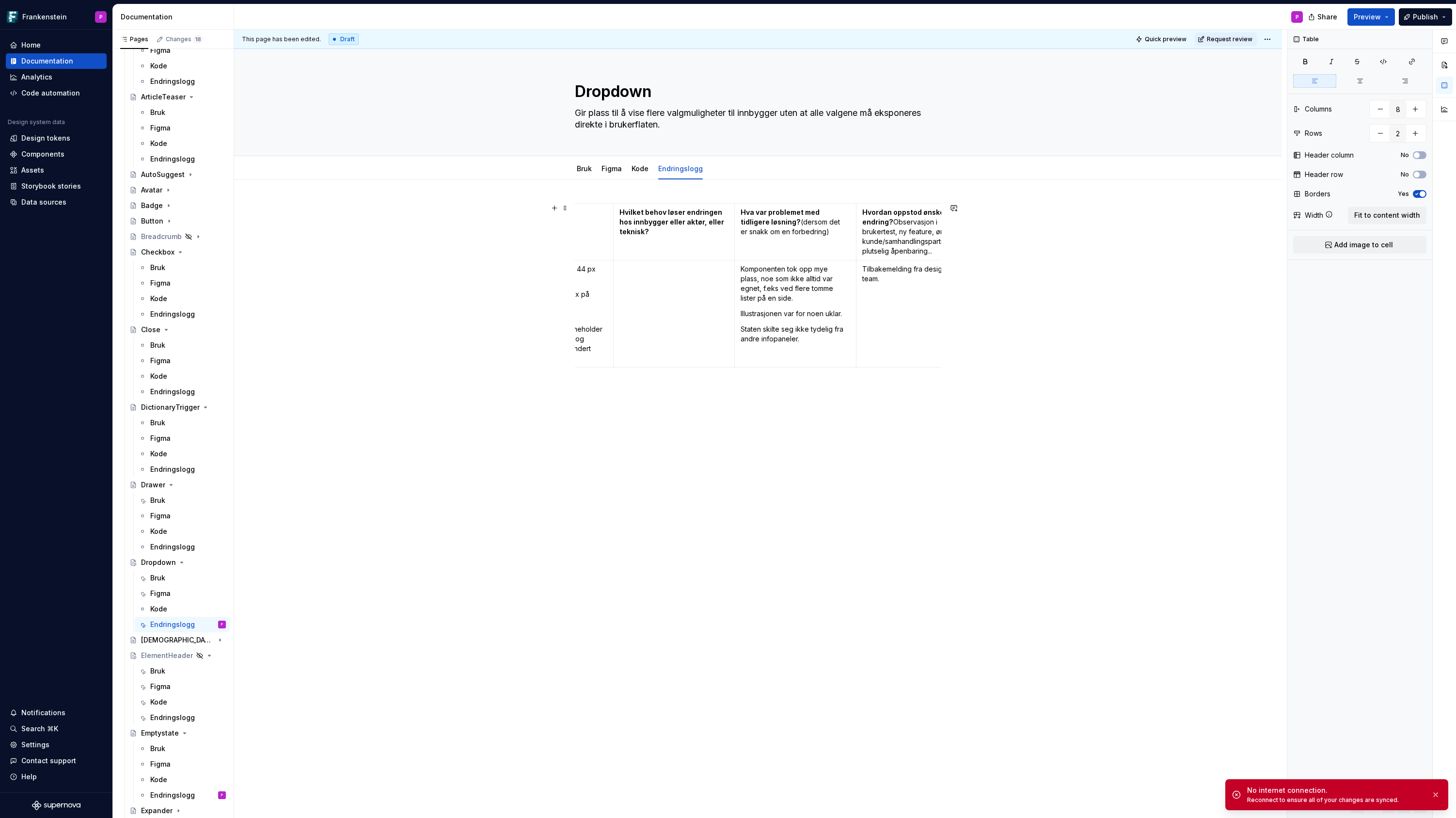
scroll to position [0, 266]
drag, startPoint x: 805, startPoint y: 342, endPoint x: 740, endPoint y: 269, distance: 97.7
click at [740, 269] on td "Komponenten tok opp mye plass, noe som ikke alltid var egnet, f.eks ved flere t…" at bounding box center [793, 314] width 121 height 107
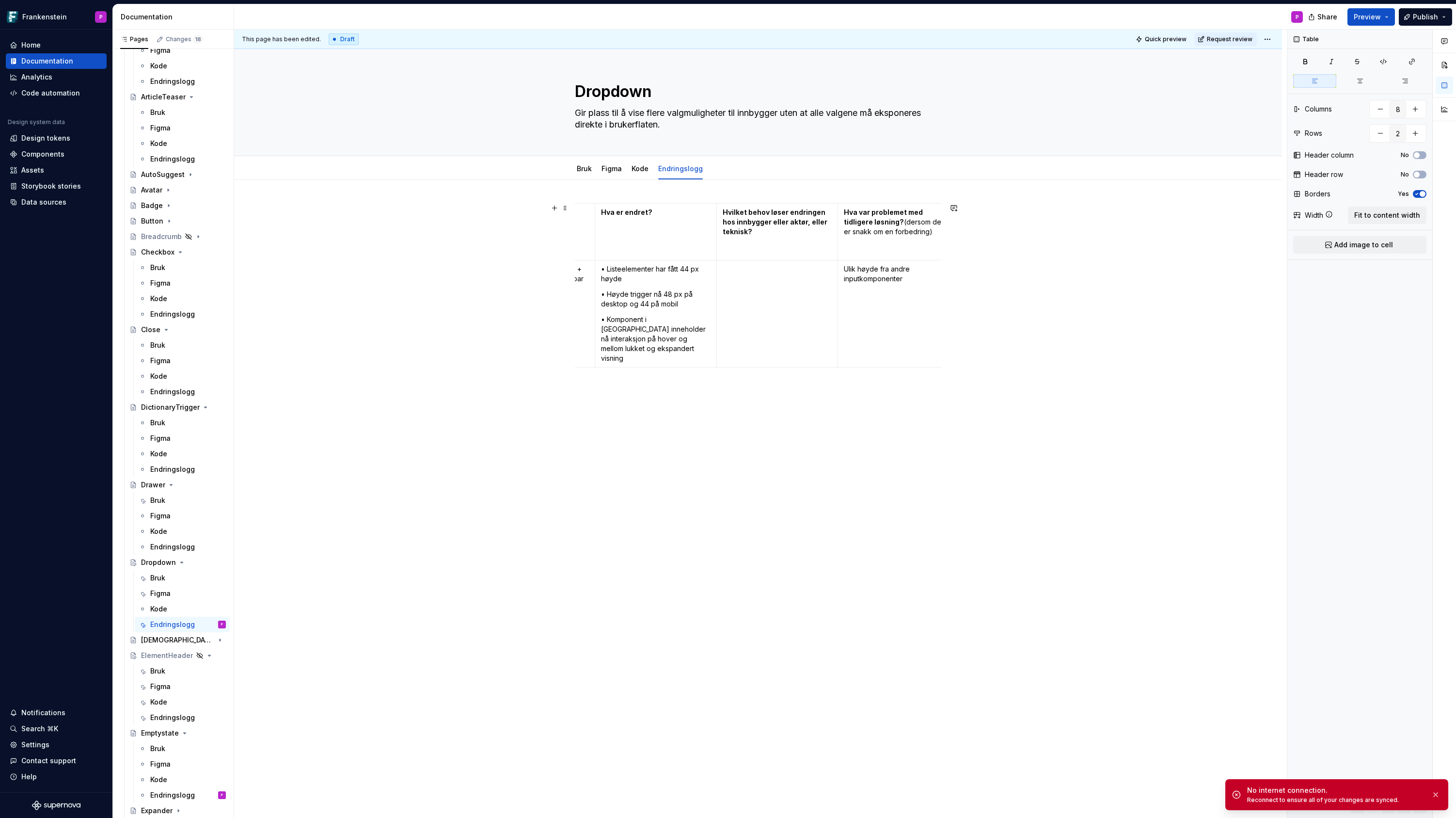
scroll to position [0, 159]
click at [847, 270] on p "Ulik høyde fra andre inputkomponenter" at bounding box center [900, 274] width 110 height 19
click at [915, 280] on p "• Ulik høyde fra andre inputkomponenter" at bounding box center [900, 274] width 110 height 19
click at [842, 270] on p "• Ulik høyde fra andre inputkomponenter" at bounding box center [893, 274] width 110 height 19
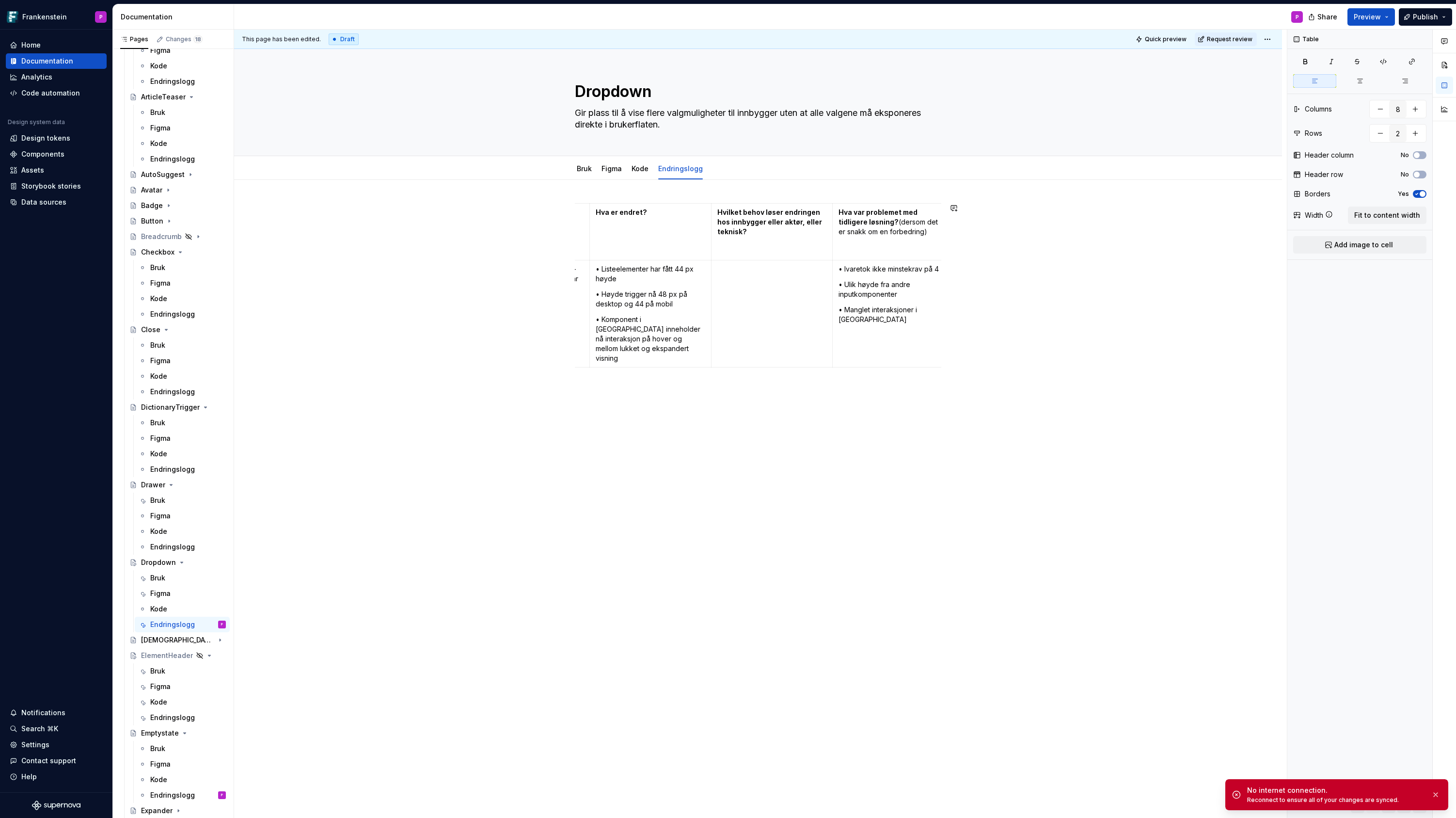
scroll to position [0, 168]
click at [846, 294] on p "• Ulik høyde fra andre inputkomponenter" at bounding box center [890, 299] width 110 height 19
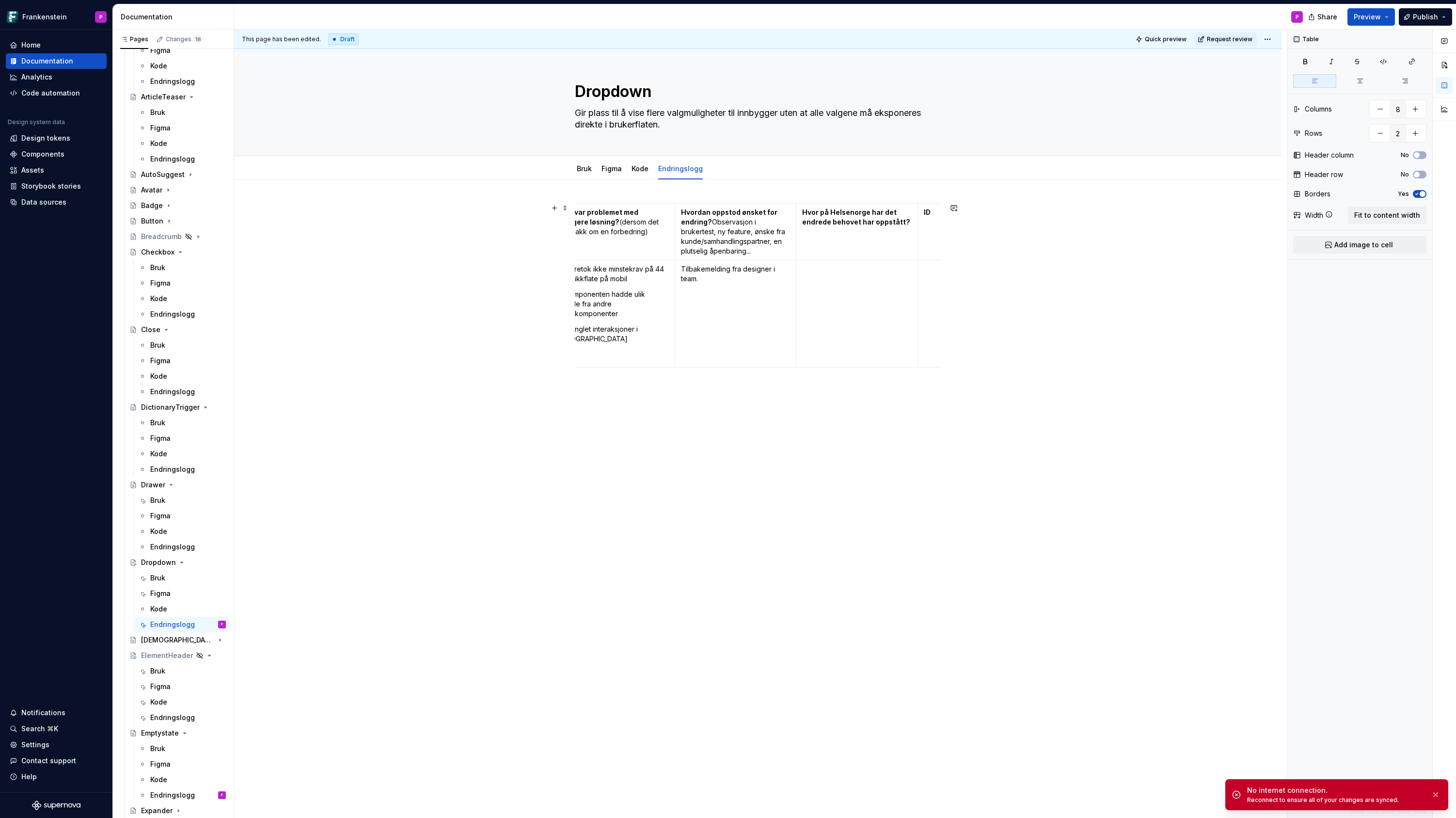
scroll to position [0, 445]
drag, startPoint x: 683, startPoint y: 269, endPoint x: 720, endPoint y: 277, distance: 37.9
click at [720, 277] on p "Tilbakemelding fra designer i team." at bounding box center [735, 274] width 110 height 19
click at [664, 268] on p "Observert av utvikler i annet team" at bounding box center [714, 269] width 110 height 10
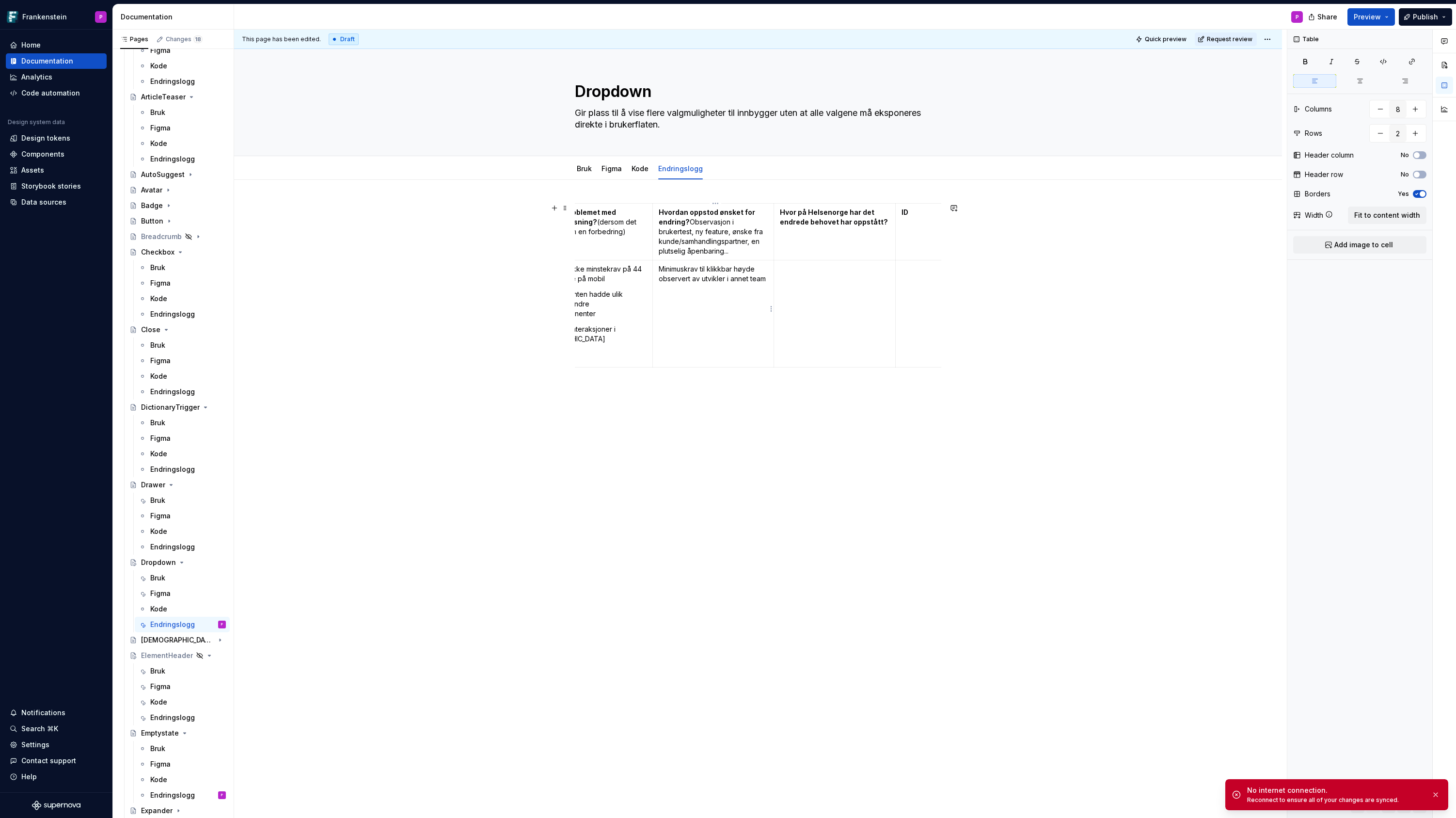
click at [694, 280] on p "Minimuskrav til klikkbar høyde observert av utvikler i annet team" at bounding box center [714, 274] width 110 height 19
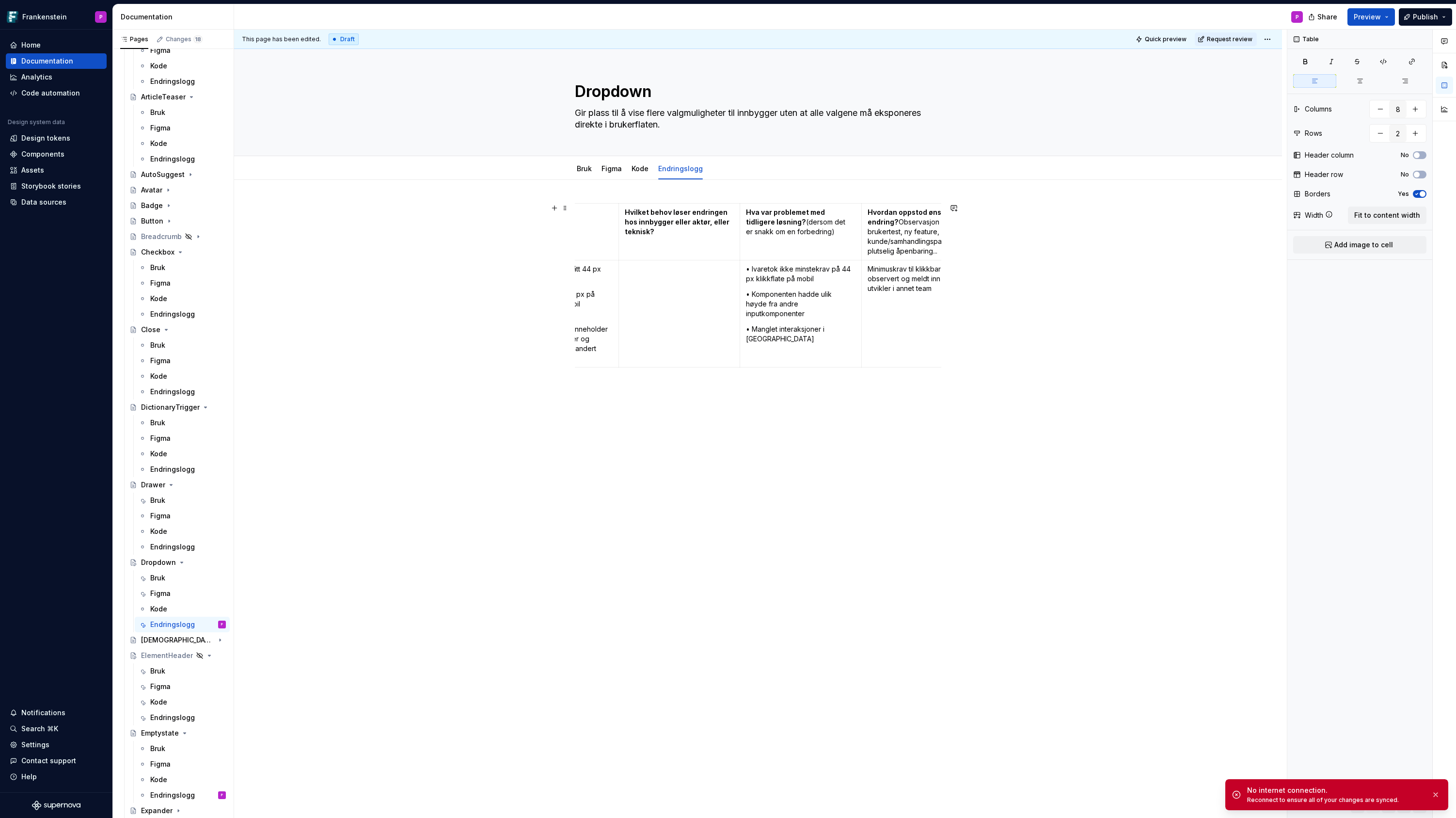
scroll to position [0, 0]
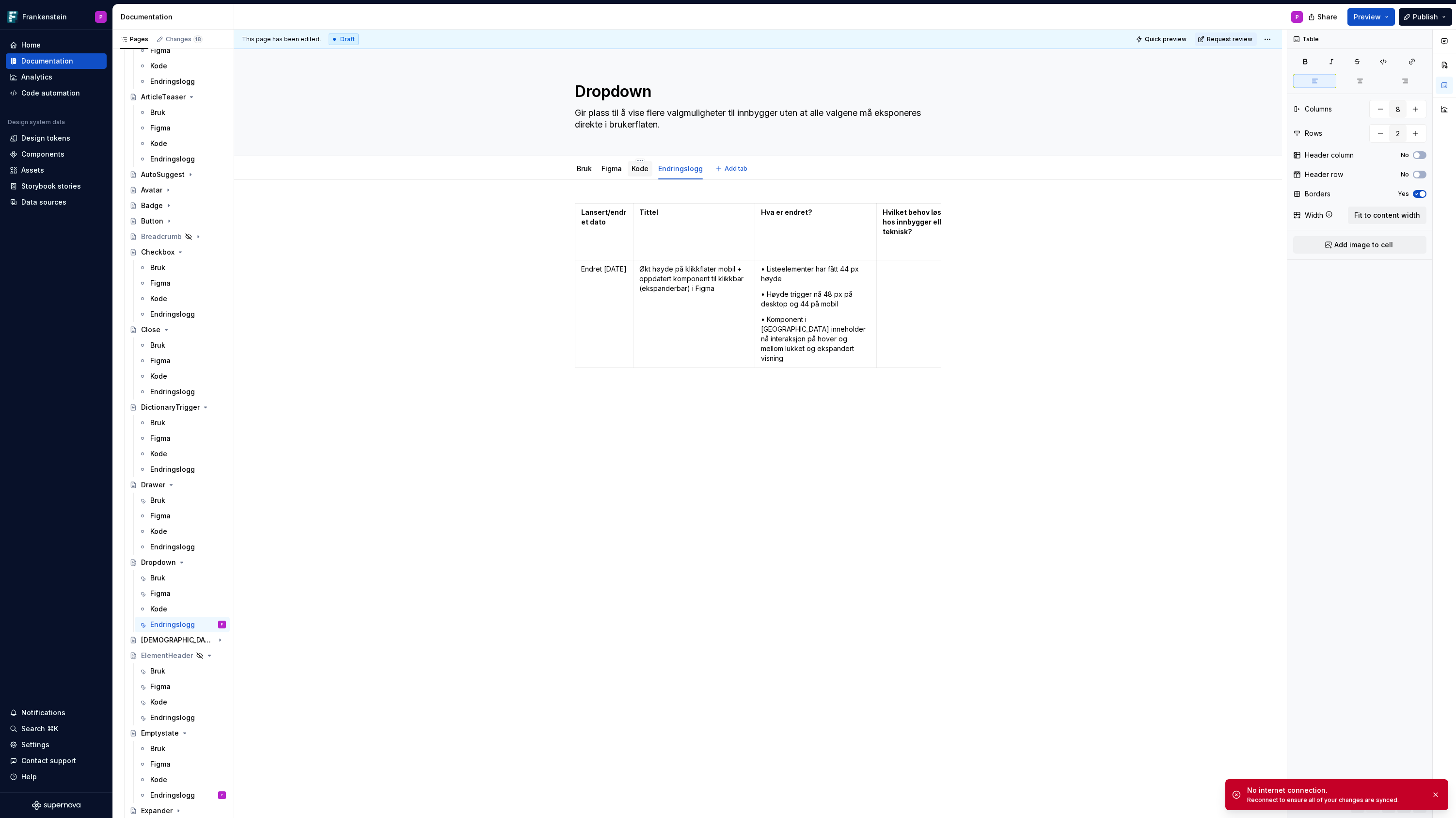
click at [636, 170] on link "Kode" at bounding box center [640, 169] width 17 height 8
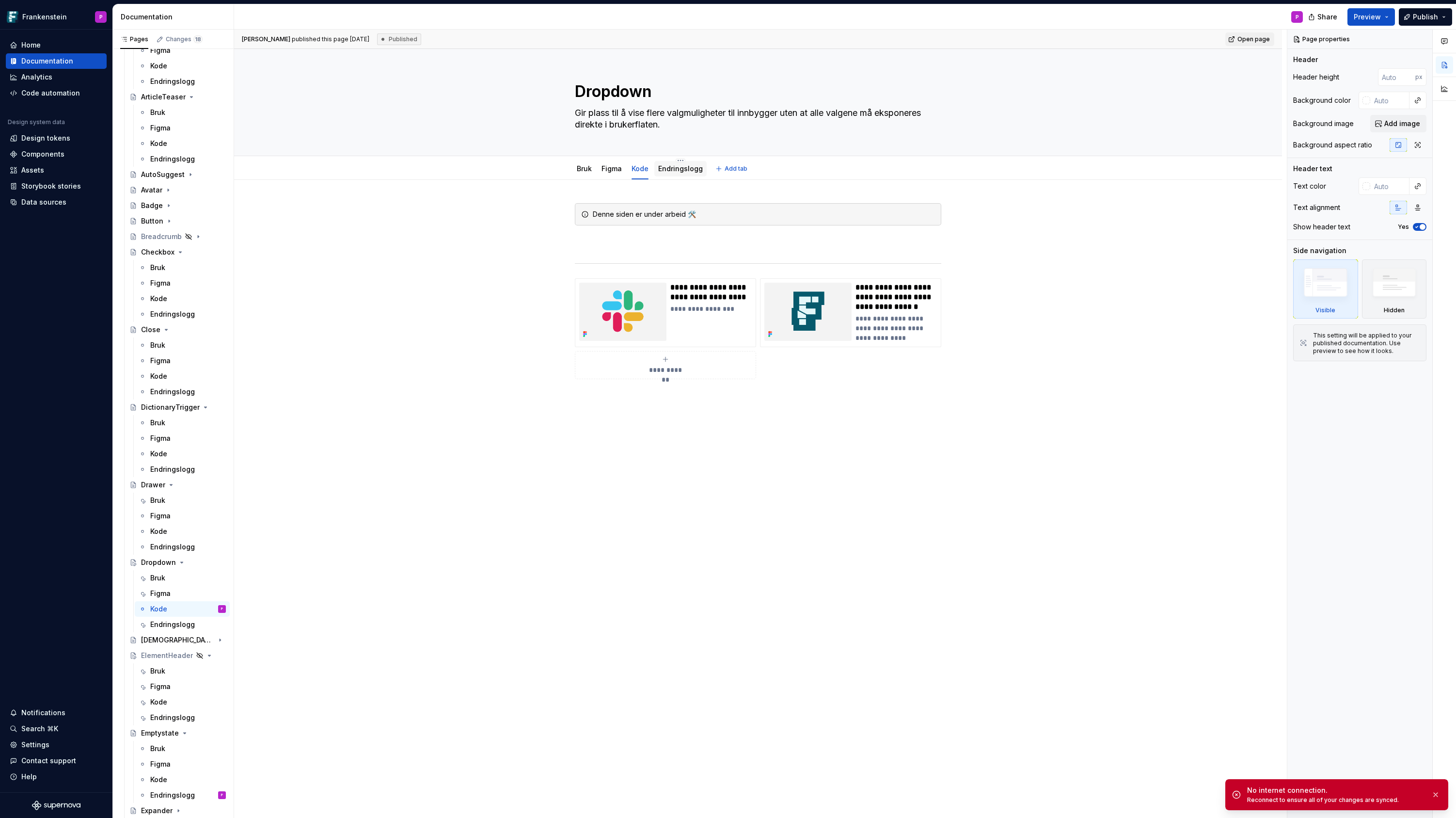
click at [677, 169] on link "Endringslogg" at bounding box center [680, 169] width 45 height 8
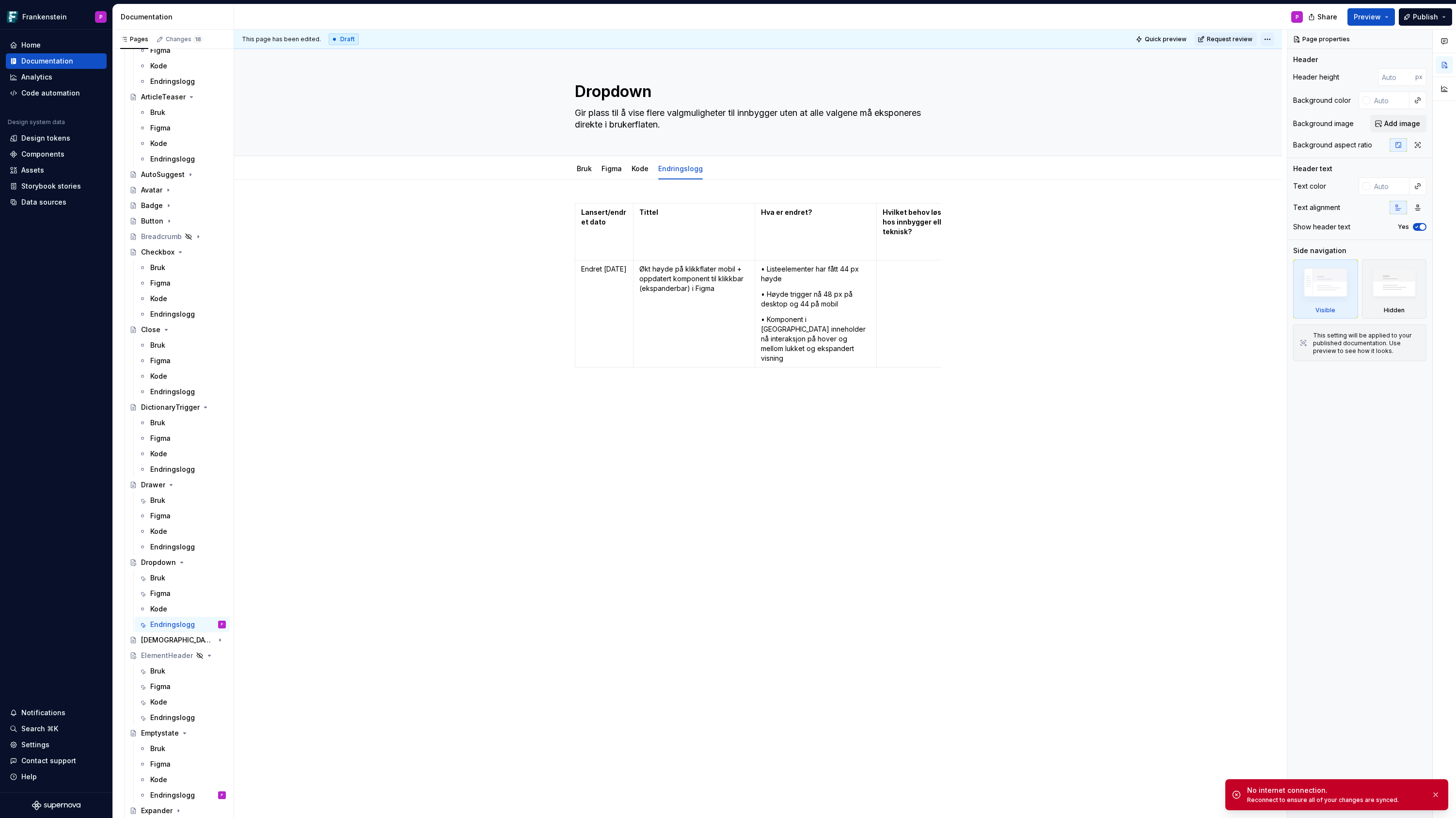
click at [1269, 39] on html "Frankenstein P Home Documentation Analytics Code automation Design system data …" at bounding box center [728, 409] width 1456 height 818
click at [1374, 109] on icon at bounding box center [1371, 107] width 5 height 5
click at [643, 172] on div "Kode" at bounding box center [640, 169] width 17 height 10
click at [643, 169] on link "Kode" at bounding box center [640, 169] width 17 height 8
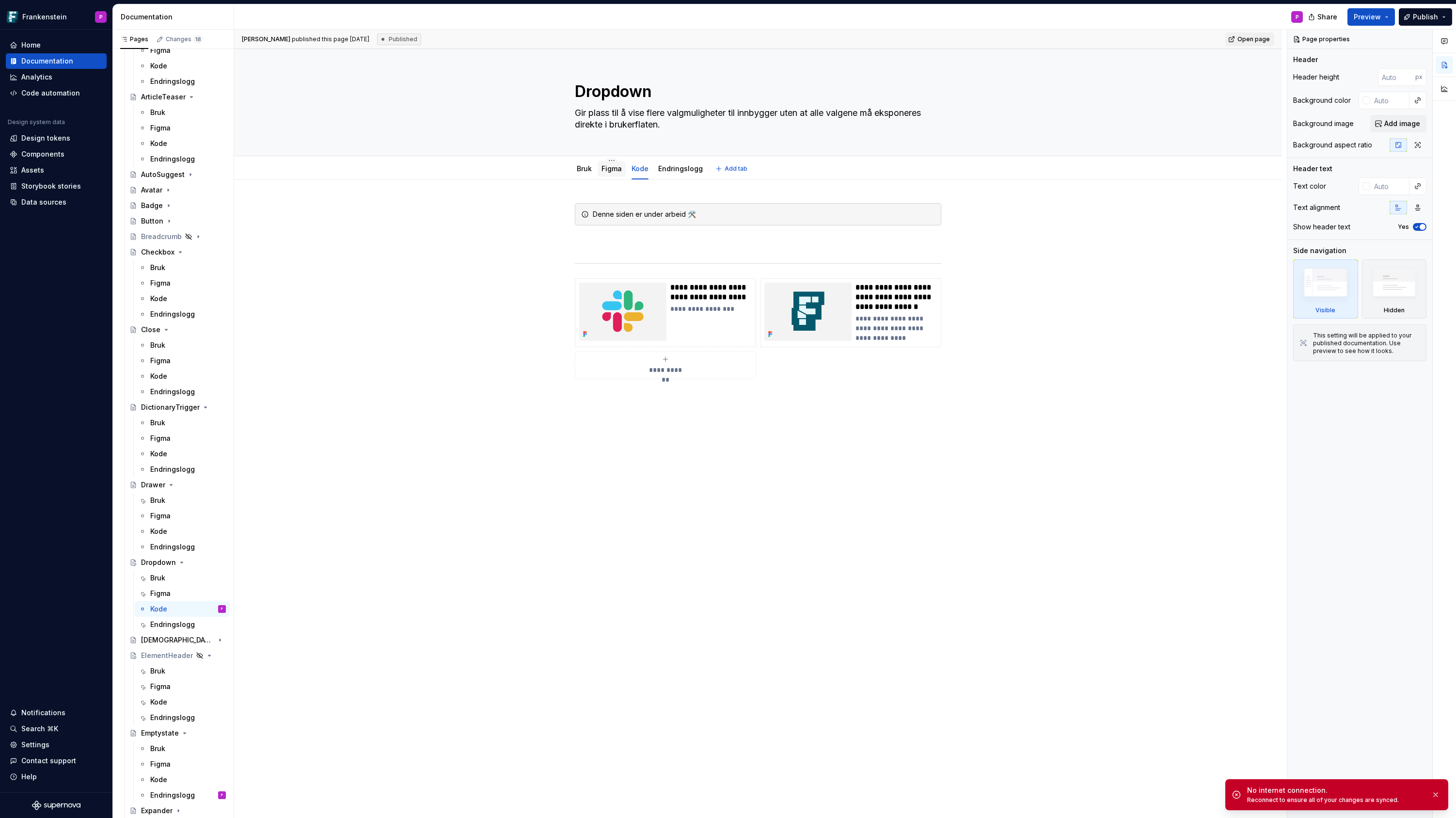
click at [613, 170] on link "Figma" at bounding box center [612, 169] width 21 height 8
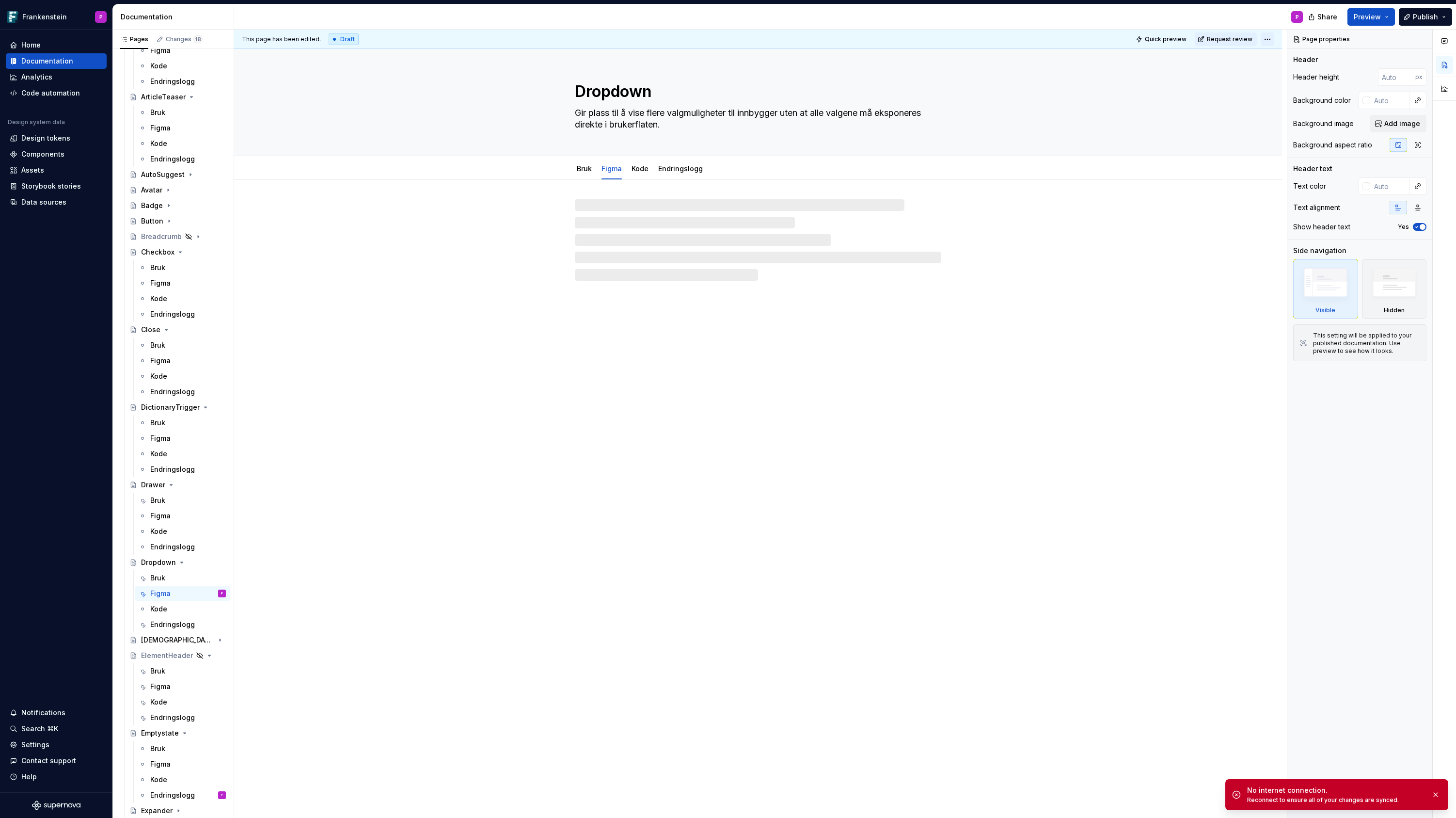
click at [1271, 38] on html "Frankenstein P Home Documentation Analytics Code automation Design system data …" at bounding box center [728, 409] width 1456 height 818
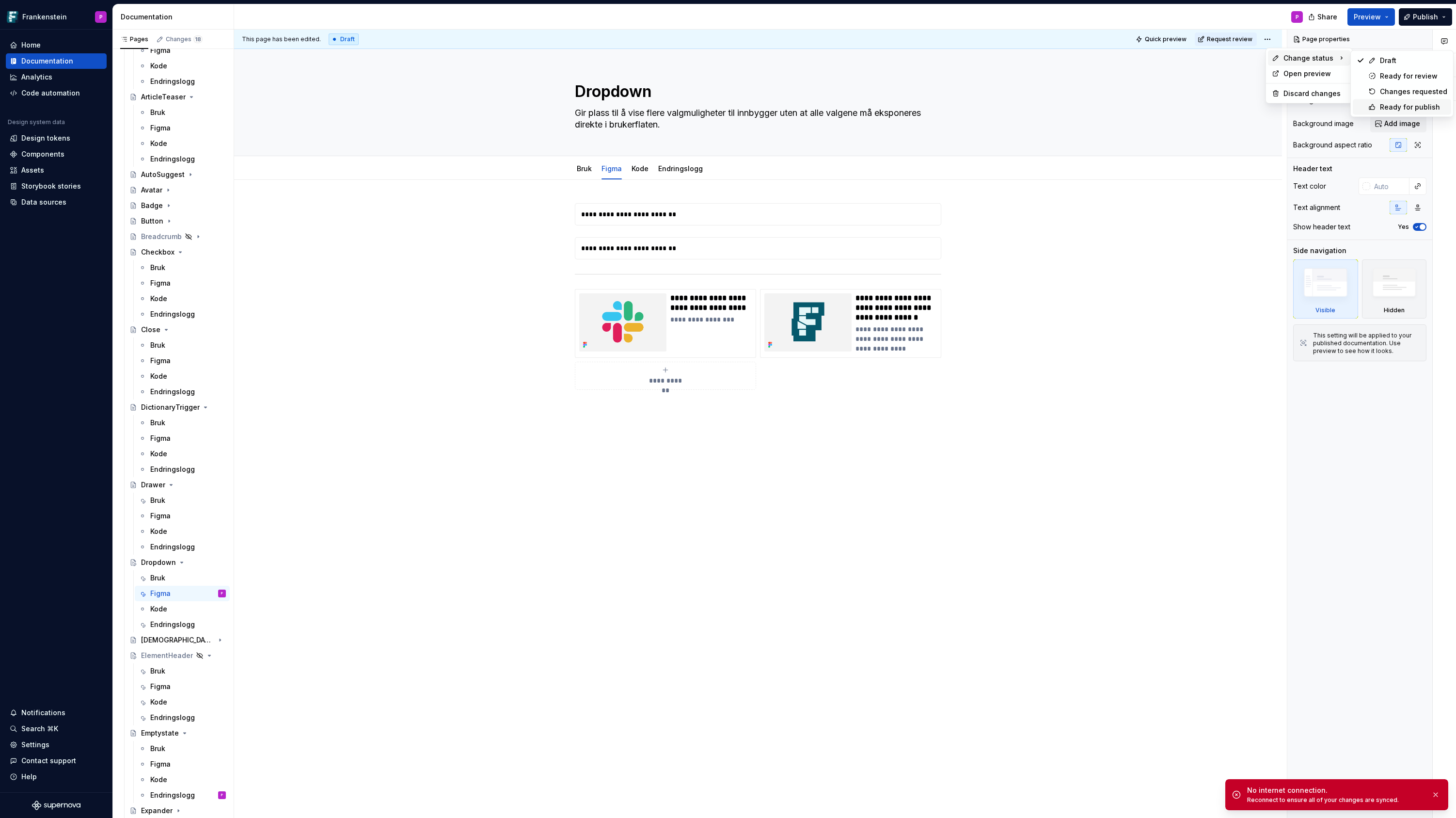
click at [1375, 103] on icon at bounding box center [1372, 107] width 8 height 8
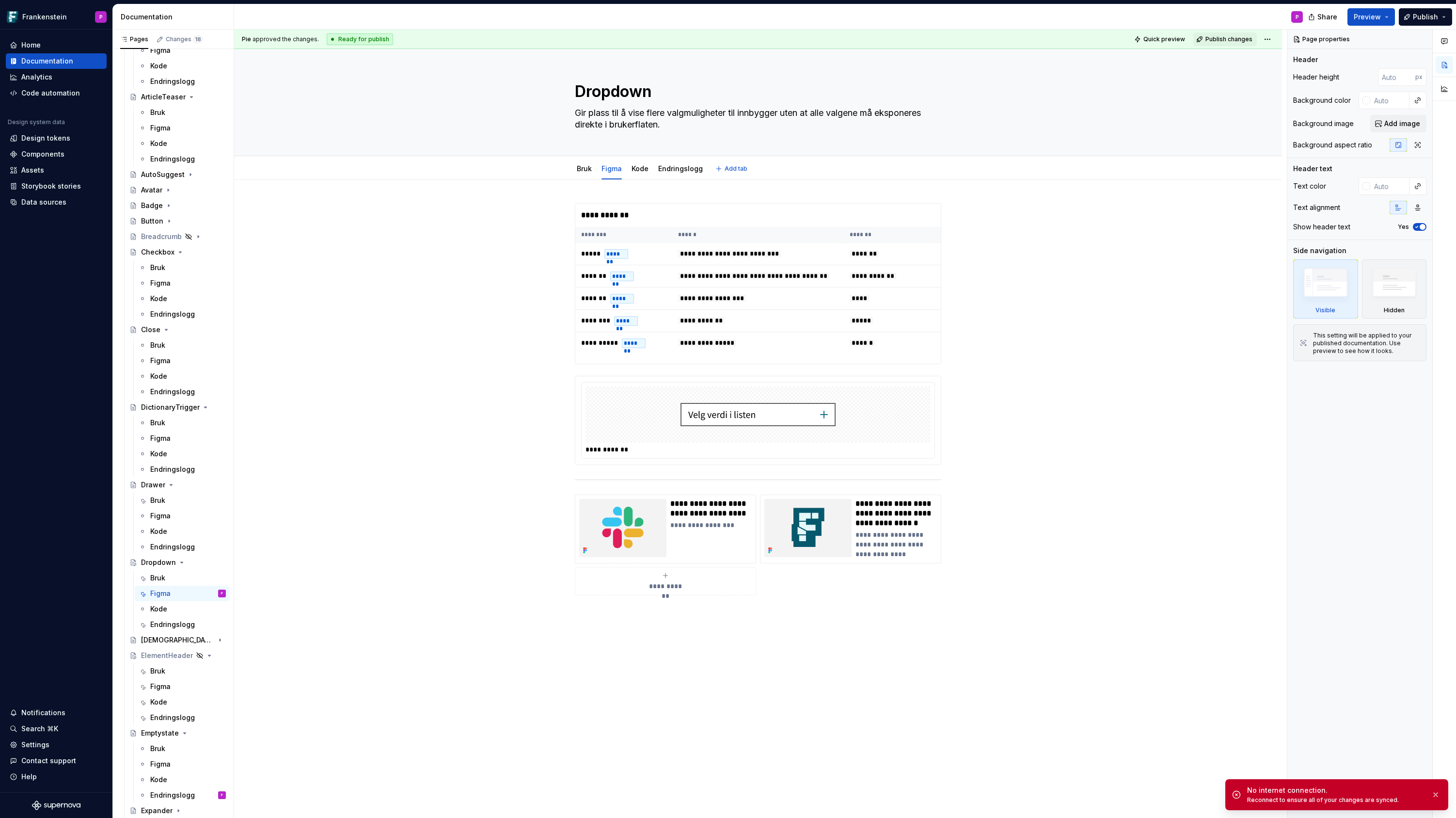
type textarea "*"
click at [634, 420] on div at bounding box center [758, 414] width 345 height 56
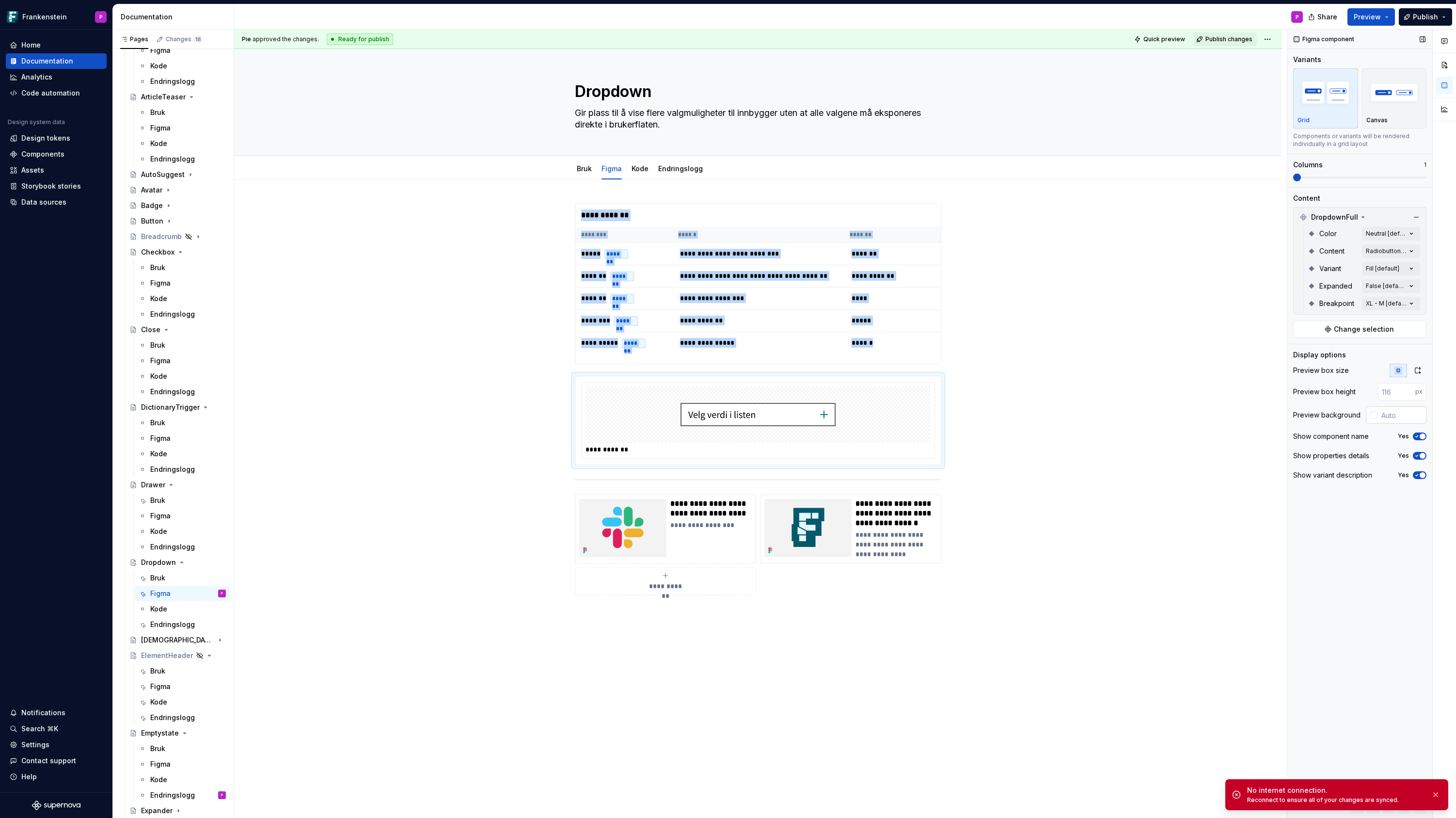
click at [1371, 416] on div at bounding box center [1373, 415] width 8 height 8
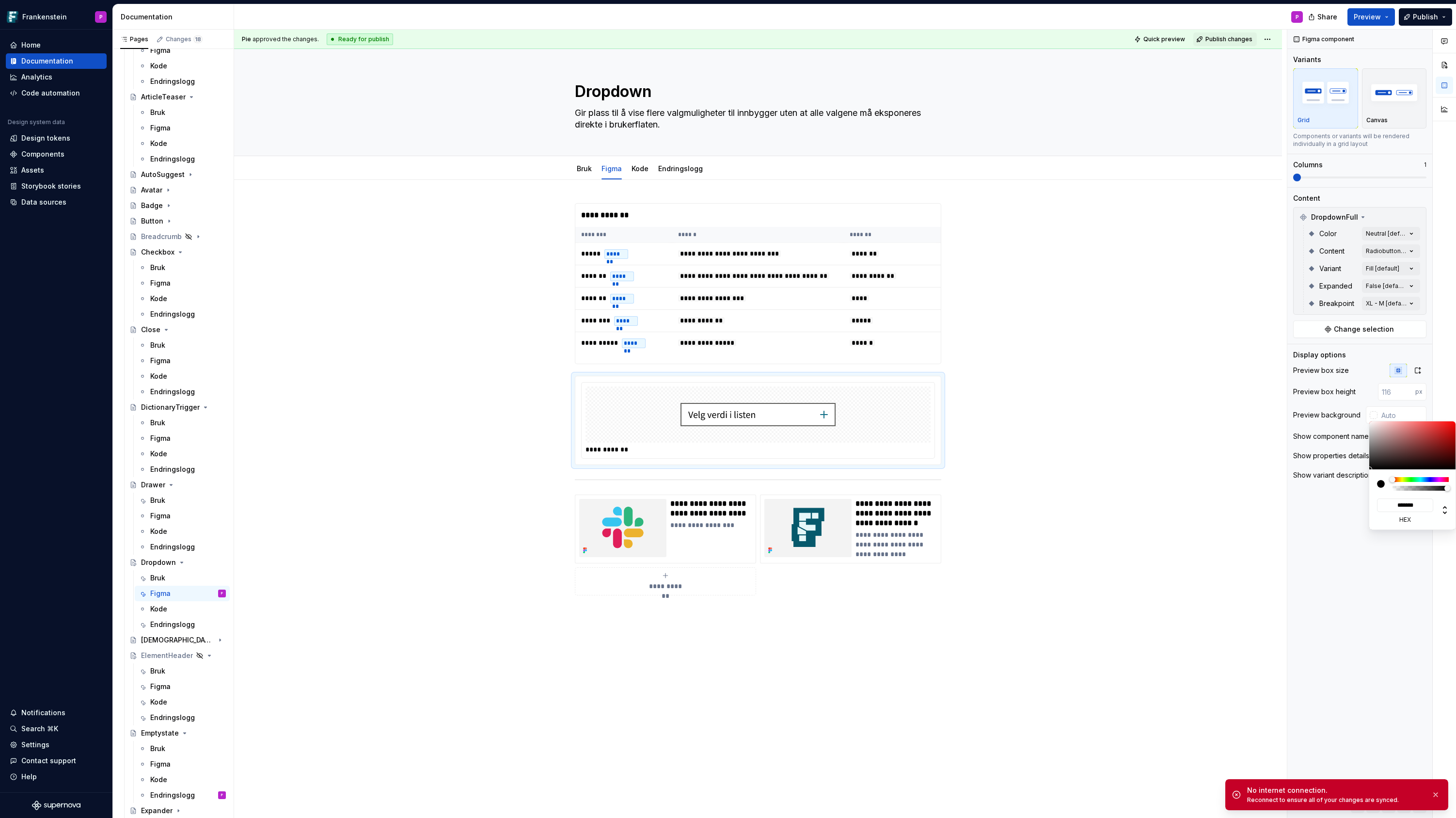
type input "#00000014"
type input "*"
type input "#00000000"
drag, startPoint x: 1398, startPoint y: 486, endPoint x: 1390, endPoint y: 491, distance: 9.4
click at [1390, 491] on div "* r * g * b * a" at bounding box center [1412, 499] width 87 height 60
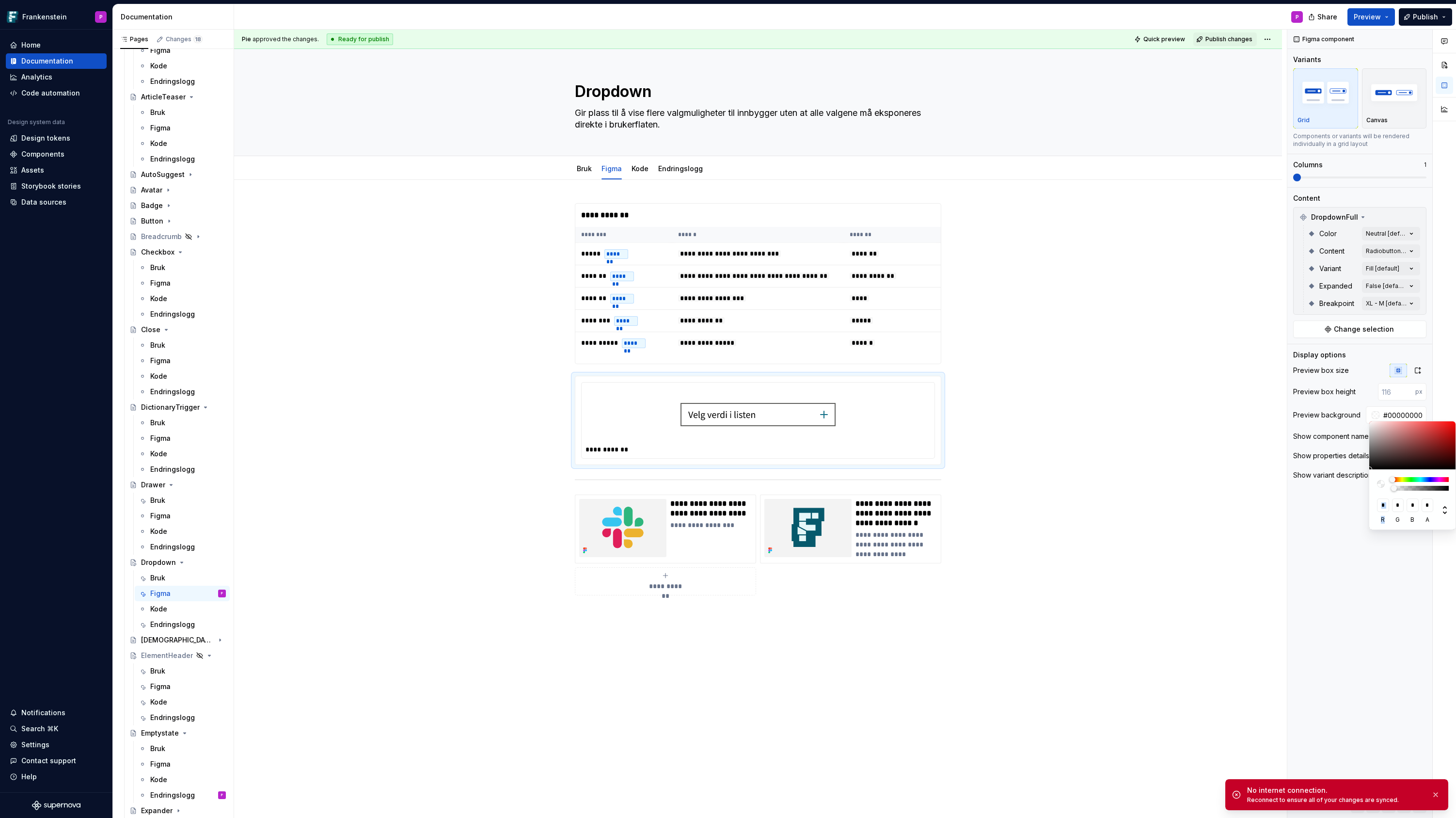
click at [1124, 383] on html "Frankenstein P Home Documentation Analytics Code automation Design system data …" at bounding box center [728, 409] width 1456 height 818
click at [1124, 243] on html "Frankenstein P Home Documentation Analytics Code automation Design system data …" at bounding box center [728, 409] width 1456 height 818
click at [577, 482] on div at bounding box center [758, 480] width 367 height 6
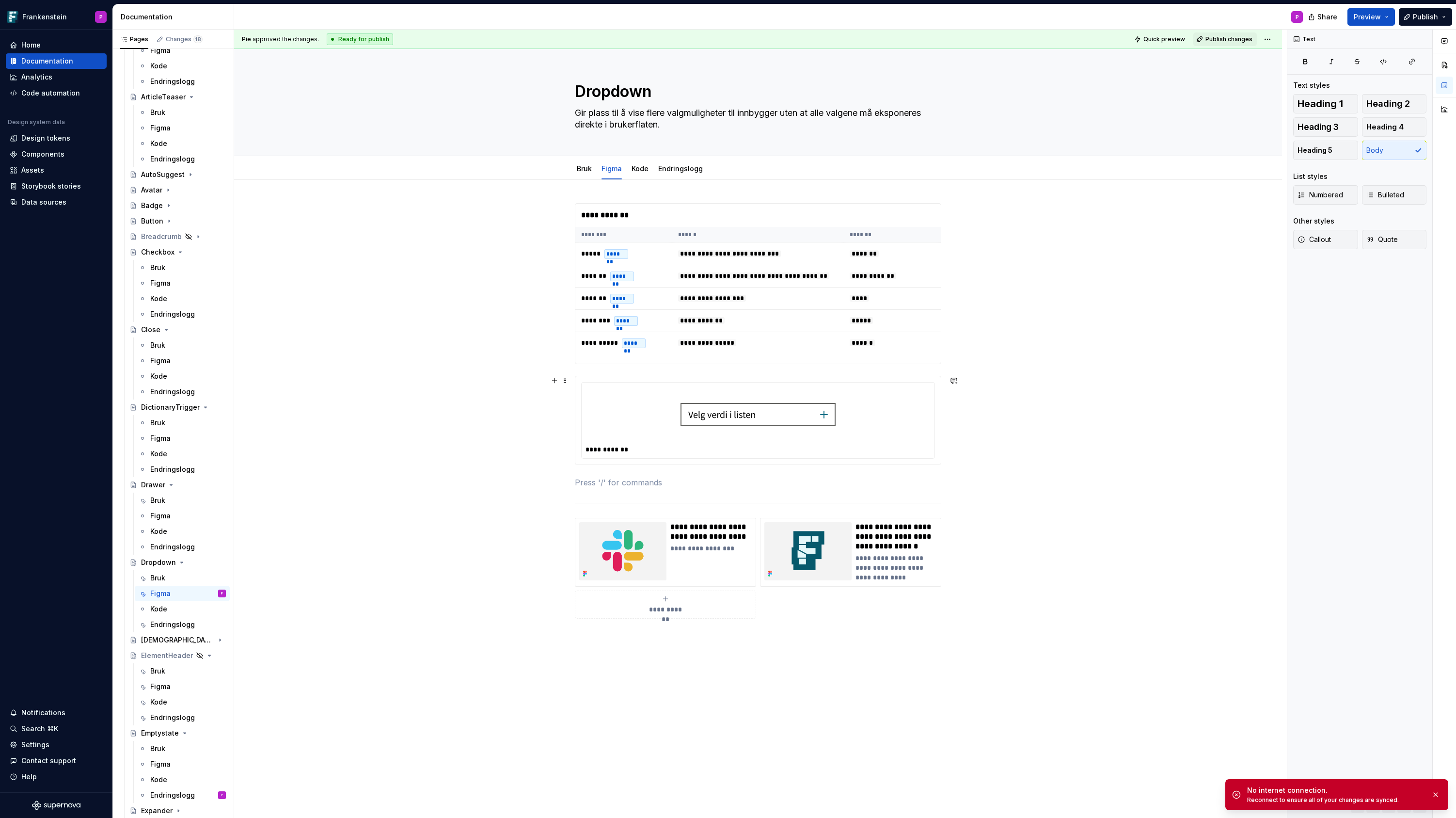
click at [1009, 376] on div "**********" at bounding box center [758, 528] width 1047 height 696
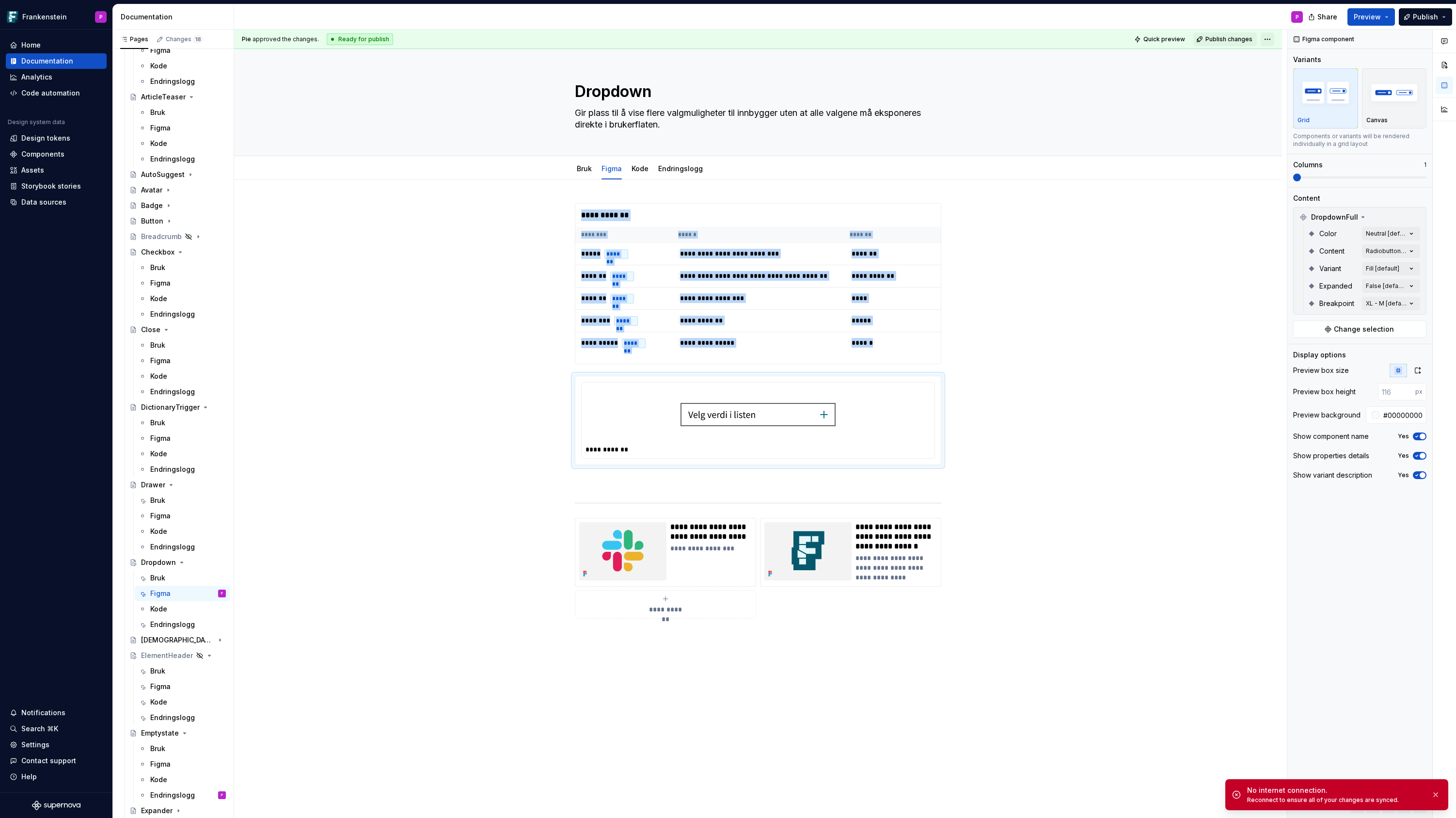
click at [1271, 37] on html "Frankenstein P Home Documentation Analytics Code automation Design system data …" at bounding box center [728, 409] width 1456 height 818
click at [1380, 106] on div "Ready for publish" at bounding box center [1413, 107] width 67 height 10
click at [1038, 302] on div "**********" at bounding box center [758, 528] width 1047 height 696
click at [585, 167] on link "Bruk" at bounding box center [584, 169] width 15 height 8
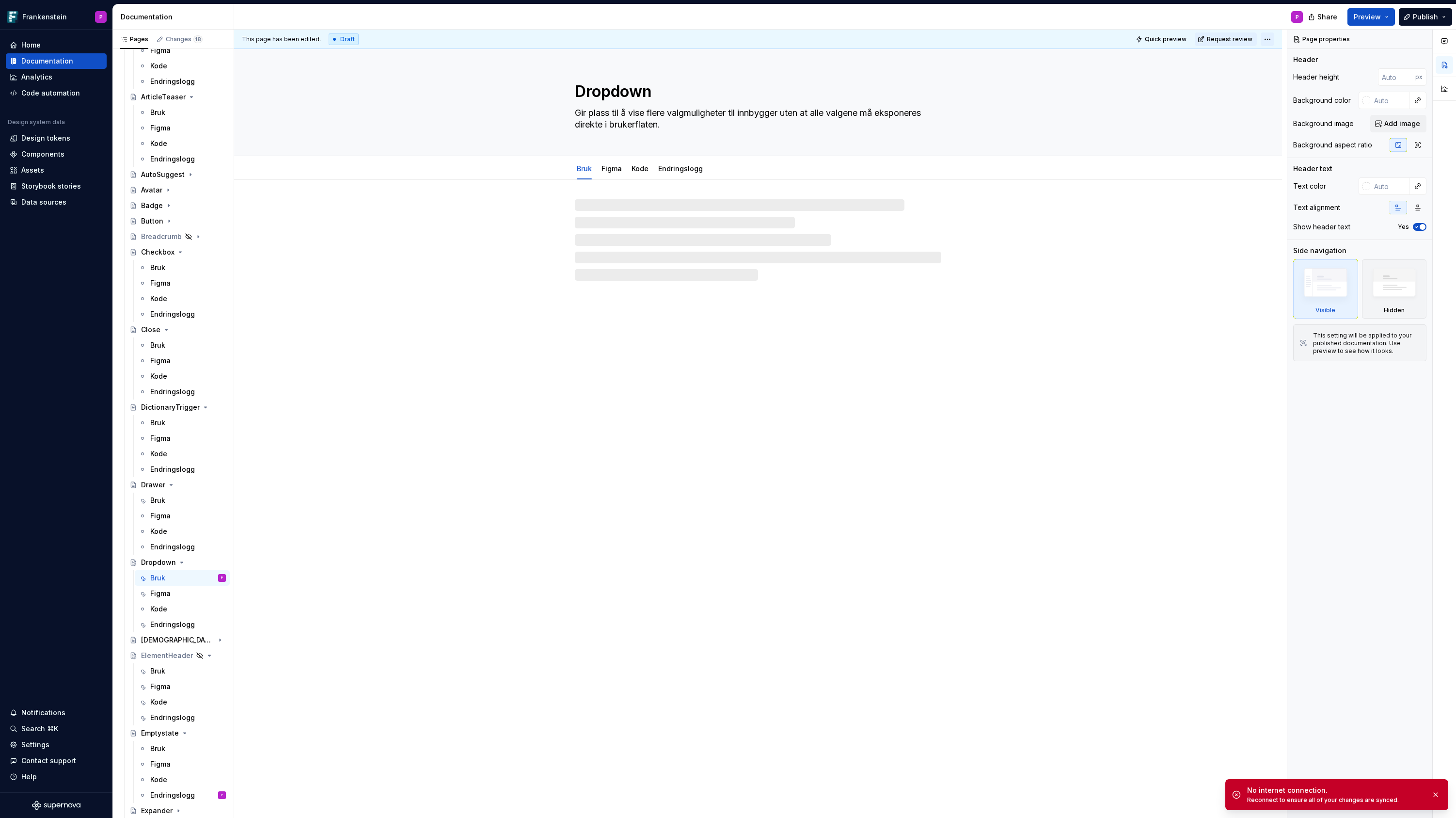
click at [1270, 41] on html "Frankenstein P Home Documentation Analytics Code automation Design system data …" at bounding box center [728, 409] width 1456 height 818
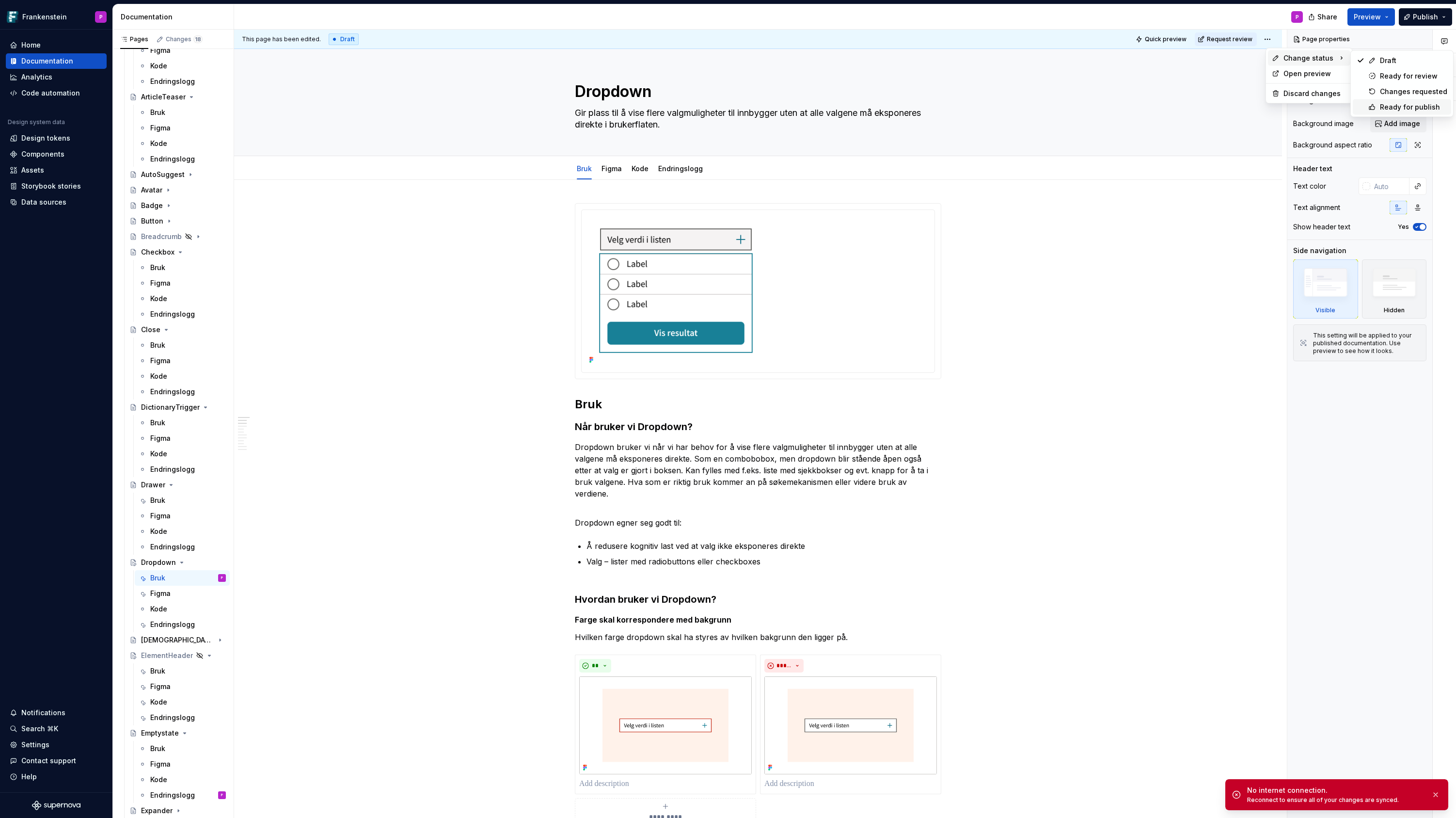
click at [1388, 106] on div "Ready for publish" at bounding box center [1413, 107] width 67 height 10
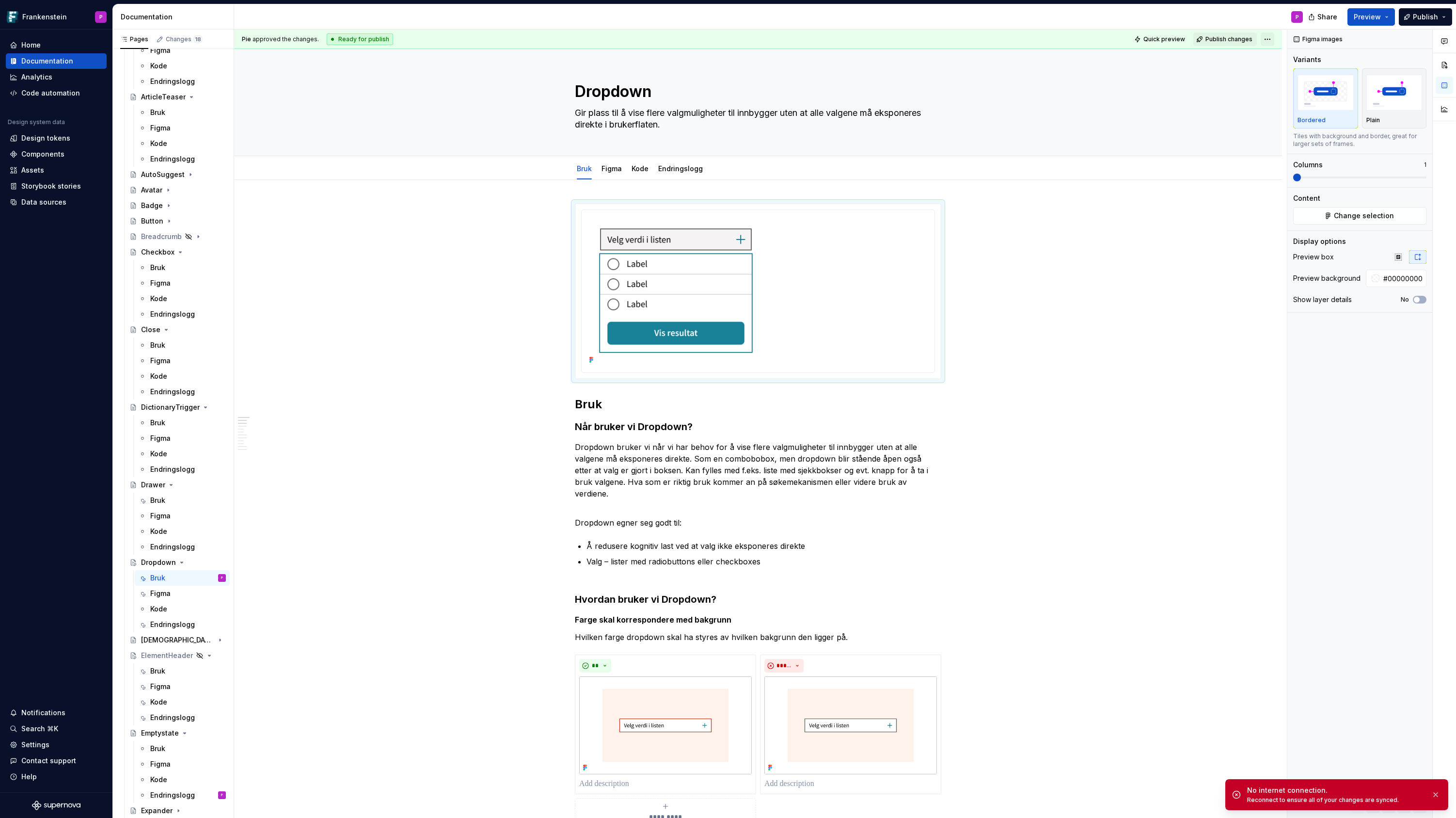
click at [1273, 40] on html "Frankenstein P Home Documentation Analytics Code automation Design system data …" at bounding box center [728, 409] width 1456 height 818
click at [1442, 15] on button "Publish" at bounding box center [1425, 17] width 54 height 17
click at [1362, 81] on span "Publish changes" at bounding box center [1337, 81] width 57 height 10
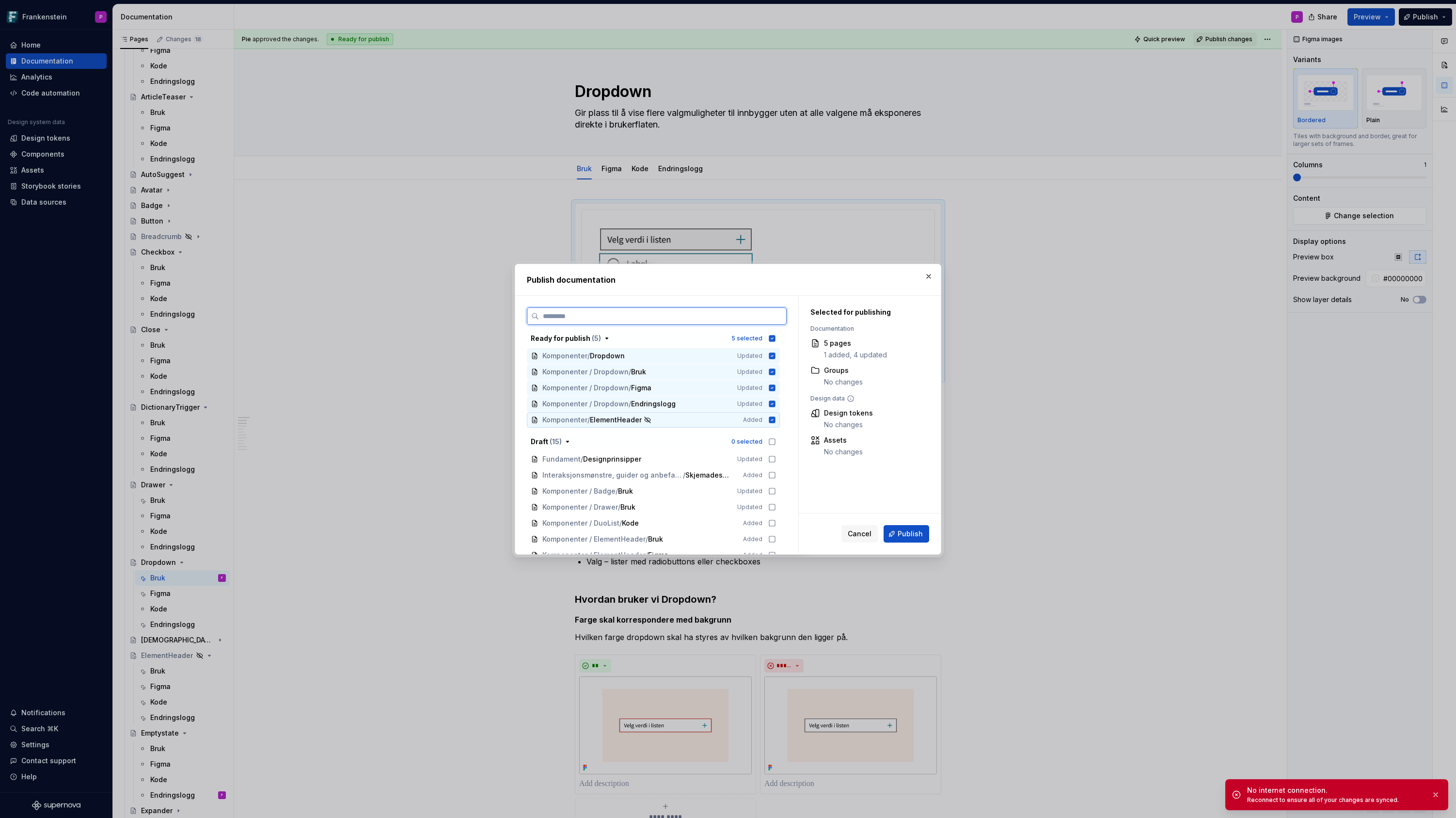
click at [775, 420] on icon at bounding box center [773, 420] width 6 height 6
click at [898, 536] on button "Publish" at bounding box center [906, 533] width 46 height 17
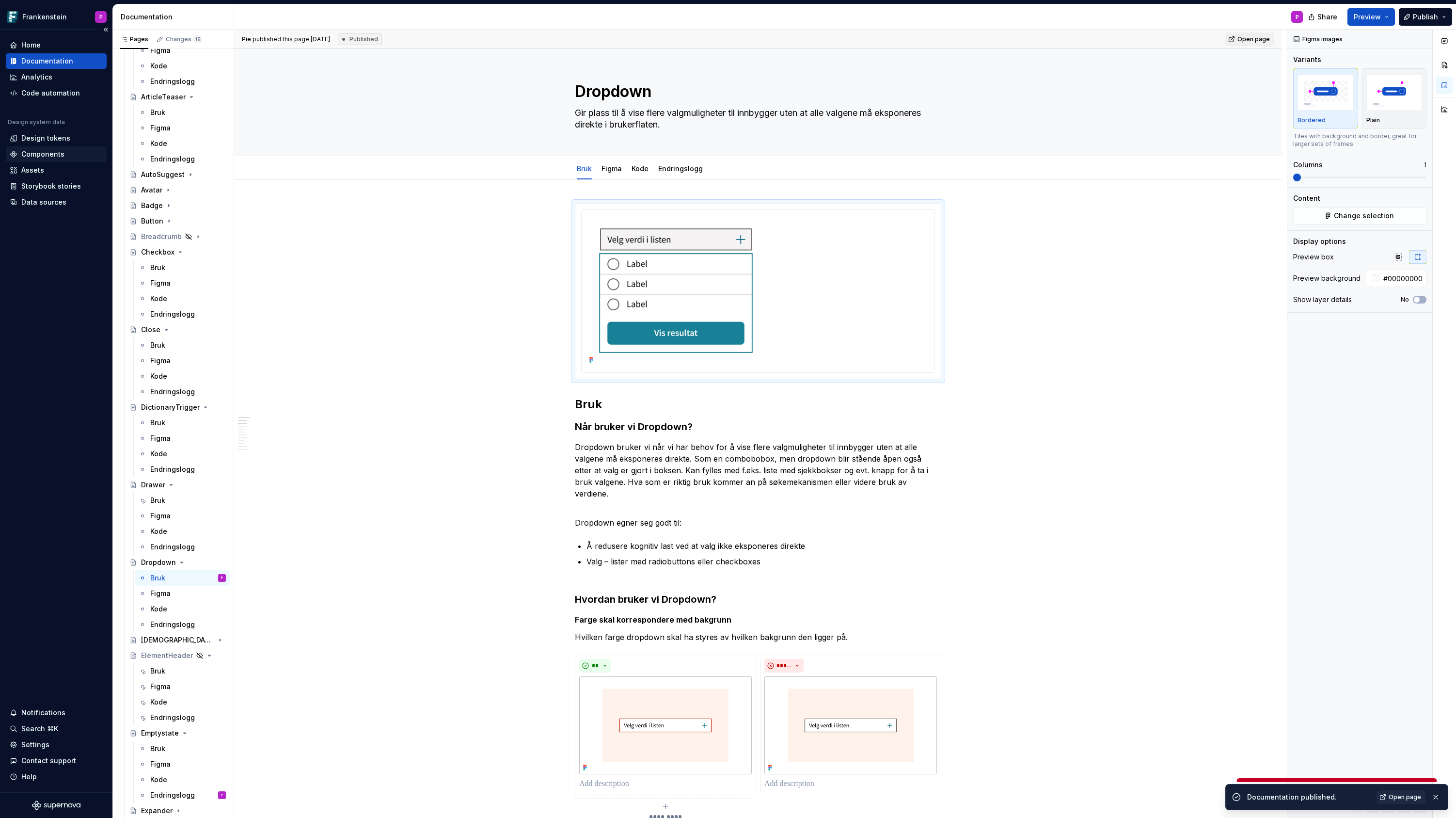
click at [53, 152] on div "Components" at bounding box center [43, 154] width 43 height 10
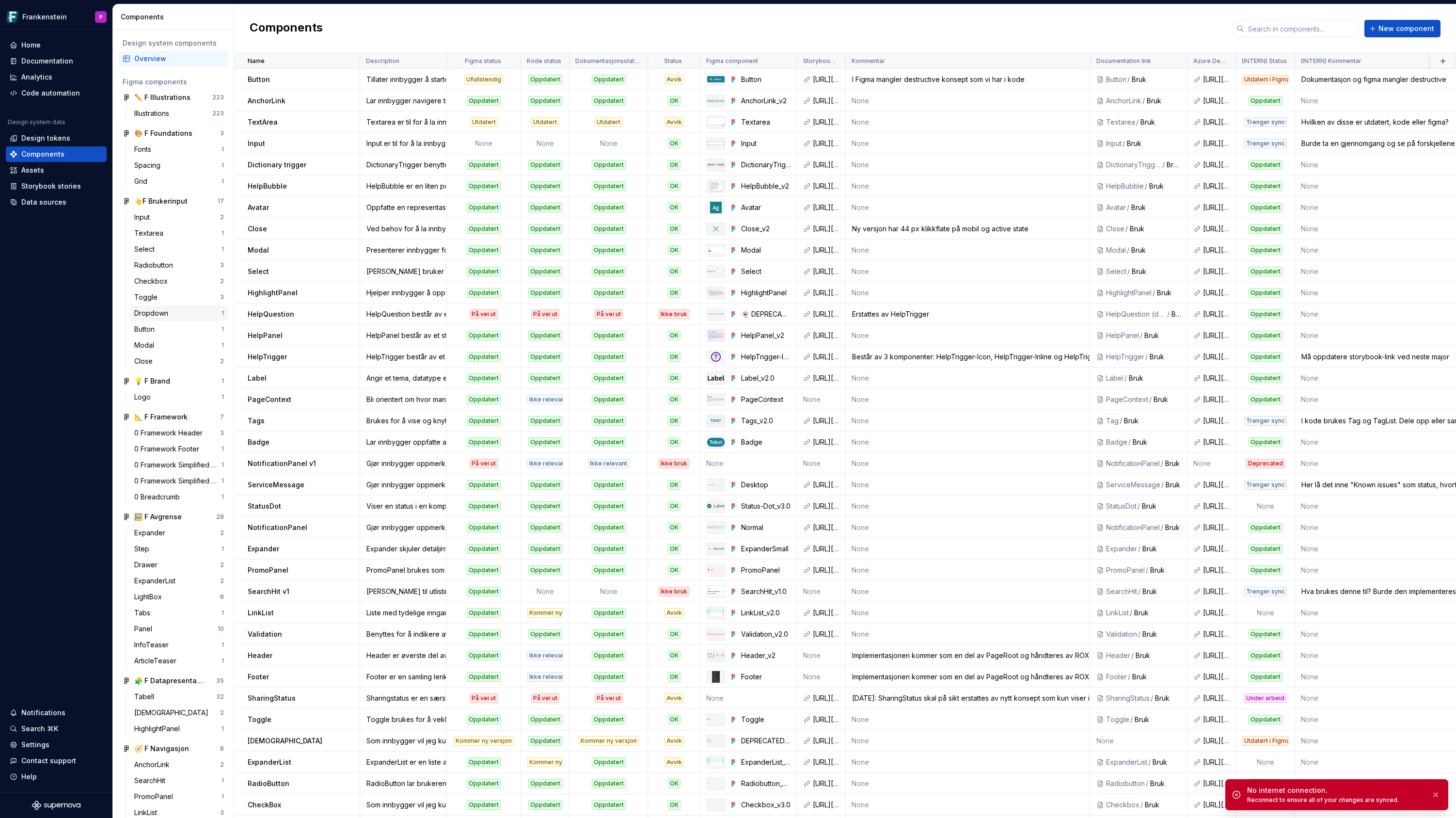
click at [150, 311] on div "Dropdown" at bounding box center [153, 313] width 38 height 10
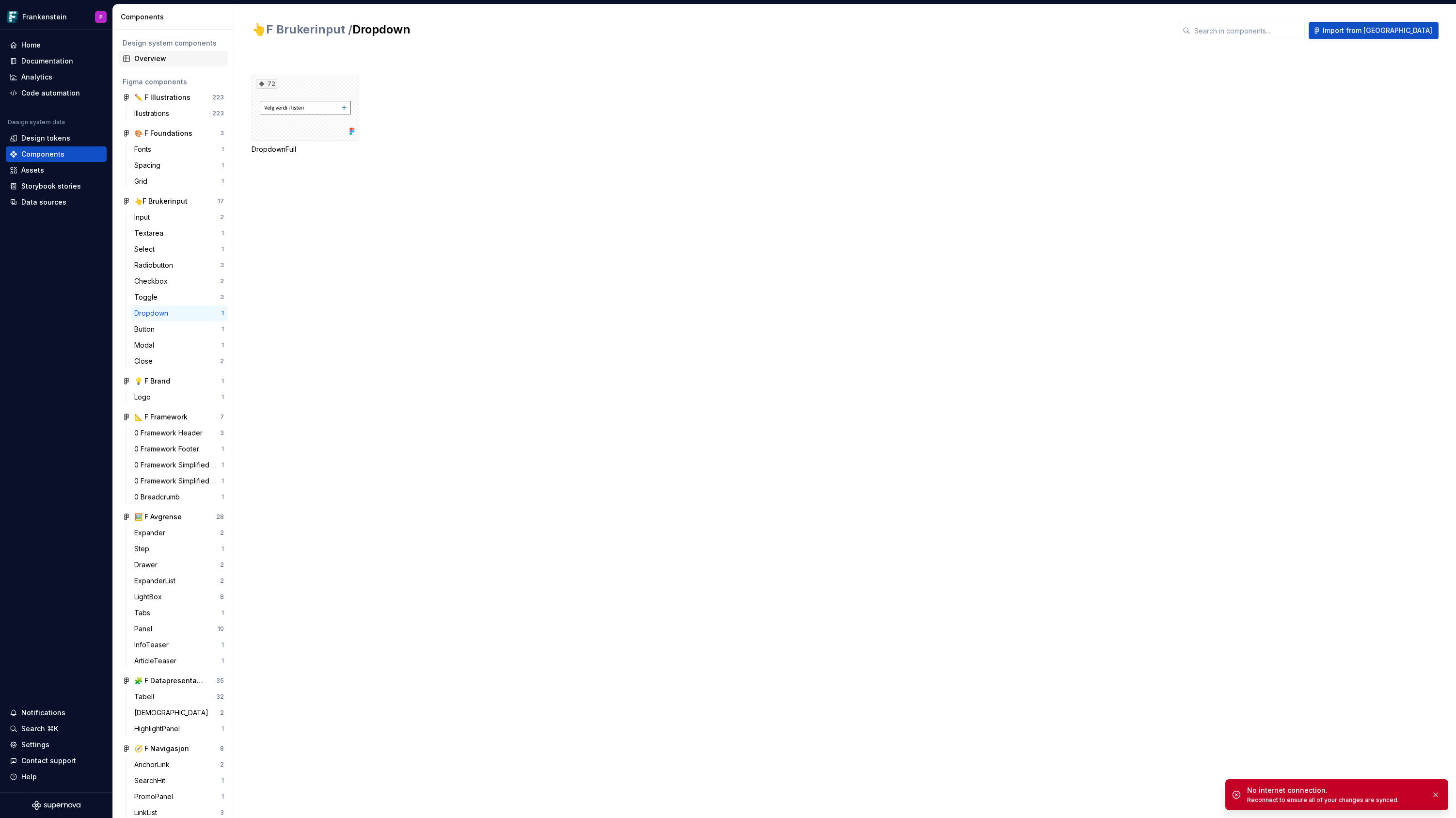
click at [150, 57] on div "Overview" at bounding box center [179, 58] width 90 height 10
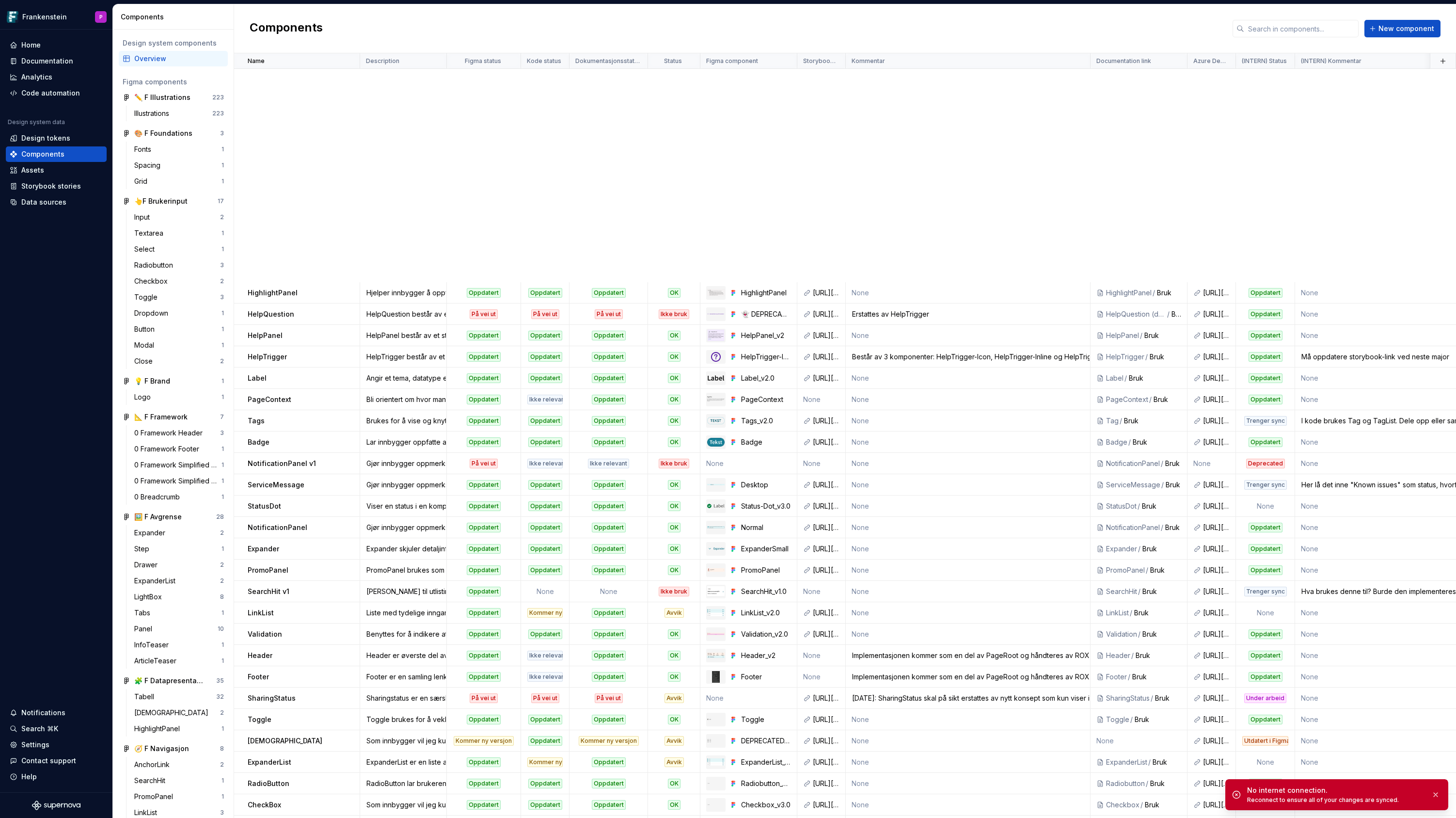
scroll to position [433, 0]
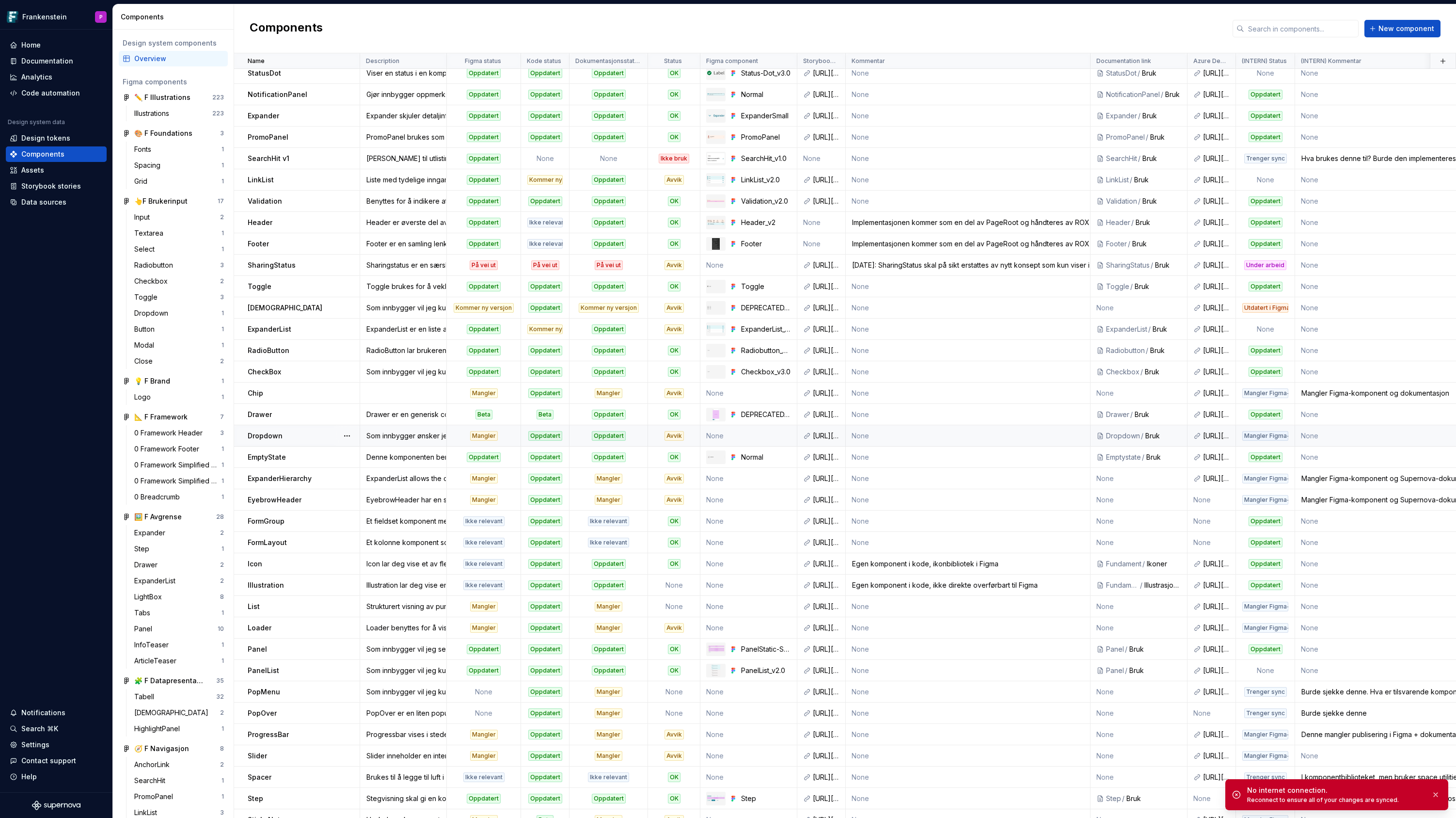
click at [500, 436] on div "Mangler" at bounding box center [483, 436] width 73 height 10
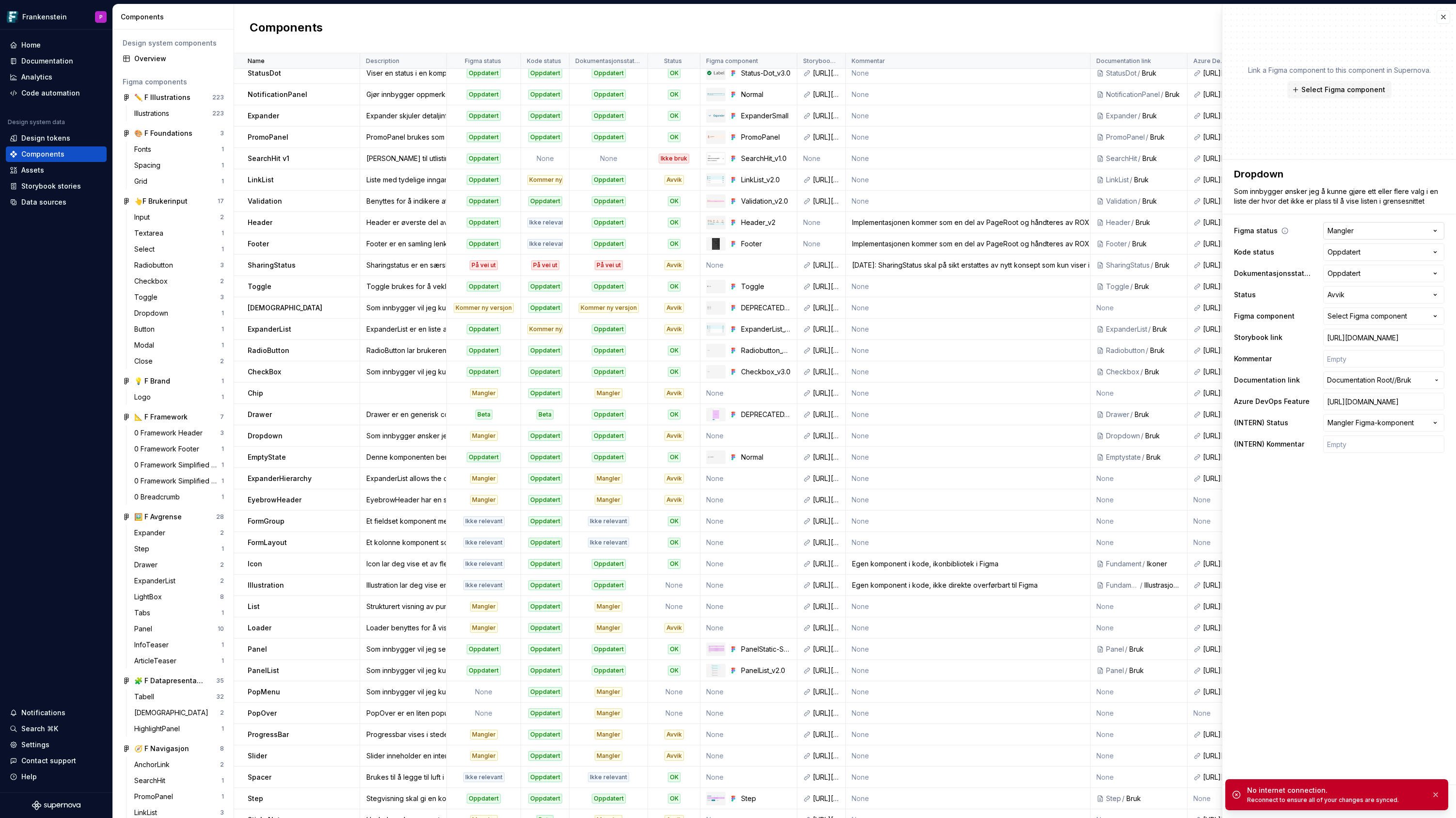
click at [1435, 229] on html "Frankenstein P Home Documentation Analytics Code automation Design system data …" at bounding box center [728, 409] width 1456 height 818
type textarea "*"
select select "**********"
click at [1437, 250] on html "Frankenstein P Home Documentation Analytics Code automation Design system data …" at bounding box center [728, 409] width 1456 height 818
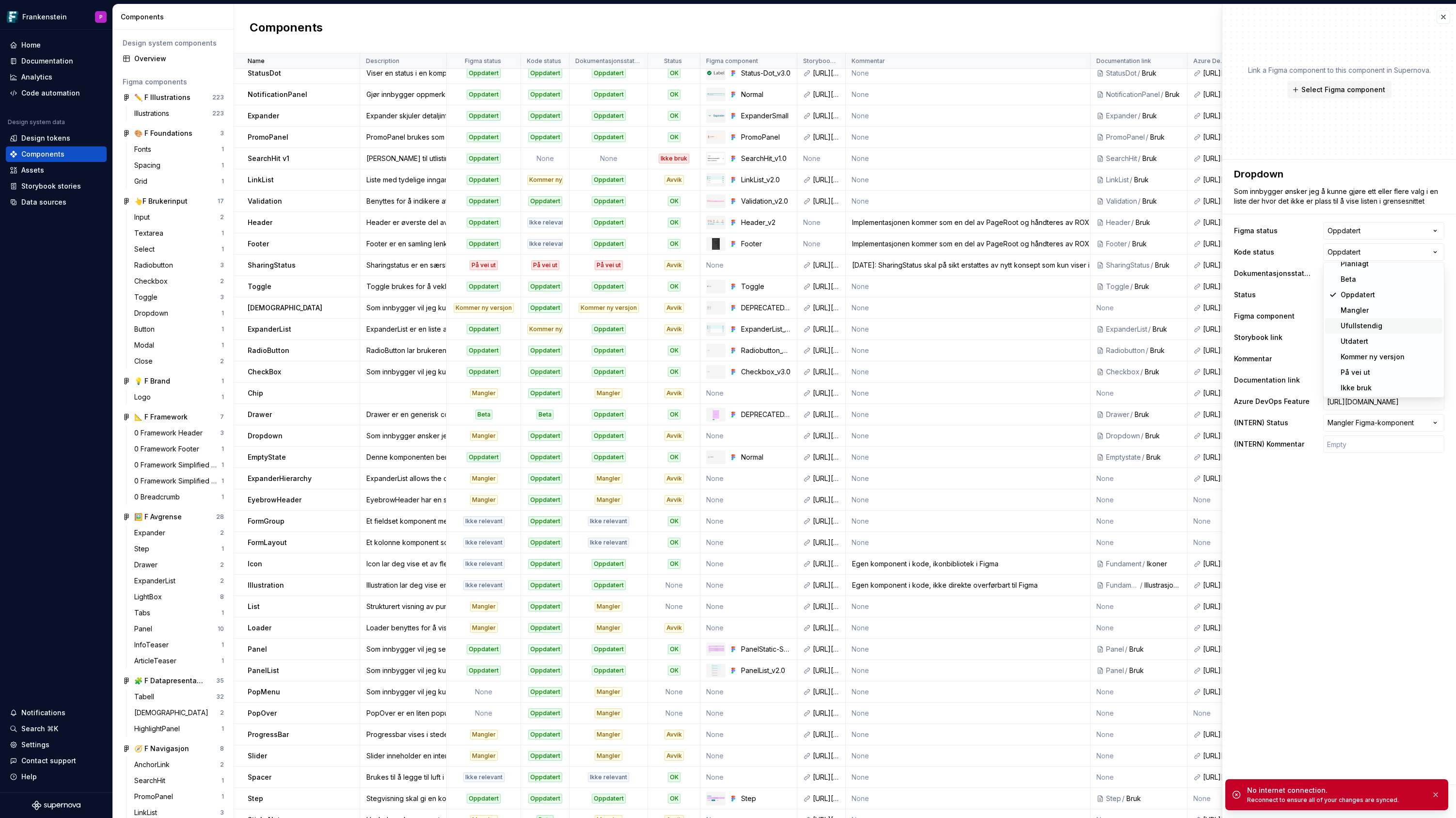
type textarea "*"
select select "**********"
type textarea "*"
click at [1434, 314] on icon "button" at bounding box center [1435, 316] width 10 height 10
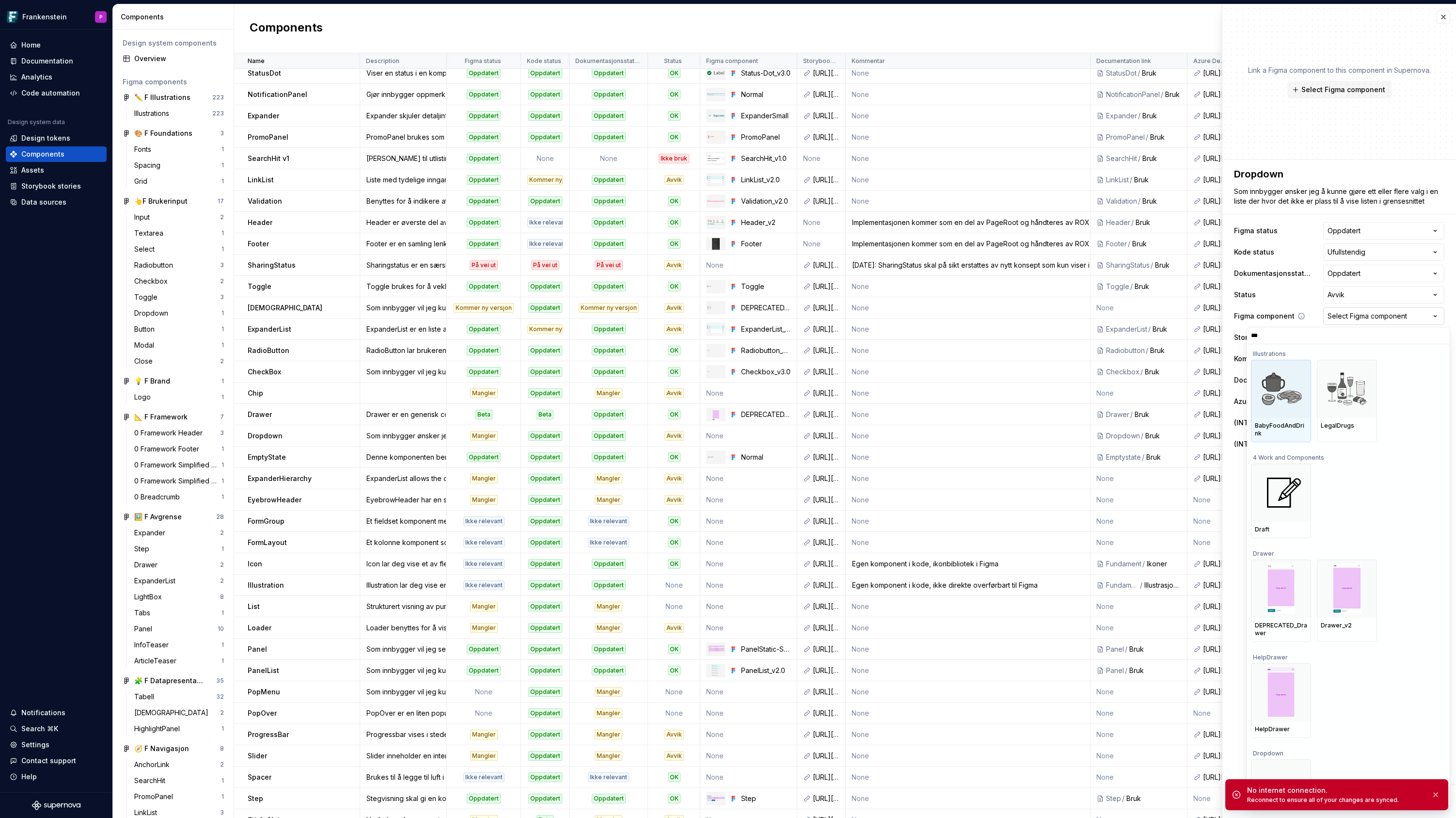
type input "****"
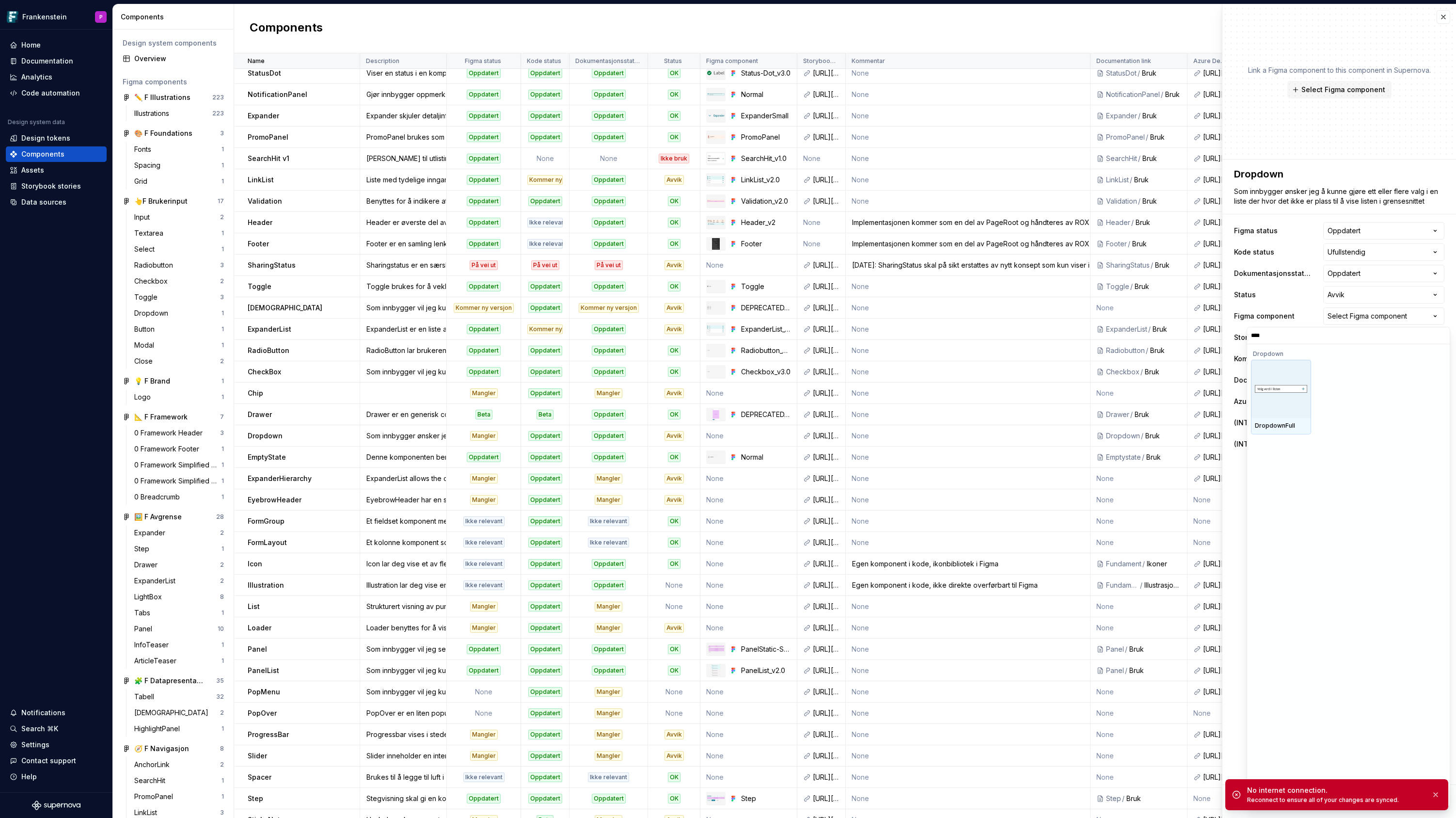
click at [1285, 390] on img at bounding box center [1280, 389] width 52 height 8
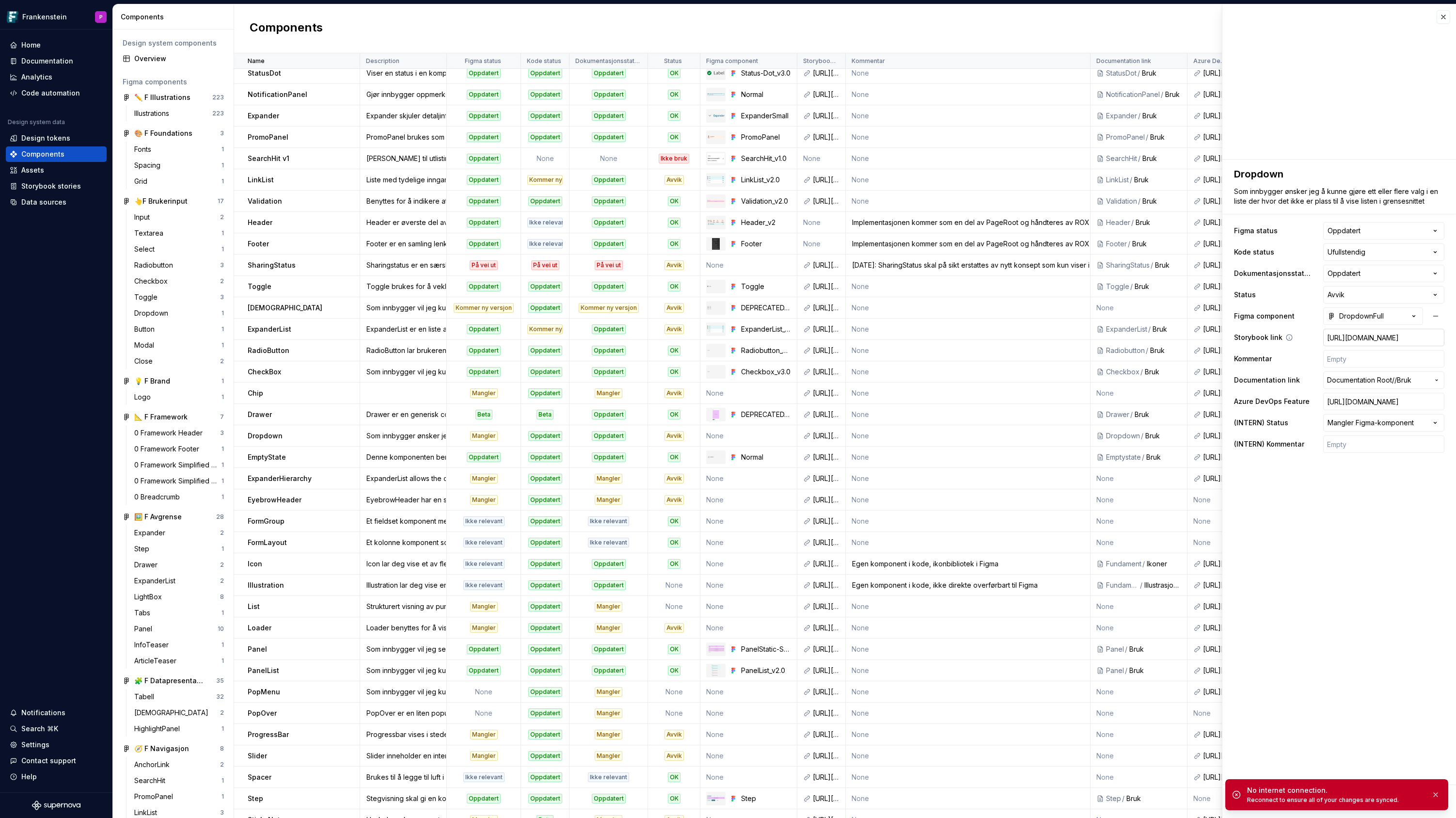
click at [1371, 337] on input "[URL][DOMAIN_NAME]" at bounding box center [1384, 337] width 121 height 17
click at [1386, 338] on input "[URL][DOMAIN_NAME]" at bounding box center [1384, 337] width 121 height 17
click at [1284, 484] on fieldset "**********" at bounding box center [1339, 489] width 234 height 659
click at [1355, 338] on input "[URL][DOMAIN_NAME]" at bounding box center [1384, 337] width 121 height 17
paste input "&args=variant:line"
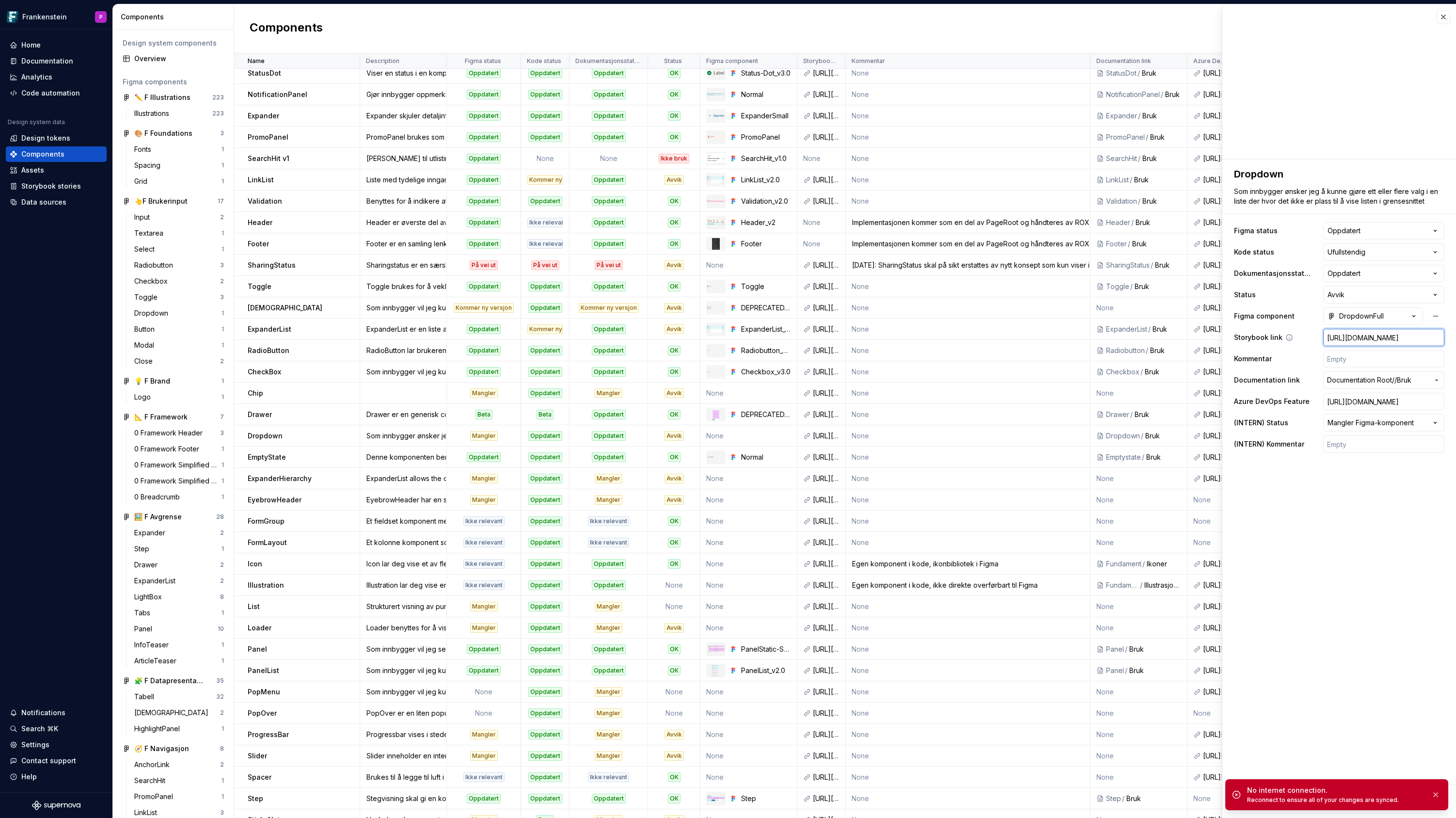
type textarea "*"
type input "[URL][DOMAIN_NAME]"
click at [1395, 402] on input "[URL][DOMAIN_NAME]" at bounding box center [1384, 401] width 121 height 17
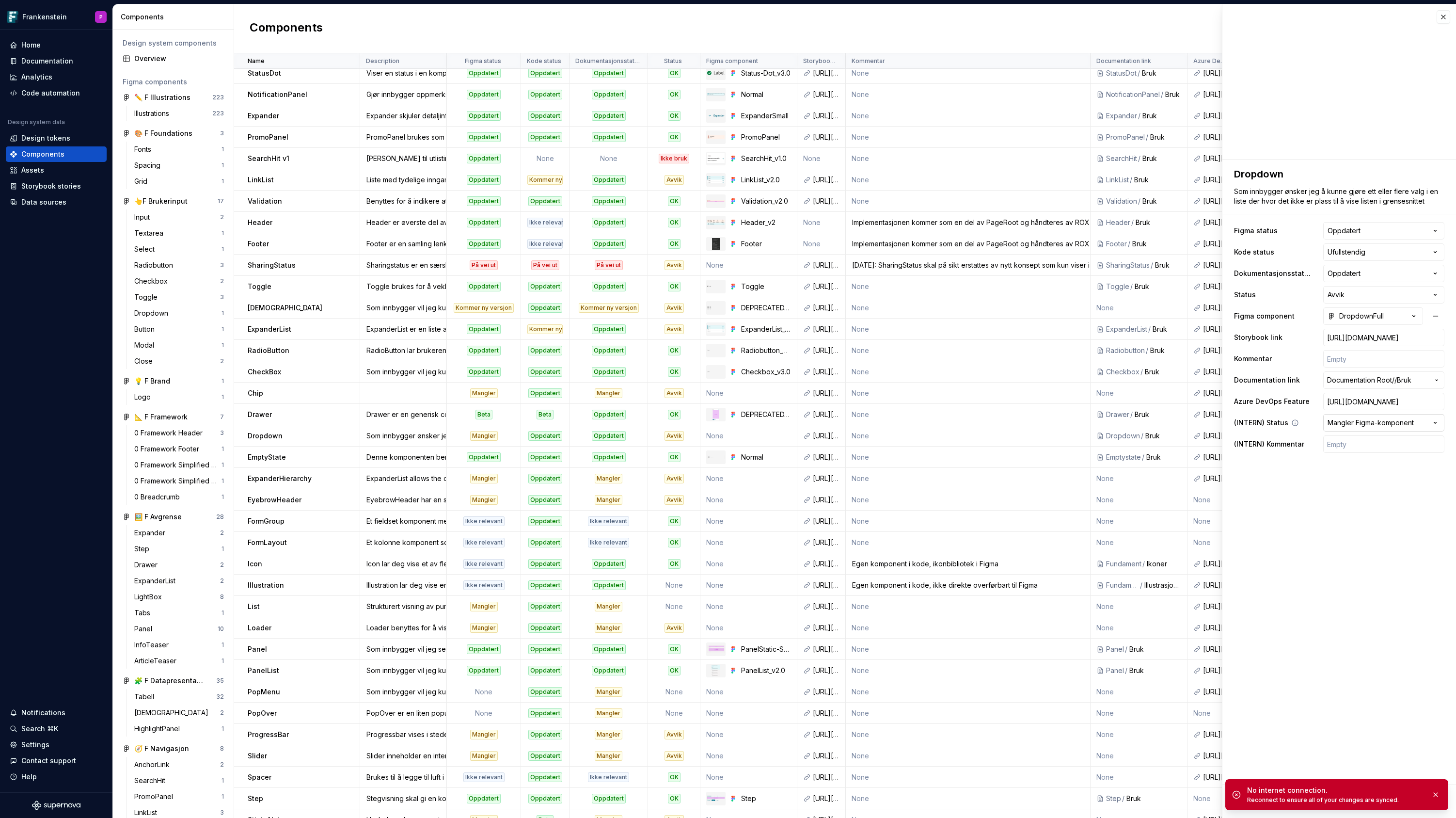
click at [1434, 422] on html "Frankenstein P Home Documentation Analytics Code automation Design system data …" at bounding box center [728, 409] width 1456 height 818
type textarea "*"
select select "**********"
type textarea "*"
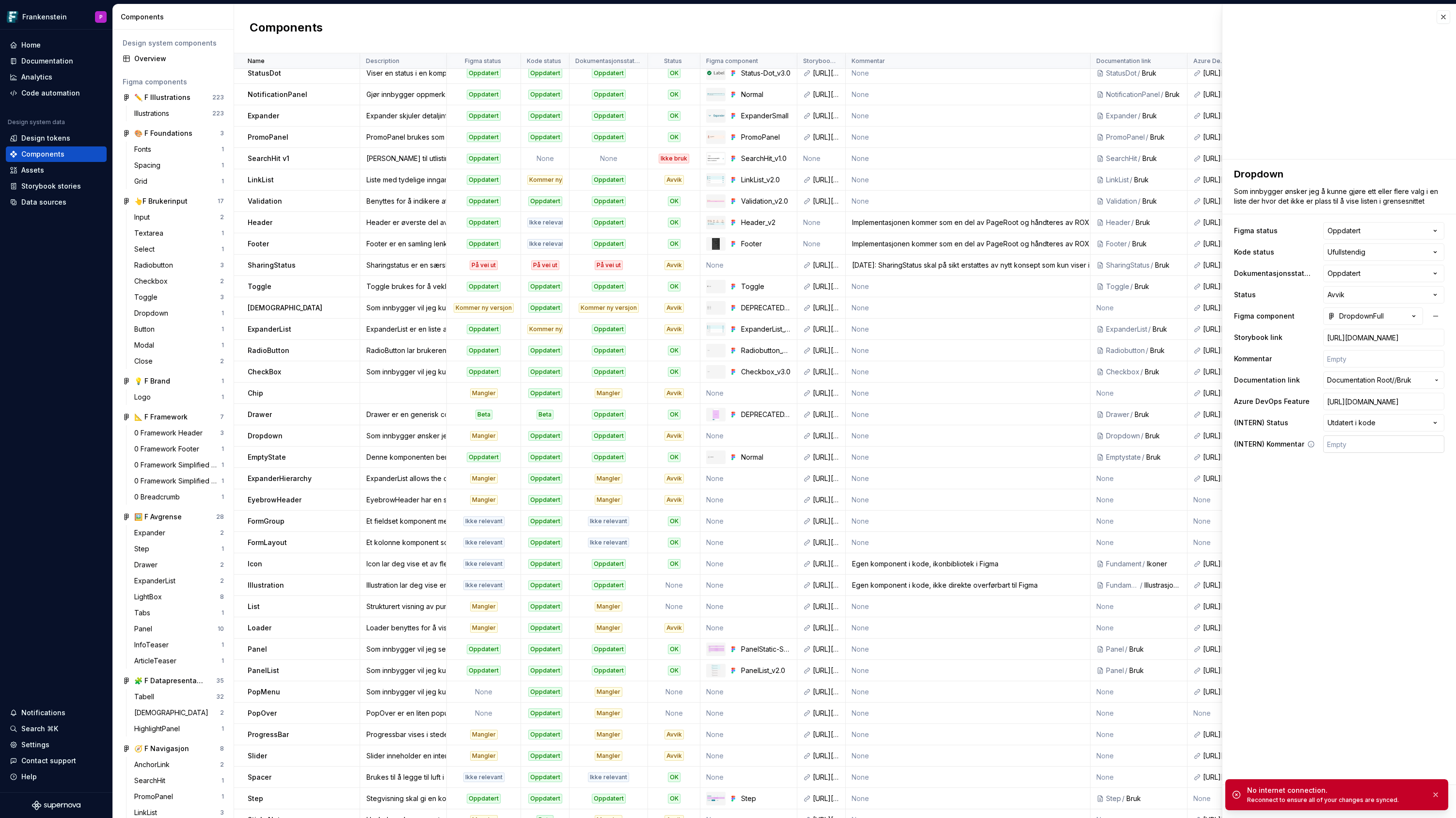
click at [1349, 445] on input "text" at bounding box center [1384, 444] width 121 height 17
type input "G"
type textarea "*"
type input "Gj"
type textarea "*"
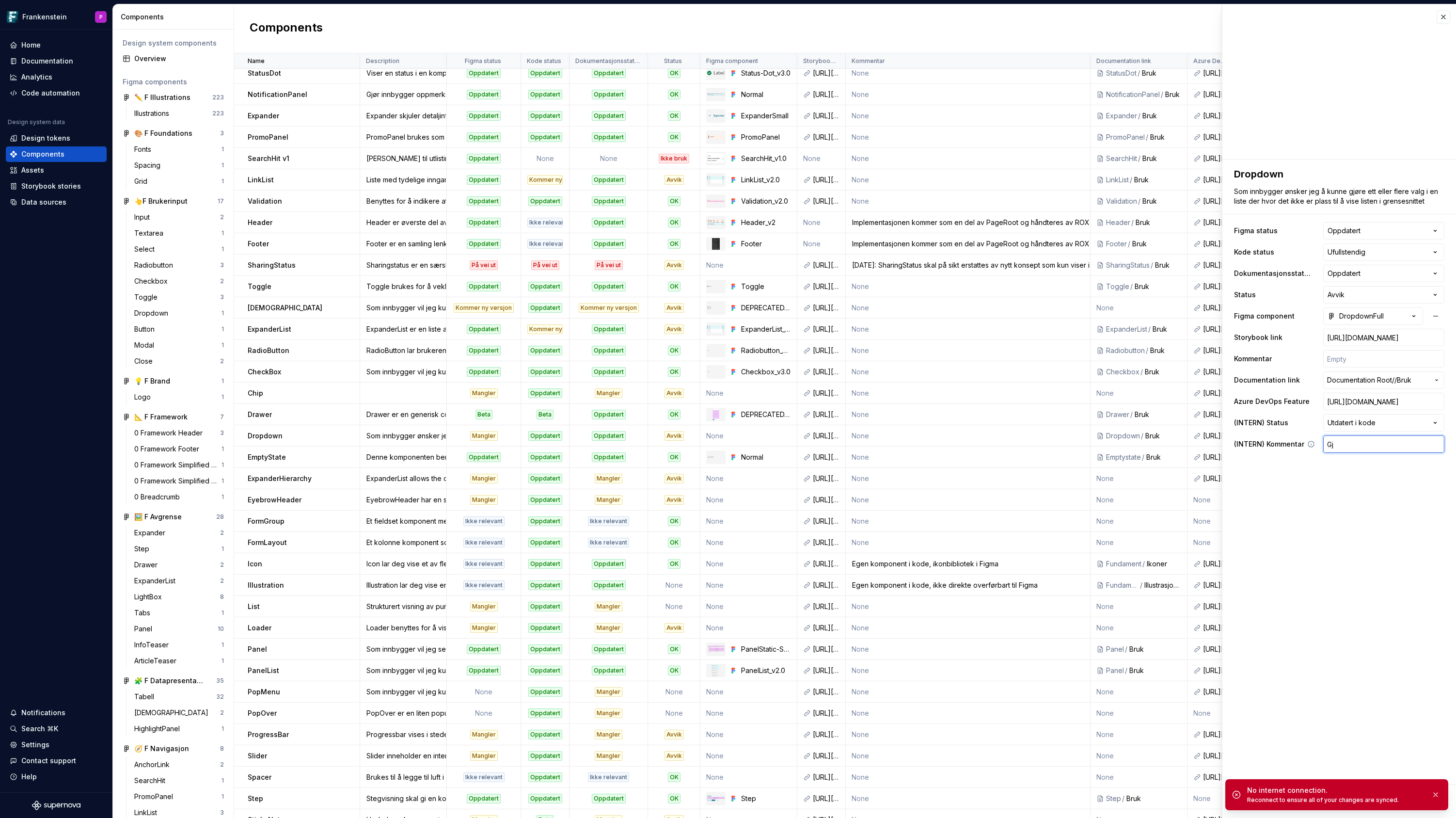
type input "Gje"
type textarea "*"
type input "Gjen"
type textarea "*"
type input "Gjens"
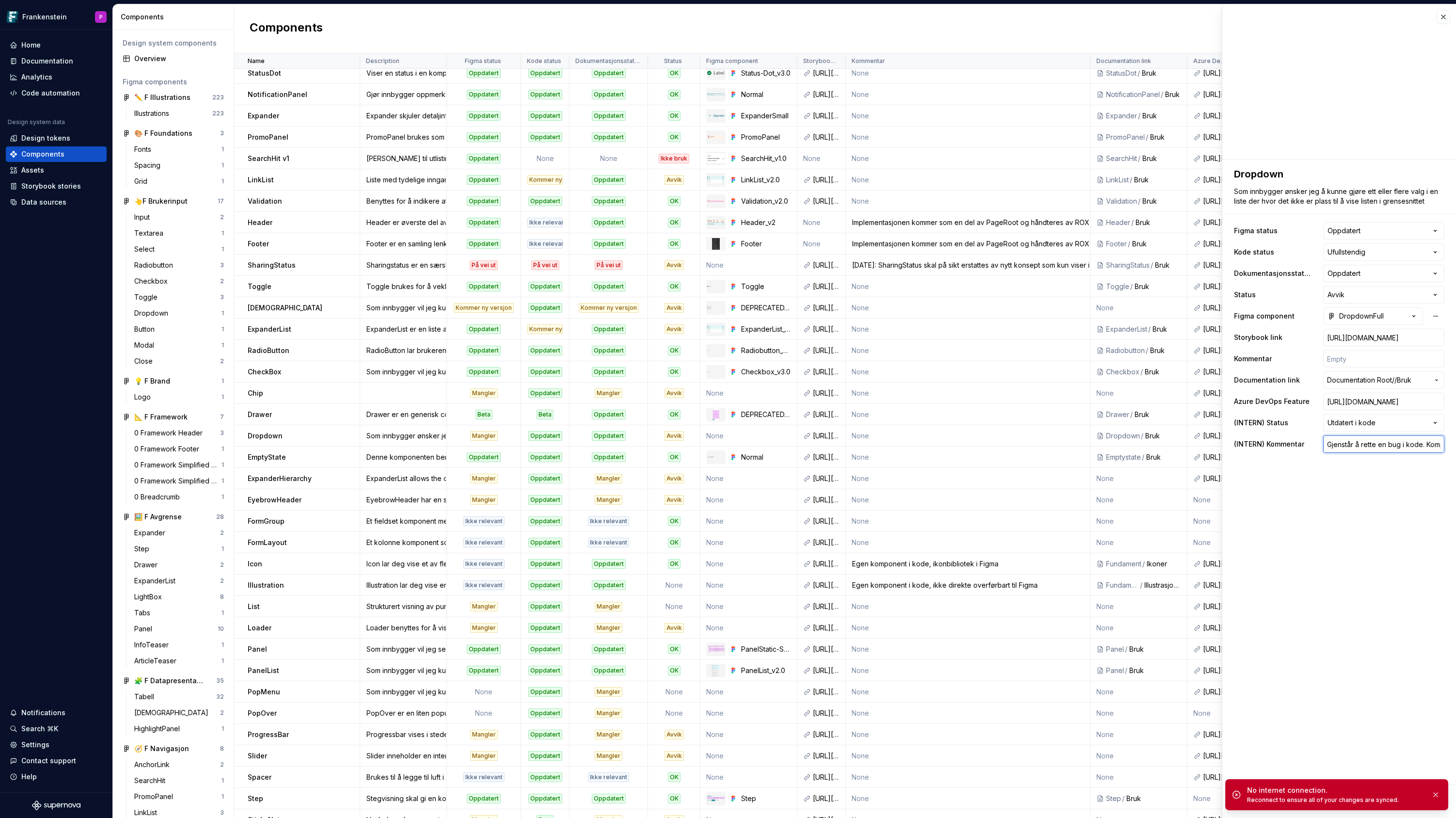
scroll to position [0, 108]
paste input "Bug 356673: CODE – DropDown Trigger har ikke stort nok klikkbart område + flere…"
click at [1346, 361] on input "text" at bounding box center [1384, 358] width 121 height 17
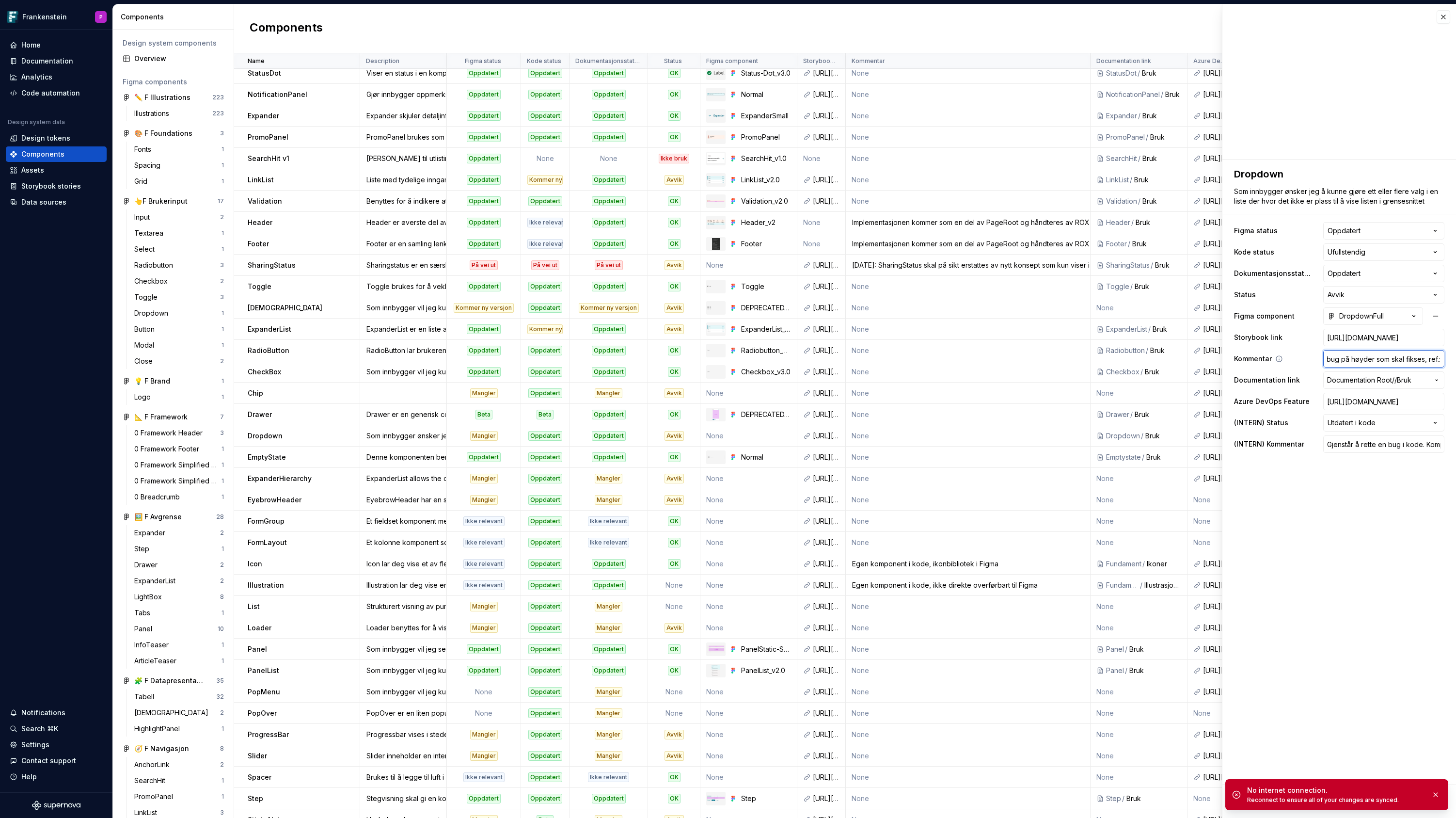
paste input "Bug 356673: CODE – DropDown Trigger har ikke stort nok klikkbart område + flere…"
click at [1434, 795] on button "button" at bounding box center [1435, 794] width 13 height 14
click at [1245, 803] on button "Save" at bounding box center [1253, 801] width 37 height 17
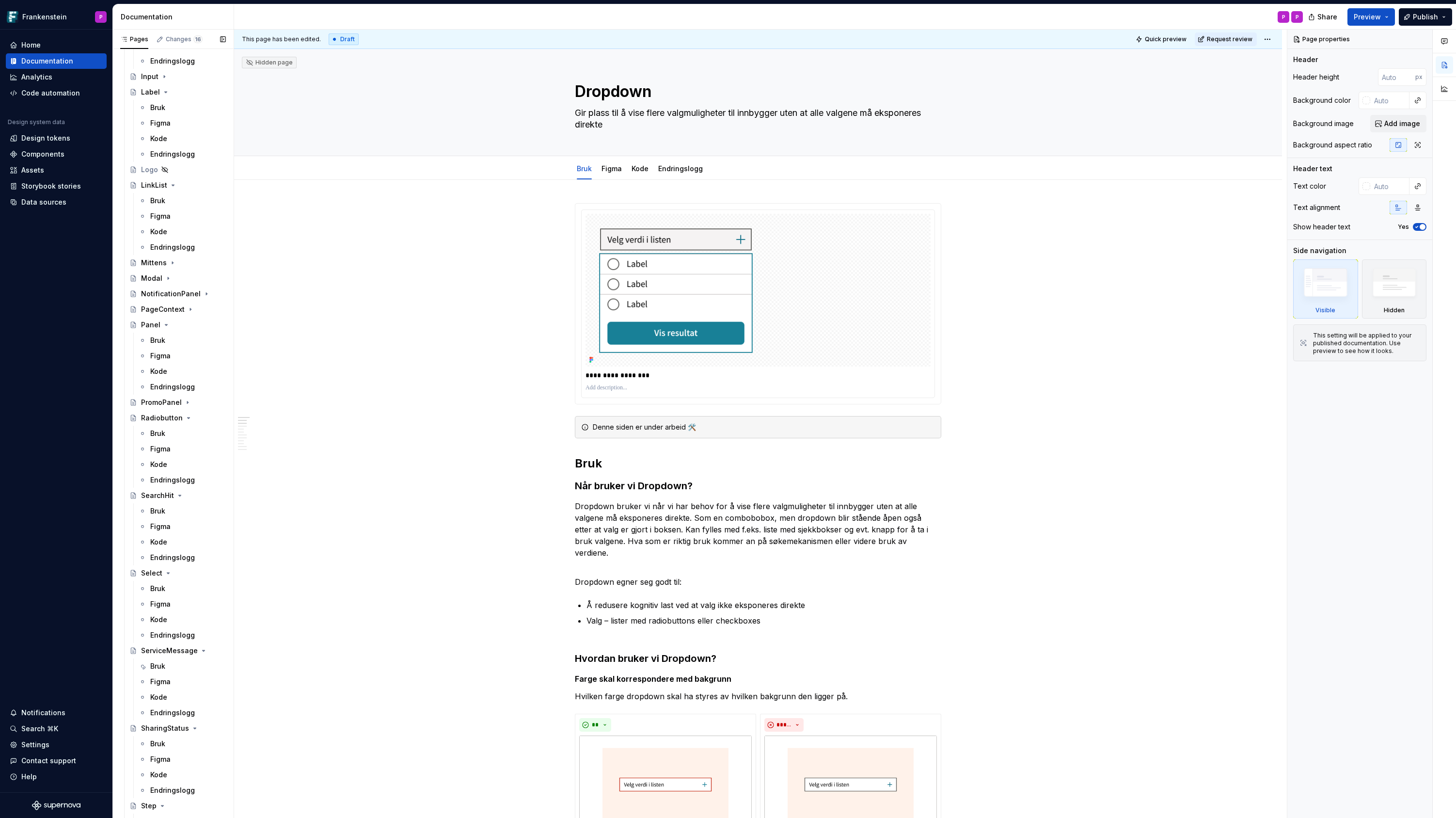
scroll to position [2301, 0]
click at [156, 584] on div "Bruk" at bounding box center [157, 585] width 15 height 10
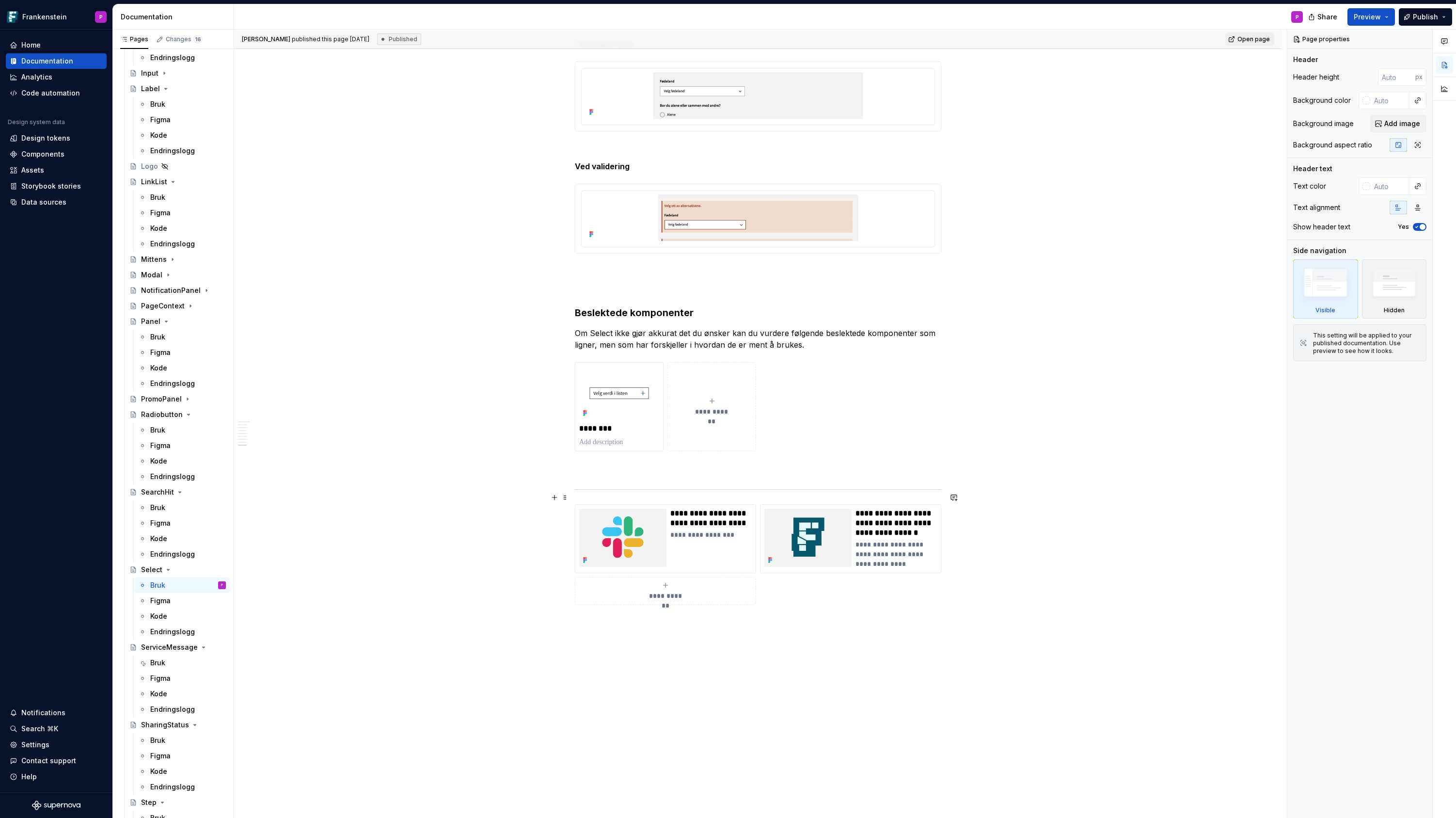
scroll to position [1566, 0]
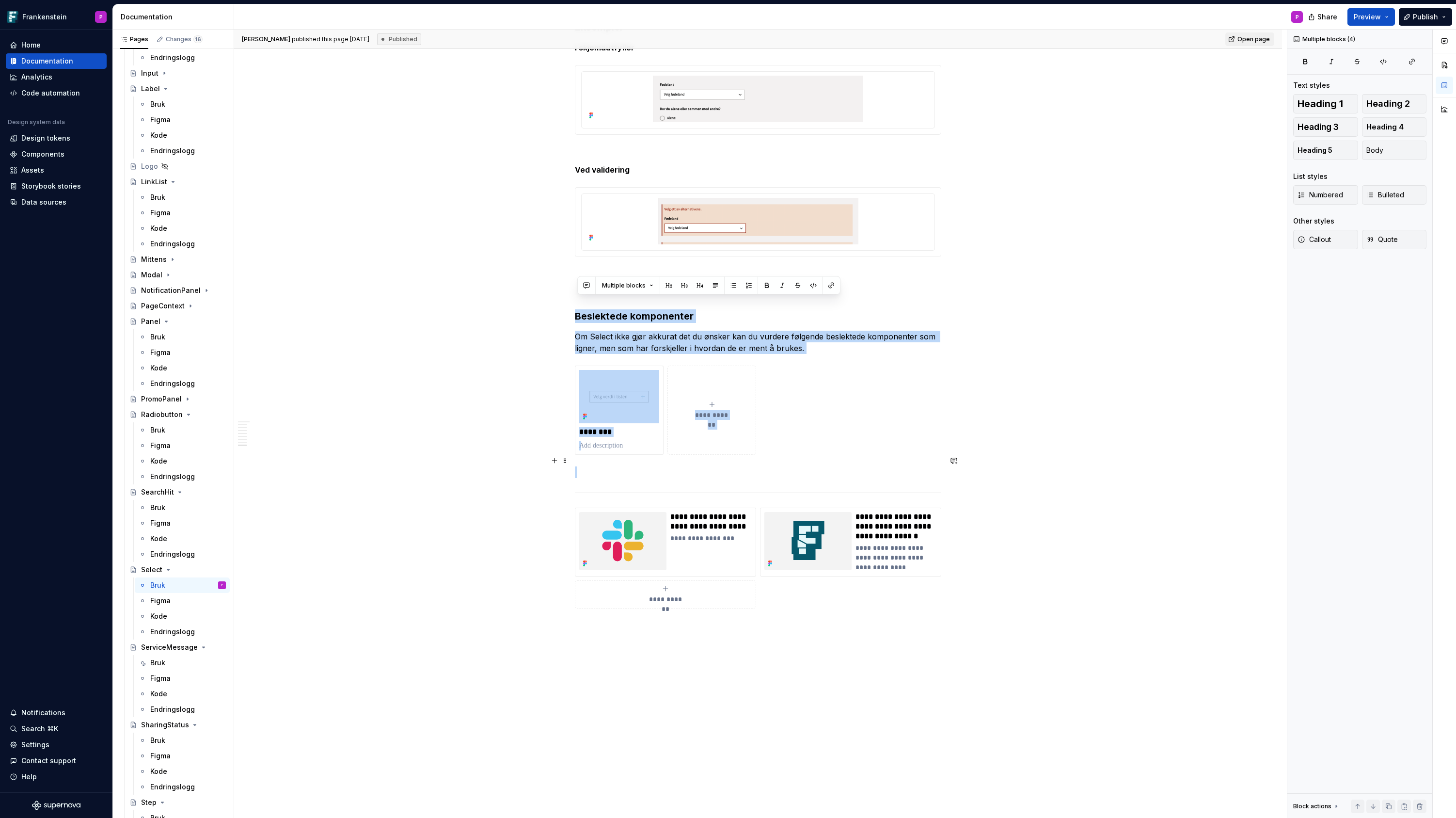
drag, startPoint x: 579, startPoint y: 303, endPoint x: 583, endPoint y: 462, distance: 159.1
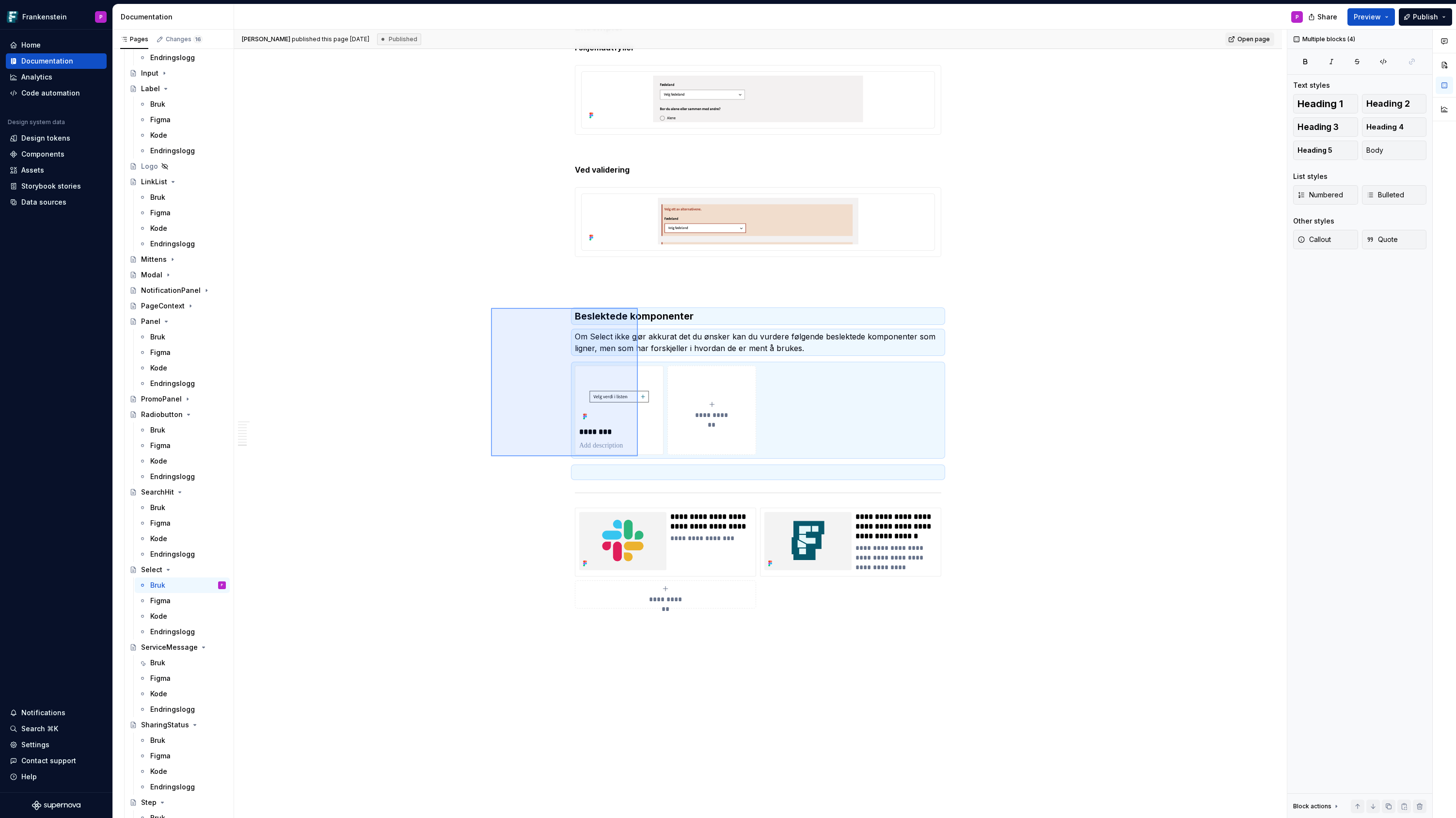
drag, startPoint x: 491, startPoint y: 456, endPoint x: 638, endPoint y: 308, distance: 208.6
click at [638, 308] on div "Marie Pauline Kristiansen published this page on July 30, 2025 Published Open p…" at bounding box center [760, 424] width 1053 height 789
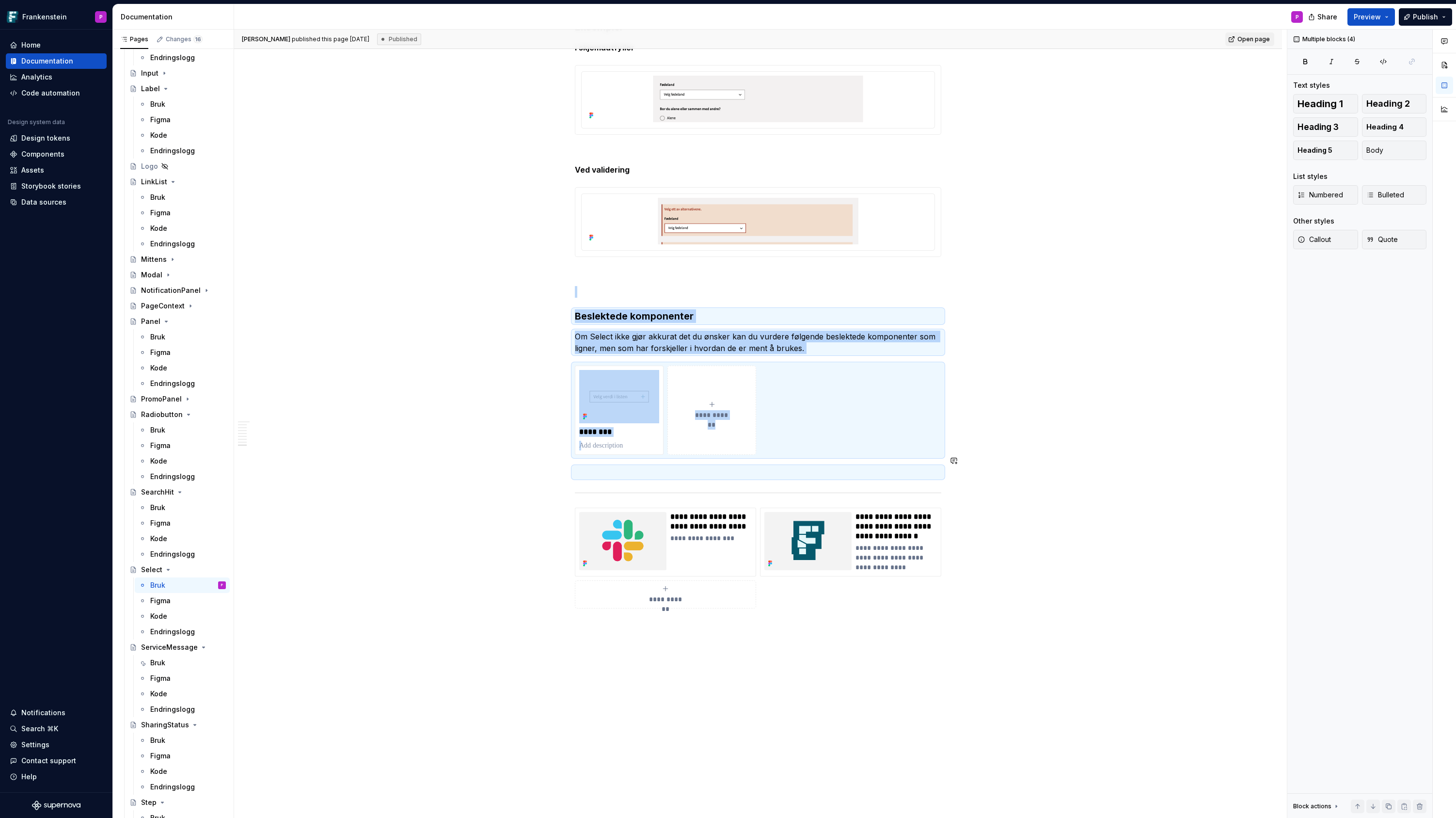
copy div "**********"
click at [652, 201] on img at bounding box center [758, 221] width 345 height 46
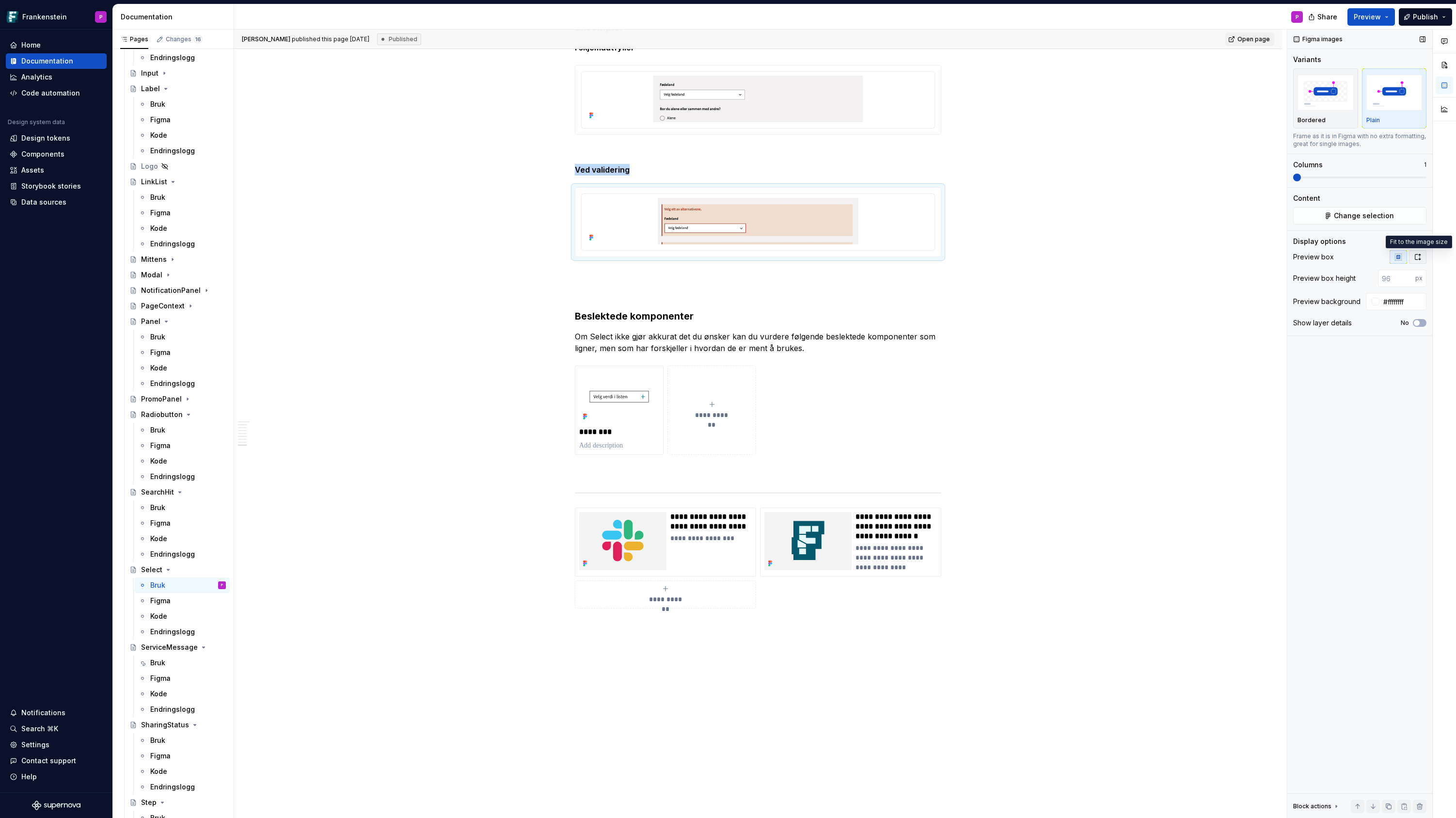
click at [1415, 256] on icon "button" at bounding box center [1418, 256] width 5 height 6
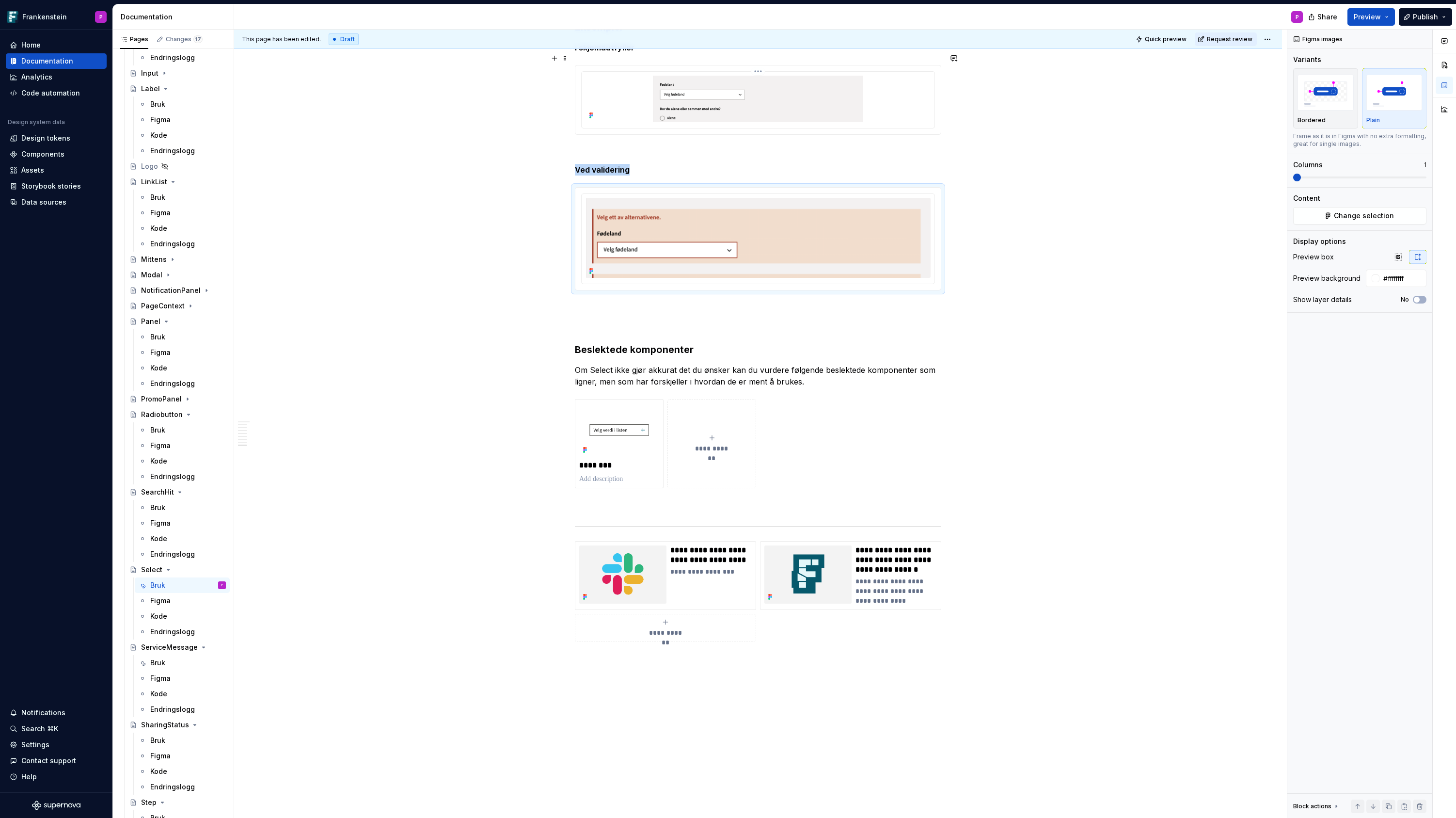
click at [898, 94] on img at bounding box center [758, 99] width 345 height 46
click at [1417, 258] on icon "button" at bounding box center [1417, 257] width 8 height 8
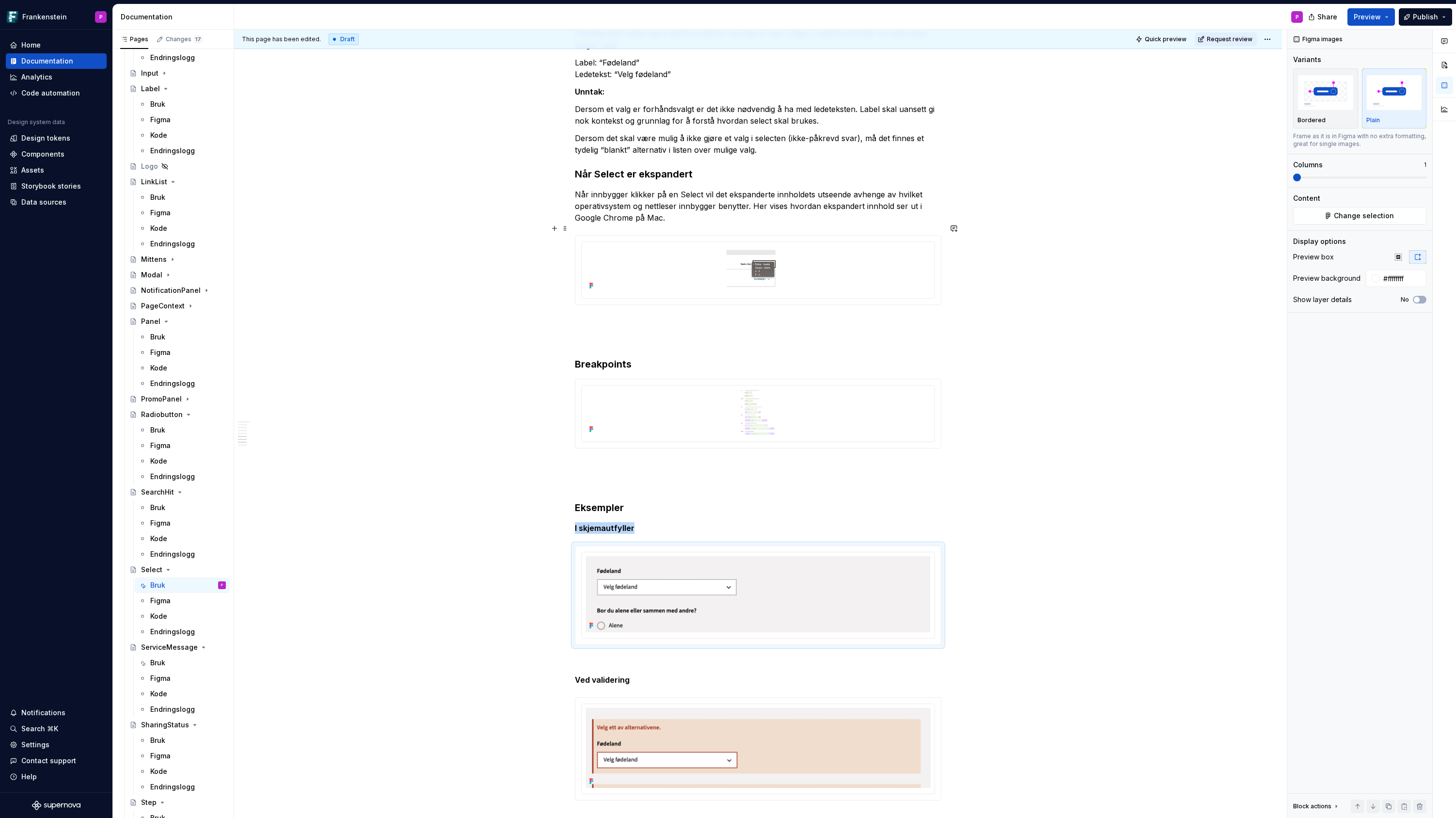
scroll to position [1081, 0]
click at [889, 400] on img at bounding box center [758, 416] width 345 height 46
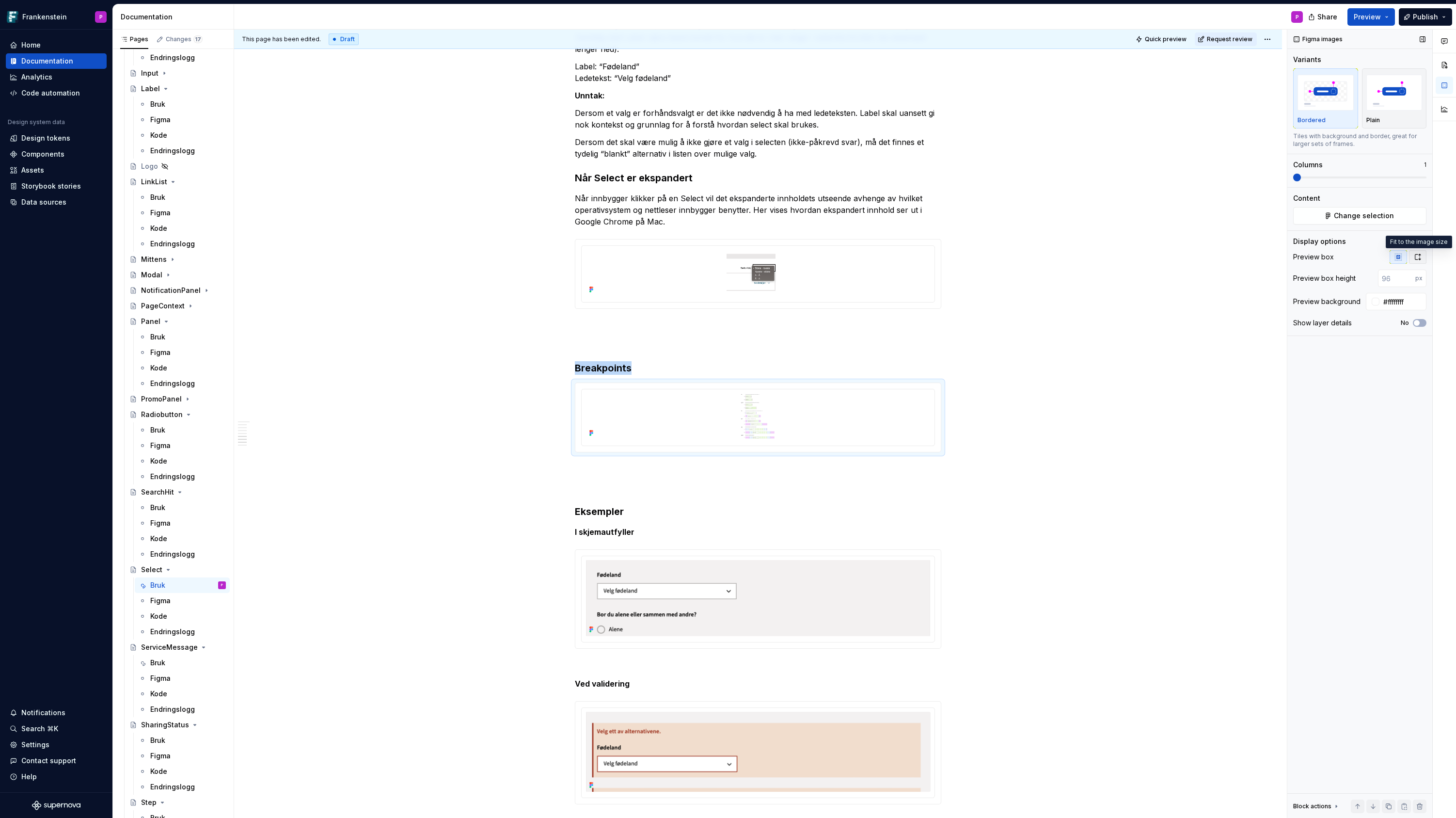
click at [1422, 256] on button "button" at bounding box center [1417, 256] width 17 height 14
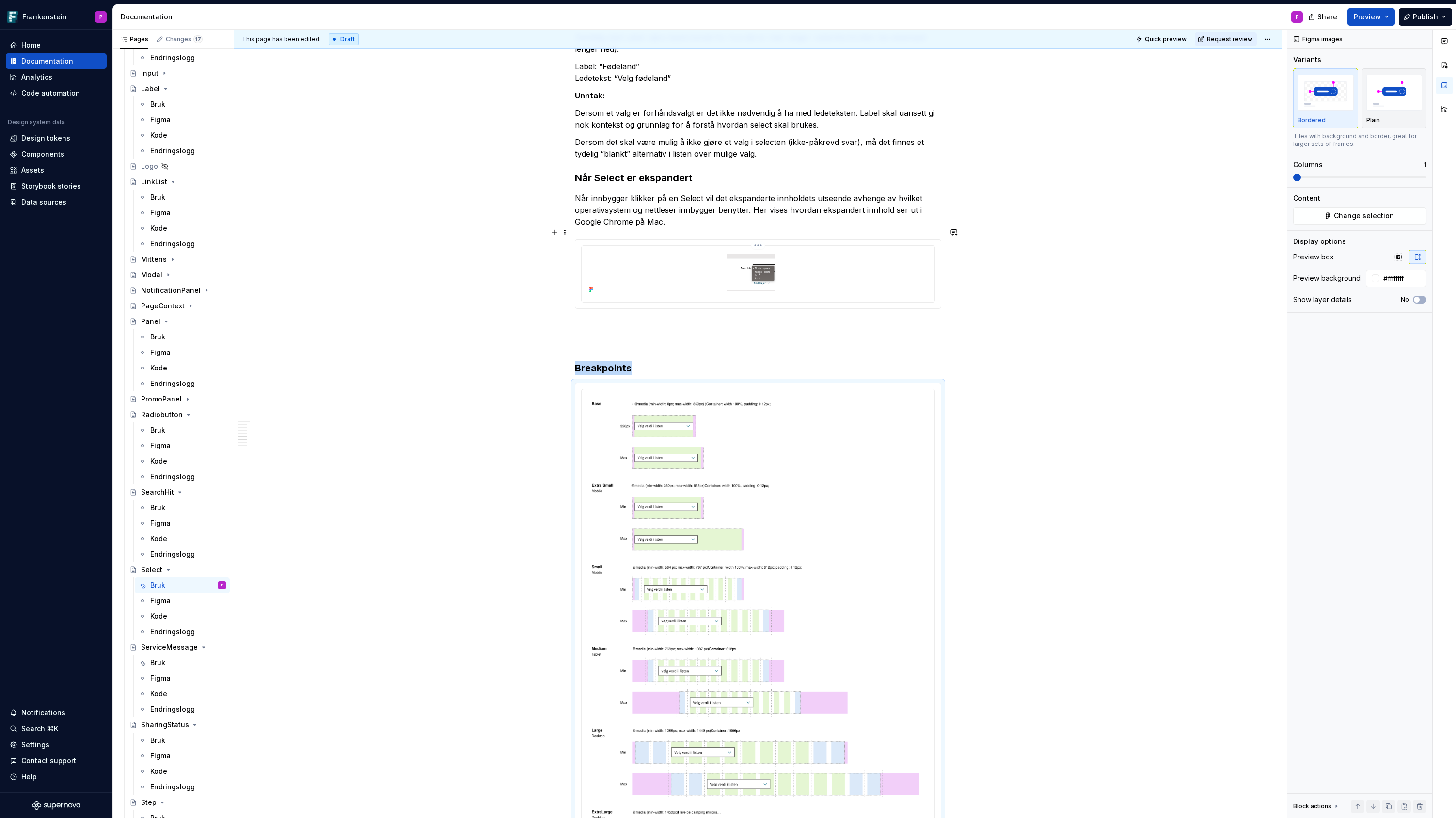
click at [889, 269] on img at bounding box center [758, 273] width 345 height 46
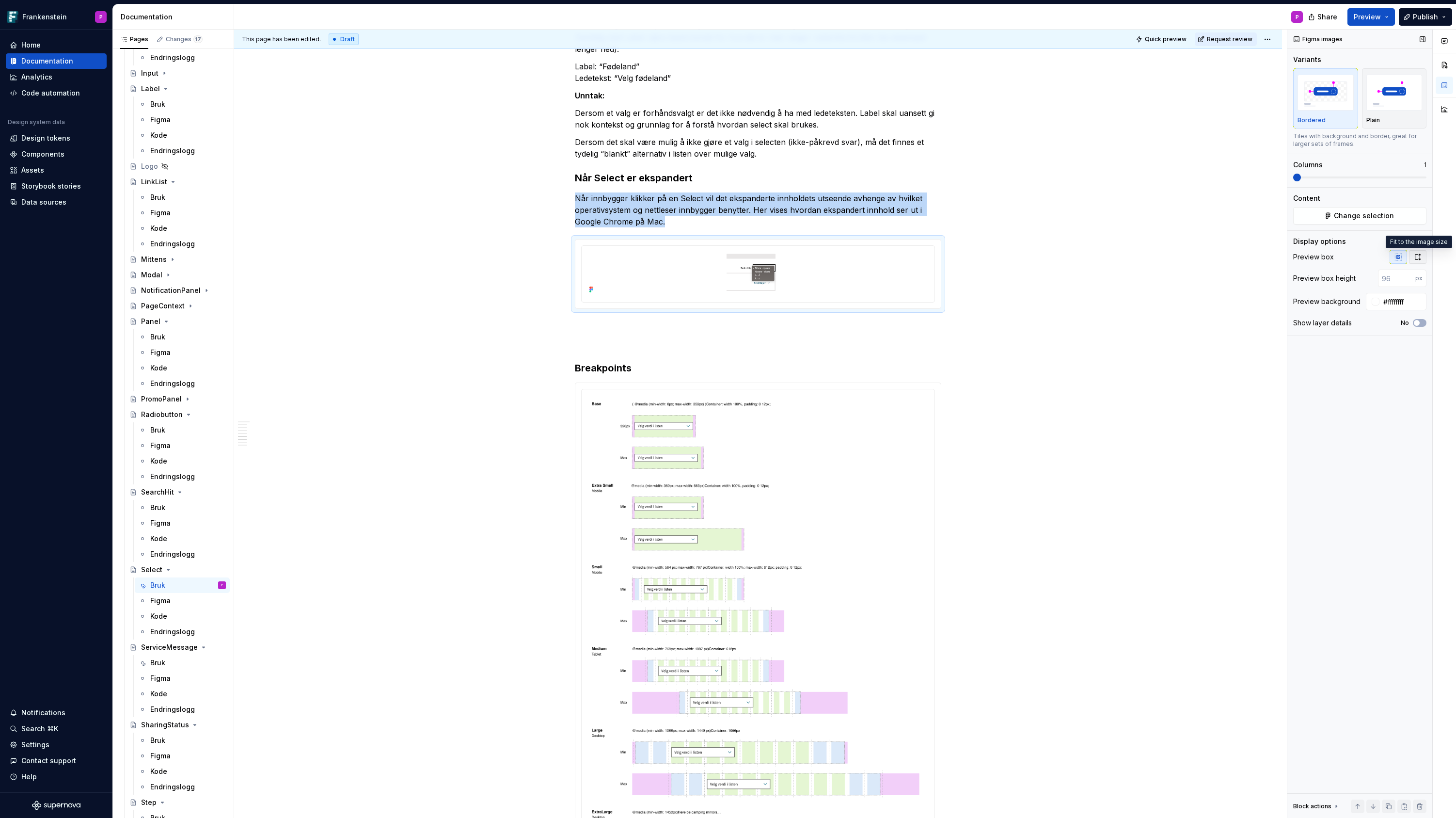
click at [1418, 254] on icon "button" at bounding box center [1417, 257] width 8 height 8
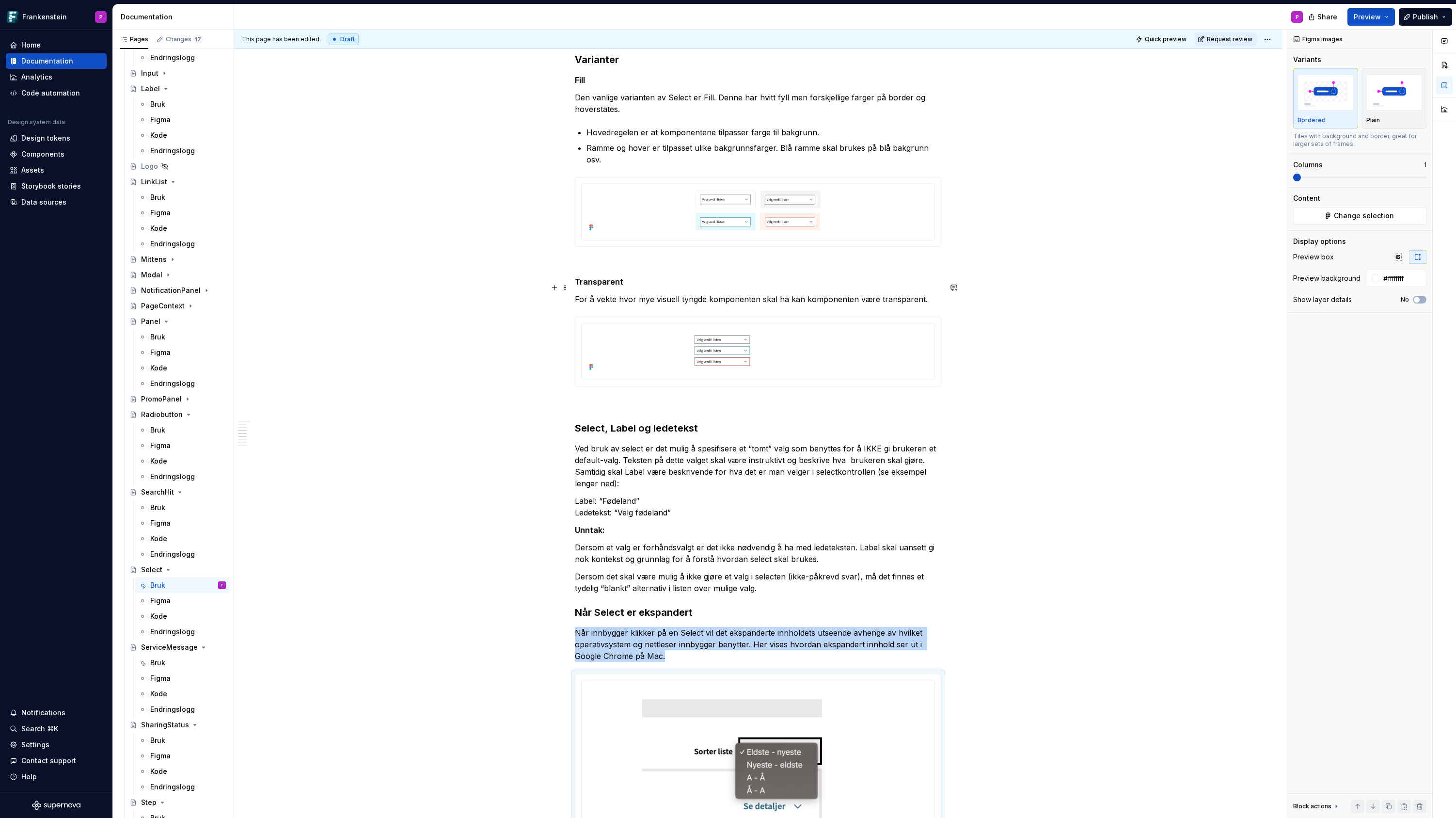
scroll to position [646, 0]
click at [907, 335] on img at bounding box center [758, 351] width 345 height 46
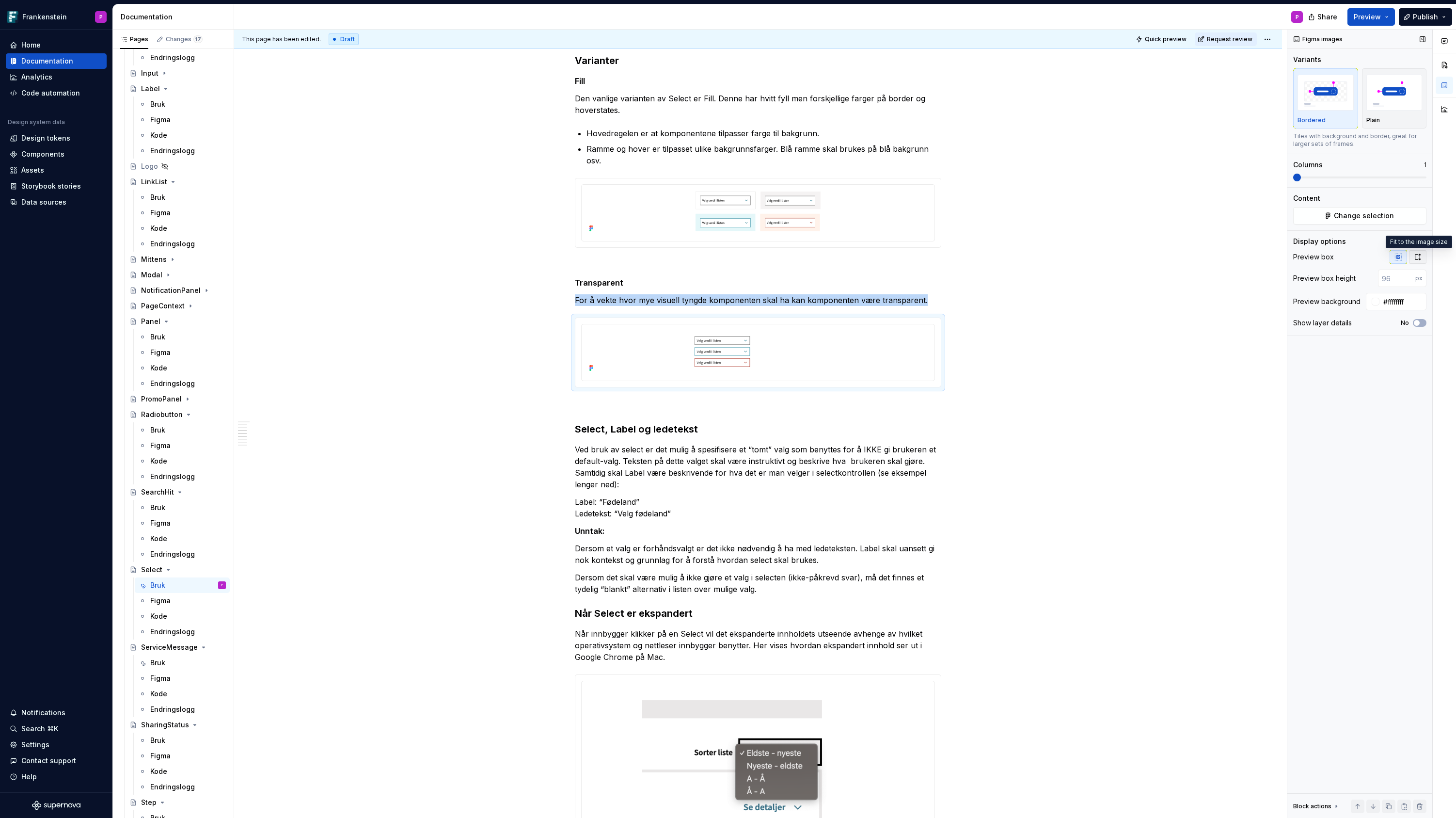
click at [1421, 255] on icon "button" at bounding box center [1417, 257] width 8 height 8
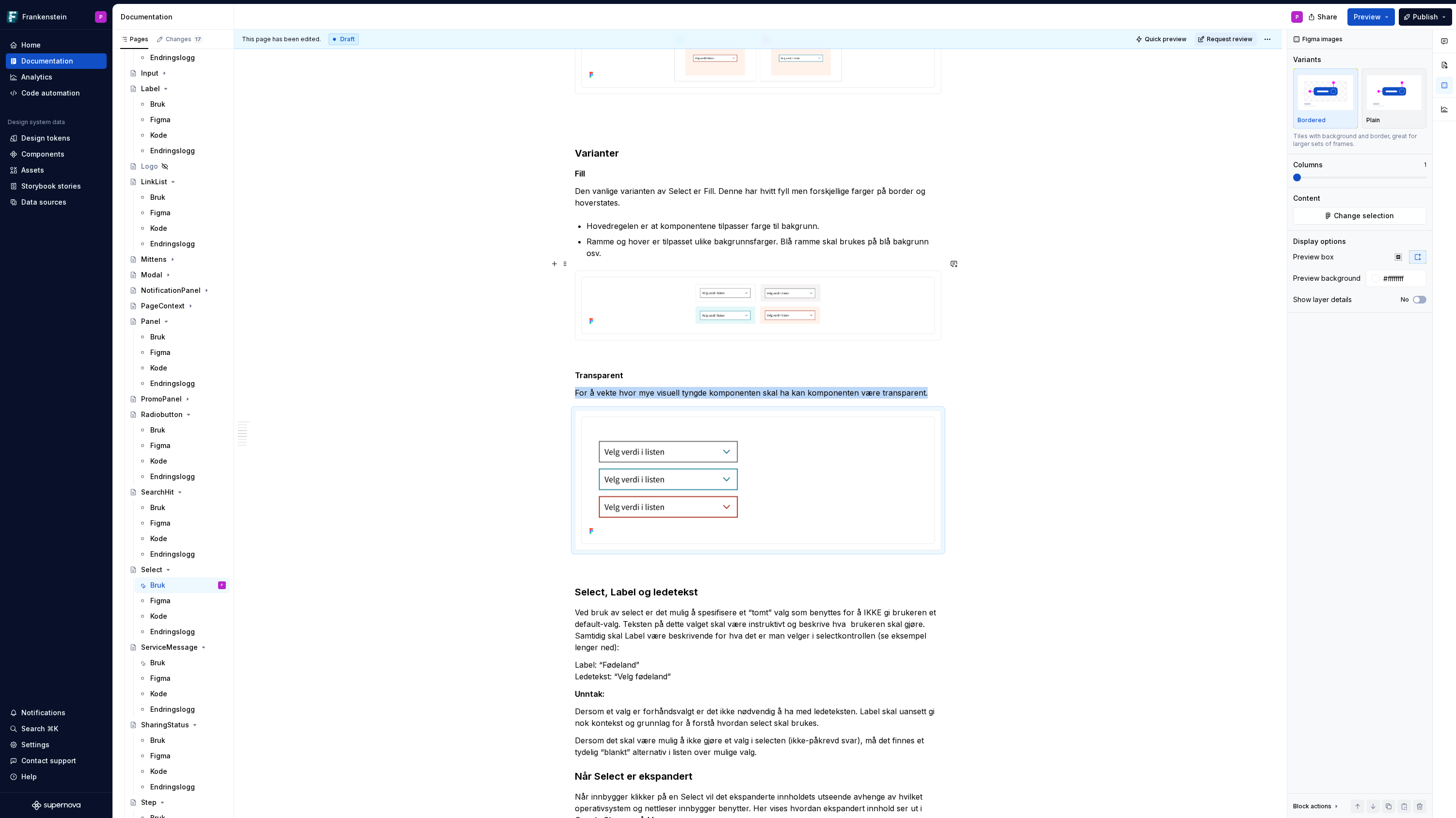
scroll to position [523, 0]
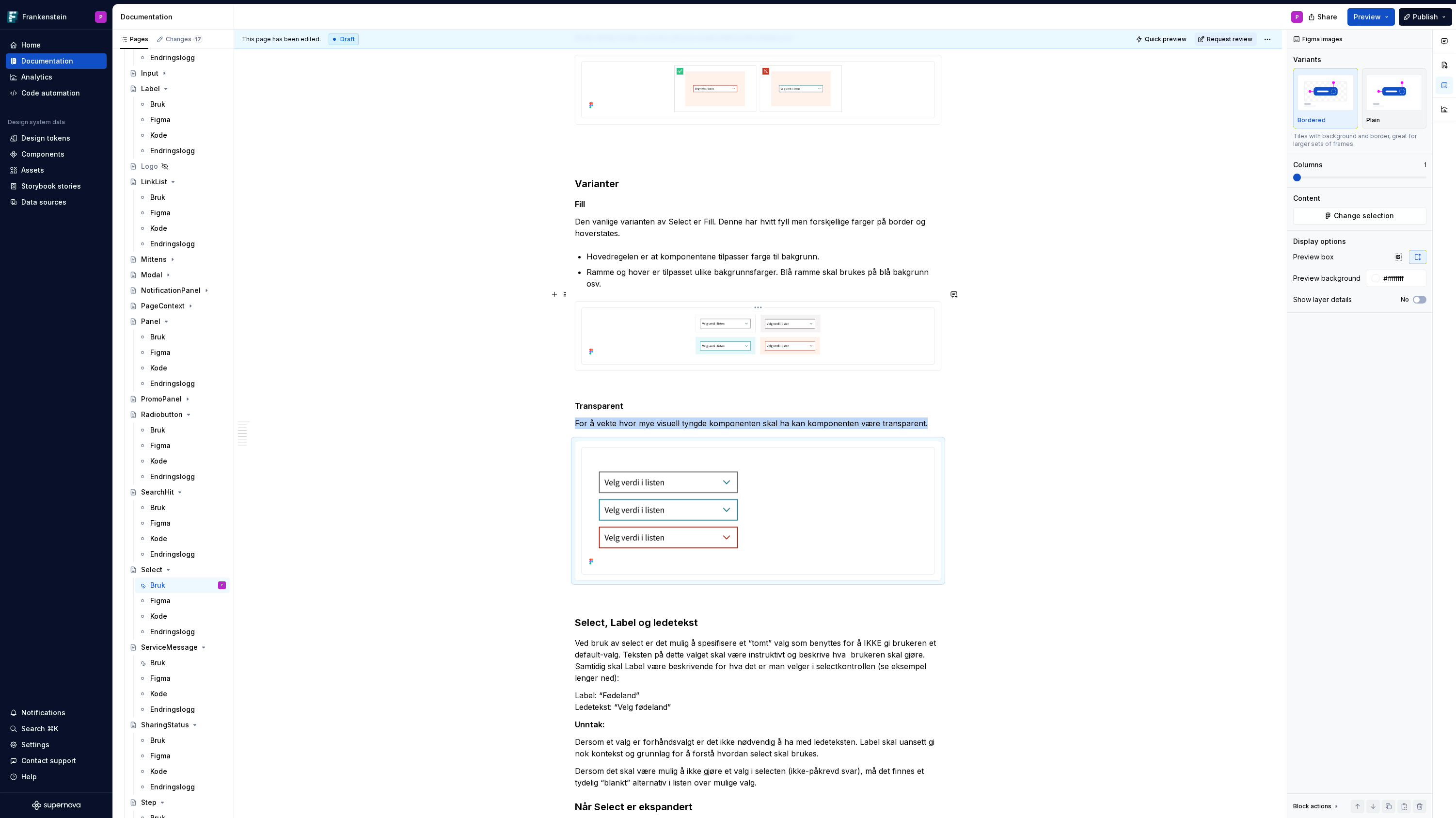
click at [930, 334] on img at bounding box center [758, 335] width 345 height 46
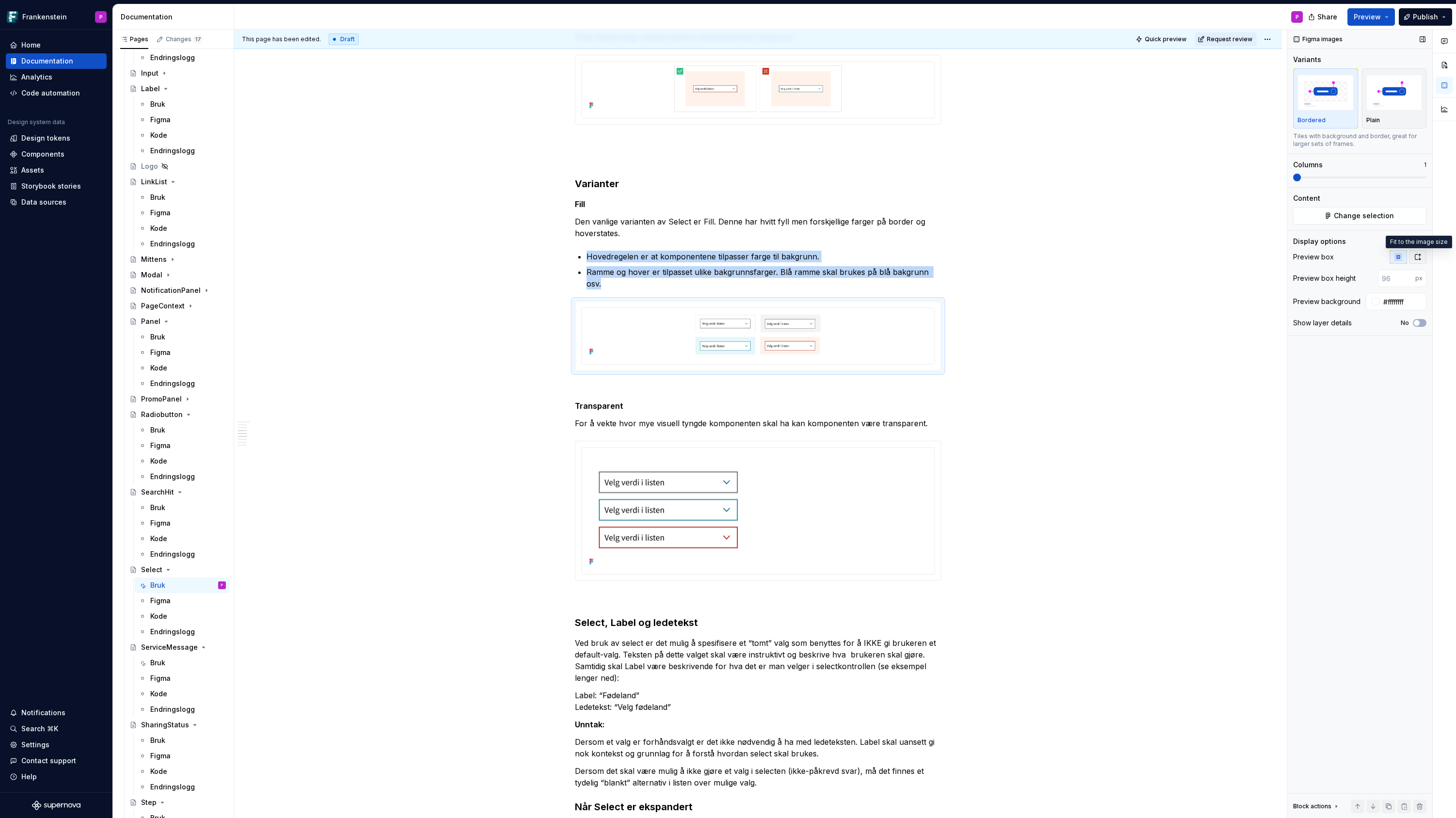
click at [1419, 255] on icon "button" at bounding box center [1417, 257] width 8 height 8
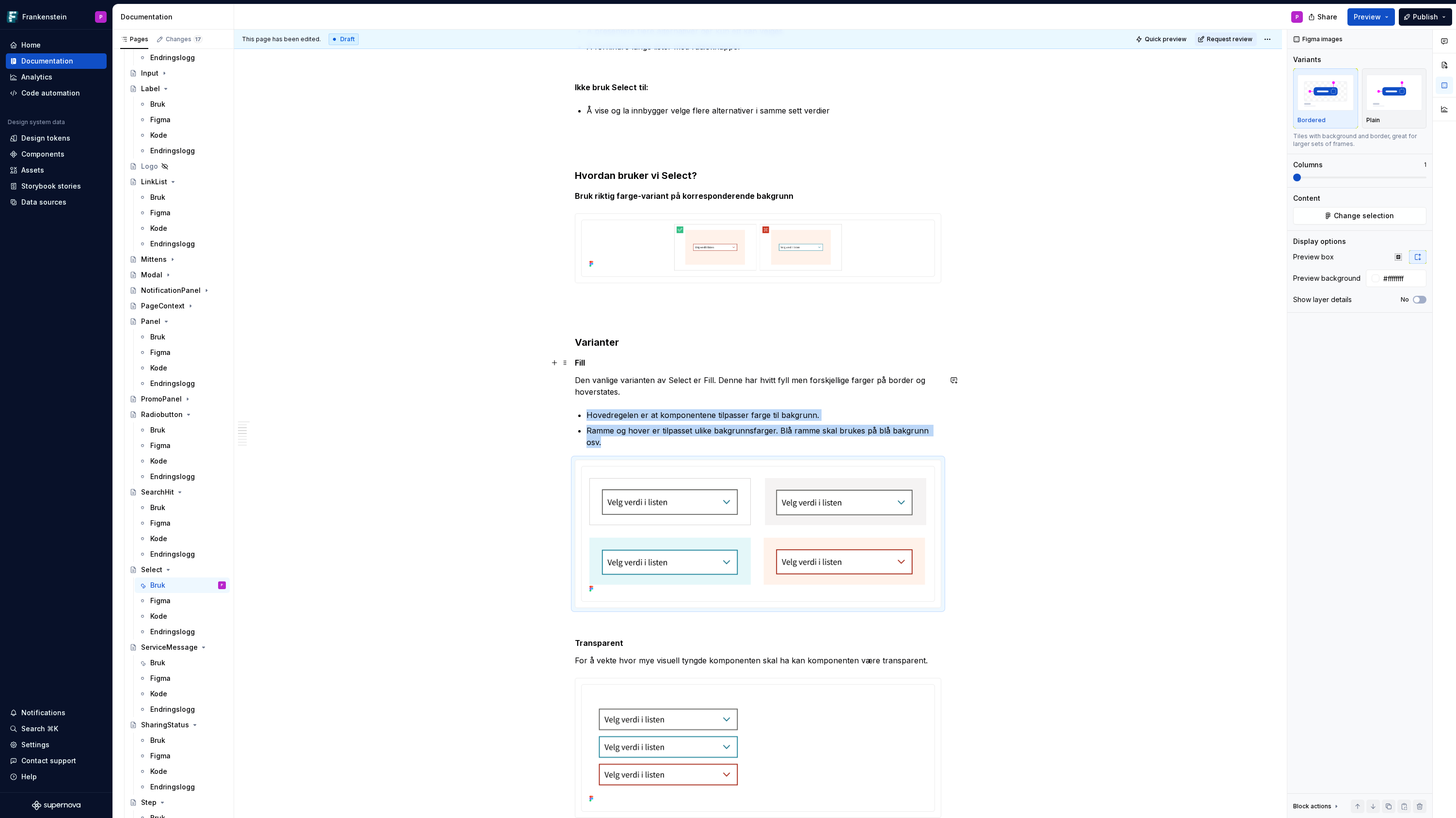
scroll to position [238, 0]
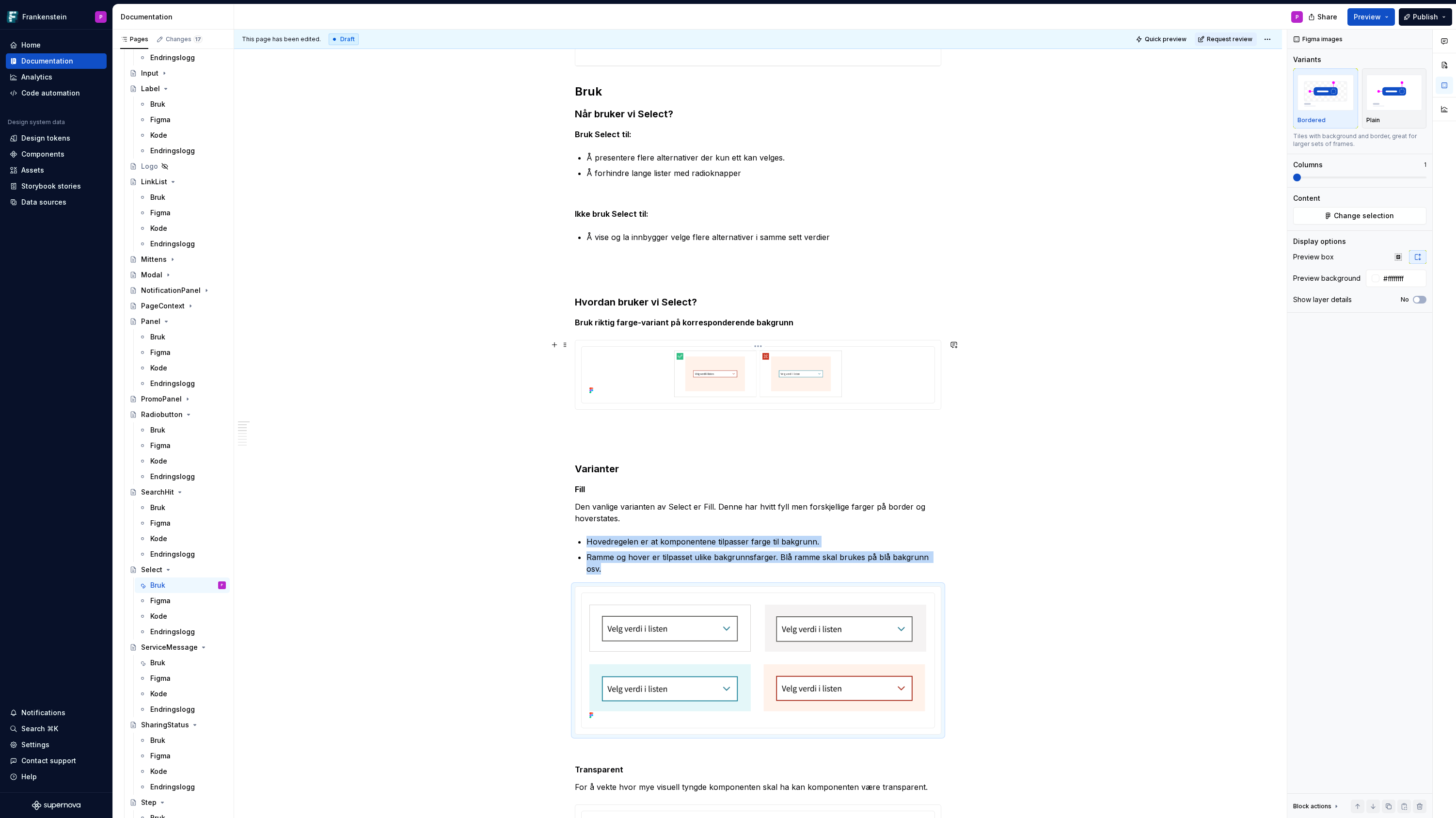
click at [872, 378] on img at bounding box center [758, 374] width 345 height 46
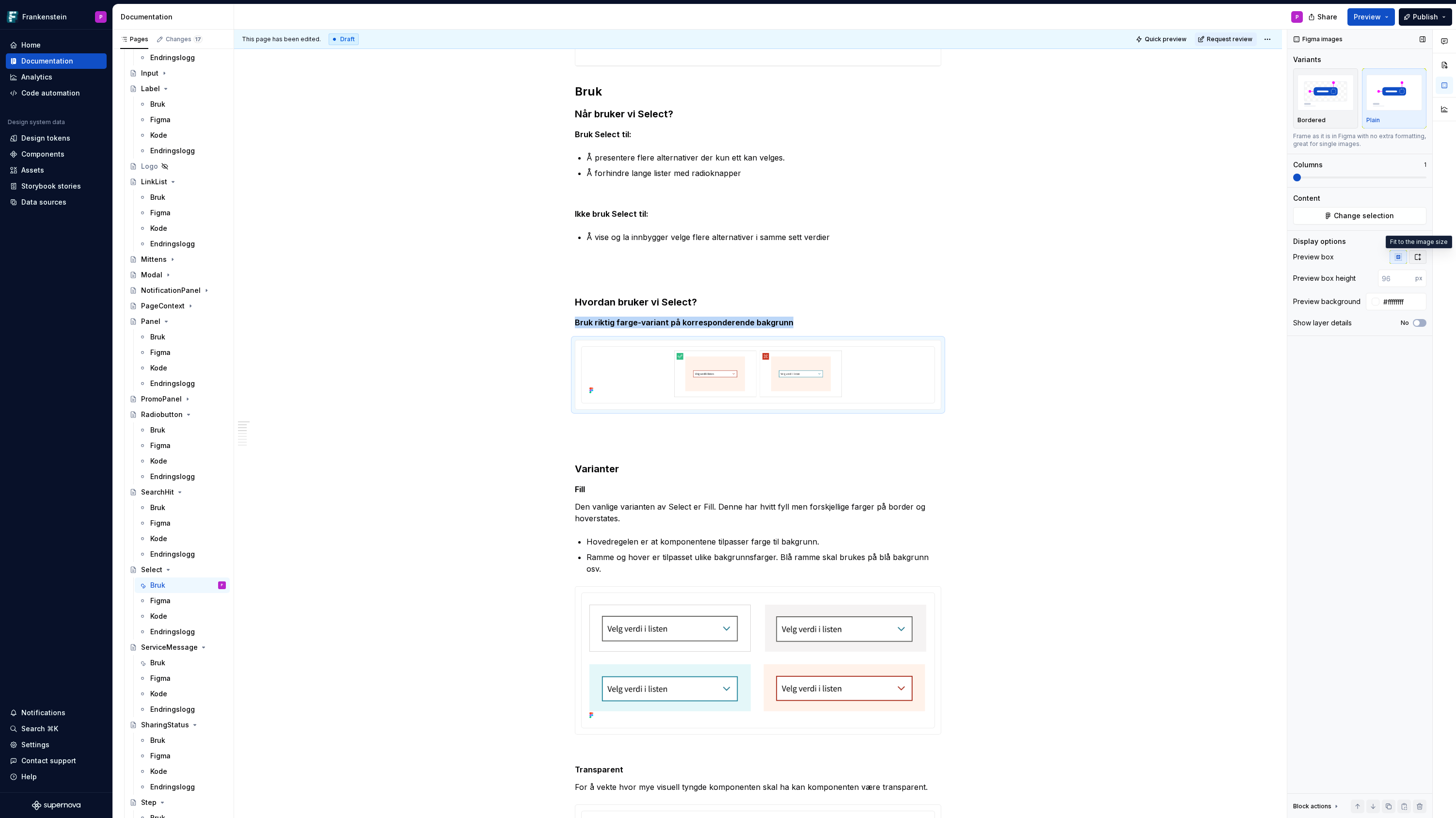
click at [1412, 254] on button "button" at bounding box center [1417, 256] width 17 height 14
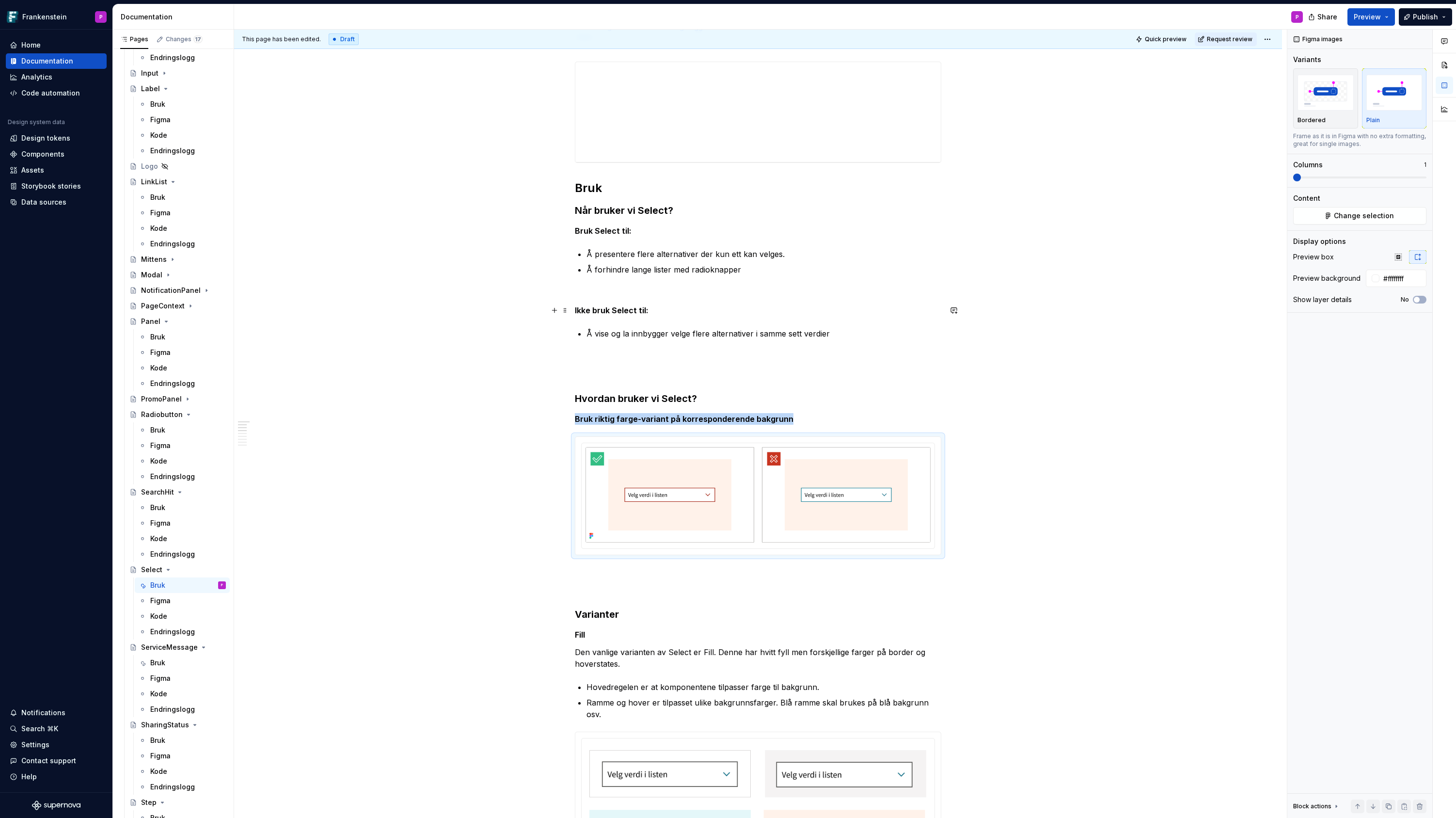
scroll to position [0, 0]
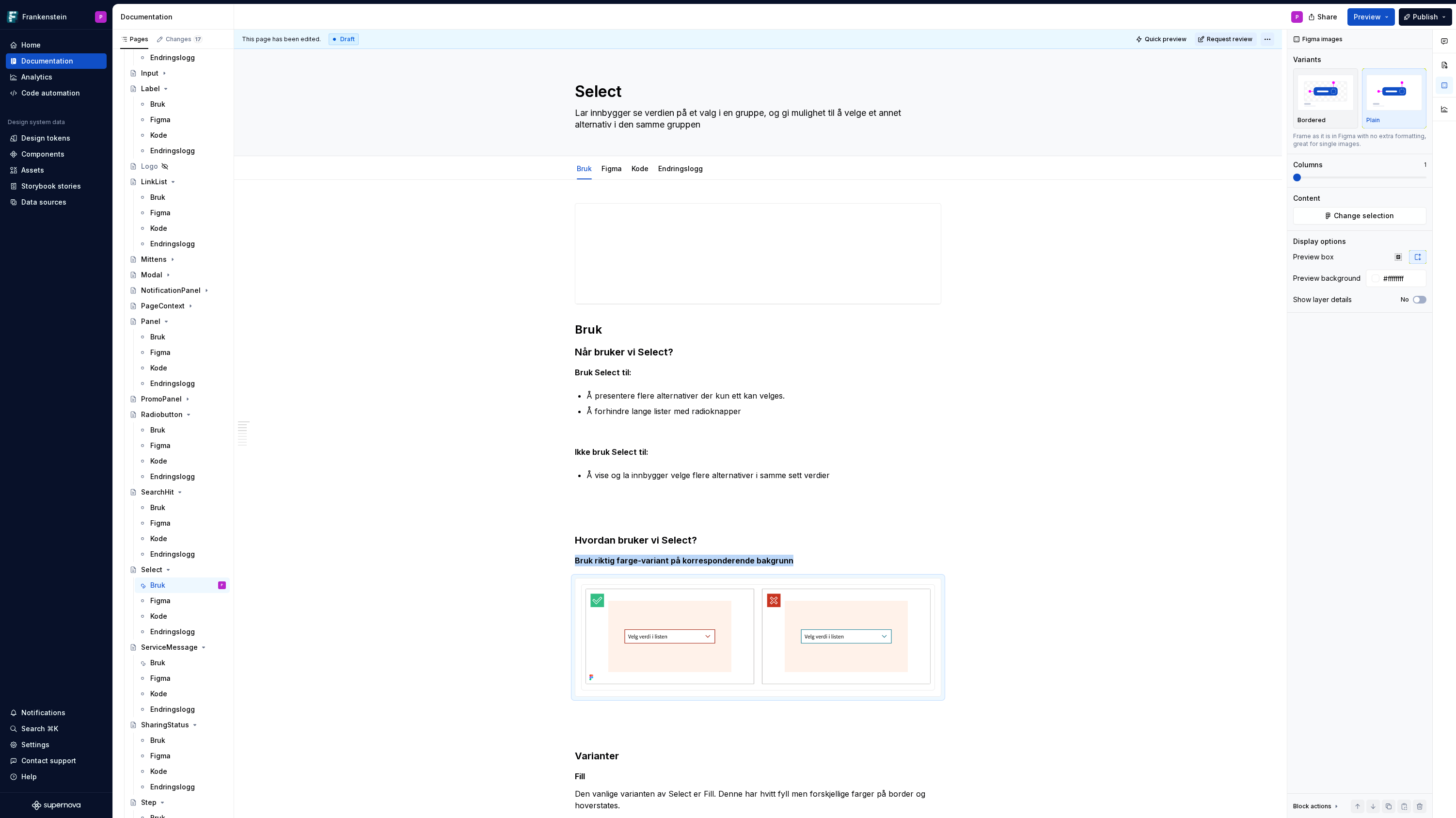
click at [1271, 37] on html "Frankenstein P Home Documentation Analytics Code automation Design system data …" at bounding box center [728, 409] width 1456 height 818
click at [1382, 105] on div "Ready for publish" at bounding box center [1413, 107] width 67 height 10
click at [1230, 39] on span "Publish changes" at bounding box center [1229, 39] width 47 height 8
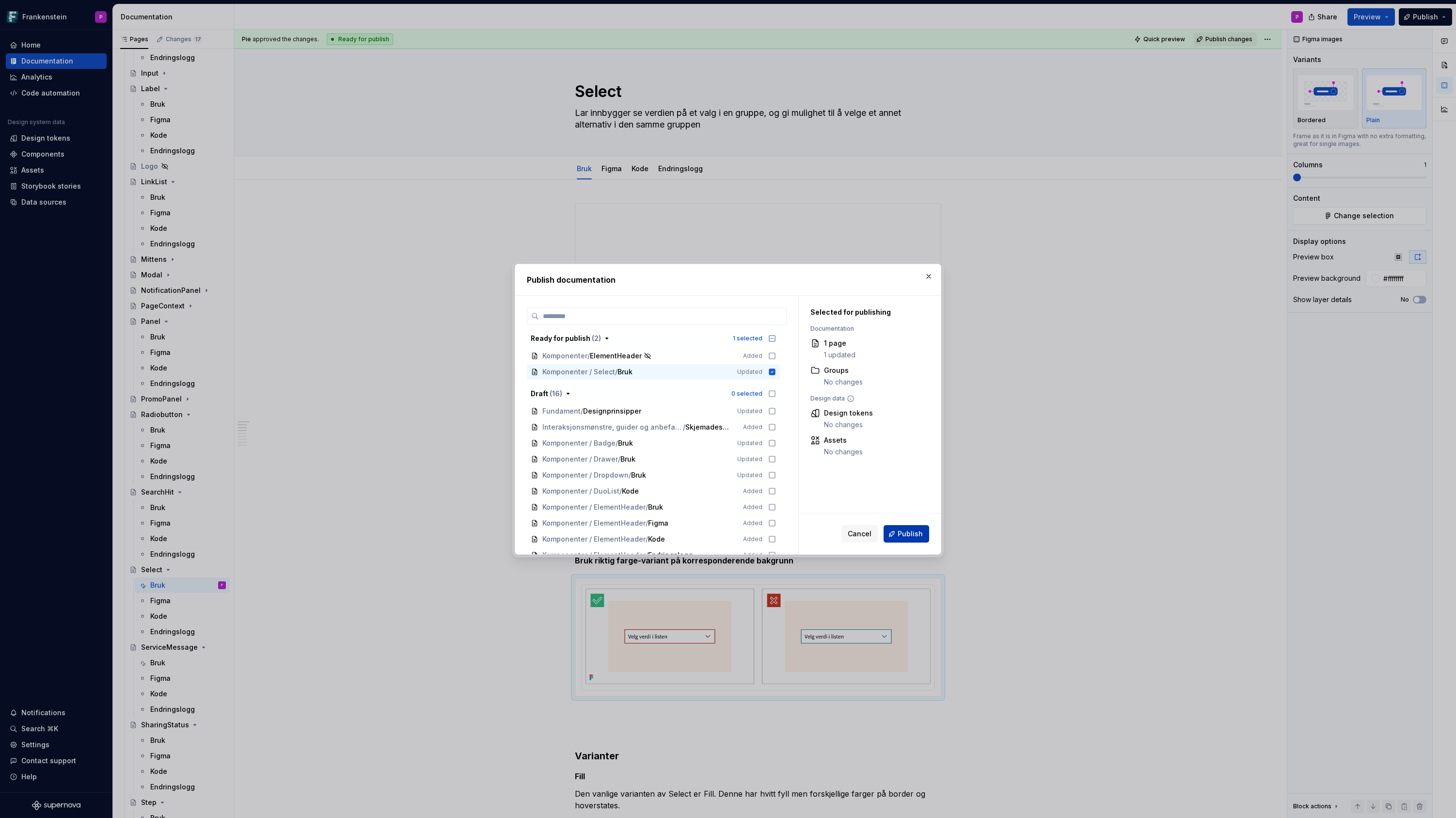
click at [902, 531] on span "Publish" at bounding box center [910, 533] width 25 height 10
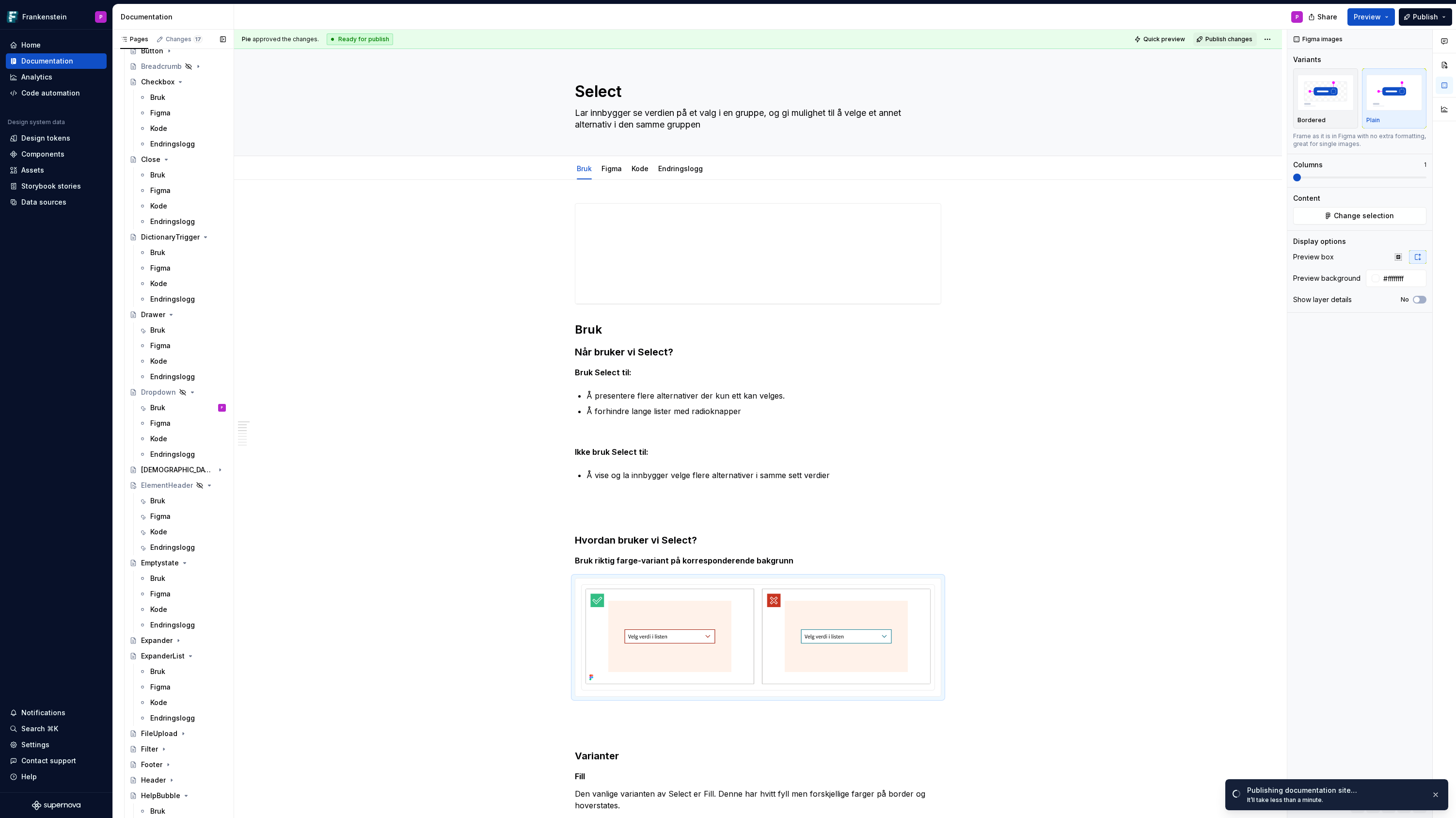
scroll to position [754, 0]
click at [161, 414] on div "Bruk" at bounding box center [157, 410] width 15 height 10
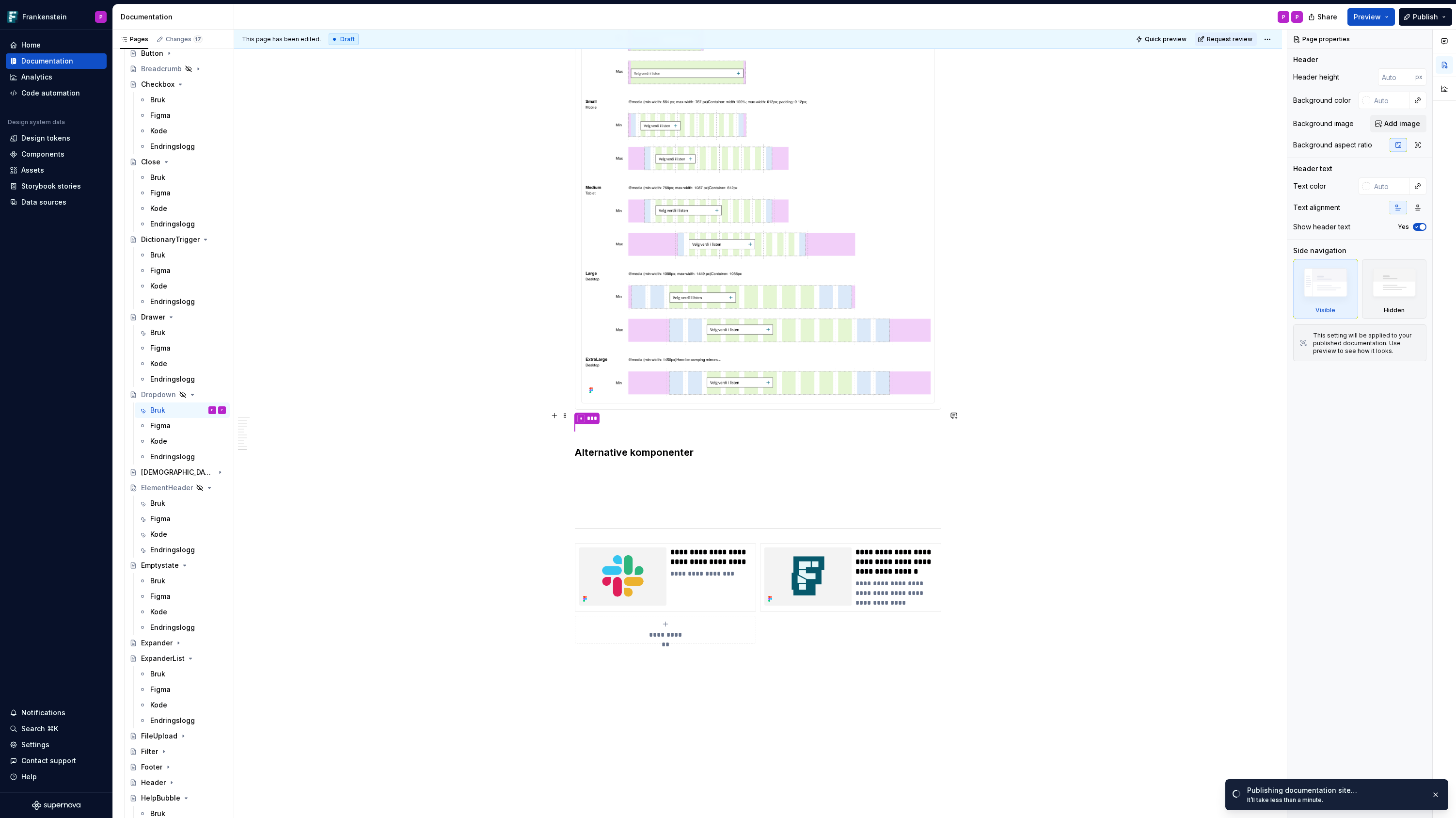
scroll to position [3502, 0]
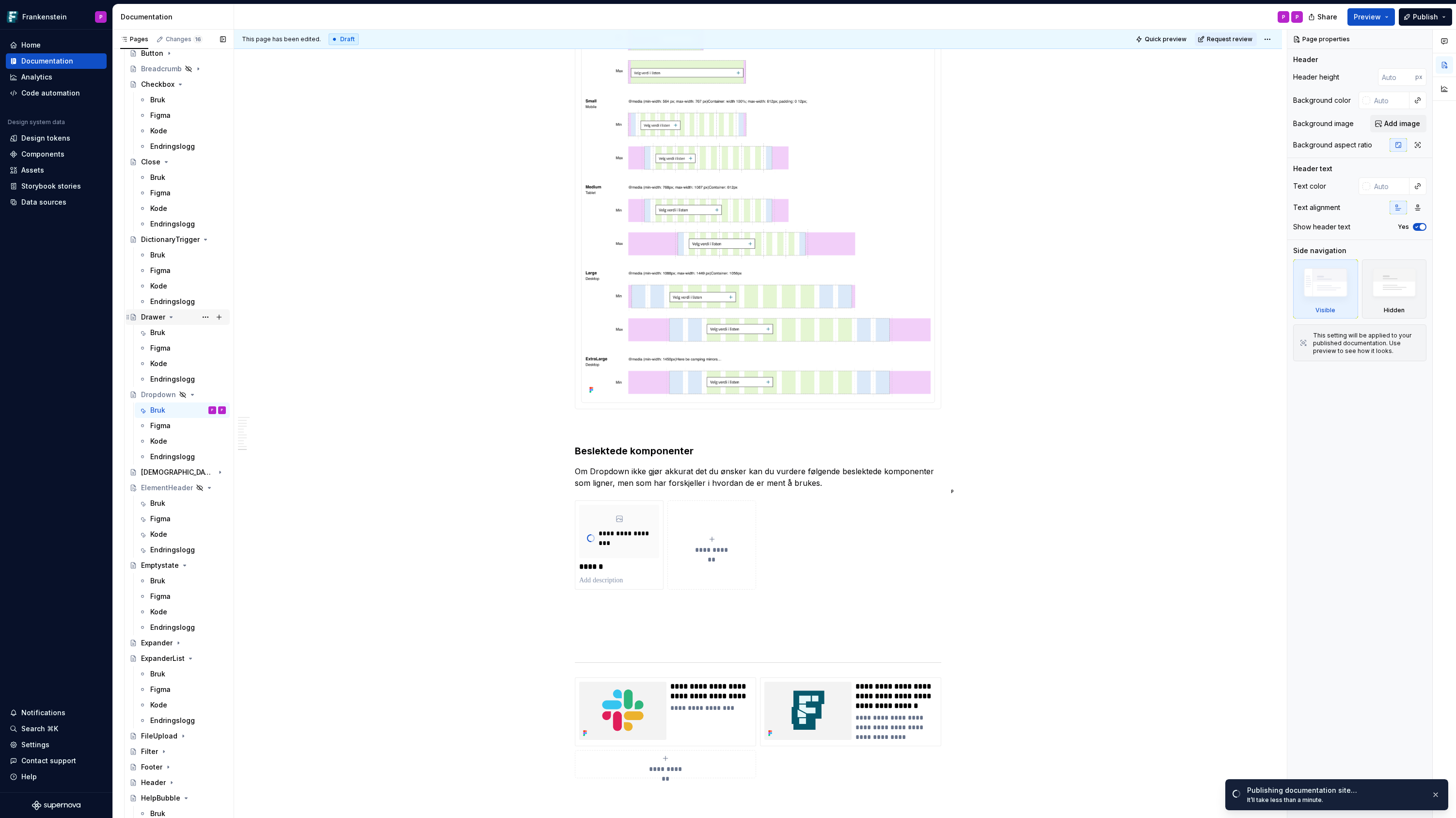
click at [155, 316] on div "Drawer" at bounding box center [154, 317] width 25 height 10
click at [155, 331] on div "Bruk" at bounding box center [157, 332] width 15 height 10
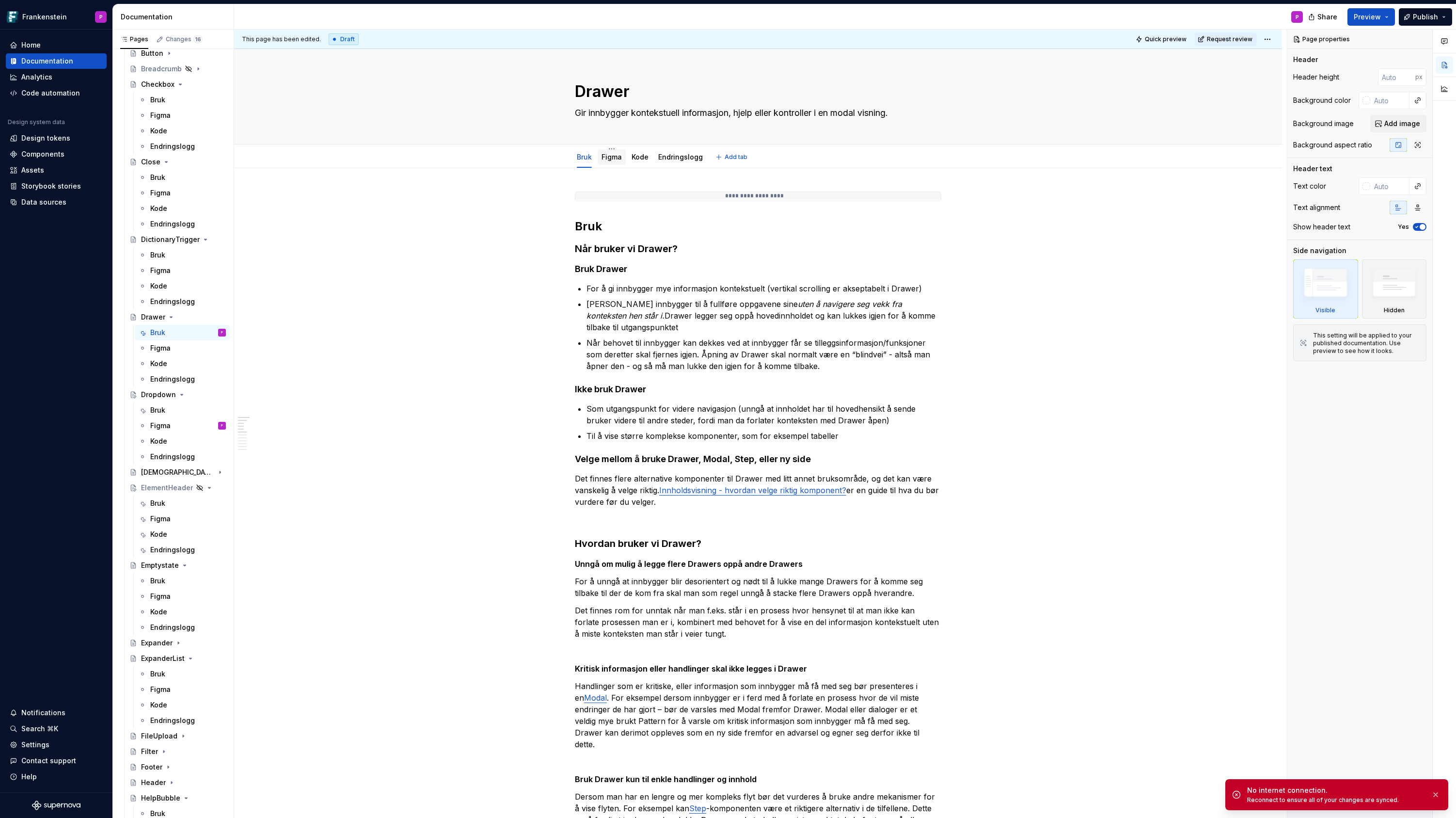
click at [613, 157] on link "Figma" at bounding box center [612, 157] width 21 height 8
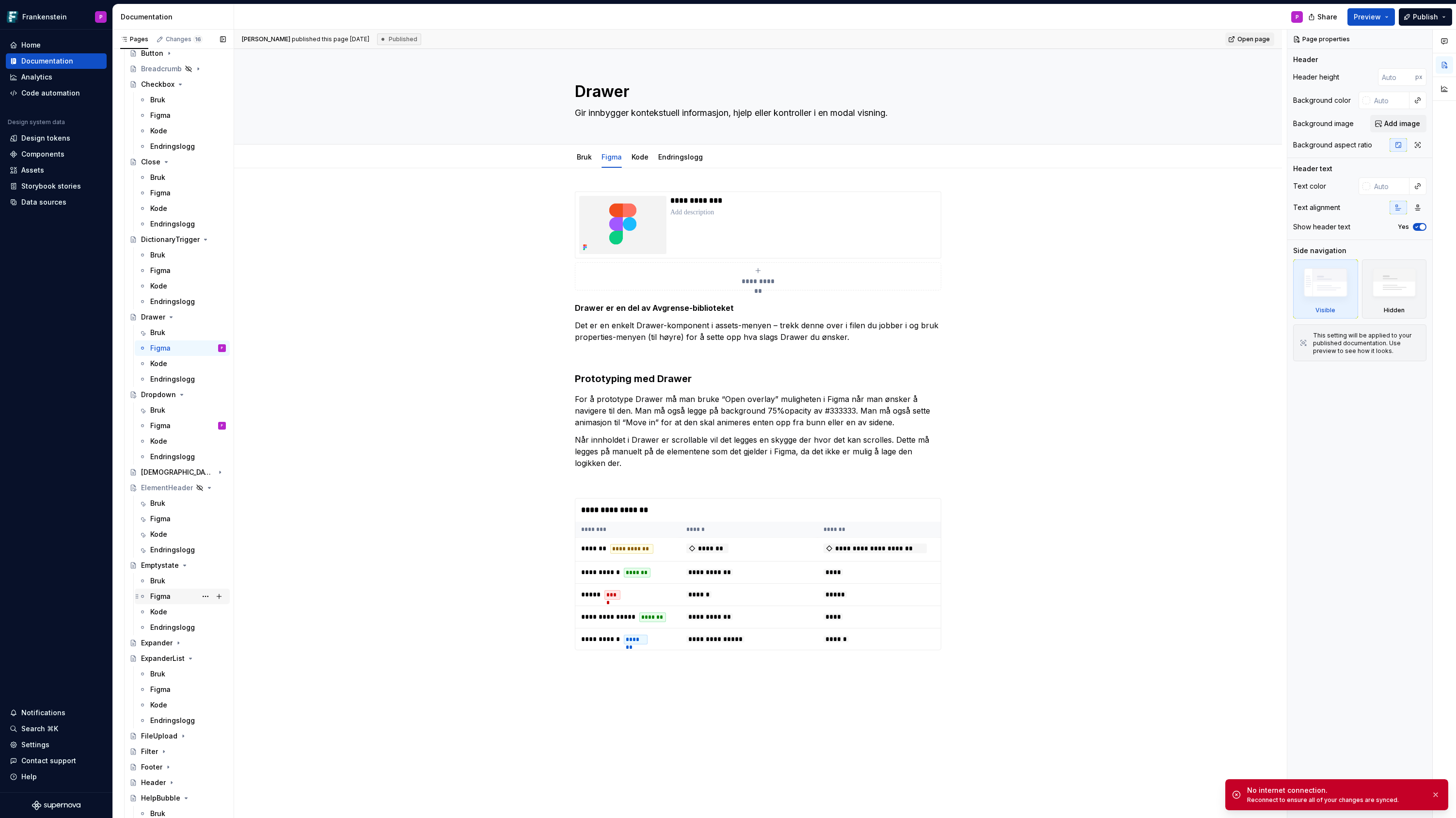
click at [167, 595] on div "Figma" at bounding box center [161, 596] width 21 height 10
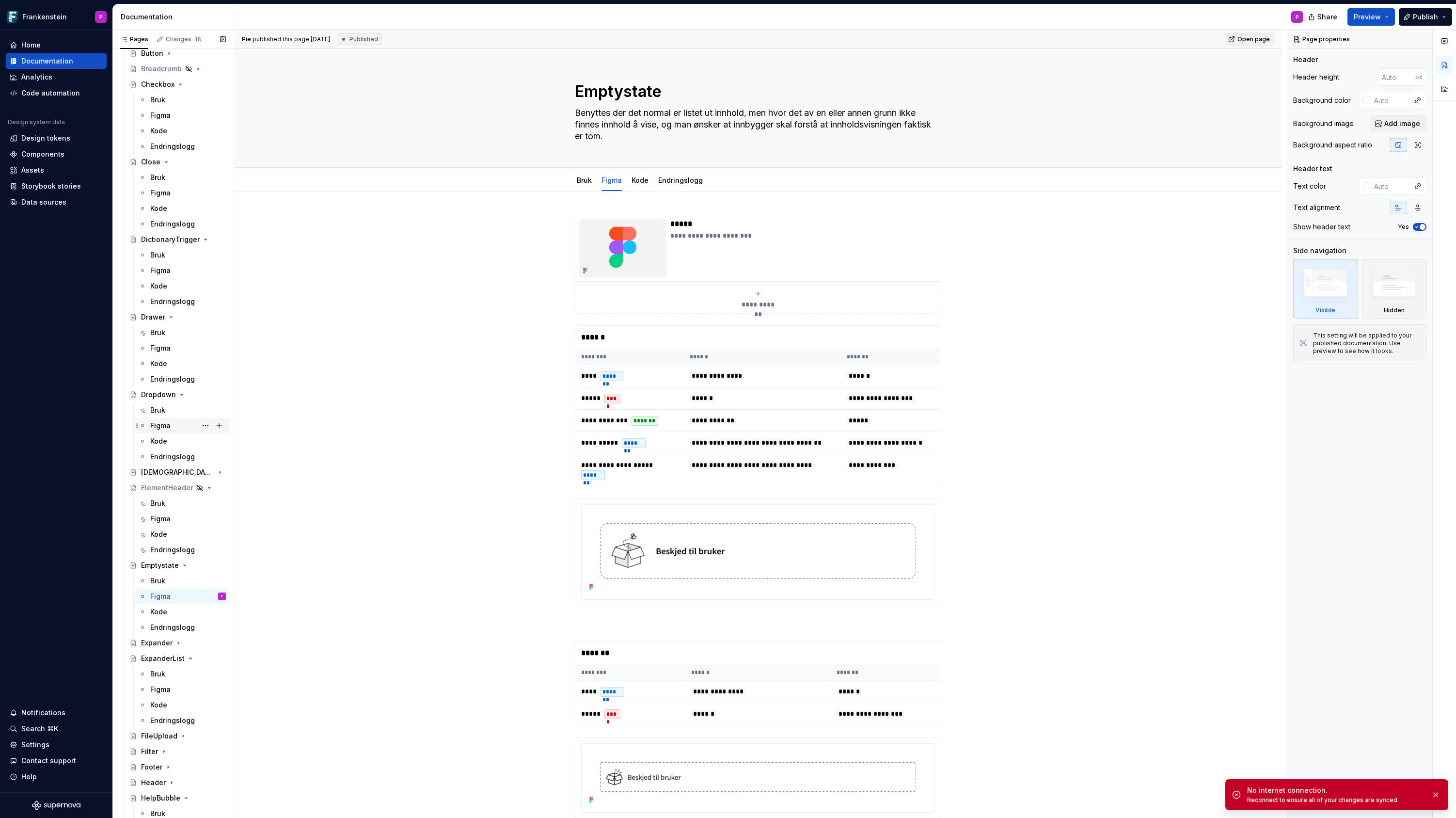
click at [161, 427] on div "Figma" at bounding box center [161, 425] width 21 height 10
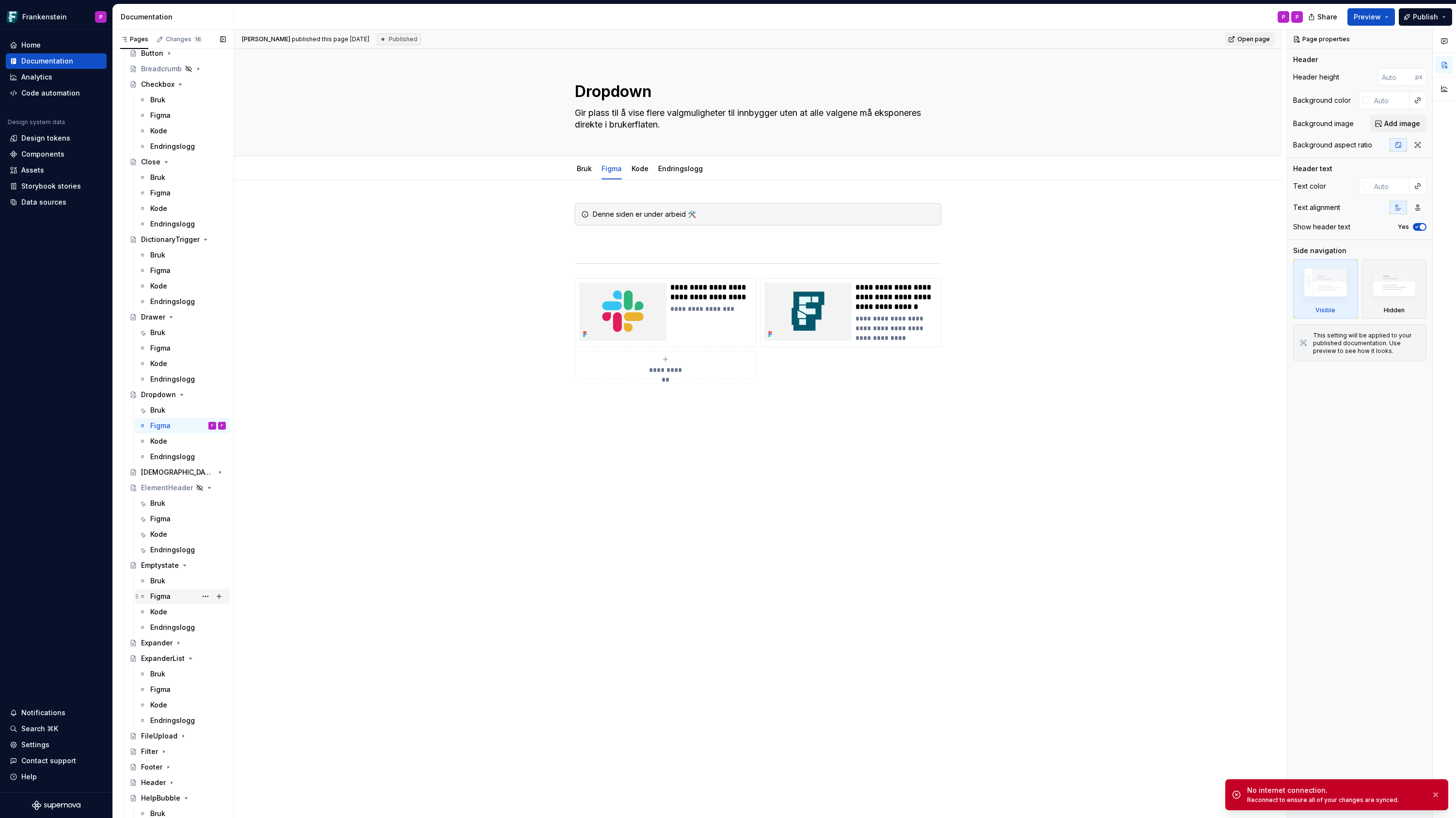
click at [155, 597] on div "Figma" at bounding box center [161, 596] width 21 height 10
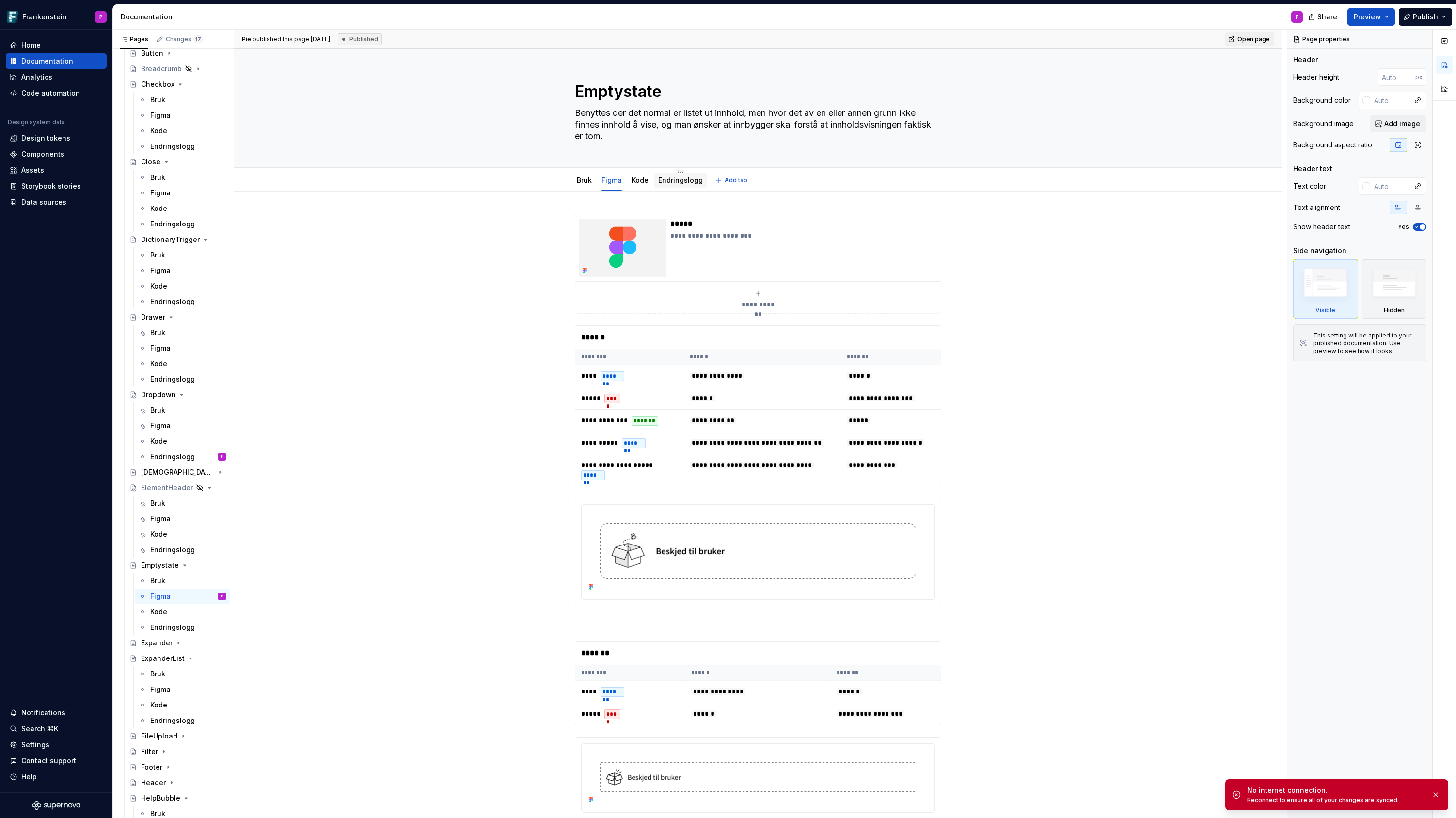
click at [676, 180] on link "Endringslogg" at bounding box center [680, 180] width 45 height 8
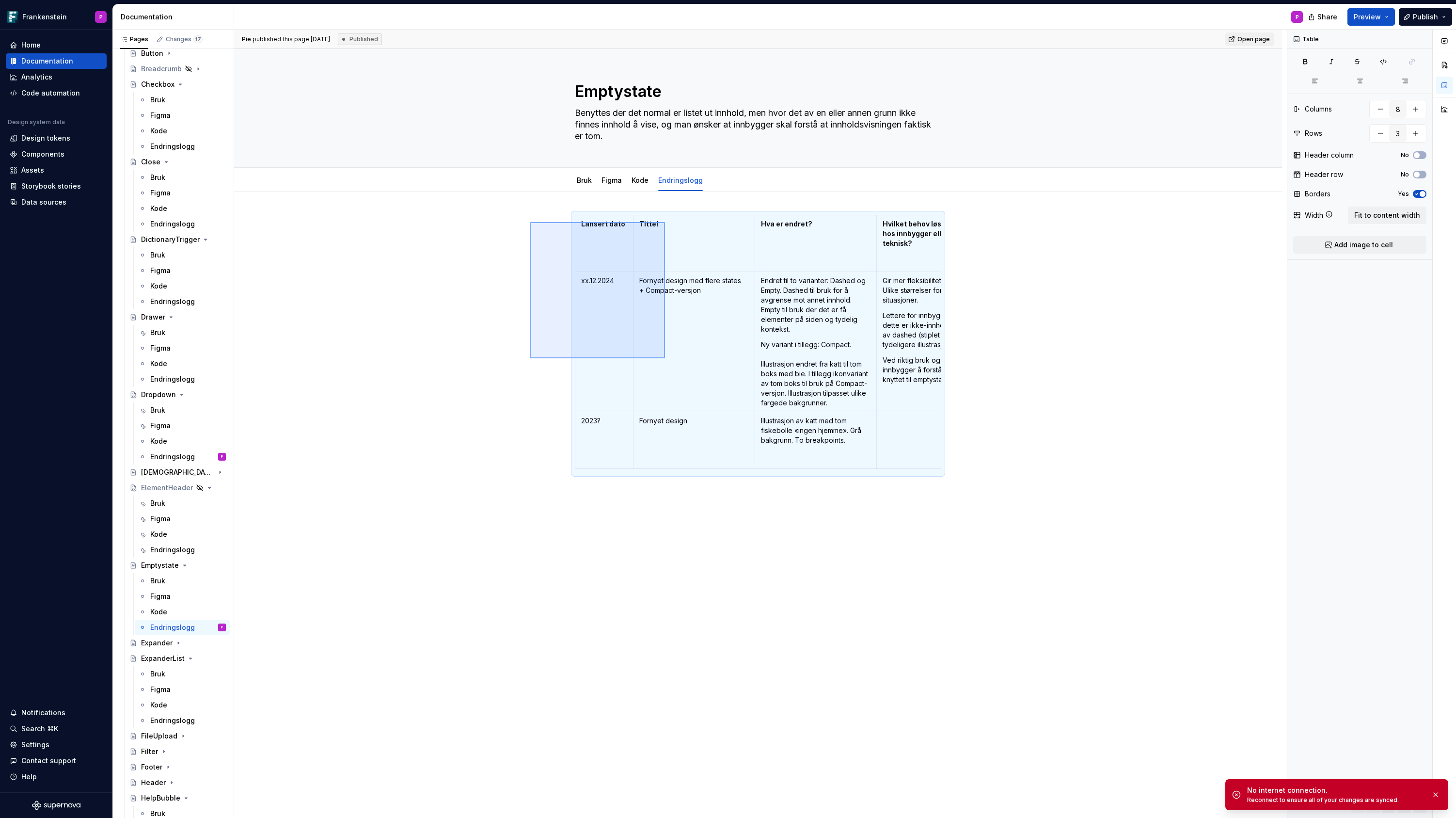
drag, startPoint x: 531, startPoint y: 222, endPoint x: 671, endPoint y: 388, distance: 217.2
click at [671, 388] on div "Pie published this page on December 18, 2024 Published Open page Emptystate Ben…" at bounding box center [760, 424] width 1053 height 789
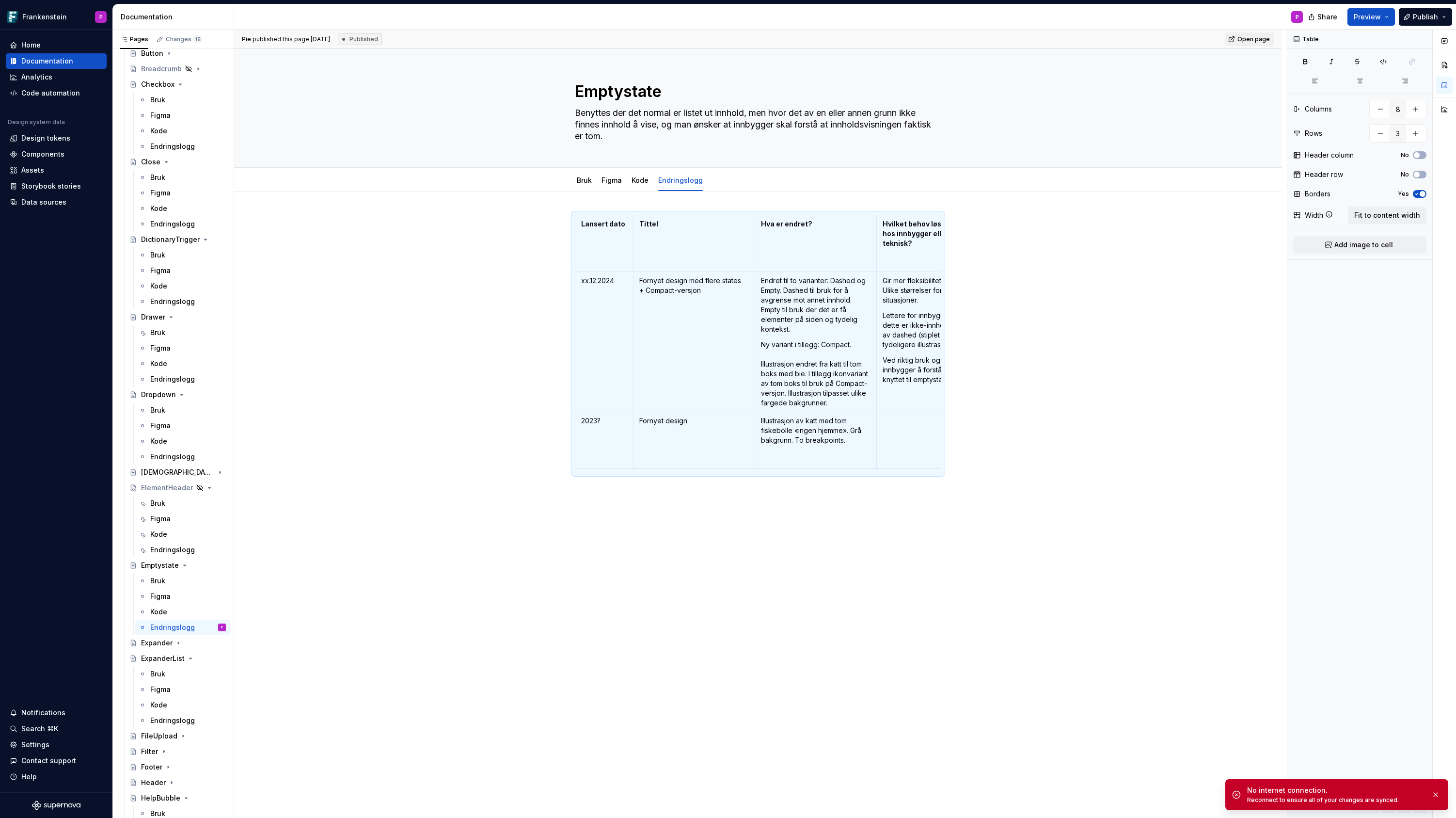
type textarea "*"
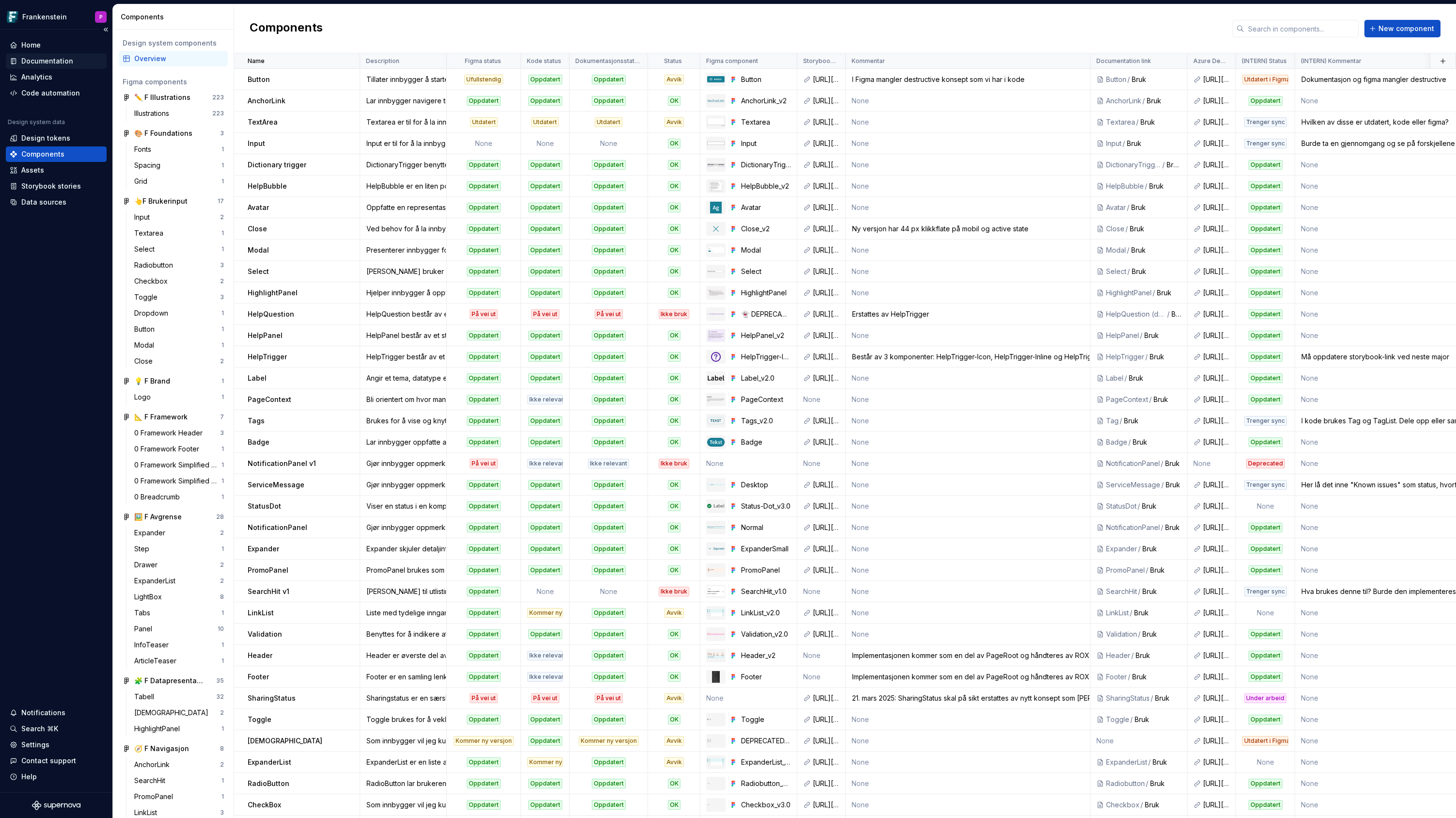
click at [50, 63] on div "Documentation" at bounding box center [47, 61] width 52 height 10
click at [39, 60] on div "Documentation" at bounding box center [47, 61] width 52 height 10
click at [48, 59] on div "Documentation" at bounding box center [47, 61] width 52 height 10
click at [46, 62] on div "Documentation" at bounding box center [47, 61] width 52 height 10
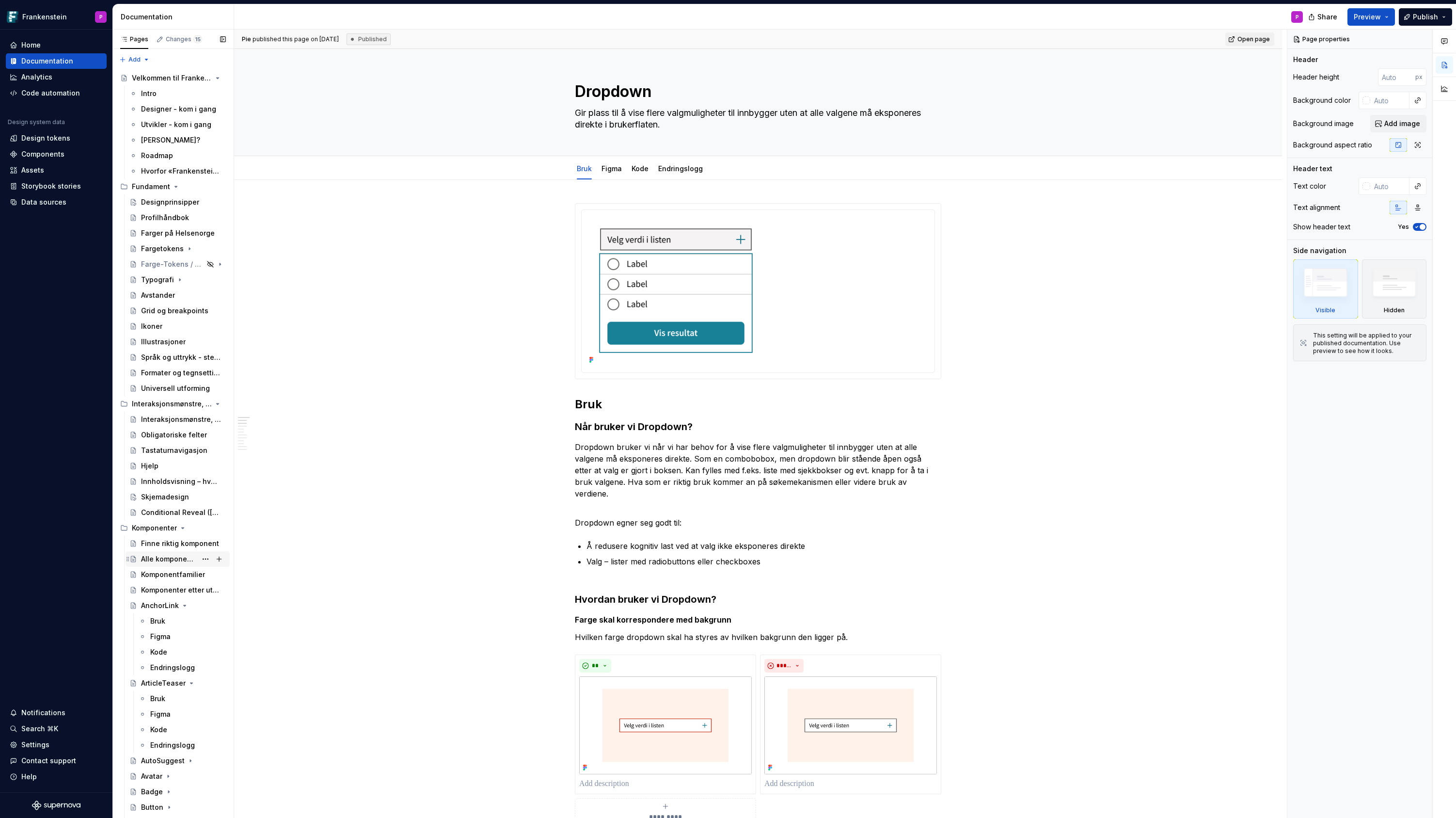
click at [153, 556] on div "Alle komponenter" at bounding box center [169, 558] width 56 height 10
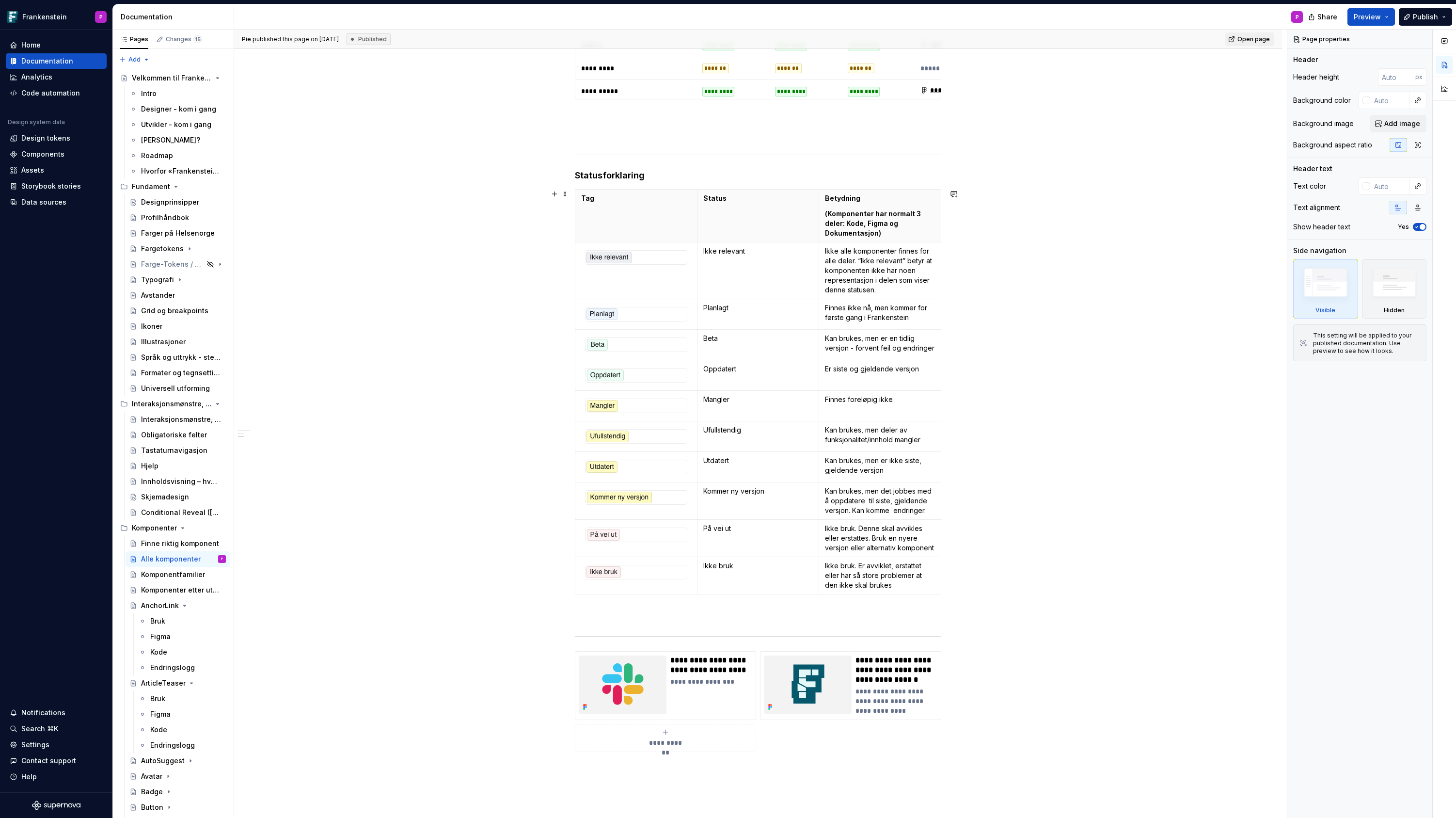
scroll to position [2313, 0]
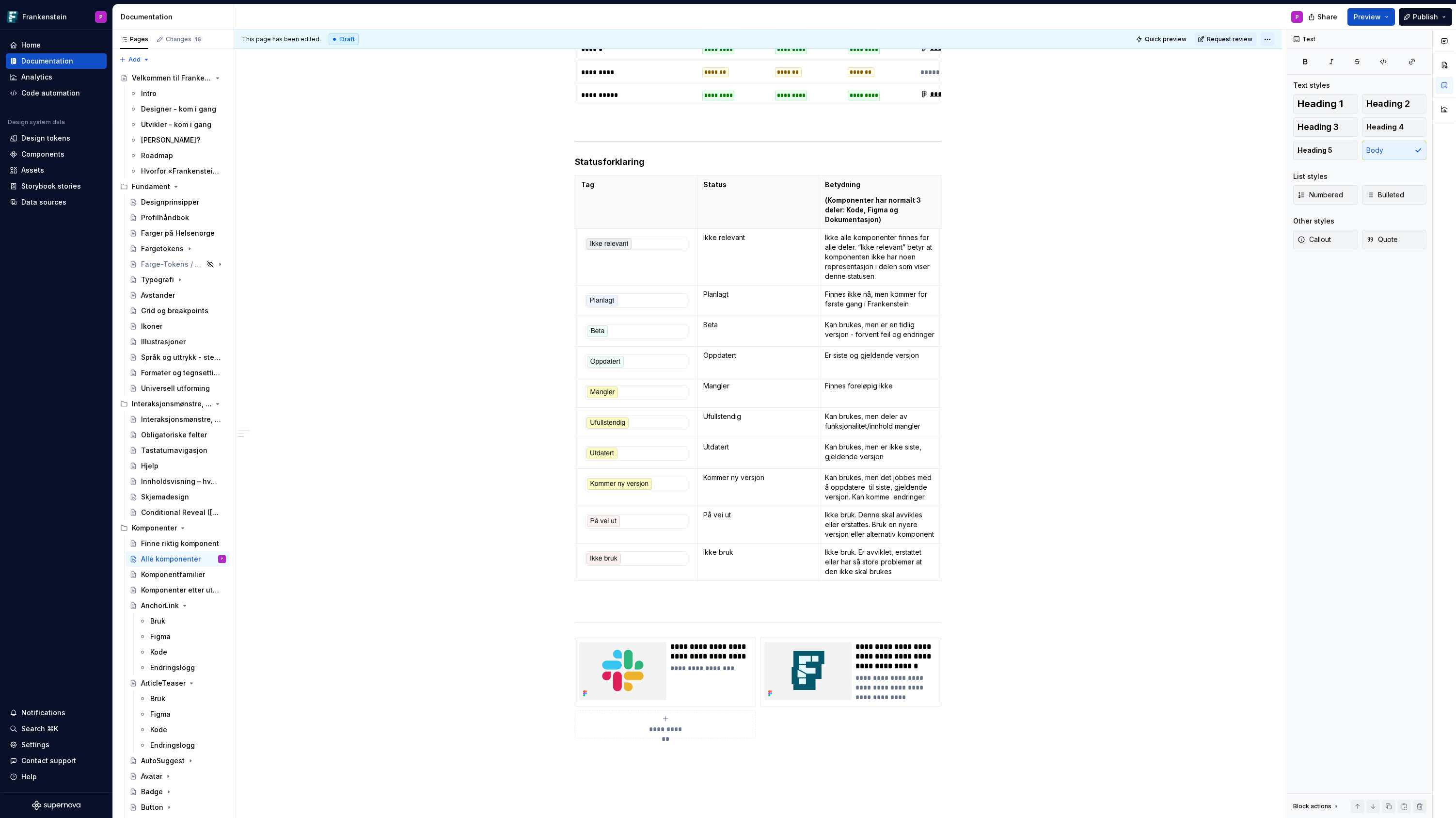
click at [1268, 41] on html "Frankenstein P Home Documentation Analytics Code automation Design system data …" at bounding box center [728, 409] width 1456 height 818
click at [1288, 55] on span "Change status" at bounding box center [1308, 58] width 50 height 10
click at [1371, 105] on icon at bounding box center [1372, 107] width 8 height 8
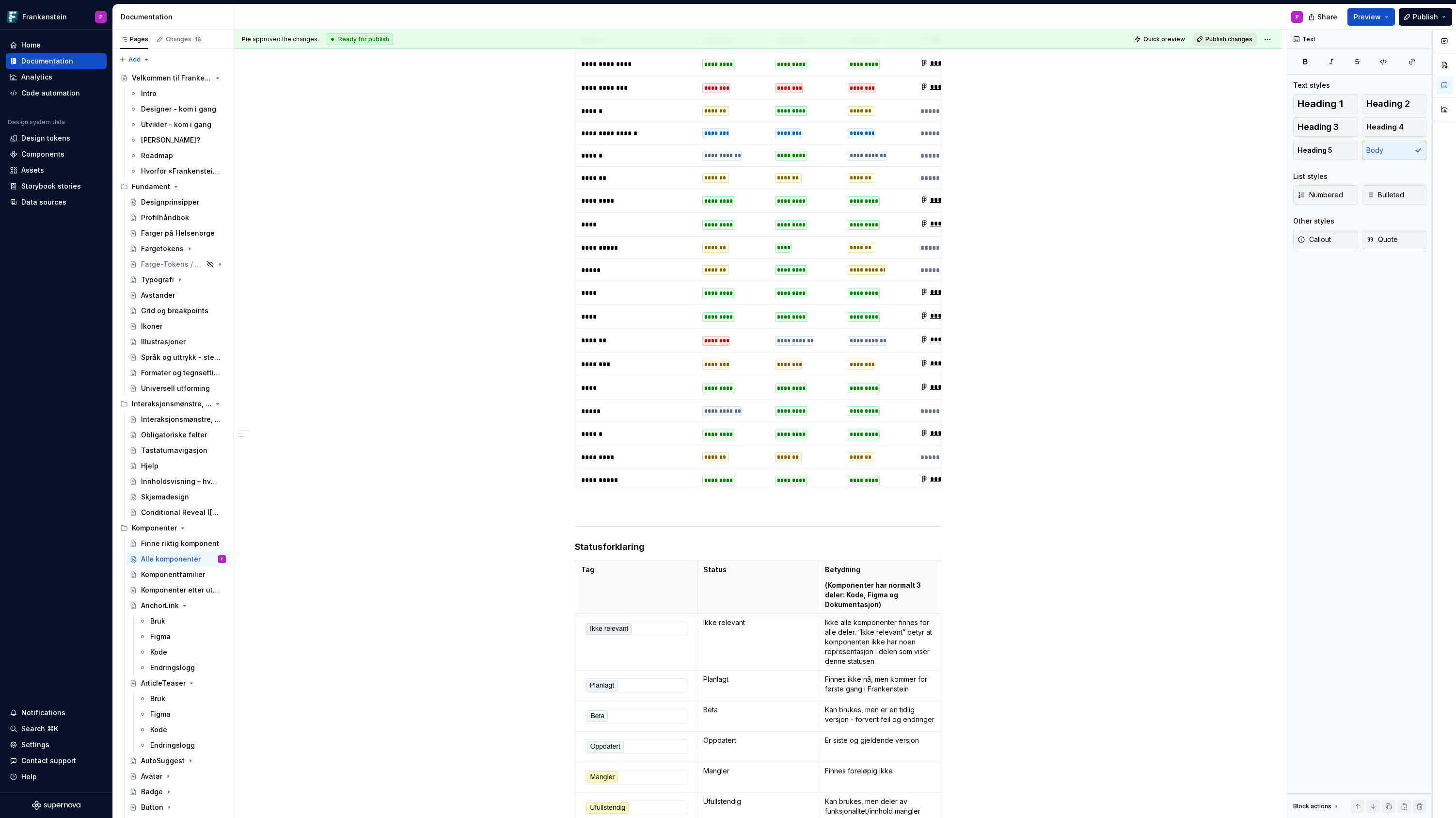
click at [1226, 39] on span "Publish changes" at bounding box center [1229, 39] width 47 height 8
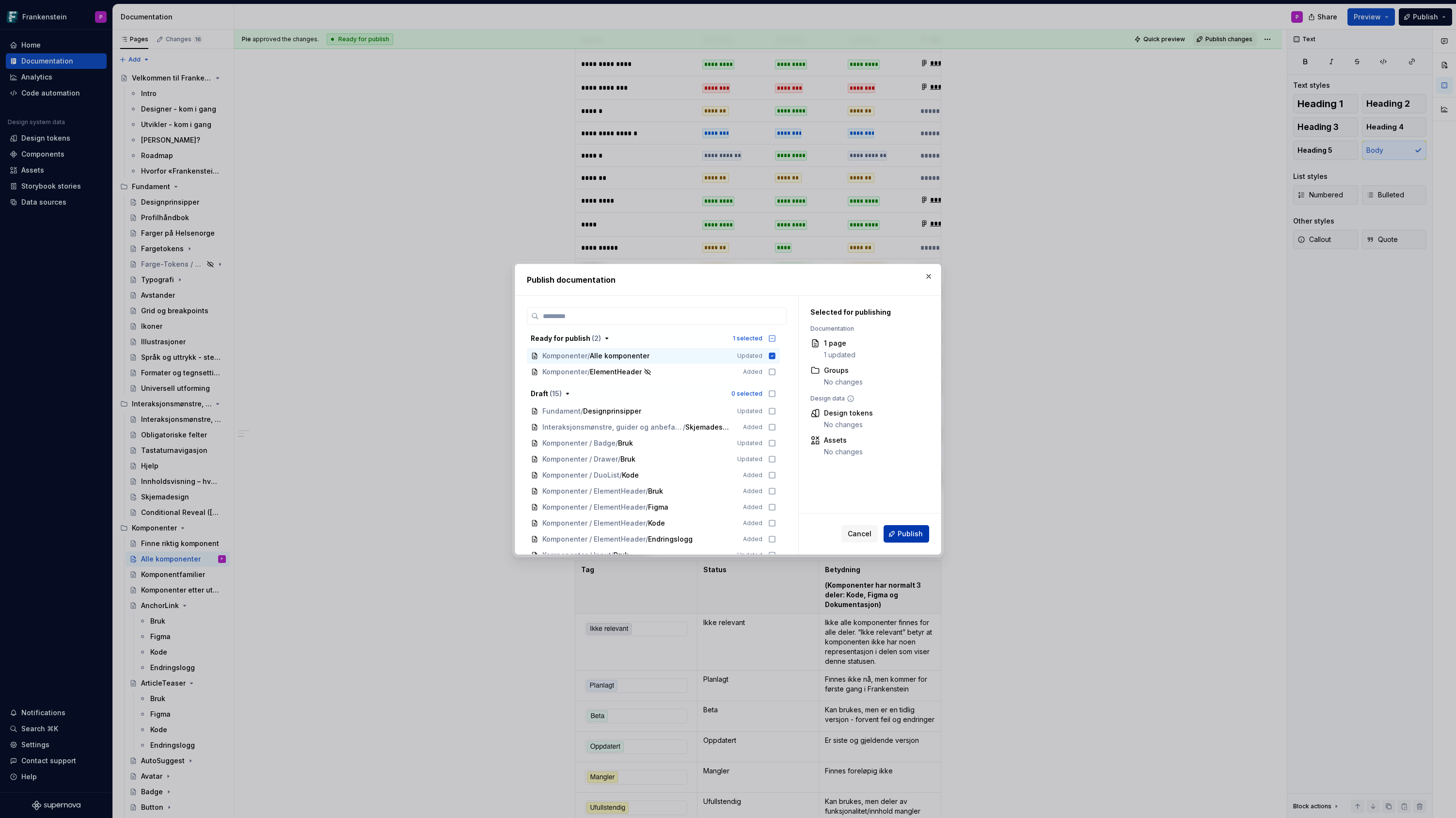
click at [905, 530] on span "Publish" at bounding box center [910, 533] width 25 height 10
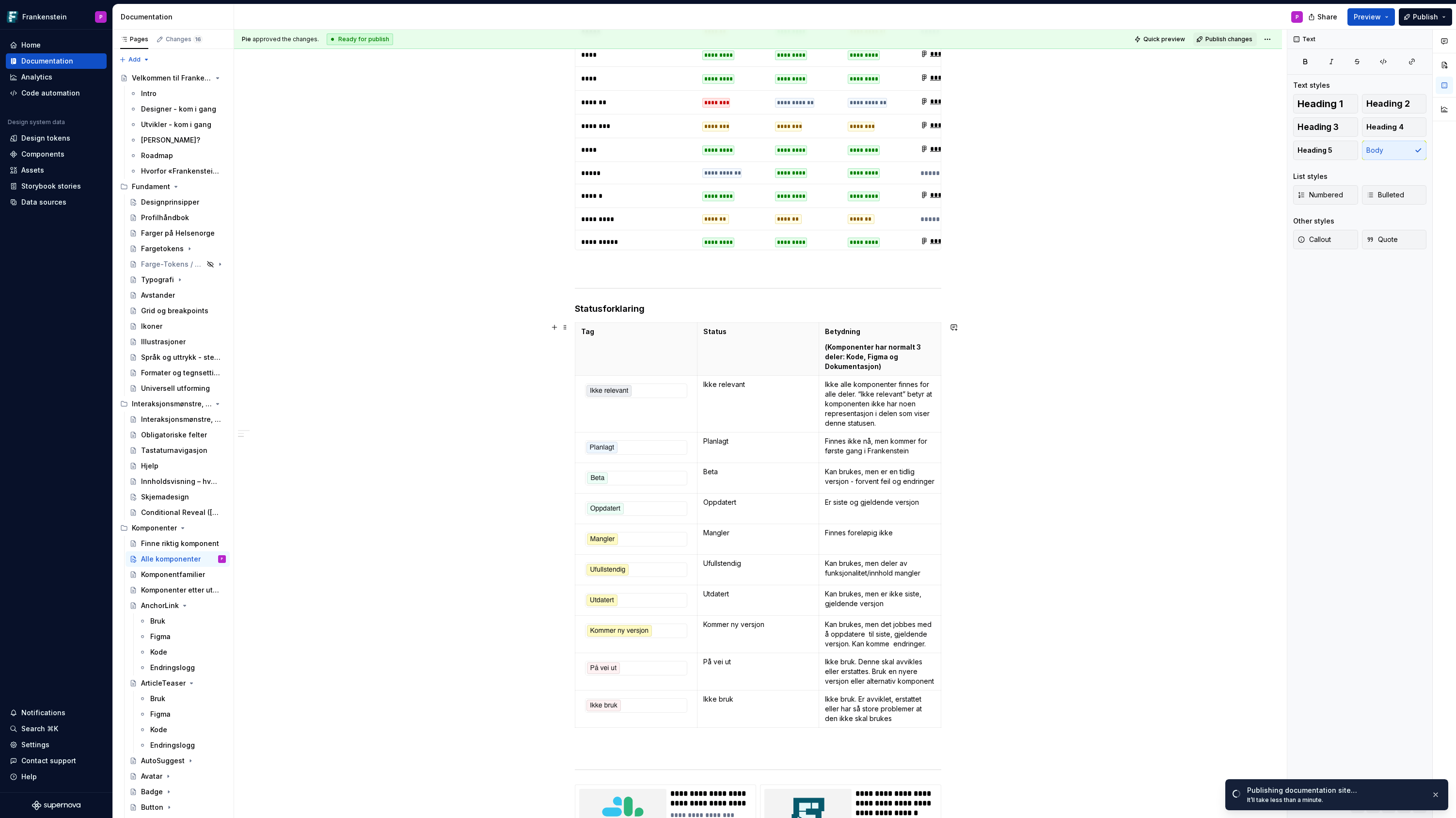
scroll to position [2171, 0]
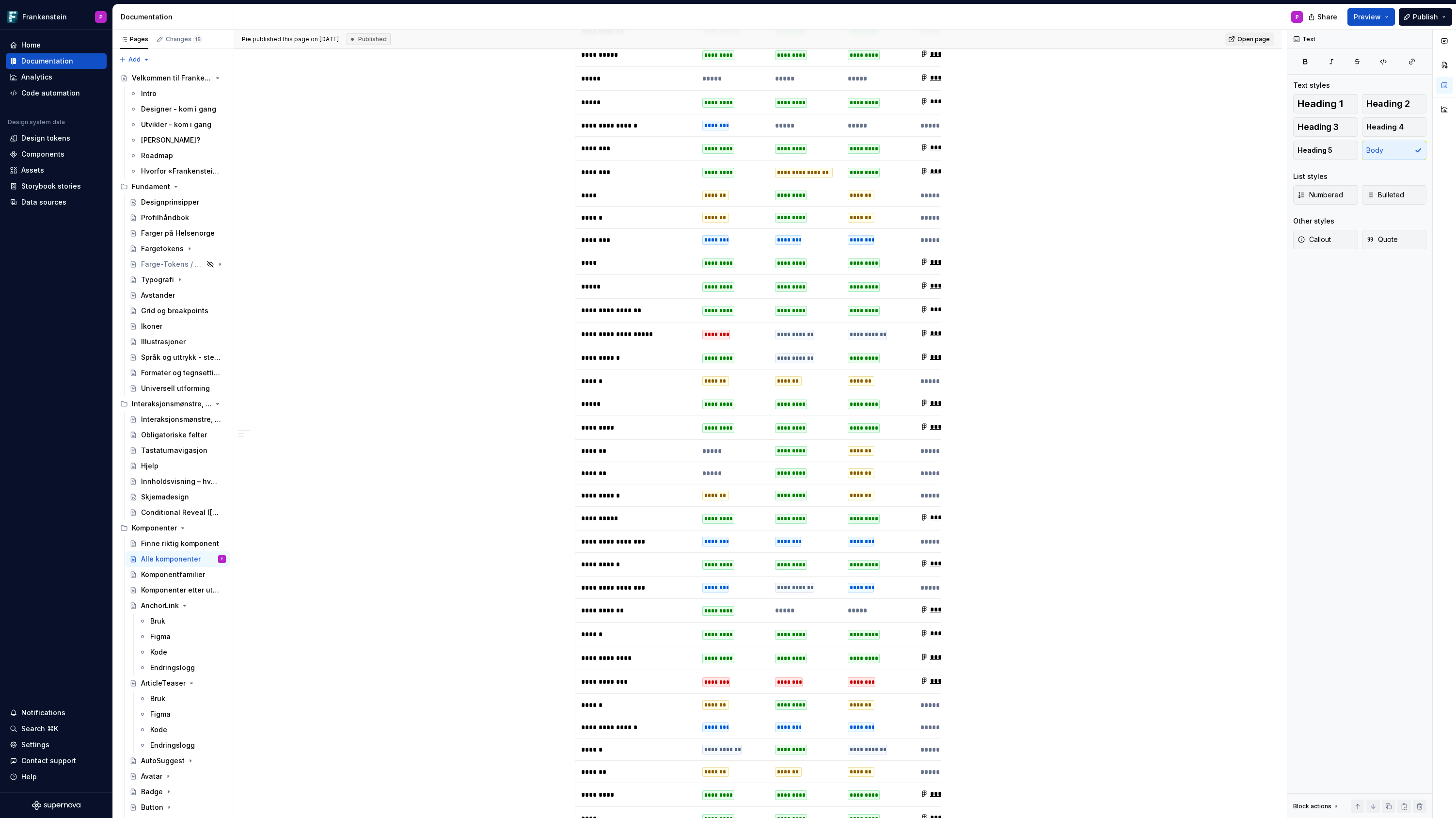
type textarea "*"
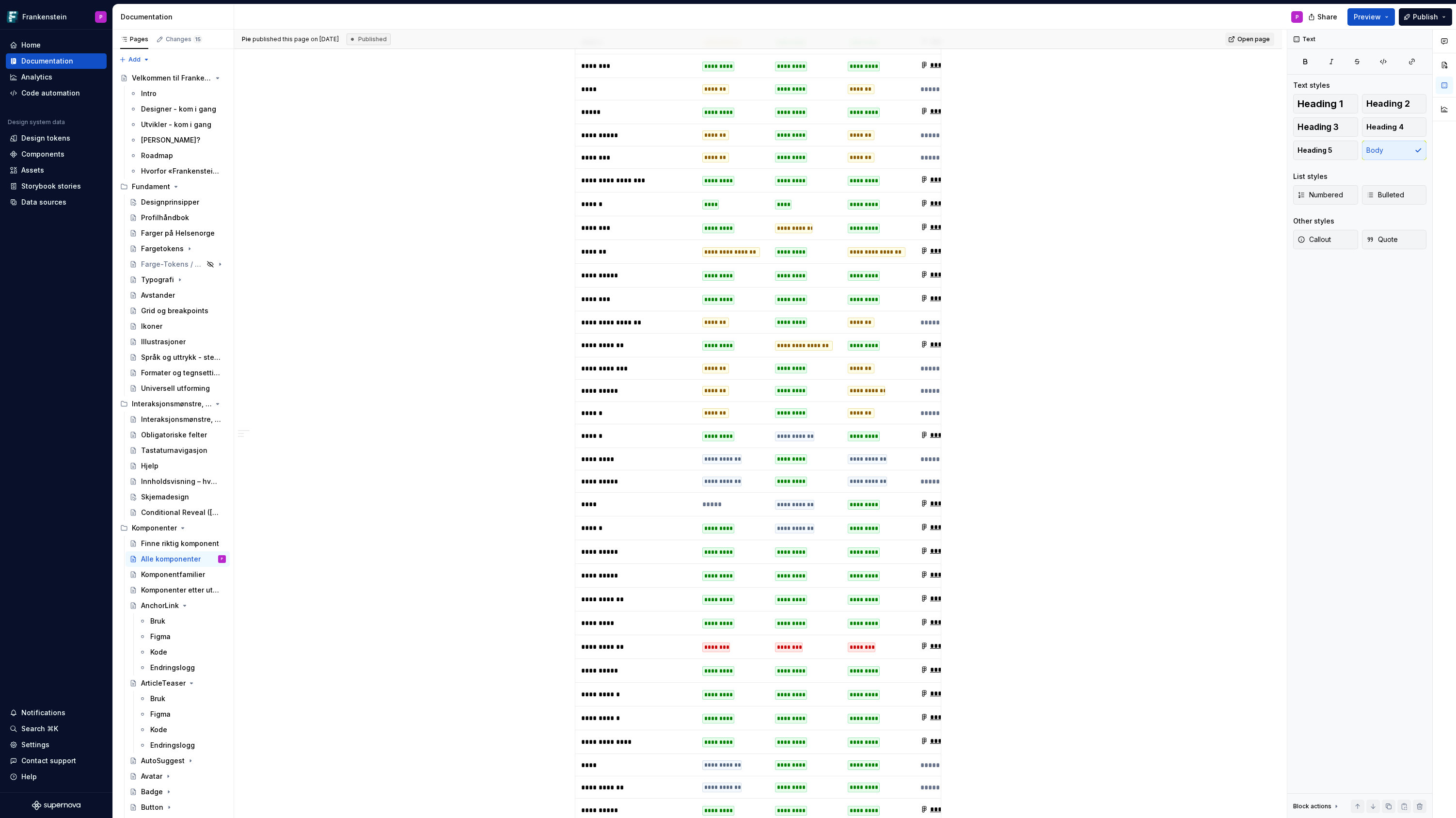
scroll to position [578, 0]
click at [46, 156] on div "Components" at bounding box center [43, 154] width 43 height 10
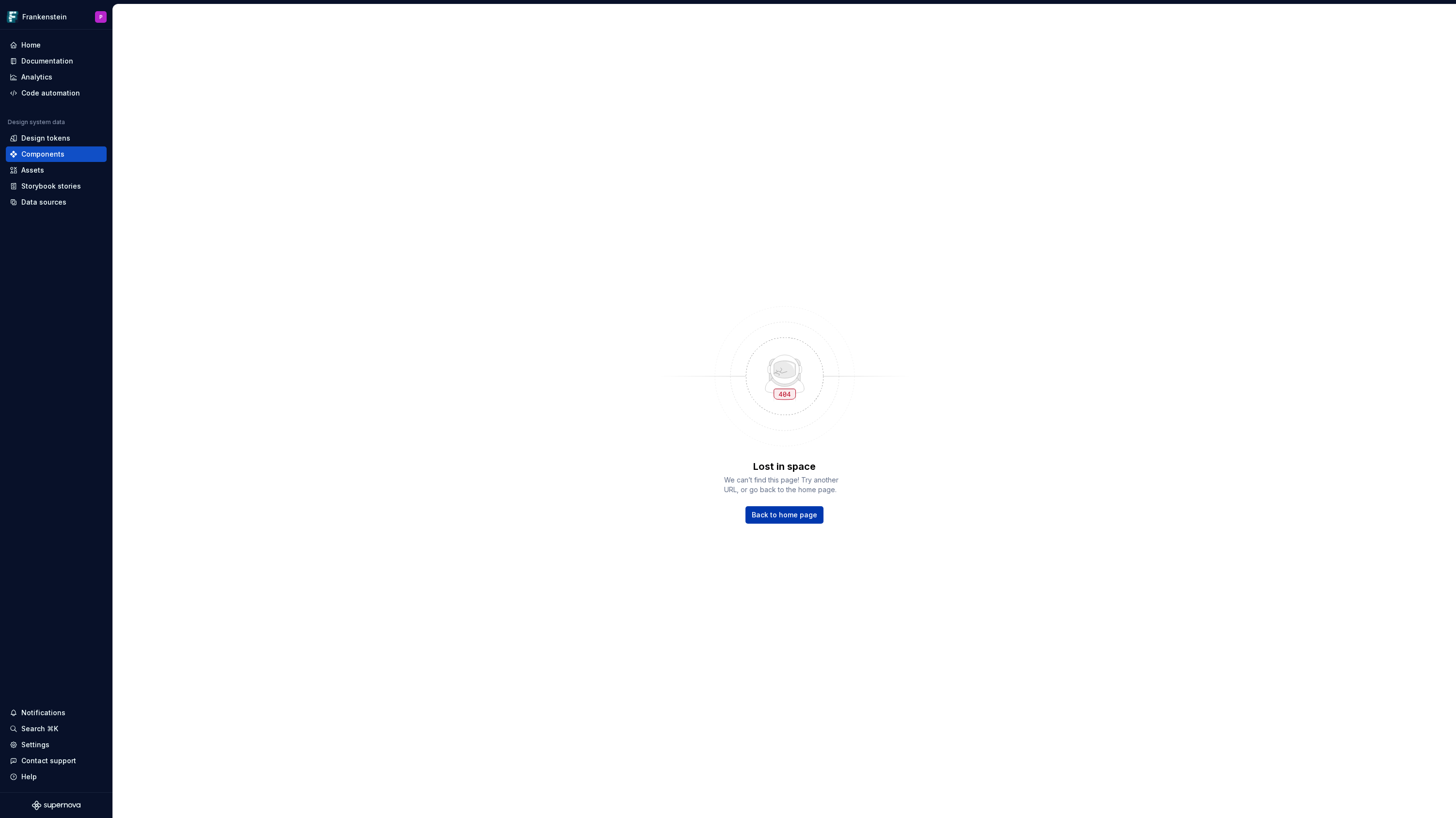
click at [762, 513] on span "Back to home page" at bounding box center [784, 515] width 65 height 10
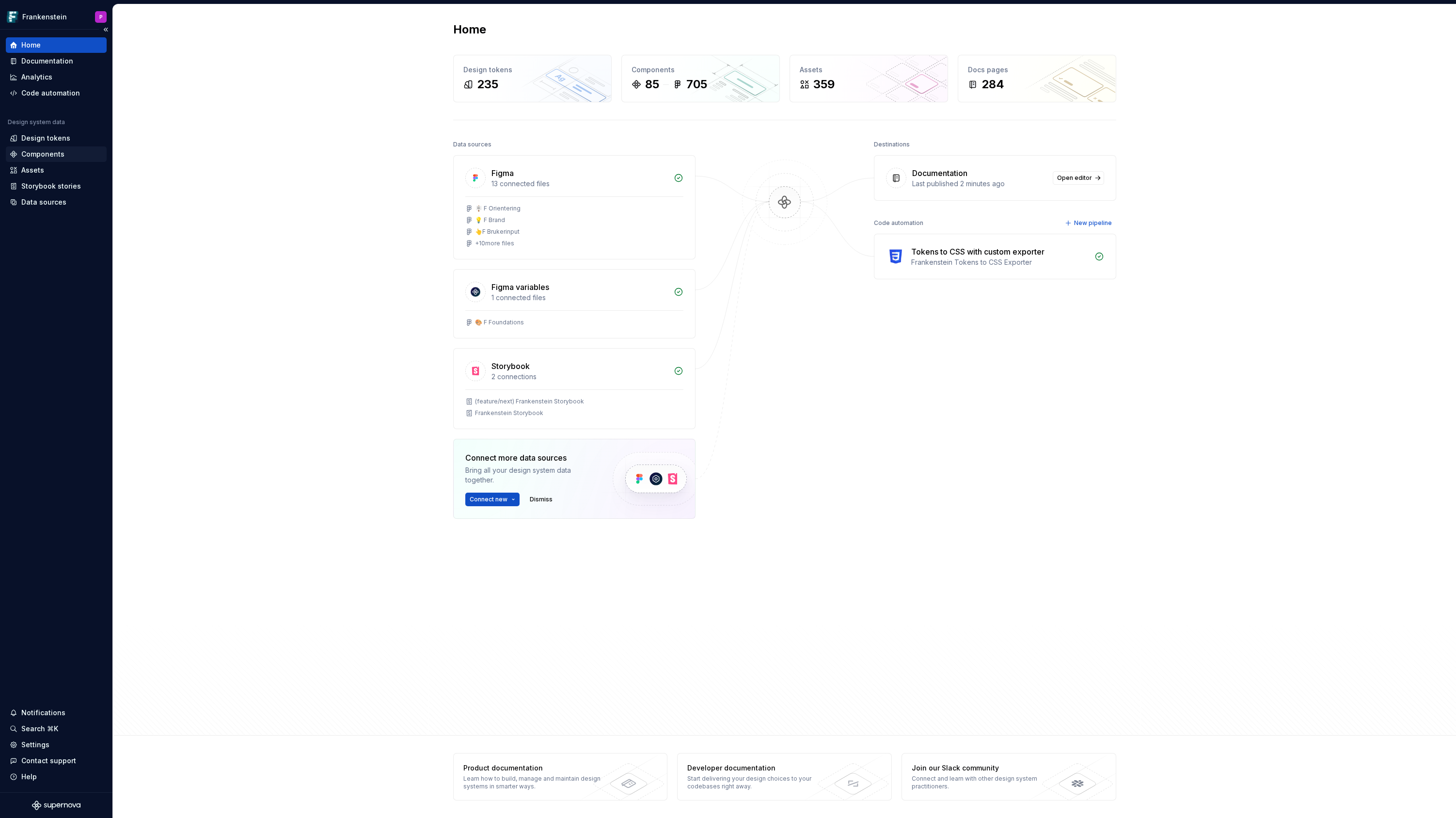
click at [33, 152] on div "Components" at bounding box center [43, 154] width 43 height 10
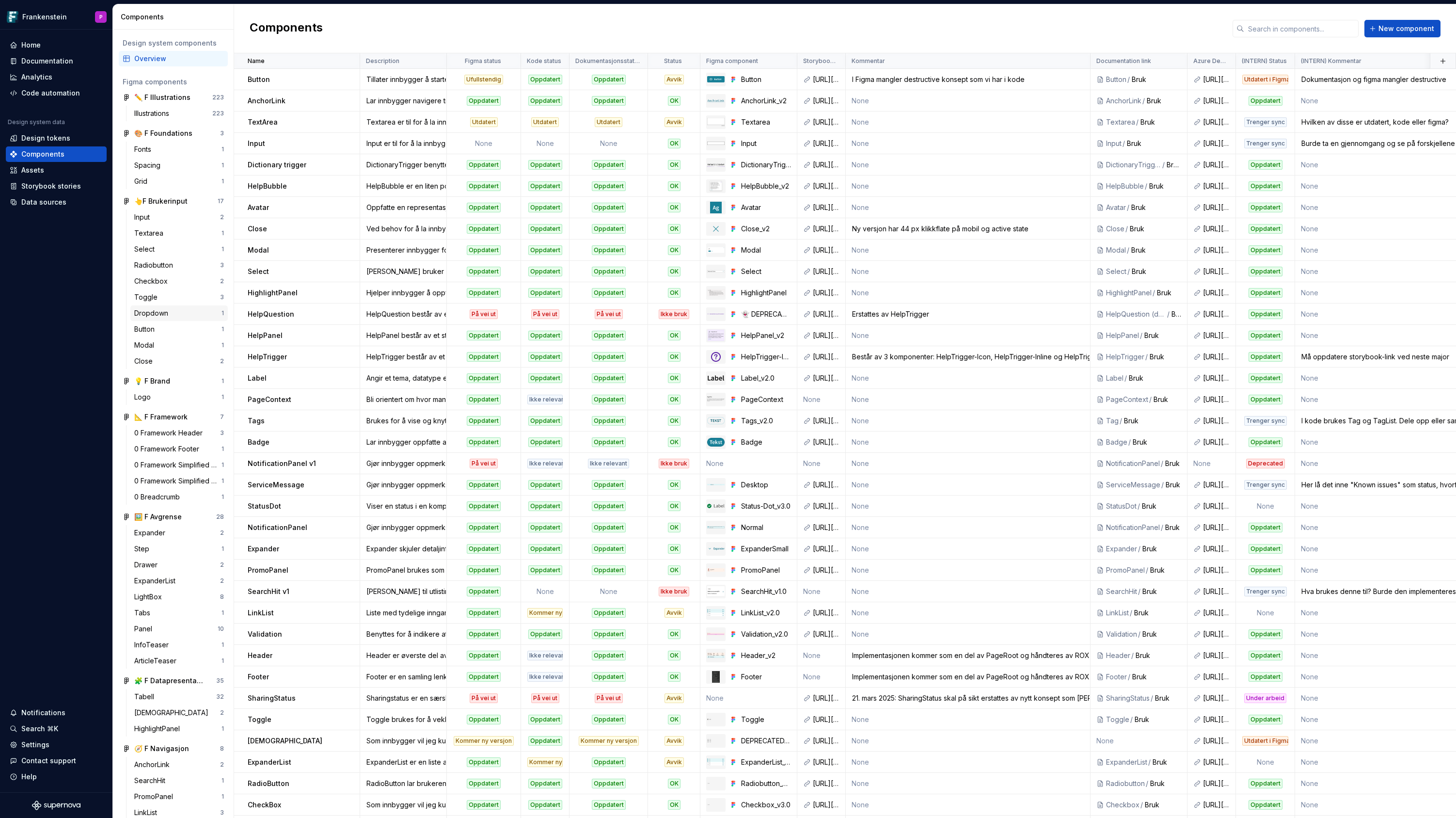
click at [145, 311] on div "Dropdown" at bounding box center [153, 313] width 38 height 10
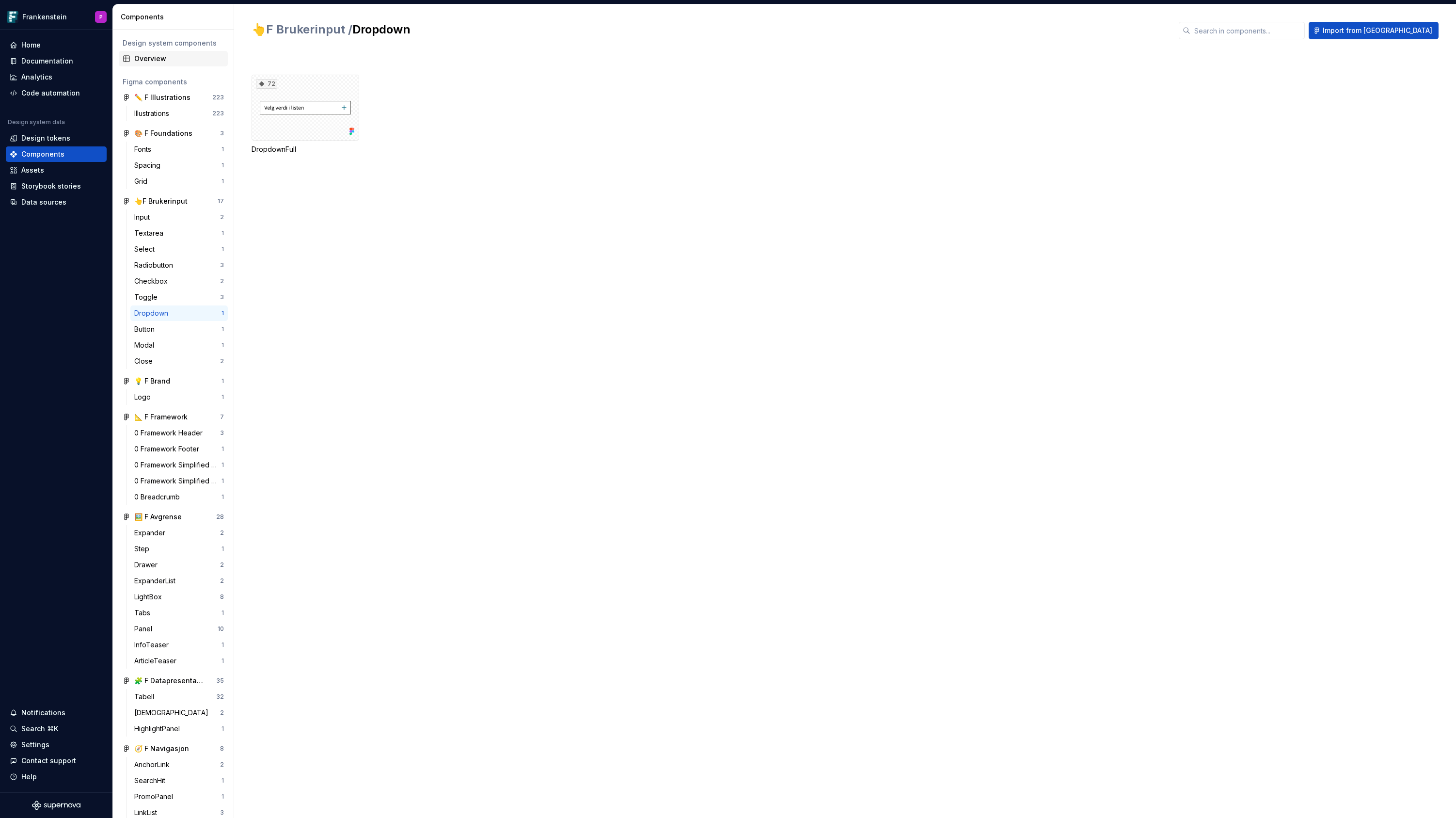
click at [156, 56] on div "Overview" at bounding box center [179, 58] width 90 height 10
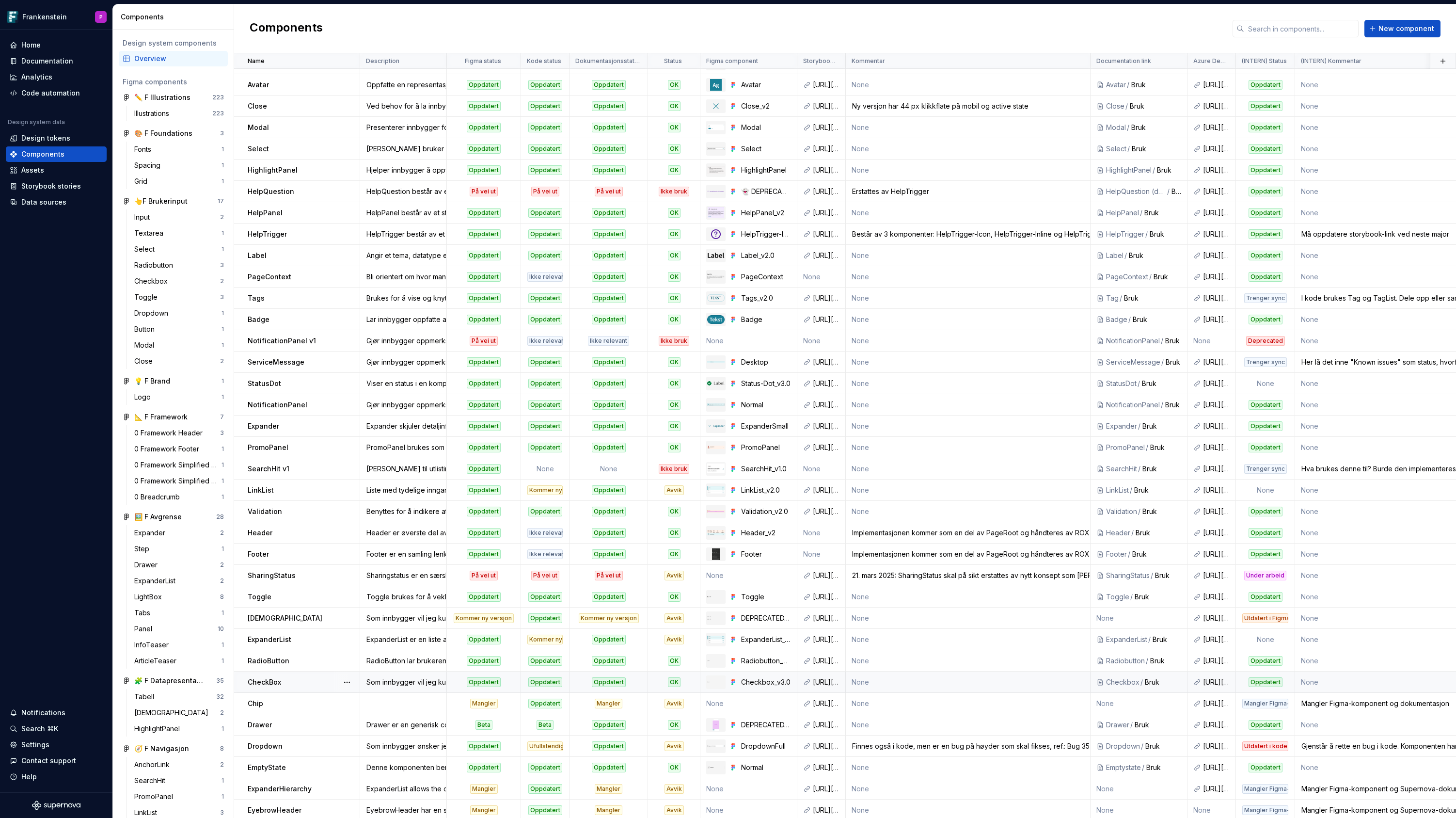
scroll to position [123, 0]
click at [539, 744] on div "Ufullstendig" at bounding box center [545, 745] width 35 height 10
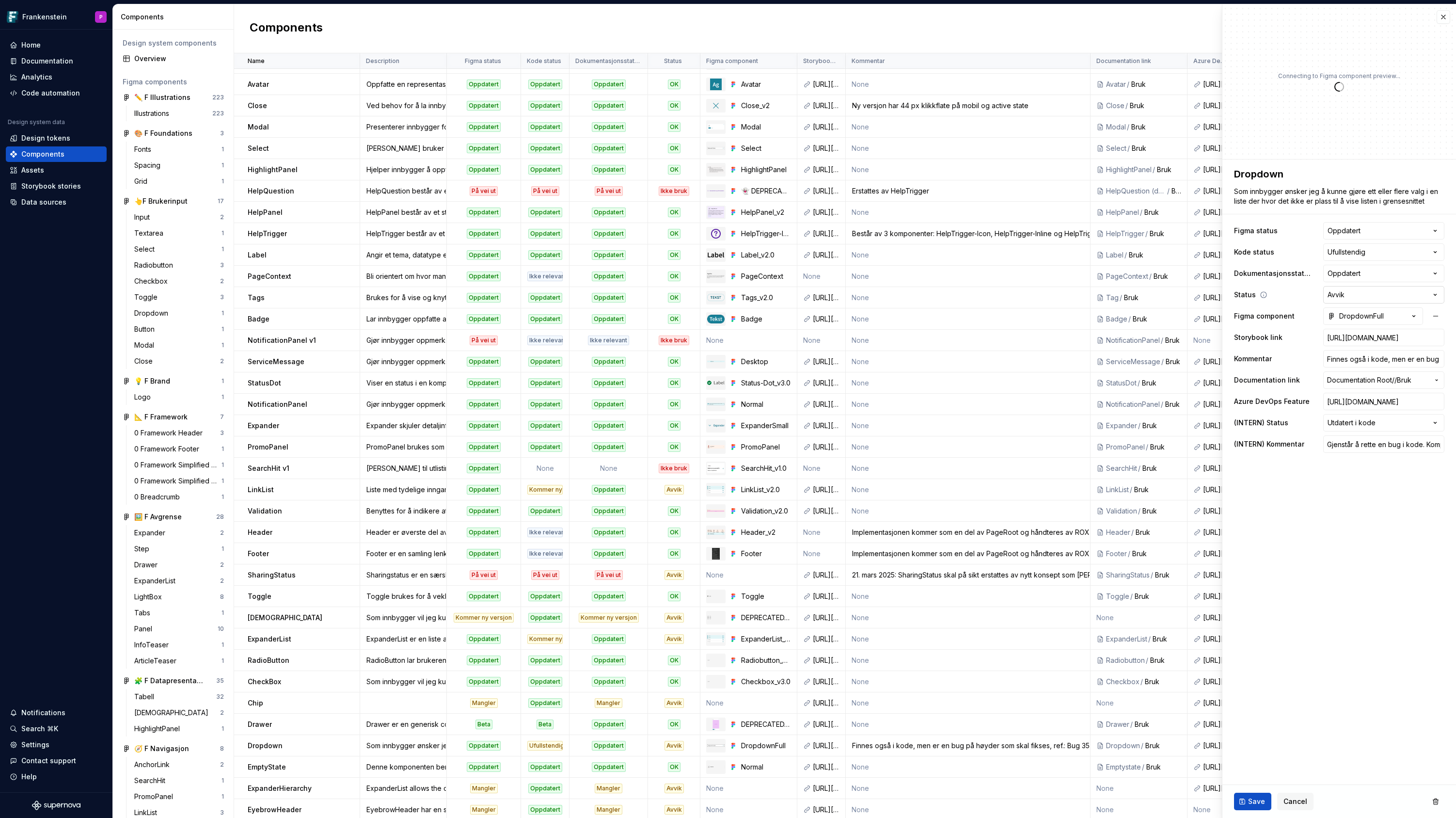
type textarea "*"
click at [1433, 252] on html "Frankenstein P Home Documentation Analytics Code automation Design system data …" at bounding box center [728, 409] width 1456 height 818
select select "**********"
click at [1439, 294] on html "Frankenstein P Home Documentation Analytics Code automation Design system data …" at bounding box center [728, 409] width 1456 height 818
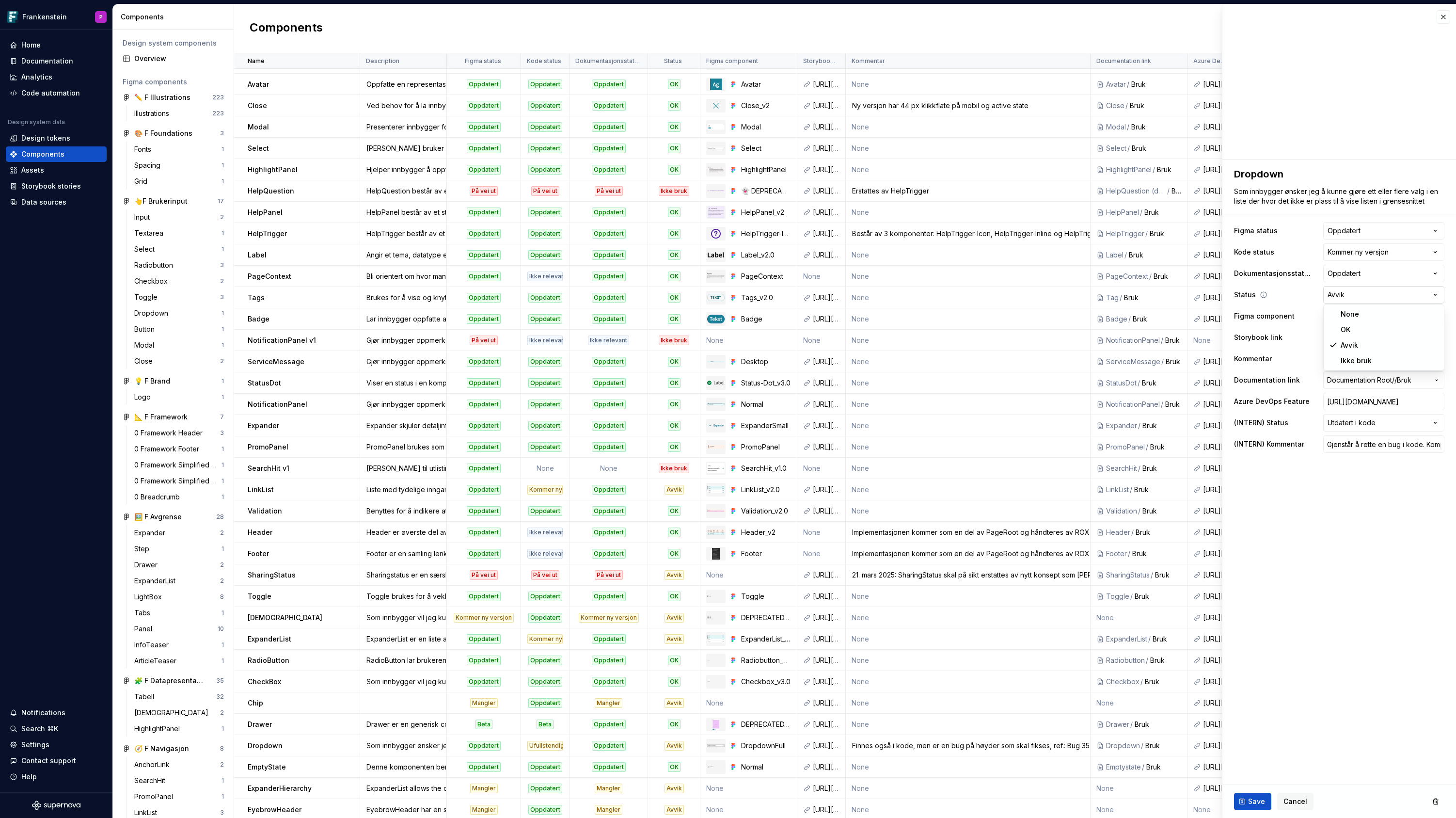
click at [1439, 294] on html "Frankenstein P Home Documentation Analytics Code automation Design system data …" at bounding box center [728, 409] width 1456 height 818
click at [1242, 797] on button "Save" at bounding box center [1253, 801] width 37 height 17
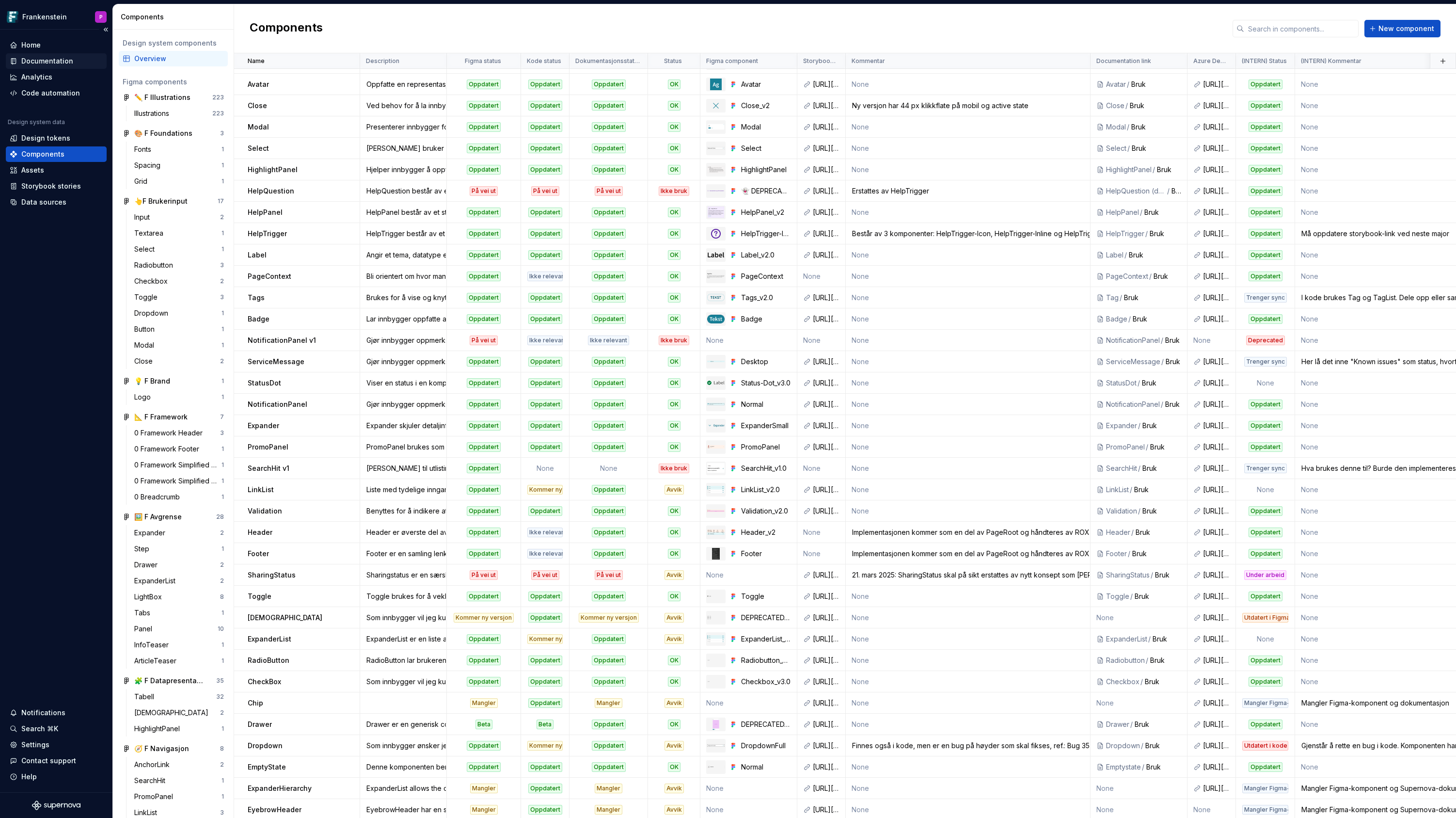
click at [60, 61] on div "Documentation" at bounding box center [47, 61] width 52 height 10
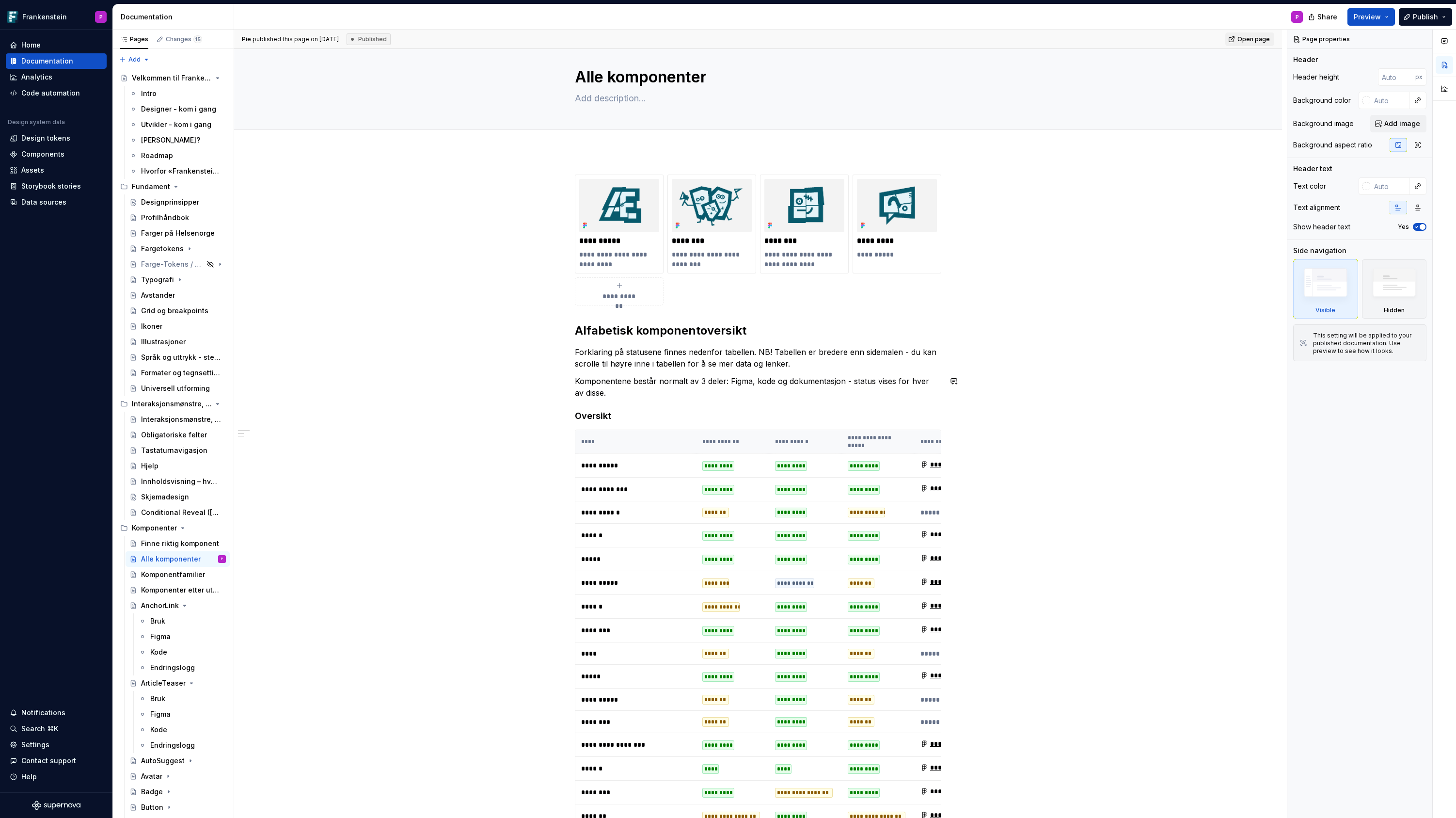
type textarea "*"
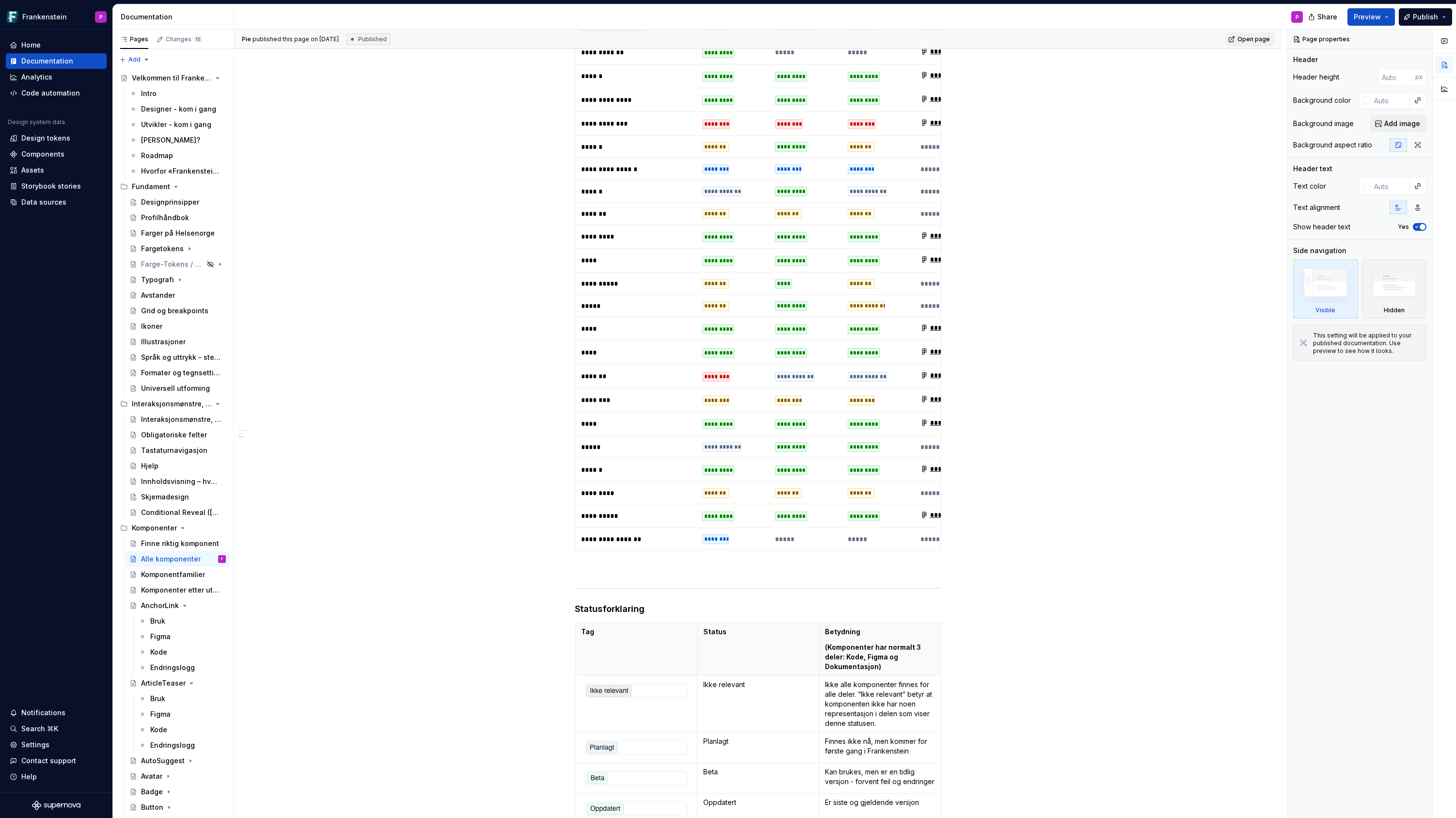
scroll to position [1919, 0]
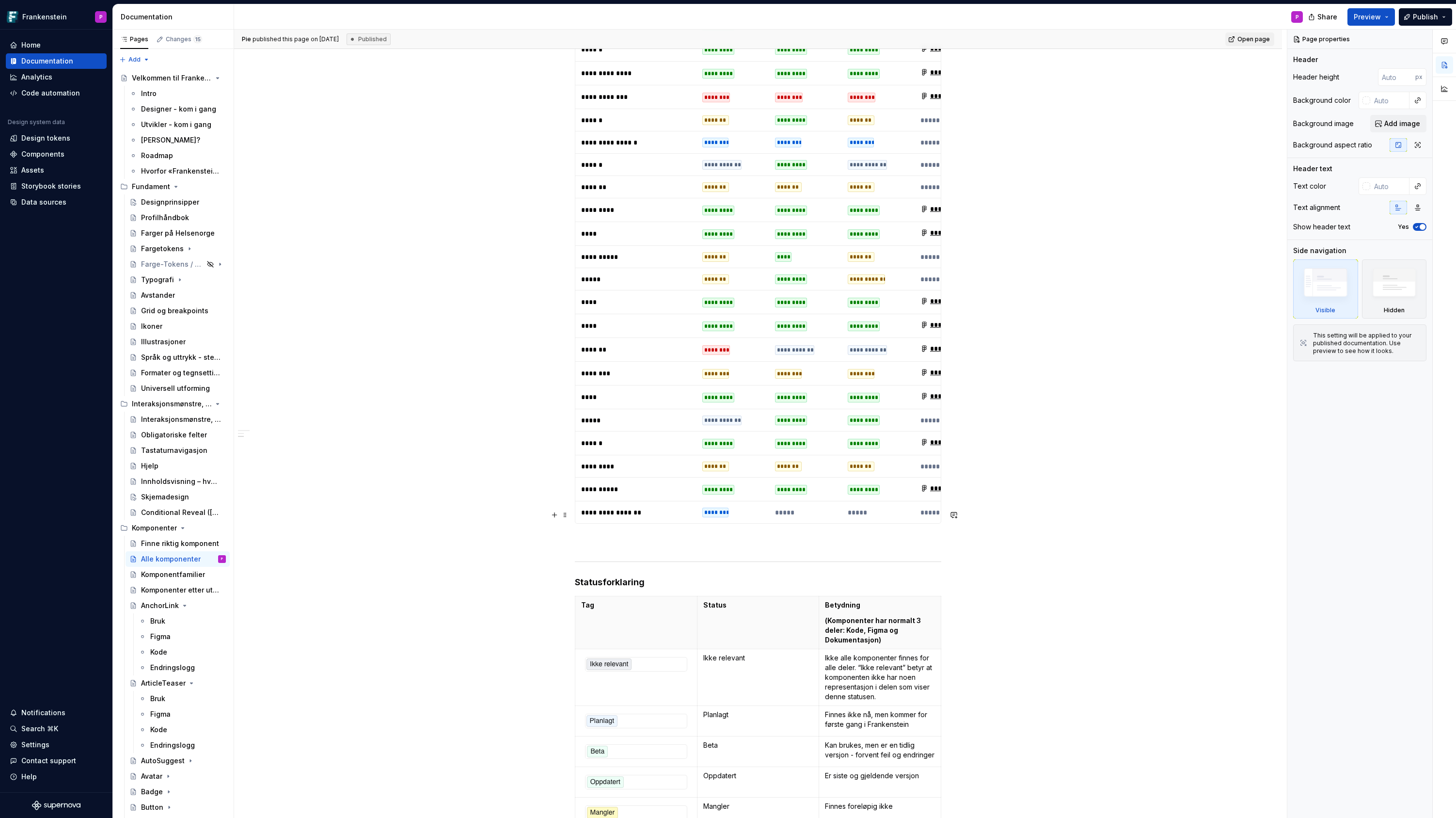
click at [589, 535] on p at bounding box center [758, 541] width 367 height 12
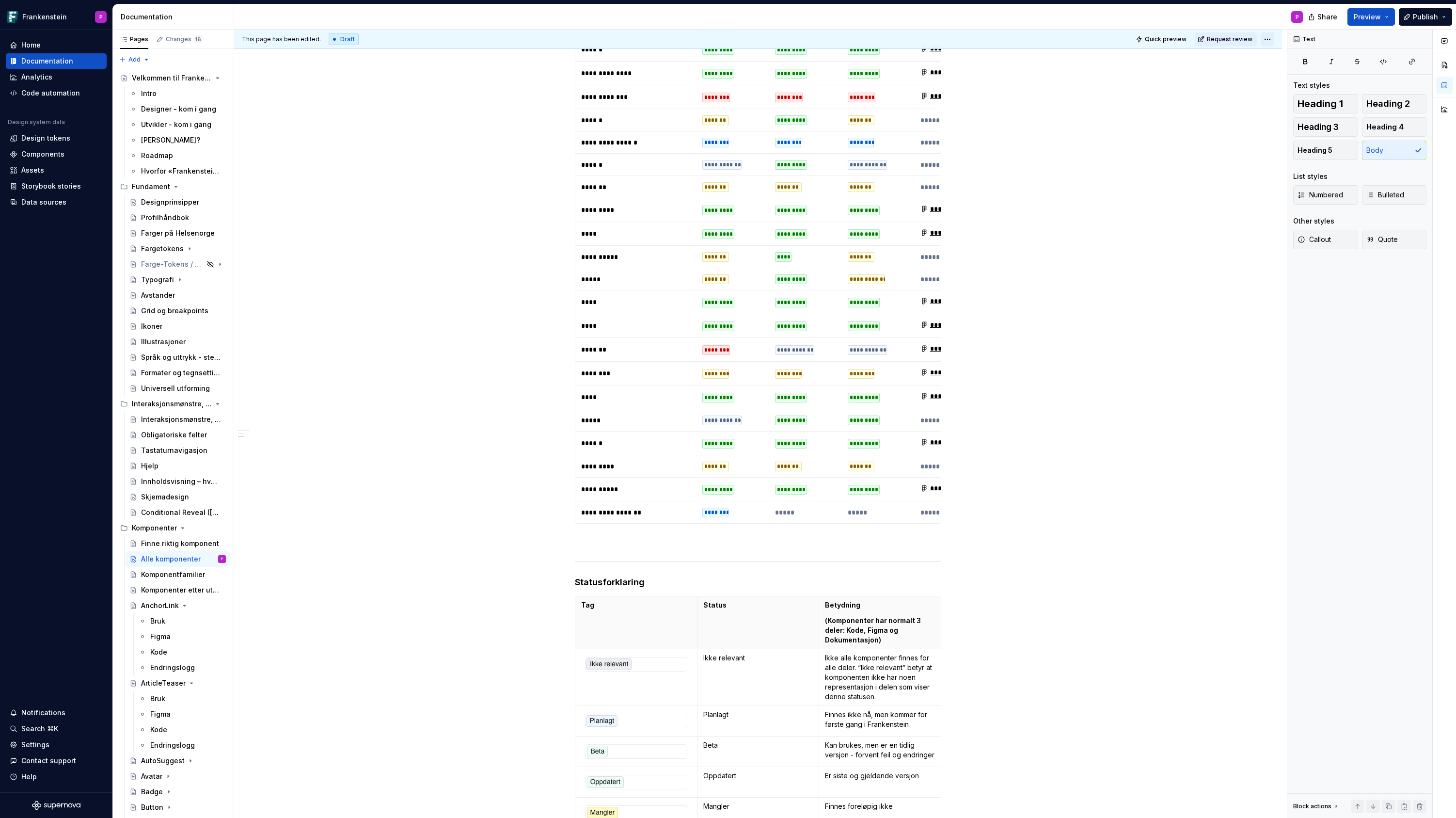
click at [1273, 41] on html "Frankenstein P Home Documentation Analytics Code automation Design system data …" at bounding box center [728, 409] width 1456 height 818
click at [1393, 108] on div "Ready for publish" at bounding box center [1413, 107] width 67 height 10
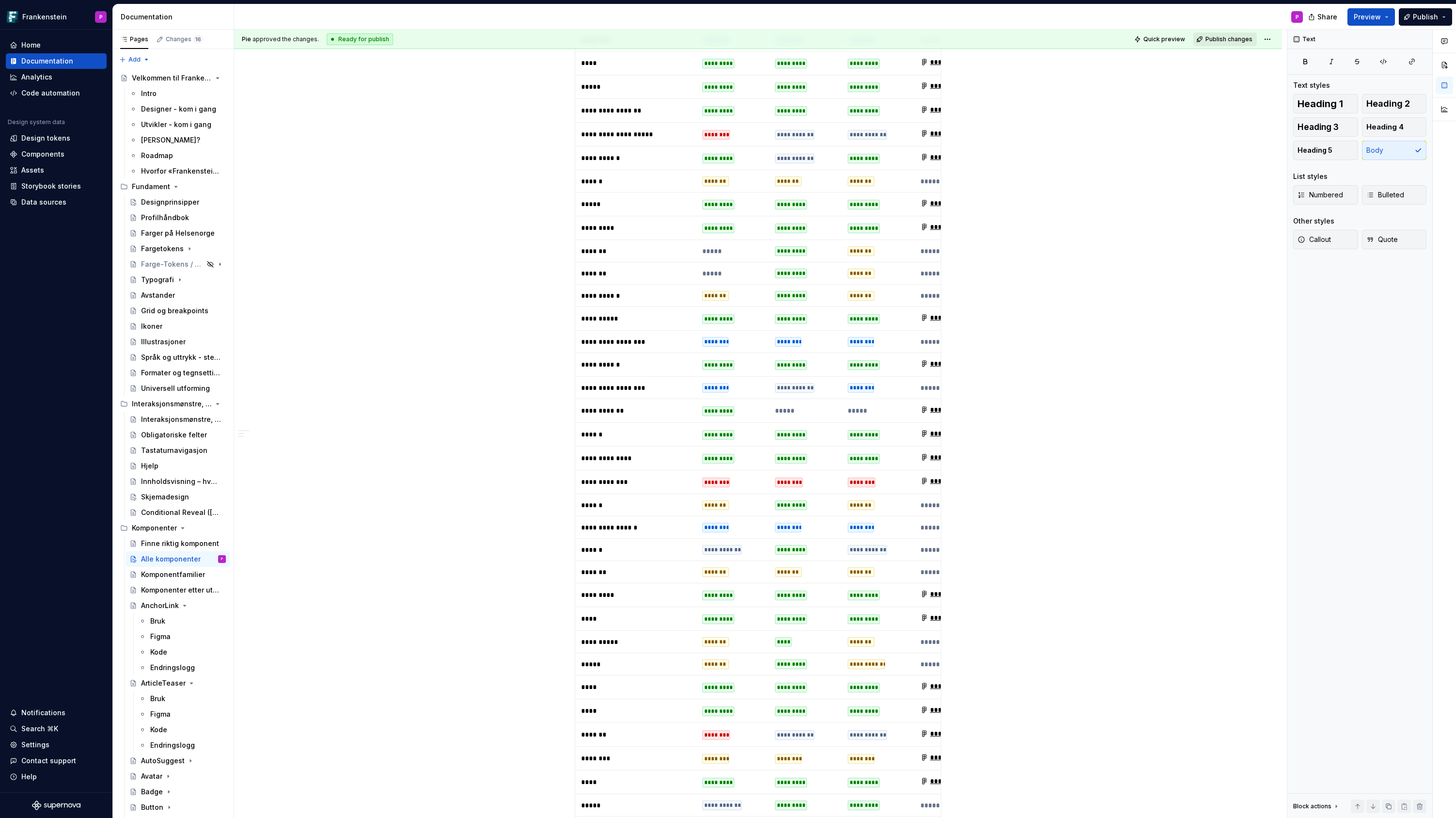
click at [1237, 40] on span "Publish changes" at bounding box center [1229, 39] width 47 height 8
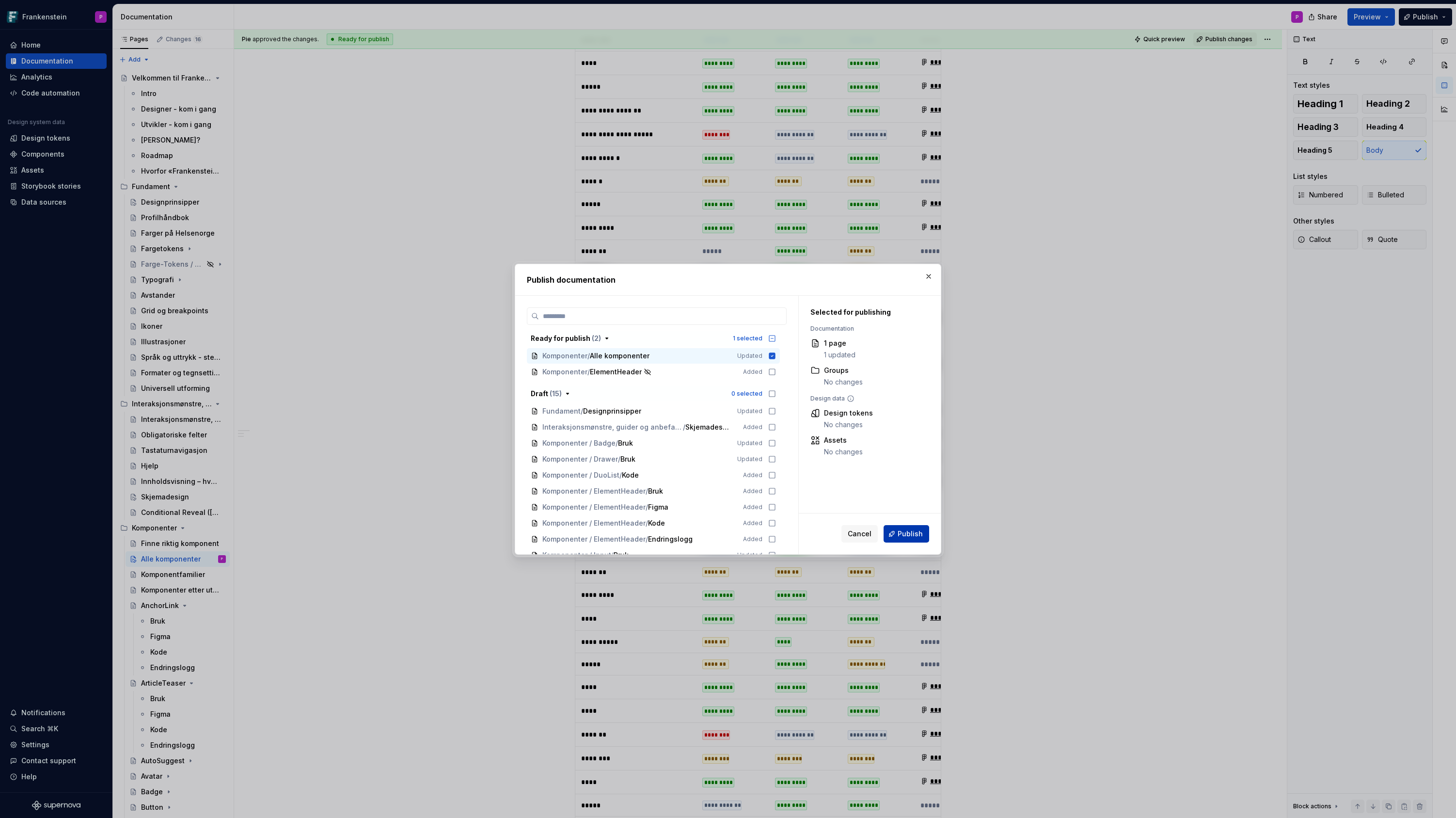
click at [907, 531] on span "Publish" at bounding box center [910, 533] width 25 height 10
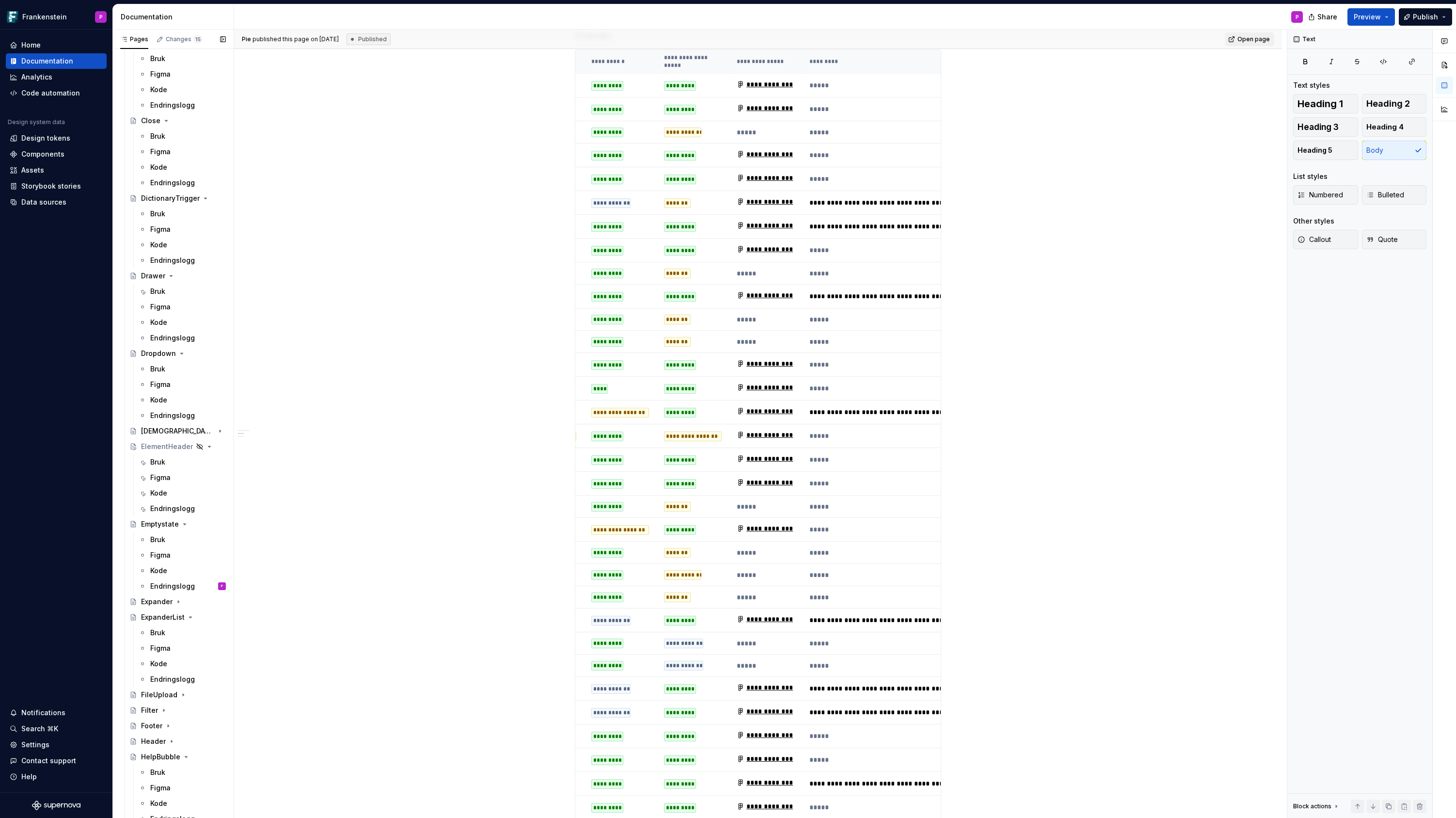
scroll to position [799, 0]
click at [159, 391] on div "Kode" at bounding box center [159, 395] width 17 height 10
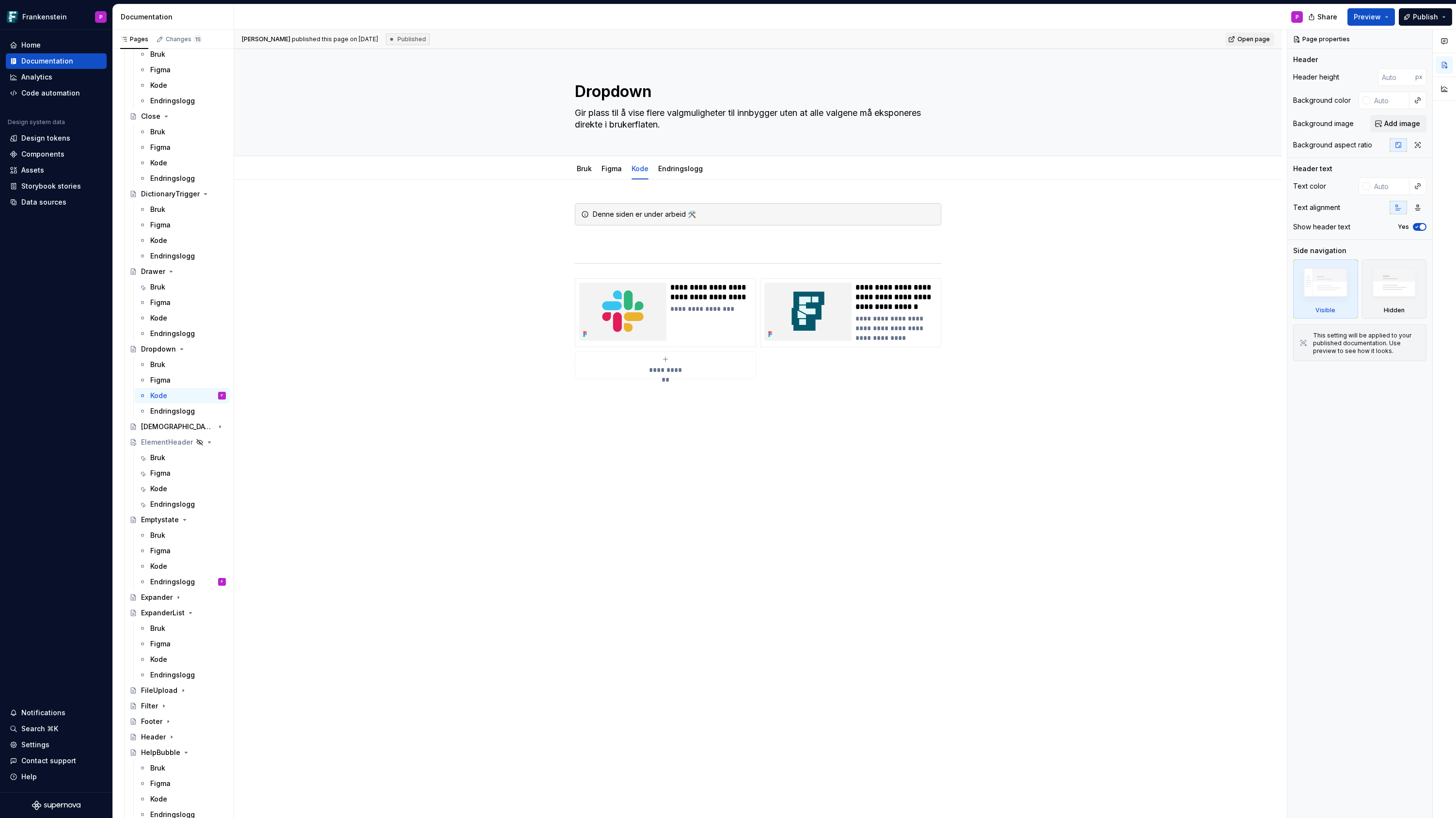
type textarea "*"
